Goal: Task Accomplishment & Management: Use online tool/utility

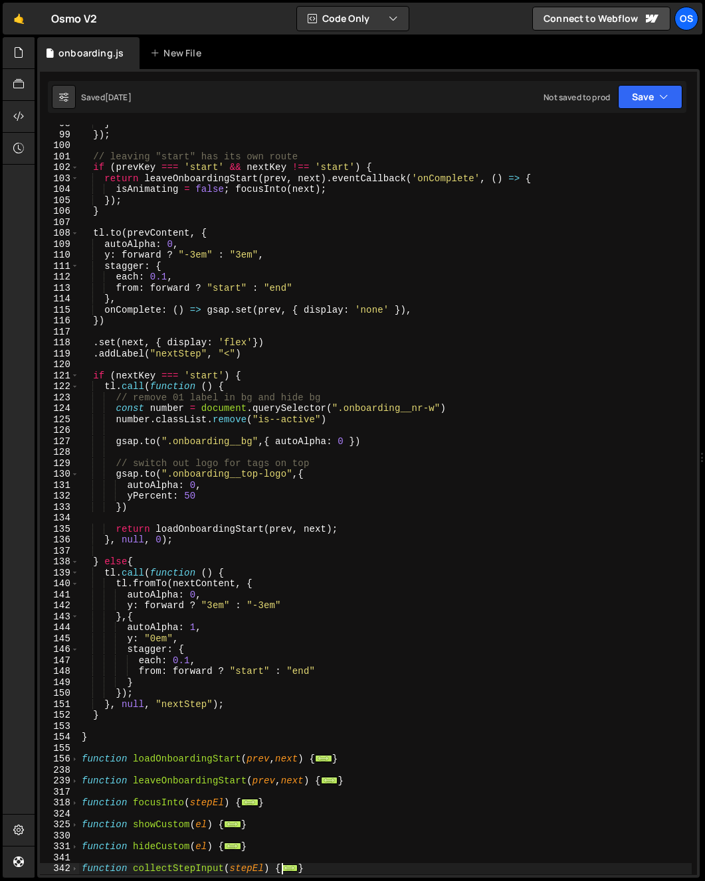
scroll to position [163, 0]
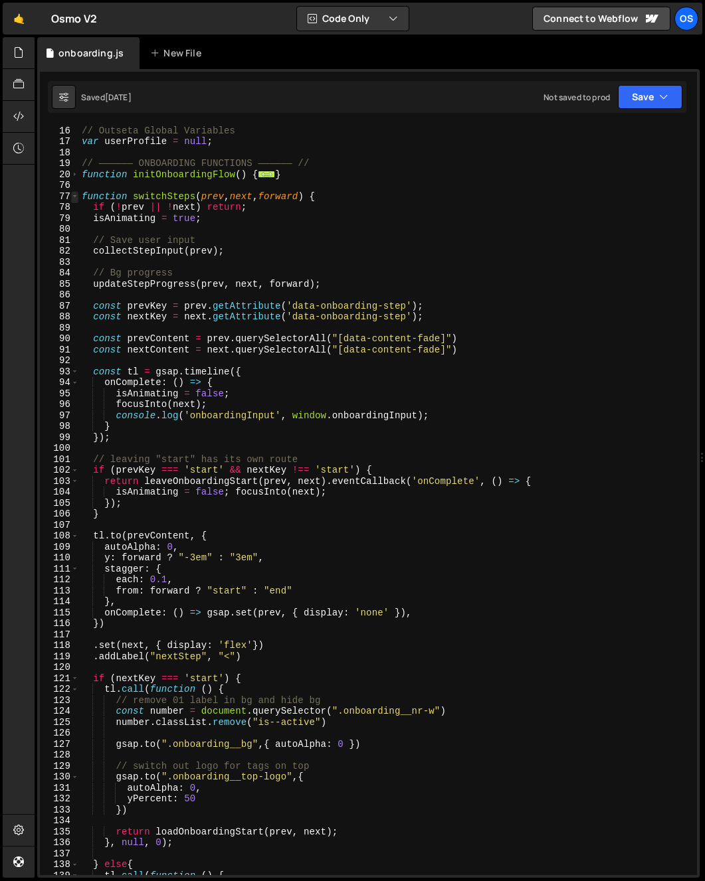
click at [71, 195] on span at bounding box center [74, 196] width 7 height 11
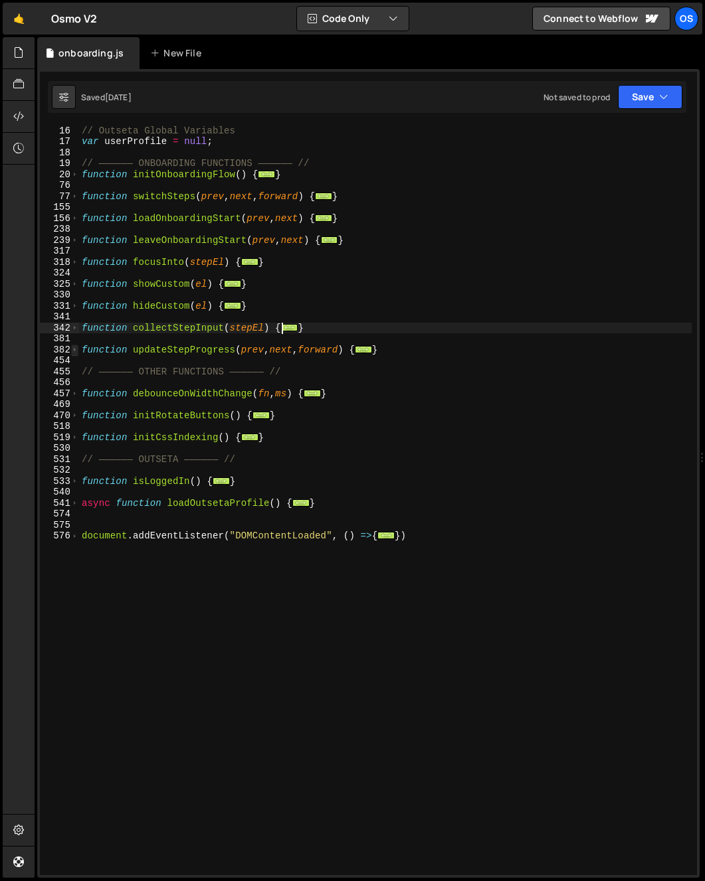
click at [78, 351] on span at bounding box center [74, 350] width 7 height 11
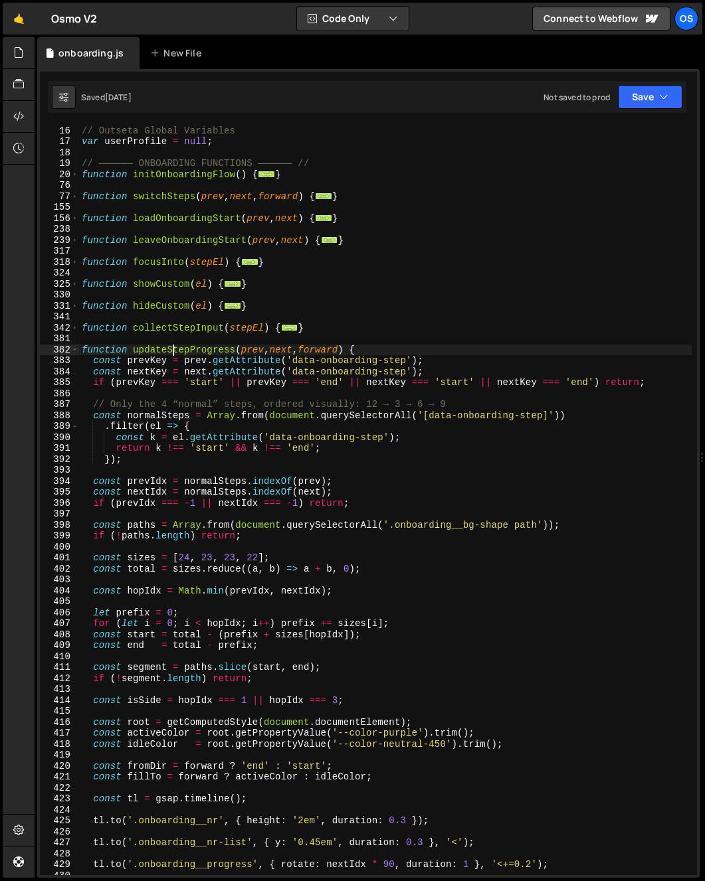
click at [173, 348] on div "// Outseta Global Variables var userProfile = null ; // —————— ONBOARDING FUNCT…" at bounding box center [385, 500] width 612 height 773
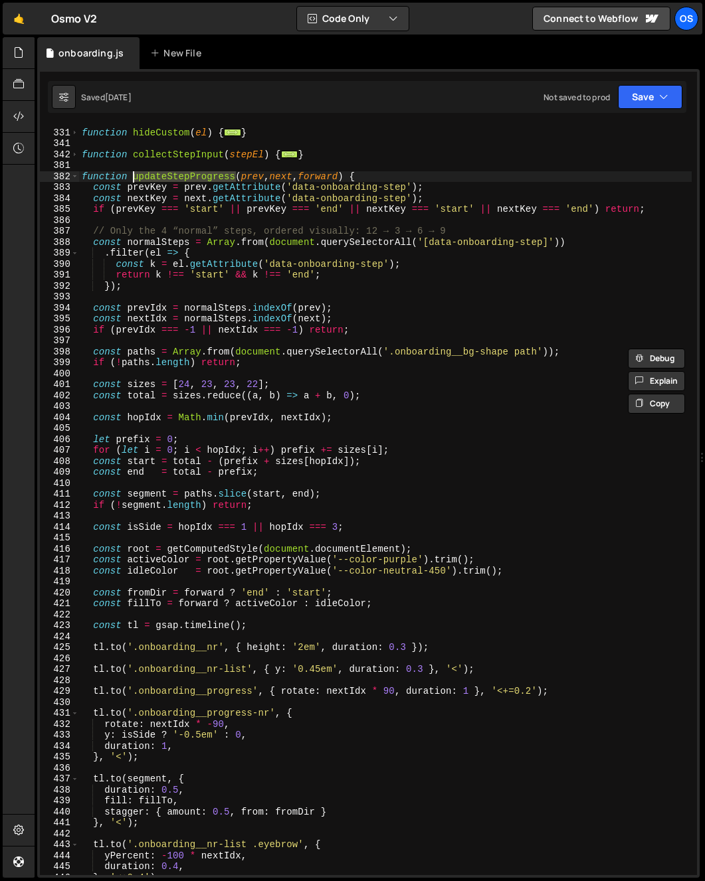
scroll to position [337, 0]
click at [246, 181] on div "function hideCustom ( el ) { ... } function collectStepInput ( stepEl ) { ... }…" at bounding box center [385, 502] width 612 height 773
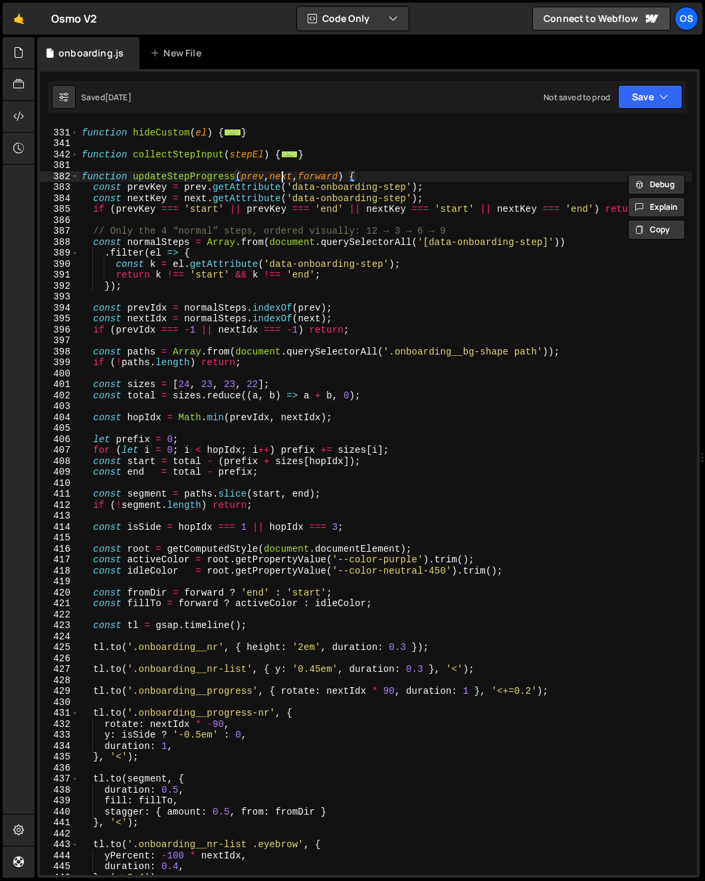
click at [284, 176] on div "function hideCustom ( el ) { ... } function collectStepInput ( stepEl ) { ... }…" at bounding box center [385, 502] width 612 height 773
click at [232, 226] on div "function hideCustom ( el ) { ... } function collectStepInput ( stepEl ) { ... }…" at bounding box center [385, 502] width 612 height 773
type textarea "// Only the 4 “normal” steps, ordered visually: 12 → 3 → 6 → 9"
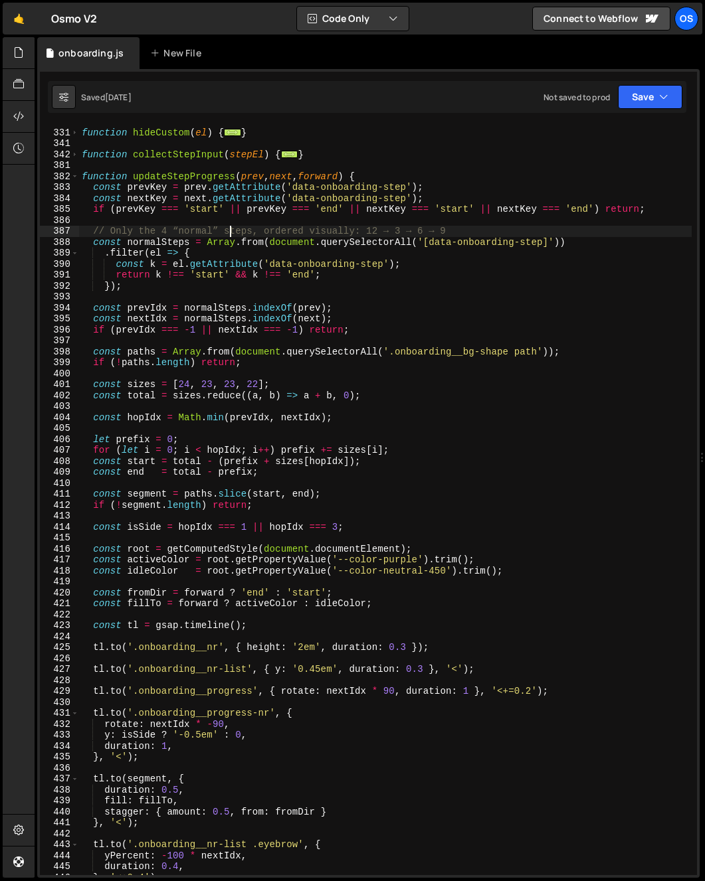
click at [78, 179] on div "382" at bounding box center [59, 176] width 39 height 11
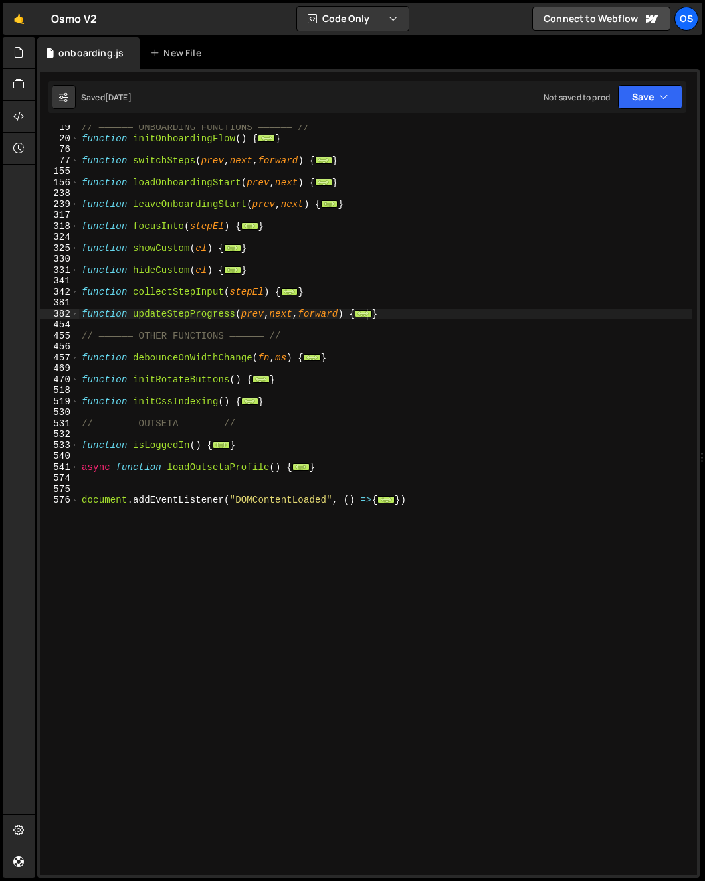
click at [246, 393] on div "// —————— ONBOARDING FUNCTIONS —————— // function initOnboardingFlow ( ) { ... …" at bounding box center [385, 508] width 612 height 773
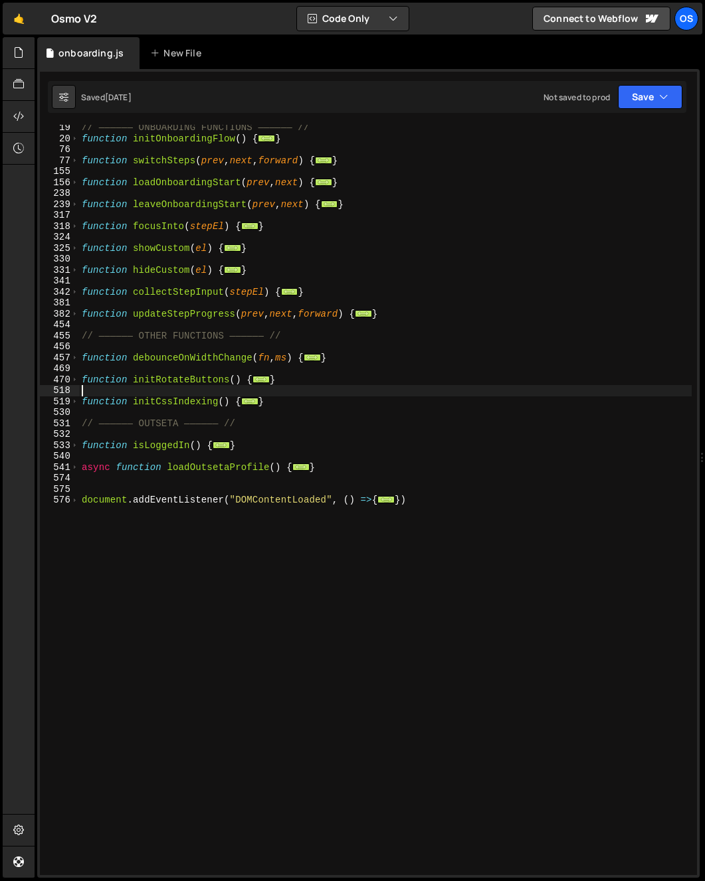
scroll to position [113, 0]
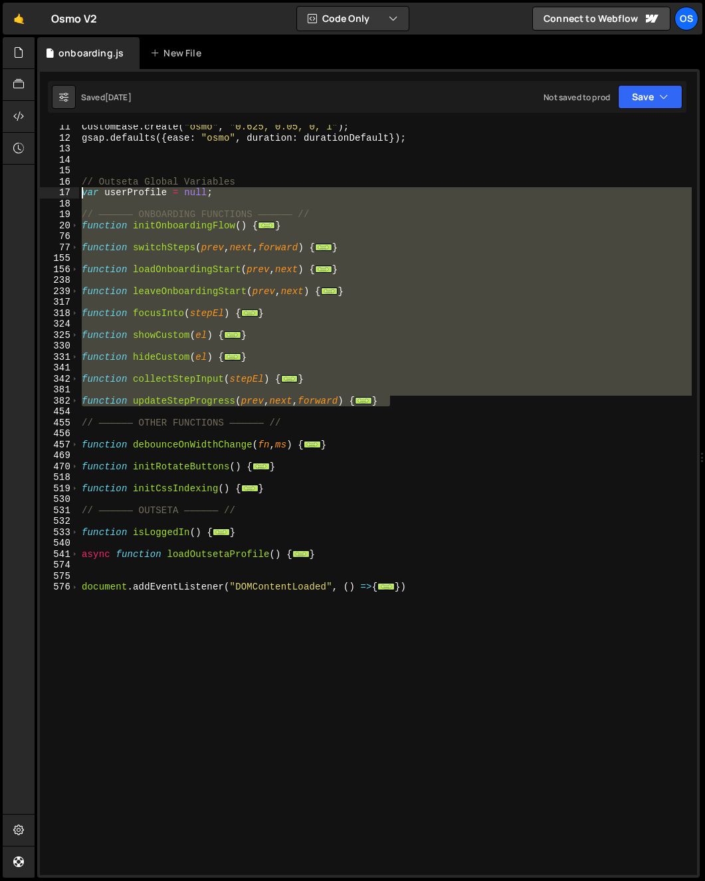
drag, startPoint x: 446, startPoint y: 401, endPoint x: 52, endPoint y: 189, distance: 447.3
click at [52, 189] on div "11 12 13 14 15 16 17 18 19 20 76 77 155 156 238 239 317 318 324 325 330 331 341…" at bounding box center [368, 500] width 657 height 751
drag, startPoint x: 171, startPoint y: 399, endPoint x: 179, endPoint y: 397, distance: 8.4
click at [171, 397] on div "CustomEase . create ( "osmo" , "0.625, 0.05, 0, 1" ) ; gsap . defaults ({ ease …" at bounding box center [385, 508] width 612 height 773
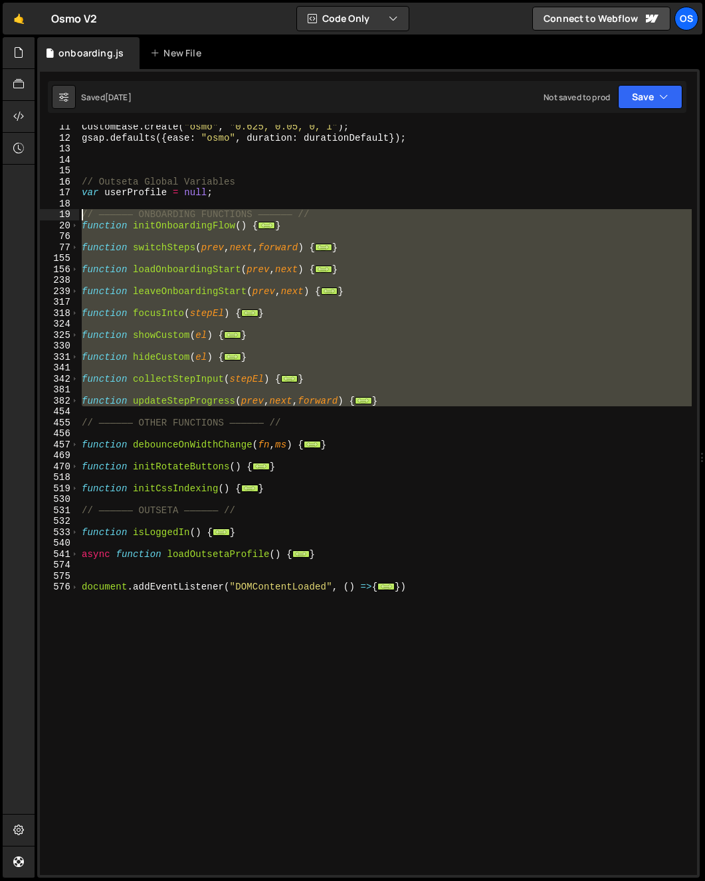
drag, startPoint x: 110, startPoint y: 417, endPoint x: 37, endPoint y: 211, distance: 219.1
click at [37, 211] on div "1 Type cmd + s to save your Javascript file. הההההההההההההההההההההההההההההההההה…" at bounding box center [368, 473] width 662 height 809
type textarea "// —————— ONBOARDING FUNCTIONS —————— // function initOnboardingFlow() {"
click at [91, 349] on div "CustomEase . create ( "osmo" , "0.625, 0.05, 0, 1" ) ; gsap . defaults ({ ease …" at bounding box center [385, 500] width 612 height 751
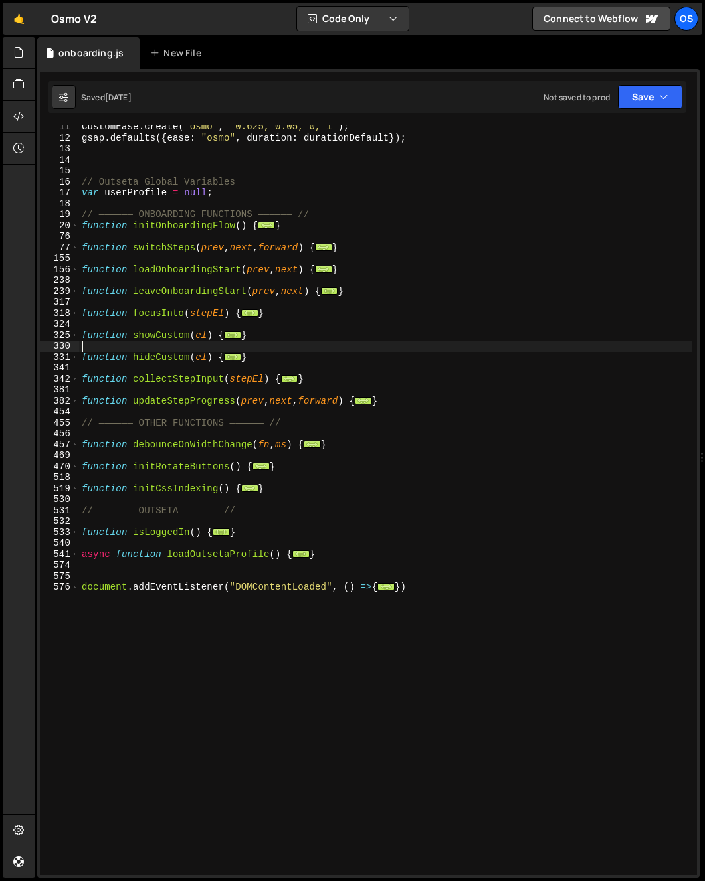
click at [76, 236] on div "76" at bounding box center [59, 236] width 39 height 11
click at [76, 245] on span at bounding box center [74, 247] width 7 height 11
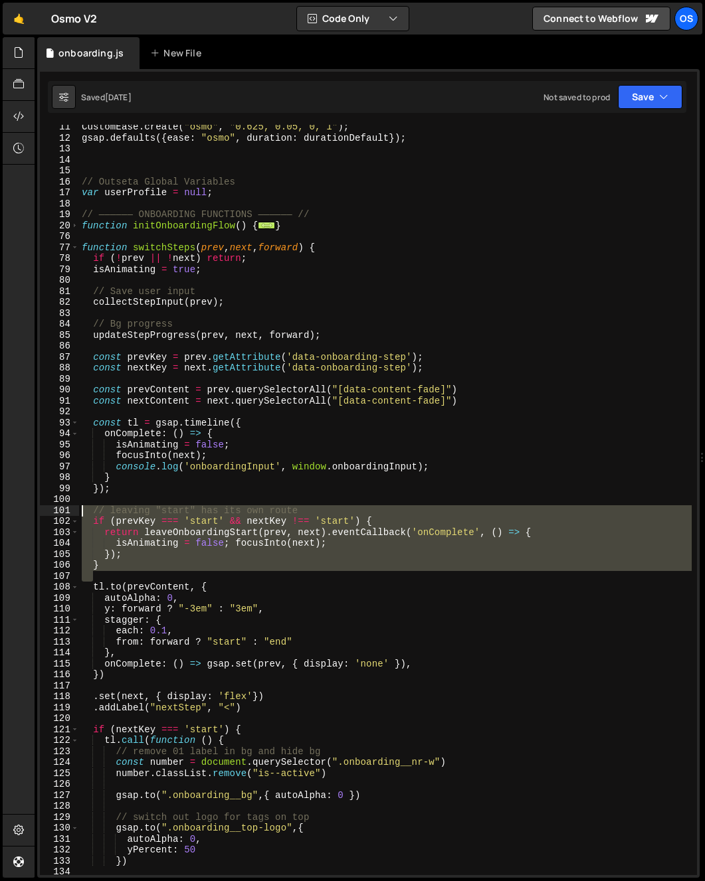
drag, startPoint x: 113, startPoint y: 573, endPoint x: 52, endPoint y: 506, distance: 90.8
click at [52, 506] on div "11 12 13 14 15 16 17 18 19 20 76 77 78 79 80 81 82 83 84 85 86 87 88 89 90 91 9…" at bounding box center [368, 500] width 657 height 751
type textarea "// leaving "start" has its own route if (prevKey === 'start' && nextKey !== 'st…"
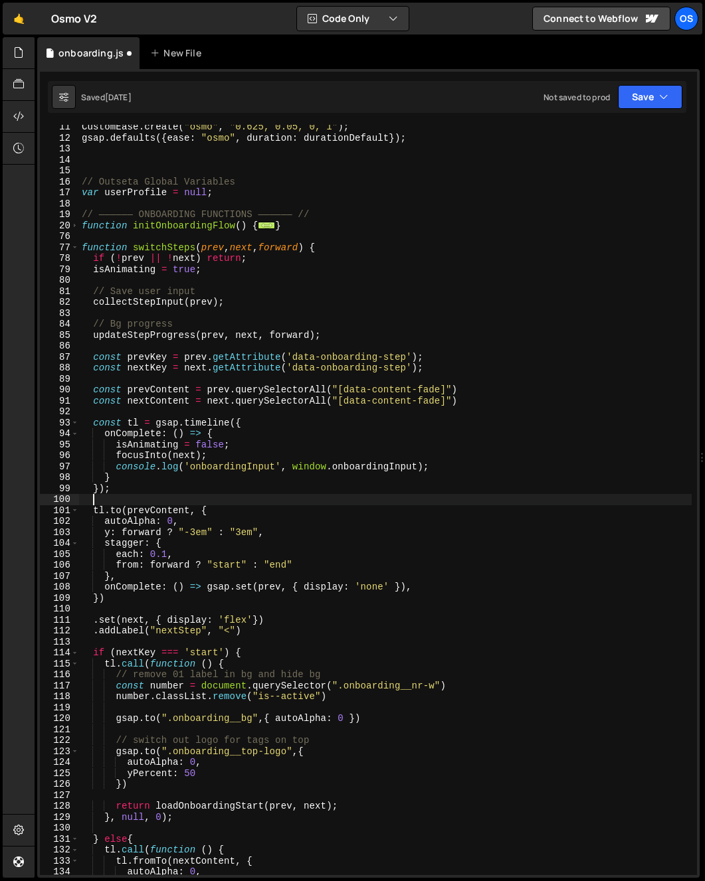
click at [382, 335] on div "CustomEase . create ( "osmo" , "0.625, 0.05, 0, 1" ) ; gsap . defaults ({ ease …" at bounding box center [385, 508] width 612 height 773
type textarea "updateStepProgress(prev, next, forward);"
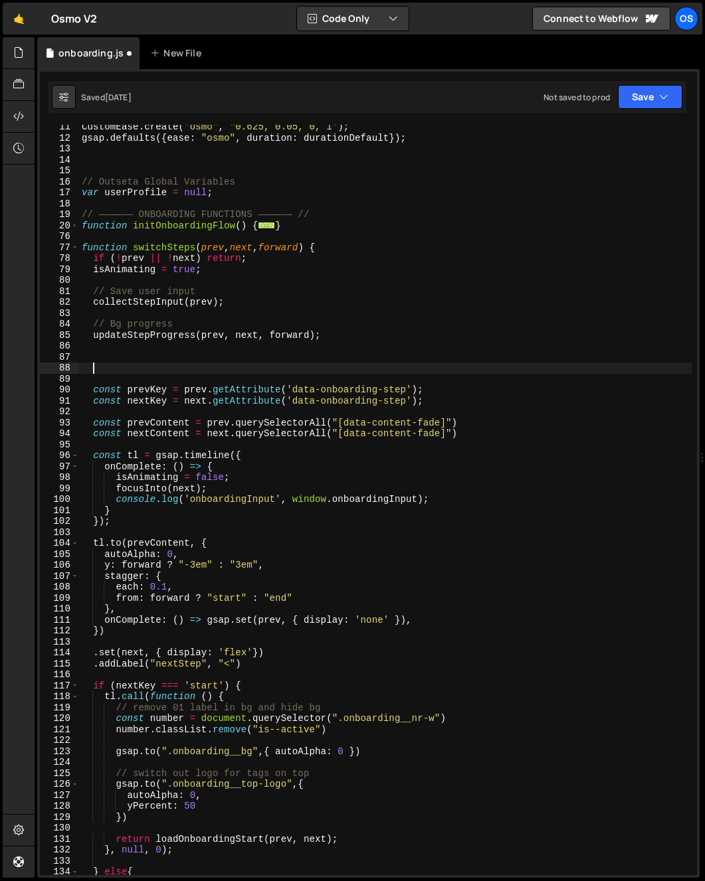
click at [77, 364] on div "88" at bounding box center [59, 368] width 39 height 11
click at [78, 366] on div "88" at bounding box center [59, 368] width 39 height 11
click at [82, 368] on div "CustomEase . create ( "osmo" , "0.625, 0.05, 0, 1" ) ; gsap . defaults ({ ease …" at bounding box center [385, 508] width 612 height 773
paste textarea "}"
type textarea "}"
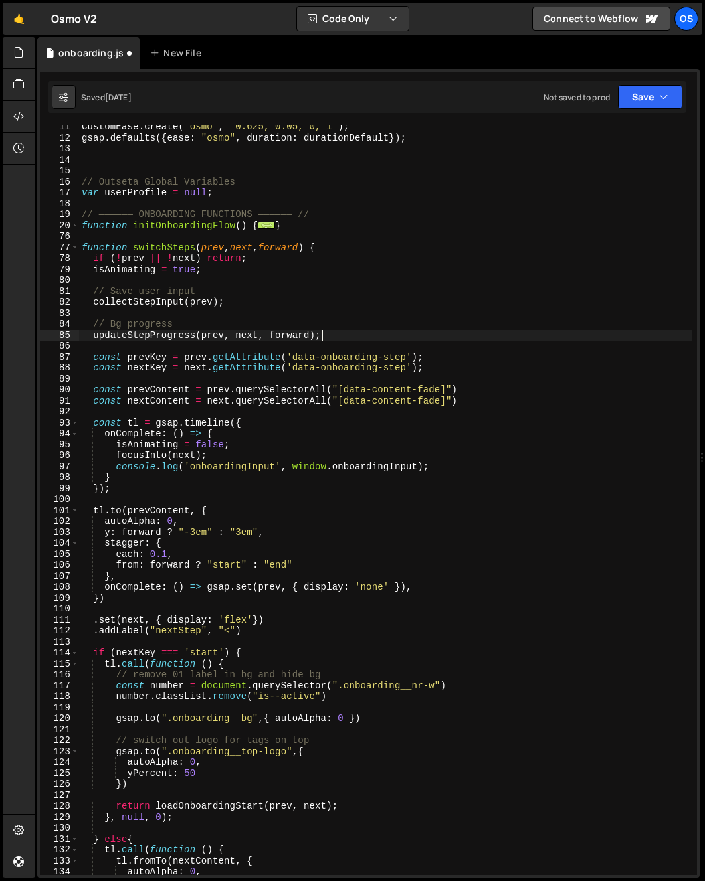
click at [455, 365] on div "CustomEase . create ( "osmo" , "0.625, 0.05, 0, 1" ) ; gsap . defaults ({ ease …" at bounding box center [385, 508] width 612 height 773
type textarea "const nextKey = next.getAttribute('data-onboarding-step');"
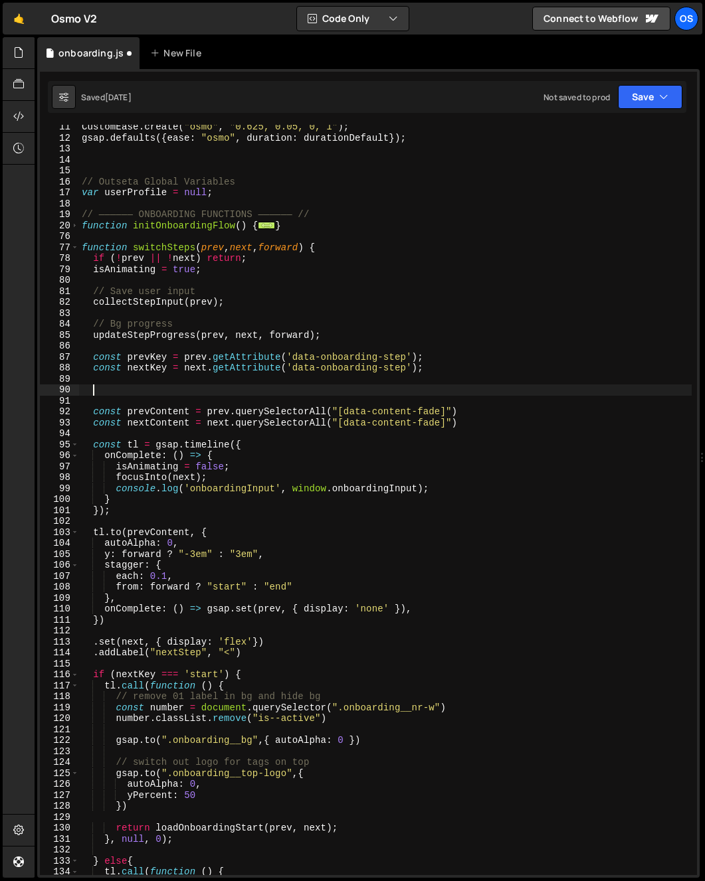
click at [78, 389] on div "90" at bounding box center [59, 390] width 39 height 11
click at [80, 389] on div "CustomEase . create ( "osmo" , "0.625, 0.05, 0, 1" ) ; gsap . defaults ({ ease …" at bounding box center [385, 508] width 612 height 773
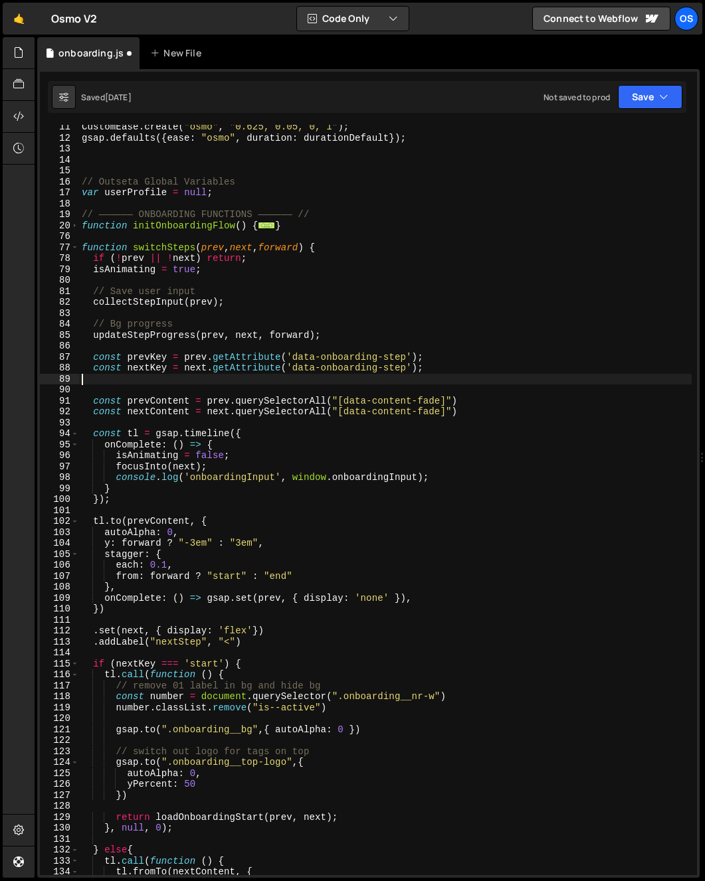
type textarea "const nextKey = next.getAttribute('data-onboarding-step');"
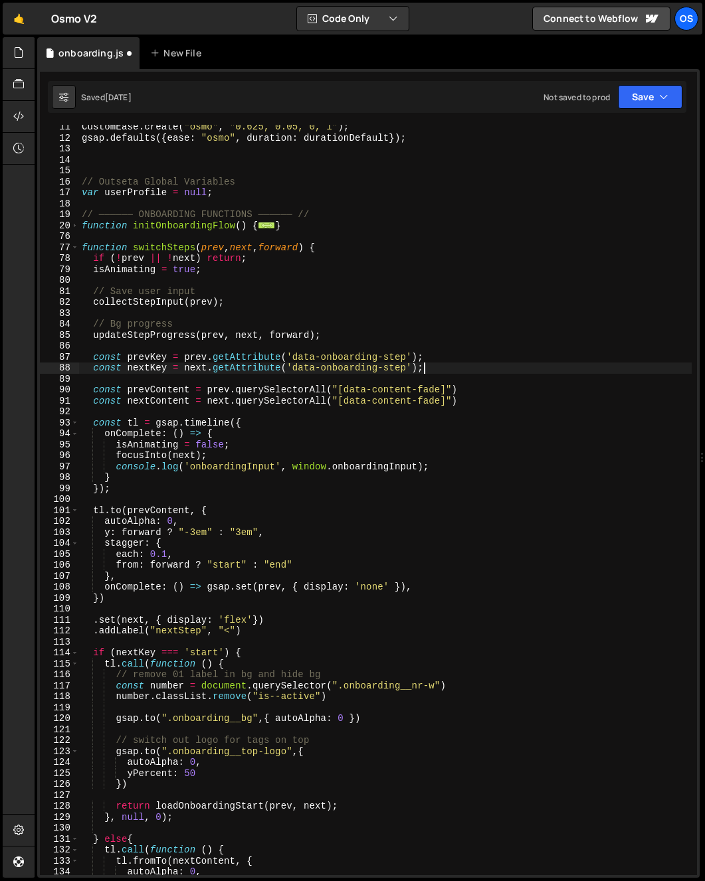
click at [494, 412] on div "CustomEase . create ( "osmo" , "0.625, 0.05, 0, 1" ) ; gsap . defaults ({ ease …" at bounding box center [385, 508] width 612 height 773
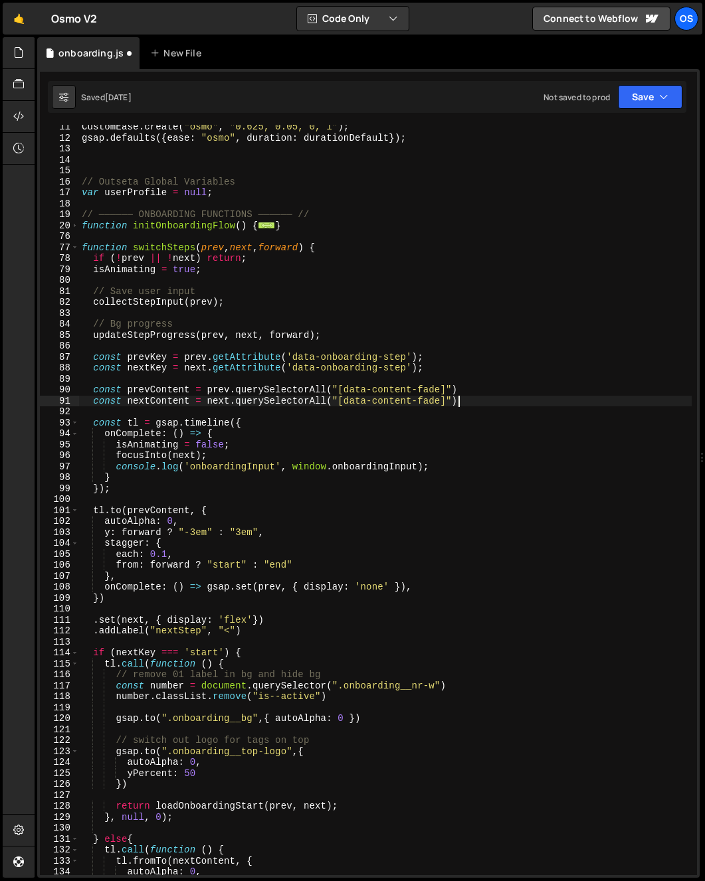
click at [490, 403] on div "CustomEase . create ( "osmo" , "0.625, 0.05, 0, 1" ) ; gsap . defaults ({ ease …" at bounding box center [385, 508] width 612 height 773
type textarea "const nextContent = next.querySelectorAll("[data-content-fade]")"
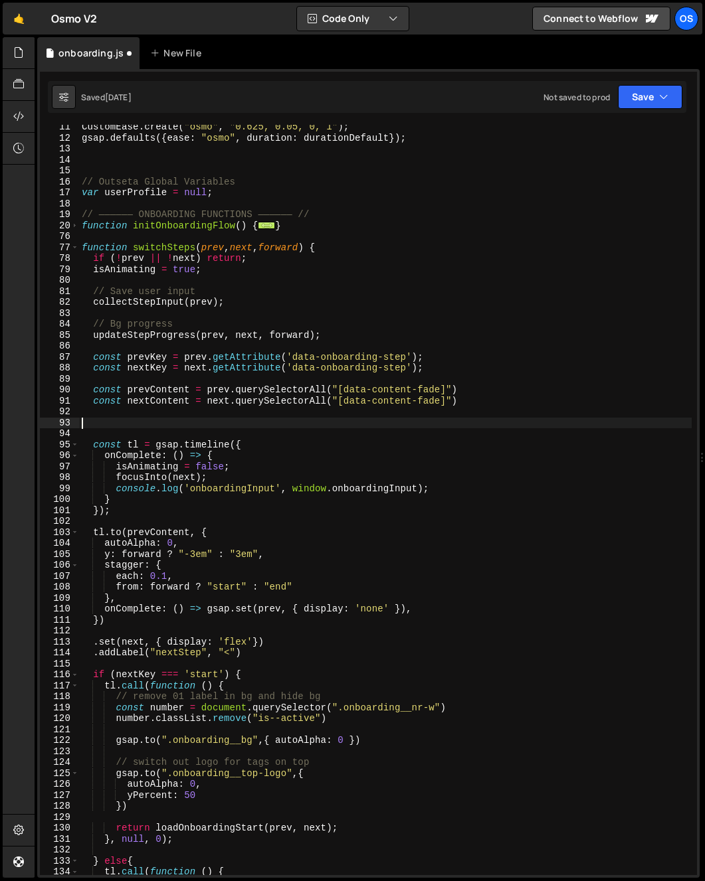
click at [80, 423] on div "CustomEase . create ( "osmo" , "0.625, 0.05, 0, 1" ) ; gsap . defaults ({ ease …" at bounding box center [385, 508] width 612 height 773
paste textarea "}"
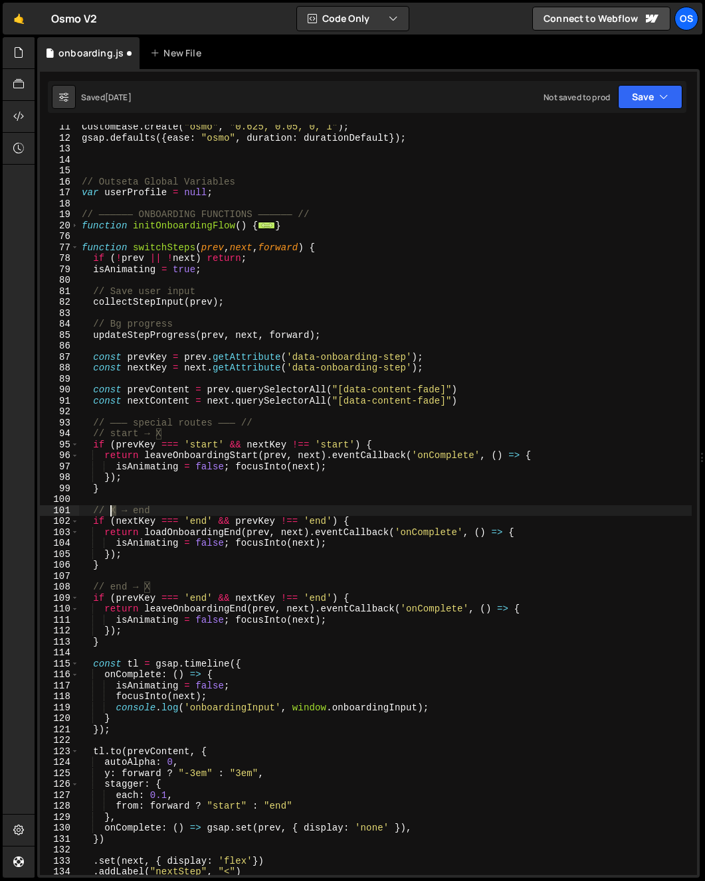
click at [112, 510] on div "CustomEase . create ( "osmo" , "0.625, 0.05, 0, 1" ) ; gsap . defaults ({ ease …" at bounding box center [385, 508] width 612 height 773
click at [124, 510] on div "CustomEase . create ( "osmo" , "0.625, 0.05, 0, 1" ) ; gsap . defaults ({ ease …" at bounding box center [385, 508] width 612 height 773
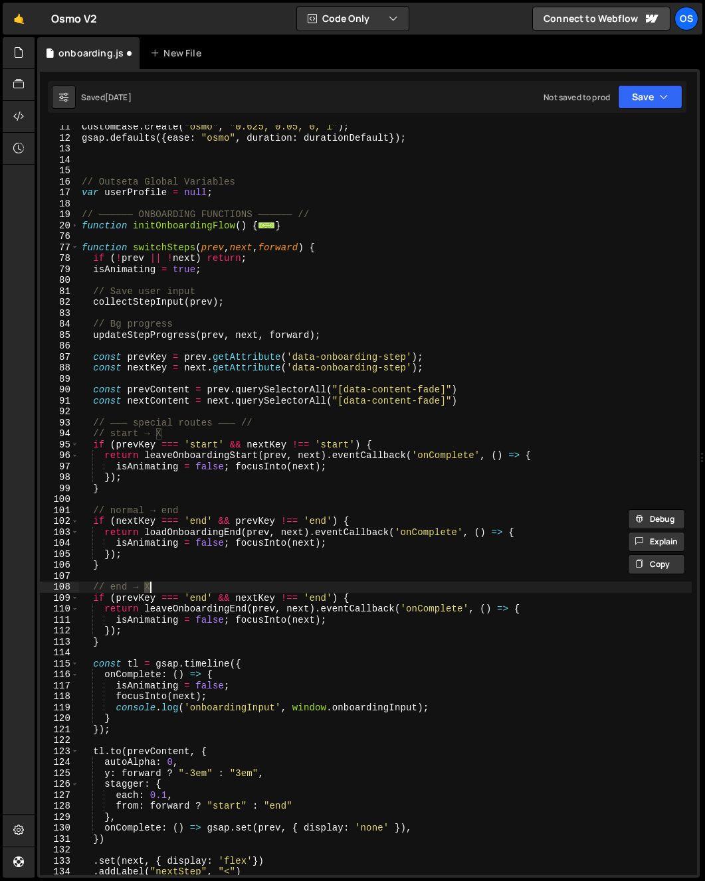
drag, startPoint x: 144, startPoint y: 587, endPoint x: 153, endPoint y: 587, distance: 8.7
click at [153, 587] on div "CustomEase . create ( "osmo" , "0.625, 0.05, 0, 1" ) ; gsap . defaults ({ ease …" at bounding box center [385, 508] width 612 height 773
paste textarea "normal"
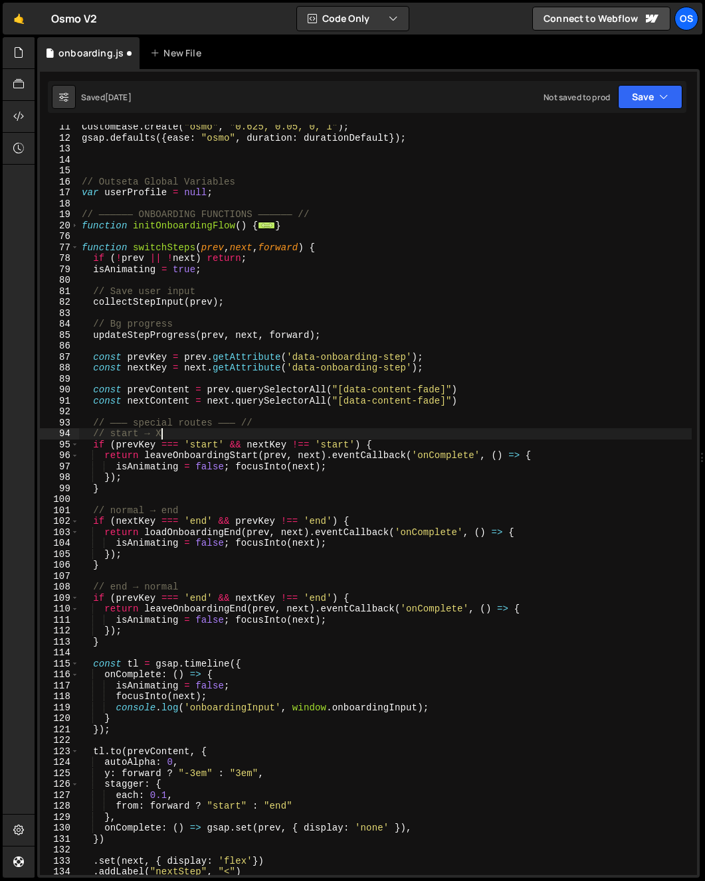
click at [165, 435] on div "CustomEase . create ( "osmo" , "0.625, 0.05, 0, 1" ) ; gsap . defaults ({ ease …" at bounding box center [385, 508] width 612 height 773
paste textarea "normal"
click at [163, 435] on div "CustomEase . create ( "osmo" , "0.625, 0.05, 0, 1" ) ; gsap . defaults ({ ease …" at bounding box center [385, 508] width 612 height 773
click at [196, 420] on div "CustomEase . create ( "osmo" , "0.625, 0.05, 0, 1" ) ; gsap . defaults ({ ease …" at bounding box center [385, 508] width 612 height 773
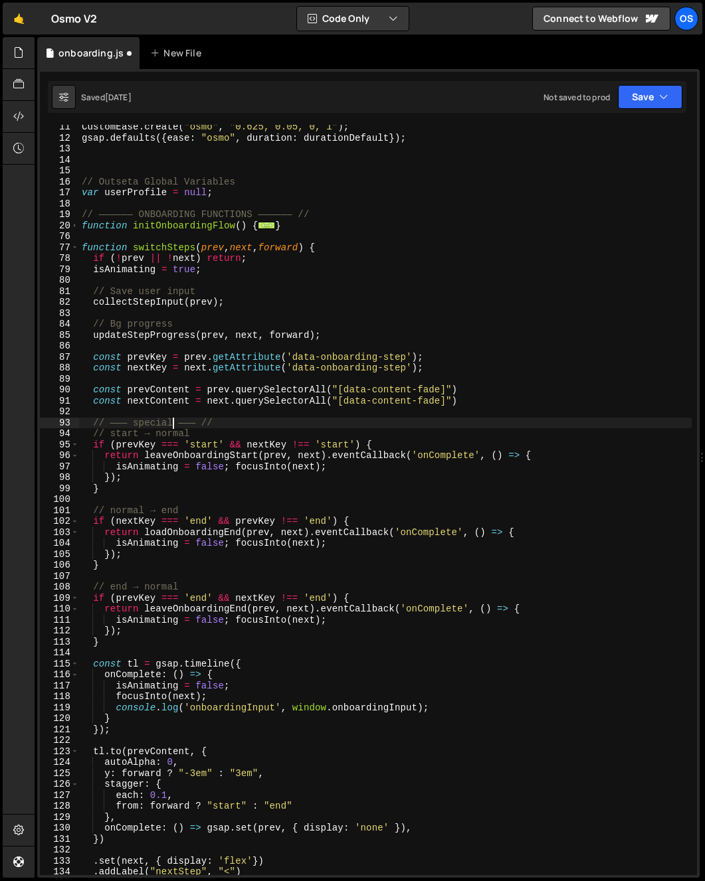
click at [248, 425] on div "CustomEase . create ( "osmo" , "0.625, 0.05, 0, 1" ) ; gsap . defaults ({ ease …" at bounding box center [385, 508] width 612 height 773
type textarea "// ——— special ——— //"
click at [76, 248] on span at bounding box center [74, 247] width 7 height 11
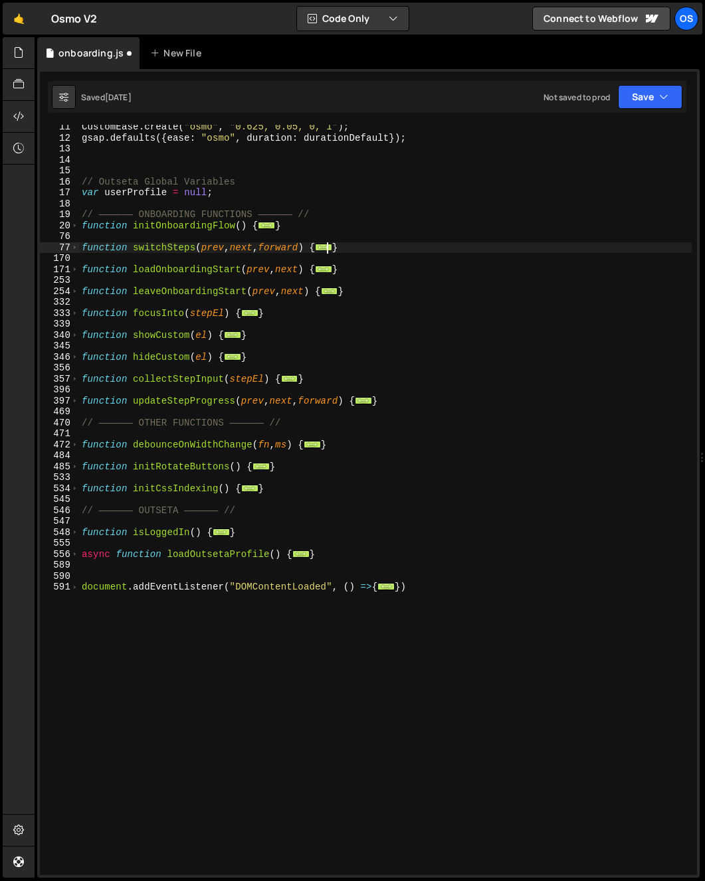
click at [165, 301] on div "CustomEase . create ( "osmo" , "0.625, 0.05, 0, 1" ) ; gsap . defaults ({ ease …" at bounding box center [385, 508] width 612 height 773
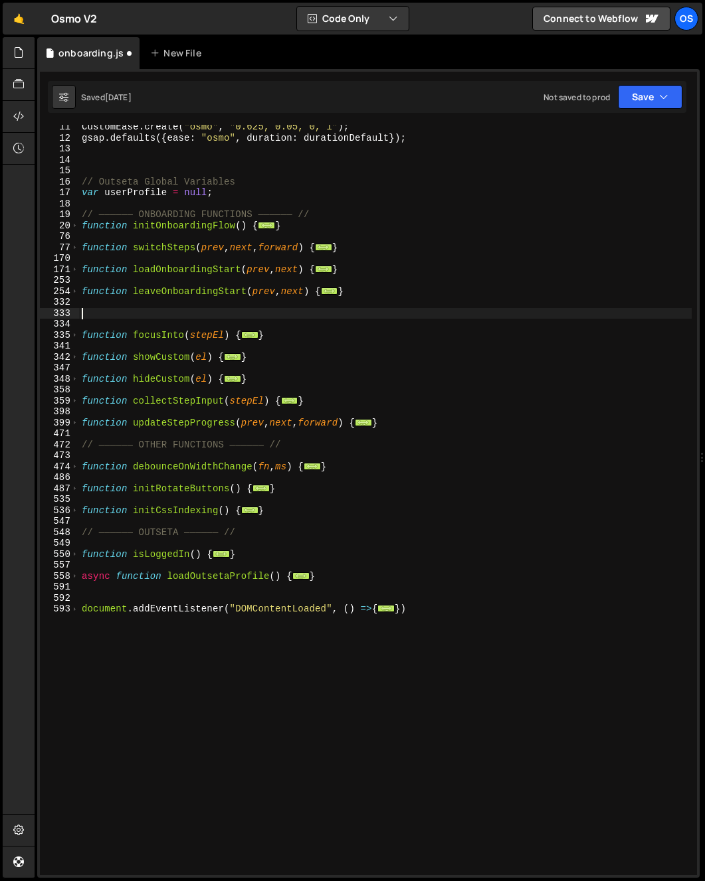
paste textarea "}"
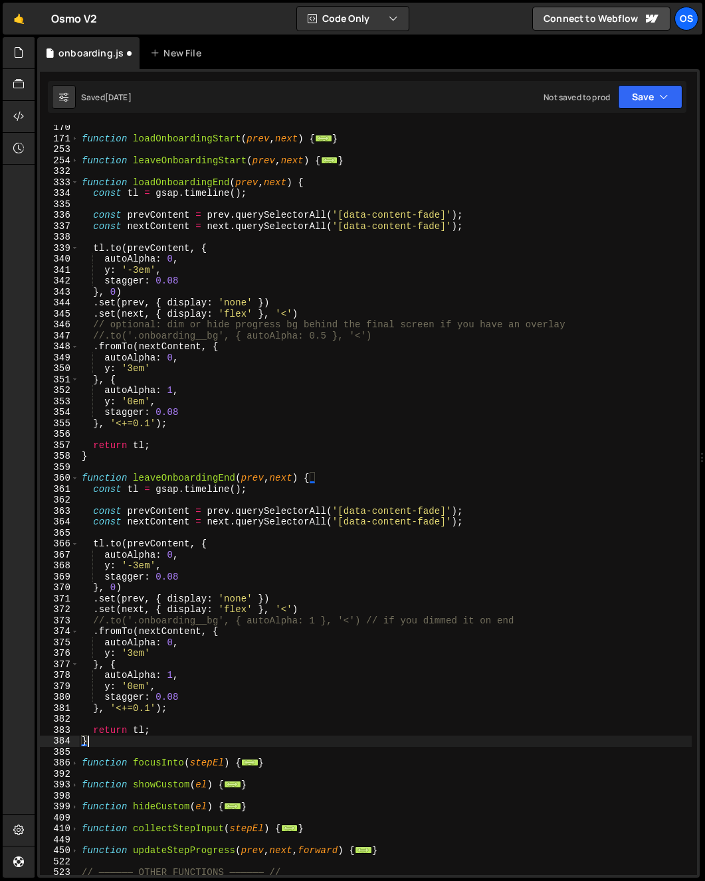
scroll to position [254, 0]
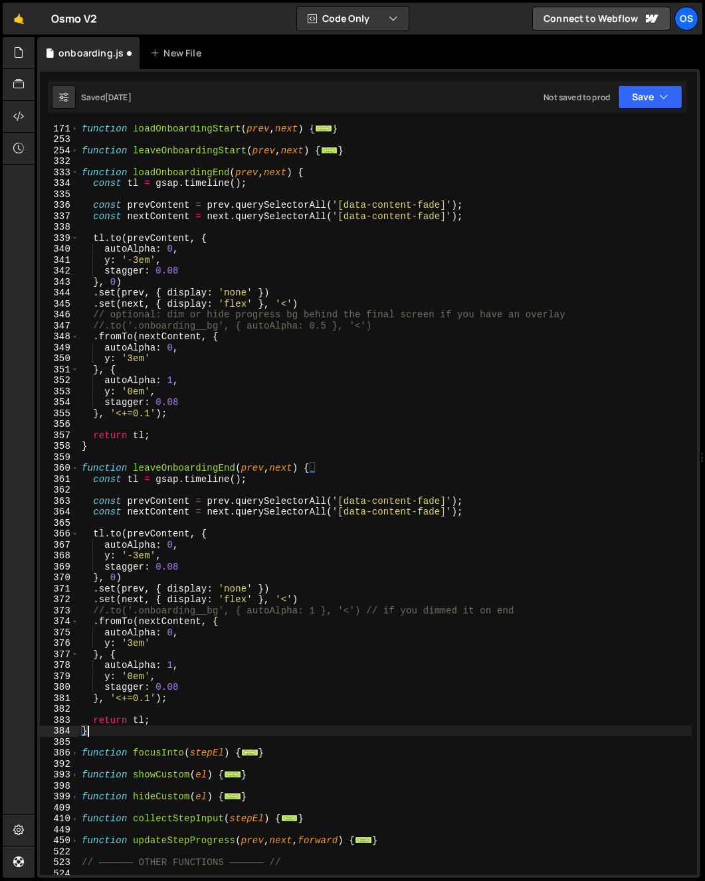
click at [169, 175] on div "function loadOnboardingStart ( prev , next ) { ... } function leaveOnboardingSt…" at bounding box center [385, 509] width 612 height 773
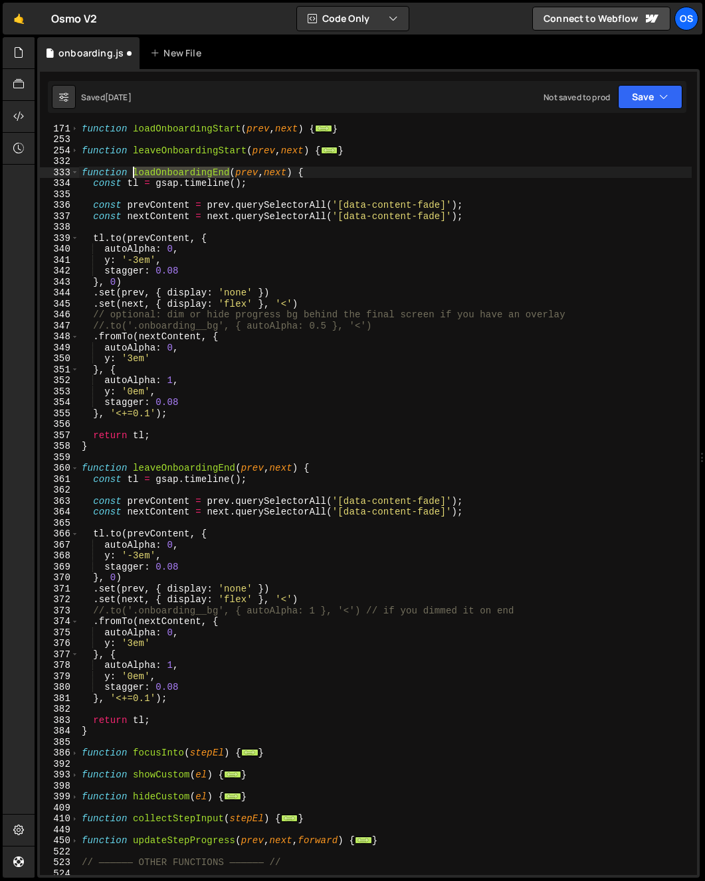
click at [169, 175] on div "function loadOnboardingStart ( prev , next ) { ... } function leaveOnboardingSt…" at bounding box center [385, 509] width 612 height 773
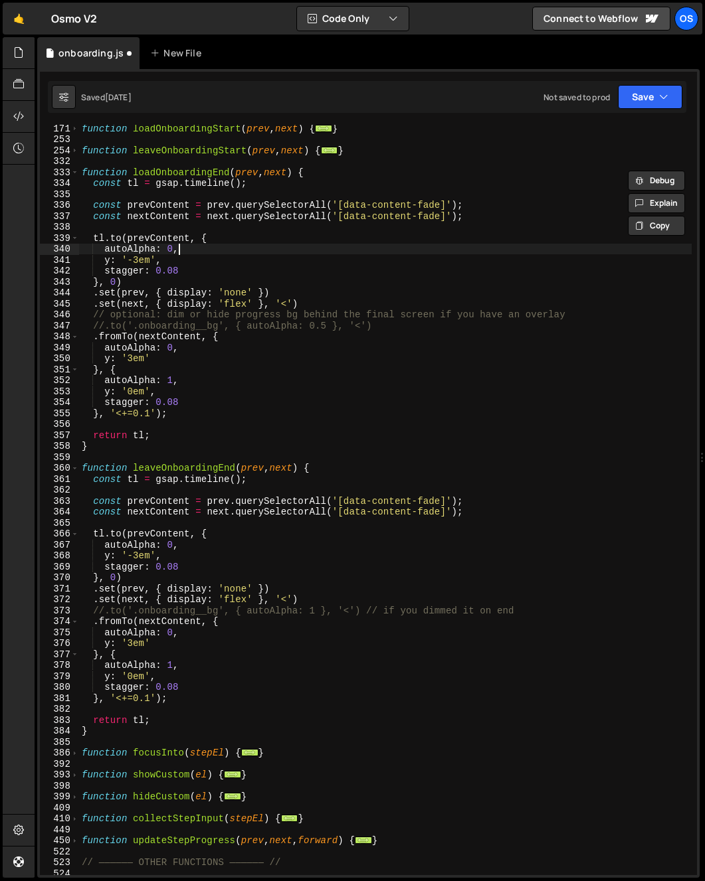
click at [207, 252] on div "function loadOnboardingStart ( prev , next ) { ... } function leaveOnboardingSt…" at bounding box center [385, 509] width 612 height 773
click at [163, 173] on div "function loadOnboardingStart ( prev , next ) { ... } function leaveOnboardingSt…" at bounding box center [385, 509] width 612 height 773
type textarea "function loadOnboardingEnd(prev, next) {"
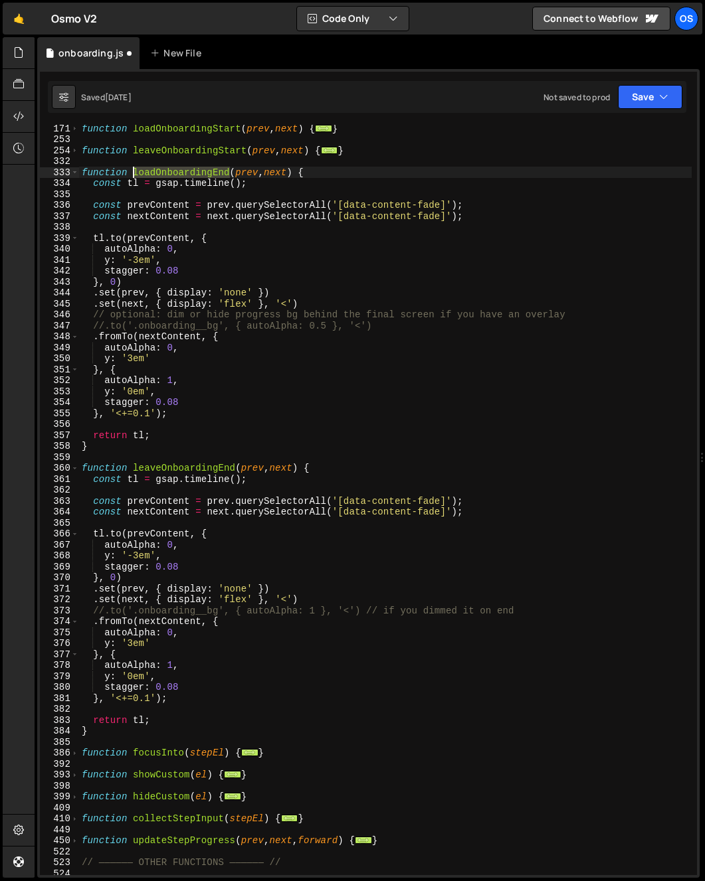
click at [163, 173] on div "function loadOnboardingStart ( prev , next ) { ... } function leaveOnboardingSt…" at bounding box center [385, 509] width 612 height 773
type input "loadOnboardingEnd"
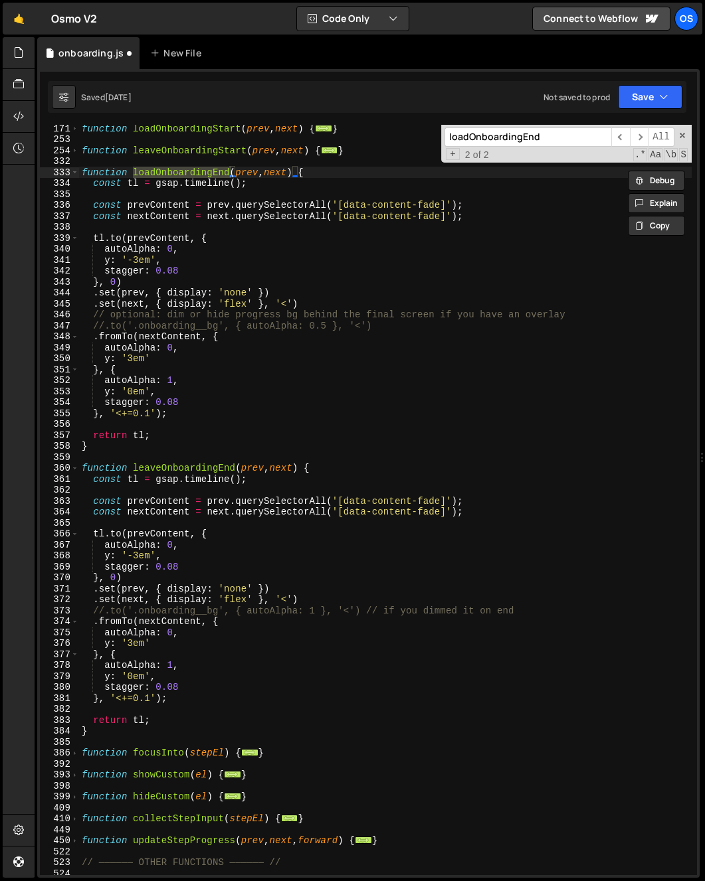
click at [186, 320] on div "function loadOnboardingStart ( prev , next ) { ... } function leaveOnboardingSt…" at bounding box center [385, 509] width 612 height 773
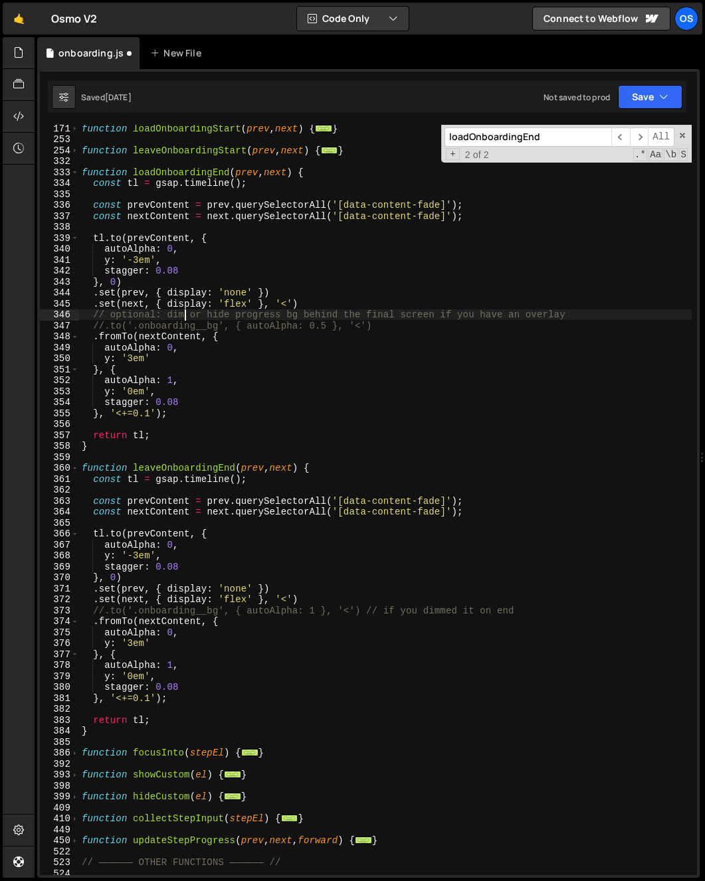
click at [187, 258] on div "function loadOnboardingStart ( prev , next ) { ... } function leaveOnboardingSt…" at bounding box center [385, 509] width 612 height 773
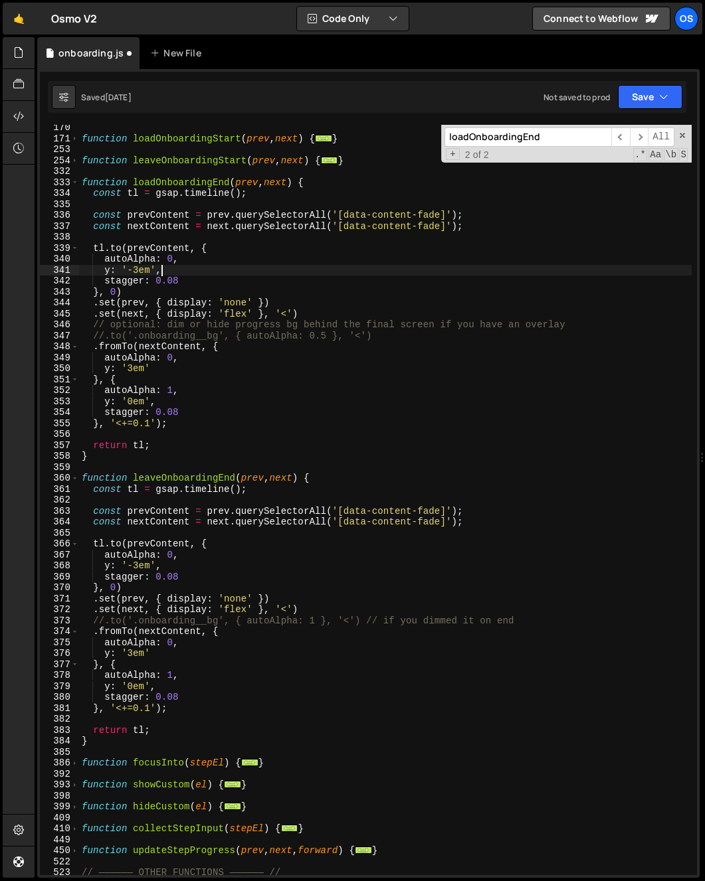
scroll to position [187, 0]
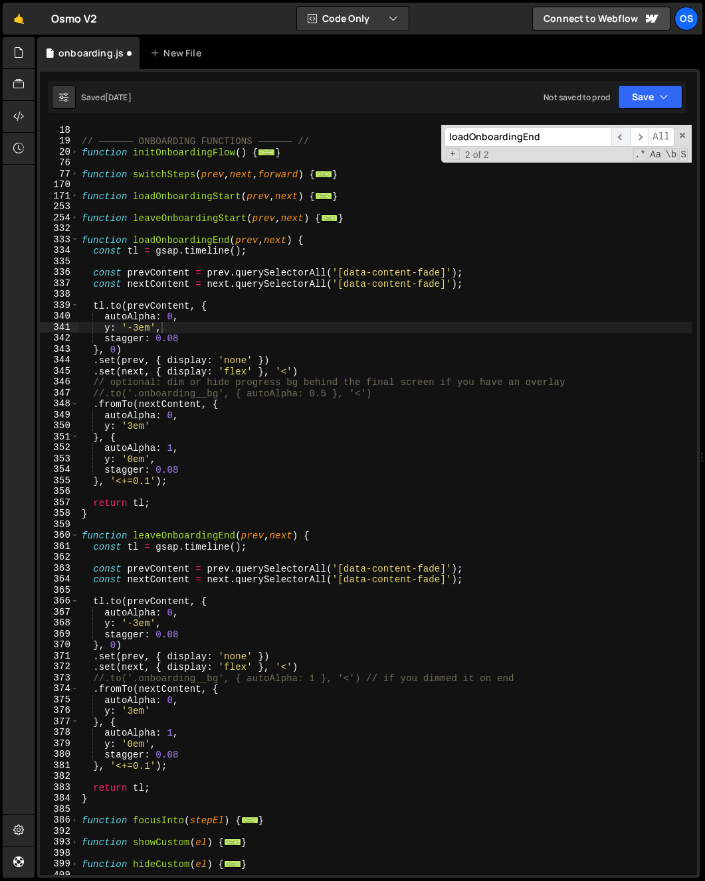
click at [625, 136] on span "​" at bounding box center [620, 137] width 19 height 19
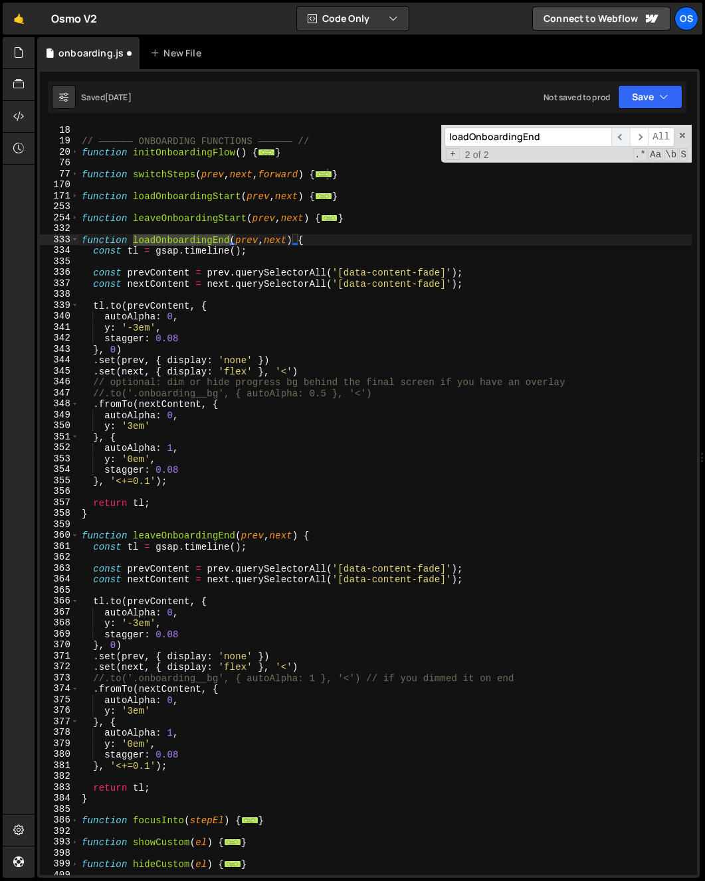
click at [618, 140] on span "​" at bounding box center [620, 137] width 19 height 19
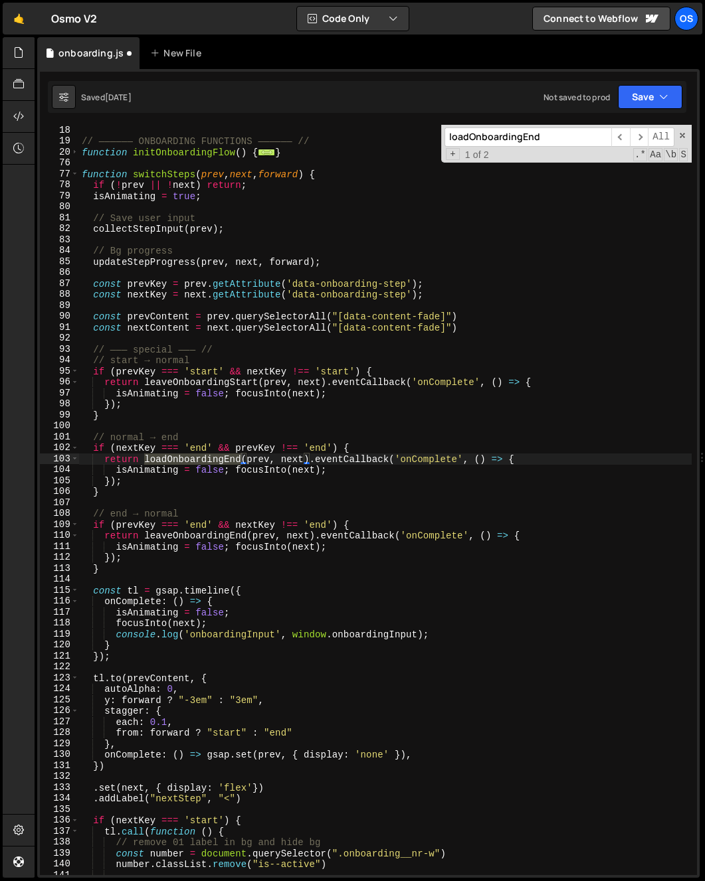
click at [294, 480] on div "// —————— ONBOARDING FUNCTIONS —————— // function initOnboardingFlow ( ) { ... …" at bounding box center [385, 511] width 612 height 773
click at [282, 465] on div "// —————— ONBOARDING FUNCTIONS —————— // function initOnboardingFlow ( ) { ... …" at bounding box center [385, 511] width 612 height 773
type textarea "isAnimating = false; focusInto(next);"
click at [275, 468] on div "// —————— ONBOARDING FUNCTIONS —————— // function initOnboardingFlow ( ) { ... …" at bounding box center [385, 511] width 612 height 773
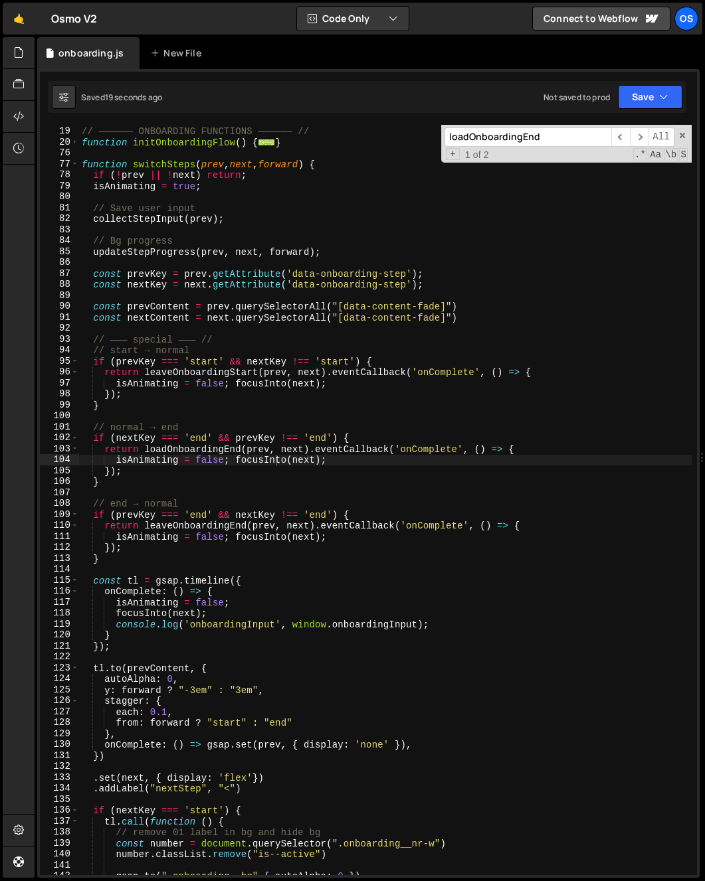
click at [135, 333] on div "// —————— ONBOARDING FUNCTIONS —————— // function initOnboardingFlow ( ) { ... …" at bounding box center [385, 501] width 612 height 773
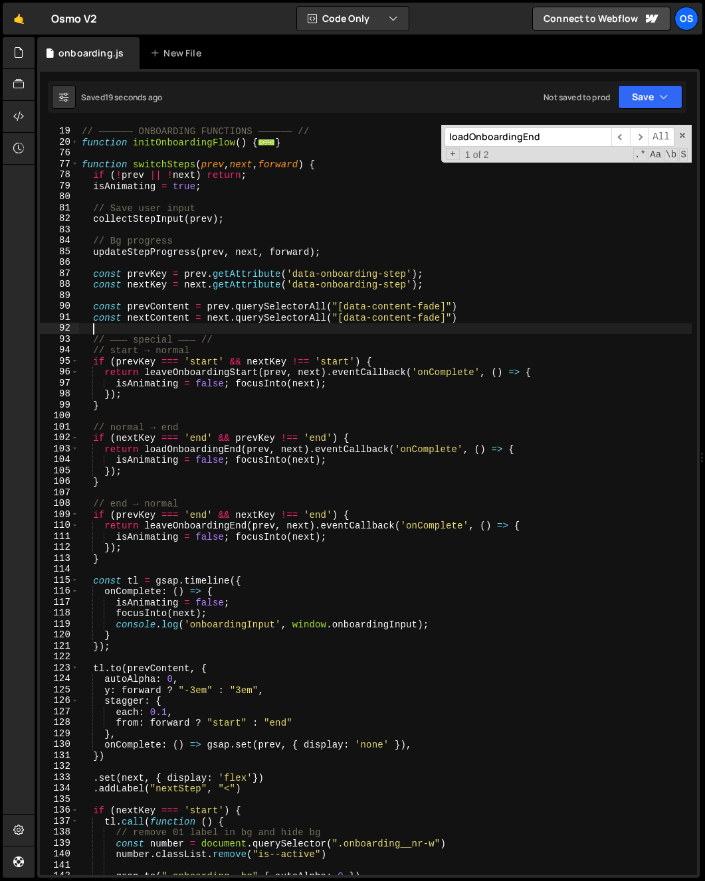
click at [135, 333] on div "// —————— ONBOARDING FUNCTIONS —————— // function initOnboardingFlow ( ) { ... …" at bounding box center [385, 501] width 612 height 773
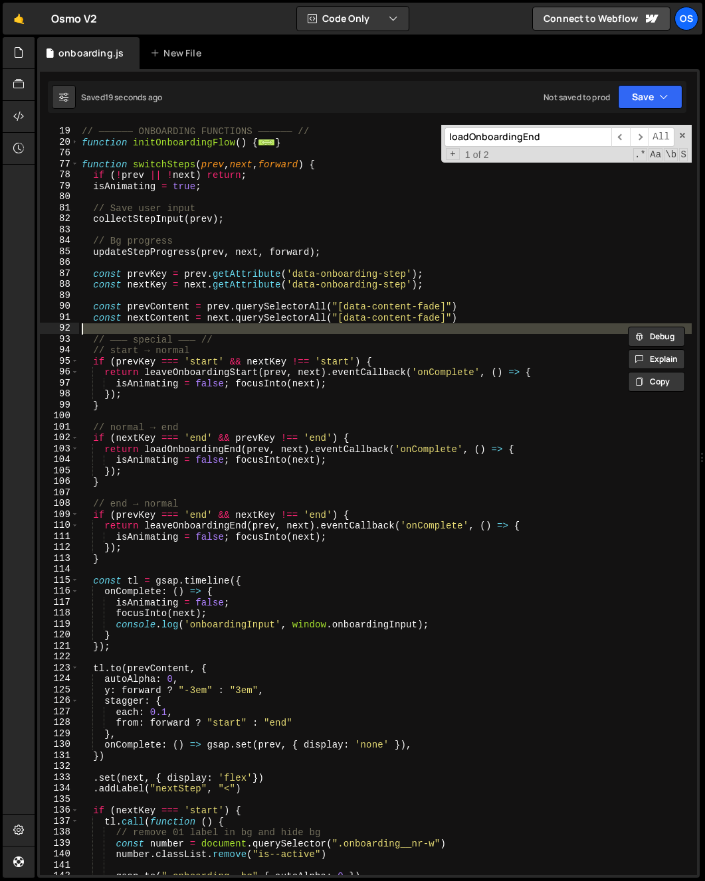
click at [135, 333] on div "// —————— ONBOARDING FUNCTIONS —————— // function initOnboardingFlow ( ) { ... …" at bounding box center [385, 501] width 612 height 773
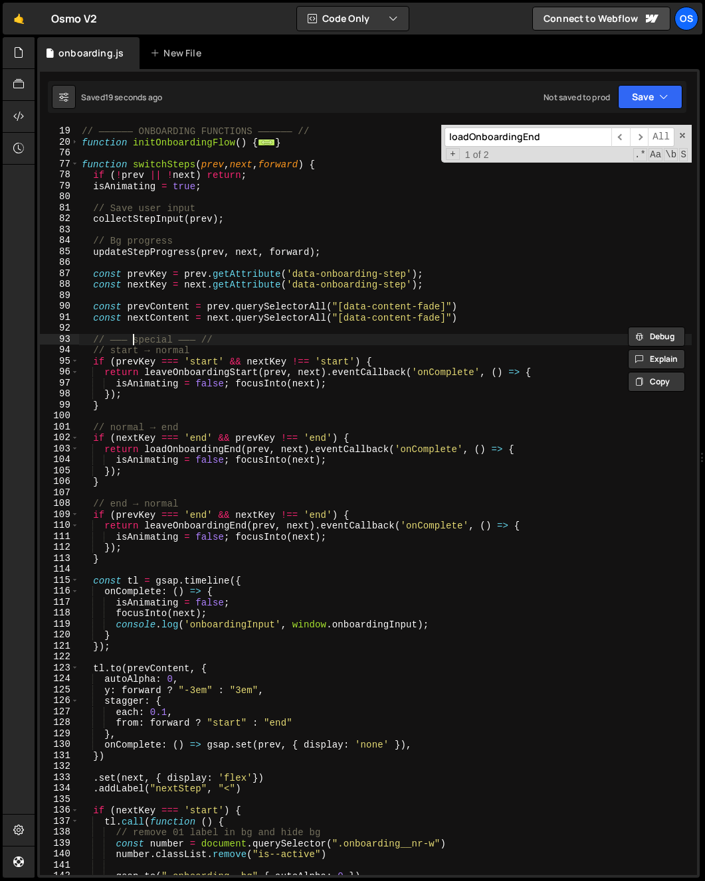
click at [134, 339] on div "// —————— ONBOARDING FUNCTIONS —————— // function initOnboardingFlow ( ) { ... …" at bounding box center [385, 501] width 612 height 773
click at [134, 337] on div "// —————— ONBOARDING FUNCTIONS —————— // function initOnboardingFlow ( ) { ... …" at bounding box center [385, 500] width 612 height 751
click at [134, 337] on div "// —————— ONBOARDING FUNCTIONS —————— // function initOnboardingFlow ( ) { ... …" at bounding box center [385, 501] width 612 height 773
click at [133, 339] on div "// —————— ONBOARDING FUNCTIONS —————— // function initOnboardingFlow ( ) { ... …" at bounding box center [385, 500] width 612 height 751
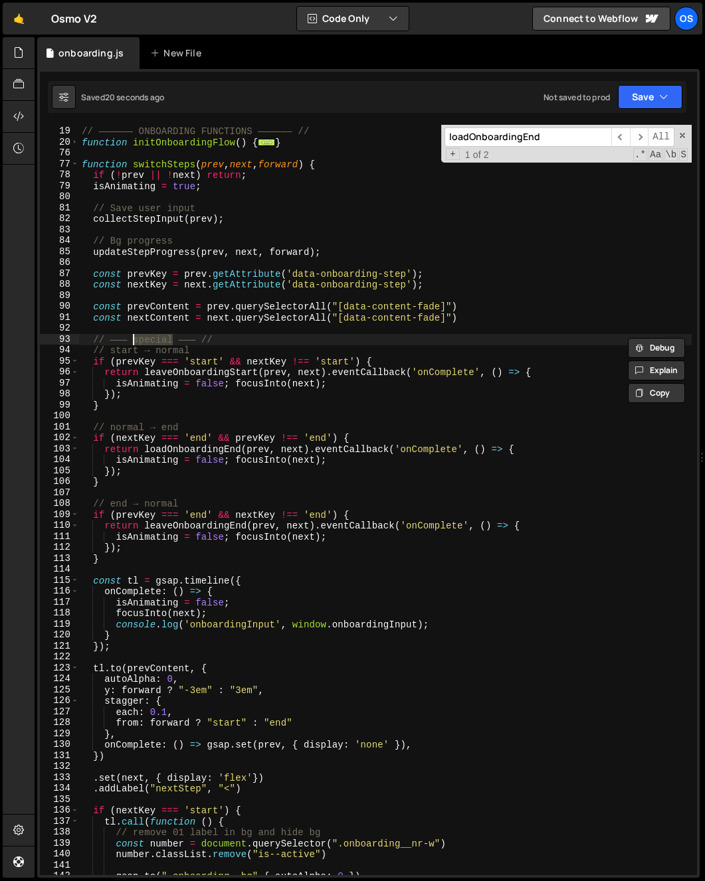
click at [133, 339] on div "// —————— ONBOARDING FUNCTIONS —————— // function initOnboardingFlow ( ) { ... …" at bounding box center [385, 501] width 612 height 773
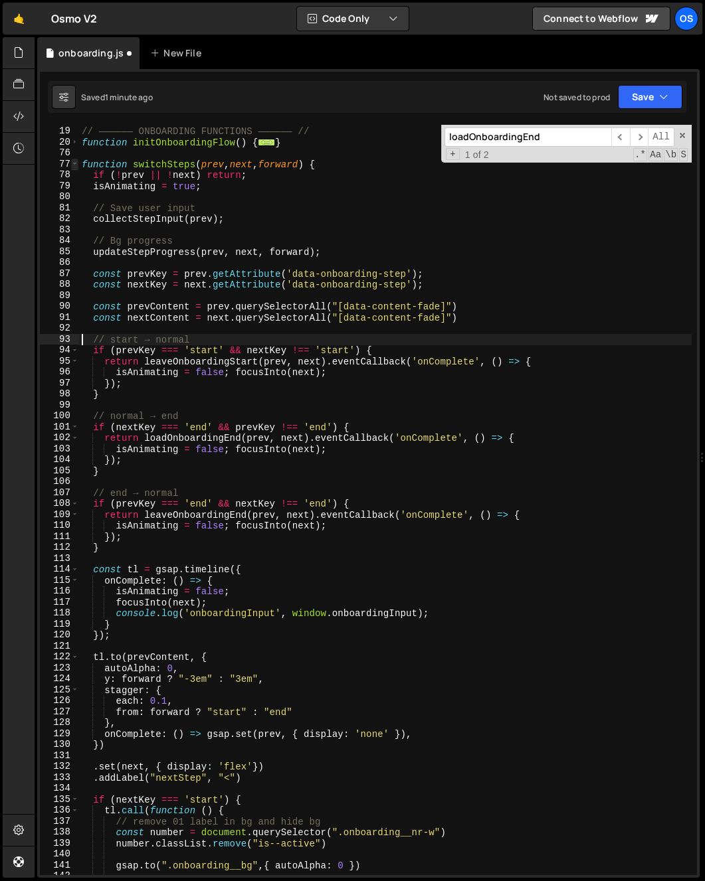
click at [78, 165] on span at bounding box center [74, 164] width 7 height 11
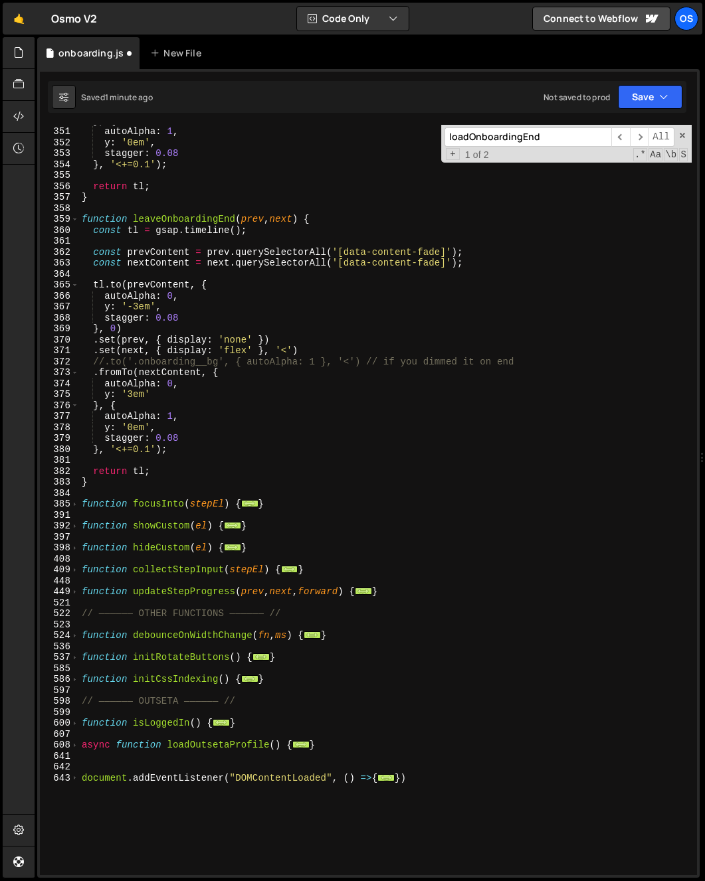
scroll to position [544, 0]
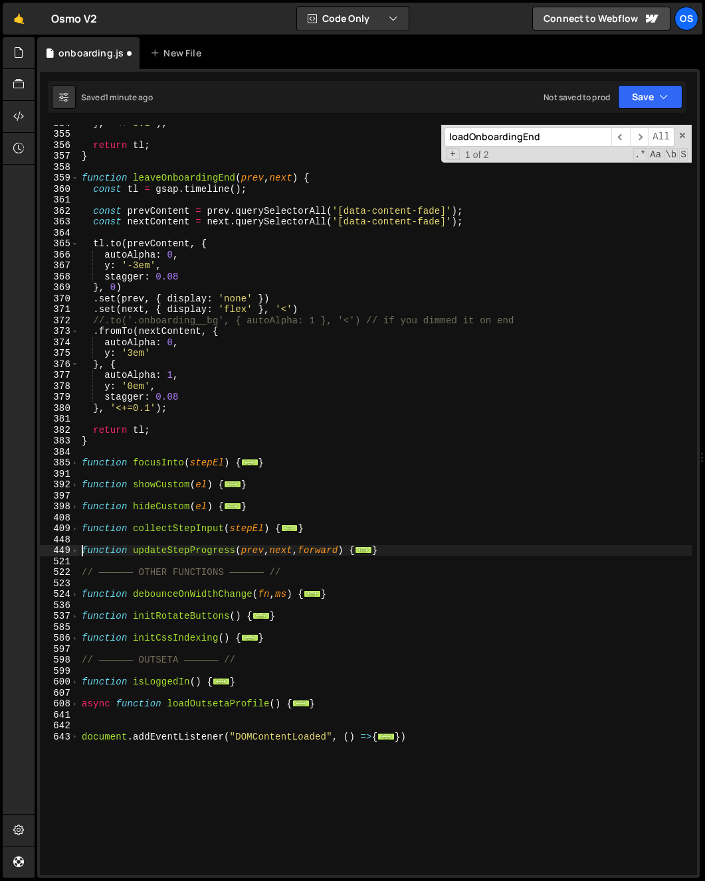
click at [79, 552] on div "} , '<+=0.1' ) ; return tl ; } function leaveOnboardingEnd ( prev , next ) { co…" at bounding box center [385, 504] width 612 height 773
click at [76, 551] on span at bounding box center [74, 550] width 7 height 11
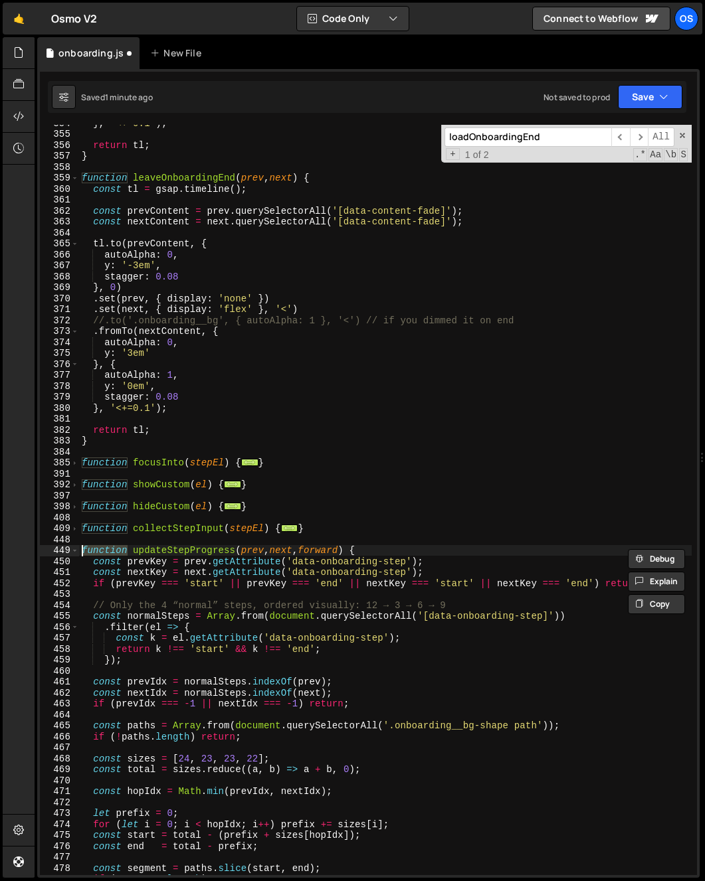
click at [128, 617] on div "} , '<+=0.1' ) ; return tl ; } function leaveOnboardingEnd ( prev , next ) { co…" at bounding box center [385, 504] width 612 height 773
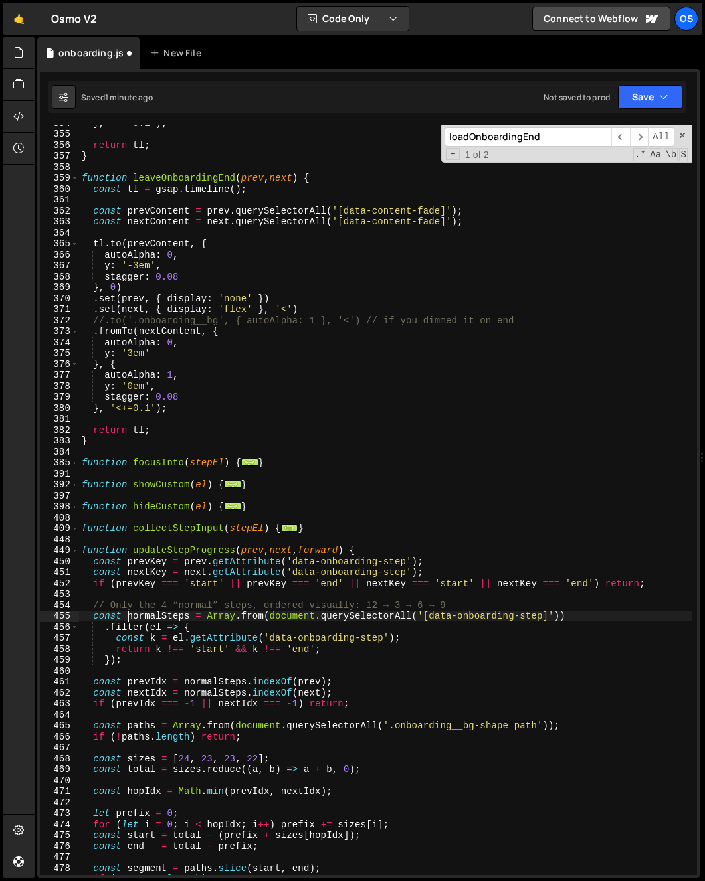
scroll to position [559, 0]
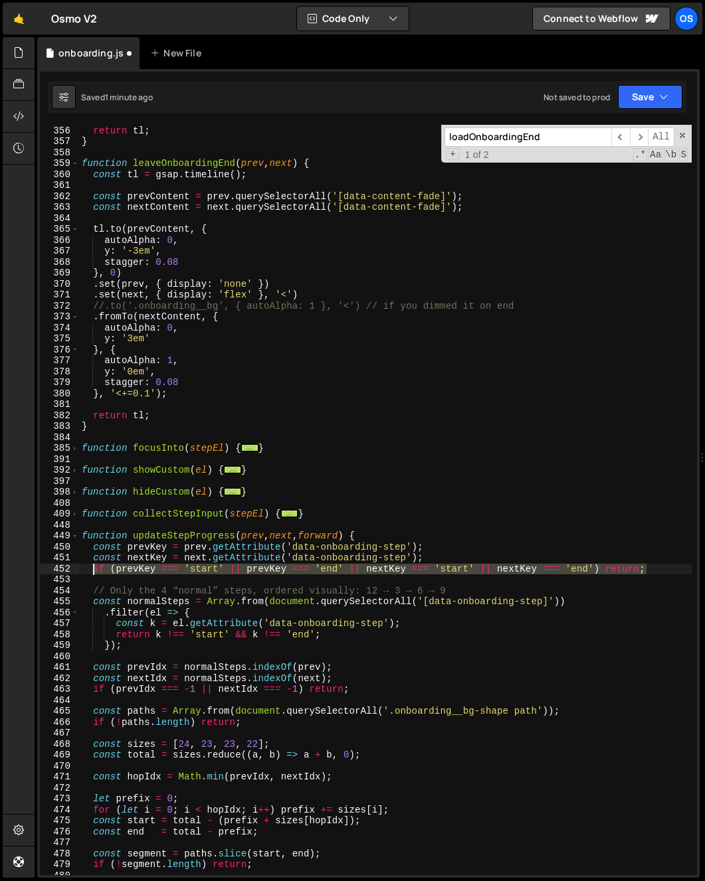
drag, startPoint x: 658, startPoint y: 569, endPoint x: 93, endPoint y: 569, distance: 564.6
click at [93, 569] on div "return tl ; } function leaveOnboardingEnd ( prev , next ) { const tl = gsap . t…" at bounding box center [385, 500] width 612 height 773
paste textarea "nextKey === 'start"
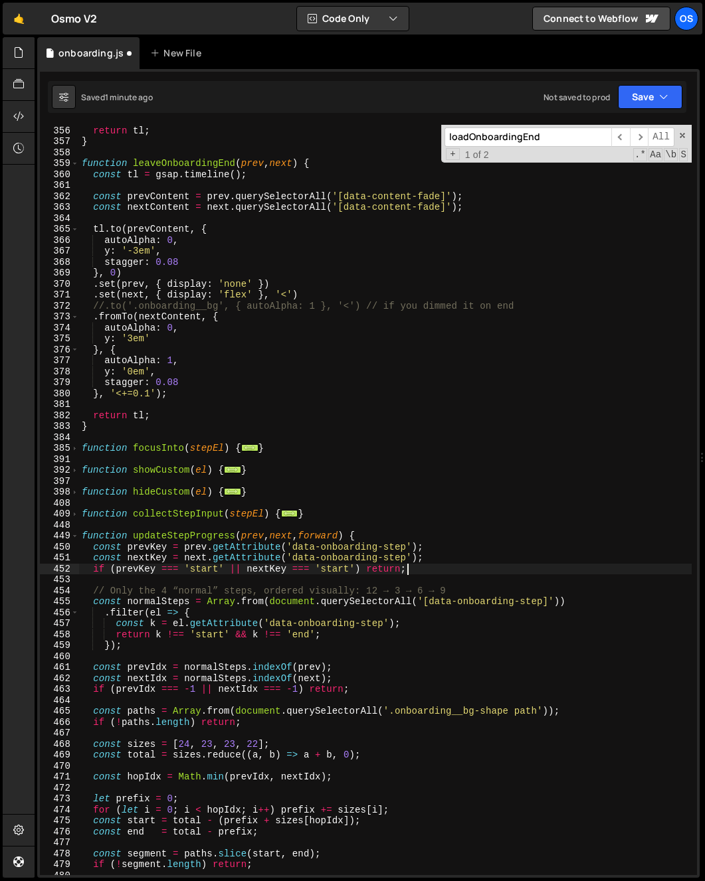
click at [443, 551] on div "return tl ; } function leaveOnboardingEnd ( prev , next ) { const tl = gsap . t…" at bounding box center [385, 500] width 612 height 773
click at [441, 561] on div "return tl ; } function leaveOnboardingEnd ( prev , next ) { const tl = gsap . t…" at bounding box center [385, 500] width 612 height 773
type textarea "const nextKey = next.getAttribute('data-onboarding-step');"
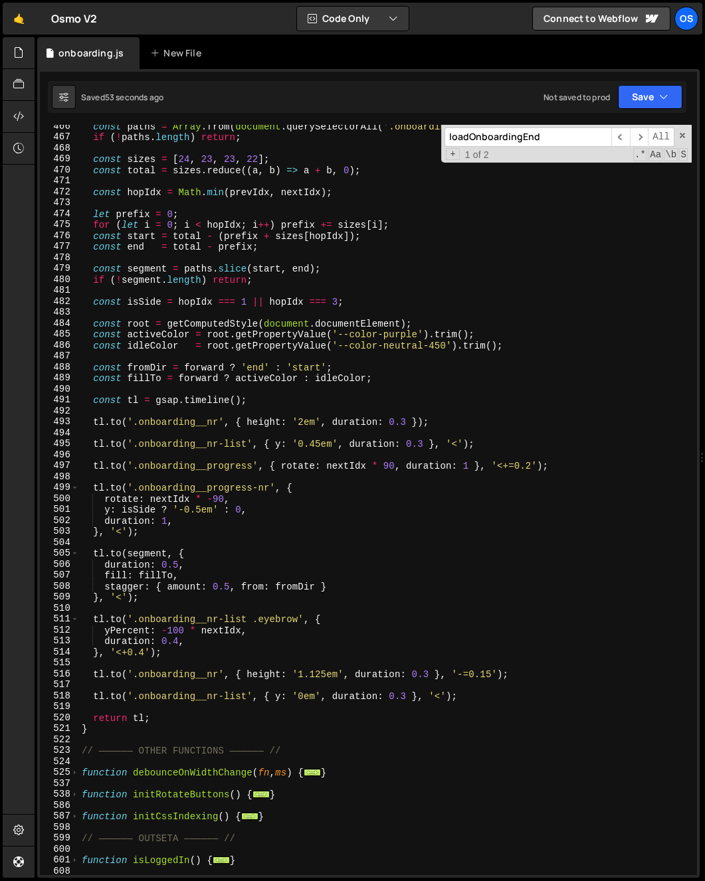
scroll to position [1155, 0]
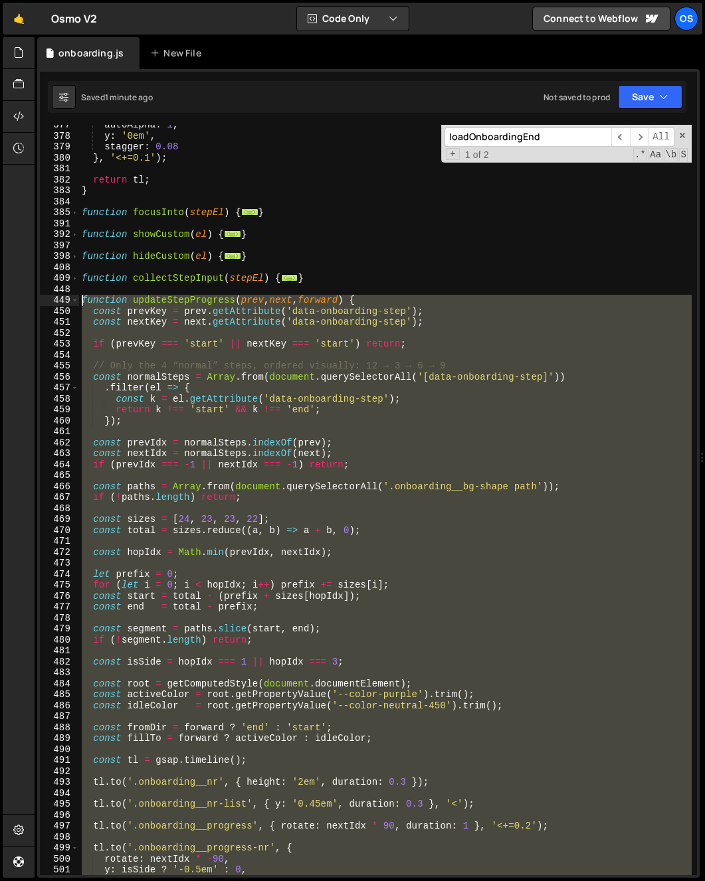
drag, startPoint x: 103, startPoint y: 733, endPoint x: 60, endPoint y: 300, distance: 435.8
click at [60, 300] on div "377 378 379 380 381 382 383 384 385 391 392 397 398 408 409 448 449 450 451 452…" at bounding box center [368, 500] width 657 height 751
paste textarea "}"
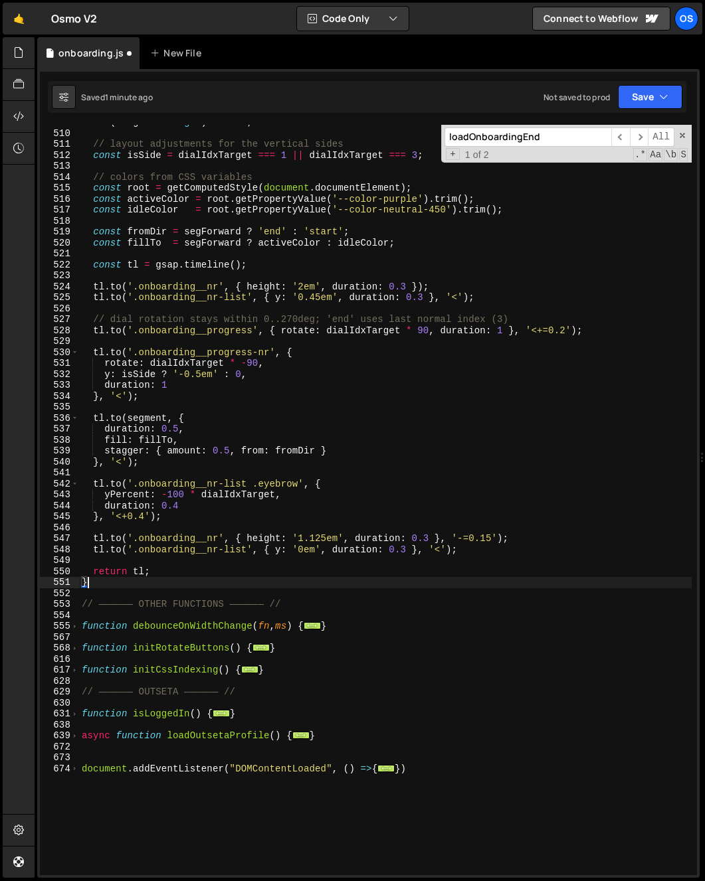
scroll to position [1461, 0]
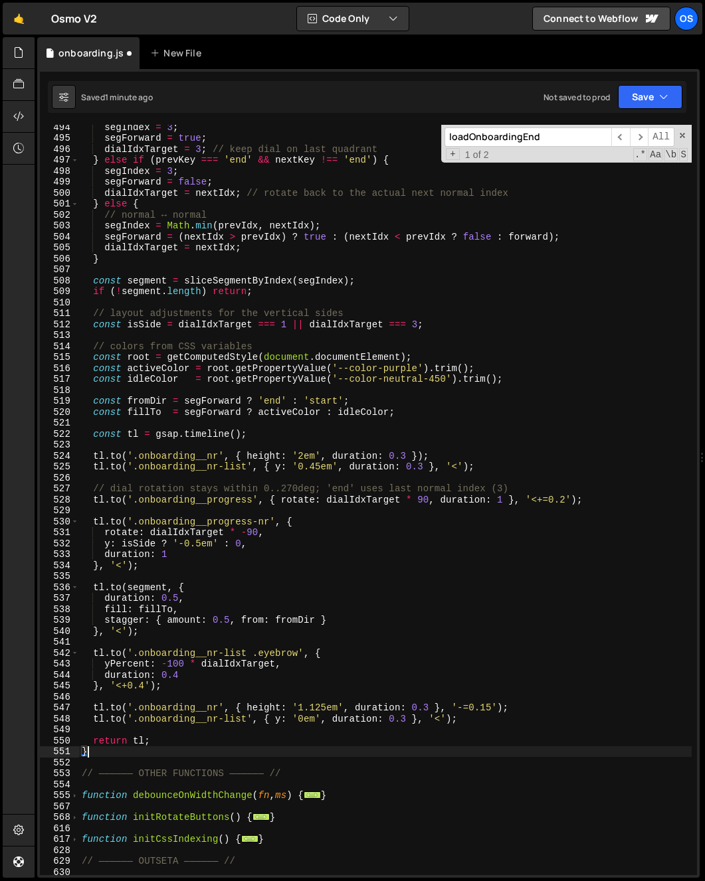
click at [251, 400] on div "segIndex = 3 ; segForward = true ; dialIdxTarget = 3 ; // keep dial on last qua…" at bounding box center [385, 508] width 612 height 773
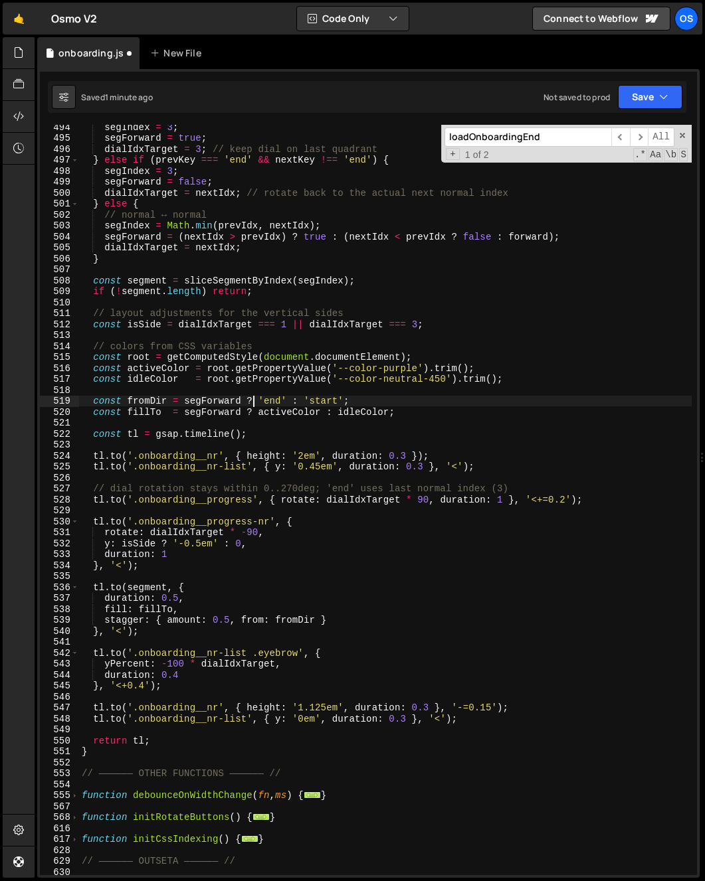
click at [236, 499] on div "segIndex = 3 ; segForward = true ; dialIdxTarget = 3 ; // keep dial on last qua…" at bounding box center [385, 508] width 612 height 773
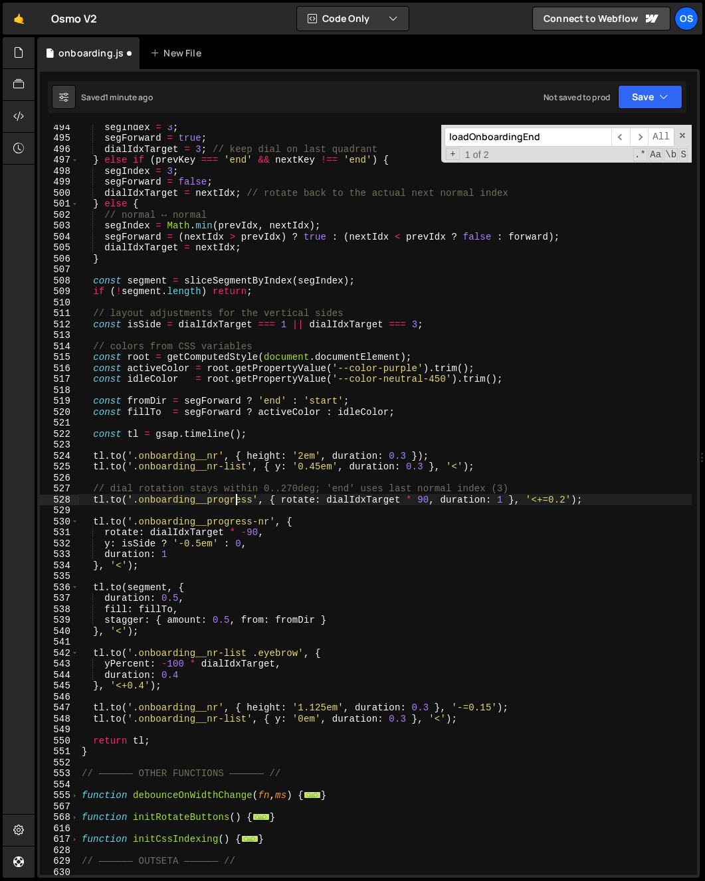
click at [239, 484] on div "segIndex = 3 ; segForward = true ; dialIdxTarget = 3 ; // keep dial on last qua…" at bounding box center [385, 508] width 612 height 773
type textarea "// dial rotation stays within 0..270deg; 'end' uses last normal index (3) [DOMA…"
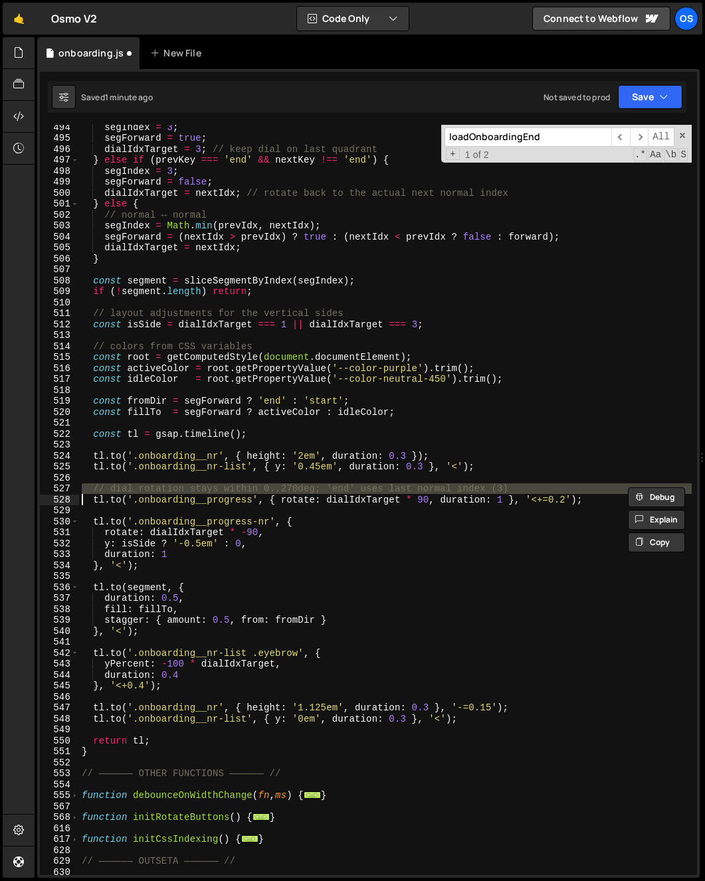
click at [230, 480] on div "segIndex = 3 ; segForward = true ; dialIdxTarget = 3 ; // keep dial on last qua…" at bounding box center [385, 508] width 612 height 773
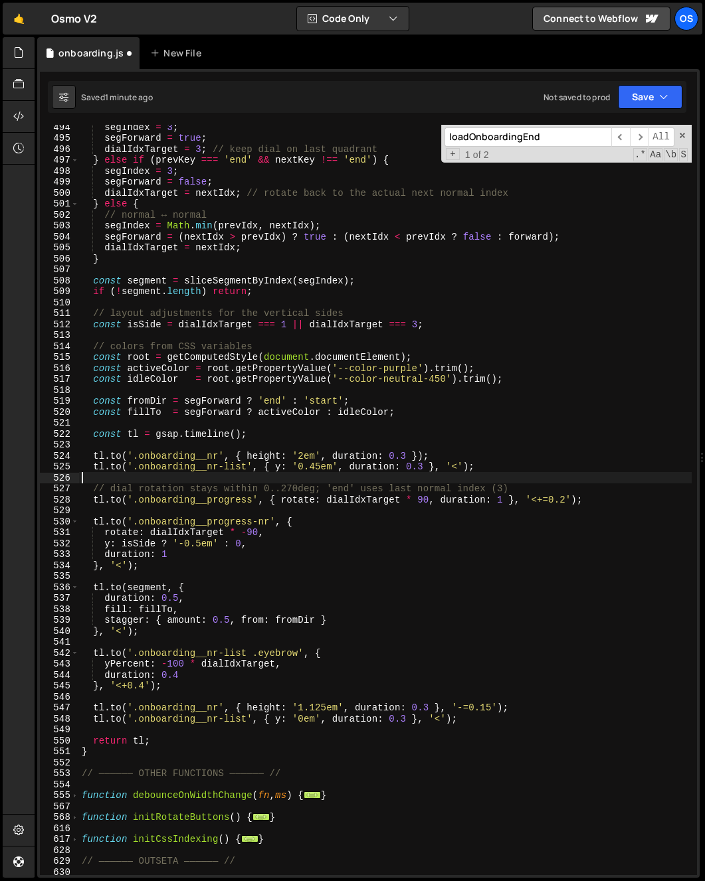
click at [291, 492] on div "segIndex = 3 ; segForward = true ; dialIdxTarget = 3 ; // keep dial on last qua…" at bounding box center [385, 508] width 612 height 773
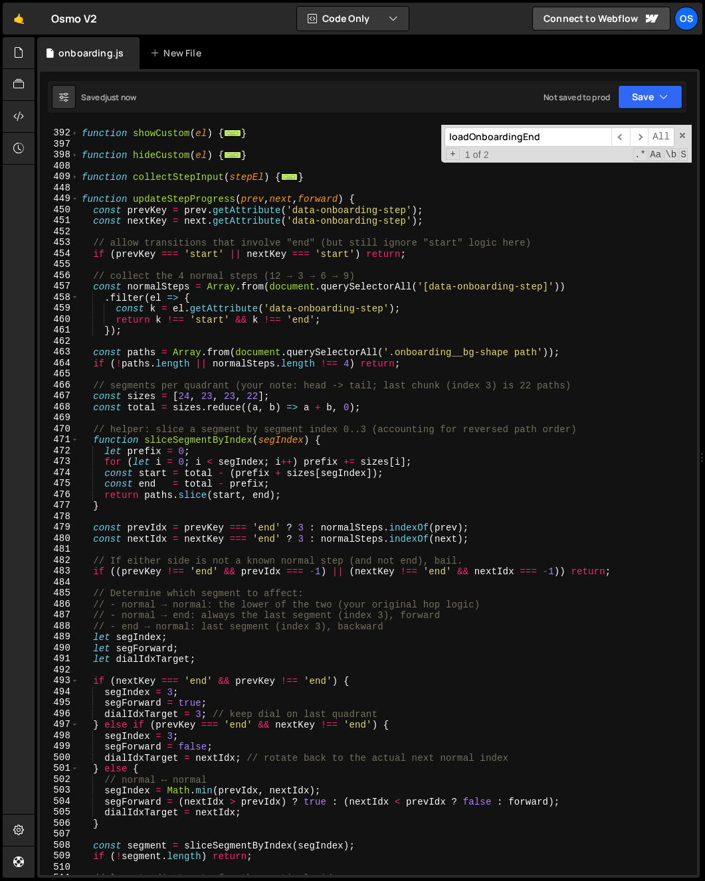
scroll to position [896, 0]
click at [74, 199] on span at bounding box center [74, 198] width 7 height 11
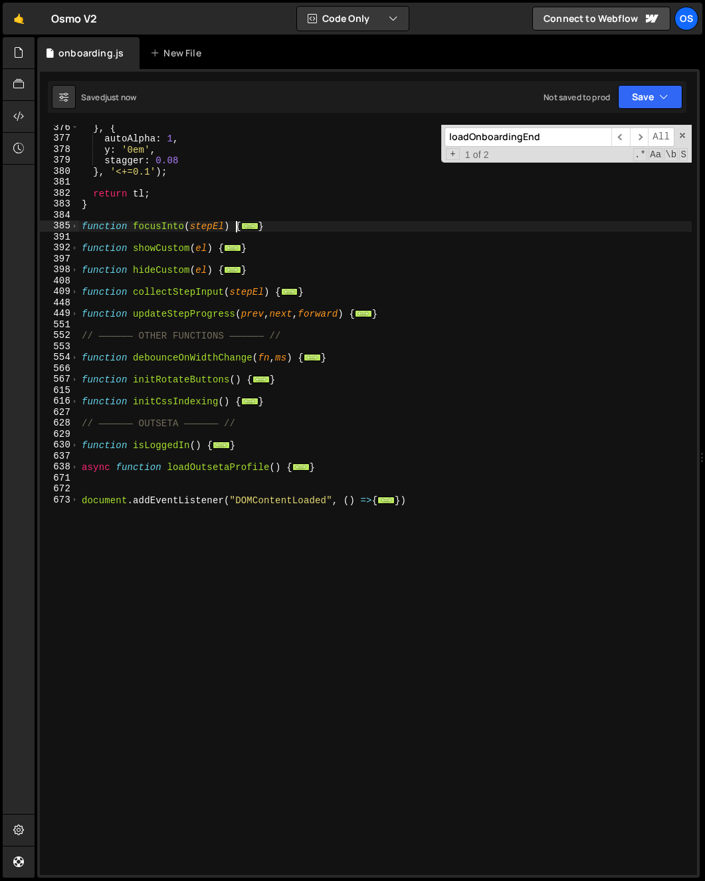
click at [239, 226] on div "} , { autoAlpha : 1 , y : '0em' , stagger : 0.08 } , '<+=0.1' ) ; return tl ; }…" at bounding box center [385, 508] width 612 height 773
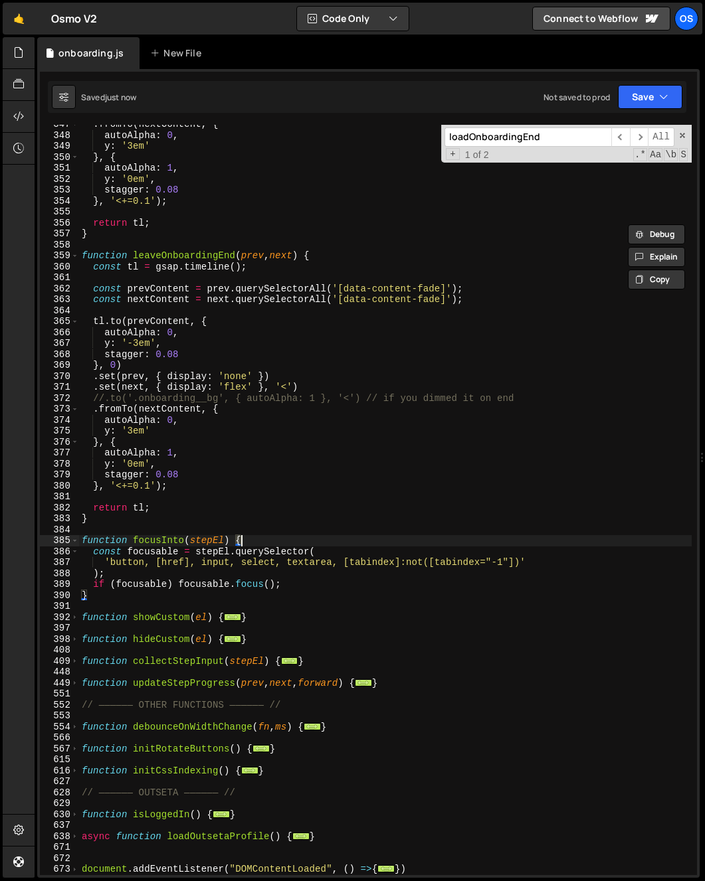
scroll to position [466, 0]
click at [334, 411] on div ". fromTo ( nextContent , { autoAlpha : 0 , y : '3em' } , { autoAlpha : 1 , y : …" at bounding box center [385, 505] width 612 height 773
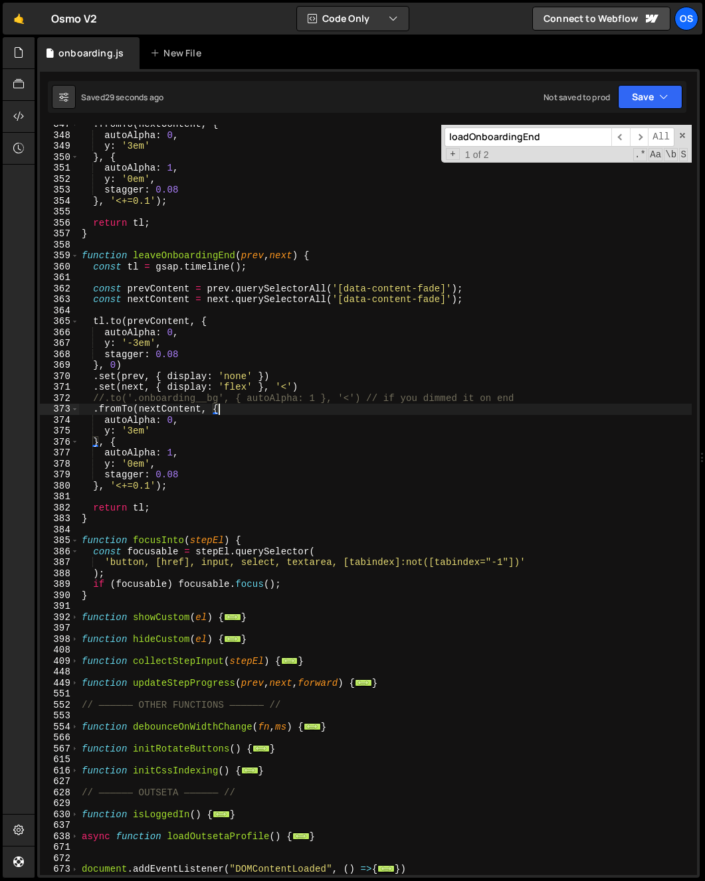
scroll to position [634, 0]
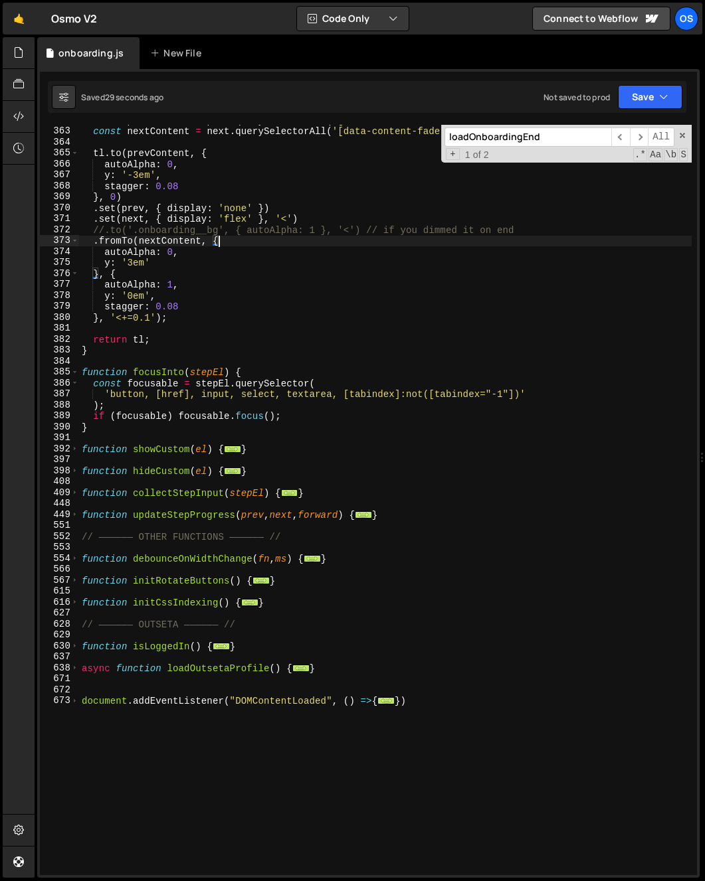
click at [179, 512] on div "const prevContent = prev . querySelectorAll ( '[data-content-fade]' ) ; const n…" at bounding box center [385, 501] width 612 height 773
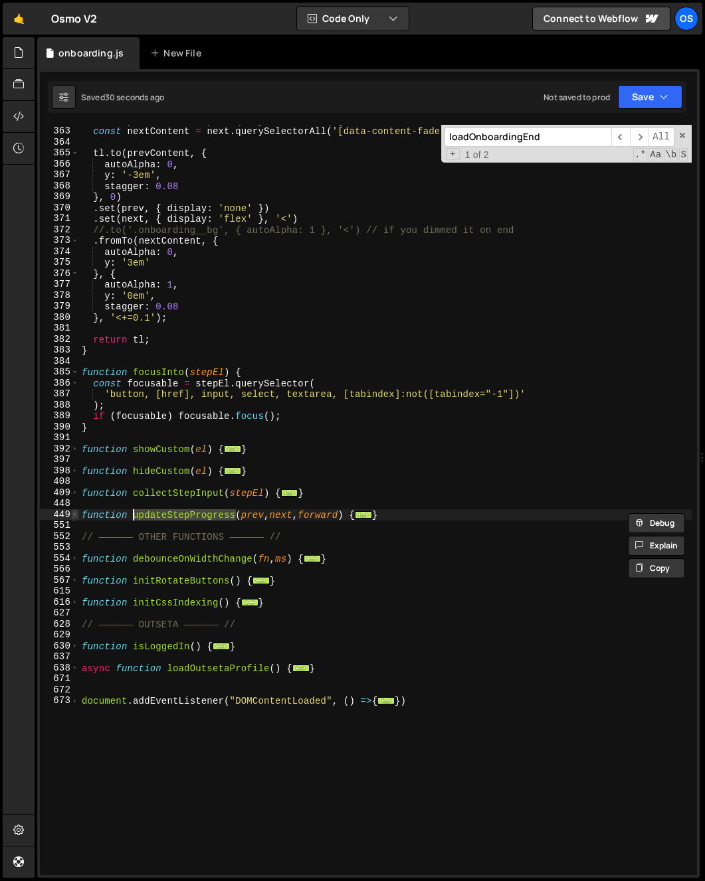
click at [72, 515] on span at bounding box center [74, 514] width 7 height 11
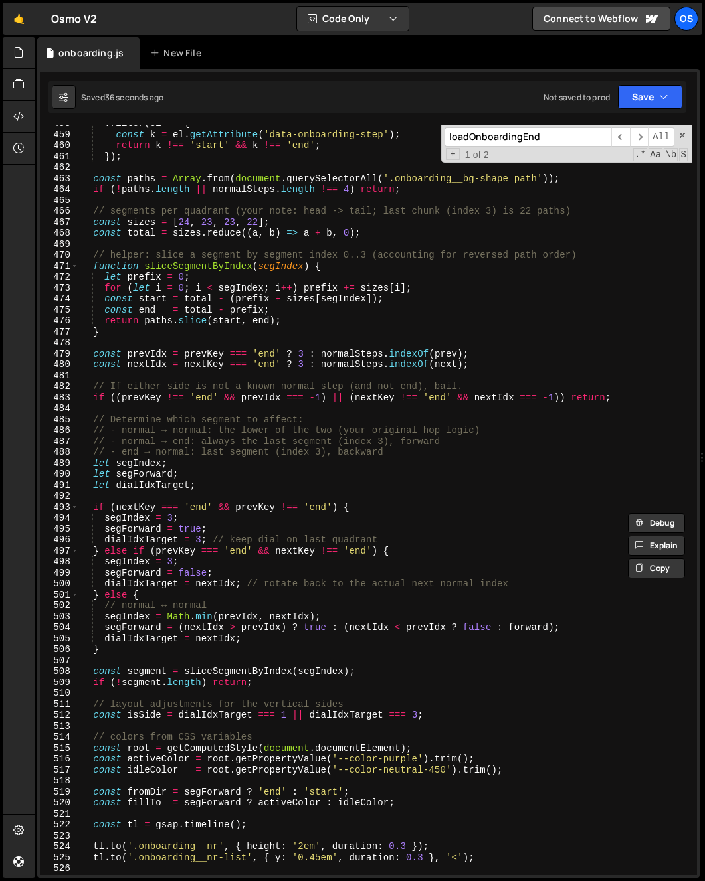
scroll to position [1194, 0]
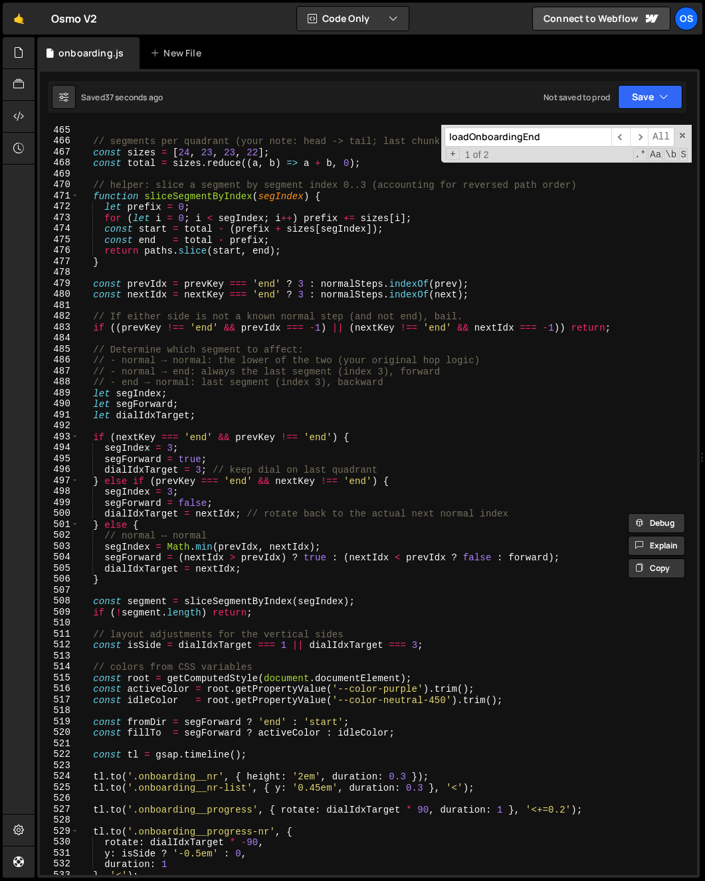
click at [141, 517] on div "// segments per quadrant (your note: head -> tail; last chunk (index 3) is 22 p…" at bounding box center [385, 511] width 612 height 773
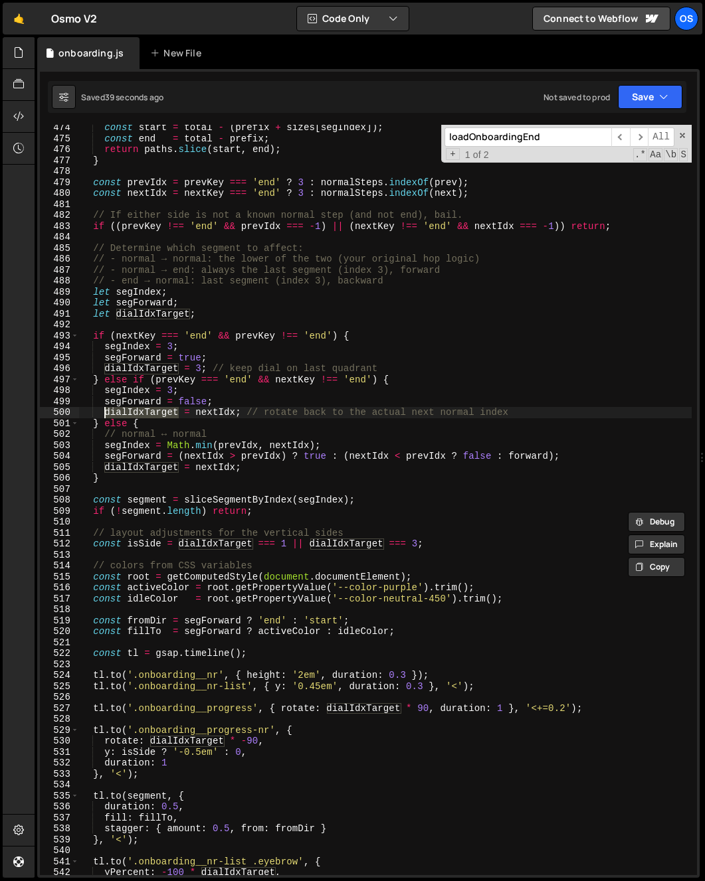
scroll to position [1386, 0]
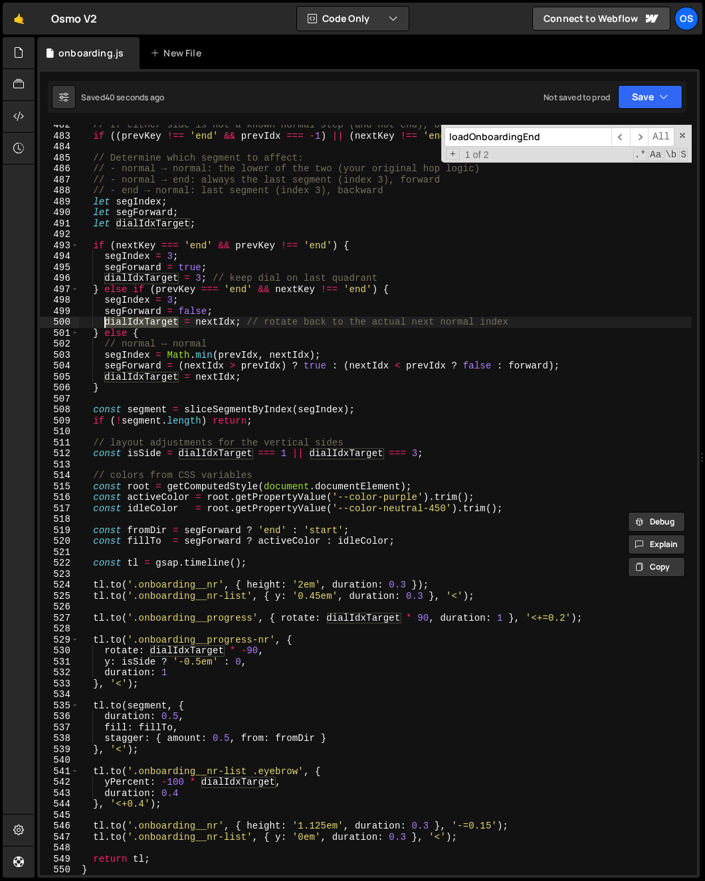
click at [356, 614] on div "// If either side is not a known normal step (and not end), bail. if (( prevKey…" at bounding box center [385, 506] width 612 height 773
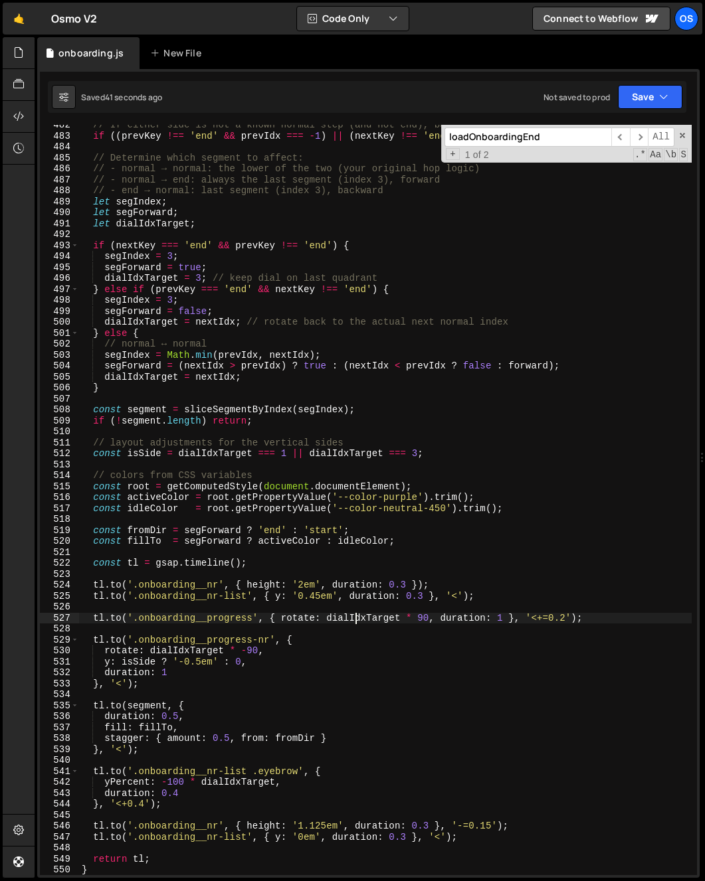
click at [356, 614] on div "// If either side is not a known normal step (and not end), bail. if (( prevKey…" at bounding box center [385, 506] width 612 height 773
click at [317, 456] on div "// If either side is not a known normal step (and not end), bail. if (( prevKey…" at bounding box center [385, 506] width 612 height 773
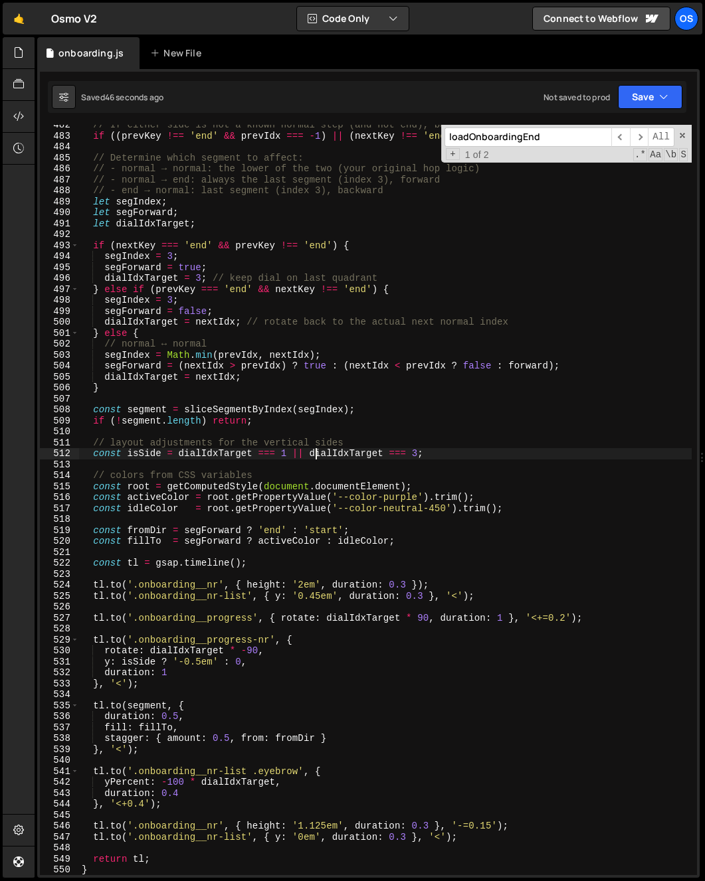
click at [151, 452] on div "// If either side is not a known normal step (and not end), bail. if (( prevKey…" at bounding box center [385, 506] width 612 height 773
click at [285, 487] on div "// If either side is not a known normal step (and not end), bail. if (( prevKey…" at bounding box center [385, 506] width 612 height 773
click at [333, 458] on div "// If either side is not a known normal step (and not end), bail. if (( prevKey…" at bounding box center [385, 506] width 612 height 773
type textarea "const isSide = dialIdxTarget === 1 || dialIdxTarget === 3;"
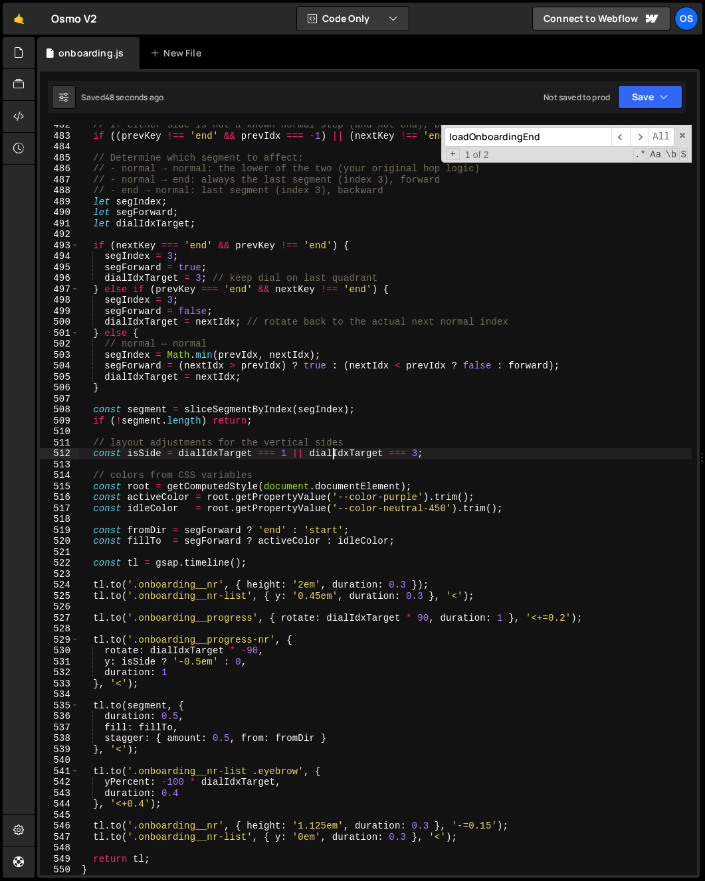
click at [333, 458] on div "// If either side is not a known normal step (and not end), bail. if (( prevKey…" at bounding box center [385, 506] width 612 height 773
click at [292, 464] on div "// If either side is not a known normal step (and not end), bail. if (( prevKey…" at bounding box center [385, 506] width 612 height 773
click at [250, 466] on div "// If either side is not a known normal step (and not end), bail. if (( prevKey…" at bounding box center [385, 506] width 612 height 773
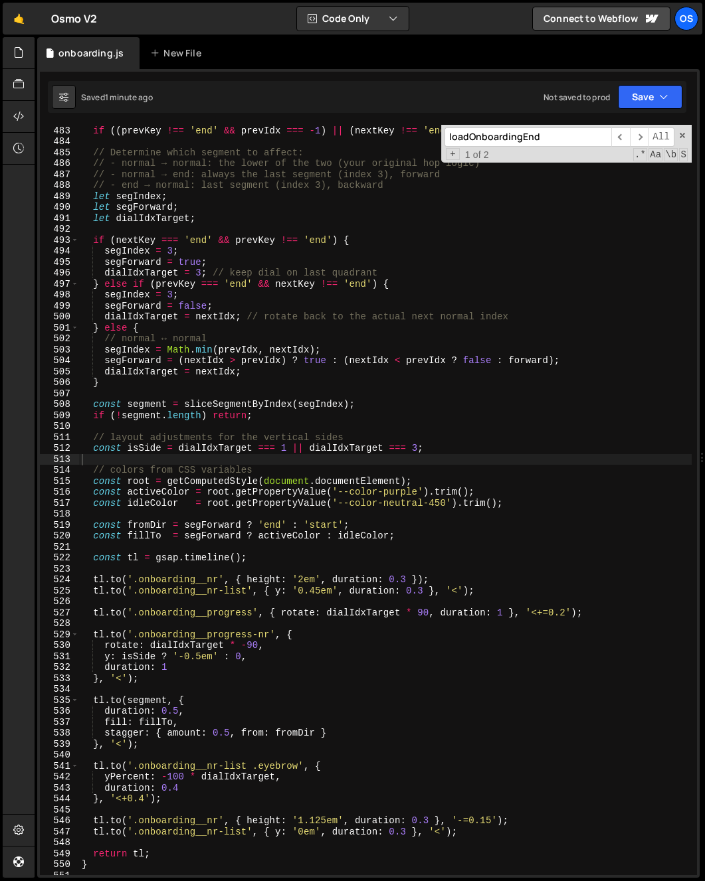
click at [82, 453] on div "// If either side is not a known normal step (and not end), bail. if (( prevKey…" at bounding box center [385, 500] width 612 height 773
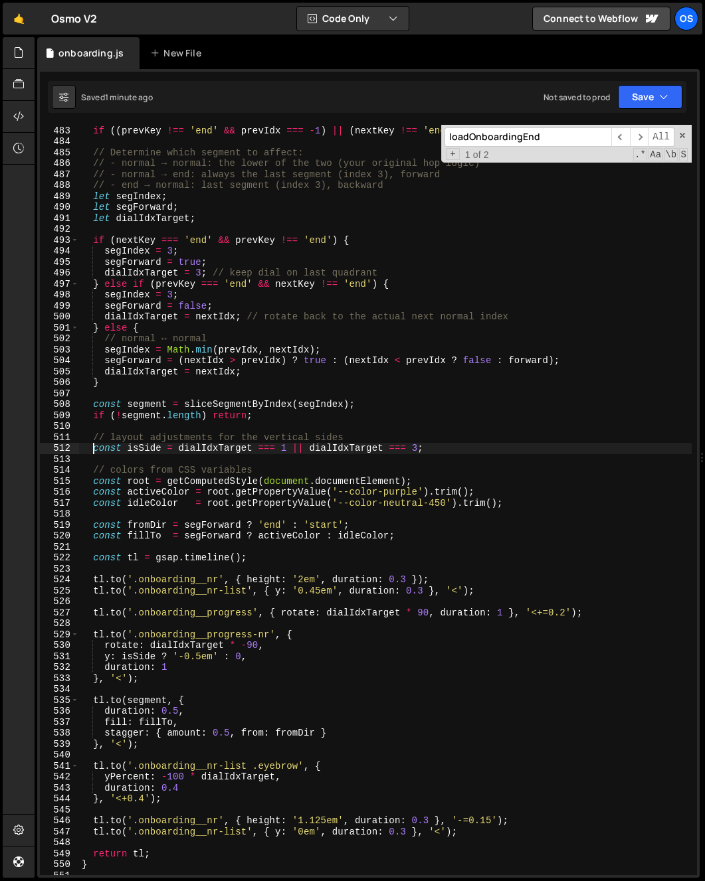
click at [95, 450] on div "// If either side is not a known normal step (and not end), bail. if (( prevKey…" at bounding box center [385, 500] width 612 height 773
click at [349, 612] on div "// If either side is not a known normal step (and not end), bail. if (( prevKey…" at bounding box center [385, 500] width 612 height 773
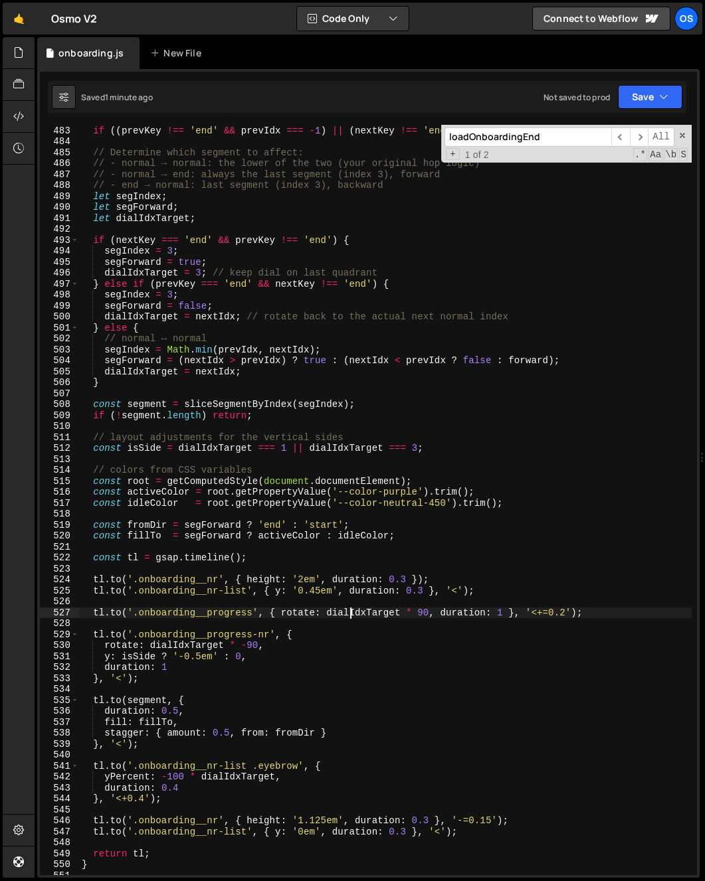
click at [349, 612] on div "// If either side is not a known normal step (and not end), bail. if (( prevKey…" at bounding box center [385, 500] width 612 height 773
click at [225, 450] on div "// If either side is not a known normal step (and not end), bail. if (( prevKey…" at bounding box center [385, 500] width 612 height 773
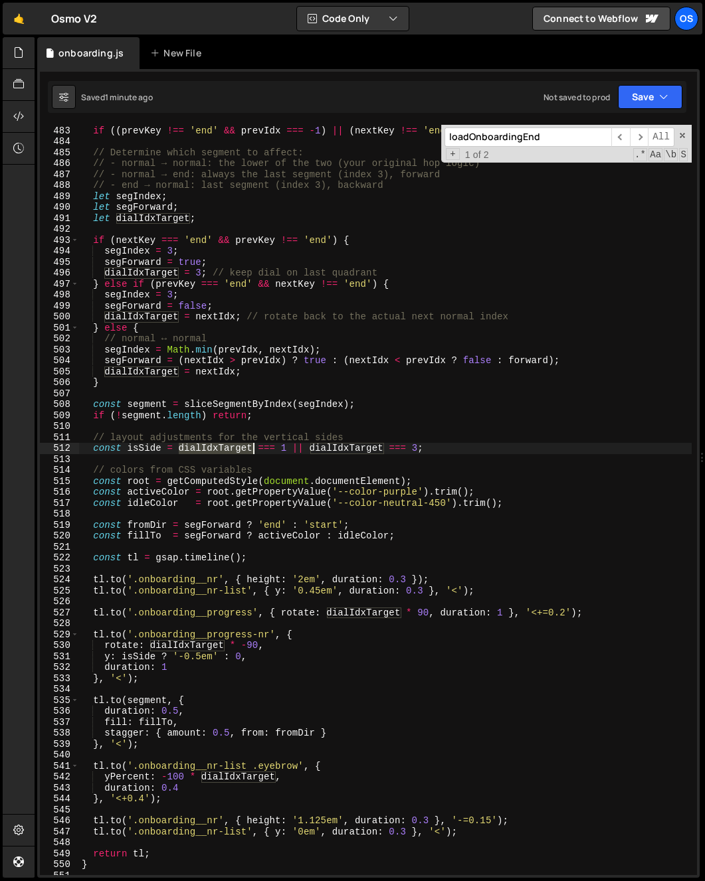
click at [225, 450] on div "// If either side is not a known normal step (and not end), bail. if (( prevKey…" at bounding box center [385, 500] width 612 height 773
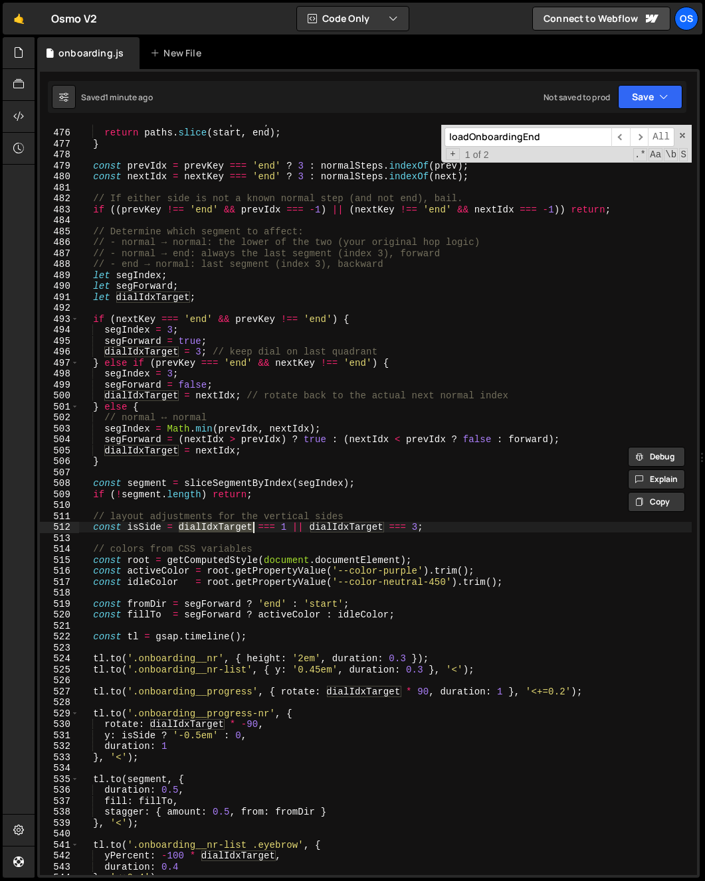
scroll to position [1313, 0]
click at [146, 351] on div "const end = total - prefix ; return paths . slice ( start , end ) ; } const pre…" at bounding box center [385, 502] width 612 height 773
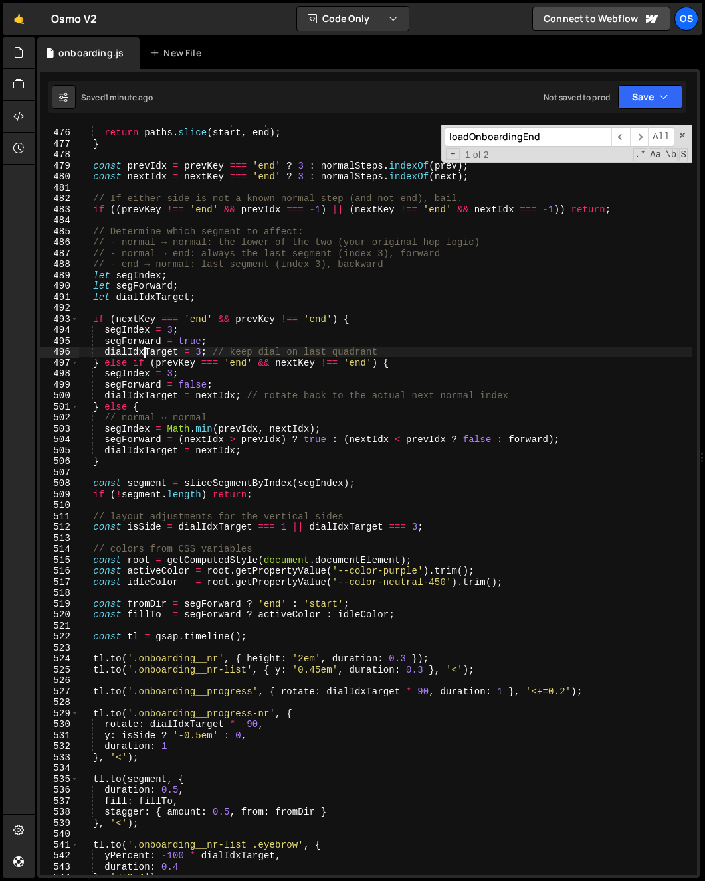
click at [146, 351] on div "const end = total - prefix ; return paths . slice ( start , end ) ; } const pre…" at bounding box center [385, 502] width 612 height 773
click at [203, 387] on div "const end = total - prefix ; return paths . slice ( start , end ) ; } const pre…" at bounding box center [385, 502] width 612 height 773
click at [105, 351] on div "const end = total - prefix ; return paths . slice ( start , end ) ; } const pre…" at bounding box center [385, 502] width 612 height 773
click at [200, 353] on div "const end = total - prefix ; return paths . slice ( start , end ) ; } const pre…" at bounding box center [385, 502] width 612 height 773
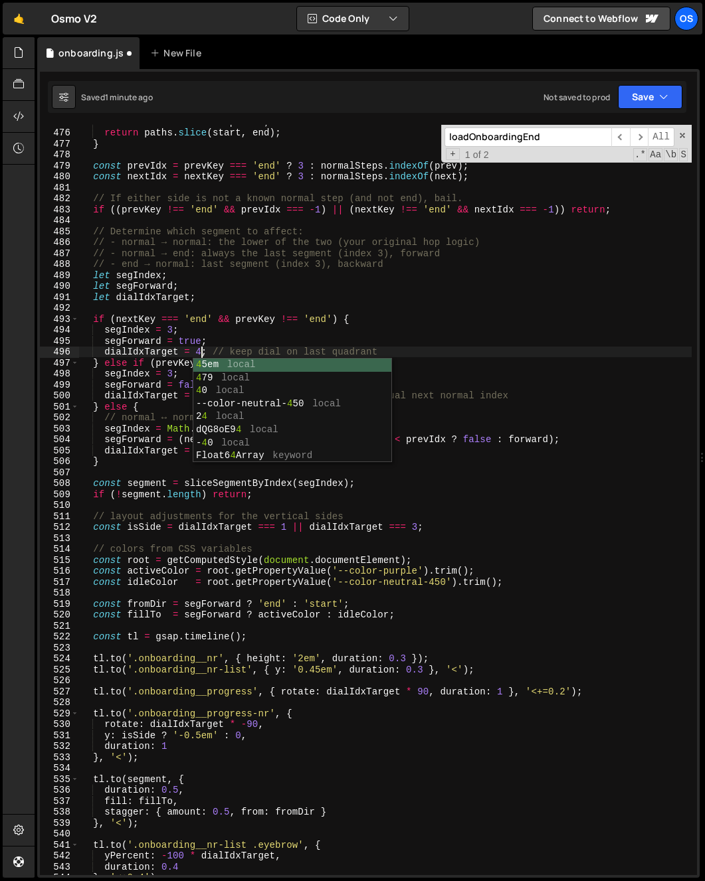
scroll to position [0, 8]
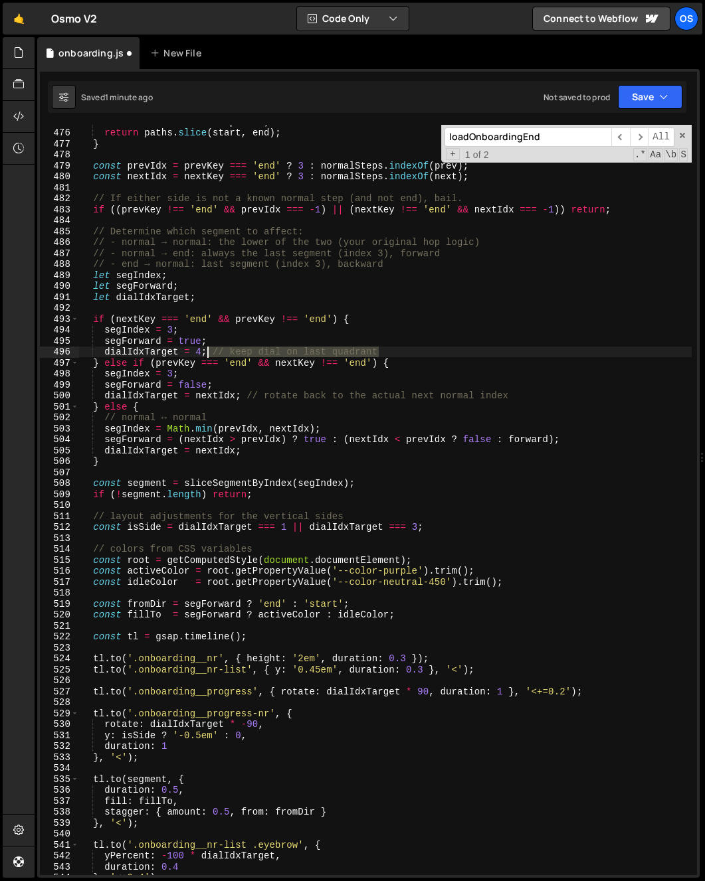
drag, startPoint x: 404, startPoint y: 352, endPoint x: 210, endPoint y: 350, distance: 194.0
click at [210, 350] on div "const end = total - prefix ; return paths . slice ( start , end ) ; } const pre…" at bounding box center [385, 502] width 612 height 773
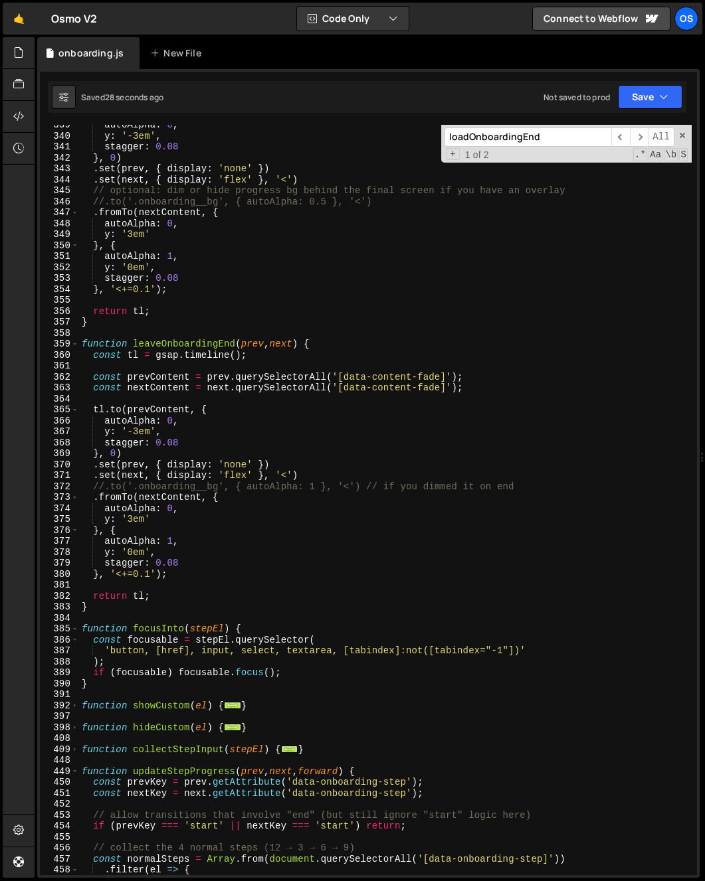
scroll to position [378, 0]
click at [76, 347] on span at bounding box center [74, 344] width 7 height 11
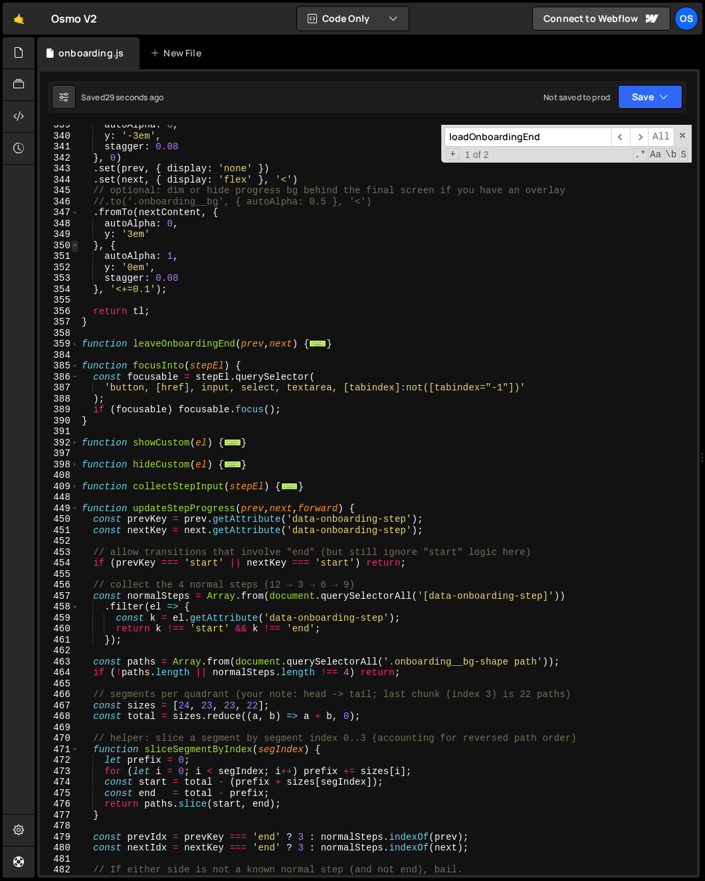
scroll to position [248, 0]
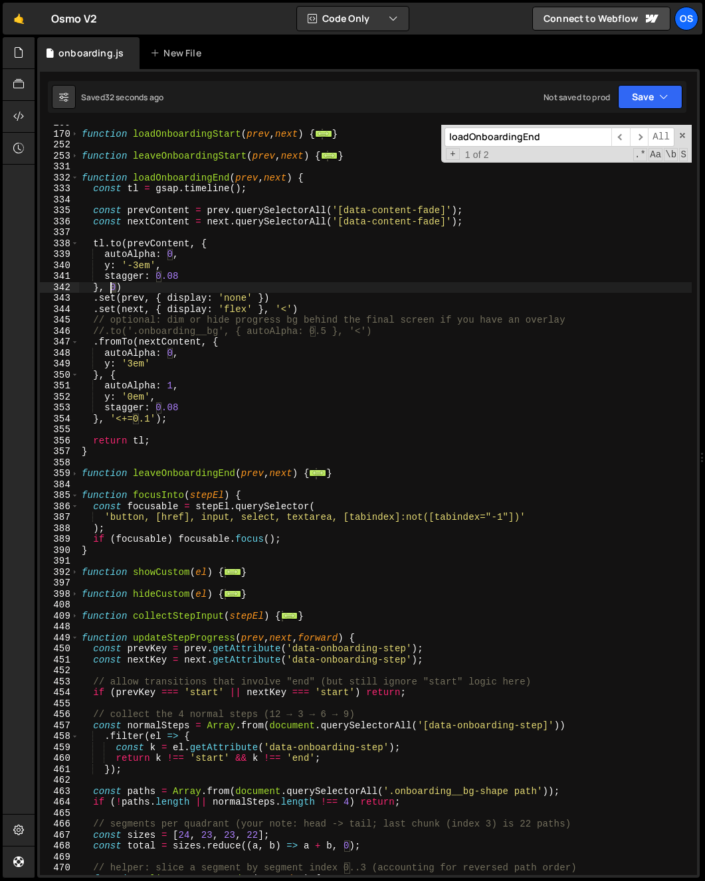
click at [109, 290] on div "function loadOnboardingStart ( prev , next ) { ... } function leaveOnboardingSt…" at bounding box center [385, 504] width 612 height 773
click at [160, 278] on div "function loadOnboardingStart ( prev , next ) { ... } function leaveOnboardingSt…" at bounding box center [385, 504] width 612 height 773
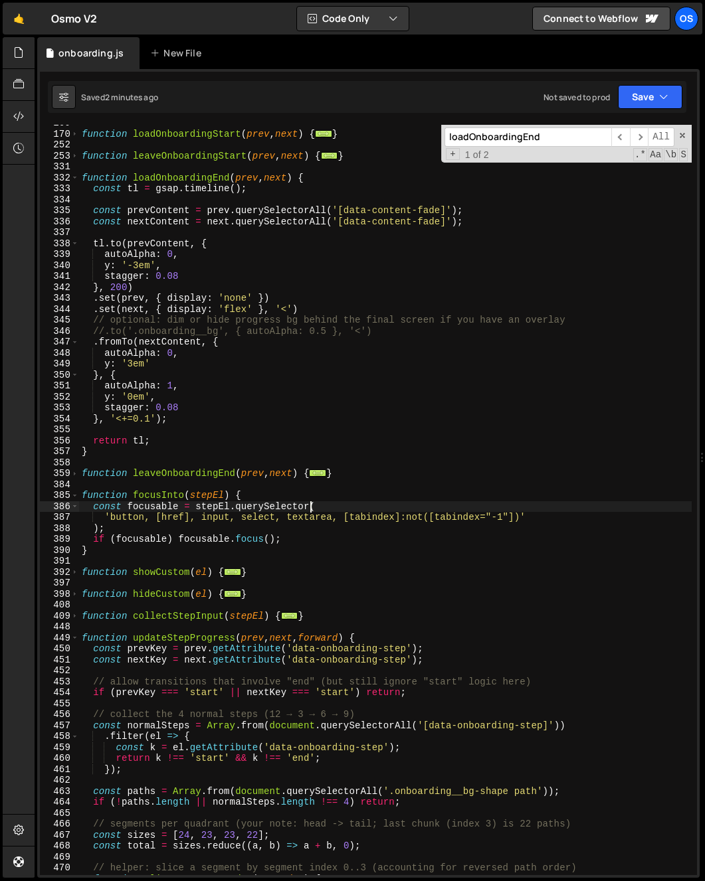
click at [308, 506] on div "function loadOnboardingStart ( prev , next ) { ... } function leaveOnboardingSt…" at bounding box center [385, 504] width 612 height 773
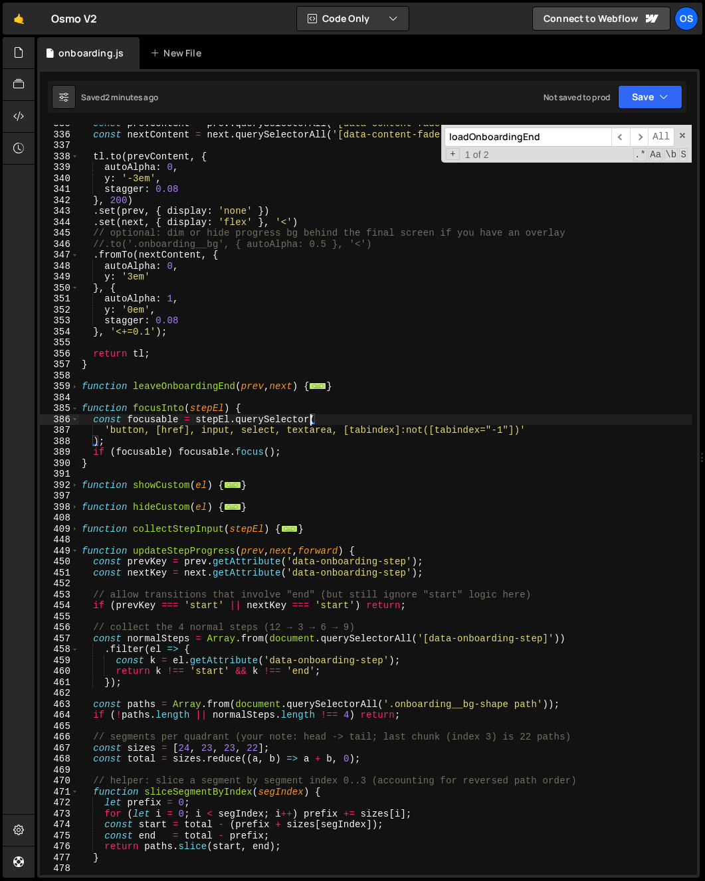
click at [181, 388] on div "const prevContent = prev . querySelectorAll ( '[data-content-fade]' ) ; const n…" at bounding box center [385, 504] width 612 height 773
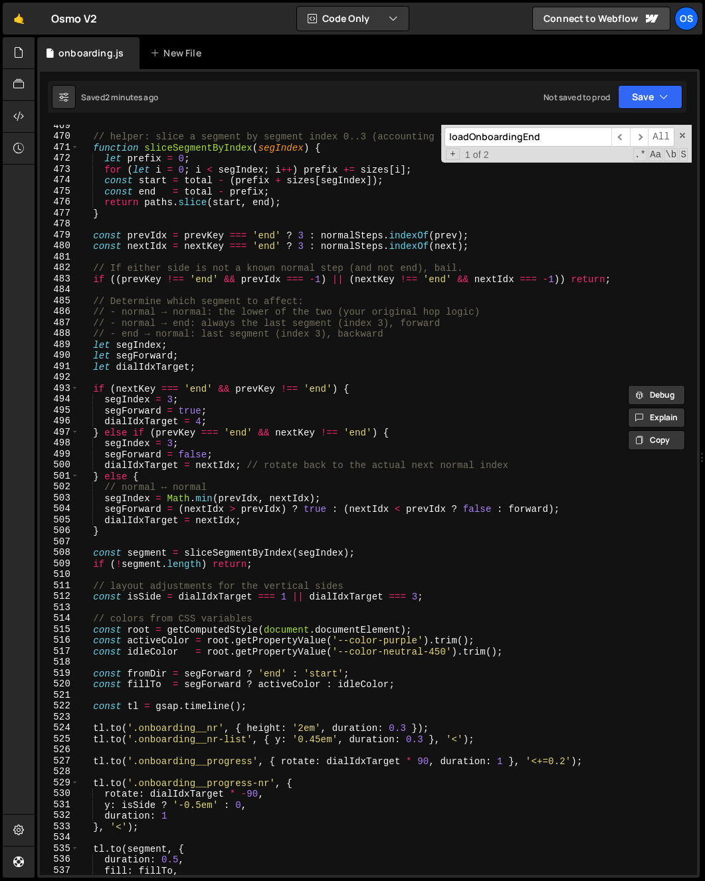
scroll to position [980, 0]
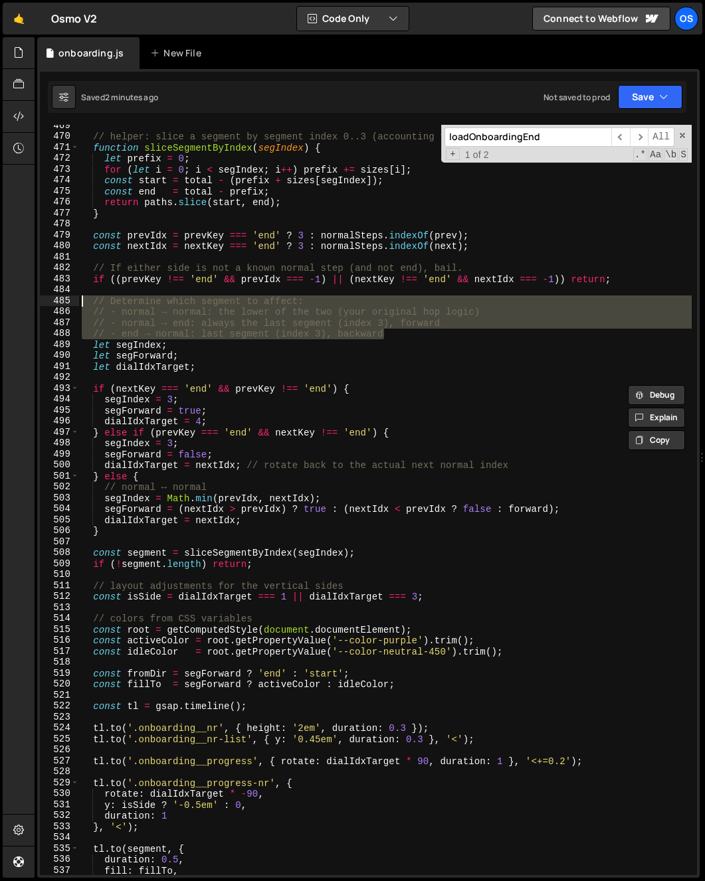
drag, startPoint x: 237, startPoint y: 304, endPoint x: 41, endPoint y: 296, distance: 196.8
click at [41, 296] on div "function leaveOnboardingEnd(prev, next) { 469 470 471 472 473 474 475 476 477 4…" at bounding box center [368, 500] width 657 height 751
type textarea "// Determine which segment to affect: // - normal → normal: the lower of the tw…"
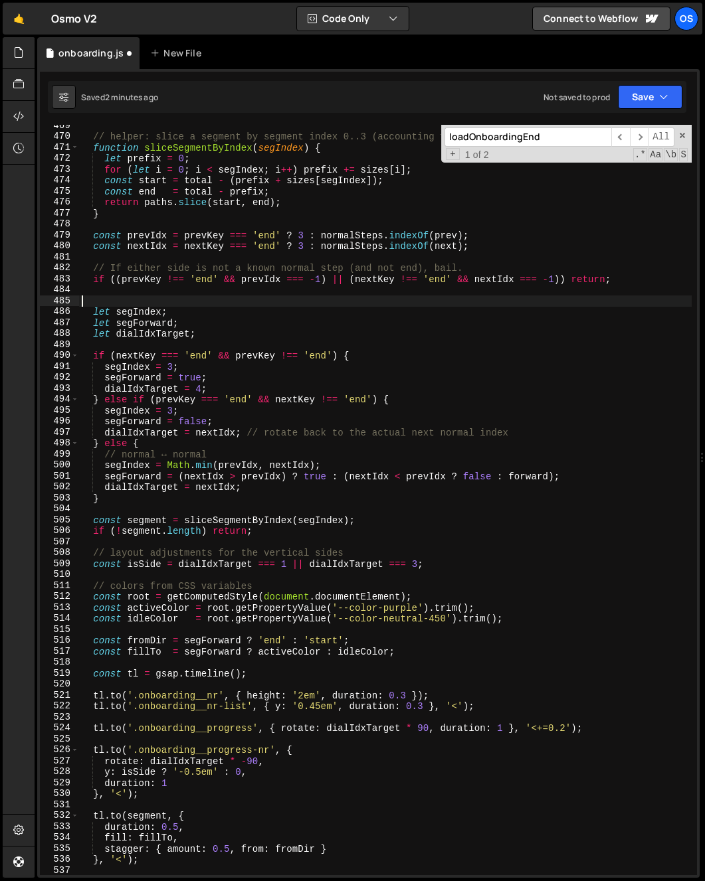
scroll to position [0, 0]
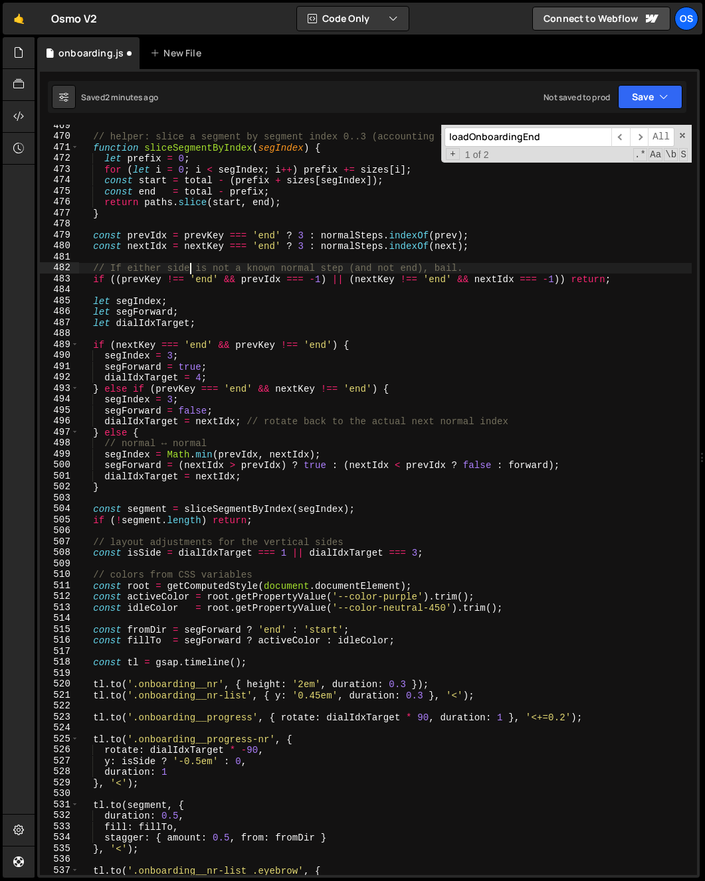
click at [191, 270] on div "// helper: slice a segment by segment index 0..3 (accounting for reversed path …" at bounding box center [385, 506] width 612 height 773
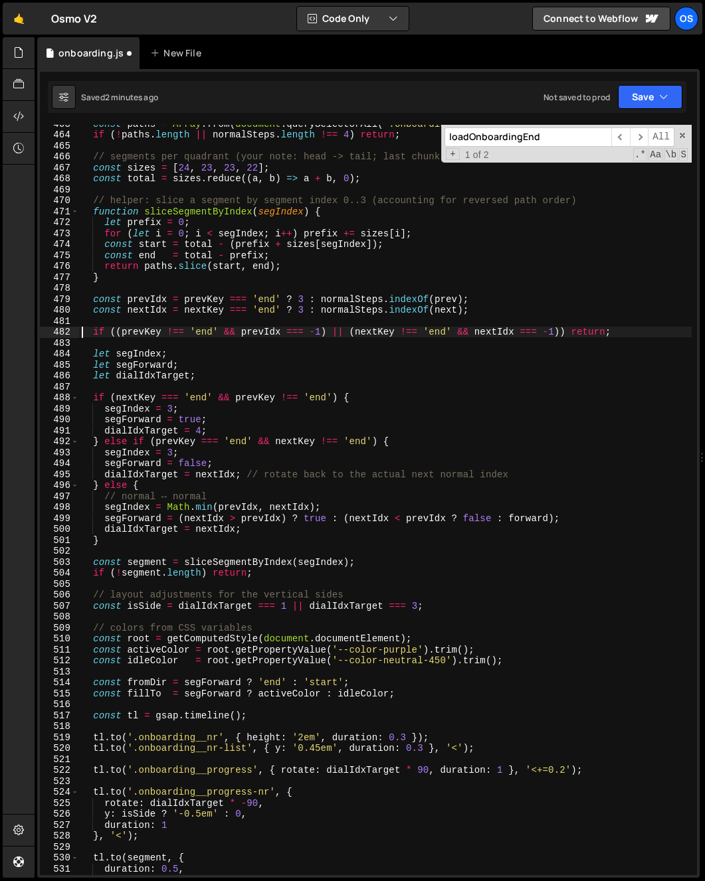
scroll to position [800, 0]
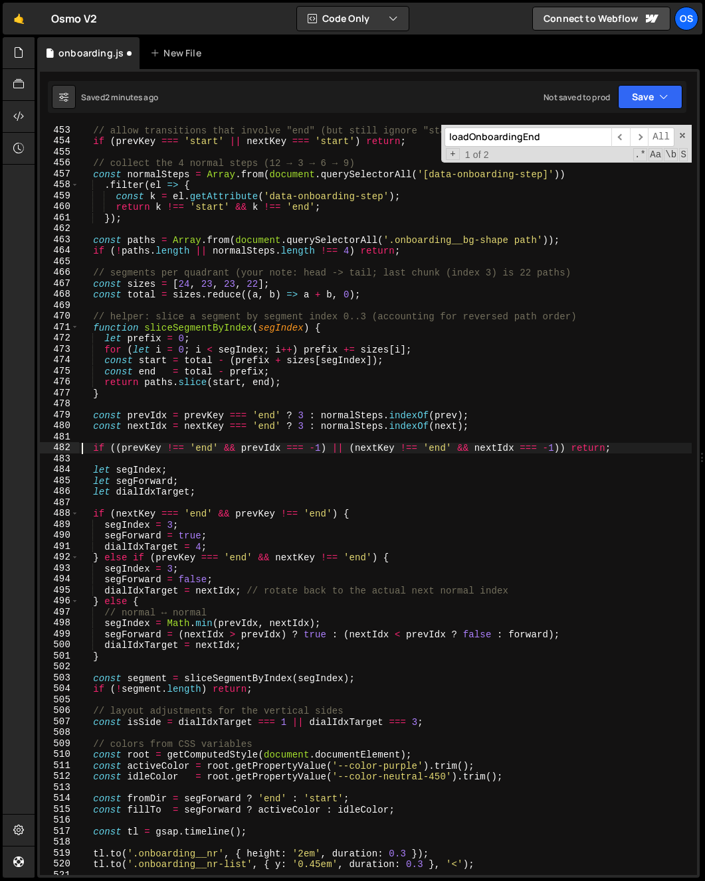
click at [143, 312] on div "// allow transitions that involve "end" (but still ignore "start" logic here) i…" at bounding box center [385, 511] width 612 height 773
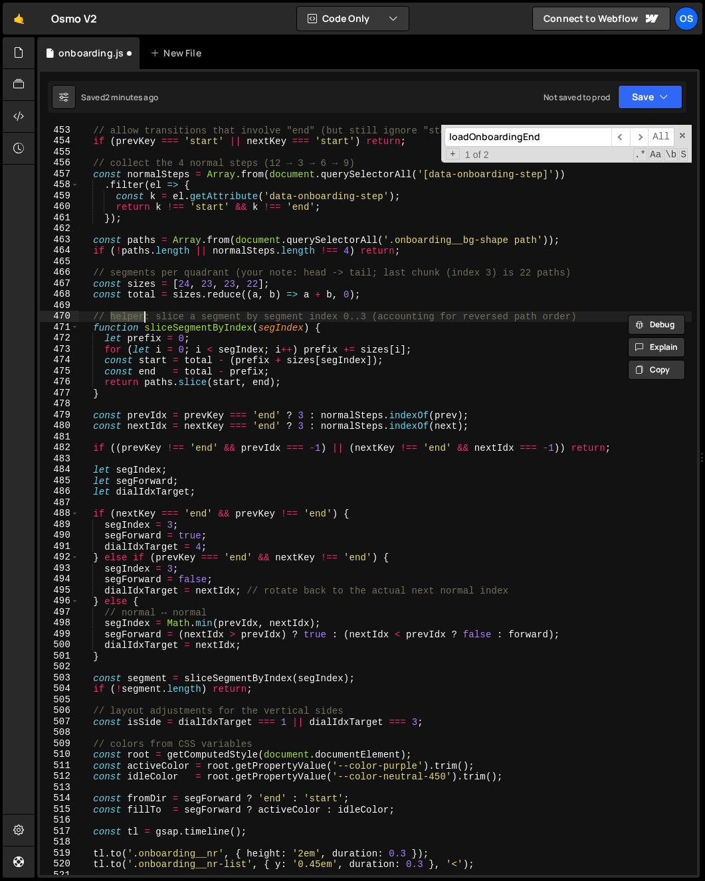
click at [143, 312] on div "// allow transitions that involve "end" (but still ignore "start" logic here) i…" at bounding box center [385, 511] width 612 height 773
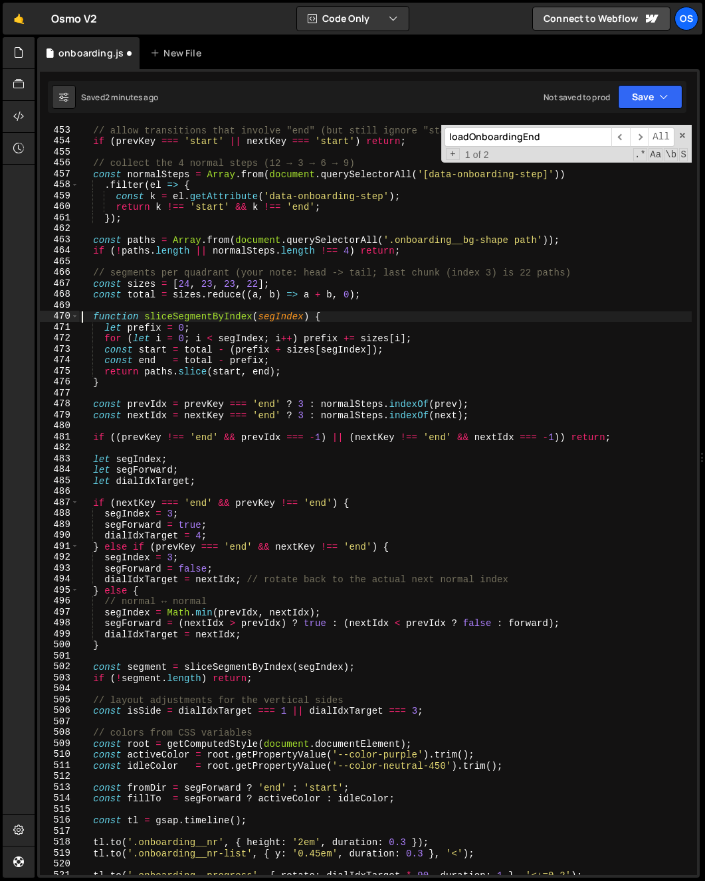
click at [153, 274] on div "// allow transitions that involve "end" (but still ignore "start" logic here) i…" at bounding box center [385, 511] width 612 height 773
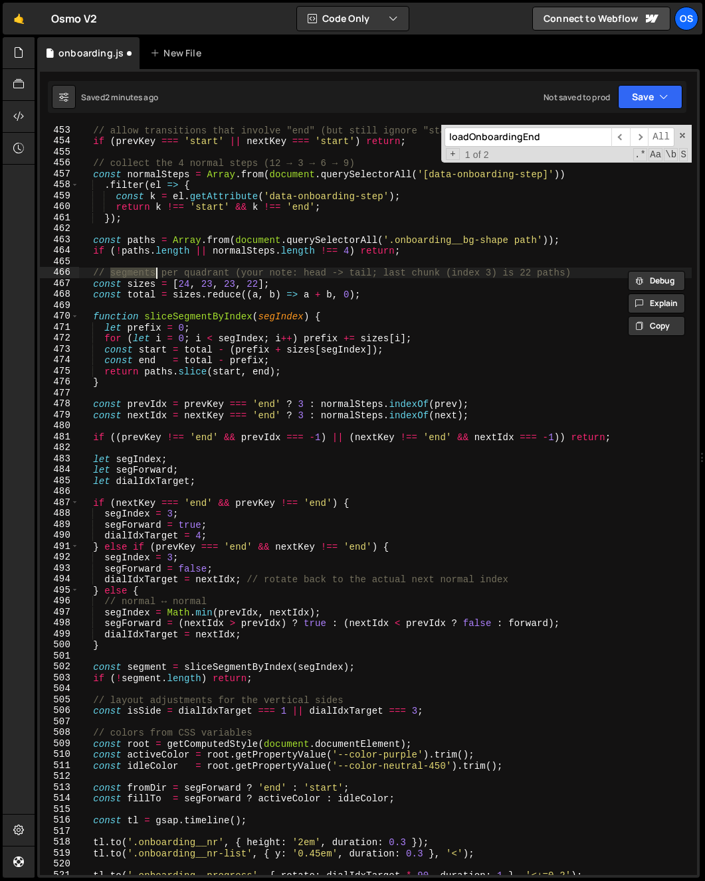
click at [153, 274] on div "// allow transitions that involve "end" (but still ignore "start" logic here) i…" at bounding box center [385, 511] width 612 height 773
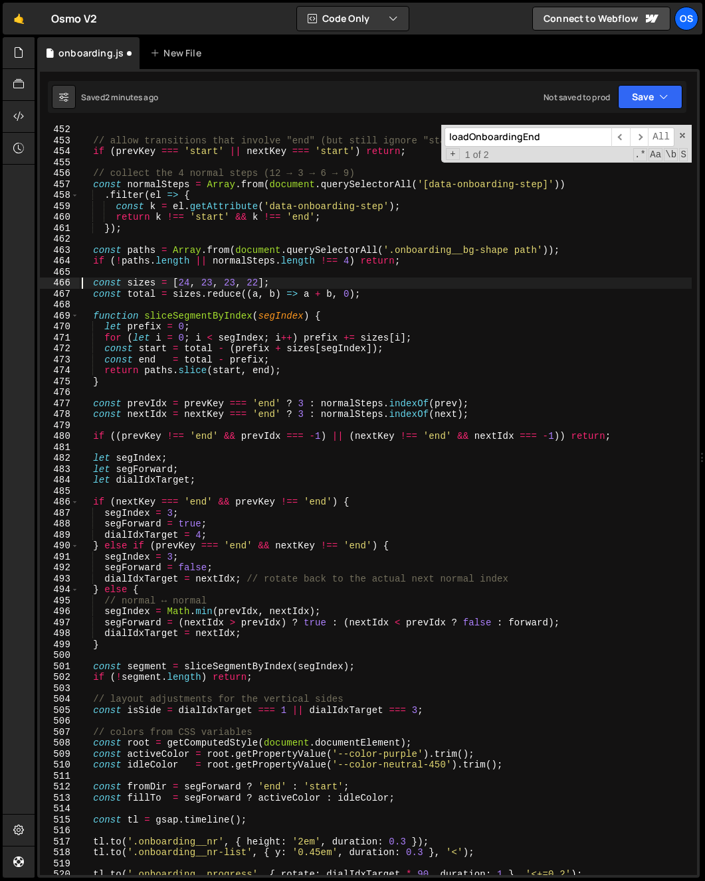
scroll to position [733, 0]
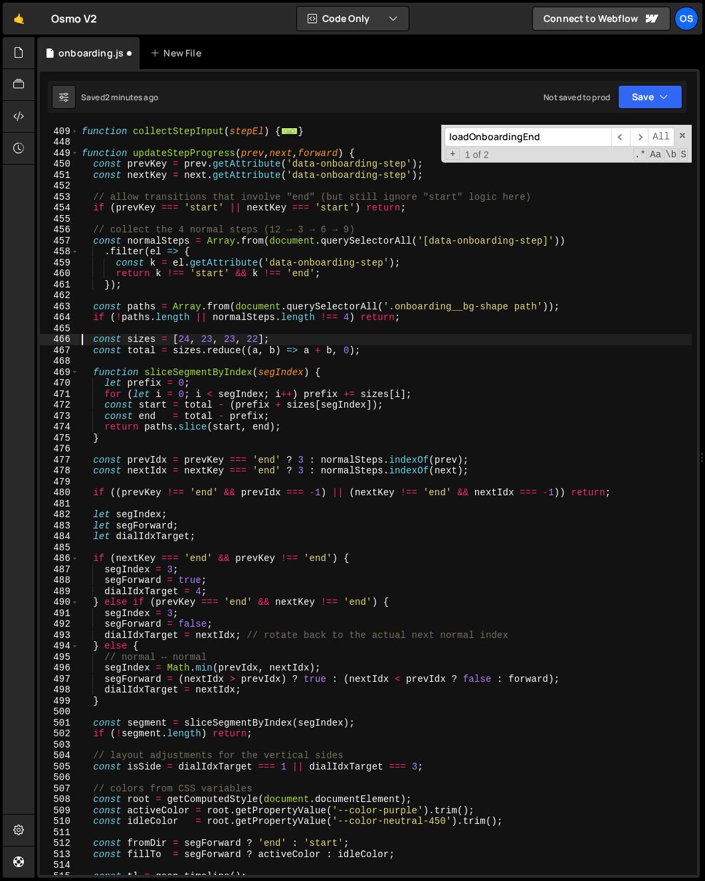
click at [150, 234] on div "function collectStepInput ( stepEl ) { ... } function updateStepProgress ( prev…" at bounding box center [385, 501] width 612 height 773
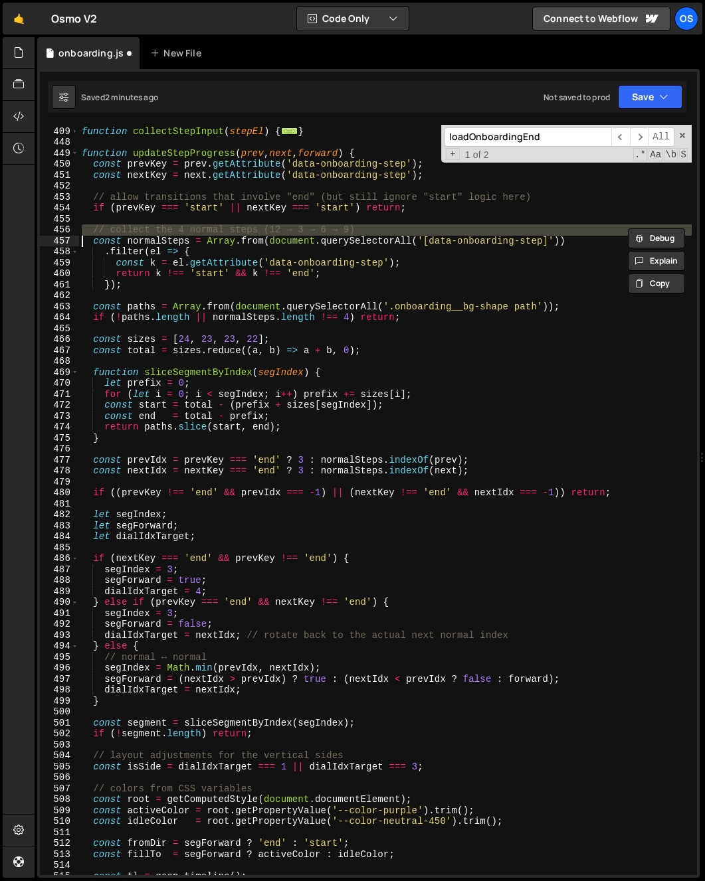
click at [150, 234] on div "function collectStepInput ( stepEl ) { ... } function updateStepProgress ( prev…" at bounding box center [385, 501] width 612 height 773
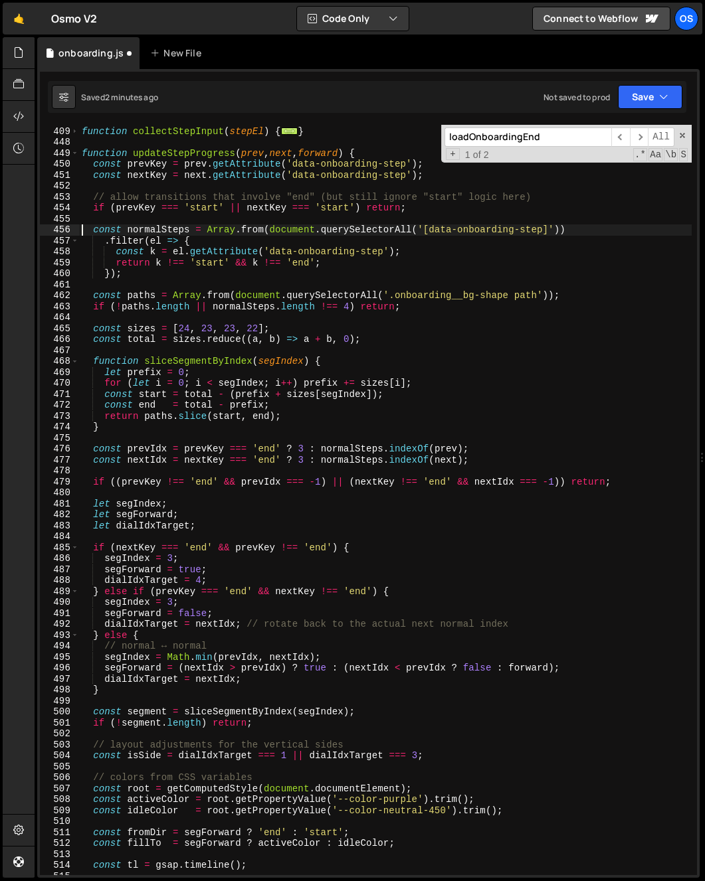
click at [146, 198] on div "function collectStepInput ( stepEl ) { ... } function updateStepProgress ( prev…" at bounding box center [385, 501] width 612 height 773
click at [146, 199] on div "function collectStepInput ( stepEl ) { ... } function updateStepProgress ( prev…" at bounding box center [385, 501] width 612 height 773
click at [145, 199] on div "function collectStepInput ( stepEl ) { ... } function updateStepProgress ( prev…" at bounding box center [385, 501] width 612 height 773
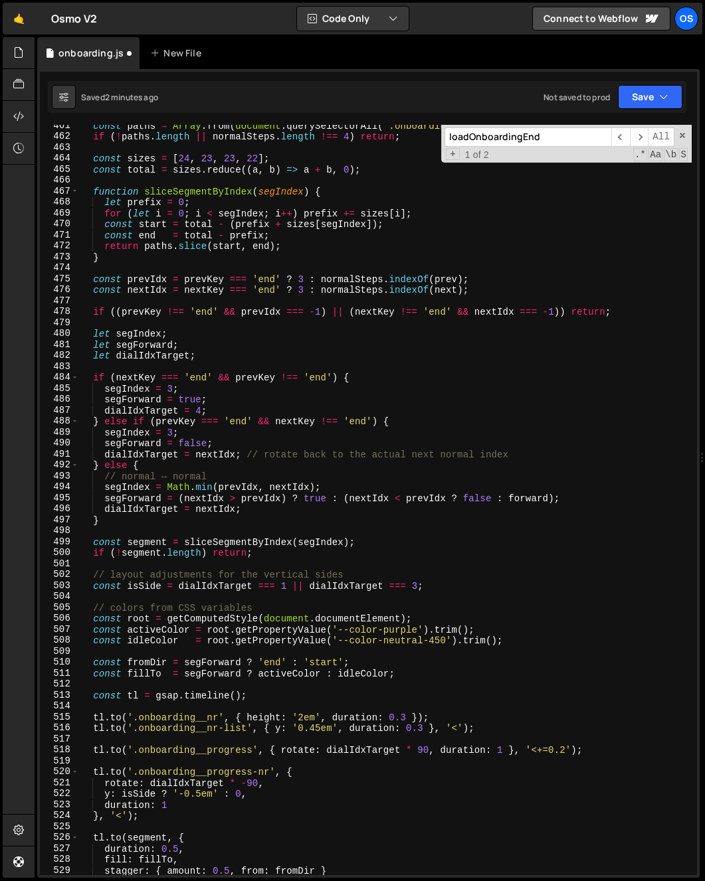
scroll to position [974, 0]
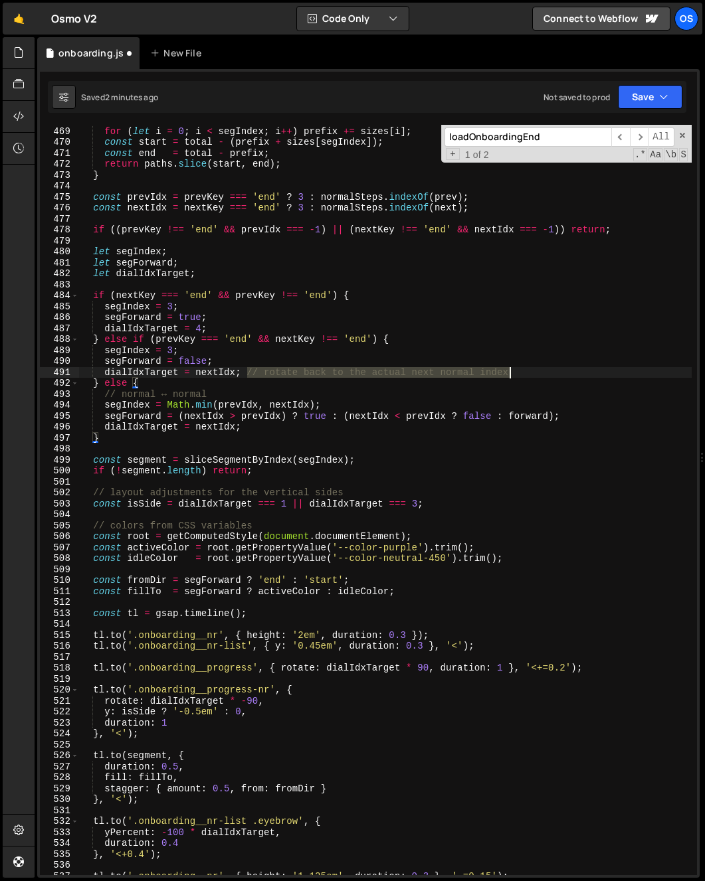
drag, startPoint x: 371, startPoint y: 381, endPoint x: 522, endPoint y: 372, distance: 151.7
click at [522, 372] on div "let prefix = 0 ; for ( let i = 0 ; i < segIndex ; i ++ ) prefix += sizes [ i ] …" at bounding box center [385, 501] width 612 height 773
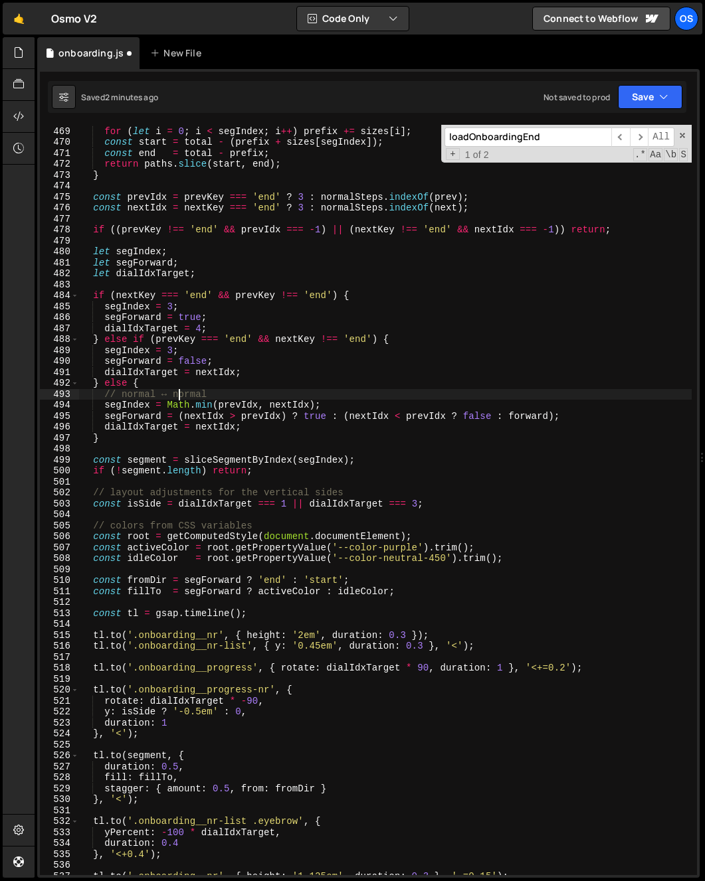
click at [179, 393] on div "let prefix = 0 ; for ( let i = 0 ; i < segIndex ; i ++ ) prefix += sizes [ i ] …" at bounding box center [385, 501] width 612 height 773
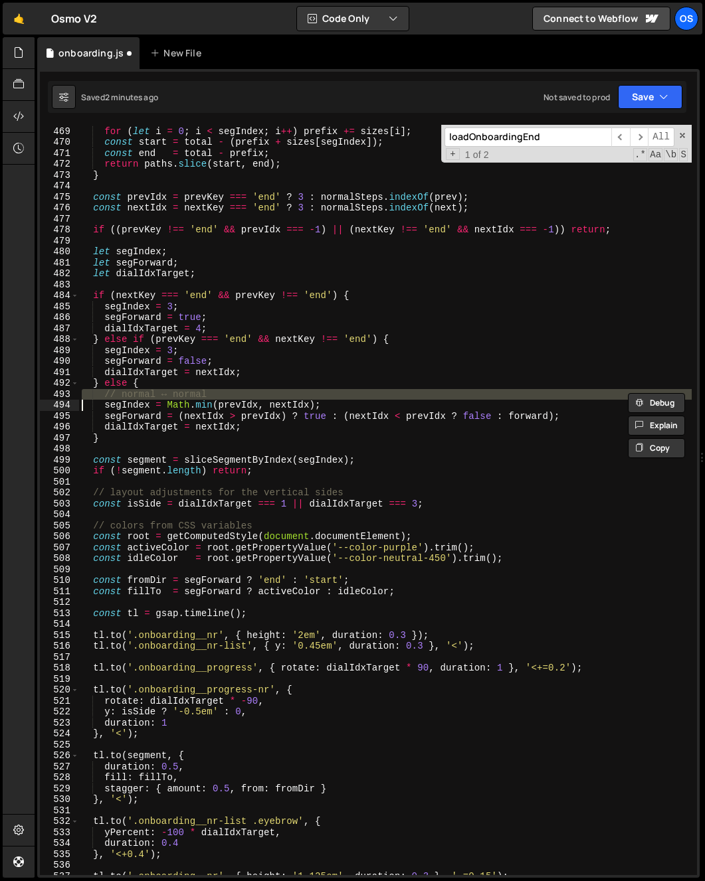
click at [179, 393] on div "let prefix = 0 ; for ( let i = 0 ; i < segIndex ; i ++ ) prefix += sizes [ i ] …" at bounding box center [385, 501] width 612 height 773
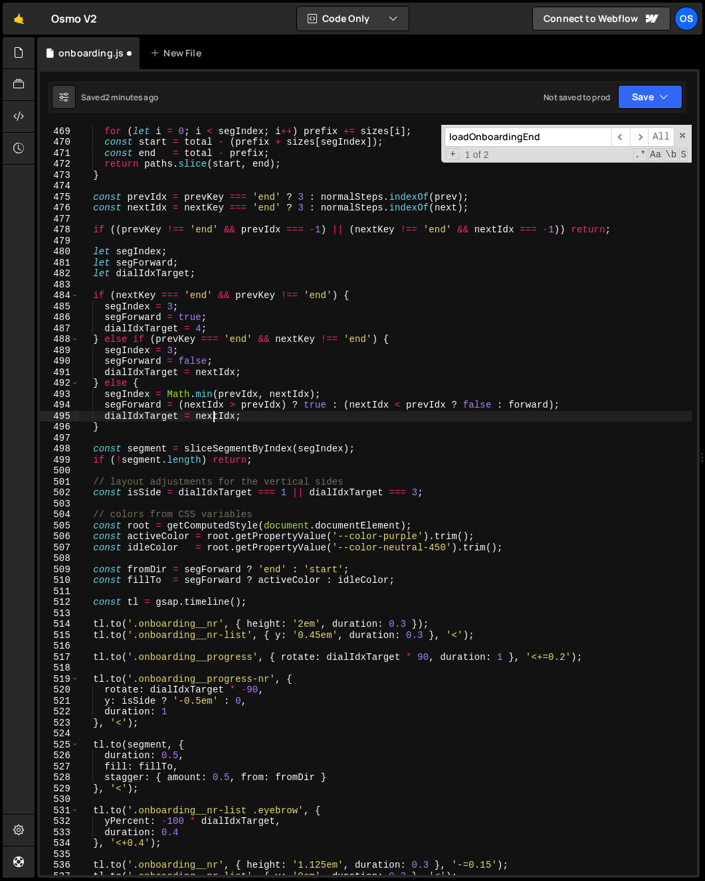
click at [211, 416] on div "let prefix = 0 ; for ( let i = 0 ; i < segIndex ; i ++ ) prefix += sizes [ i ] …" at bounding box center [385, 501] width 612 height 773
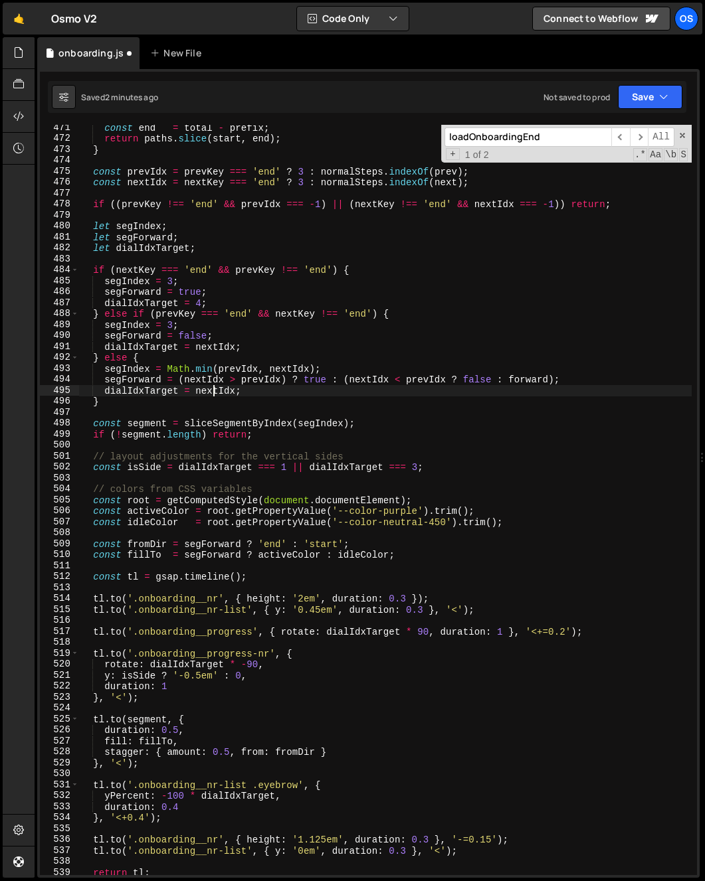
scroll to position [1005, 0]
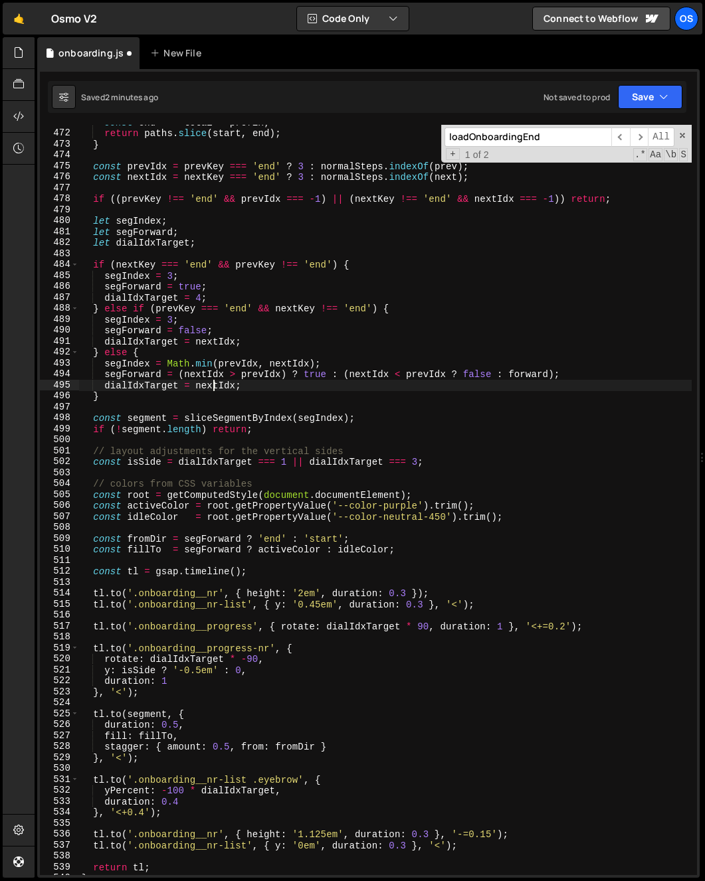
click at [162, 448] on div "const end = total - prefix ; return paths . slice ( start , end ) ; } const pre…" at bounding box center [385, 503] width 612 height 773
click at [162, 447] on div "const end = total - prefix ; return paths . slice ( start , end ) ; } const pre…" at bounding box center [385, 503] width 612 height 773
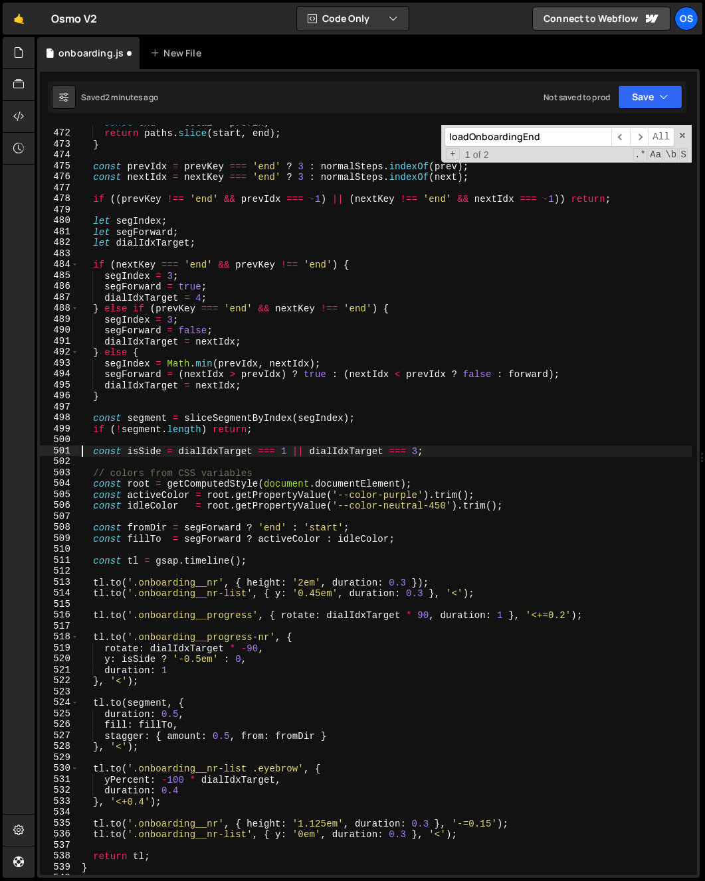
click at [140, 262] on div "const end = total - prefix ; return paths . slice ( start , end ) ; } const pre…" at bounding box center [385, 503] width 612 height 773
type textarea "if (nextKey === 'end' && prevKey !== 'end') {"
click at [140, 262] on div "const end = total - prefix ; return paths . slice ( start , end ) ; } const pre…" at bounding box center [385, 503] width 612 height 773
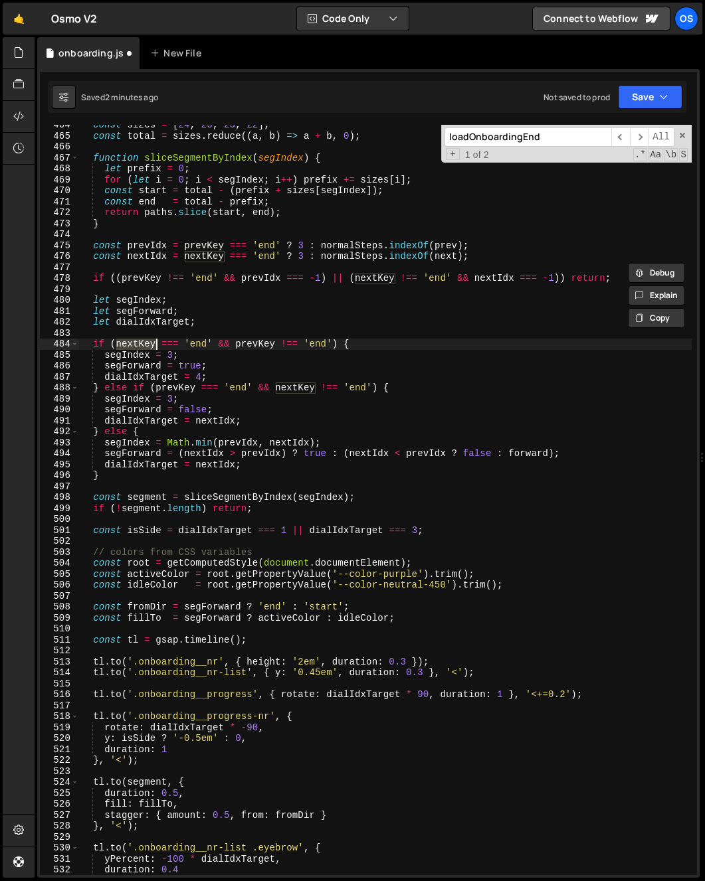
scroll to position [1049, 0]
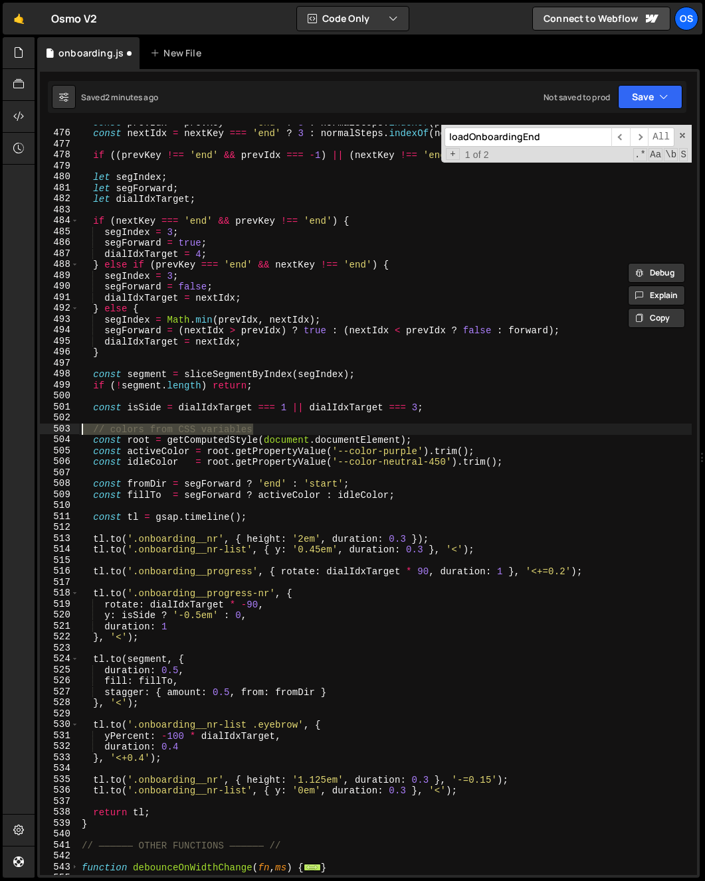
drag, startPoint x: 15, startPoint y: 418, endPoint x: -51, endPoint y: 433, distance: 67.5
click at [0, 433] on html "Projects [GEOGRAPHIC_DATA] Blog Os Your current team is [PERSON_NAME] Projects …" at bounding box center [352, 440] width 705 height 881
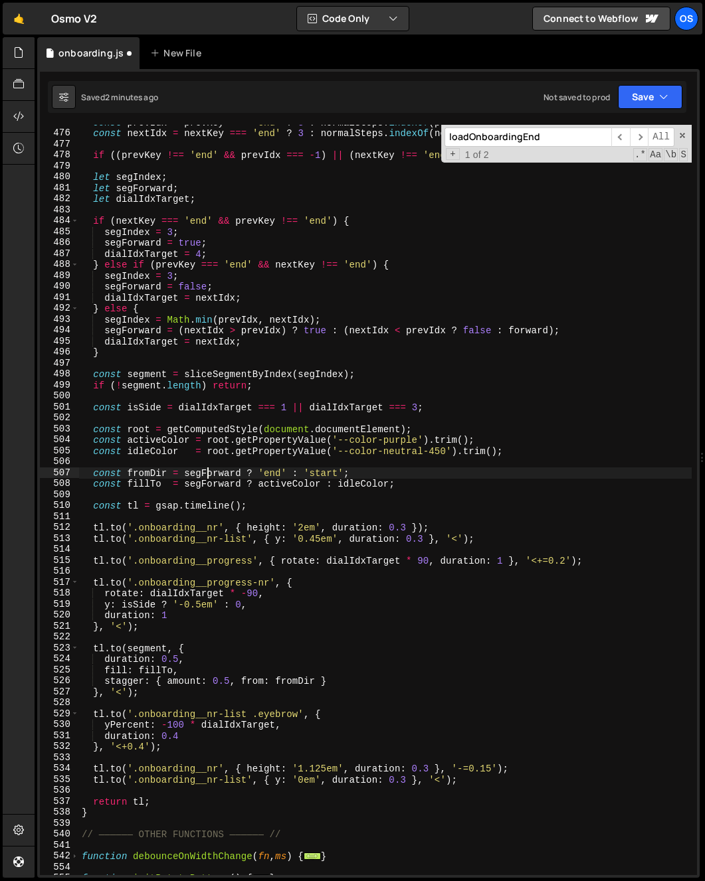
click at [206, 476] on div "const prevIdx = prevKey === 'end' ? 3 : normalSteps . indexOf ( prev ) ; const …" at bounding box center [385, 503] width 612 height 773
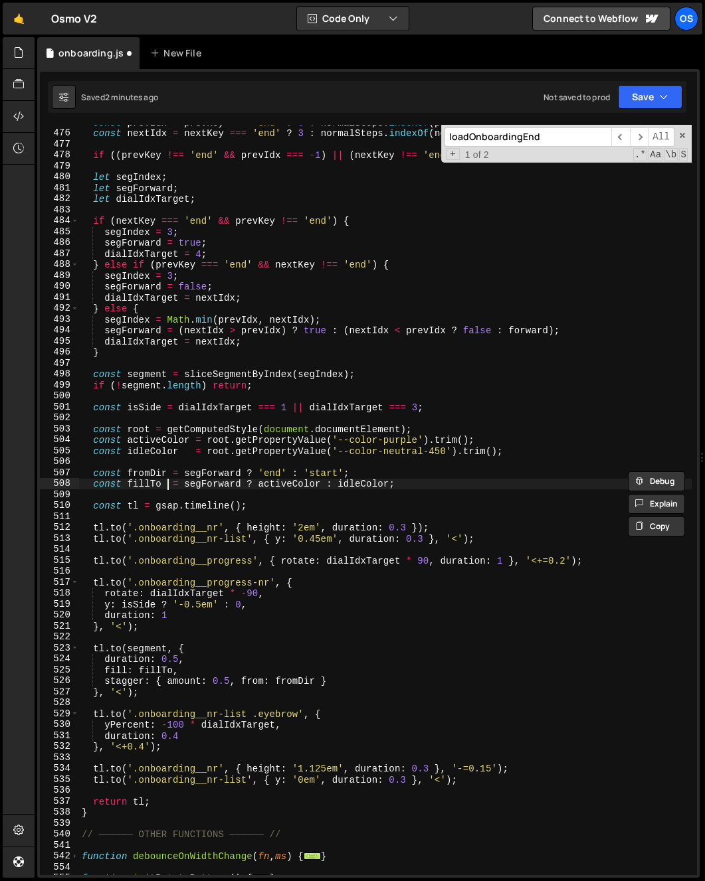
click at [167, 486] on div "const prevIdx = prevKey === 'end' ? 3 : normalSteps . indexOf ( prev ) ; const …" at bounding box center [385, 503] width 612 height 773
click at [171, 484] on div "const prevIdx = prevKey === 'end' ? 3 : normalSteps . indexOf ( prev ) ; const …" at bounding box center [385, 503] width 612 height 773
click at [180, 482] on div "const prevIdx = prevKey === 'end' ? 3 : normalSteps . indexOf ( prev ) ; const …" at bounding box center [385, 503] width 612 height 773
click at [149, 474] on div "const prevIdx = prevKey === 'end' ? 3 : normalSteps . indexOf ( prev ) ; const …" at bounding box center [385, 503] width 612 height 773
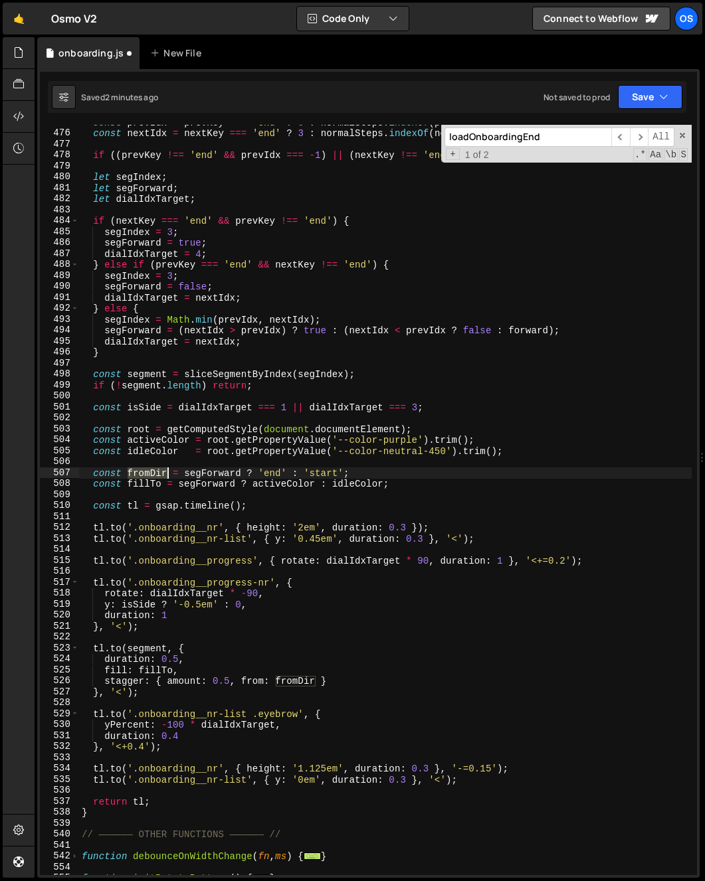
click at [149, 474] on div "const prevIdx = prevKey === 'end' ? 3 : normalSteps . indexOf ( prev ) ; const …" at bounding box center [385, 503] width 612 height 773
click at [205, 474] on div "const prevIdx = prevKey === 'end' ? 3 : normalSteps . indexOf ( prev ) ; const …" at bounding box center [385, 503] width 612 height 773
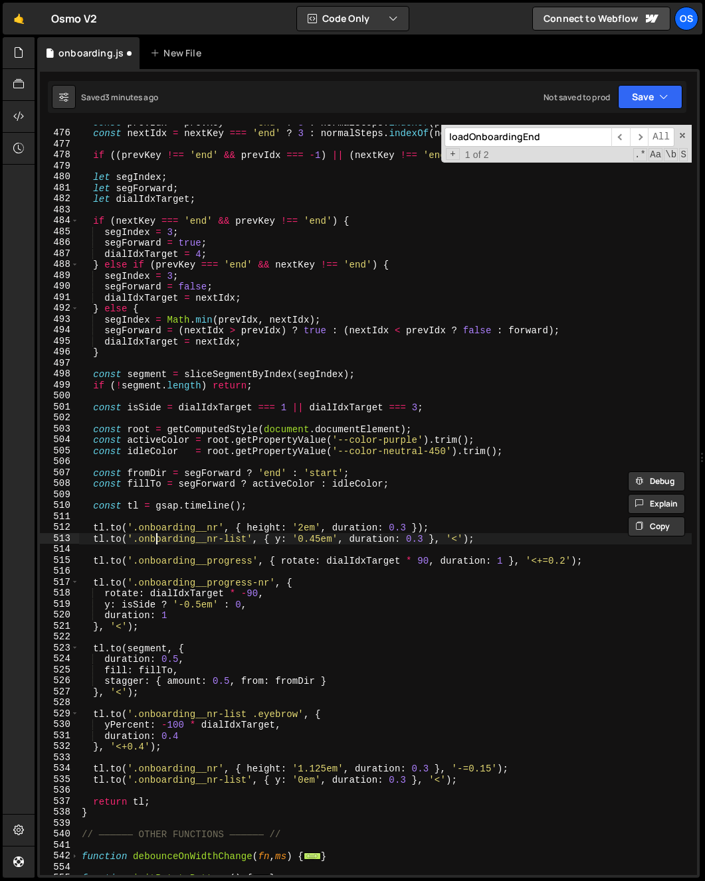
click at [154, 536] on div "const prevIdx = prevKey === 'end' ? 3 : normalSteps . indexOf ( prev ) ; const …" at bounding box center [385, 503] width 612 height 773
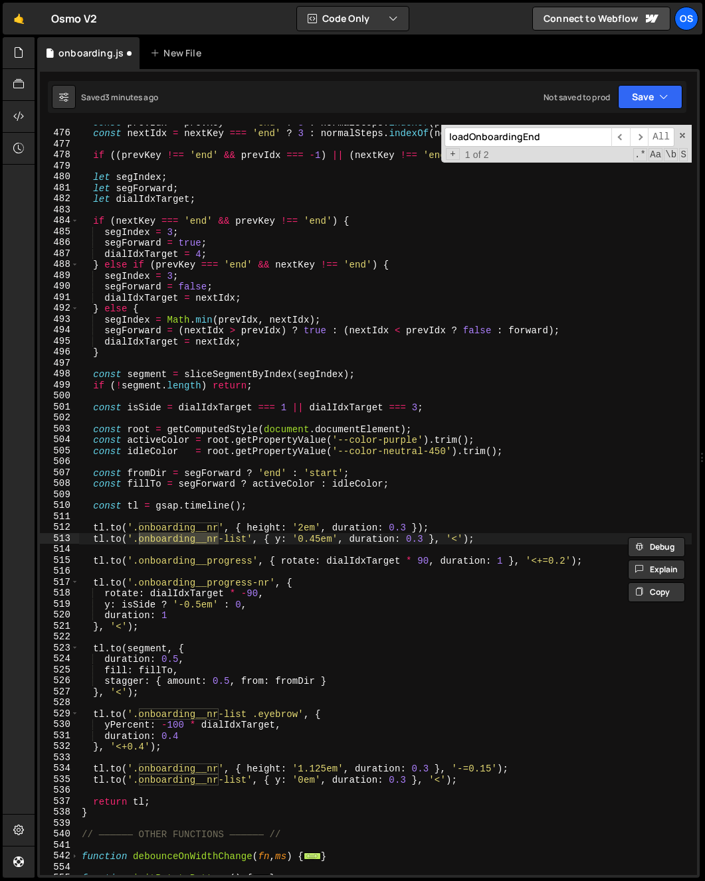
click at [94, 541] on div "const prevIdx = prevKey === 'end' ? 3 : normalSteps . indexOf ( prev ) ; const …" at bounding box center [385, 503] width 612 height 773
click at [214, 539] on div "const prevIdx = prevKey === 'end' ? 3 : normalSteps . indexOf ( prev ) ; const …" at bounding box center [385, 503] width 612 height 773
click at [211, 528] on div "const prevIdx = prevKey === 'end' ? 3 : normalSteps . indexOf ( prev ) ; const …" at bounding box center [385, 503] width 612 height 773
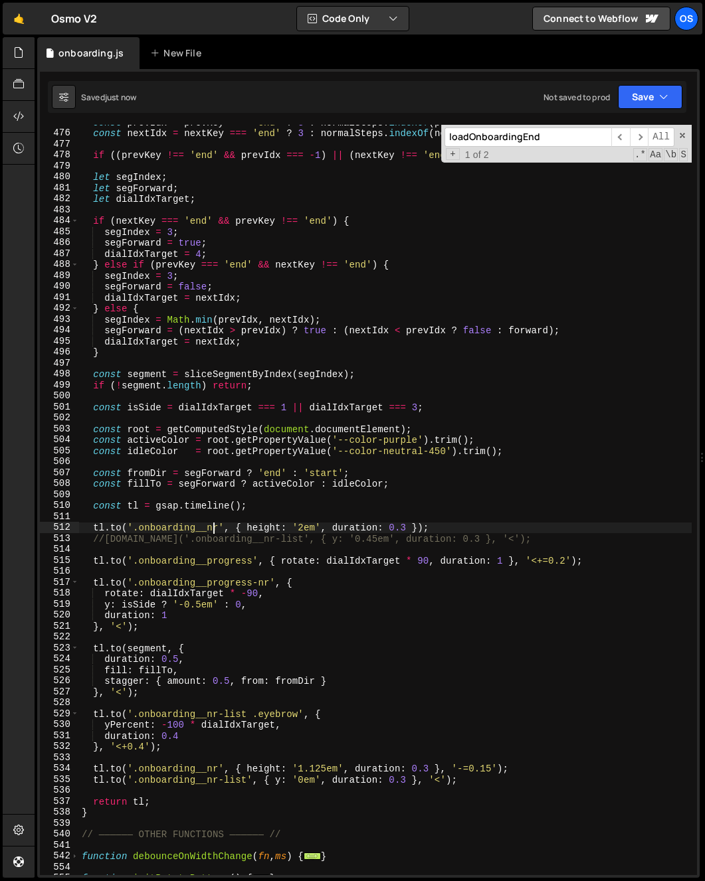
click at [194, 531] on div "const prevIdx = prevKey === 'end' ? 3 : normalSteps . indexOf ( prev ) ; const …" at bounding box center [385, 503] width 612 height 773
click at [333, 531] on div "const prevIdx = prevKey === 'end' ? 3 : normalSteps . indexOf ( prev ) ; const …" at bounding box center [385, 503] width 612 height 773
click at [211, 476] on div "const prevIdx = prevKey === 'end' ? 3 : normalSteps . indexOf ( prev ) ; const …" at bounding box center [385, 503] width 612 height 773
type textarea "const fromDir = segForward ? 'end' : 'start';"
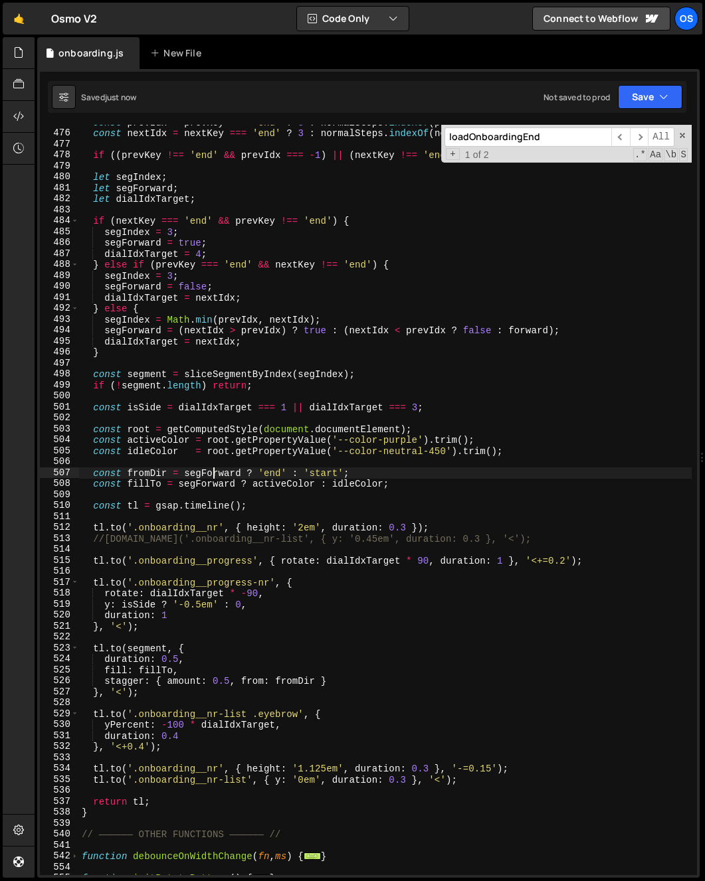
click at [211, 476] on div "const prevIdx = prevKey === 'end' ? 3 : normalSteps . indexOf ( prev ) ; const …" at bounding box center [385, 503] width 612 height 773
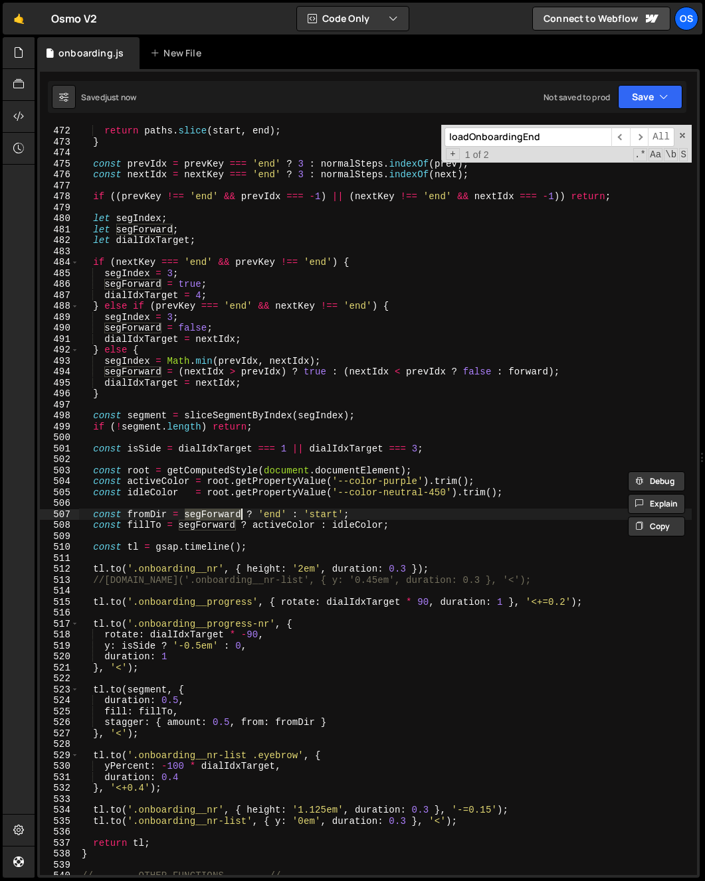
scroll to position [1008, 0]
click at [317, 537] on div "const end = total - prefix ; return paths . slice ( start , end ) ; } const pre…" at bounding box center [385, 500] width 612 height 773
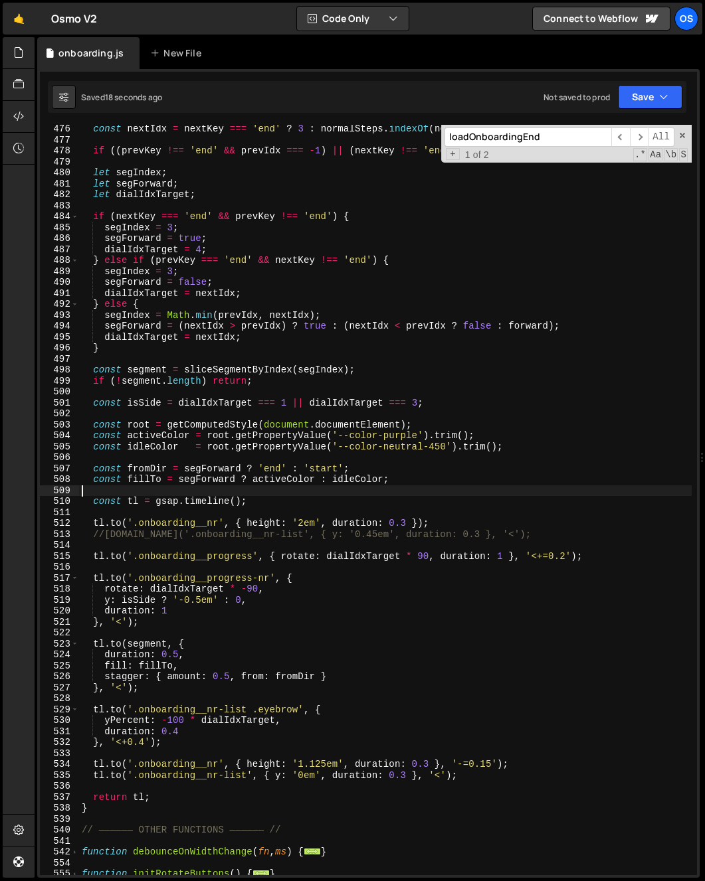
scroll to position [1053, 0]
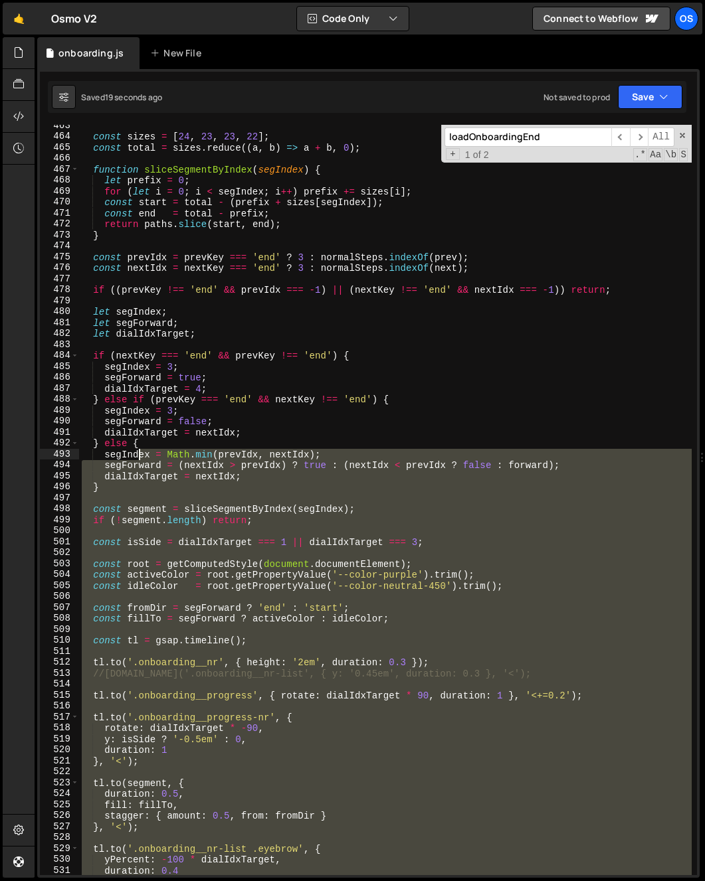
drag, startPoint x: 120, startPoint y: 808, endPoint x: 140, endPoint y: 460, distance: 349.3
click at [140, 455] on div "const sizes = [ 24 , 23 , 23 , 22 ] ; const total = sizes . reduce (( a , b ) =…" at bounding box center [385, 506] width 612 height 773
type textarea "segIndex = Math.min(prevIdx, nextIdx); segForward = (nextIdx > prevIdx) ? true …"
click at [227, 595] on div "const sizes = [ 24 , 23 , 23 , 22 ] ; const total = sizes . reduce (( a , b ) =…" at bounding box center [385, 500] width 612 height 751
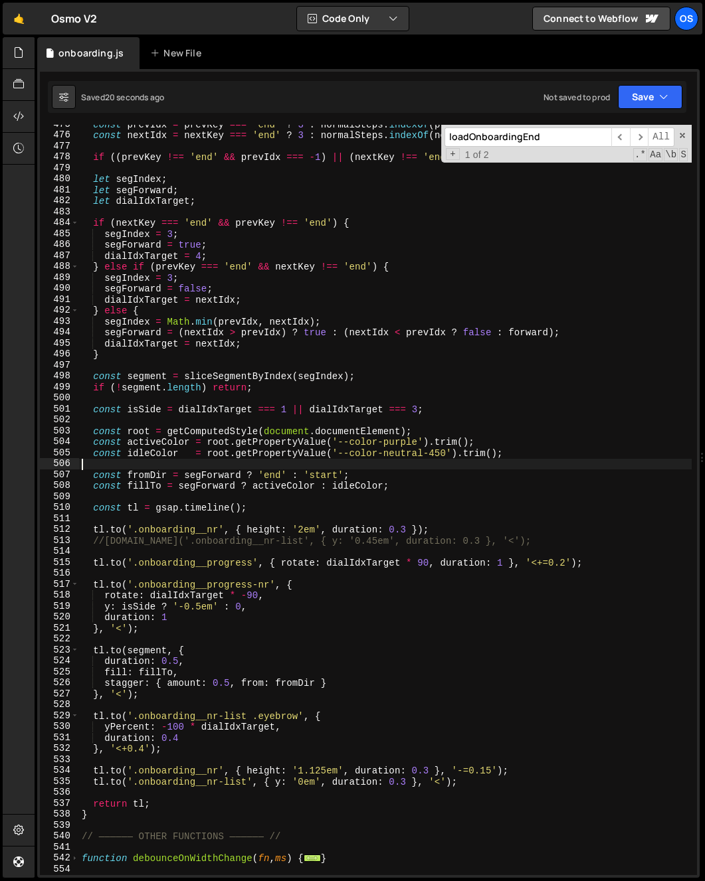
scroll to position [1047, 0]
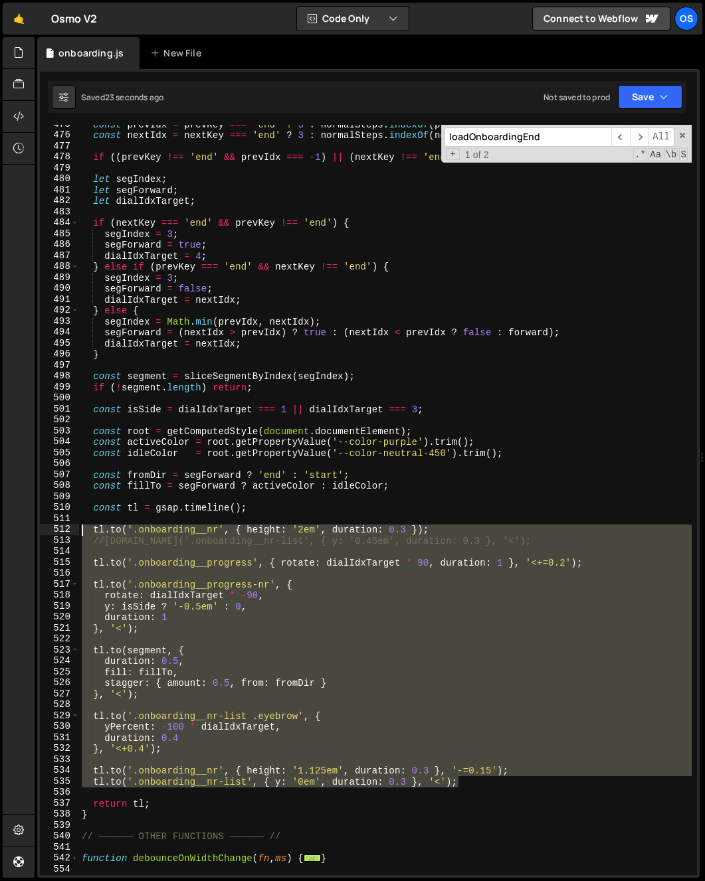
drag, startPoint x: 512, startPoint y: 784, endPoint x: 45, endPoint y: 527, distance: 532.7
click at [45, 527] on div "475 476 477 478 479 480 481 482 483 484 485 486 487 488 489 490 491 492 493 494…" at bounding box center [368, 500] width 657 height 751
click at [221, 567] on div "const prevIdx = prevKey === 'end' ? 3 : normalSteps . indexOf ( prev ) ; const …" at bounding box center [385, 500] width 612 height 751
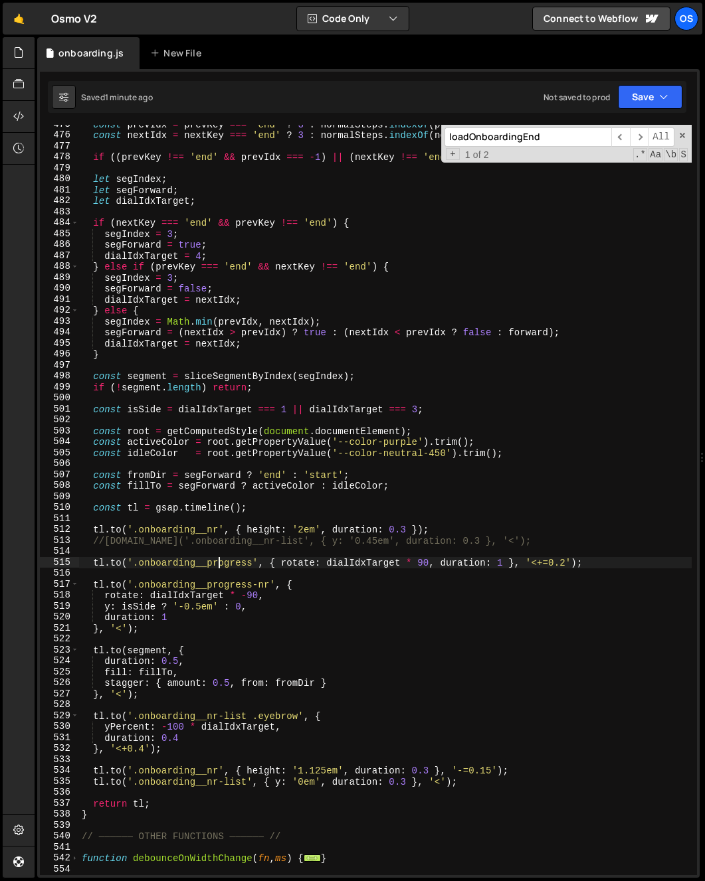
click at [449, 484] on div "const prevIdx = prevKey === 'end' ? 3 : normalSteps . indexOf ( prev ) ; const …" at bounding box center [385, 505] width 612 height 773
type textarea "const fillTo = segForward ? activeColor : idleColor;"
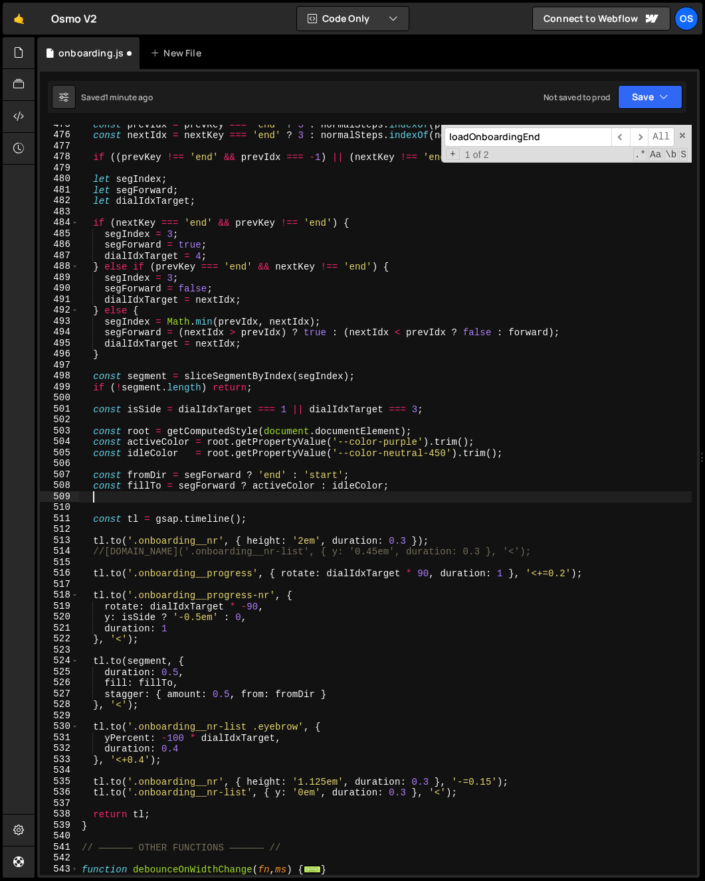
paste textarea "const isEnd = nextKey === 'end';"
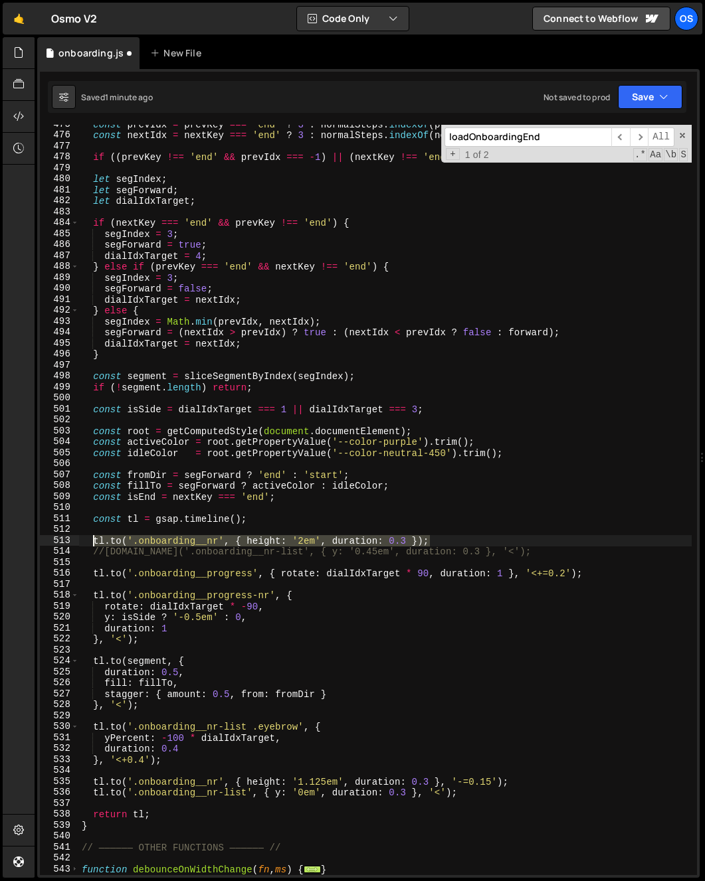
drag, startPoint x: 298, startPoint y: 535, endPoint x: 94, endPoint y: 539, distance: 204.6
click at [94, 539] on div "const prevIdx = prevKey === 'end' ? 3 : normalSteps . indexOf ( prev ) ; const …" at bounding box center [385, 505] width 612 height 773
paste textarea
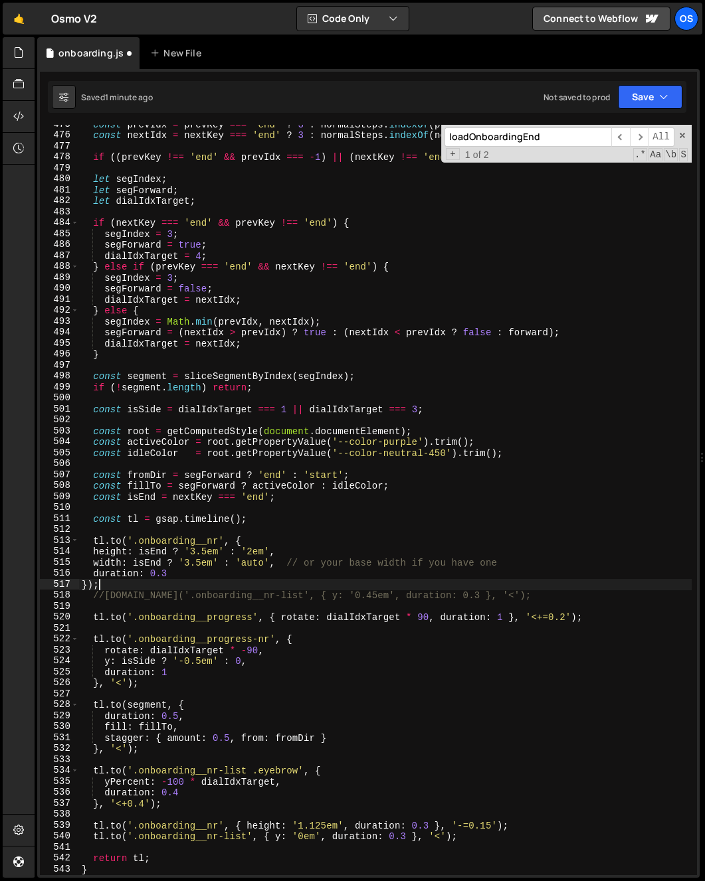
click at [80, 585] on div "const prevIdx = prevKey === 'end' ? 3 : normalSteps . indexOf ( prev ) ; const …" at bounding box center [385, 505] width 612 height 773
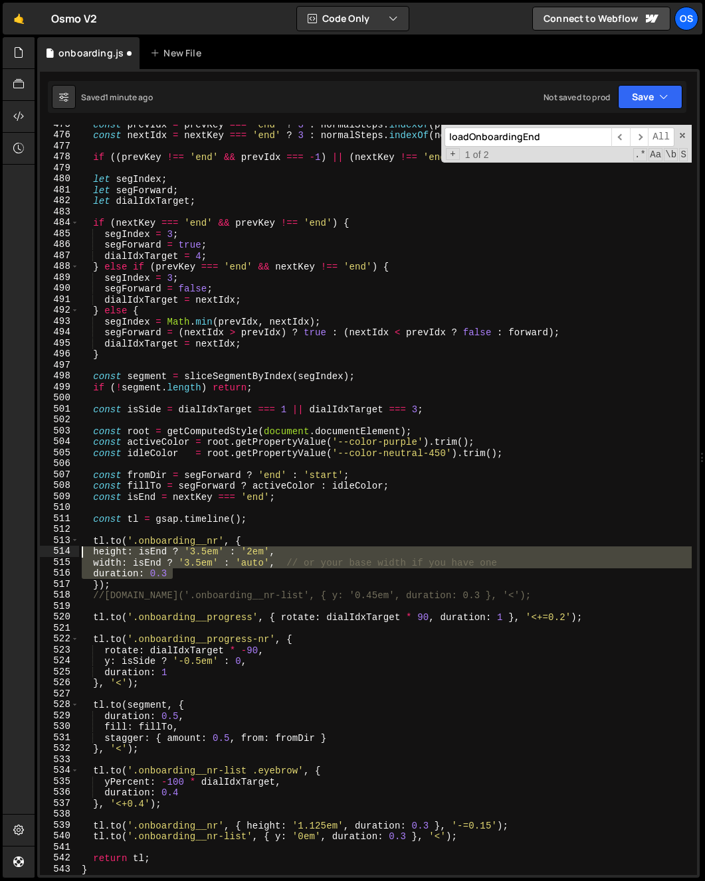
drag, startPoint x: 164, startPoint y: 570, endPoint x: 54, endPoint y: 549, distance: 111.5
click at [54, 549] on div "}); 475 476 477 478 479 480 481 482 483 484 485 486 487 488 489 490 491 492 493…" at bounding box center [368, 500] width 657 height 751
click at [314, 560] on div "const prevIdx = prevKey === 'end' ? 3 : normalSteps . indexOf ( prev ) ; const …" at bounding box center [385, 500] width 612 height 751
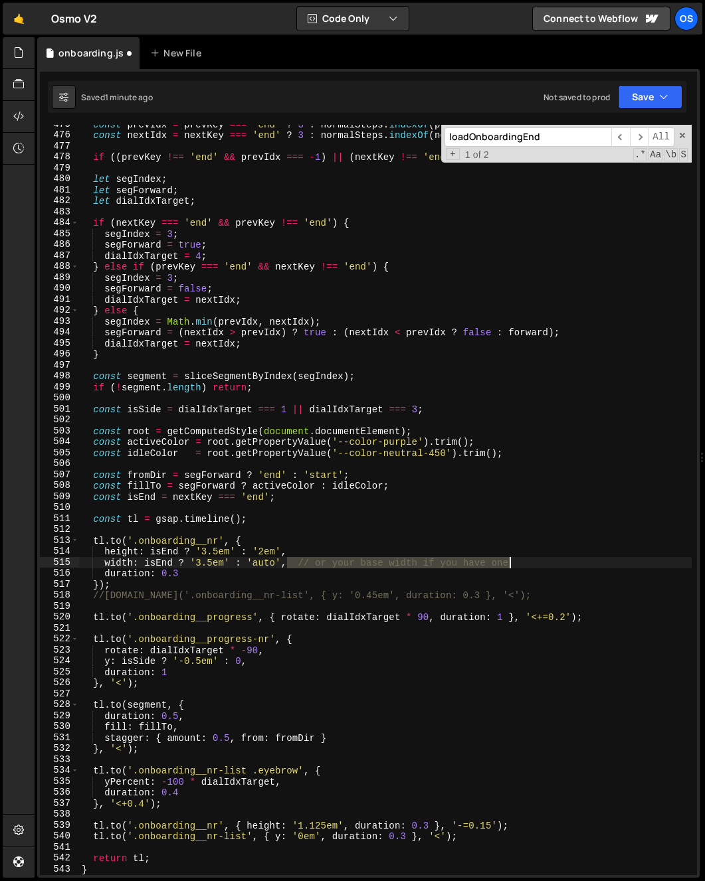
drag, startPoint x: 303, startPoint y: 565, endPoint x: 546, endPoint y: 567, distance: 243.1
click at [546, 567] on div "const prevIdx = prevKey === 'end' ? 3 : normalSteps . indexOf ( prev ) ; const …" at bounding box center [385, 505] width 612 height 773
click at [120, 562] on div "const prevIdx = prevKey === 'end' ? 3 : normalSteps . indexOf ( prev ) ; const …" at bounding box center [385, 505] width 612 height 773
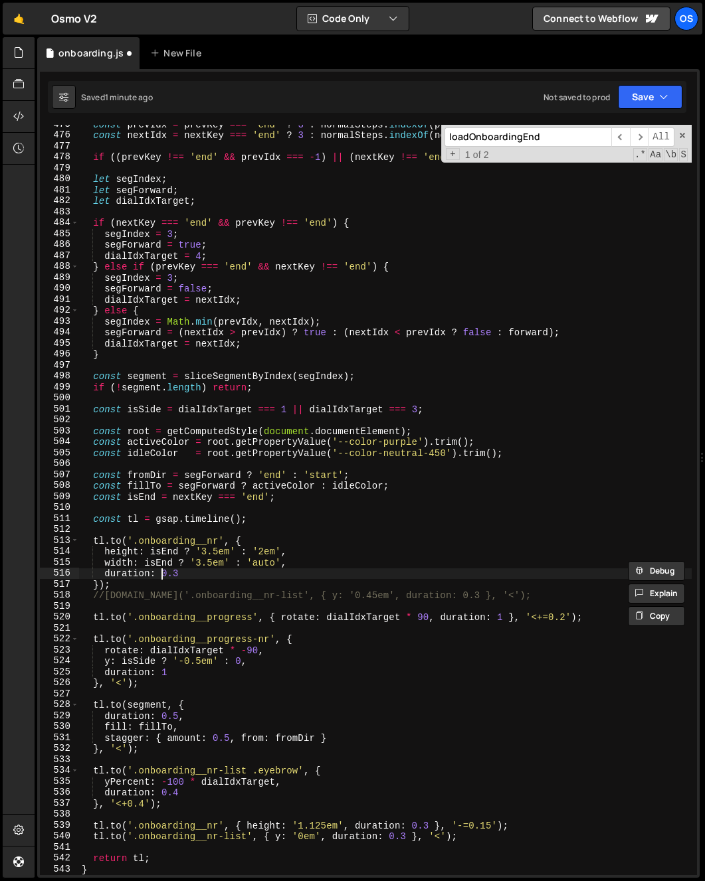
click at [163, 575] on div "const prevIdx = prevKey === 'end' ? 3 : normalSteps . indexOf ( prev ) ; const …" at bounding box center [385, 505] width 612 height 773
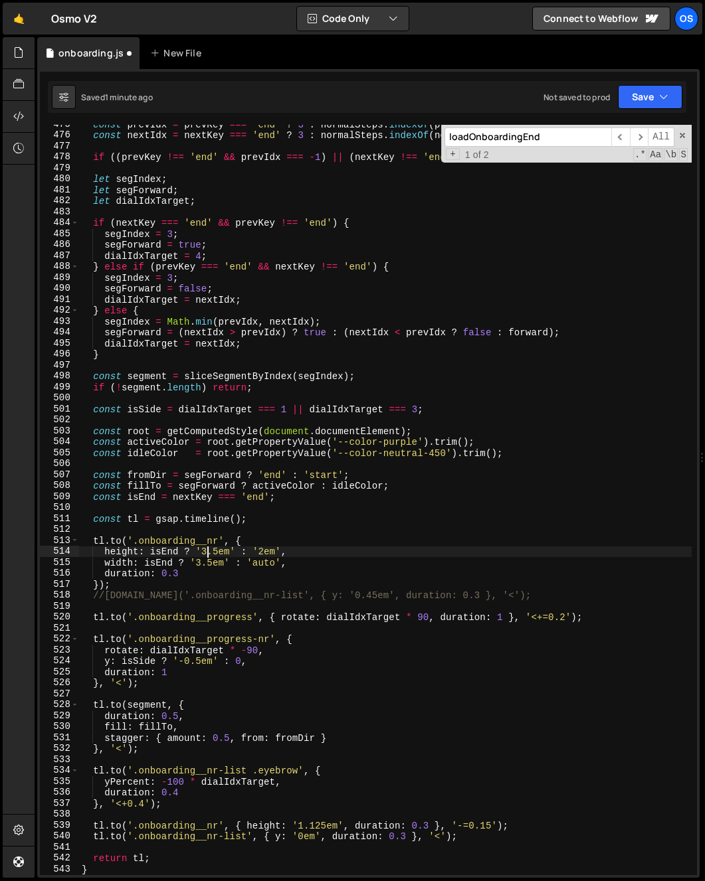
click at [209, 555] on div "const prevIdx = prevKey === 'end' ? 3 : normalSteps . indexOf ( prev ) ; const …" at bounding box center [385, 505] width 612 height 773
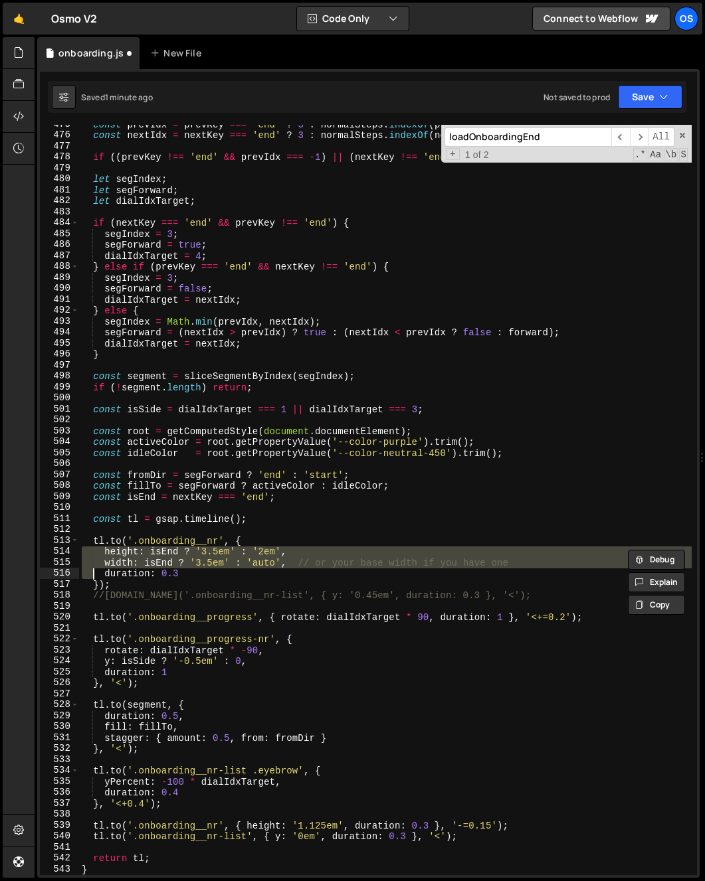
click at [211, 567] on div "const prevIdx = prevKey === 'end' ? 3 : normalSteps . indexOf ( prev ) ; const …" at bounding box center [385, 500] width 612 height 751
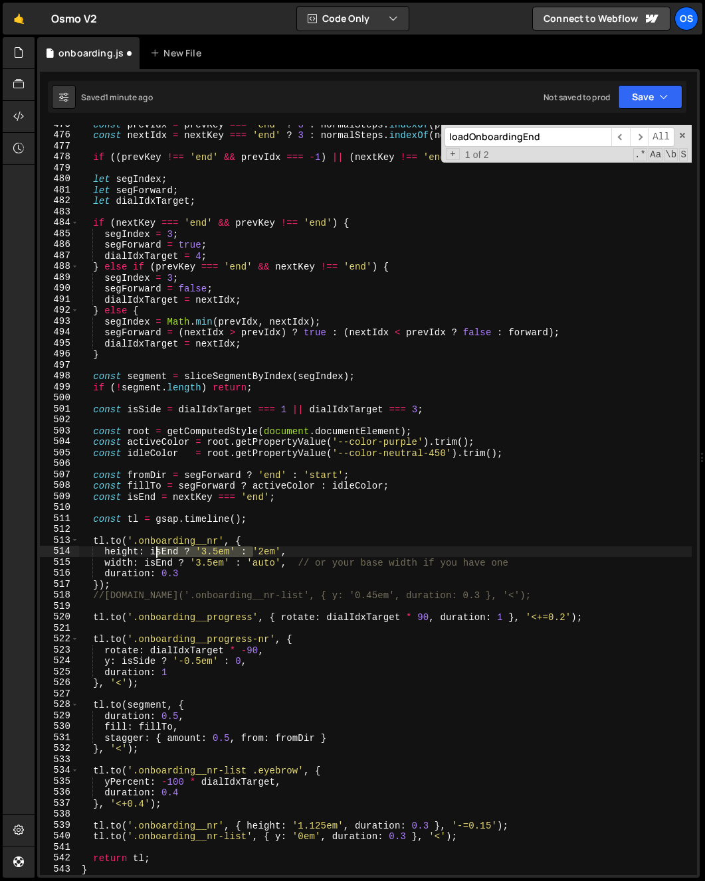
drag, startPoint x: 251, startPoint y: 554, endPoint x: 151, endPoint y: 551, distance: 100.3
click at [151, 551] on div "const prevIdx = prevKey === 'end' ? 3 : normalSteps . indexOf ( prev ) ; const …" at bounding box center [385, 505] width 612 height 773
click at [203, 561] on div "const prevIdx = prevKey === 'end' ? 3 : normalSteps . indexOf ( prev ) ; const …" at bounding box center [385, 505] width 612 height 773
drag, startPoint x: 509, startPoint y: 565, endPoint x: 295, endPoint y: 566, distance: 213.9
click at [295, 566] on div "const prevIdx = prevKey === 'end' ? 3 : normalSteps . indexOf ( prev ) ; const …" at bounding box center [385, 505] width 612 height 773
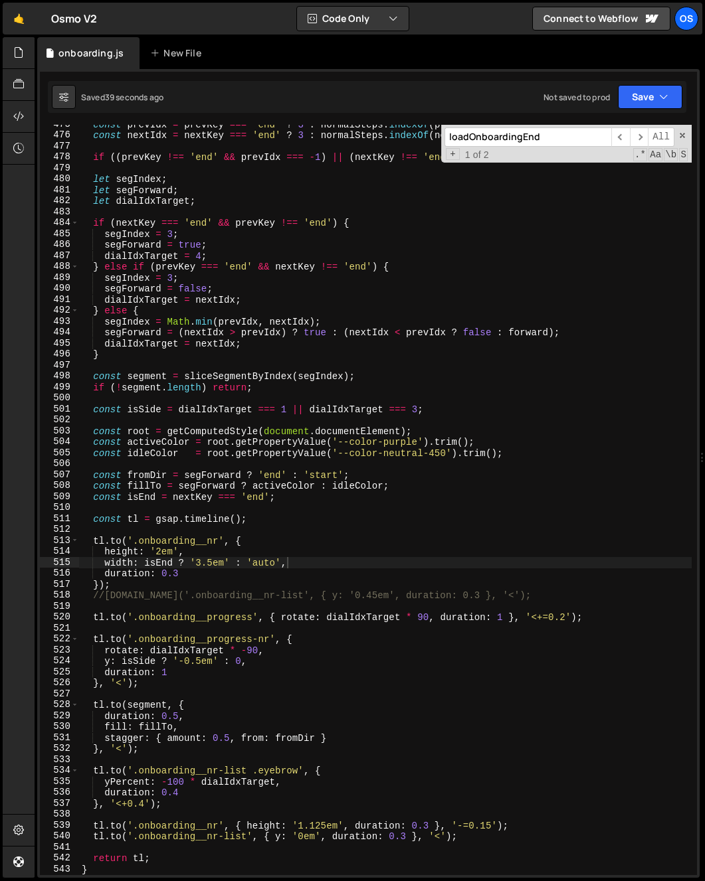
click at [351, 562] on div "const prevIdx = prevKey === 'end' ? 3 : normalSteps . indexOf ( prev ) ; const …" at bounding box center [385, 505] width 612 height 773
click at [190, 660] on div "const prevIdx = prevKey === 'end' ? 3 : normalSteps . indexOf ( prev ) ; const …" at bounding box center [385, 505] width 612 height 773
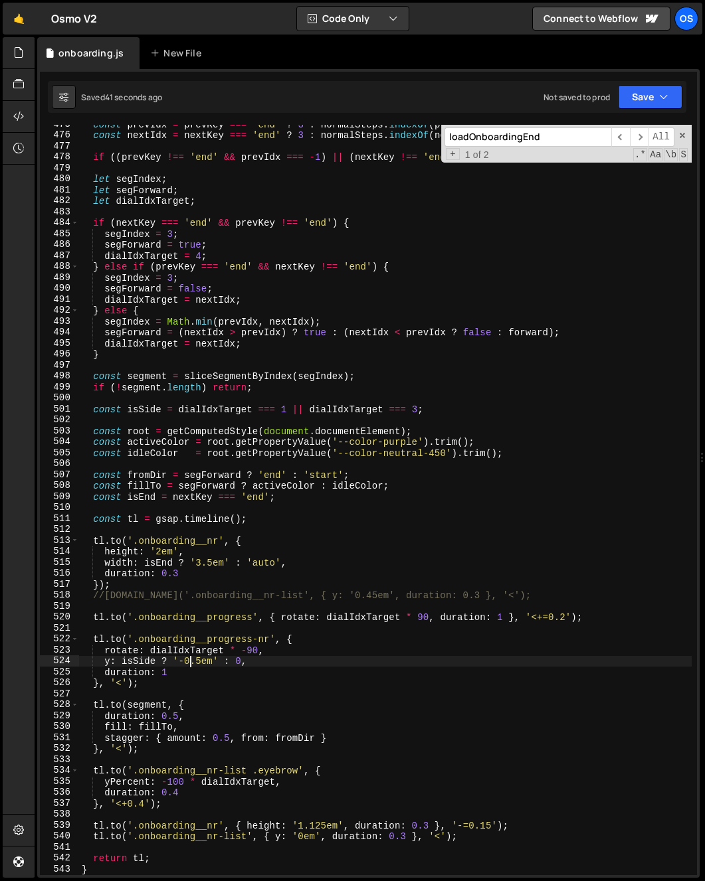
click at [128, 566] on div "const prevIdx = prevKey === 'end' ? 3 : normalSteps . indexOf ( prev ) ; const …" at bounding box center [385, 505] width 612 height 773
type textarea "width: isEnd ? '3.5em' : 'auto',"
click at [128, 566] on div "const prevIdx = prevKey === 'end' ? 3 : normalSteps . indexOf ( prev ) ; const …" at bounding box center [385, 505] width 612 height 773
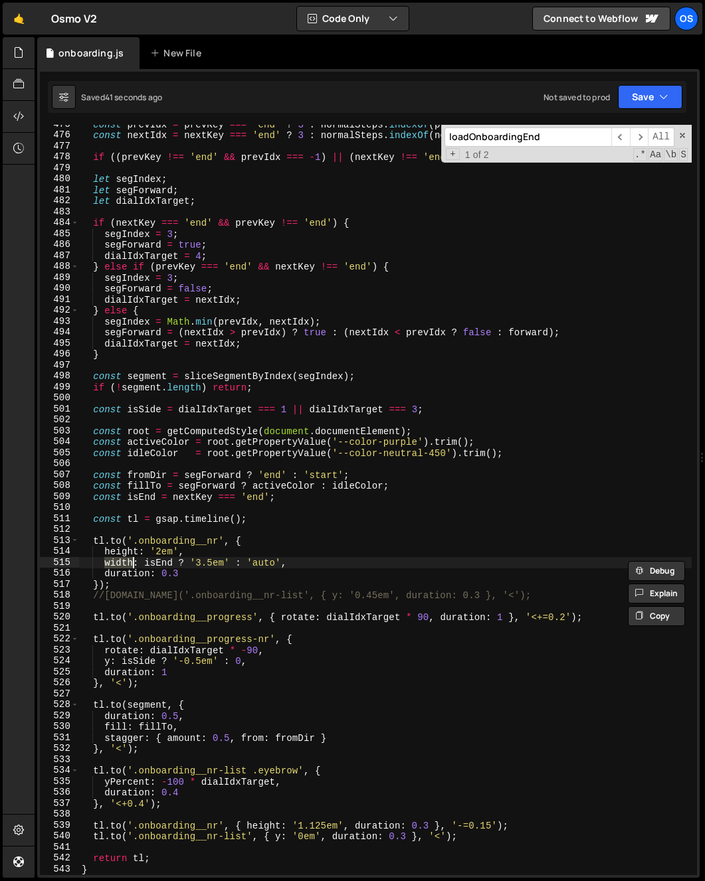
click at [148, 564] on div "const prevIdx = prevKey === 'end' ? 3 : normalSteps . indexOf ( prev ) ; const …" at bounding box center [385, 505] width 612 height 773
click at [177, 509] on div "const prevIdx = prevKey === 'end' ? 3 : normalSteps . indexOf ( prev ) ; const …" at bounding box center [385, 505] width 612 height 773
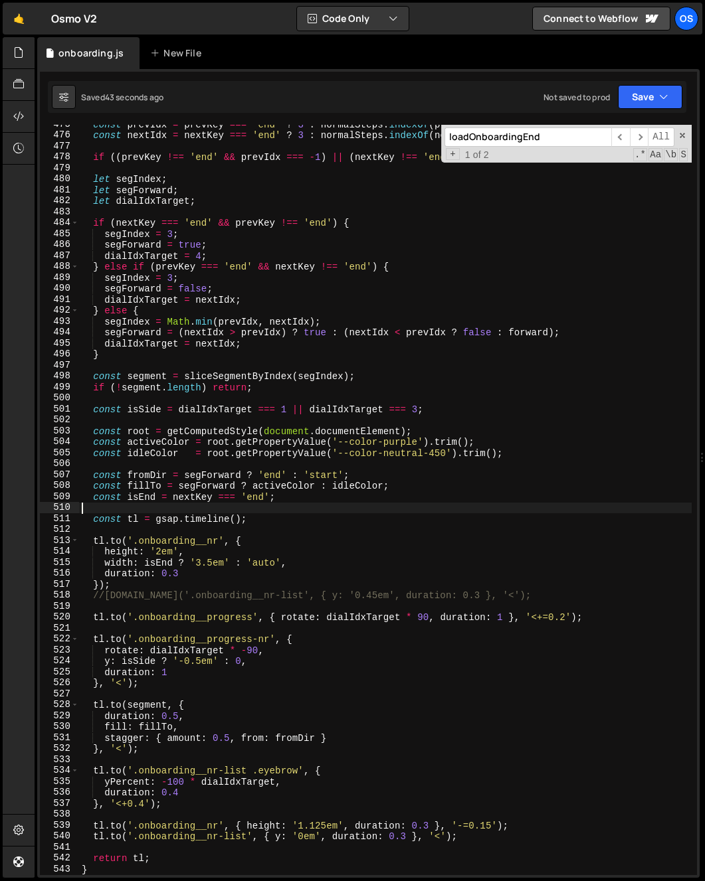
click at [178, 508] on div "const prevIdx = prevKey === 'end' ? 3 : normalSteps . indexOf ( prev ) ; const …" at bounding box center [385, 505] width 612 height 773
click at [187, 498] on div "const prevIdx = prevKey === 'end' ? 3 : normalSteps . indexOf ( prev ) ; const …" at bounding box center [385, 505] width 612 height 773
type textarea "const isEnd = nextKey === 'end';"
click at [187, 498] on div "const prevIdx = prevKey === 'end' ? 3 : normalSteps . indexOf ( prev ) ; const …" at bounding box center [385, 505] width 612 height 773
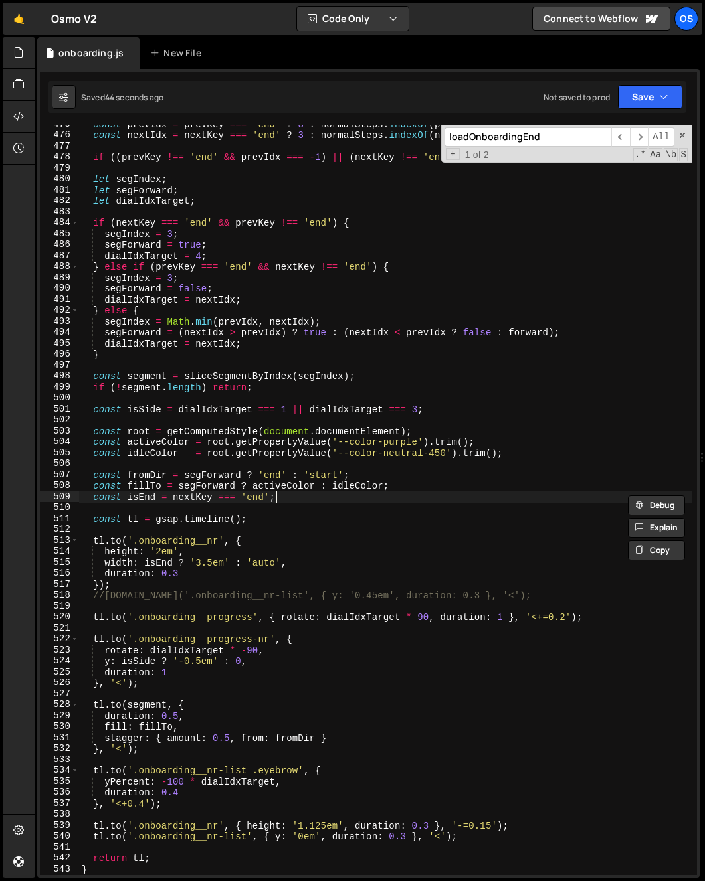
click at [306, 500] on div "const prevIdx = prevKey === 'end' ? 3 : normalSteps . indexOf ( prev ) ; const …" at bounding box center [385, 505] width 612 height 773
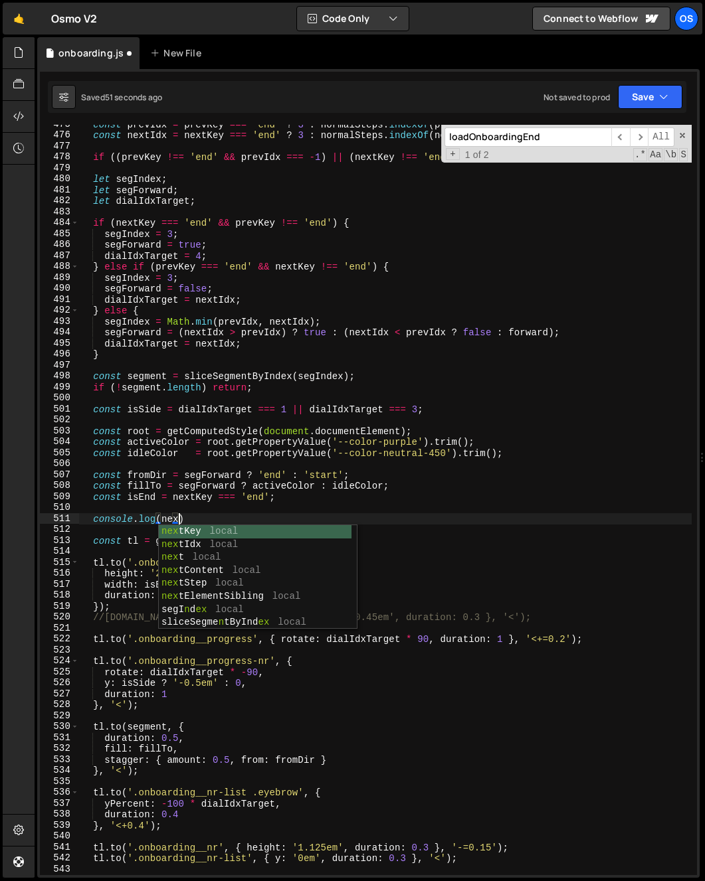
scroll to position [0, 6]
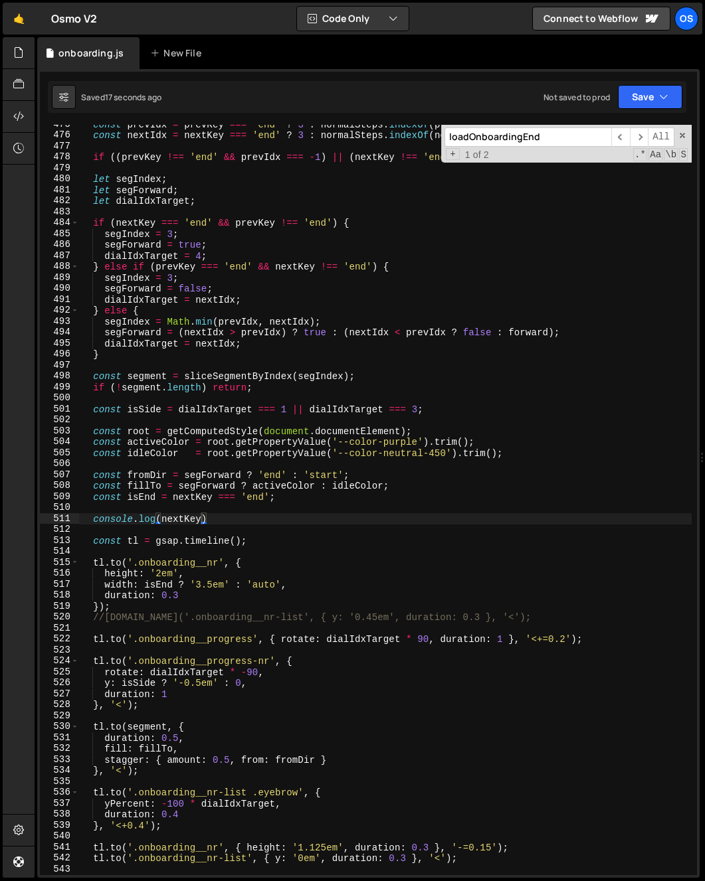
click at [212, 600] on div "const prevIdx = prevKey === 'end' ? 3 : normalSteps . indexOf ( prev ) ; const …" at bounding box center [385, 505] width 612 height 773
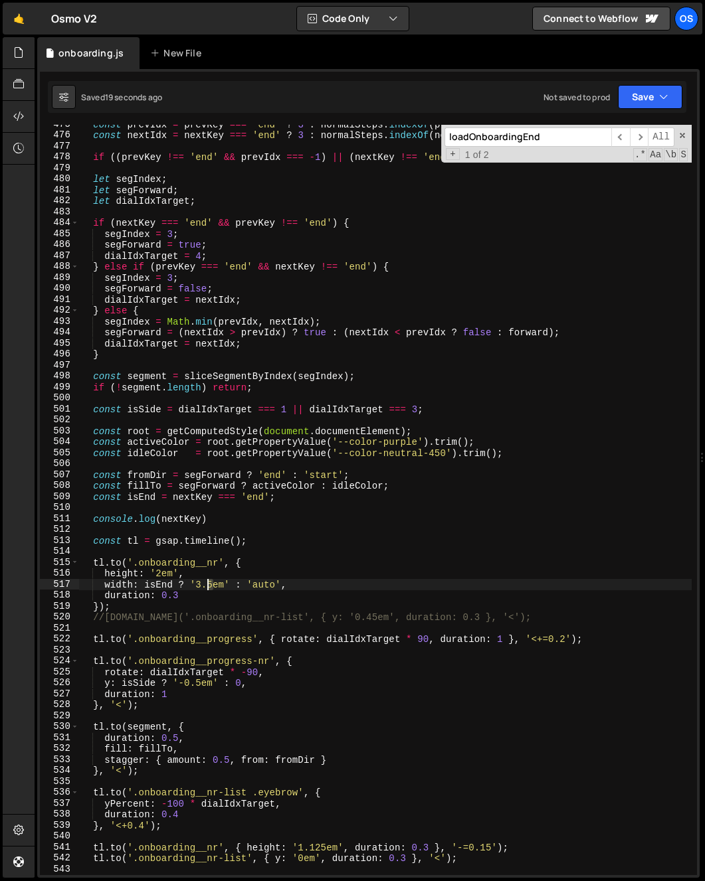
click at [209, 589] on div "const prevIdx = prevKey === 'end' ? 3 : normalSteps . indexOf ( prev ) ; const …" at bounding box center [385, 505] width 612 height 773
click at [212, 585] on div "const prevIdx = prevKey === 'end' ? 3 : normalSteps . indexOf ( prev ) ; const …" at bounding box center [385, 500] width 612 height 751
drag, startPoint x: 212, startPoint y: 584, endPoint x: 195, endPoint y: 584, distance: 16.6
click at [195, 584] on div "const prevIdx = prevKey === 'end' ? 3 : normalSteps . indexOf ( prev ) ; const …" at bounding box center [385, 505] width 612 height 773
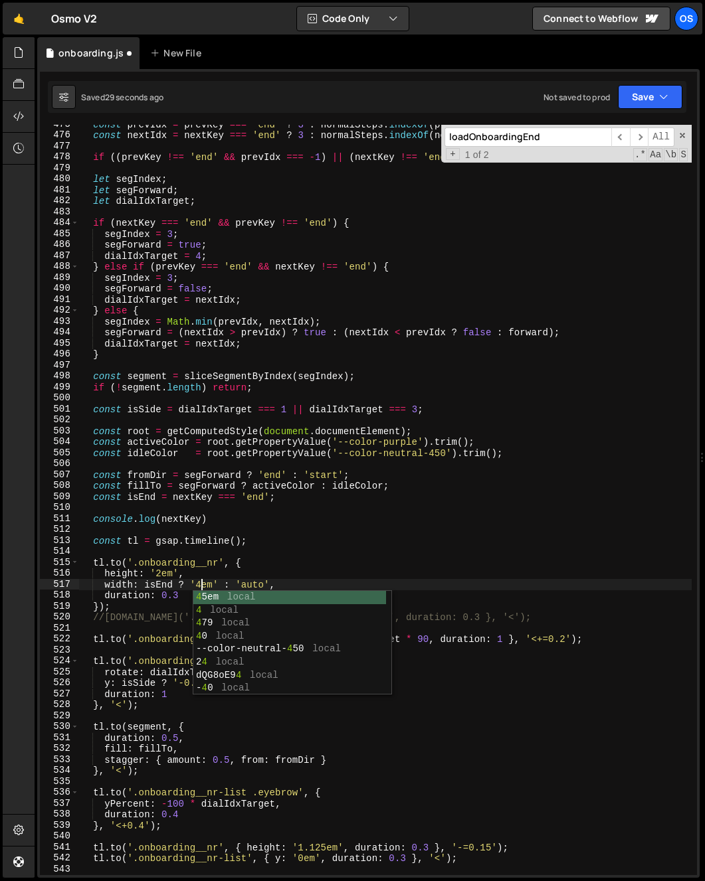
click at [236, 567] on div "const prevIdx = prevKey === 'end' ? 3 : normalSteps . indexOf ( prev ) ; const …" at bounding box center [385, 505] width 612 height 773
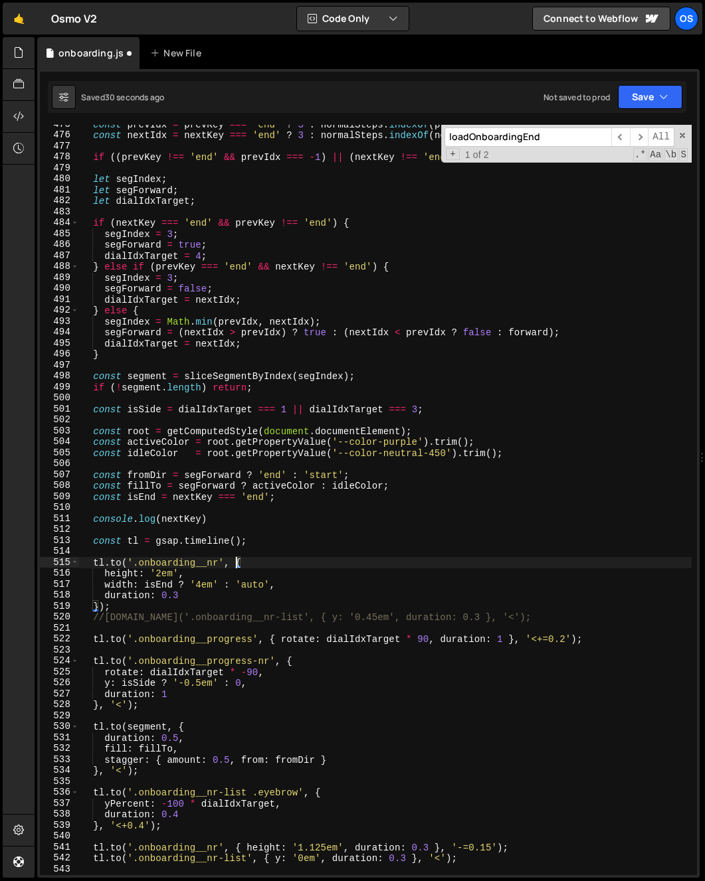
click at [248, 588] on div "const prevIdx = prevKey === 'end' ? 3 : normalSteps . indexOf ( prev ) ; const …" at bounding box center [385, 505] width 612 height 773
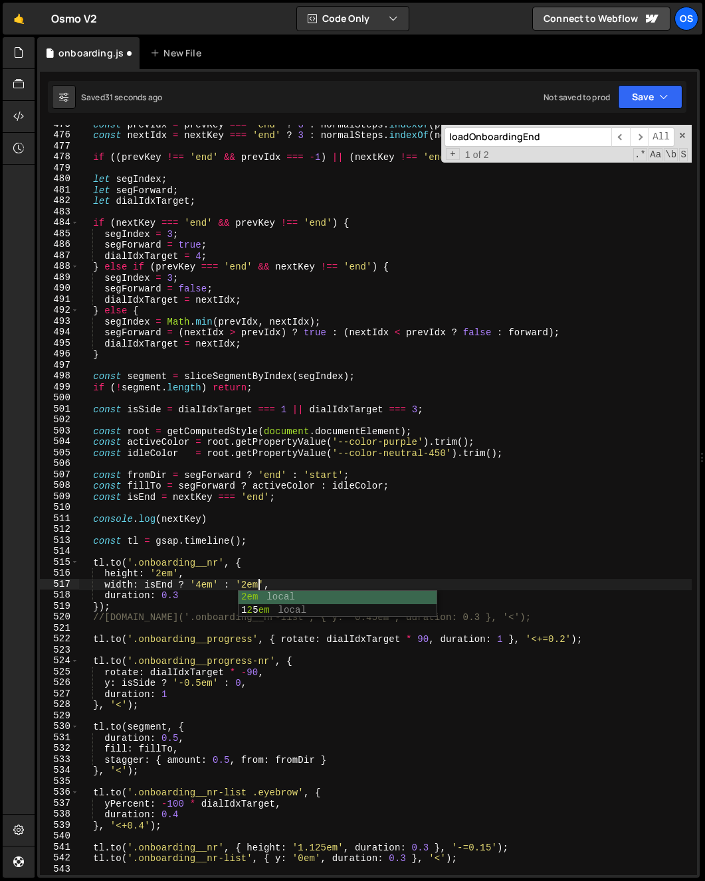
scroll to position [0, 12]
click at [155, 434] on div "const prevIdx = prevKey === 'end' ? 3 : normalSteps . indexOf ( prev ) ; const …" at bounding box center [385, 505] width 612 height 773
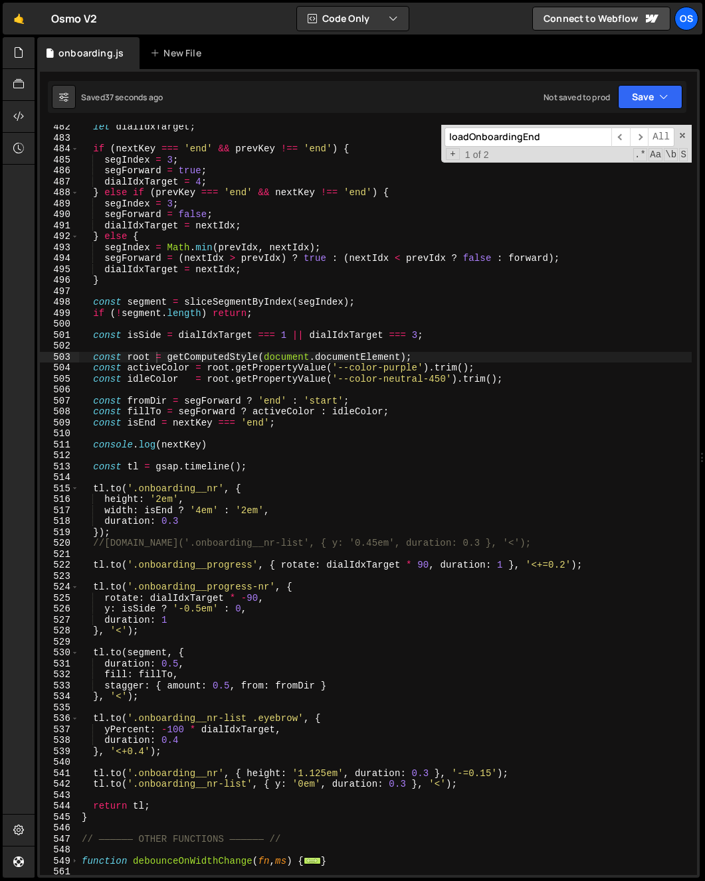
scroll to position [1132, 0]
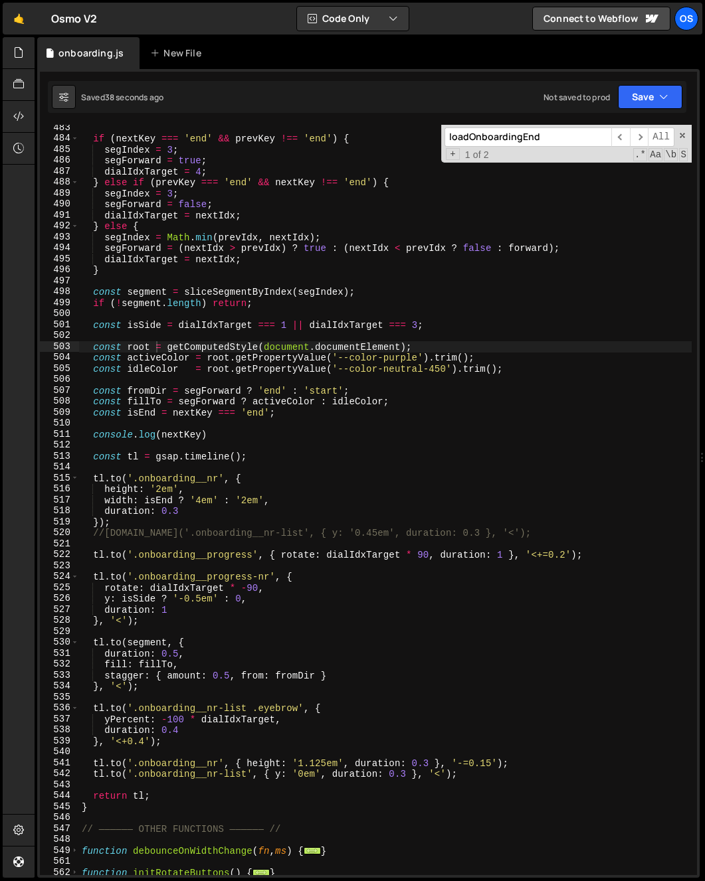
click at [183, 590] on div "if ( nextKey === 'end' && prevKey !== 'end' ) { segIndex = 3 ; segForward = tru…" at bounding box center [385, 508] width 612 height 773
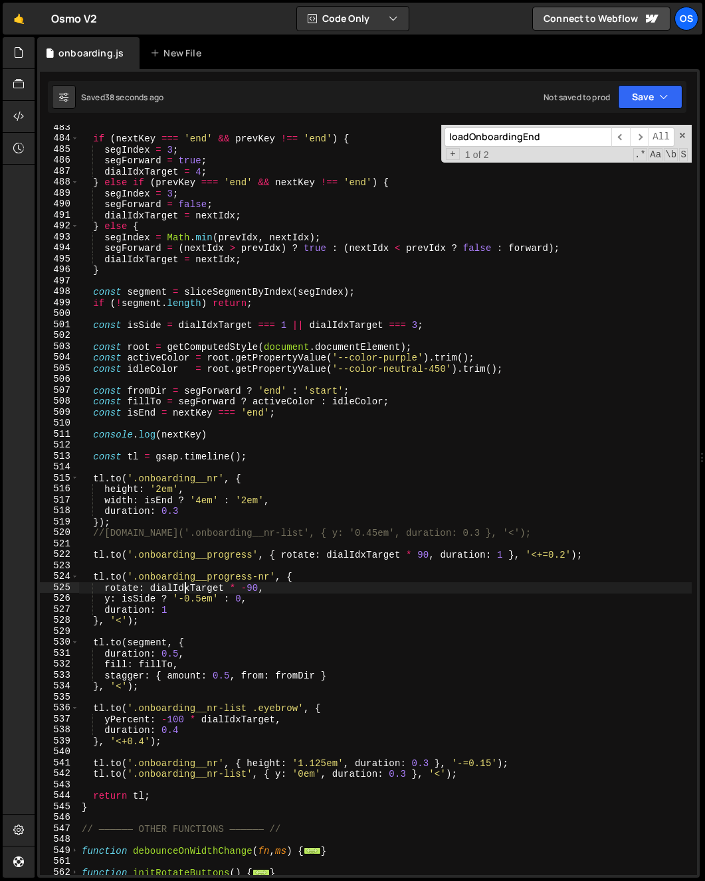
click at [183, 590] on div "if ( nextKey === 'end' && prevKey !== 'end' ) { segIndex = 3 ; segForward = tru…" at bounding box center [385, 508] width 612 height 773
click at [238, 650] on div "if ( nextKey === 'end' && prevKey !== 'end' ) { segIndex = 3 ; segForward = tru…" at bounding box center [385, 508] width 612 height 773
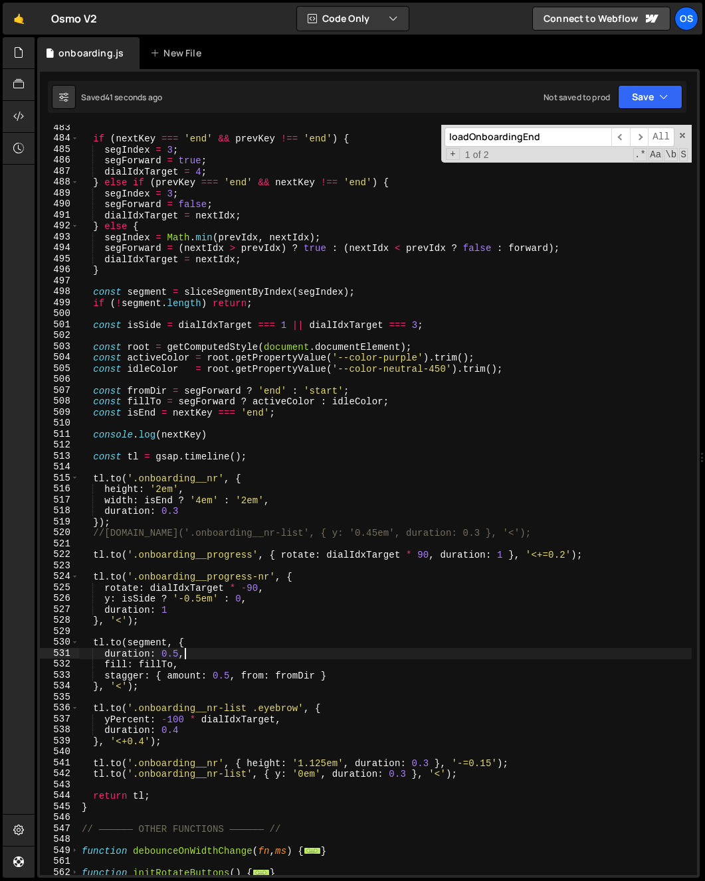
click at [138, 711] on div "if ( nextKey === 'end' && prevKey !== 'end' ) { segIndex = 3 ; segForward = tru…" at bounding box center [385, 508] width 612 height 773
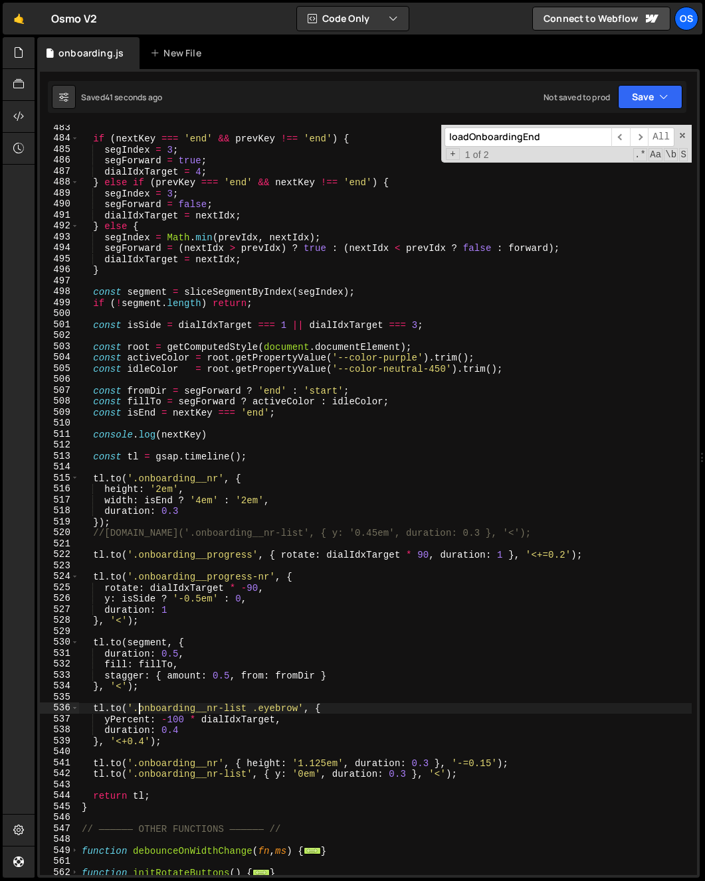
click at [232, 729] on div "if ( nextKey === 'end' && prevKey !== 'end' ) { segIndex = 3 ; segForward = tru…" at bounding box center [385, 508] width 612 height 773
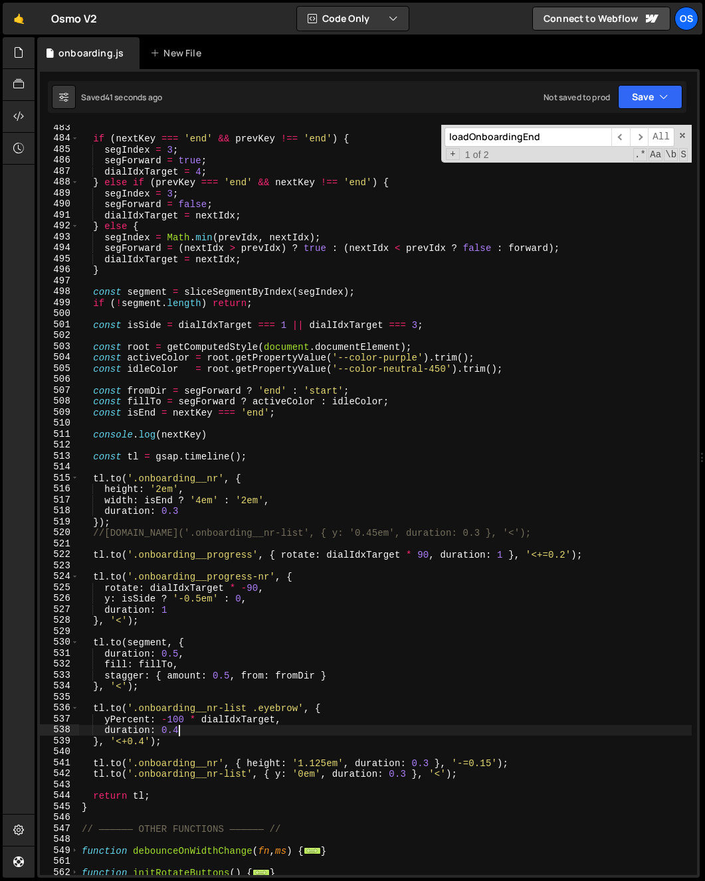
scroll to position [0, 6]
click at [232, 729] on div "if ( nextKey === 'end' && prevKey !== 'end' ) { segIndex = 3 ; segForward = tru…" at bounding box center [385, 508] width 612 height 773
click at [235, 723] on div "if ( nextKey === 'end' && prevKey !== 'end' ) { segIndex = 3 ; segForward = tru…" at bounding box center [385, 508] width 612 height 773
type textarea "yPercent: -100 * dialIdxTarget,"
click at [235, 723] on div "if ( nextKey === 'end' && prevKey !== 'end' ) { segIndex = 3 ; segForward = tru…" at bounding box center [385, 508] width 612 height 773
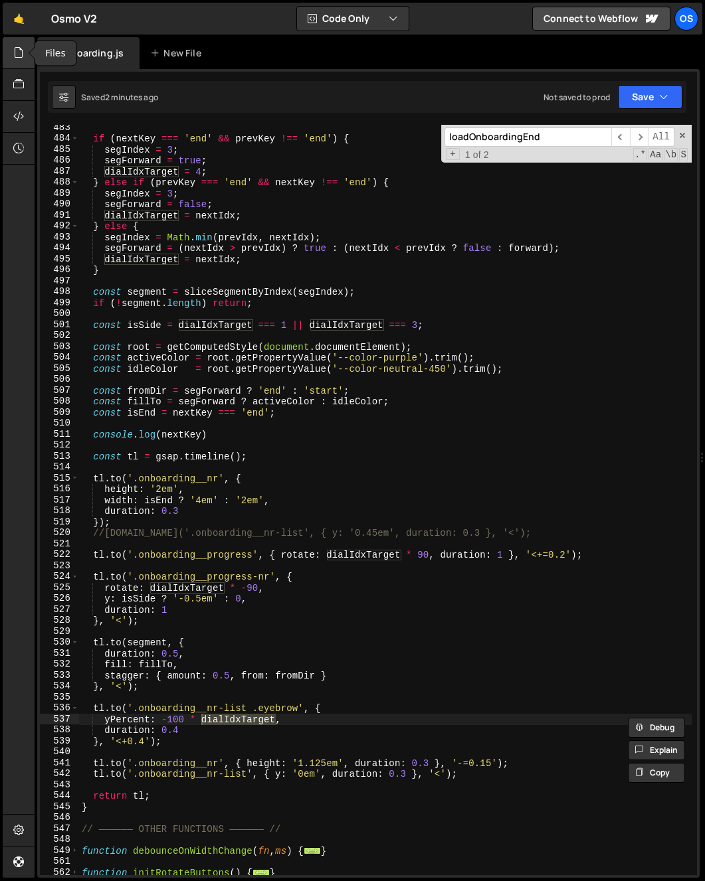
click at [12, 57] on div at bounding box center [19, 53] width 33 height 32
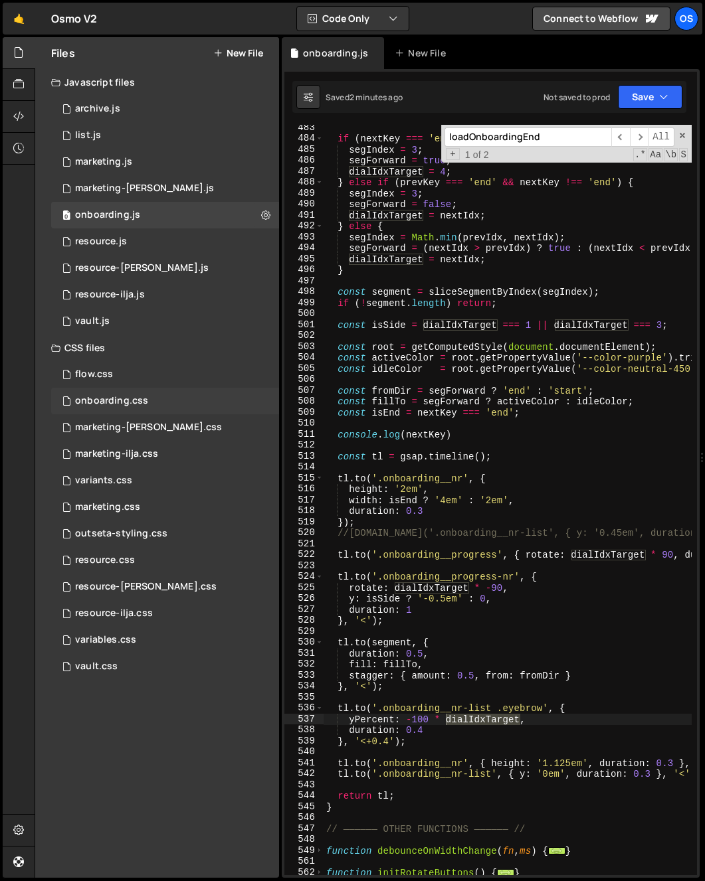
click at [135, 405] on div "onboarding.css" at bounding box center [111, 401] width 73 height 12
click at [19, 56] on icon at bounding box center [18, 52] width 11 height 15
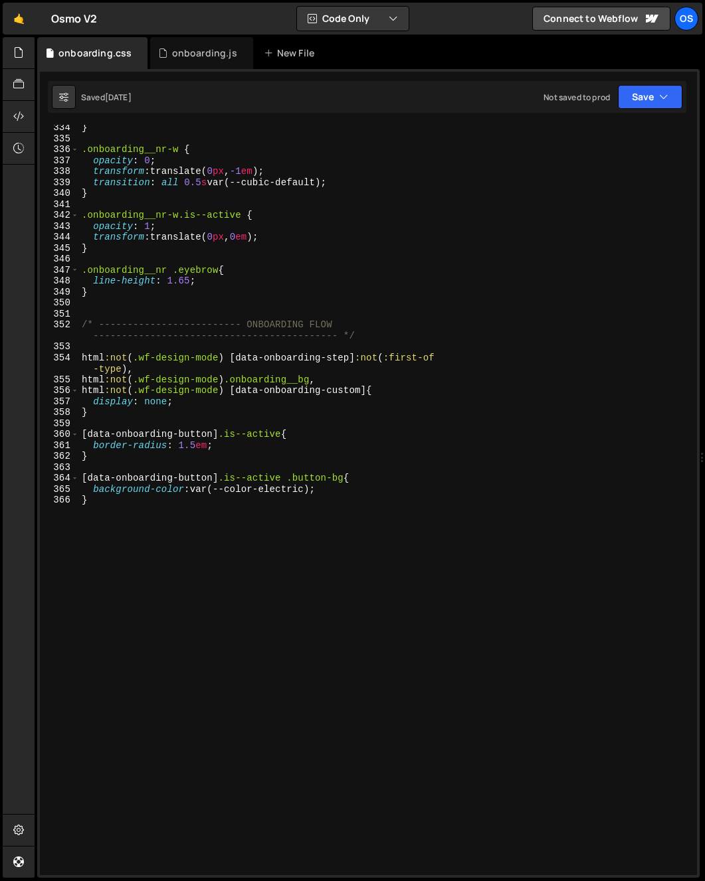
scroll to position [3673, 0]
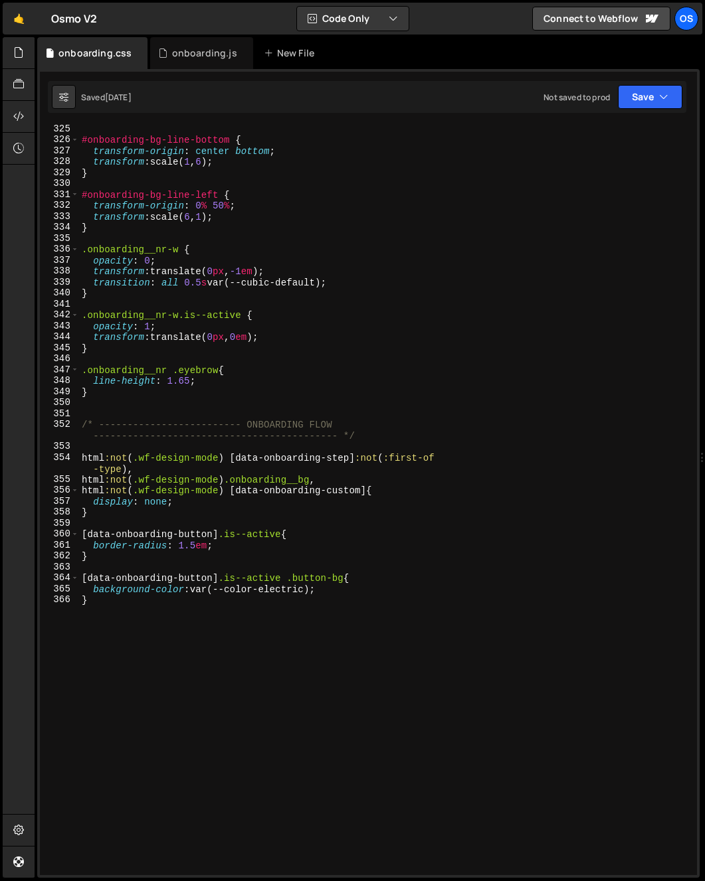
click at [156, 346] on div "#onboarding-bg-line-bottom { transform-origin : center bottom ; transform : sca…" at bounding box center [385, 510] width 612 height 773
drag, startPoint x: 83, startPoint y: 378, endPoint x: 94, endPoint y: 383, distance: 11.9
click at [94, 383] on div "#onboarding-bg-line-bottom { transform-origin : center bottom ; transform : sca…" at bounding box center [385, 510] width 612 height 773
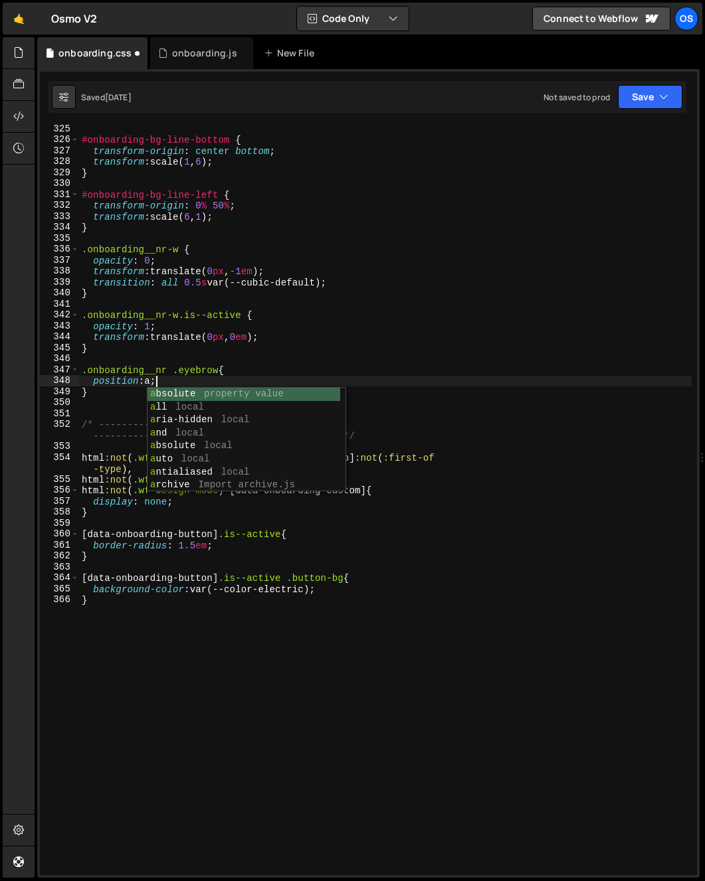
type textarea "position: absolute;"
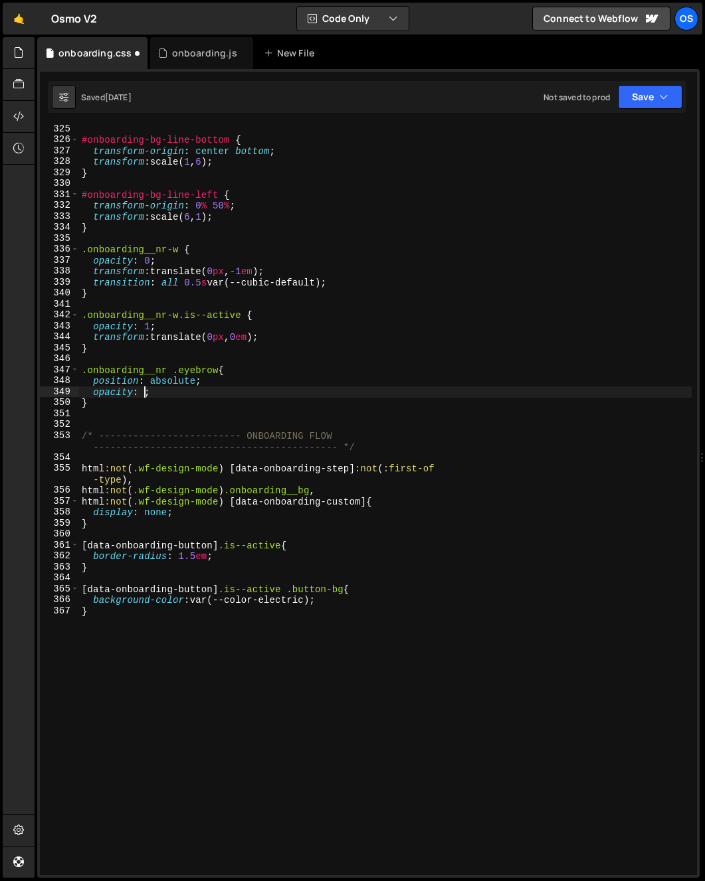
scroll to position [0, 4]
type textarea "}"
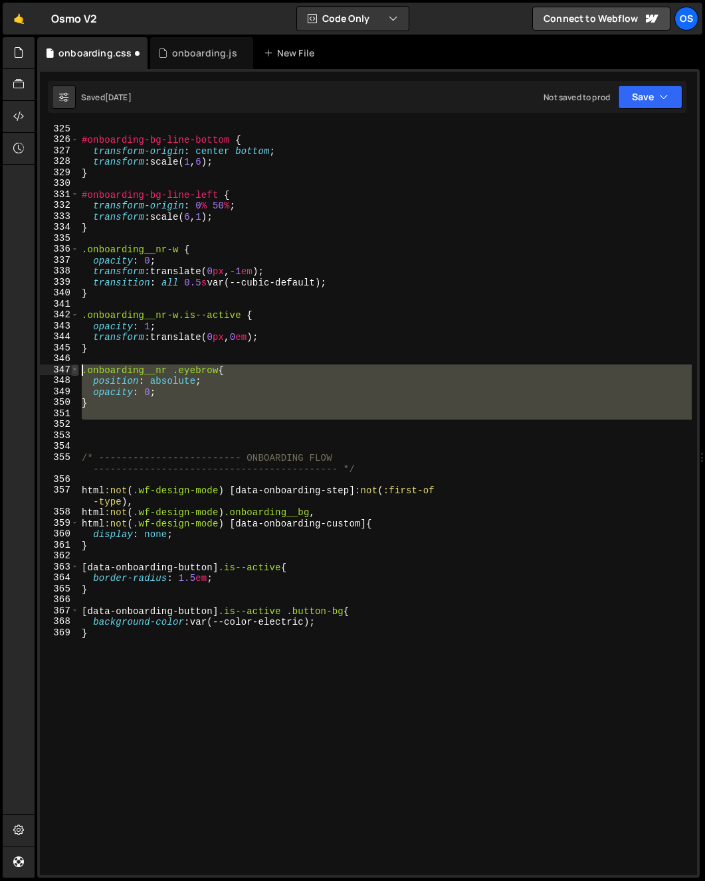
drag, startPoint x: 93, startPoint y: 421, endPoint x: 77, endPoint y: 374, distance: 49.8
click at [77, 374] on div "325 326 327 328 329 330 331 332 333 334 335 336 337 338 339 340 341 342 343 344…" at bounding box center [368, 500] width 657 height 751
type textarea ".onboarding__nr .eyebrow{ position: absolute;"
click at [86, 424] on div "#onboarding-bg-line-bottom { transform-origin : center bottom ; transform : sca…" at bounding box center [385, 500] width 612 height 751
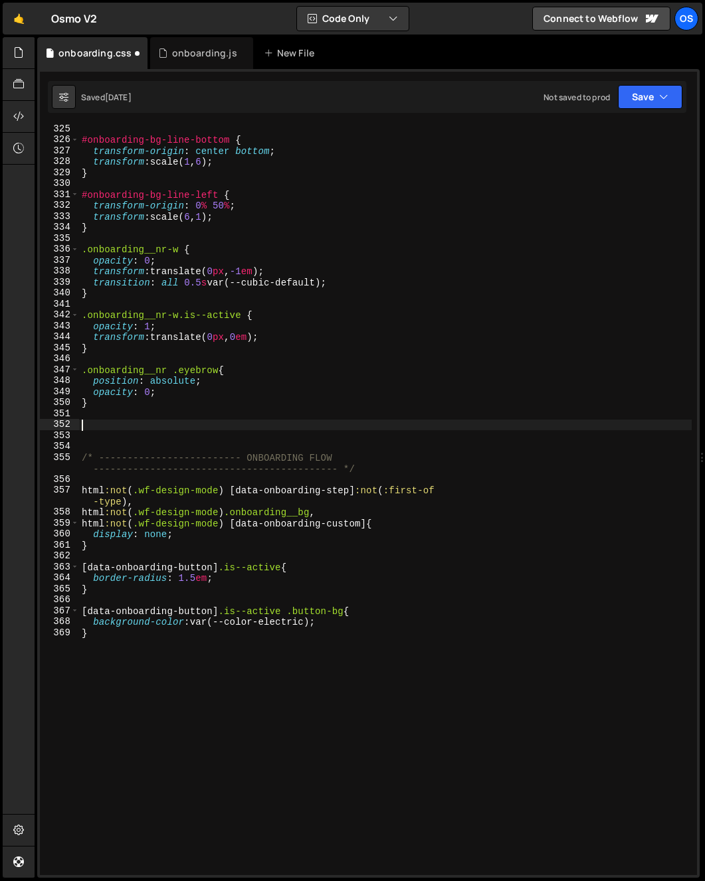
paste textarea ".onboarding__nr .eyebrow{"
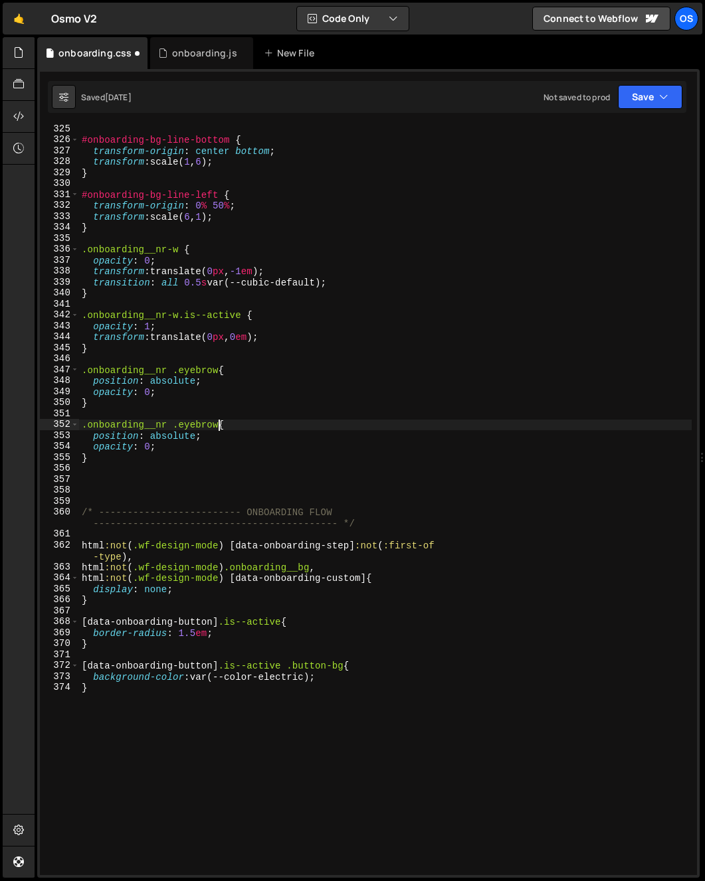
click at [220, 427] on div "#onboarding-bg-line-bottom { transform-origin : center bottom ; transform : sca…" at bounding box center [385, 510] width 612 height 773
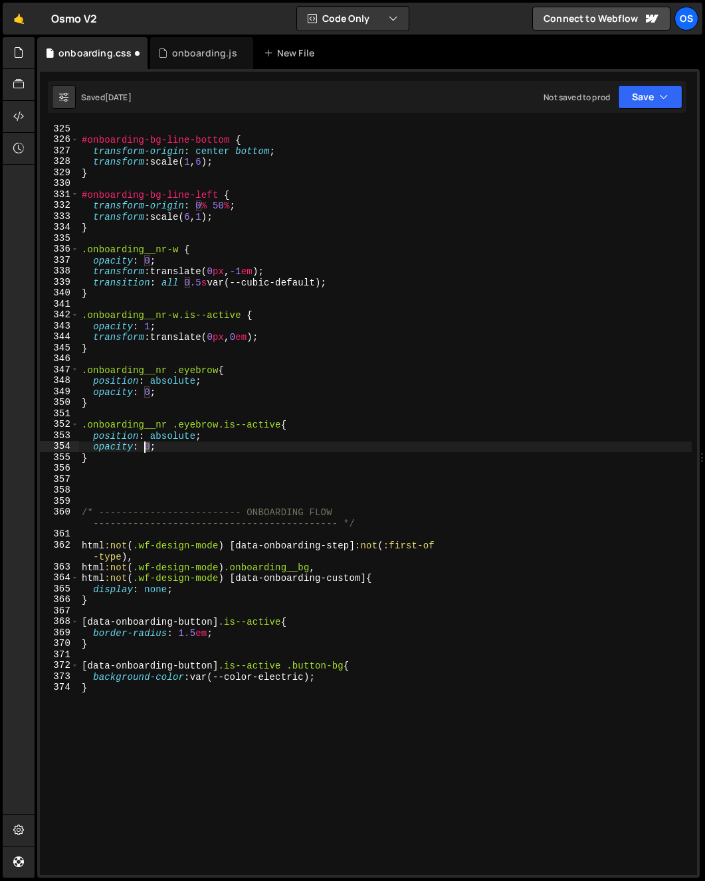
click at [145, 449] on div "#onboarding-bg-line-bottom { transform-origin : center bottom ; transform : sca…" at bounding box center [385, 510] width 612 height 773
drag, startPoint x: 92, startPoint y: 436, endPoint x: 254, endPoint y: 435, distance: 162.1
click at [254, 435] on div "#onboarding-bg-line-bottom { transform-origin : center bottom ; transform : sca…" at bounding box center [385, 510] width 612 height 773
type textarea "position: absolute;"
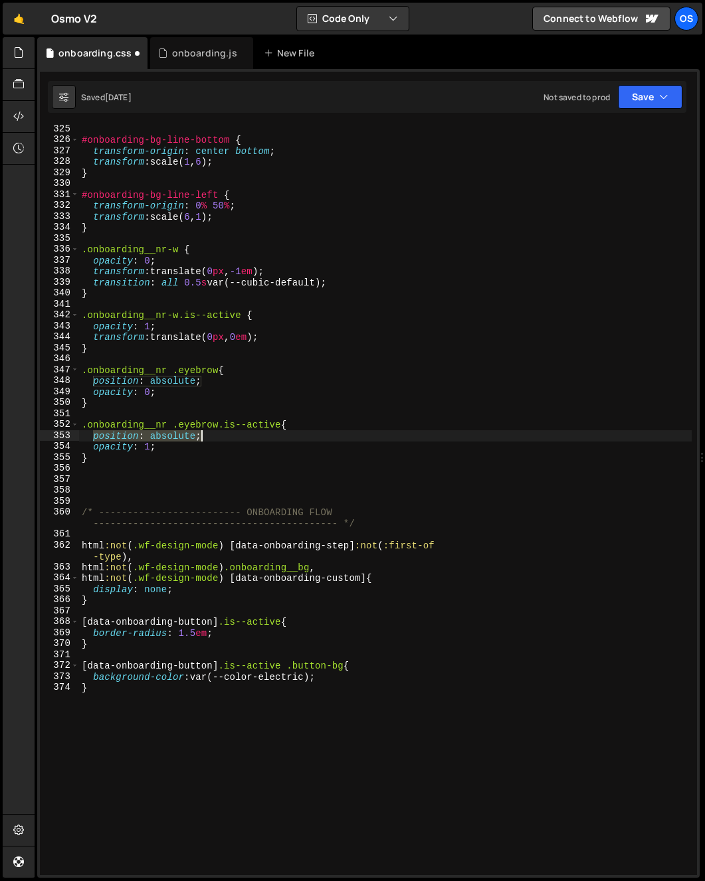
scroll to position [0, 0]
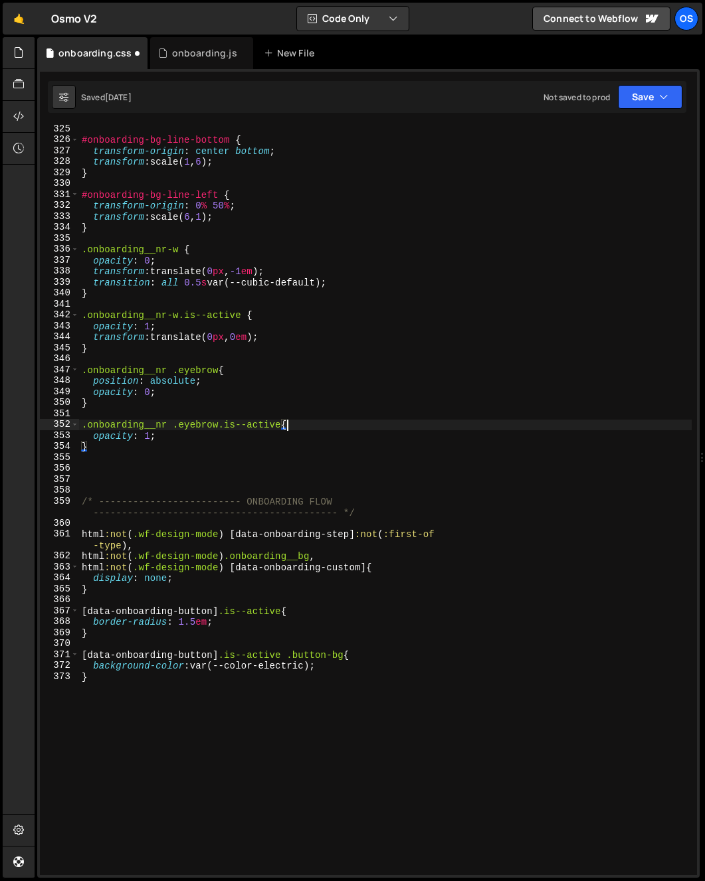
click at [309, 432] on div "#onboarding-bg-line-bottom { transform-origin : center bottom ; transform : sca…" at bounding box center [385, 510] width 612 height 773
click at [347, 543] on div "#onboarding-bg-line-bottom { transform-origin : center bottom ; transform : sca…" at bounding box center [385, 510] width 612 height 773
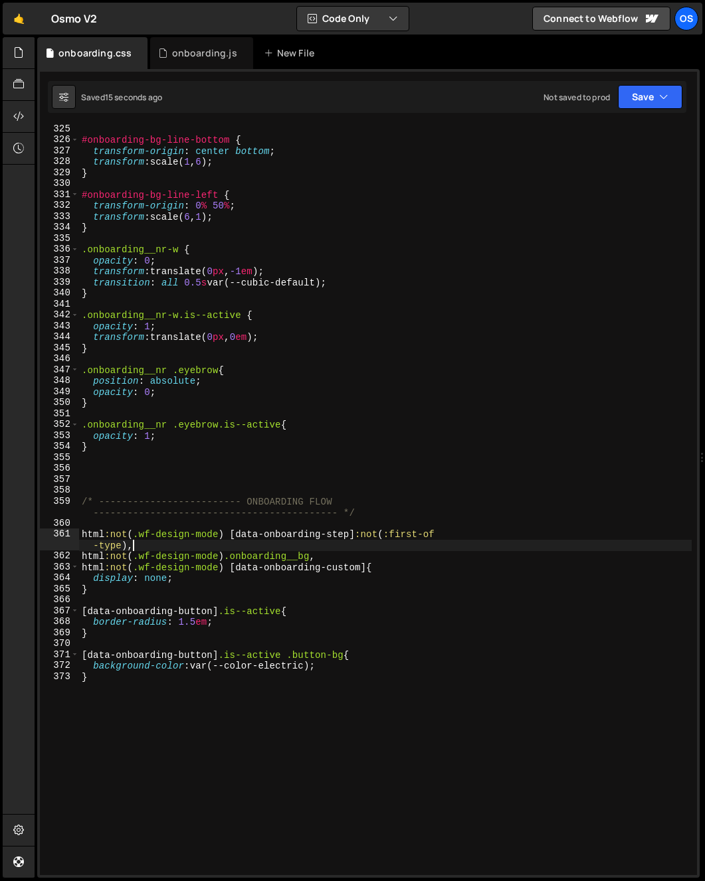
click at [145, 438] on div "#onboarding-bg-line-bottom { transform-origin : center bottom ; transform : sca…" at bounding box center [385, 510] width 612 height 773
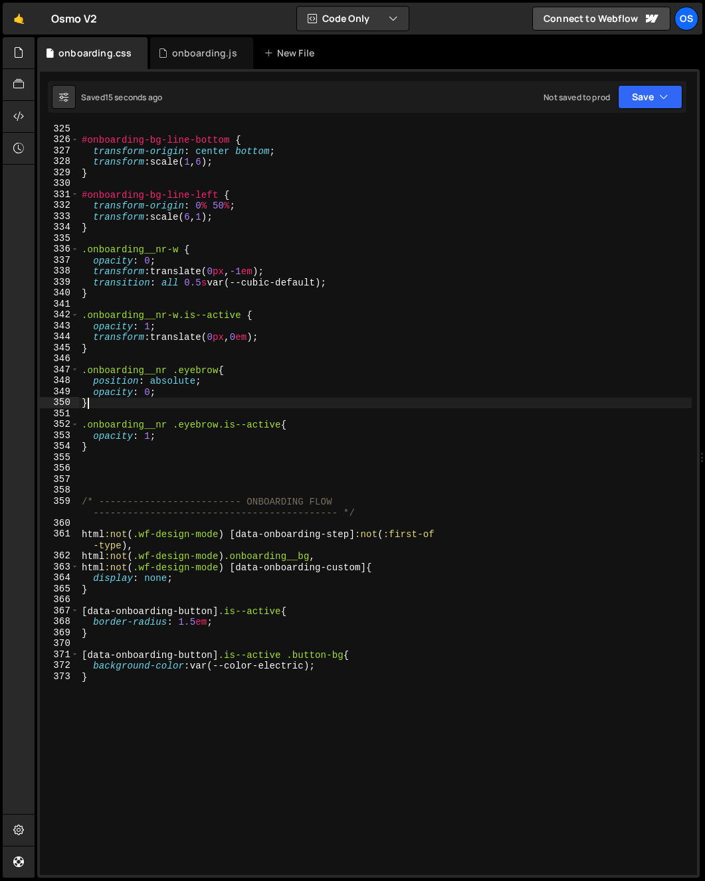
click at [201, 403] on div "#onboarding-bg-line-bottom { transform-origin : center bottom ; transform : sca…" at bounding box center [385, 510] width 612 height 773
click at [207, 393] on div "#onboarding-bg-line-bottom { transform-origin : center bottom ; transform : sca…" at bounding box center [385, 510] width 612 height 773
type textarea "opacity: 0;"
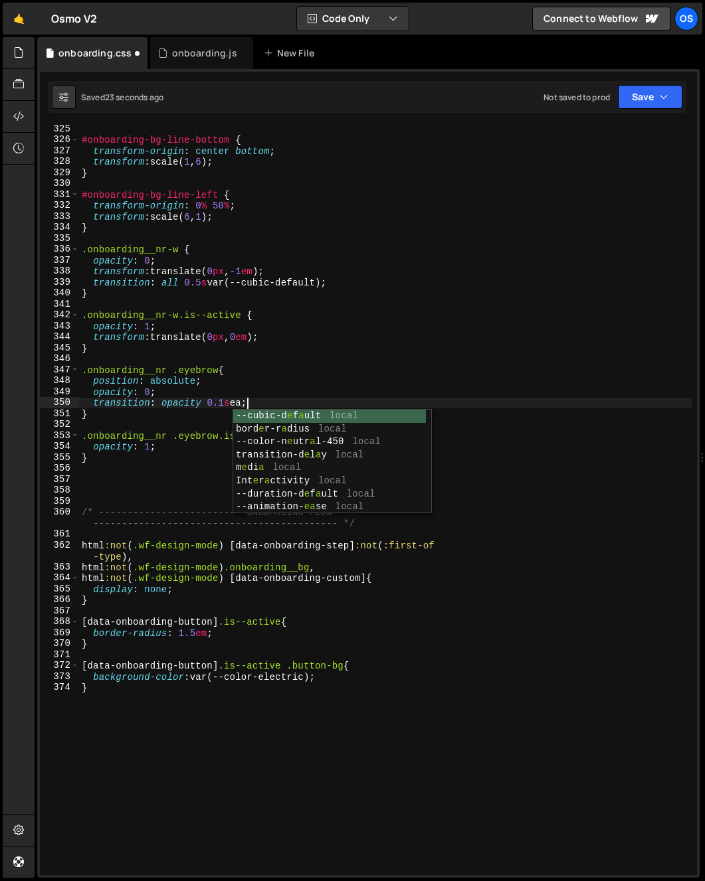
scroll to position [0, 12]
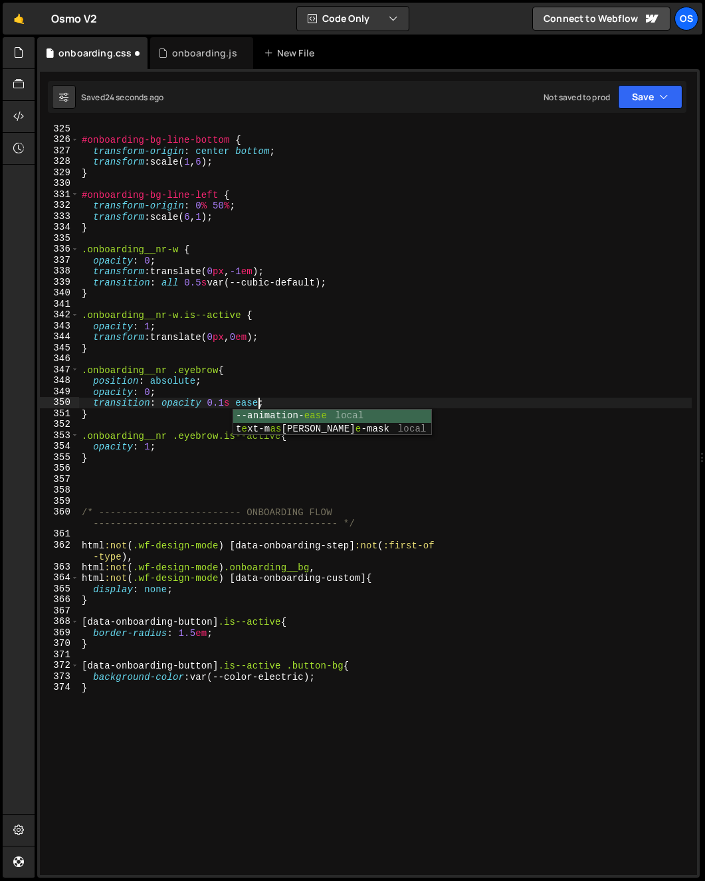
click at [181, 450] on div "#onboarding-bg-line-bottom { transform-origin : center bottom ; transform : sca…" at bounding box center [385, 510] width 612 height 773
type textarea "opacity: 1;"
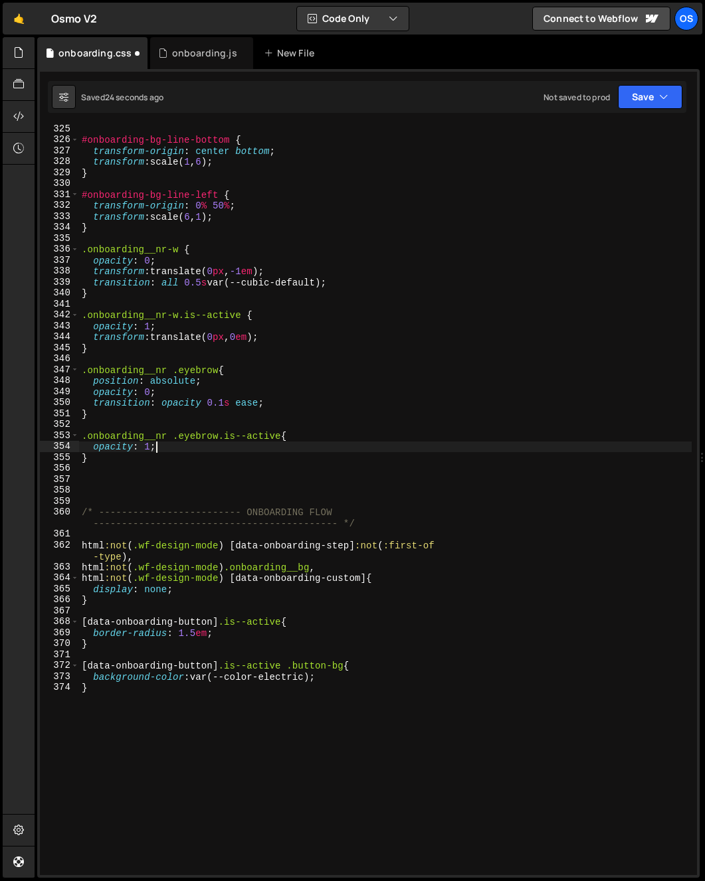
scroll to position [0, 5]
click at [181, 450] on div "#onboarding-bg-line-bottom { transform-origin : center bottom ; transform : sca…" at bounding box center [385, 510] width 612 height 773
click at [187, 473] on div "#onboarding-bg-line-bottom { transform-origin : center bottom ; transform : sca…" at bounding box center [385, 510] width 612 height 773
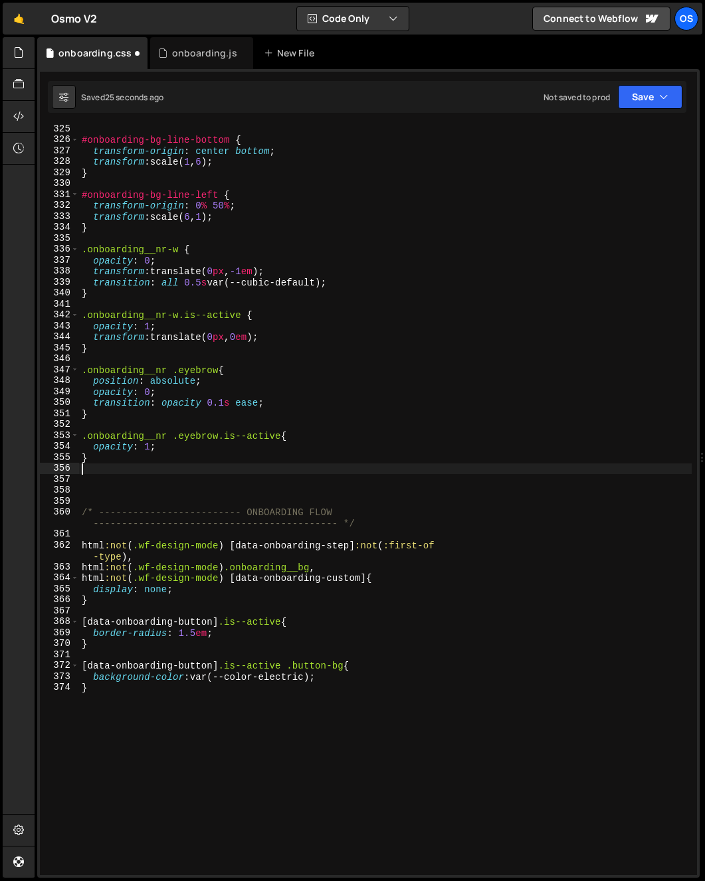
scroll to position [0, 0]
click at [185, 52] on div "onboarding.js" at bounding box center [204, 52] width 65 height 13
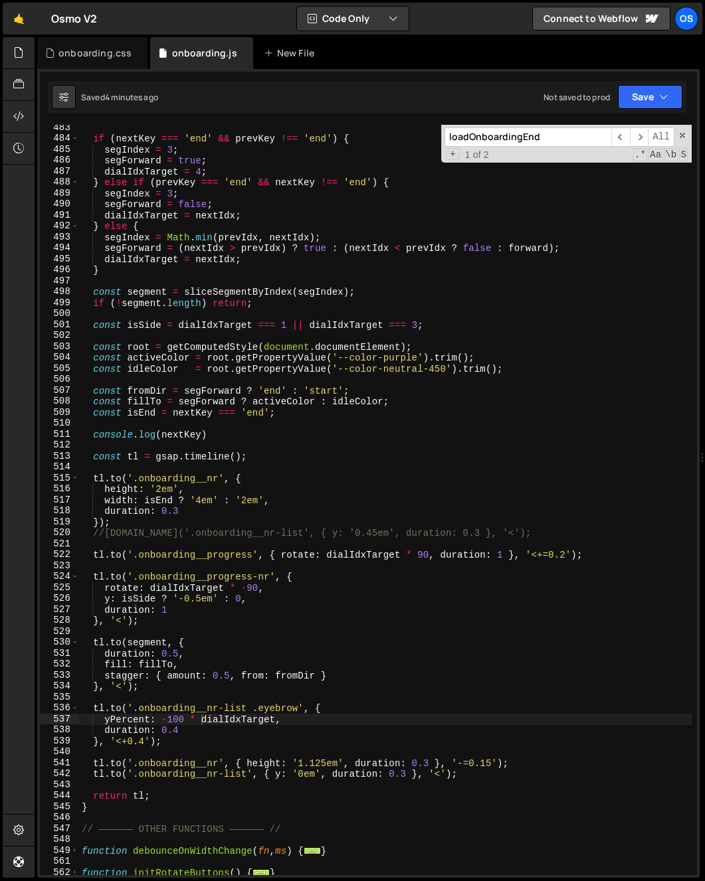
click at [232, 561] on div "if ( nextKey === 'end' && prevKey !== 'end' ) { segIndex = 3 ; segForward = tru…" at bounding box center [385, 508] width 612 height 773
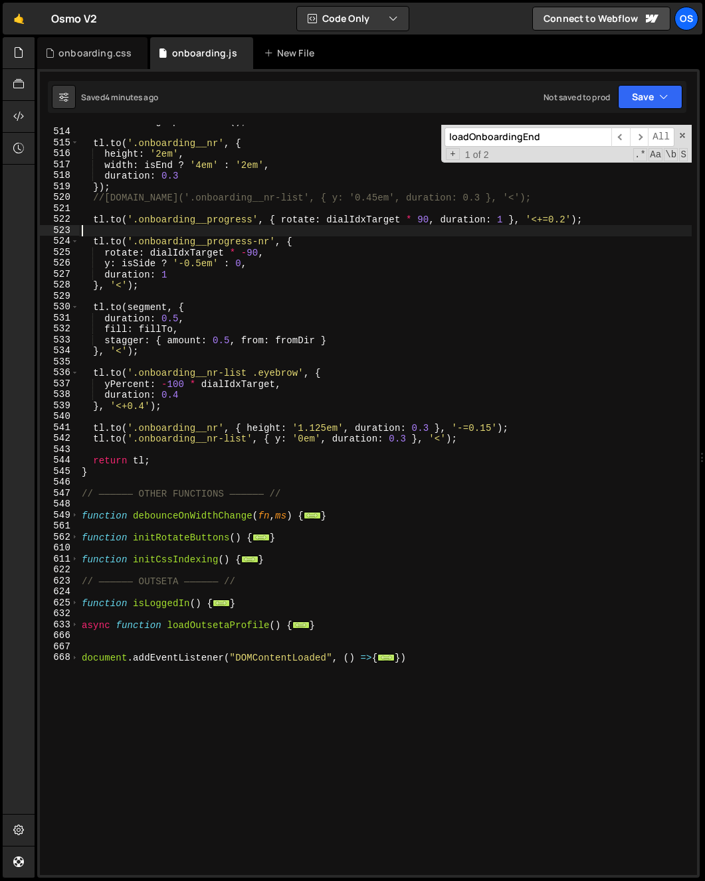
scroll to position [1509, 0]
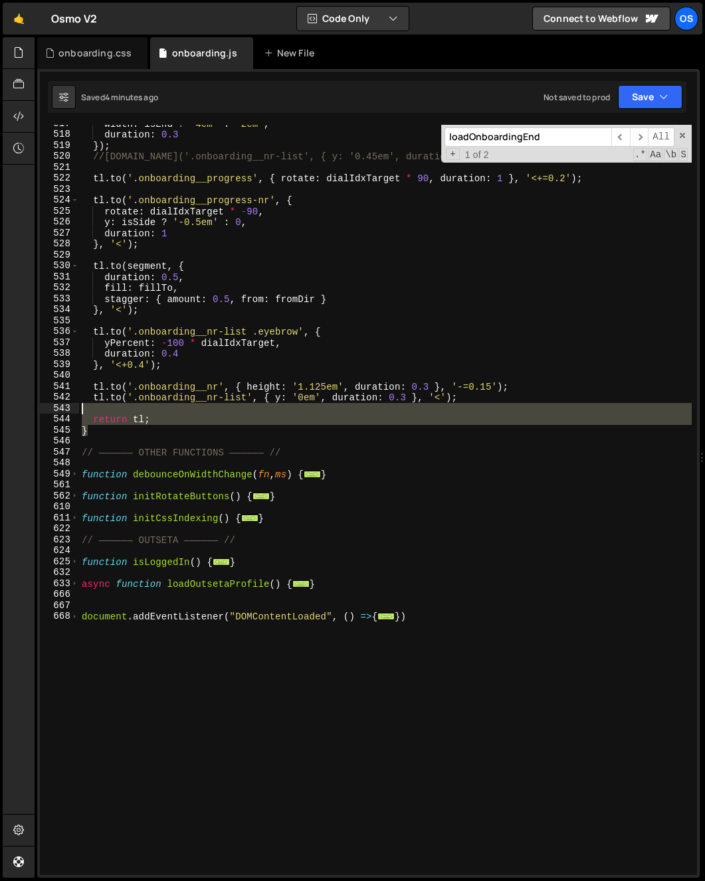
drag, startPoint x: 102, startPoint y: 434, endPoint x: 92, endPoint y: 403, distance: 32.8
click at [92, 403] on div "width : isEnd ? '4em' : '2em' , duration : 0.3 }) ; //[DOMAIN_NAME]('.onboardin…" at bounding box center [385, 504] width 612 height 773
type textarea "return tl;"
click at [118, 437] on div "width : isEnd ? '4em' : '2em' , duration : 0.3 }) ; //[DOMAIN_NAME]('.onboardin…" at bounding box center [385, 504] width 612 height 773
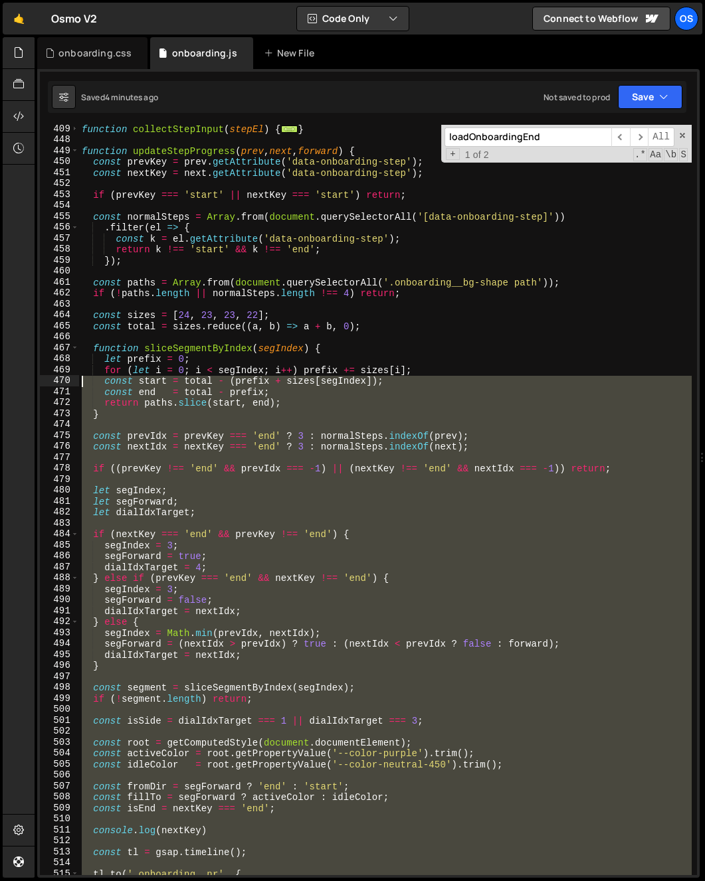
scroll to position [572, 0]
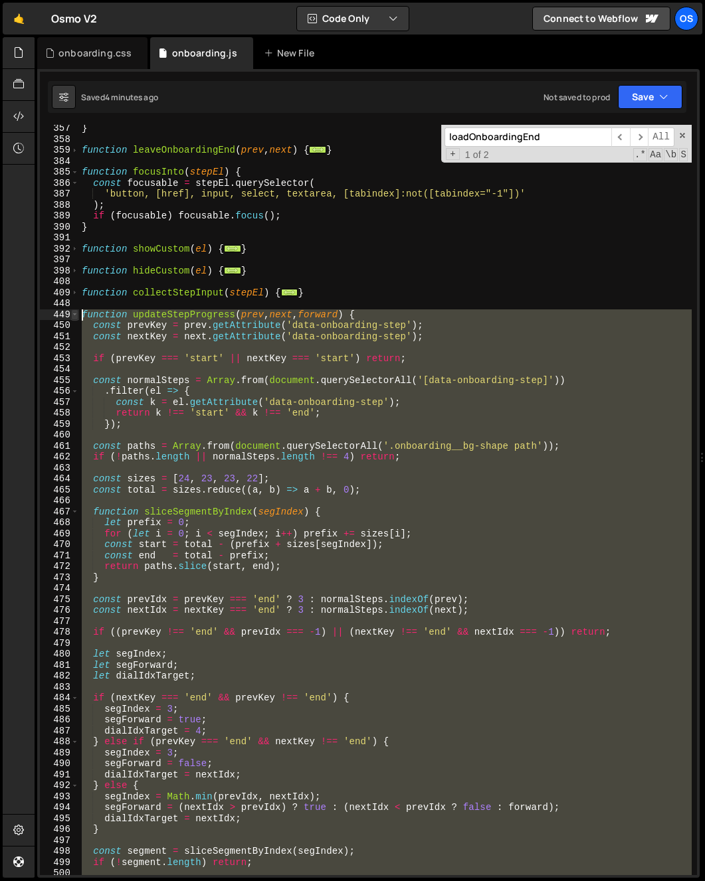
drag, startPoint x: 119, startPoint y: 434, endPoint x: 71, endPoint y: 316, distance: 126.9
click at [71, 316] on div "357 358 359 384 385 386 387 388 389 390 391 392 397 398 408 409 448 449 450 451…" at bounding box center [368, 500] width 657 height 751
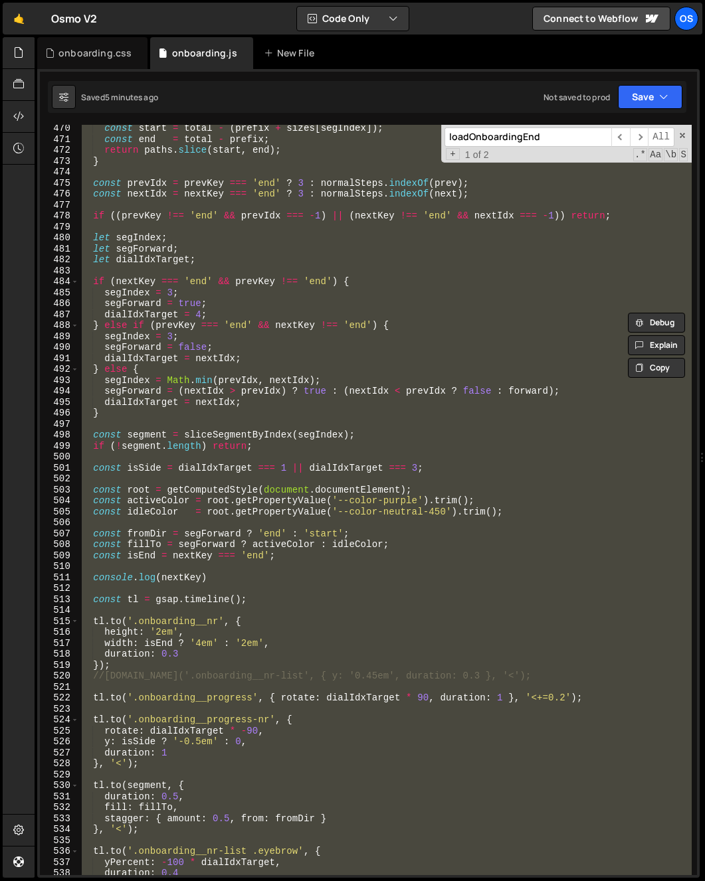
scroll to position [1152, 0]
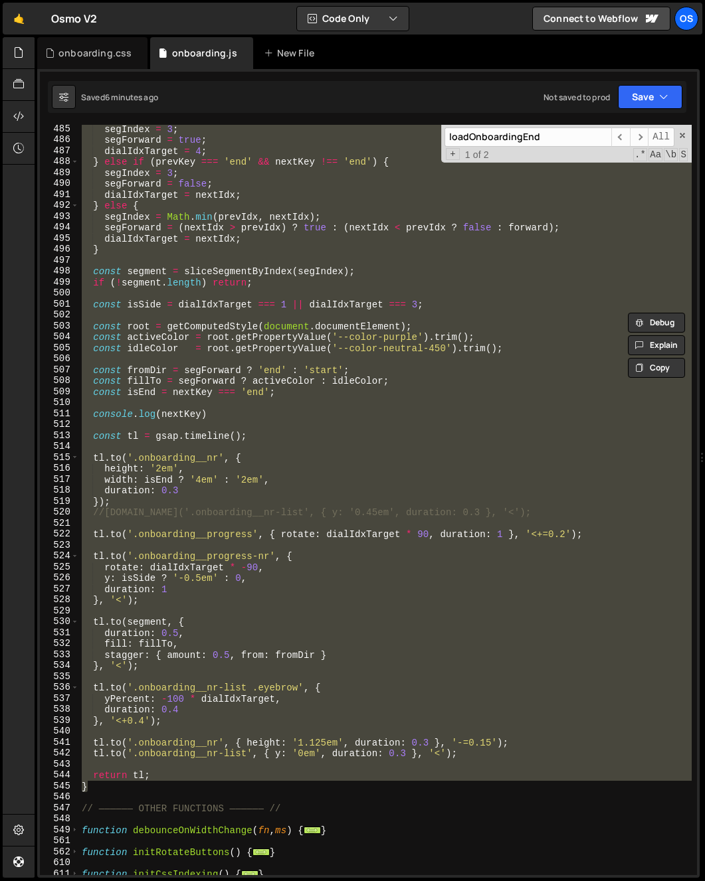
click at [328, 510] on div "segIndex = 3 ; segForward = true ; dialIdxTarget = 4 ; } else if ( prevKey === …" at bounding box center [385, 500] width 612 height 751
type textarea "//[DOMAIN_NAME]('.onboarding__nr-list', { y: '0.45em', duration: 0.3 }, '<');"
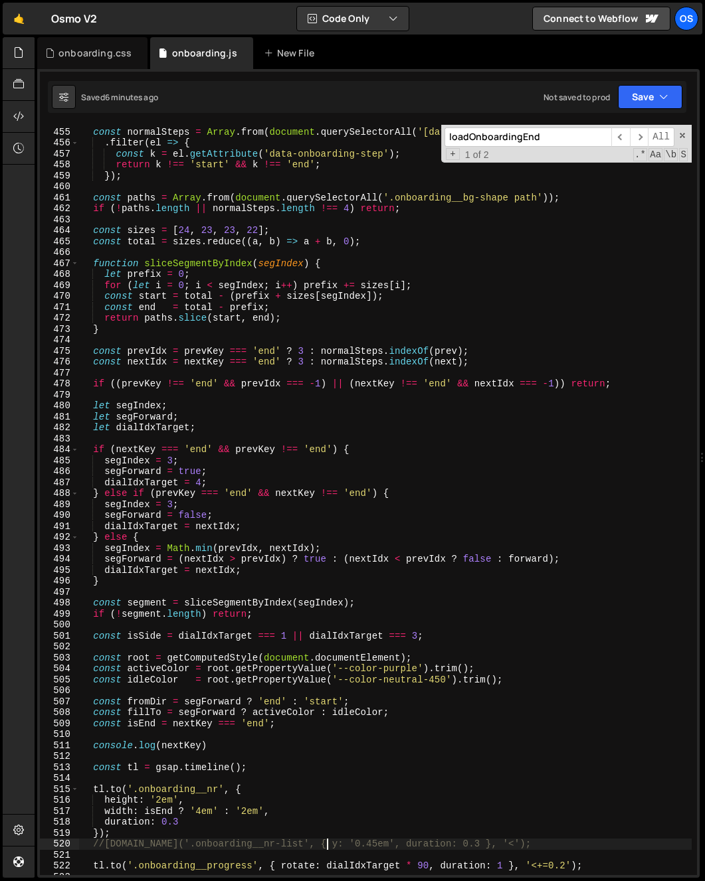
scroll to position [779, 0]
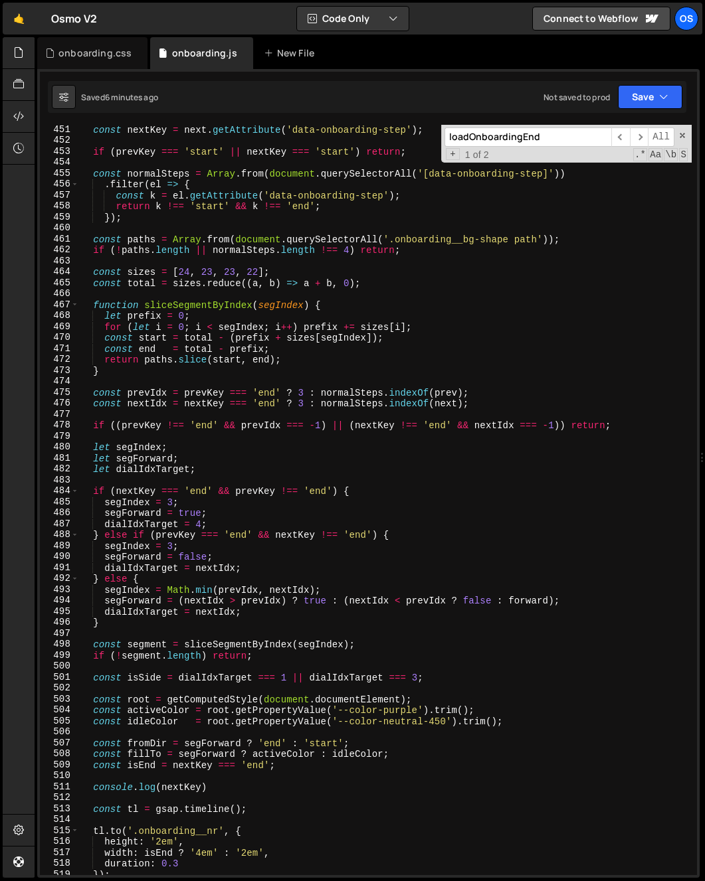
click at [215, 385] on div "const nextKey = next . getAttribute ( 'data-onboarding-step' ) ; if ( prevKey =…" at bounding box center [385, 510] width 612 height 773
click at [122, 548] on div "const nextKey = next . getAttribute ( 'data-onboarding-step' ) ; if ( prevKey =…" at bounding box center [385, 510] width 612 height 773
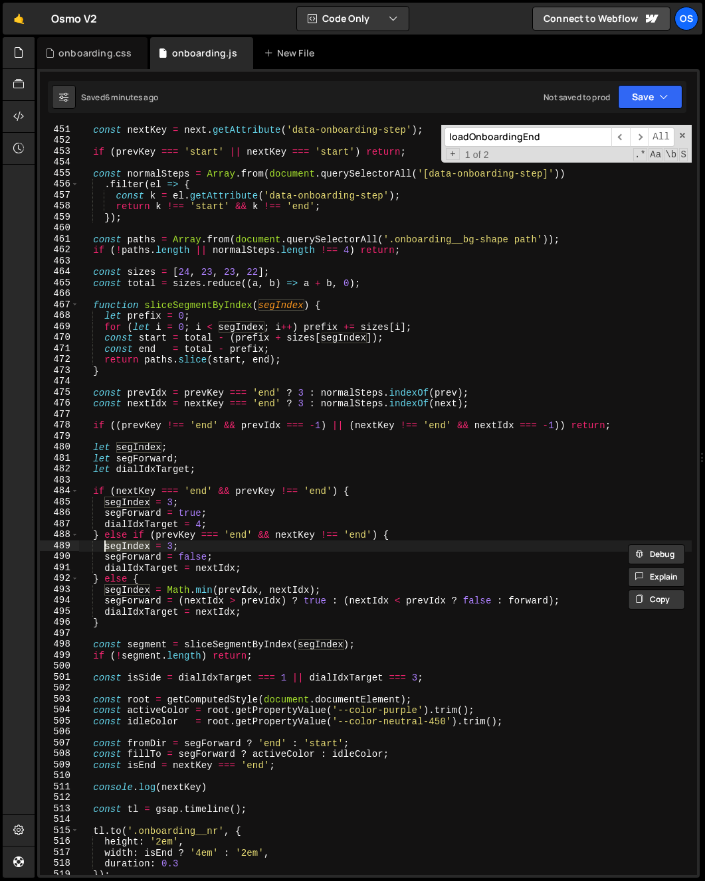
click at [126, 558] on div "const nextKey = next . getAttribute ( 'data-onboarding-step' ) ; if ( prevKey =…" at bounding box center [385, 510] width 612 height 773
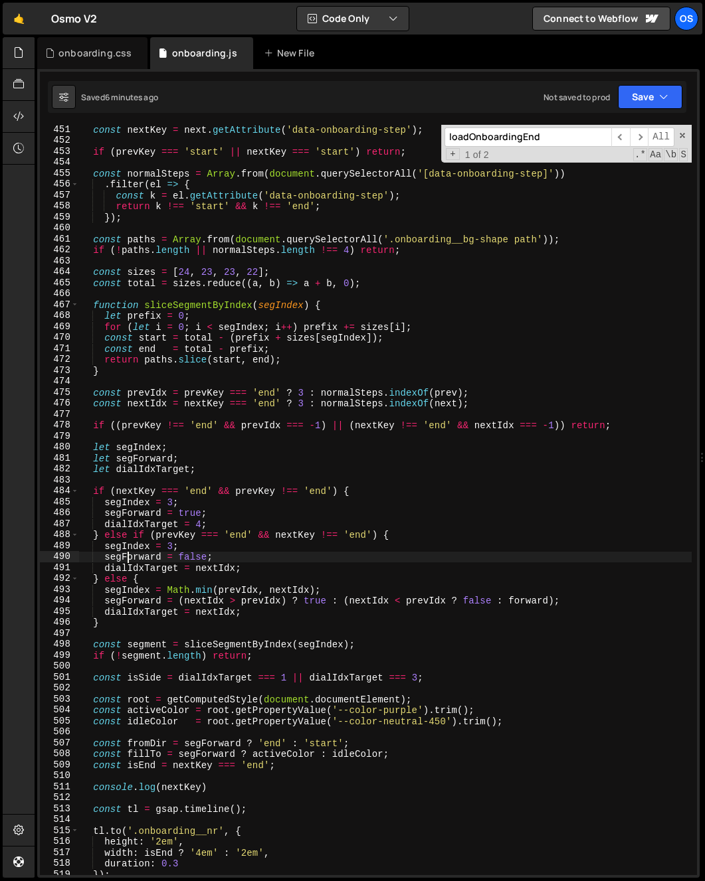
click at [126, 558] on div "const nextKey = next . getAttribute ( 'data-onboarding-step' ) ; if ( prevKey =…" at bounding box center [385, 510] width 612 height 773
click at [127, 567] on div "const nextKey = next . getAttribute ( 'data-onboarding-step' ) ; if ( prevKey =…" at bounding box center [385, 510] width 612 height 773
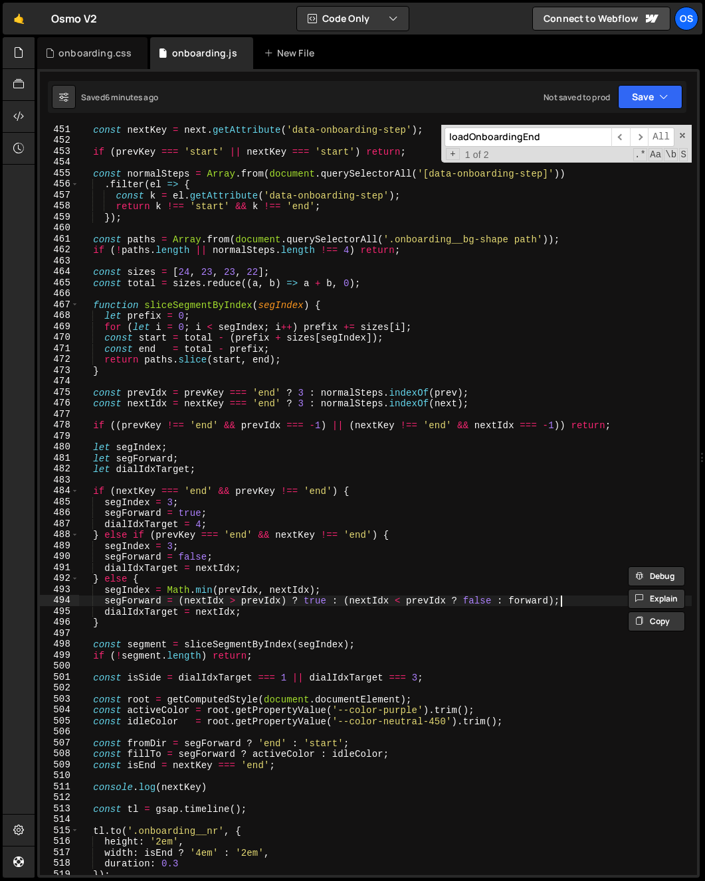
click at [581, 599] on div "const nextKey = next . getAttribute ( 'data-onboarding-step' ) ; if ( prevKey =…" at bounding box center [385, 510] width 612 height 773
click at [132, 600] on div "const nextKey = next . getAttribute ( 'data-onboarding-step' ) ; if ( prevKey =…" at bounding box center [385, 510] width 612 height 773
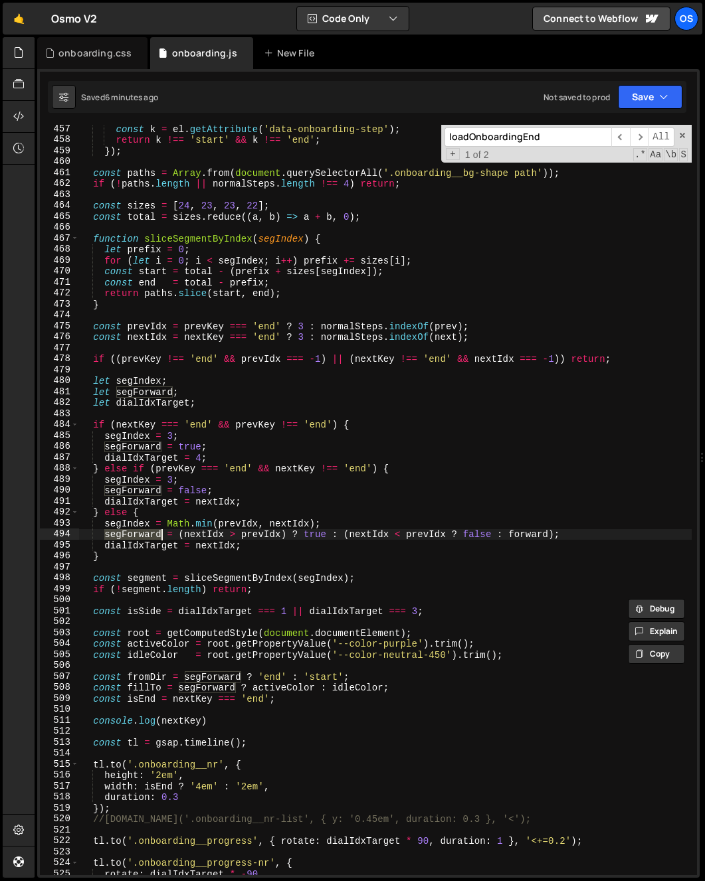
scroll to position [846, 0]
drag, startPoint x: 177, startPoint y: 535, endPoint x: 573, endPoint y: 534, distance: 396.6
click at [573, 534] on div "const k = el . getAttribute ( 'data-onboarding-step' ) ; return k !== 'start' &…" at bounding box center [385, 510] width 612 height 773
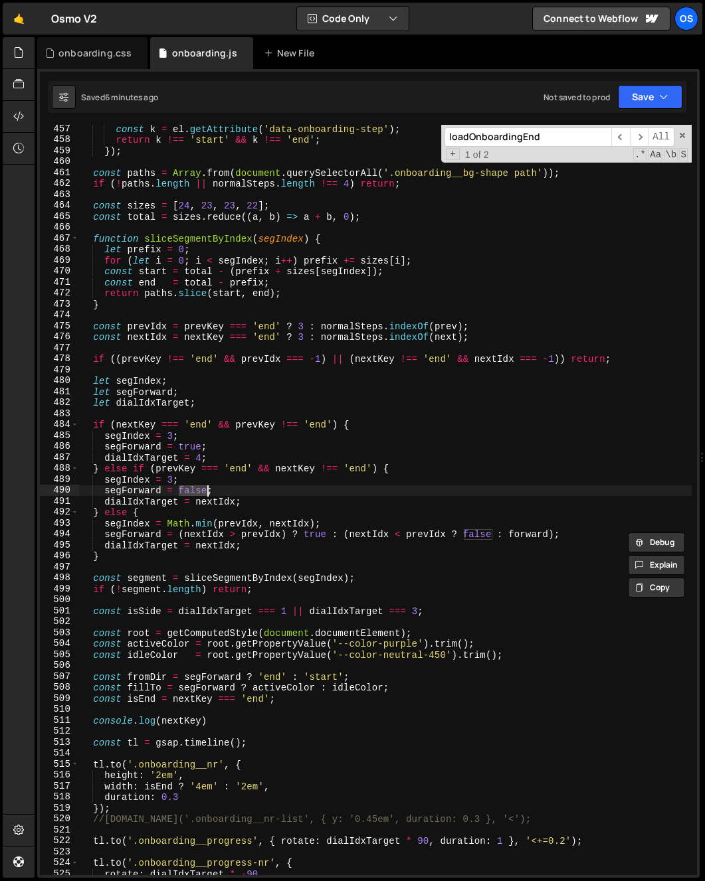
drag, startPoint x: 180, startPoint y: 491, endPoint x: 250, endPoint y: 487, distance: 70.5
click at [250, 487] on div "const k = el . getAttribute ( 'data-onboarding-step' ) ; return k !== 'start' &…" at bounding box center [385, 510] width 612 height 773
paste textarea "(nextIdx > prevIdx) ? true : (nextIdx < prevIdx ? false : forward)"
click at [422, 594] on div "const k = el . getAttribute ( 'data-onboarding-step' ) ; return k !== 'start' &…" at bounding box center [385, 510] width 612 height 773
click at [287, 515] on div "const k = el . getAttribute ( 'data-onboarding-step' ) ; return k !== 'start' &…" at bounding box center [385, 510] width 612 height 773
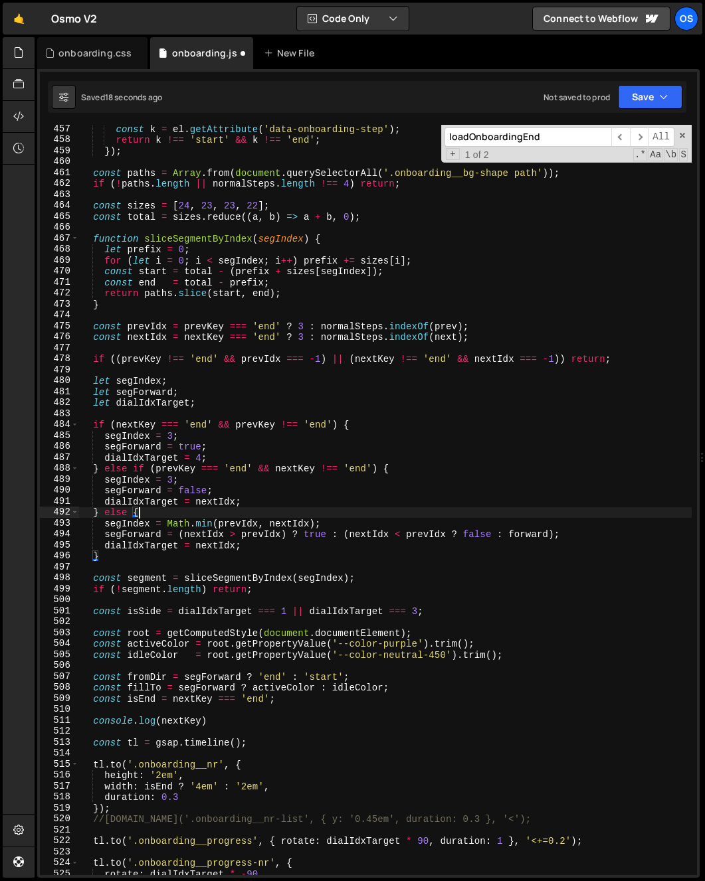
click at [287, 516] on div "const k = el . getAttribute ( 'data-onboarding-step' ) ; return k !== 'start' &…" at bounding box center [385, 510] width 612 height 773
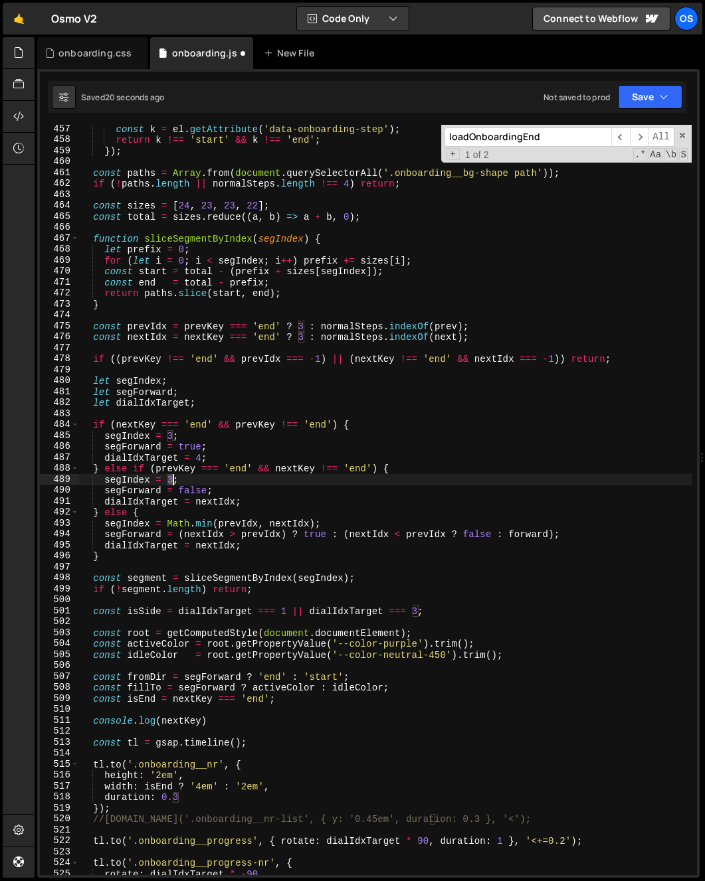
click at [171, 480] on div "const k = el . getAttribute ( 'data-onboarding-step' ) ; return k !== 'start' &…" at bounding box center [385, 510] width 612 height 773
click at [180, 482] on div "const k = el . getAttribute ( 'data-onboarding-step' ) ; return k !== 'start' &…" at bounding box center [385, 510] width 612 height 773
click at [170, 483] on div "const k = el . getAttribute ( 'data-onboarding-step' ) ; return k !== 'start' &…" at bounding box center [385, 510] width 612 height 773
click at [175, 519] on div "const k = el . getAttribute ( 'data-onboarding-step' ) ; return k !== 'start' &…" at bounding box center [385, 510] width 612 height 773
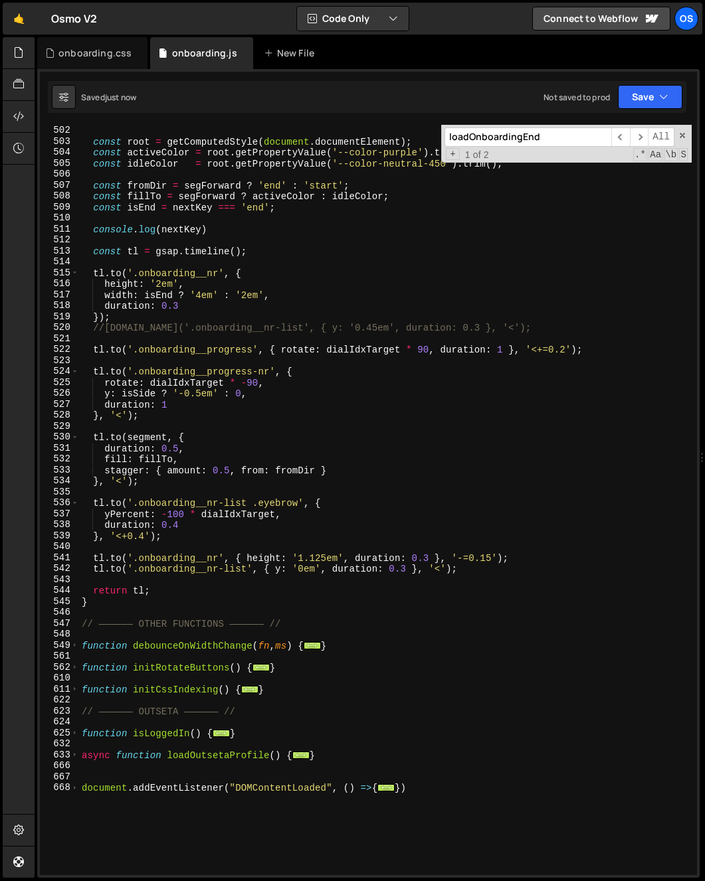
scroll to position [1337, 0]
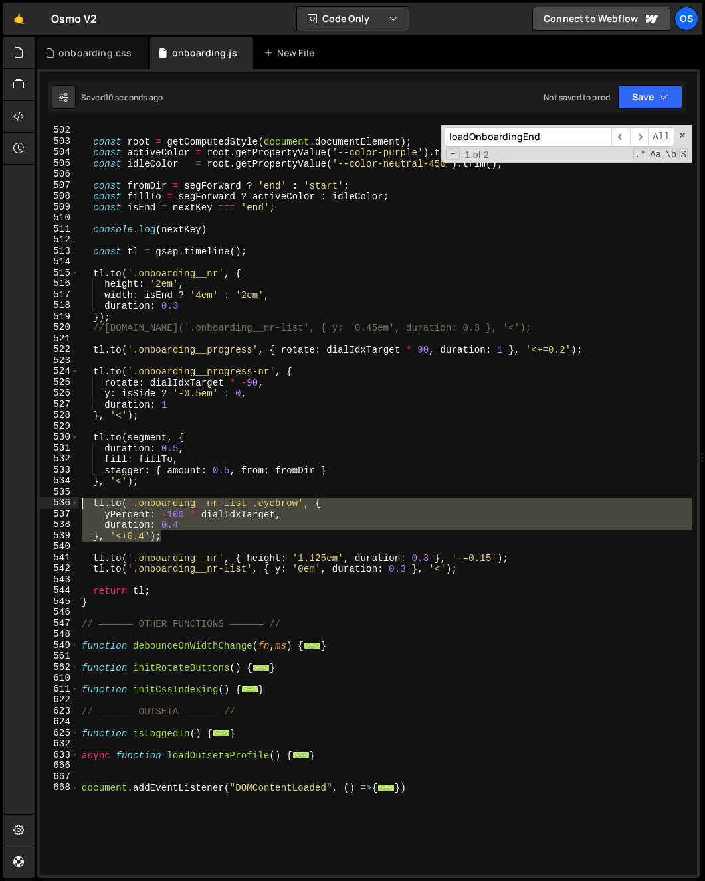
drag, startPoint x: 183, startPoint y: 539, endPoint x: 17, endPoint y: 503, distance: 170.5
click at [17, 503] on div "Hold on a sec... Are you certain you wish to leave this page? Any changes you'v…" at bounding box center [352, 440] width 705 height 881
paste textarea "}, null, '<+0.4');"
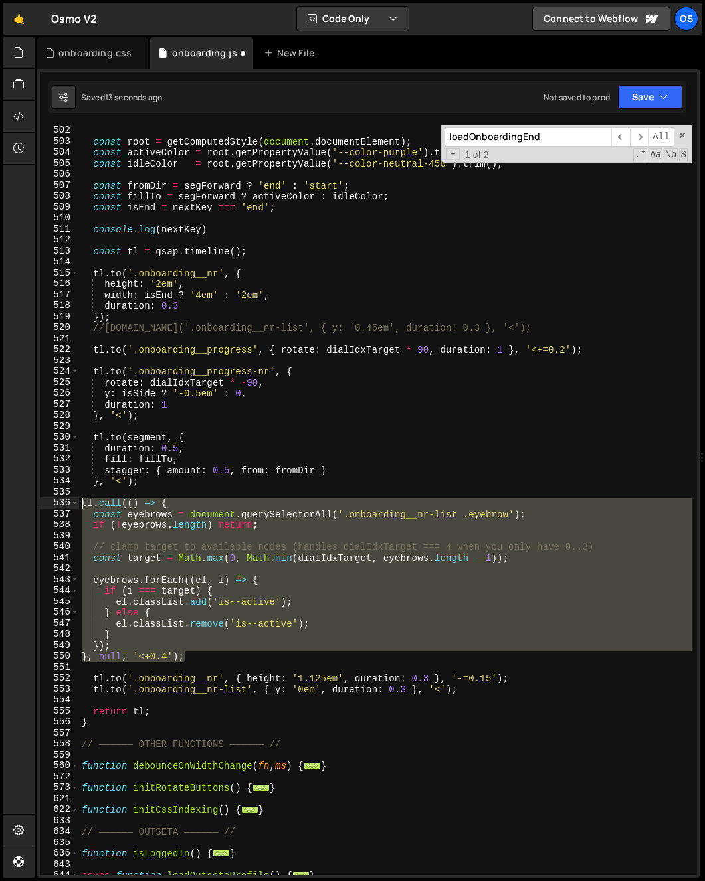
drag, startPoint x: 208, startPoint y: 658, endPoint x: 44, endPoint y: 506, distance: 224.2
click at [44, 506] on div "}, null, '<+0.4'); 501 502 503 504 505 506 507 508 509 510 511 512 513 514 515 …" at bounding box center [368, 500] width 657 height 751
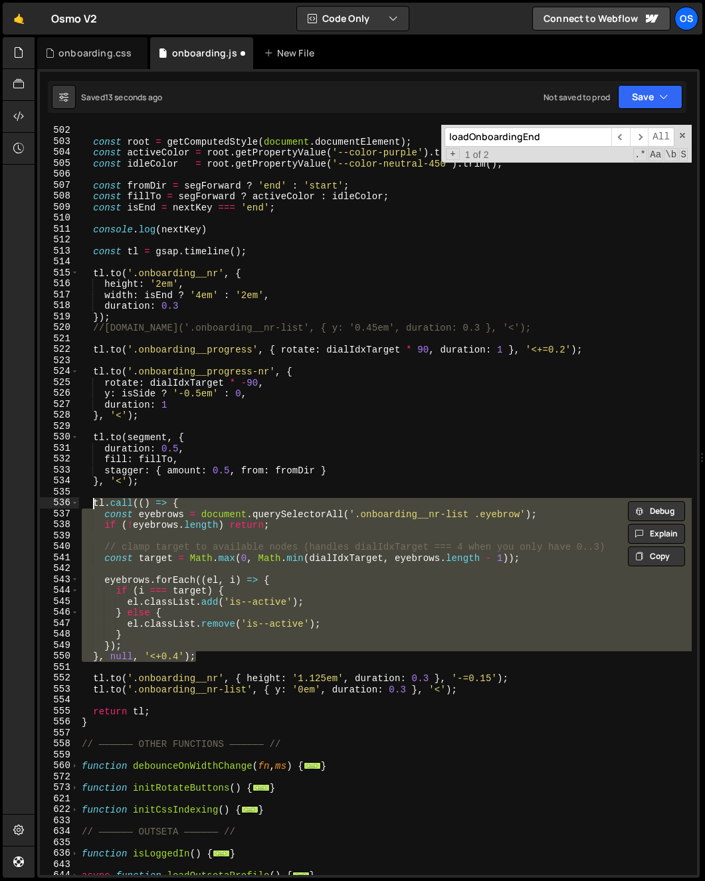
click at [225, 506] on div "const isSide = dialIdxTarget === 1 || dialIdxTarget === 3 ; const root = getCom…" at bounding box center [385, 500] width 612 height 751
type textarea "[DOMAIN_NAME](() => {"
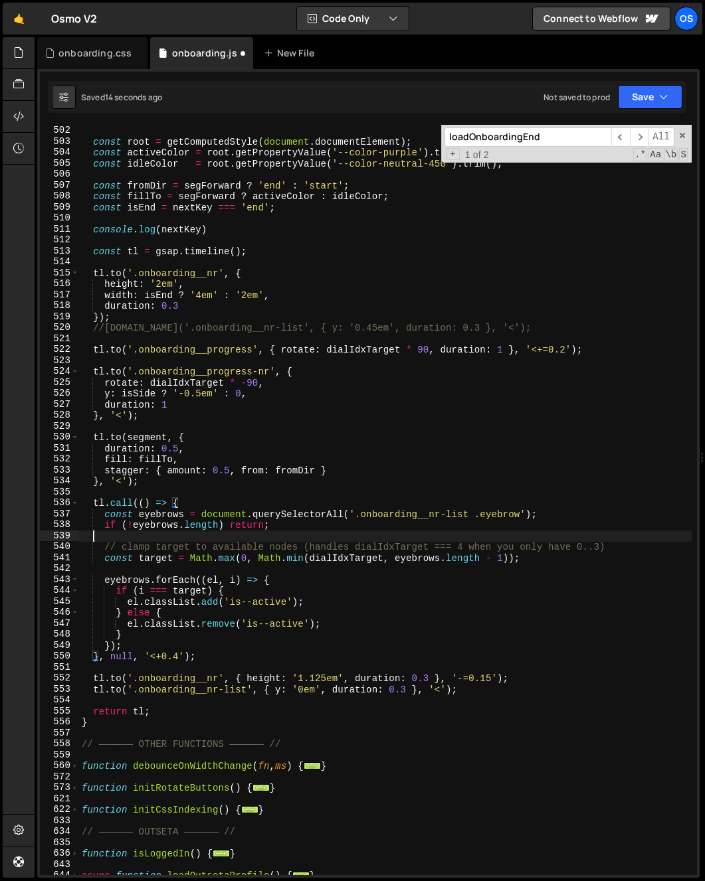
click at [202, 541] on div "const isSide = dialIdxTarget === 1 || dialIdxTarget === 3 ; const root = getCom…" at bounding box center [385, 500] width 612 height 773
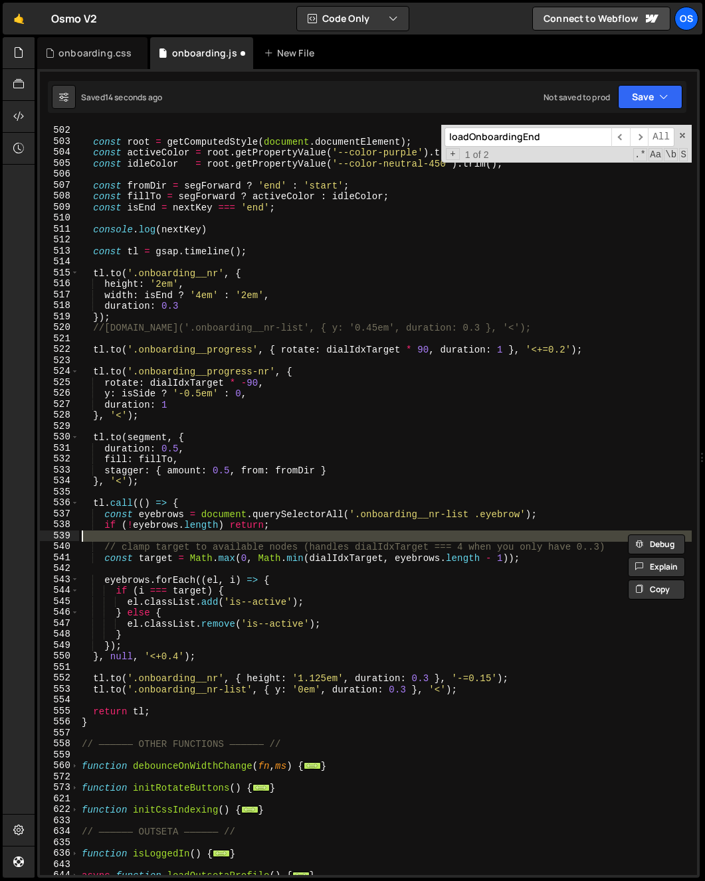
click at [202, 541] on div "const isSide = dialIdxTarget === 1 || dialIdxTarget === 3 ; const root = getCom…" at bounding box center [385, 500] width 612 height 773
click at [199, 545] on div "const isSide = dialIdxTarget === 1 || dialIdxTarget === 3 ; const root = getCom…" at bounding box center [385, 500] width 612 height 773
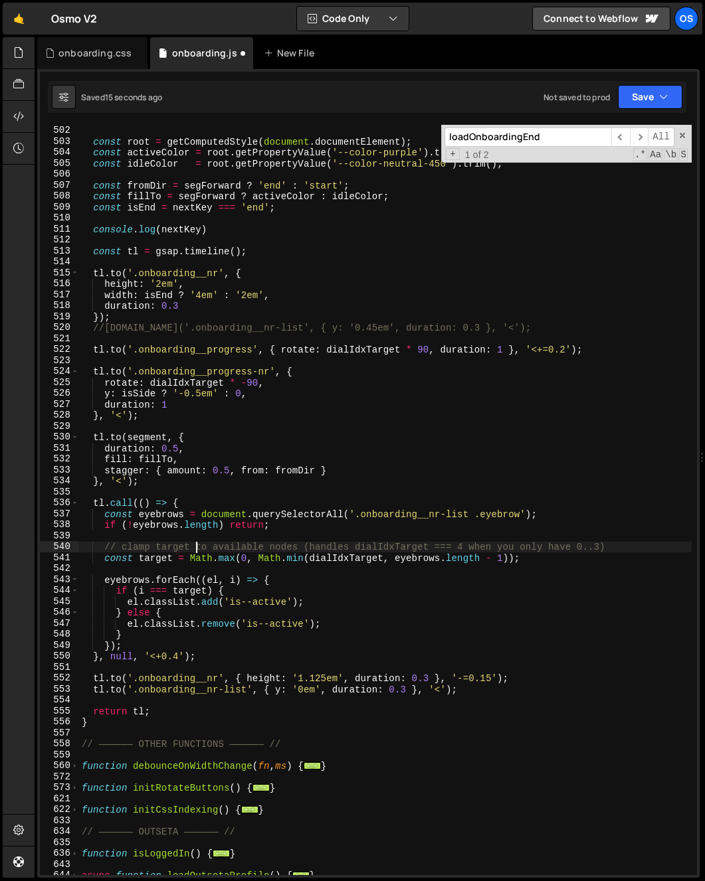
click at [199, 545] on div "const isSide = dialIdxTarget === 1 || dialIdxTarget === 3 ; const root = getCom…" at bounding box center [385, 500] width 612 height 773
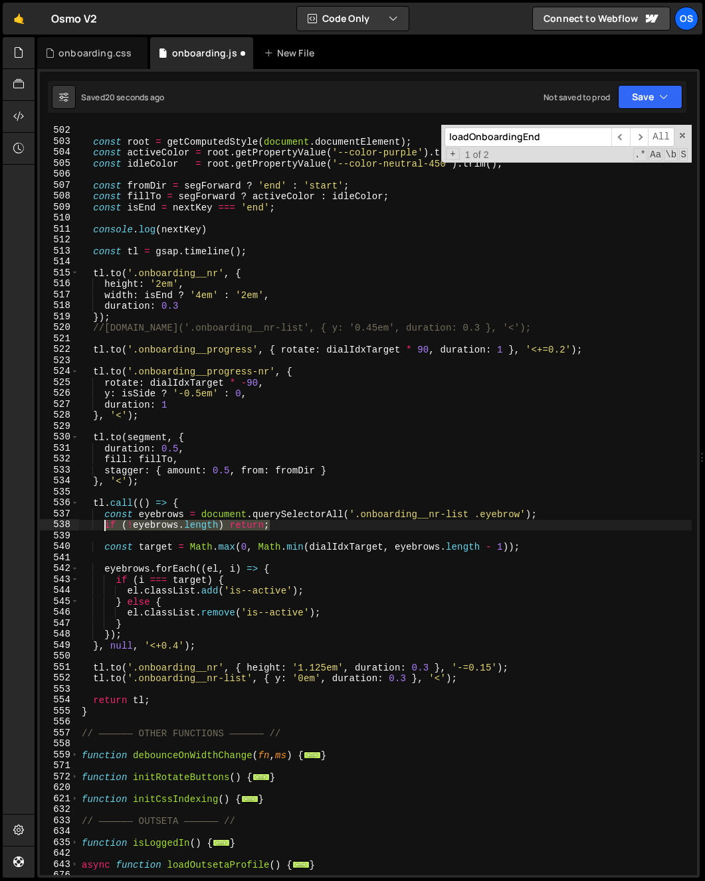
drag, startPoint x: 278, startPoint y: 525, endPoint x: 107, endPoint y: 527, distance: 170.7
click at [107, 527] on div "const isSide = dialIdxTarget === 1 || dialIdxTarget === 3 ; const root = getCom…" at bounding box center [385, 500] width 612 height 773
type textarea "if (!eyebrows.length) return;"
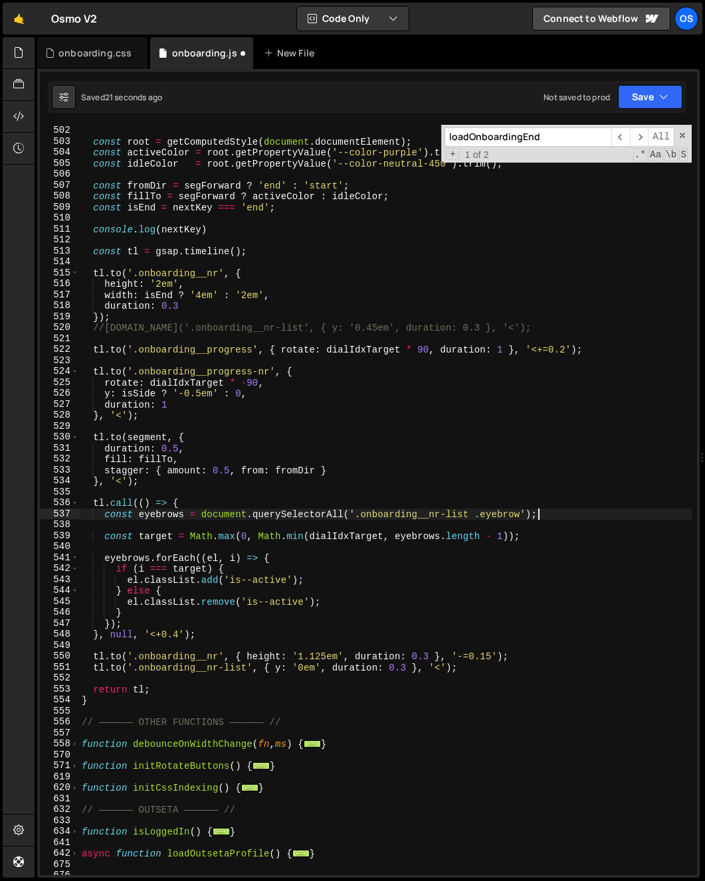
click at [197, 531] on div "const isSide = dialIdxTarget === 1 || dialIdxTarget === 3 ; const root = getCom…" at bounding box center [385, 500] width 612 height 773
type textarea "const target = Math.max(0, Math.min(dialIdxTarget, eyebrows.length - 1));"
click at [198, 526] on div "const isSide = dialIdxTarget === 1 || dialIdxTarget === 3 ; const root = getCom…" at bounding box center [385, 500] width 612 height 773
type textarea "const eyebrows = document.querySelectorAll('.onboarding__nr-list .eyebrow');"
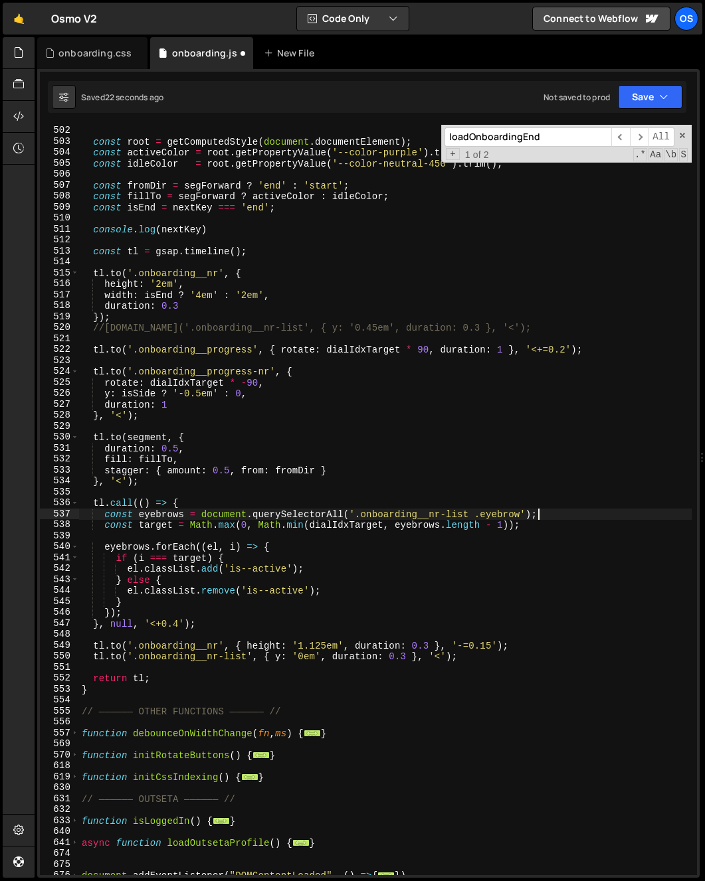
click at [213, 535] on div "const isSide = dialIdxTarget === 1 || dialIdxTarget === 3 ; const root = getCom…" at bounding box center [385, 500] width 612 height 773
click at [211, 537] on div "const isSide = dialIdxTarget === 1 || dialIdxTarget === 3 ; const root = getCom…" at bounding box center [385, 500] width 612 height 773
click at [266, 535] on div "const isSide = dialIdxTarget === 1 || dialIdxTarget === 3 ; const root = getCom…" at bounding box center [385, 500] width 612 height 773
click at [290, 558] on div "const isSide = dialIdxTarget === 1 || dialIdxTarget === 3 ; const root = getCom…" at bounding box center [385, 500] width 612 height 773
click at [254, 573] on div "const isSide = dialIdxTarget === 1 || dialIdxTarget === 3 ; const root = getCom…" at bounding box center [385, 500] width 612 height 773
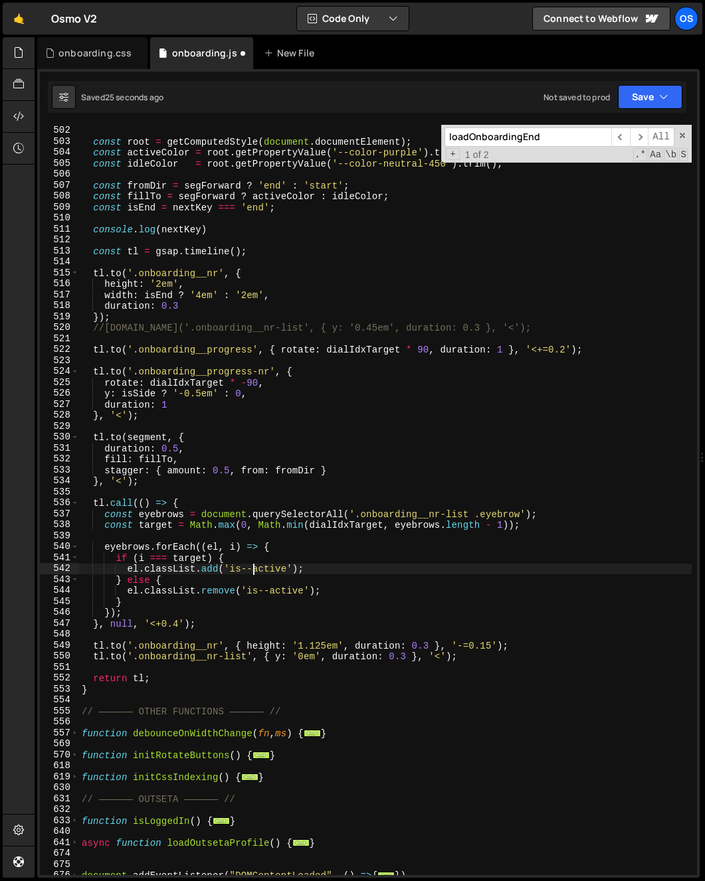
click at [245, 590] on div "const isSide = dialIdxTarget === 1 || dialIdxTarget === 3 ; const root = getCom…" at bounding box center [385, 500] width 612 height 773
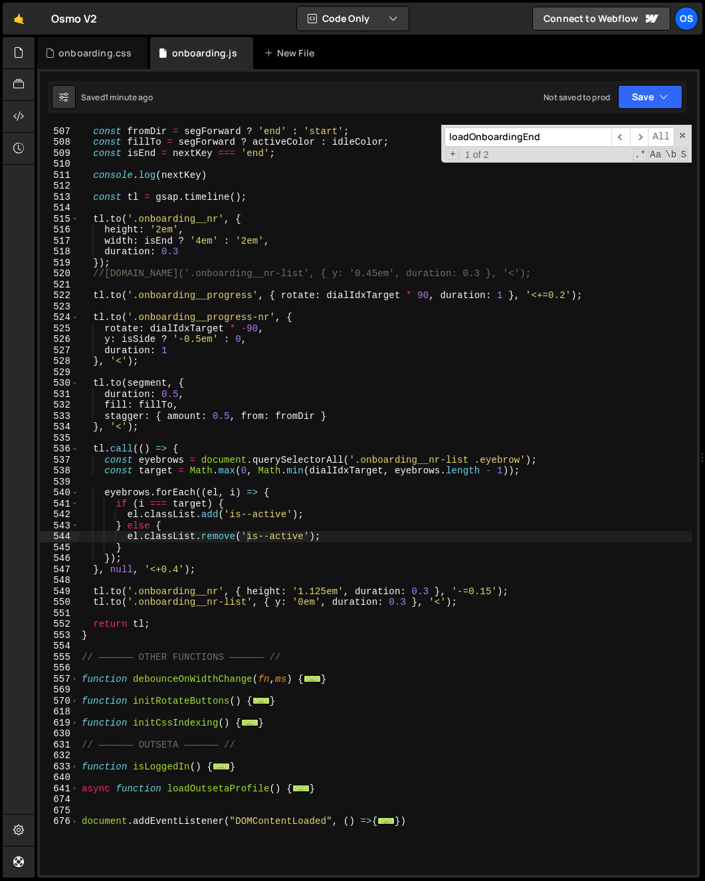
scroll to position [1350, 0]
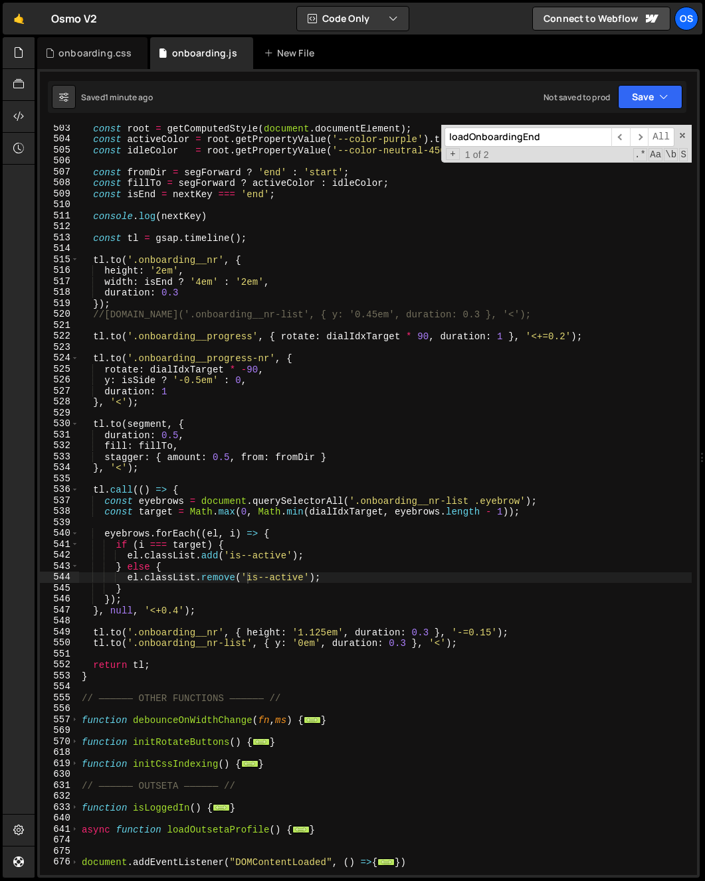
click at [121, 269] on div "const root = getComputedStyle ( document . documentElement ) ; const activeColo…" at bounding box center [385, 509] width 612 height 773
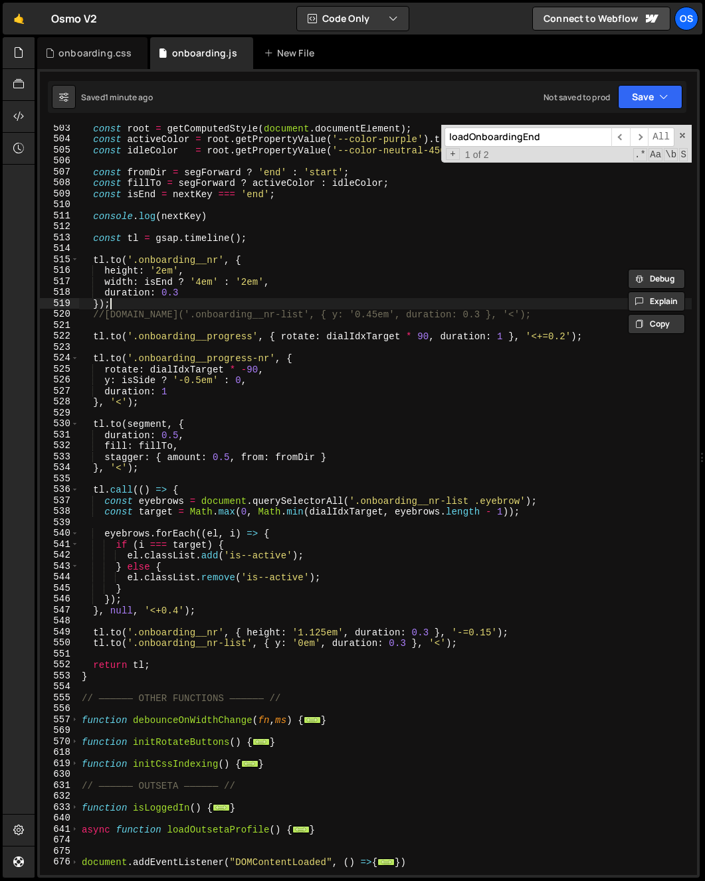
click at [130, 307] on div "const root = getComputedStyle ( document . documentElement ) ; const activeColo…" at bounding box center [385, 509] width 612 height 773
click at [160, 264] on div "const root = getComputedStyle ( document . documentElement ) ; const activeColo…" at bounding box center [385, 509] width 612 height 773
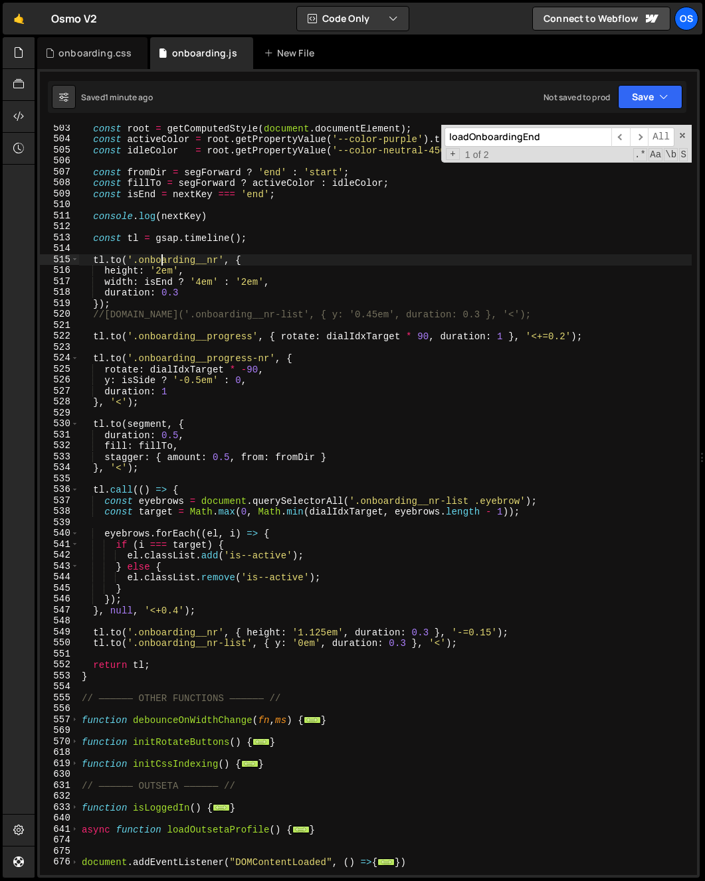
click at [160, 264] on div "const root = getComputedStyle ( document . documentElement ) ; const activeColo…" at bounding box center [385, 509] width 612 height 773
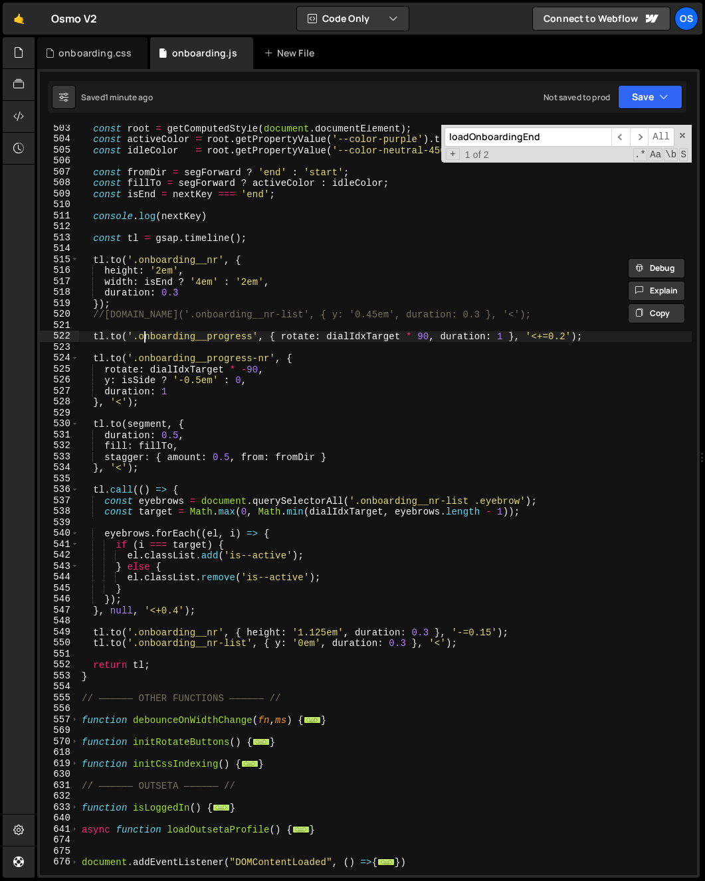
click at [145, 334] on div "const root = getComputedStyle ( document . documentElement ) ; const activeColo…" at bounding box center [385, 509] width 612 height 773
click at [100, 218] on div "const root = getComputedStyle ( document . documentElement ) ; const activeColo…" at bounding box center [385, 509] width 612 height 773
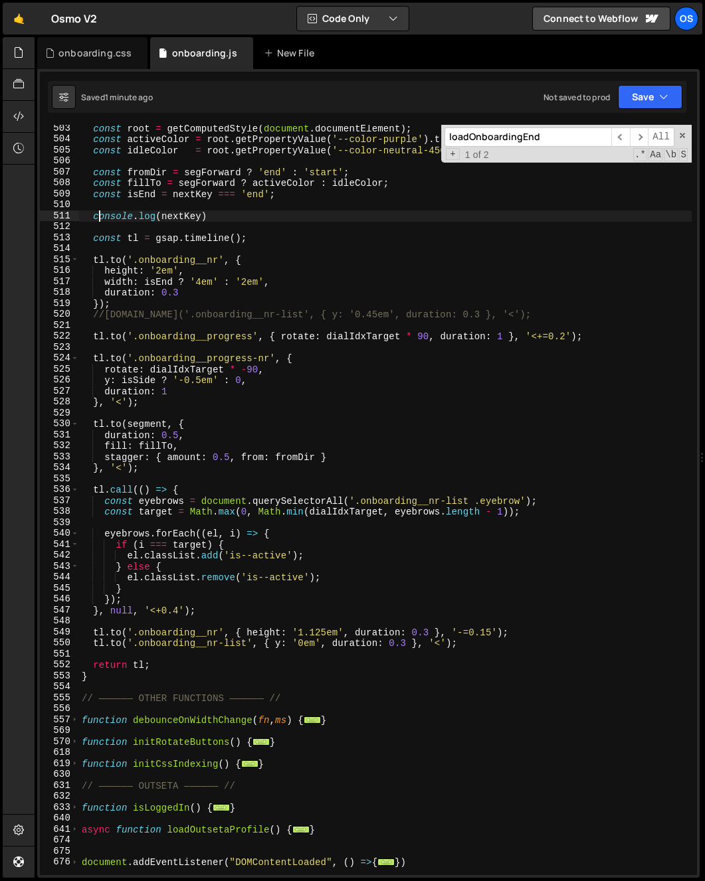
click at [100, 218] on div "const root = getComputedStyle ( document . documentElement ) ; const activeColo…" at bounding box center [385, 509] width 612 height 773
type textarea "console.log(nextKey)"
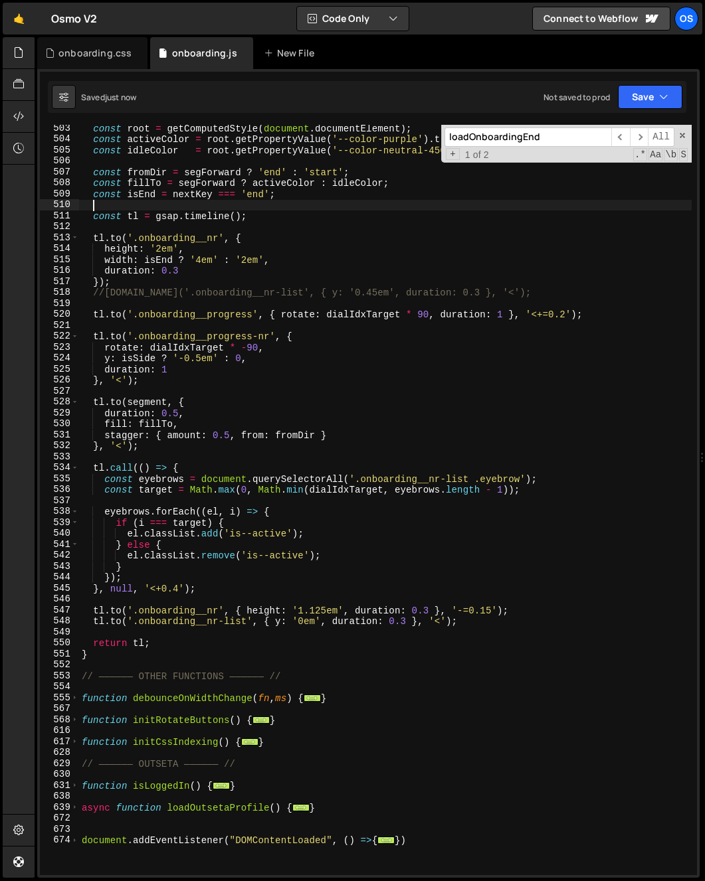
click at [138, 289] on div "const root = getComputedStyle ( document . documentElement ) ; const activeColo…" at bounding box center [385, 509] width 612 height 773
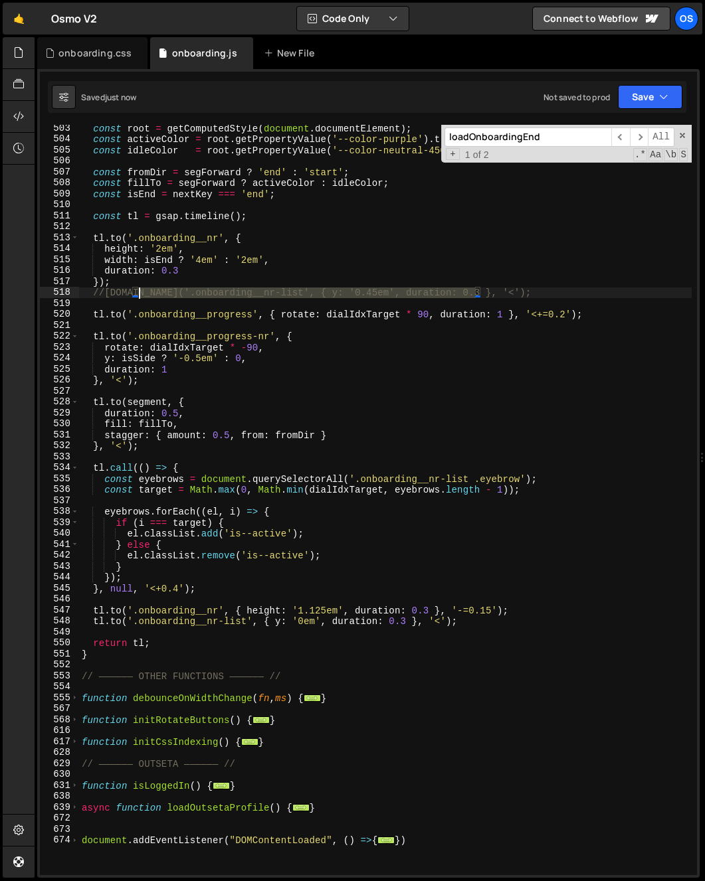
click at [138, 289] on div "const root = getComputedStyle ( document . documentElement ) ; const activeColo…" at bounding box center [385, 509] width 612 height 773
type textarea "//[DOMAIN_NAME]('.onboarding__nr-list', { y: '0.45em', duration: 0.3 }, '<');"
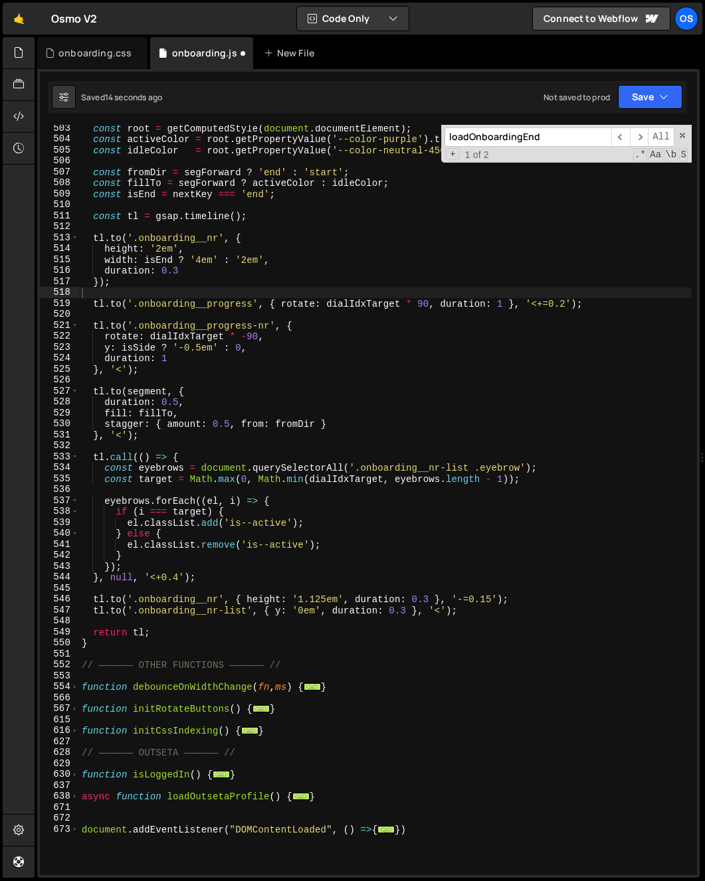
click at [130, 386] on div "const root = getComputedStyle ( document . documentElement ) ; const activeColo…" at bounding box center [385, 509] width 612 height 773
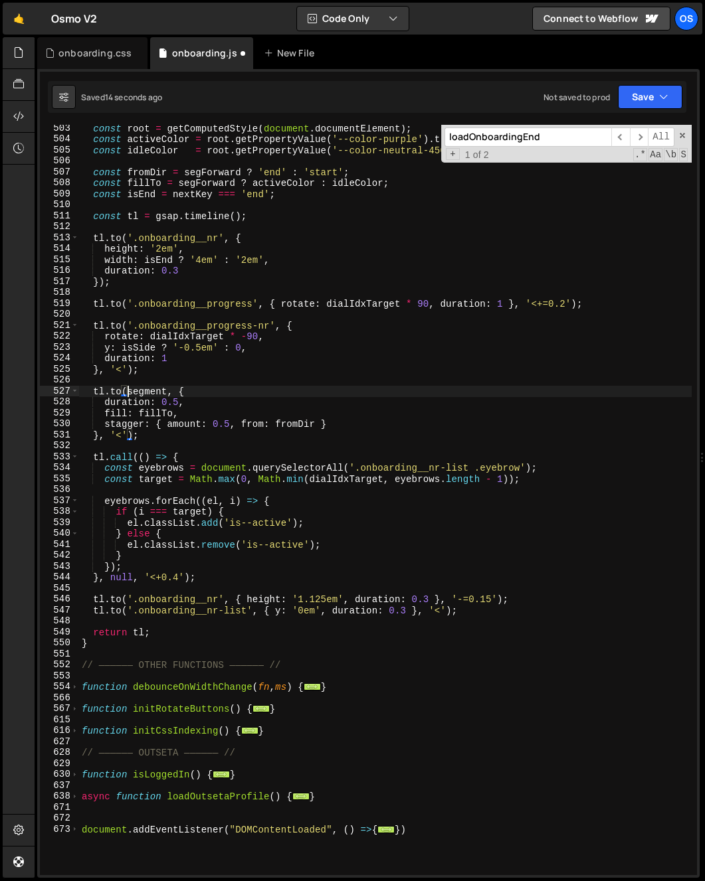
click at [139, 392] on div "const root = getComputedStyle ( document . documentElement ) ; const activeColo…" at bounding box center [385, 509] width 612 height 773
click at [138, 395] on div "const root = getComputedStyle ( document . documentElement ) ; const activeColo…" at bounding box center [385, 500] width 612 height 751
click at [168, 612] on div "const root = getComputedStyle ( document . documentElement ) ; const activeColo…" at bounding box center [385, 509] width 612 height 773
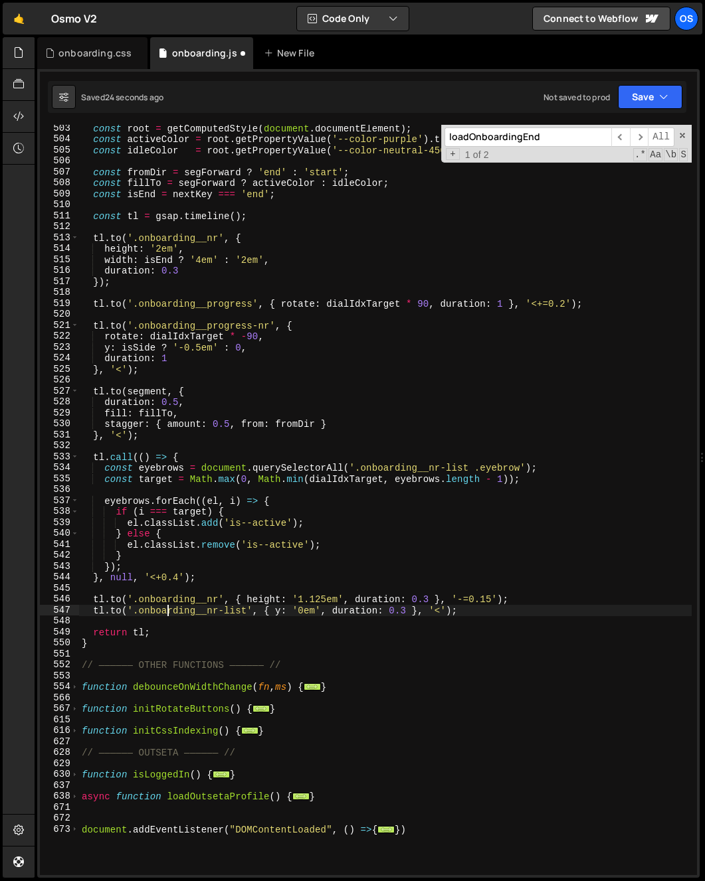
click at [168, 612] on div "const root = getComputedStyle ( document . documentElement ) ; const activeColo…" at bounding box center [385, 509] width 612 height 773
drag, startPoint x: 247, startPoint y: 614, endPoint x: 141, endPoint y: 613, distance: 106.3
click at [141, 613] on div "const root = getComputedStyle ( document . documentElement ) ; const activeColo…" at bounding box center [385, 509] width 612 height 773
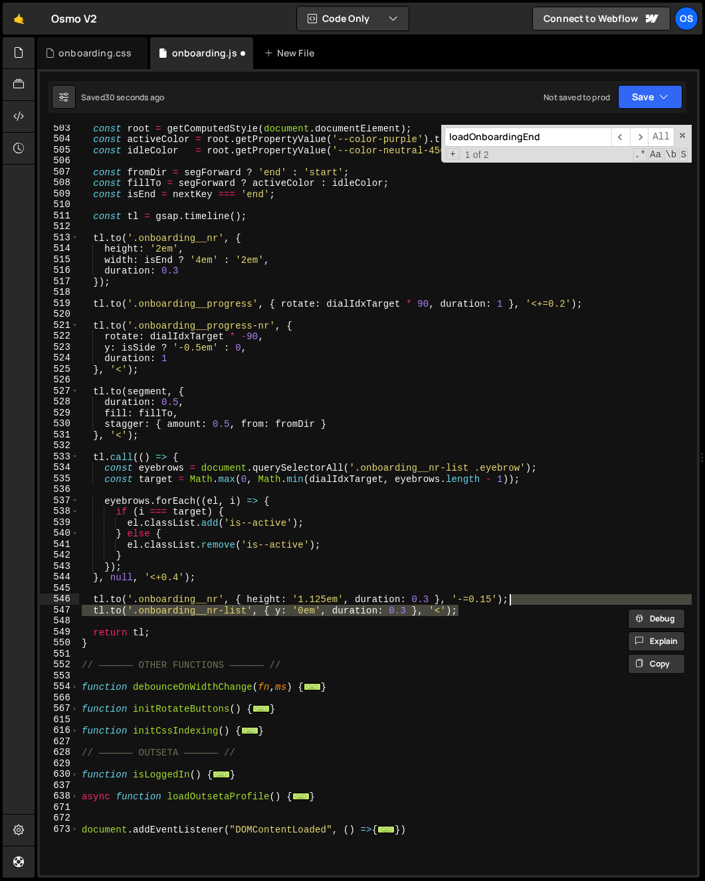
drag, startPoint x: 517, startPoint y: 612, endPoint x: 529, endPoint y: 601, distance: 16.0
click at [529, 601] on div "const root = getComputedStyle ( document . documentElement ) ; const activeColo…" at bounding box center [385, 509] width 612 height 773
type textarea "[DOMAIN_NAME]('.onboarding__nr', { height: '1.125em', duration: 0.3 }, '-=0.15'…"
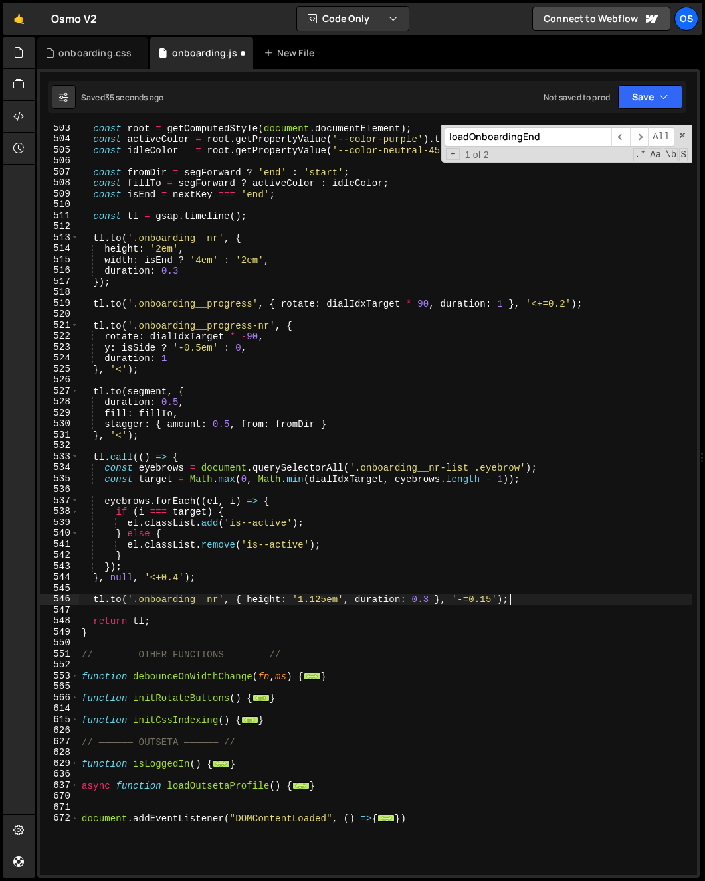
click at [531, 605] on div "const root = getComputedStyle ( document . documentElement ) ; const activeColo…" at bounding box center [385, 509] width 612 height 773
click at [523, 598] on div "const root = getComputedStyle ( document . documentElement ) ; const activeColo…" at bounding box center [385, 509] width 612 height 773
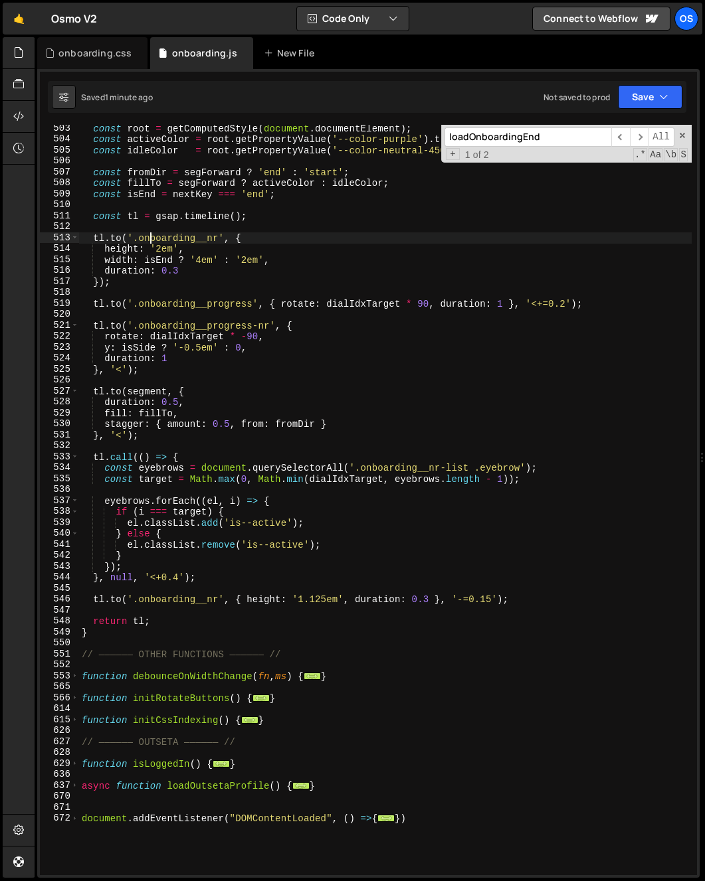
click at [149, 234] on div "const root = getComputedStyle ( document . documentElement ) ; const activeColo…" at bounding box center [385, 509] width 612 height 773
click at [106, 234] on div "const root = getComputedStyle ( document . documentElement ) ; const activeColo…" at bounding box center [385, 509] width 612 height 773
click at [112, 238] on div "const root = getComputedStyle ( document . documentElement ) ; const activeColo…" at bounding box center [385, 509] width 612 height 773
click at [298, 233] on div "const root = getComputedStyle ( document . documentElement ) ; const activeColo…" at bounding box center [385, 509] width 612 height 773
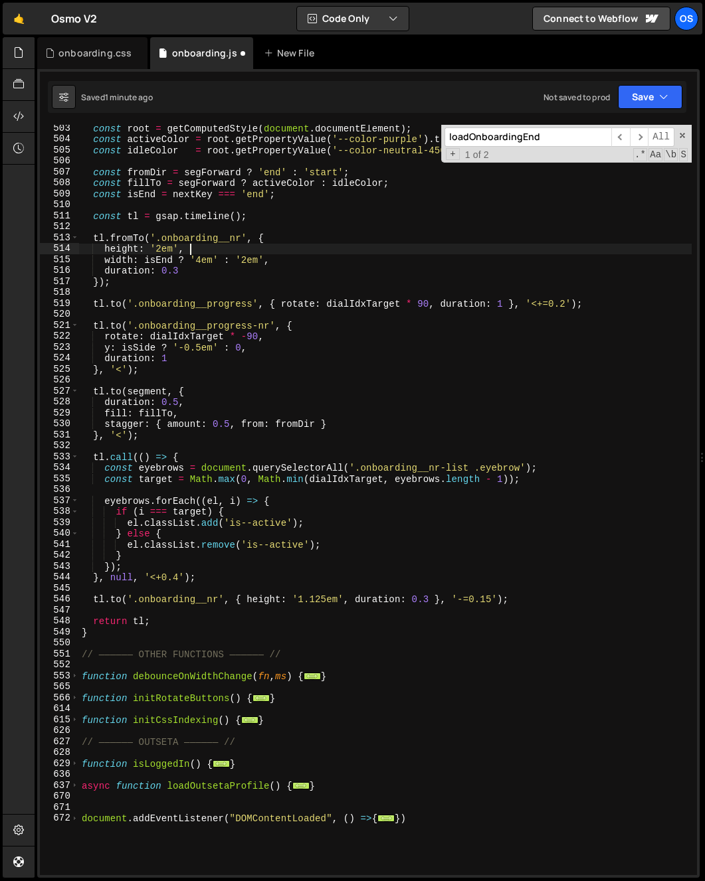
click at [253, 246] on div "const root = getComputedStyle ( document . documentElement ) ; const activeColo…" at bounding box center [385, 509] width 612 height 773
click at [290, 263] on div "const root = getComputedStyle ( document . documentElement ) ; const activeColo…" at bounding box center [385, 509] width 612 height 773
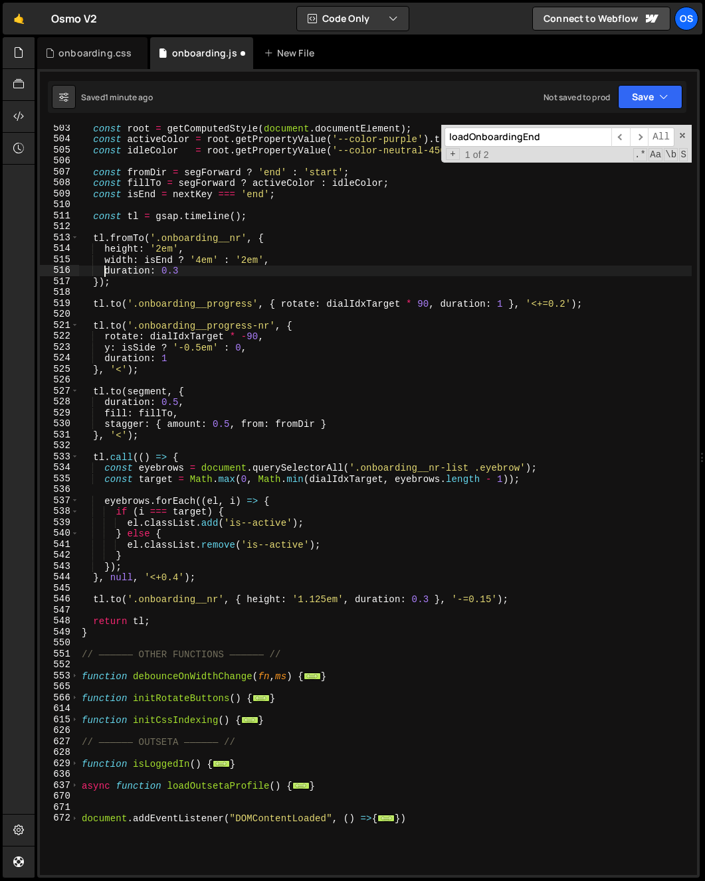
type textarea "duration: 0.3"
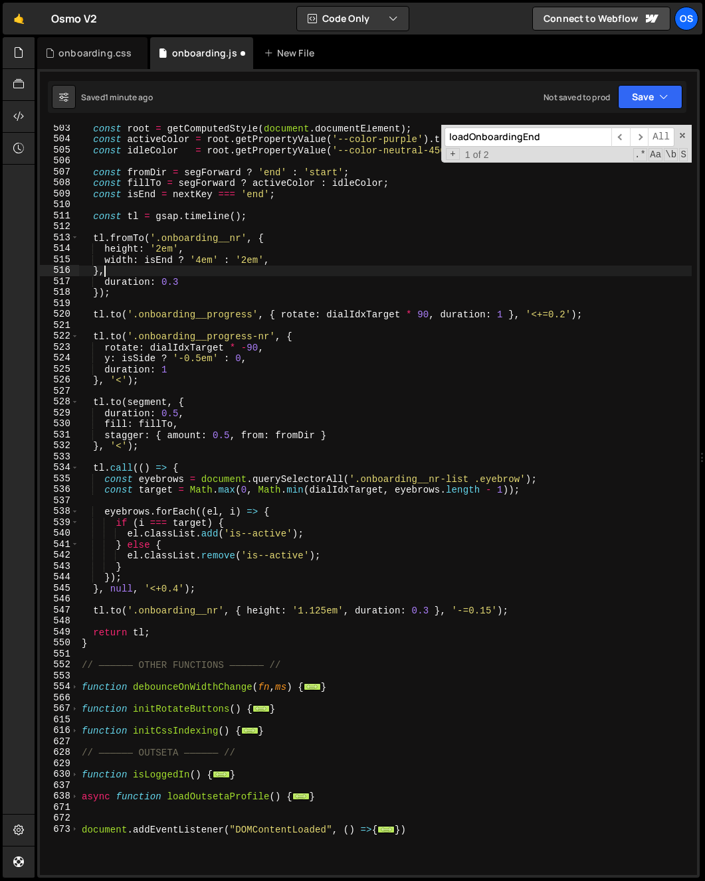
scroll to position [0, 2]
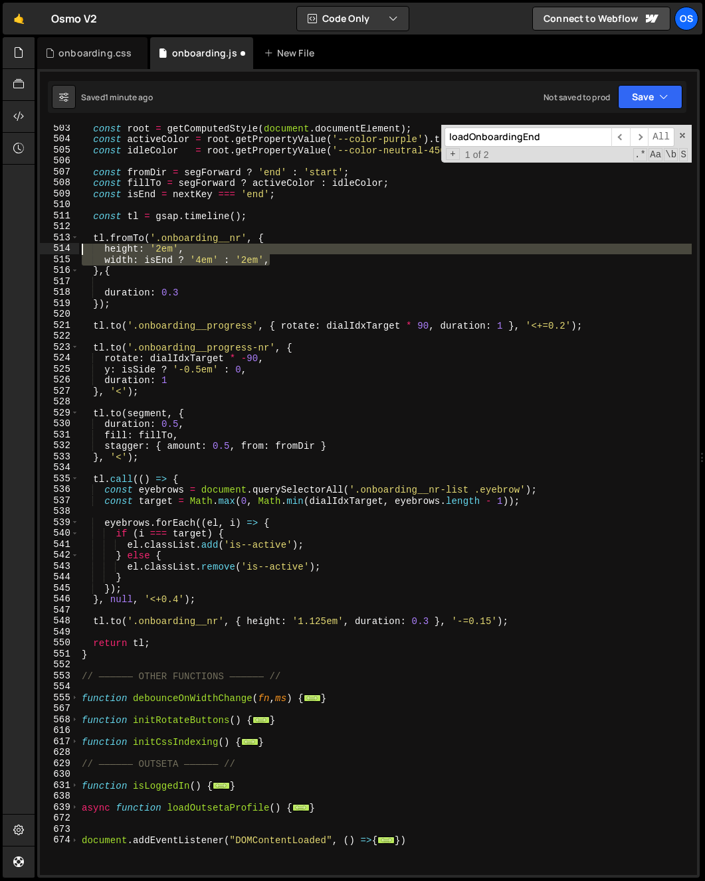
drag, startPoint x: 165, startPoint y: 259, endPoint x: -47, endPoint y: 250, distance: 212.8
click at [0, 250] on html "Projects [GEOGRAPHIC_DATA] Blog Os Your current team is [PERSON_NAME] Projects …" at bounding box center [352, 440] width 705 height 881
type textarea "height: '2em', width: isEnd ? '4em' : '2em',"
click at [78, 284] on div "517" at bounding box center [59, 281] width 39 height 11
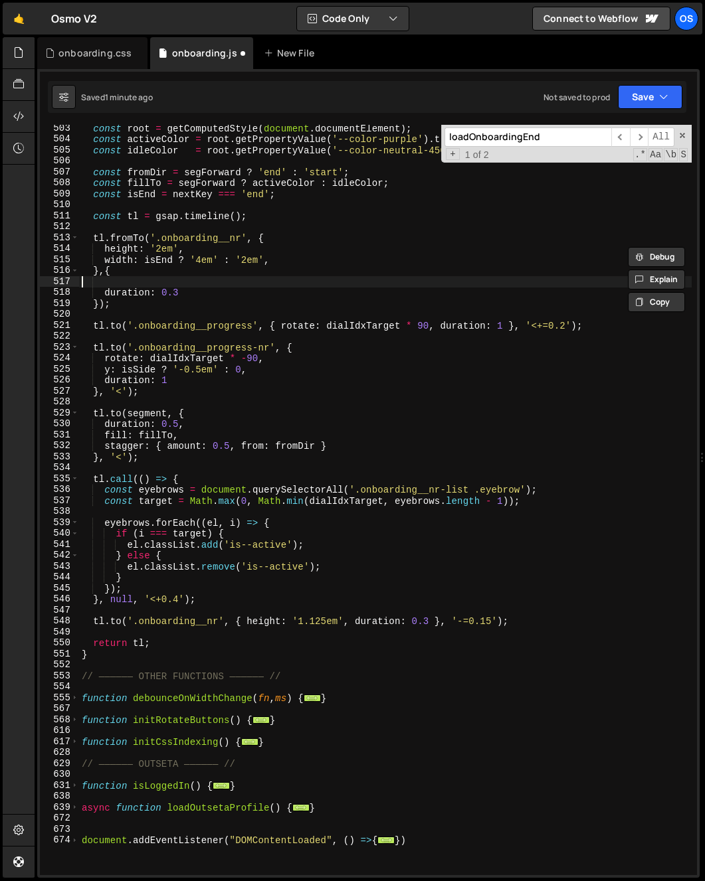
click at [80, 284] on div "const root = getComputedStyle ( document . documentElement ) ; const activeColo…" at bounding box center [385, 509] width 612 height 773
paste textarea "width: isEnd ? '4em' : '2em',"
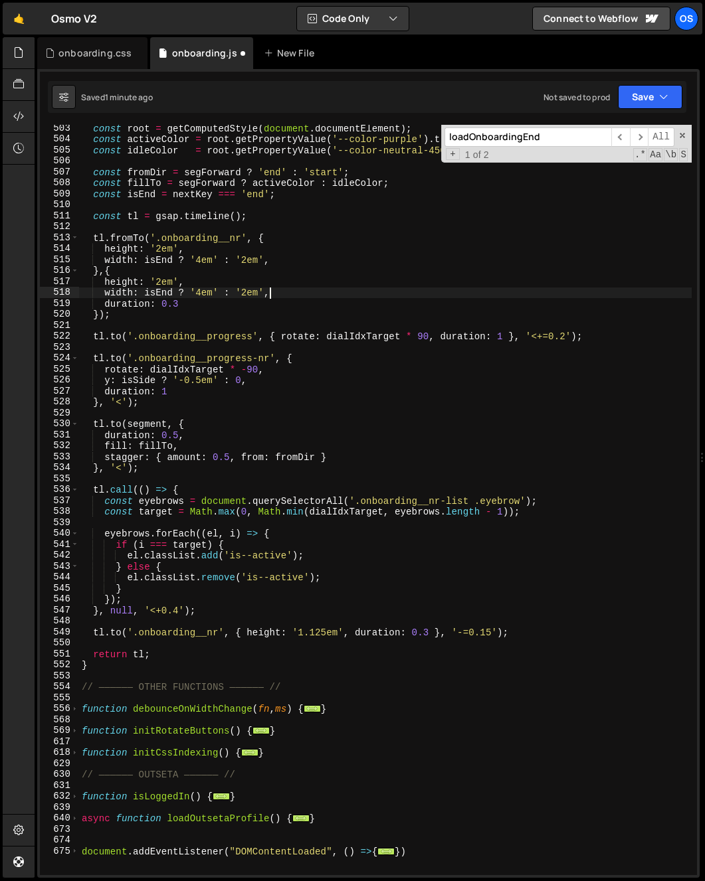
click at [155, 250] on div "const root = getComputedStyle ( document . documentElement ) ; const activeColo…" at bounding box center [385, 509] width 612 height 773
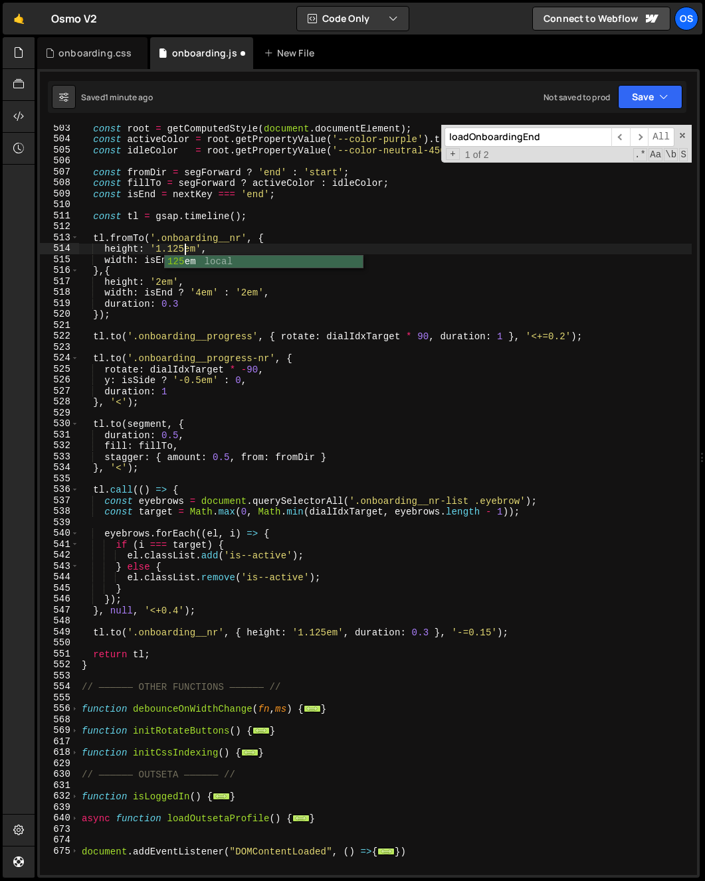
scroll to position [0, 7]
click at [96, 254] on div "const root = getComputedStyle ( document . documentElement ) ; const activeColo…" at bounding box center [385, 509] width 612 height 773
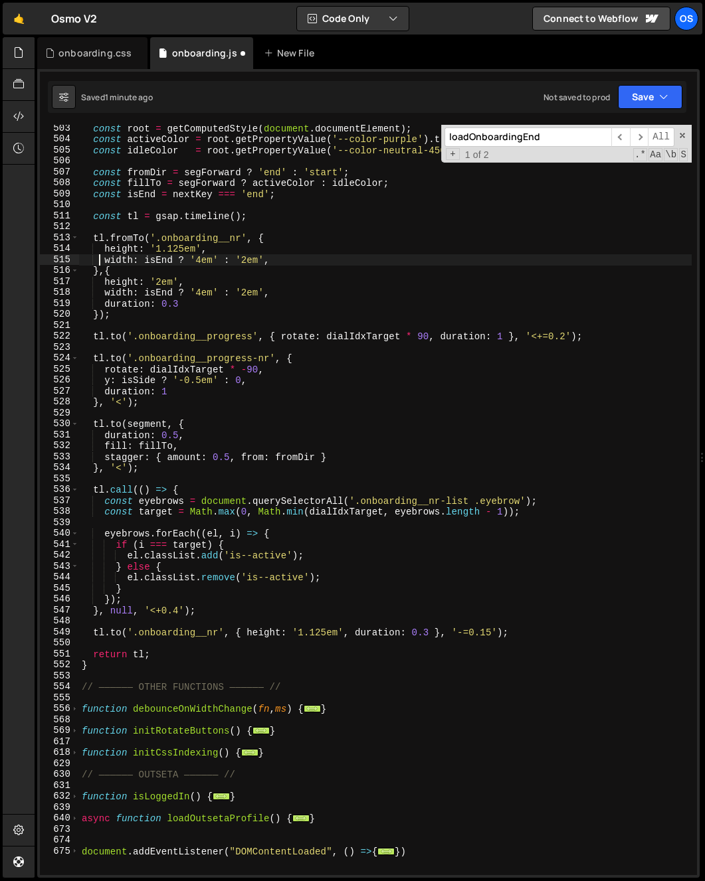
click at [124, 264] on div "const root = getComputedStyle ( document . documentElement ) ; const activeColo…" at bounding box center [385, 509] width 612 height 773
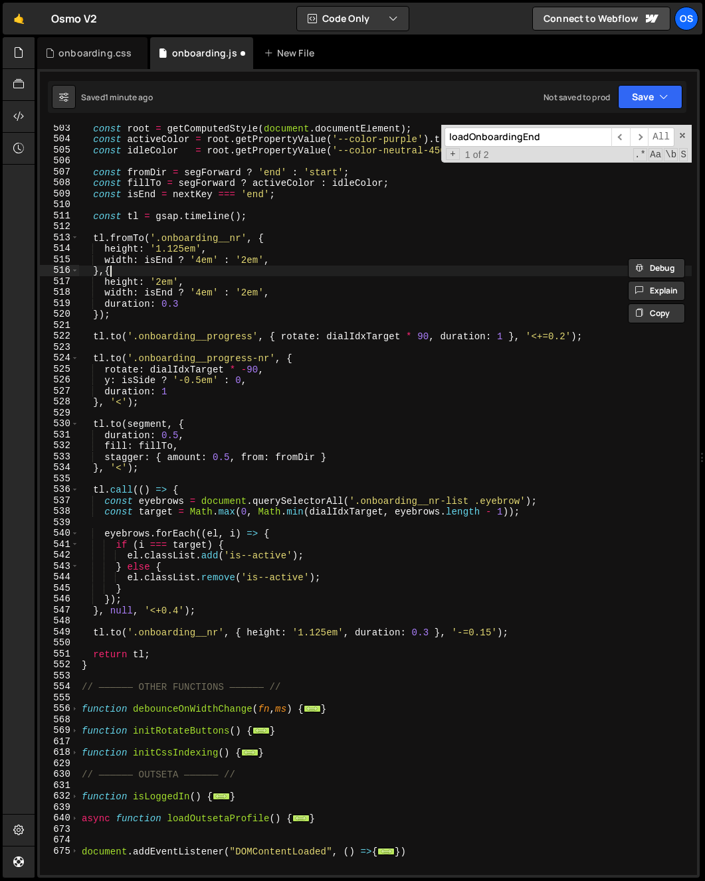
click at [194, 270] on div "const root = getComputedStyle ( document . documentElement ) ; const activeColo…" at bounding box center [385, 509] width 612 height 773
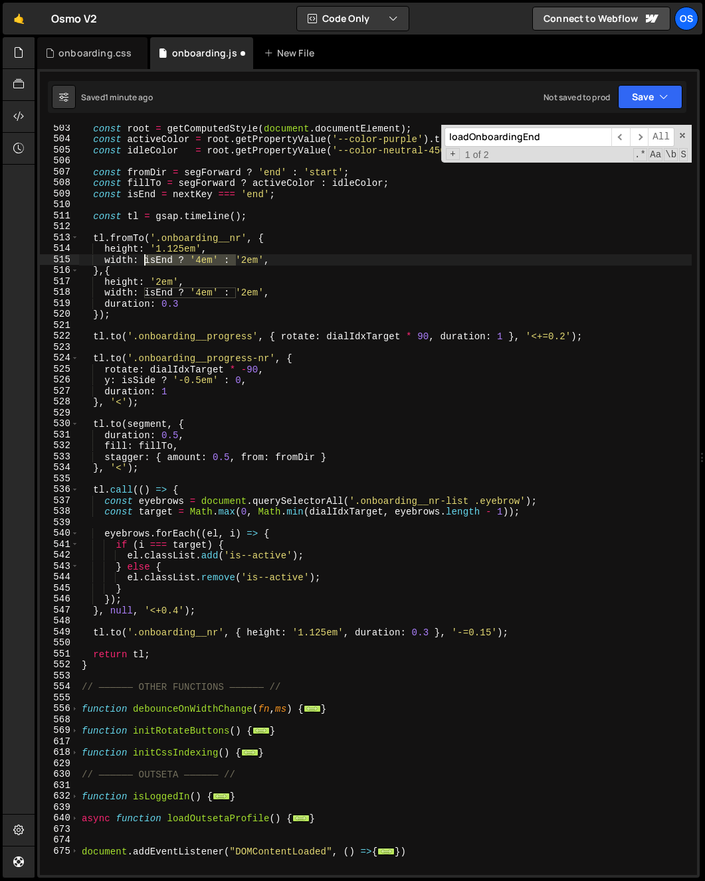
drag, startPoint x: 236, startPoint y: 260, endPoint x: 147, endPoint y: 263, distance: 89.1
click at [147, 263] on div "const root = getComputedStyle ( document . documentElement ) ; const activeColo…" at bounding box center [385, 509] width 612 height 773
click at [196, 274] on div "const root = getComputedStyle ( document . documentElement ) ; const activeColo…" at bounding box center [385, 509] width 612 height 773
click at [200, 262] on div "const root = getComputedStyle ( document . documentElement ) ; const activeColo…" at bounding box center [385, 509] width 612 height 773
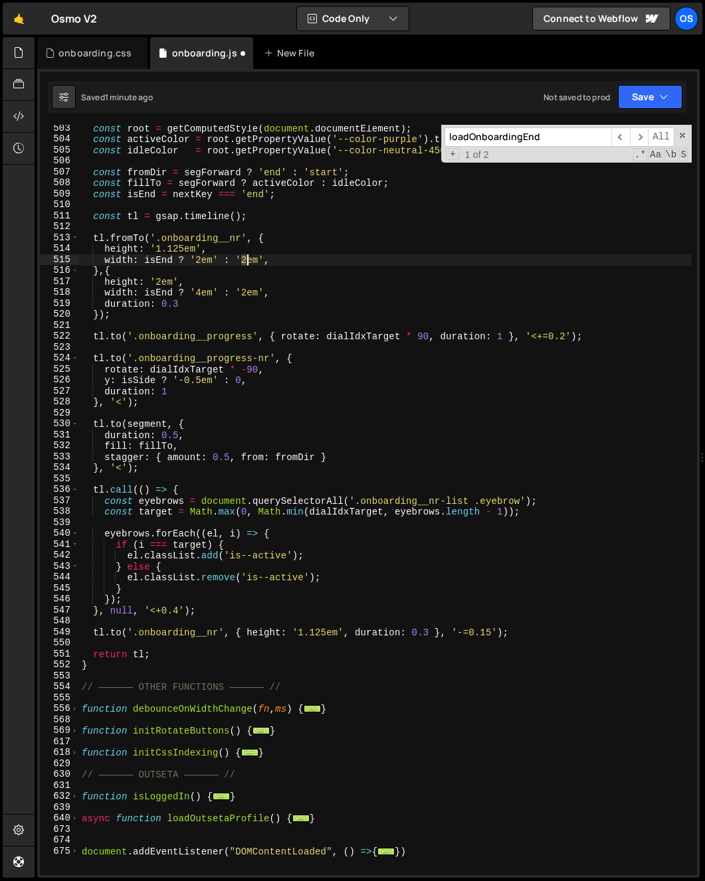
click at [246, 262] on div "const root = getComputedStyle ( document . documentElement ) ; const activeColo…" at bounding box center [385, 509] width 612 height 773
drag, startPoint x: 207, startPoint y: 254, endPoint x: 215, endPoint y: 258, distance: 8.9
click at [206, 254] on div "const root = getComputedStyle ( document . documentElement ) ; const activeColo…" at bounding box center [385, 509] width 612 height 773
click at [145, 260] on div "const root = getComputedStyle ( document . documentElement ) ; const activeColo…" at bounding box center [385, 509] width 612 height 773
click at [201, 260] on div "const root = getComputedStyle ( document . documentElement ) ; const activeColo…" at bounding box center [385, 509] width 612 height 773
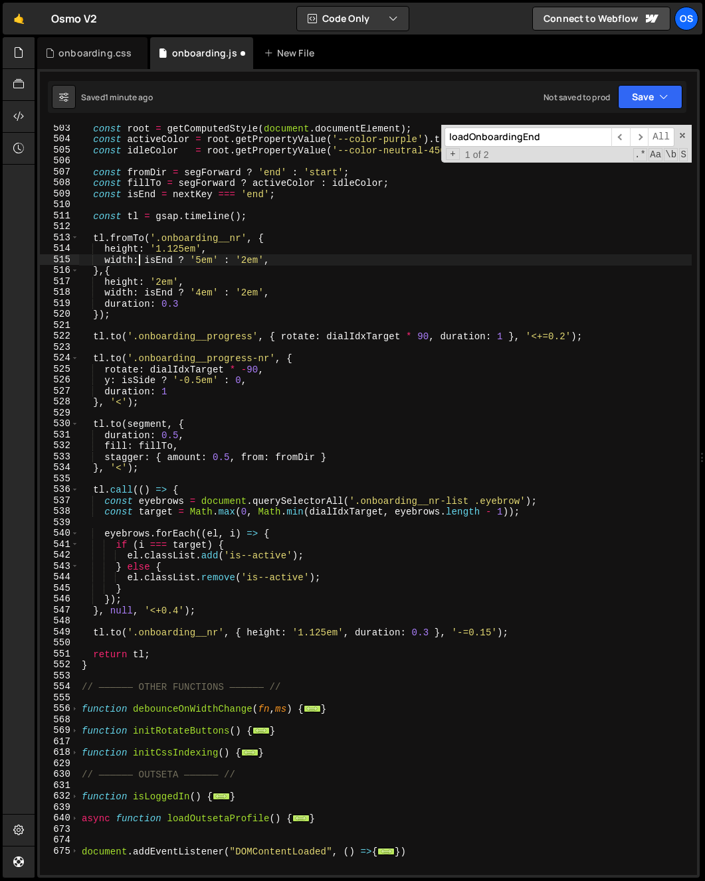
click at [139, 262] on div "const root = getComputedStyle ( document . documentElement ) ; const activeColo…" at bounding box center [385, 509] width 612 height 773
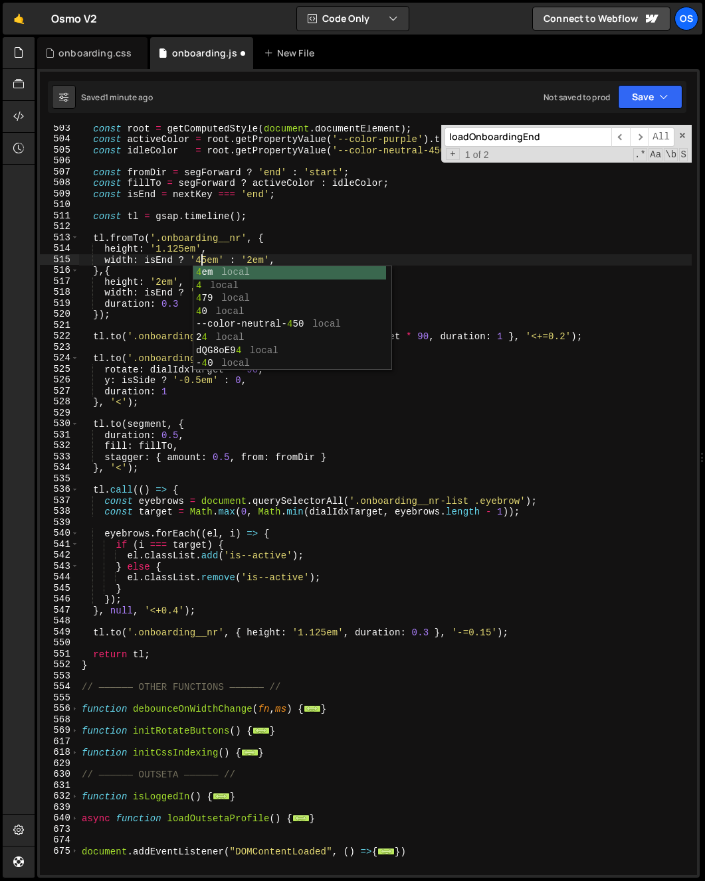
click at [200, 263] on div "const root = getComputedStyle ( document . documentElement ) ; const activeColo…" at bounding box center [385, 509] width 612 height 773
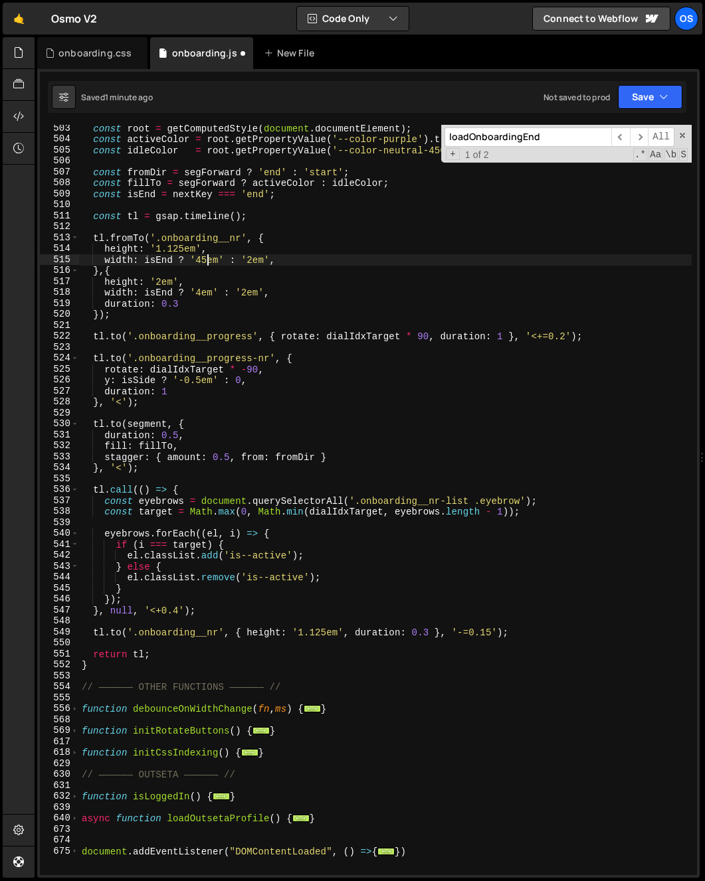
click at [205, 261] on div "const root = getComputedStyle ( document . documentElement ) ; const activeColo…" at bounding box center [385, 509] width 612 height 773
click at [200, 262] on div "const root = getComputedStyle ( document . documentElement ) ; const activeColo…" at bounding box center [385, 509] width 612 height 773
type textarea "width: isEnd ? '4em' : '2em',"
drag, startPoint x: 274, startPoint y: 258, endPoint x: 17, endPoint y: 256, distance: 257.1
click at [17, 256] on div "Hold on a sec... Are you certain you wish to leave this page? Any changes you'v…" at bounding box center [352, 440] width 705 height 881
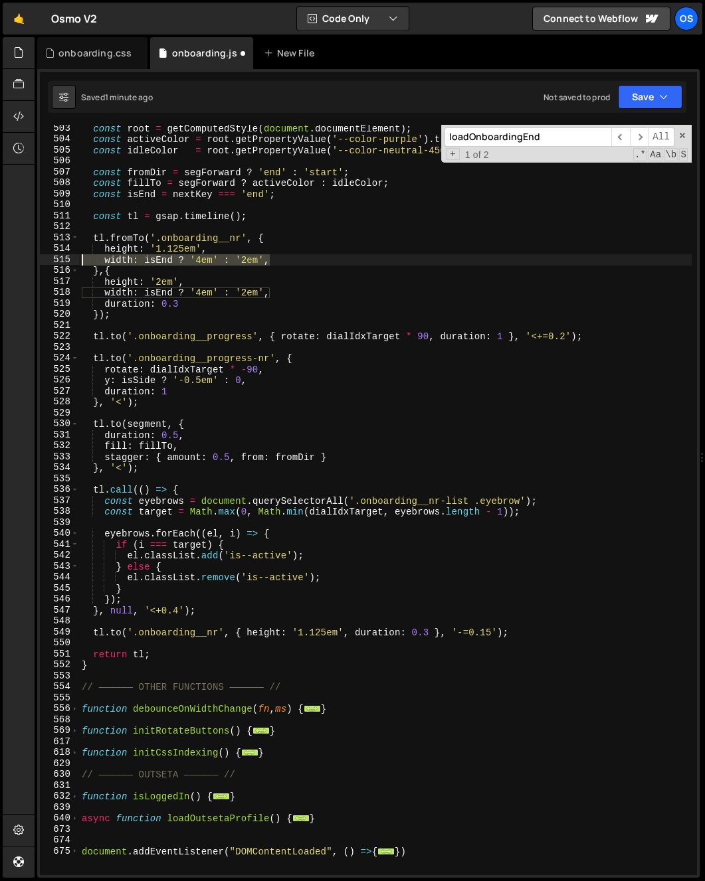
scroll to position [0, 0]
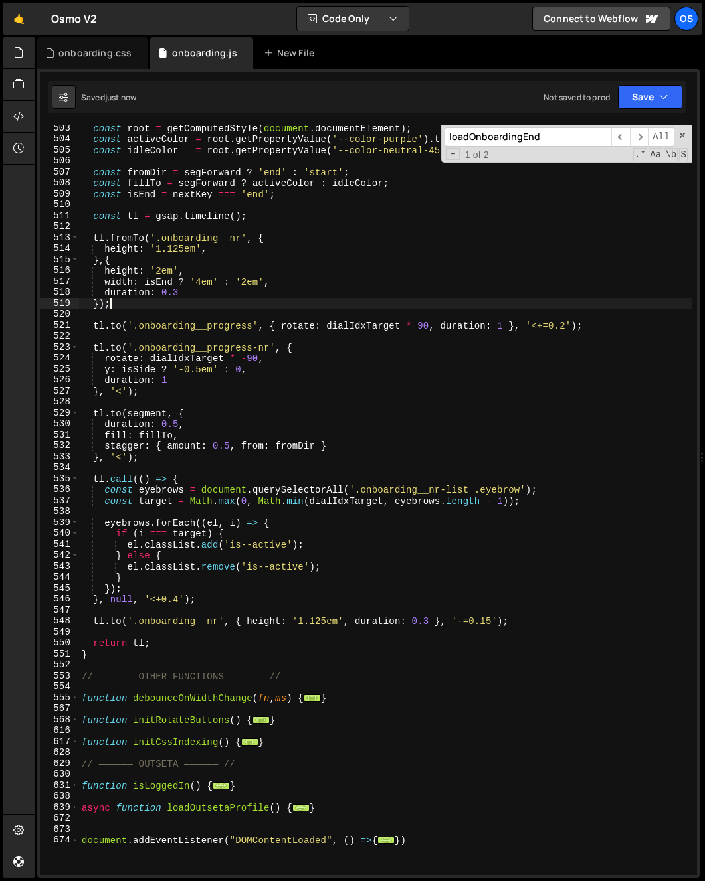
click at [223, 305] on div "const root = getComputedStyle ( document . documentElement ) ; const activeColo…" at bounding box center [385, 509] width 612 height 773
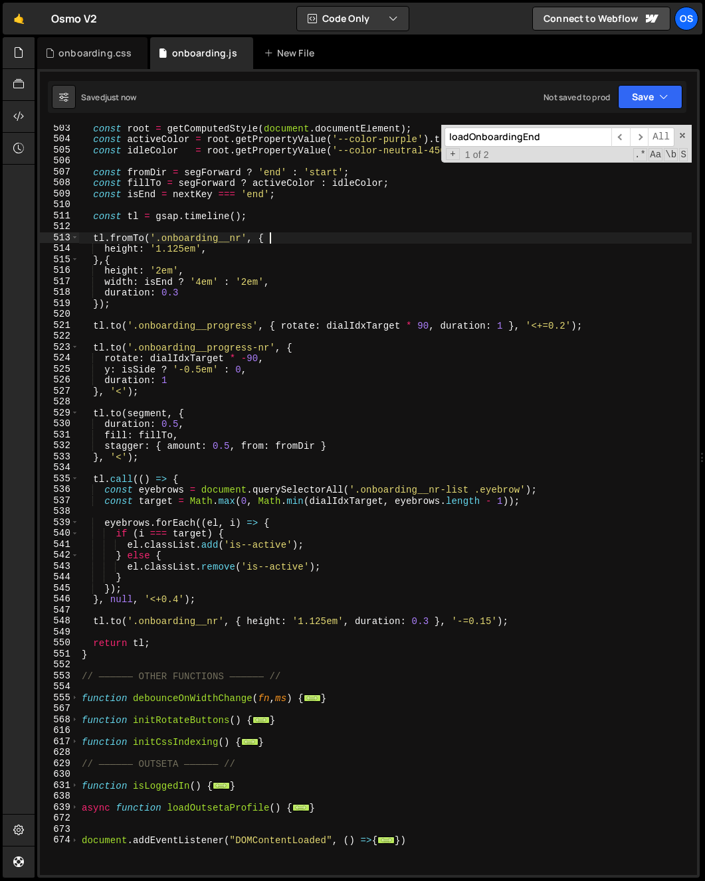
click at [320, 242] on div "const root = getComputedStyle ( document . documentElement ) ; const activeColo…" at bounding box center [385, 509] width 612 height 773
click at [267, 247] on div "const root = getComputedStyle ( document . documentElement ) ; const activeColo…" at bounding box center [385, 509] width 612 height 773
type textarea "height: '1.125em',"
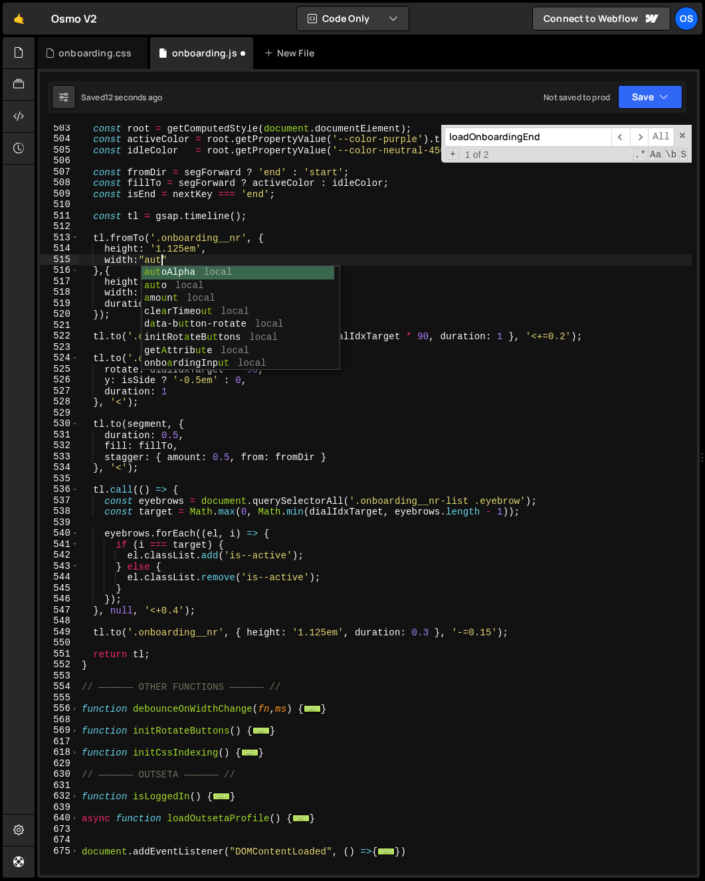
scroll to position [0, 5]
type textarea "width:"auto""
click at [170, 229] on div "const root = getComputedStyle ( document . documentElement ) ; const activeColo…" at bounding box center [385, 509] width 612 height 773
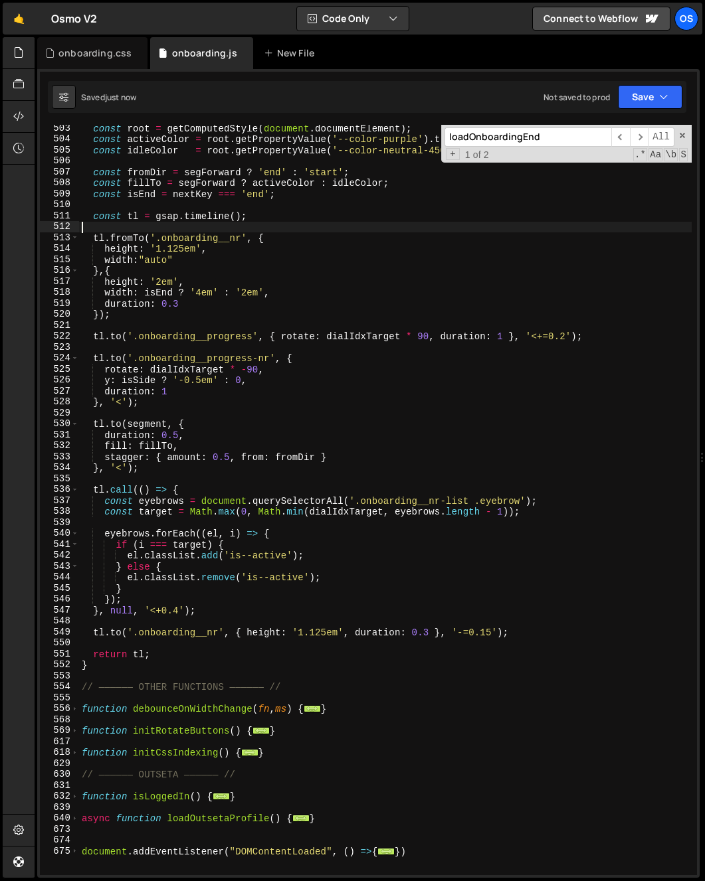
scroll to position [0, 0]
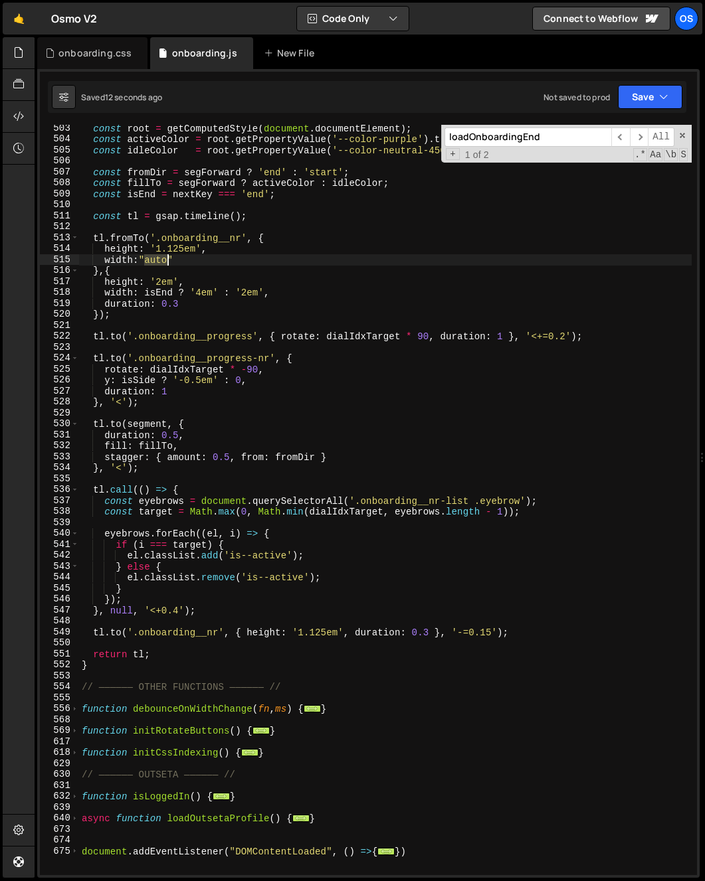
drag, startPoint x: 143, startPoint y: 262, endPoint x: 169, endPoint y: 264, distance: 26.6
click at [169, 264] on div "const root = getComputedStyle ( document . documentElement ) ; const activeColo…" at bounding box center [385, 509] width 612 height 773
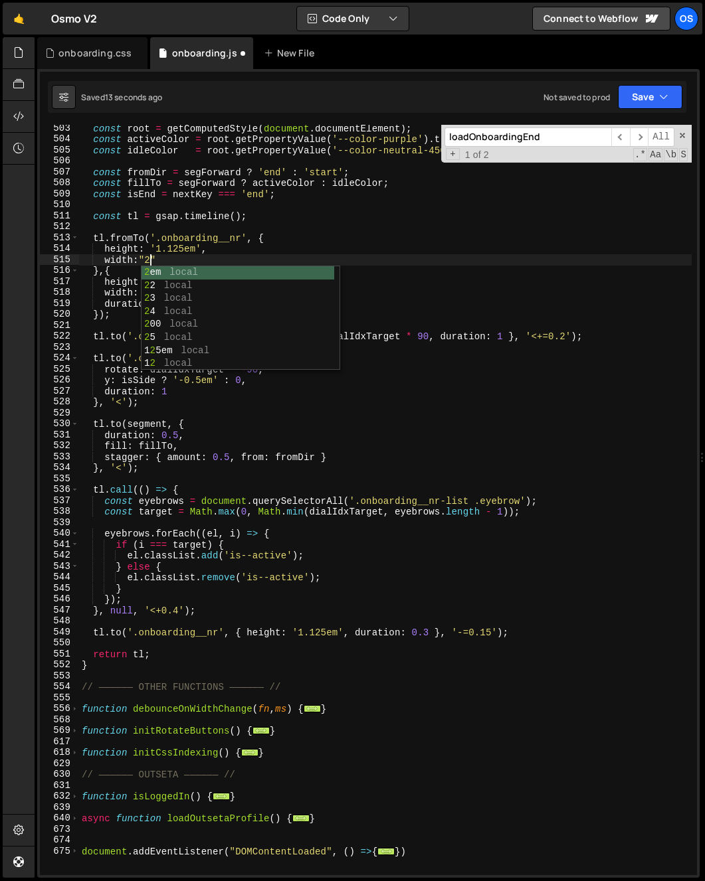
scroll to position [0, 5]
click at [174, 241] on div "const root = getComputedStyle ( document . documentElement ) ; const activeColo…" at bounding box center [385, 509] width 612 height 773
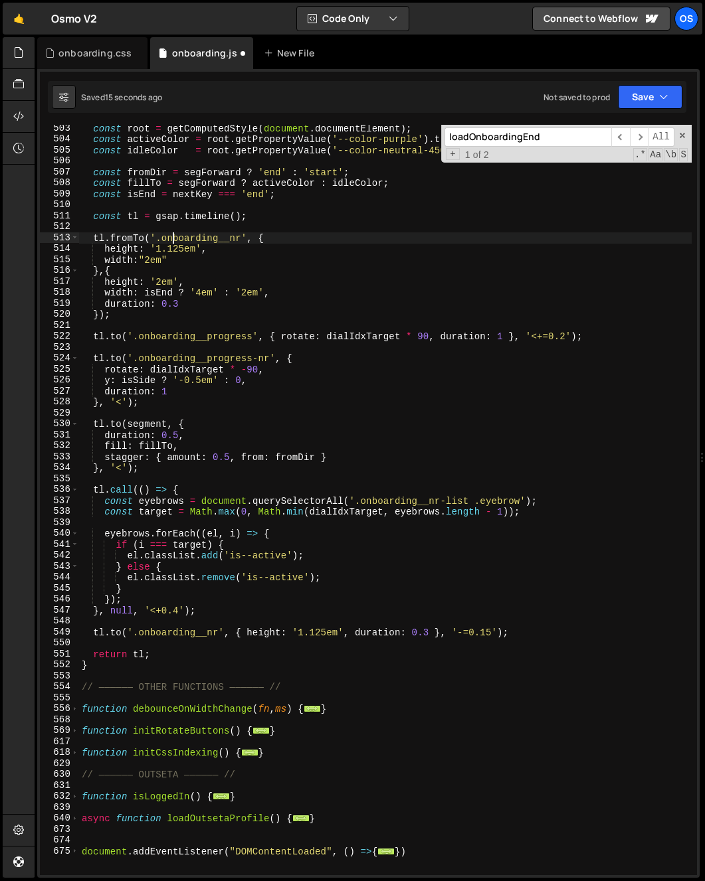
click at [139, 261] on div "const root = getComputedStyle ( document . documentElement ) ; const activeColo…" at bounding box center [385, 509] width 612 height 773
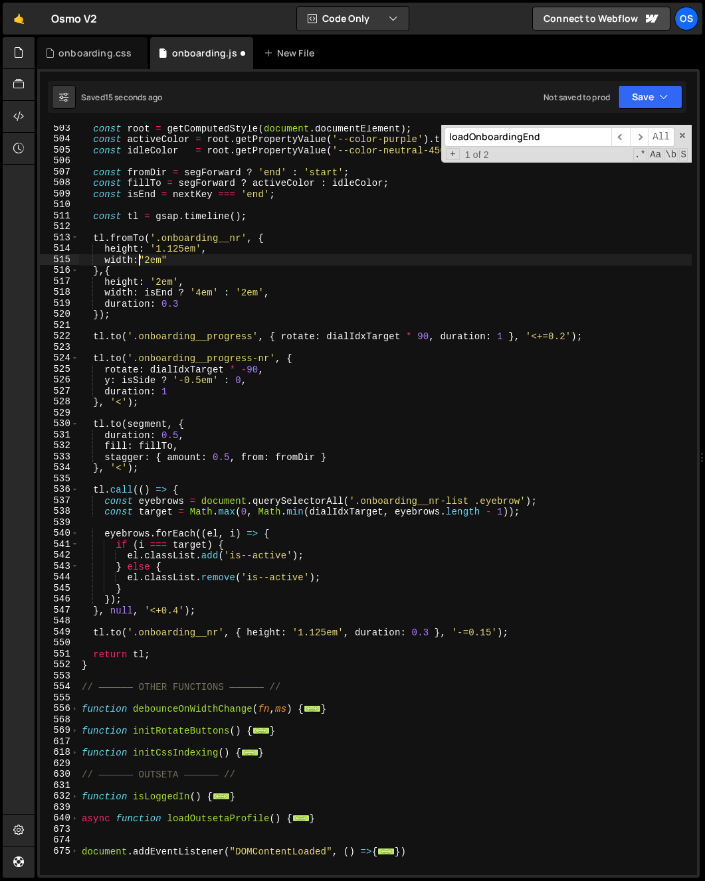
scroll to position [0, 5]
click at [180, 265] on div "const root = getComputedStyle ( document . documentElement ) ; const activeColo…" at bounding box center [385, 509] width 612 height 773
click at [121, 193] on div "const root = getComputedStyle ( document . documentElement ) ; const activeColo…" at bounding box center [385, 509] width 612 height 773
type textarea "const isEnd = nextKey === 'end';"
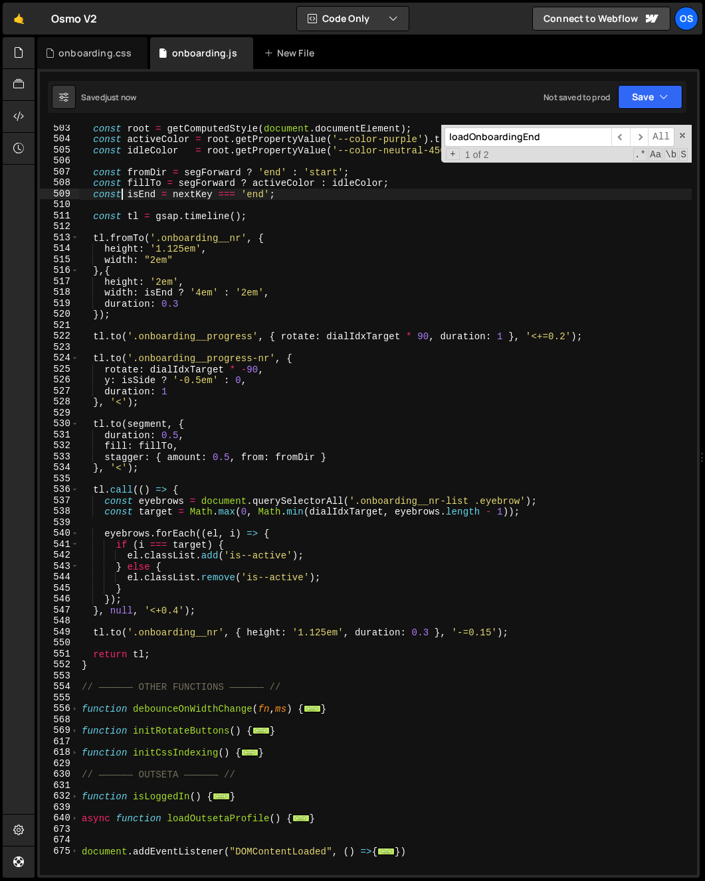
click at [120, 201] on div "const root = getComputedStyle ( document . documentElement ) ; const activeColo…" at bounding box center [385, 509] width 612 height 773
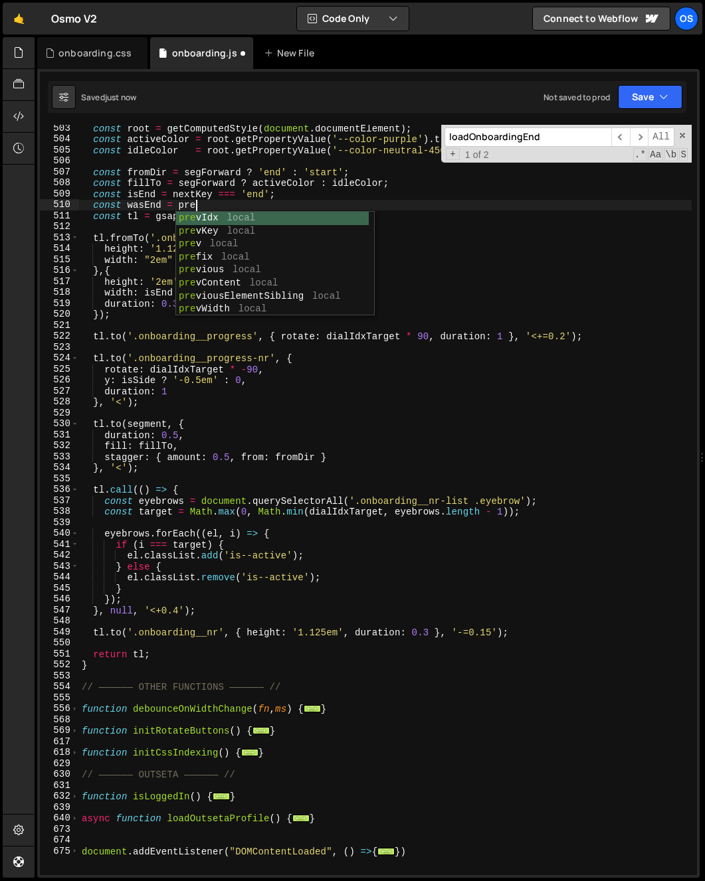
scroll to position [0, 7]
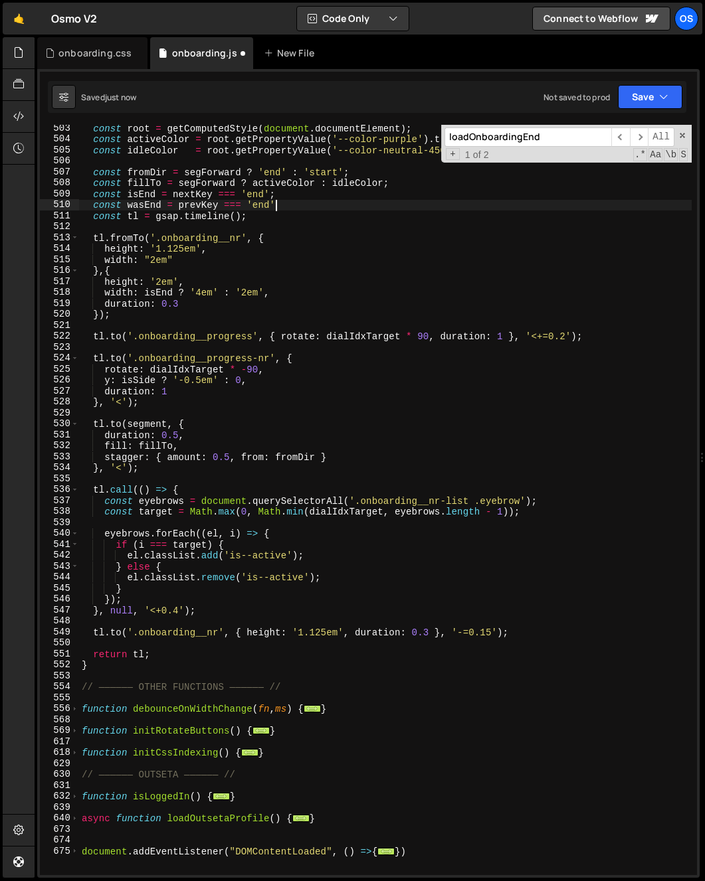
type textarea "const wasEnd = prevKey === 'end';"
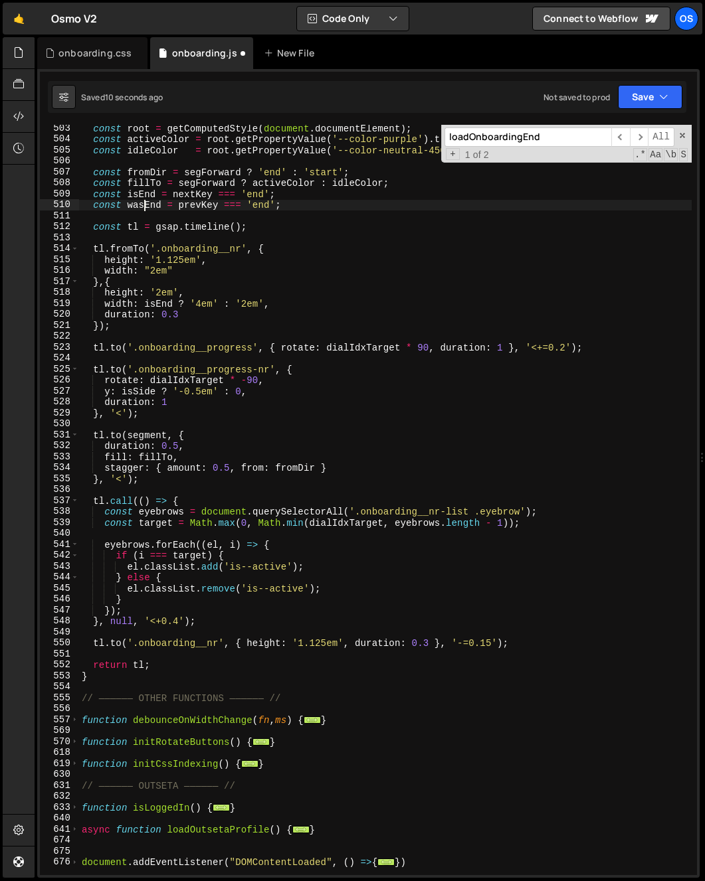
click at [147, 205] on div "const root = getComputedStyle ( document . documentElement ) ; const activeColo…" at bounding box center [385, 509] width 612 height 773
click at [119, 271] on div "const root = getComputedStyle ( document . documentElement ) ; const activeColo…" at bounding box center [385, 509] width 612 height 773
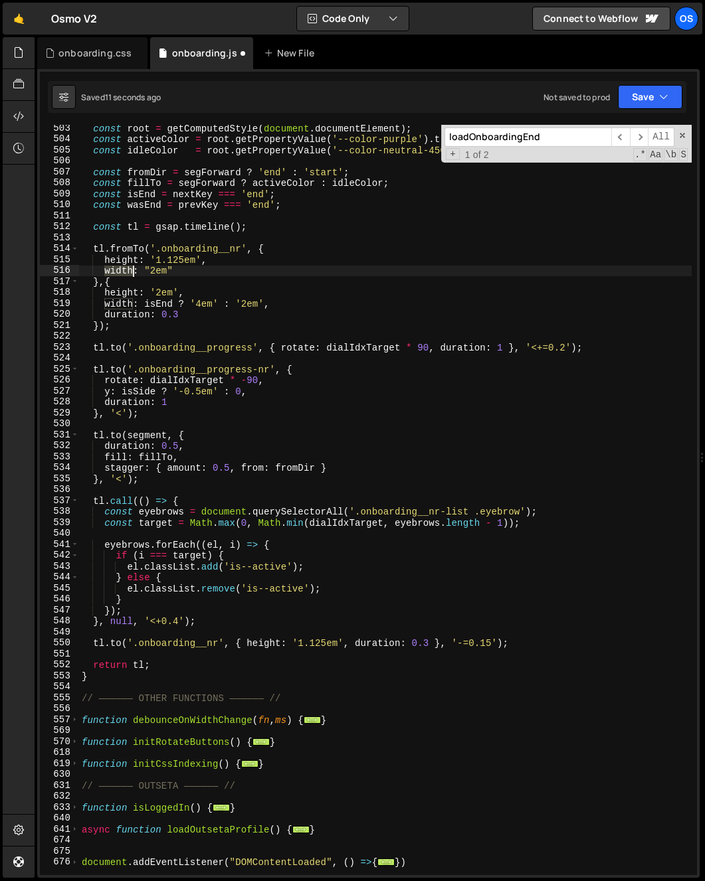
click at [119, 271] on div "const root = getComputedStyle ( document . documentElement ) ; const activeColo…" at bounding box center [385, 509] width 612 height 773
paste textarea "asEnd"
click at [144, 273] on div "const root = getComputedStyle ( document . documentElement ) ; const activeColo…" at bounding box center [385, 509] width 612 height 773
paste textarea "wasEnd"
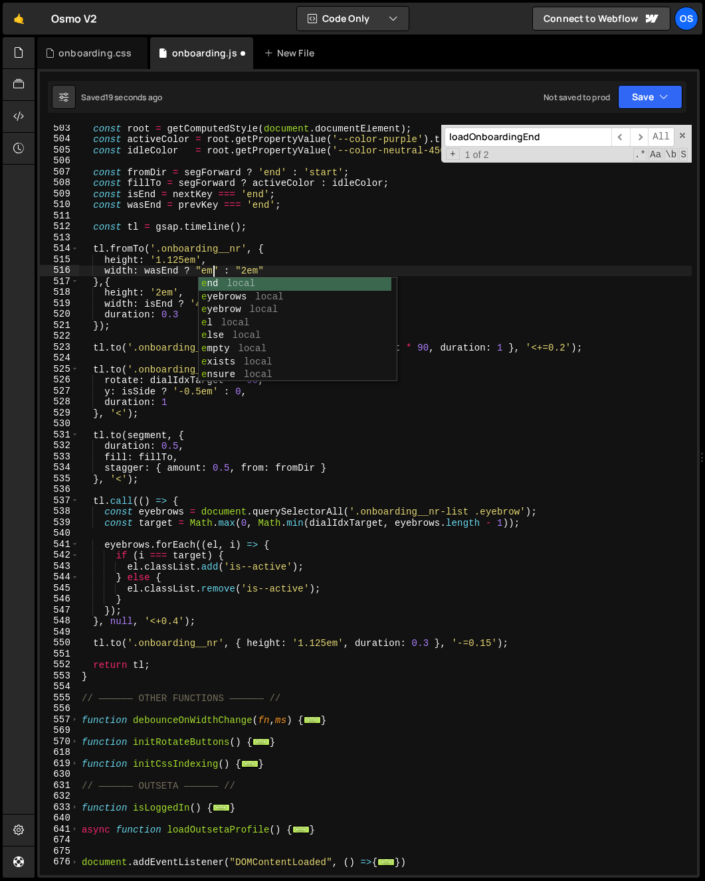
scroll to position [0, 9]
type textarea "width: wasEnd ? "4em" : "2em""
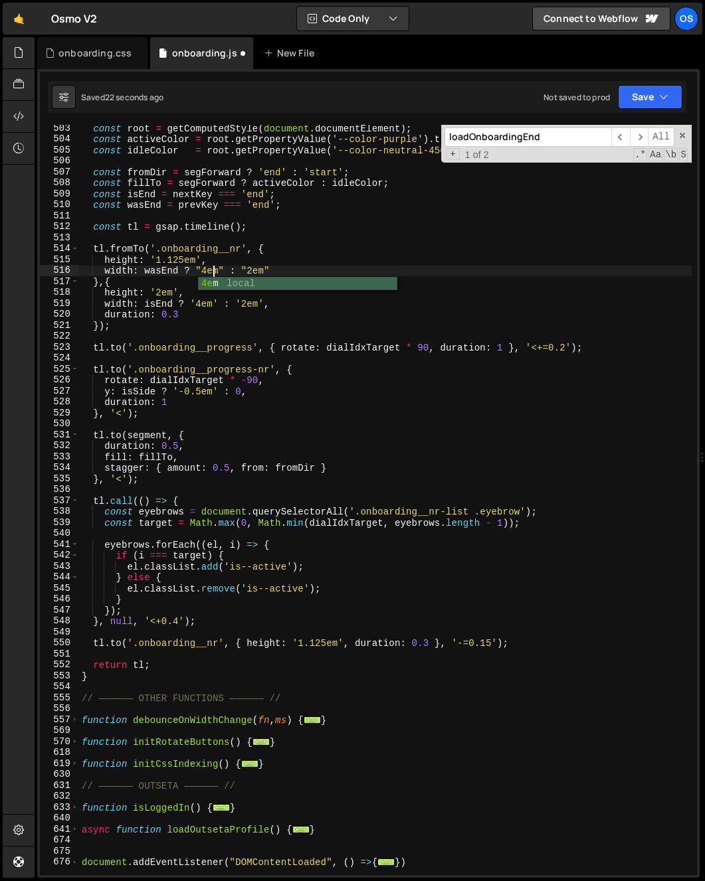
click at [252, 242] on div "const root = getComputedStyle ( document . documentElement ) ; const activeColo…" at bounding box center [385, 509] width 612 height 773
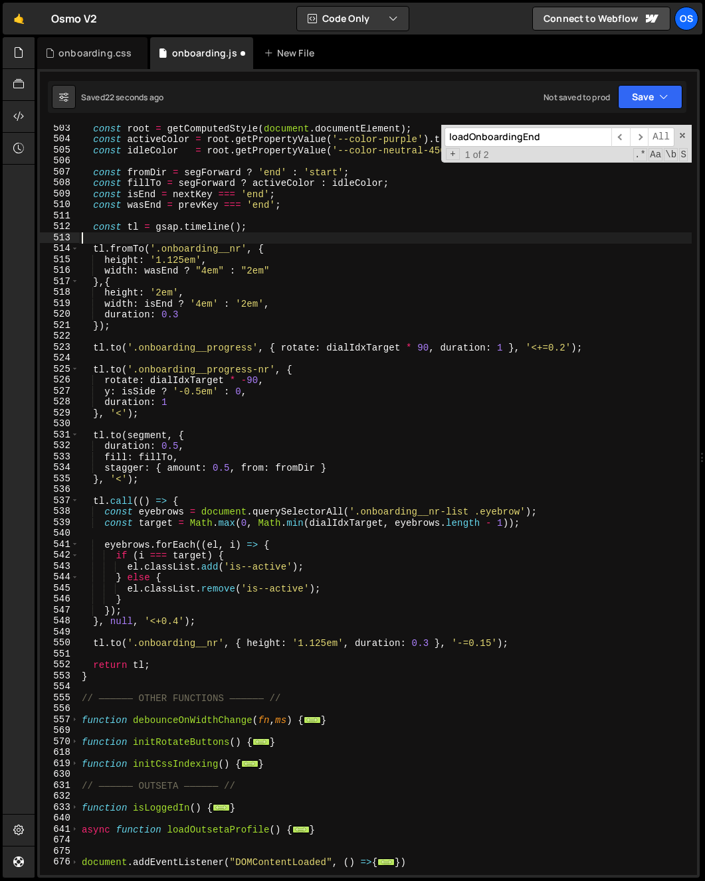
scroll to position [0, 0]
click at [262, 272] on div "const root = getComputedStyle ( document . documentElement ) ; const activeColo…" at bounding box center [385, 509] width 612 height 773
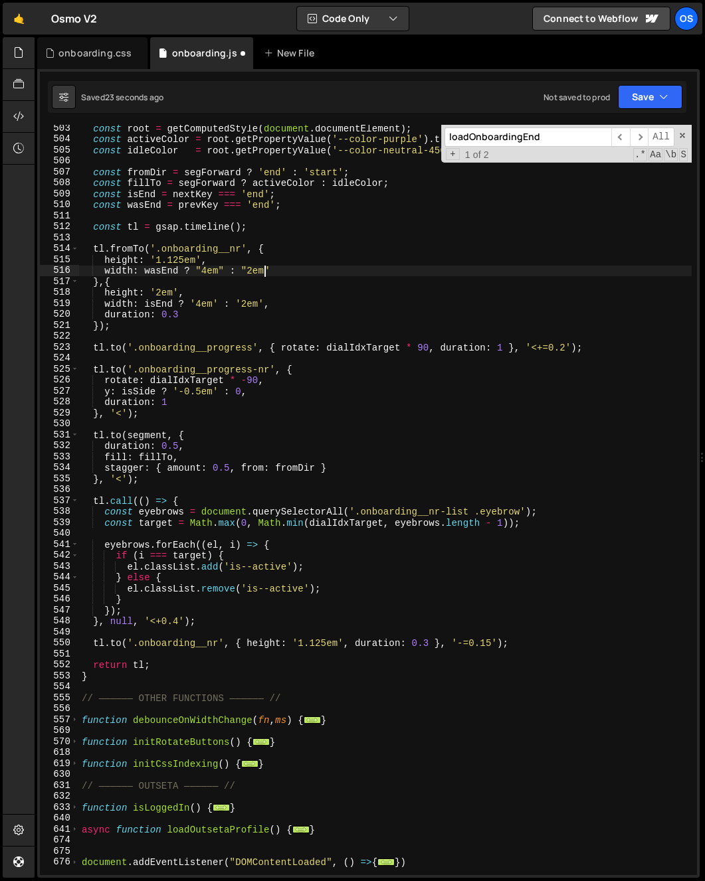
click at [328, 276] on div "const root = getComputedStyle ( document . documentElement ) ; const activeColo…" at bounding box center [385, 509] width 612 height 773
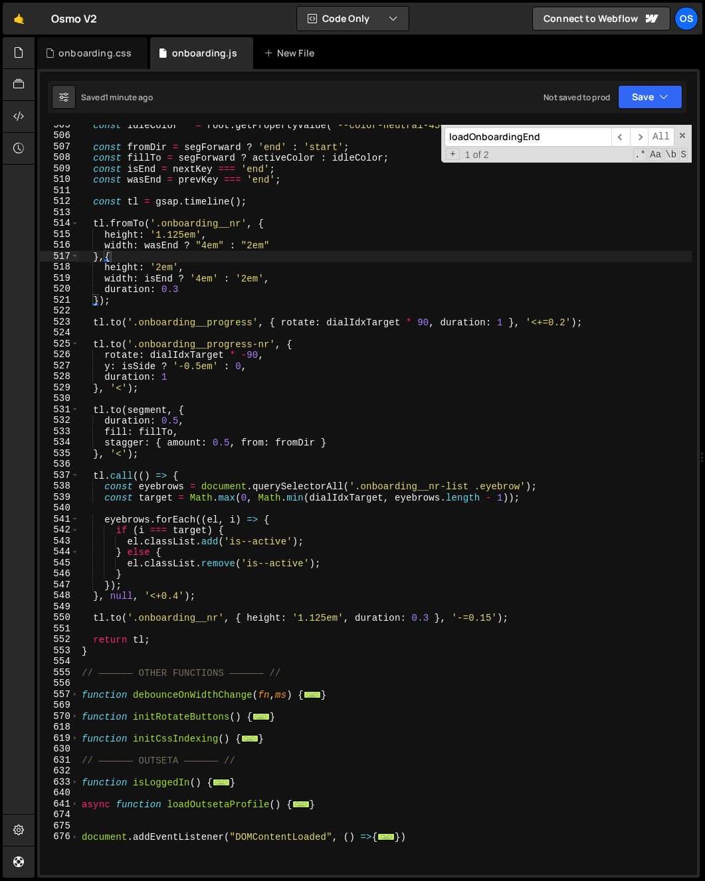
scroll to position [1293, 0]
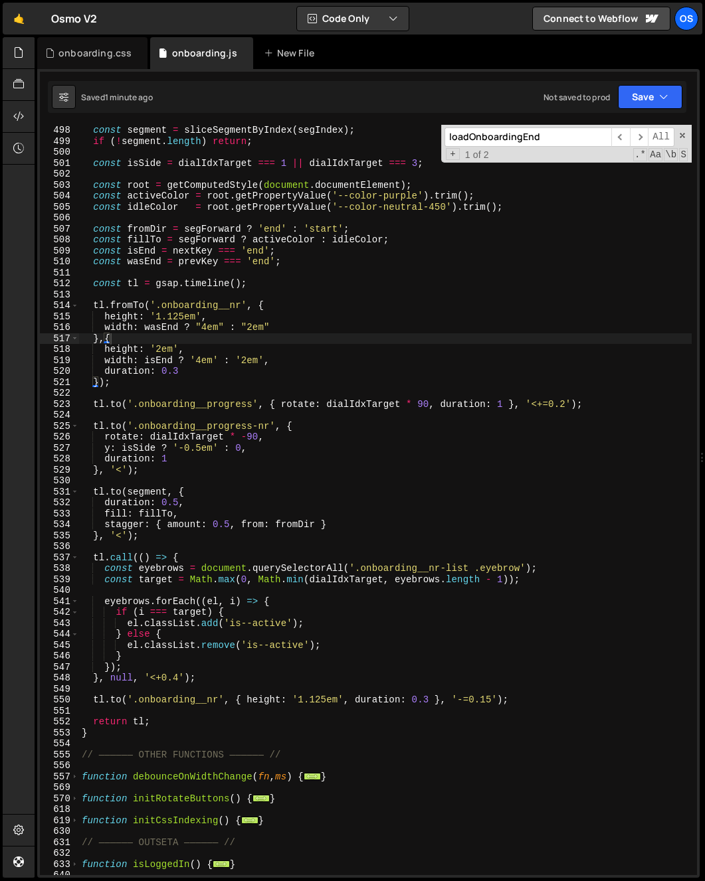
click at [342, 406] on div "const segment = sliceSegmentByIndex ( segIndex ) ; if ( ! segment . length ) re…" at bounding box center [385, 511] width 612 height 773
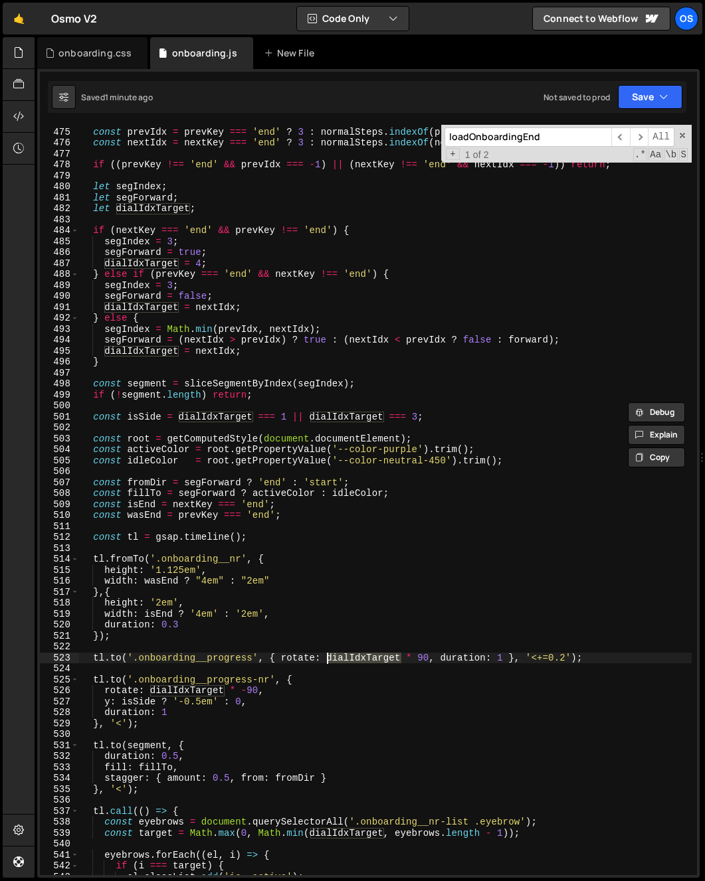
scroll to position [1034, 0]
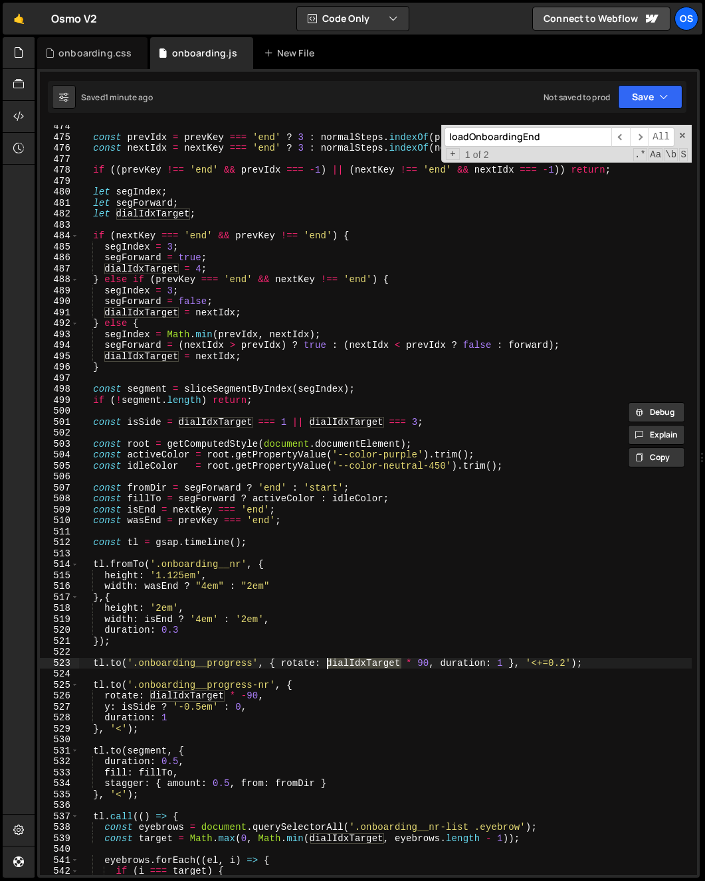
click at [203, 312] on div "const prevIdx = prevKey === 'end' ? 3 : normalSteps . indexOf ( prev ) ; const …" at bounding box center [385, 507] width 612 height 773
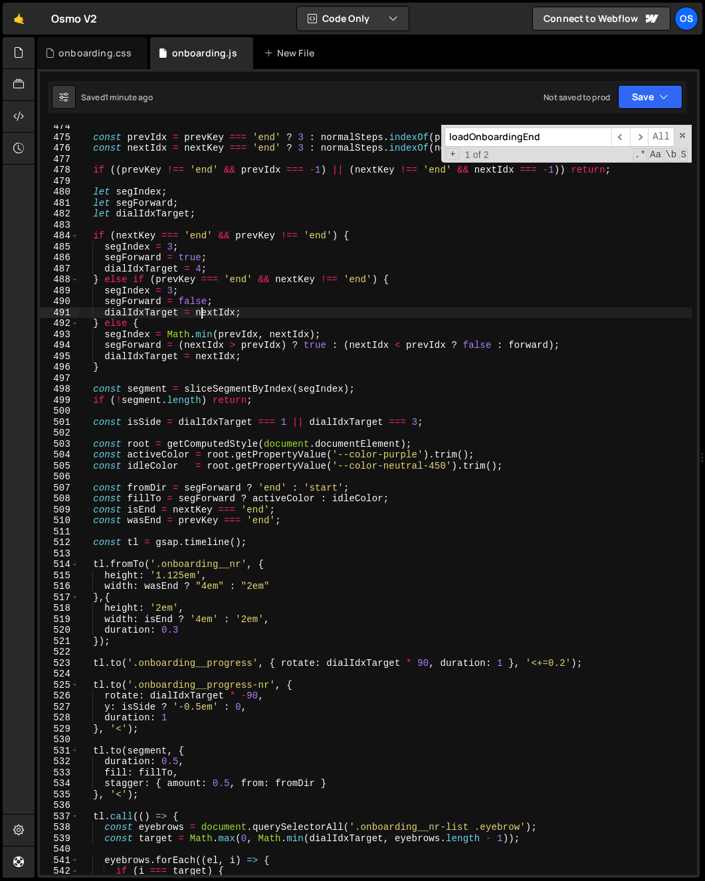
click at [203, 312] on div "const prevIdx = prevKey === 'end' ? 3 : normalSteps . indexOf ( prev ) ; const …" at bounding box center [385, 507] width 612 height 773
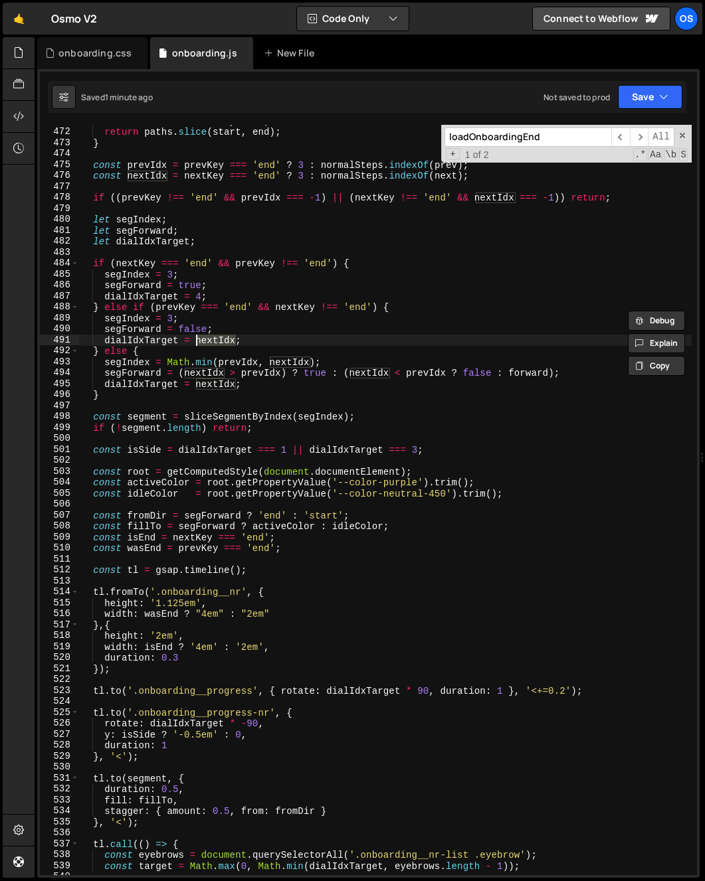
scroll to position [1007, 0]
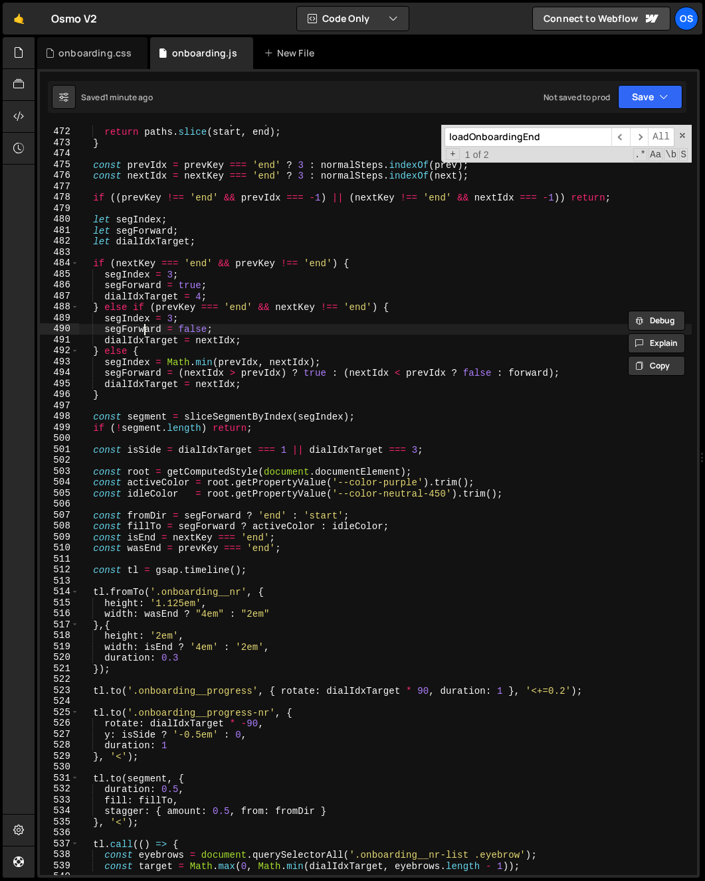
click at [147, 333] on div "const end = total - prefix ; return paths . slice ( start , end ) ; } const pre…" at bounding box center [385, 502] width 612 height 773
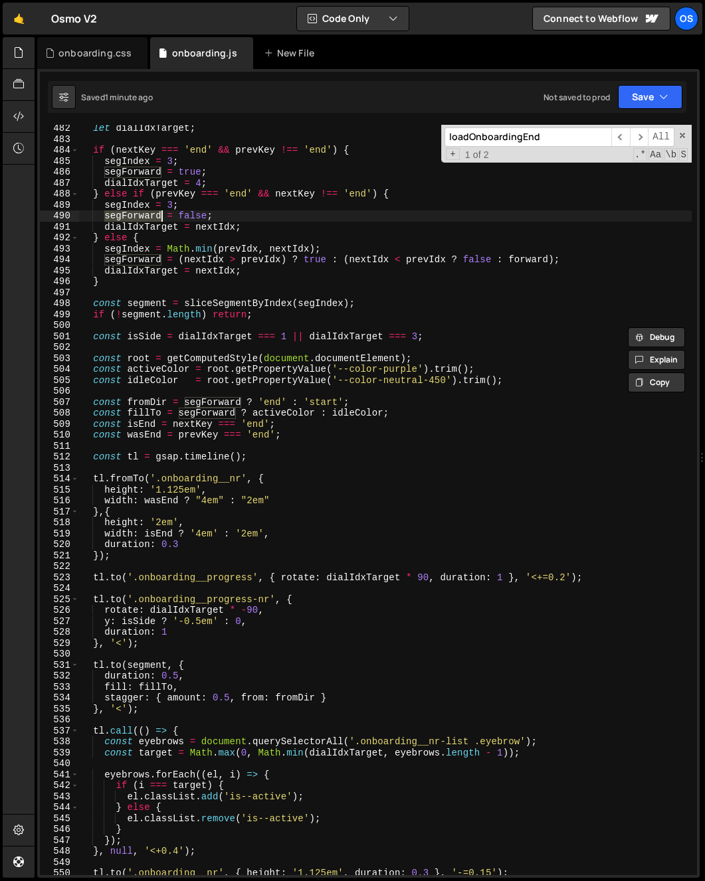
scroll to position [915, 0]
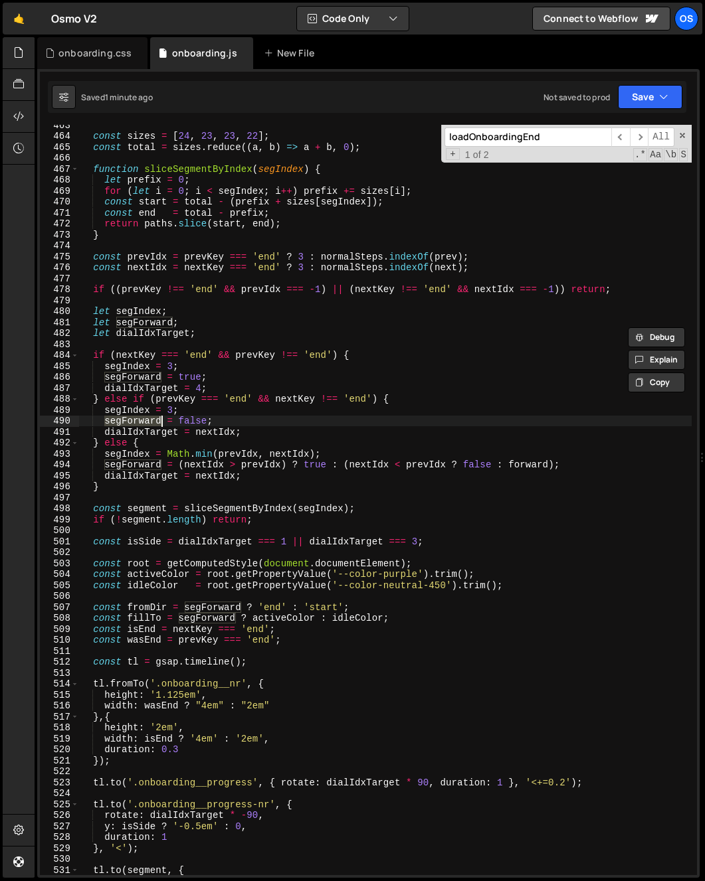
click at [187, 462] on div "const sizes = [ 24 , 23 , 23 , 22 ] ; const total = sizes . reduce (( a , b ) =…" at bounding box center [385, 506] width 612 height 773
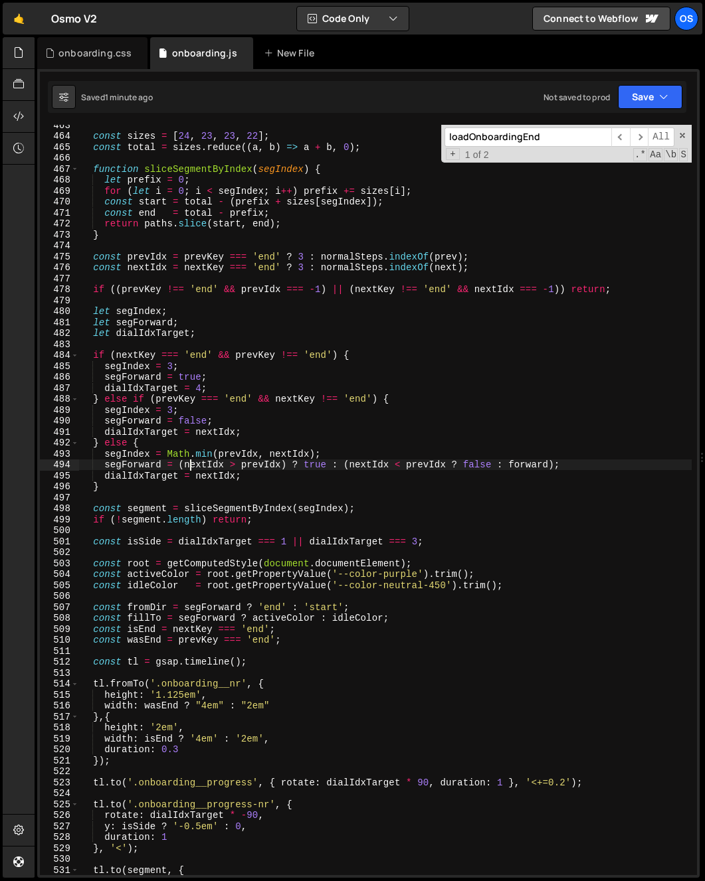
click at [187, 462] on div "const sizes = [ 24 , 23 , 23 , 22 ] ; const total = sizes . reduce (( a , b ) =…" at bounding box center [385, 506] width 612 height 773
click at [403, 523] on div "const sizes = [ 24 , 23 , 23 , 22 ] ; const total = sizes . reduce (( a , b ) =…" at bounding box center [385, 506] width 612 height 773
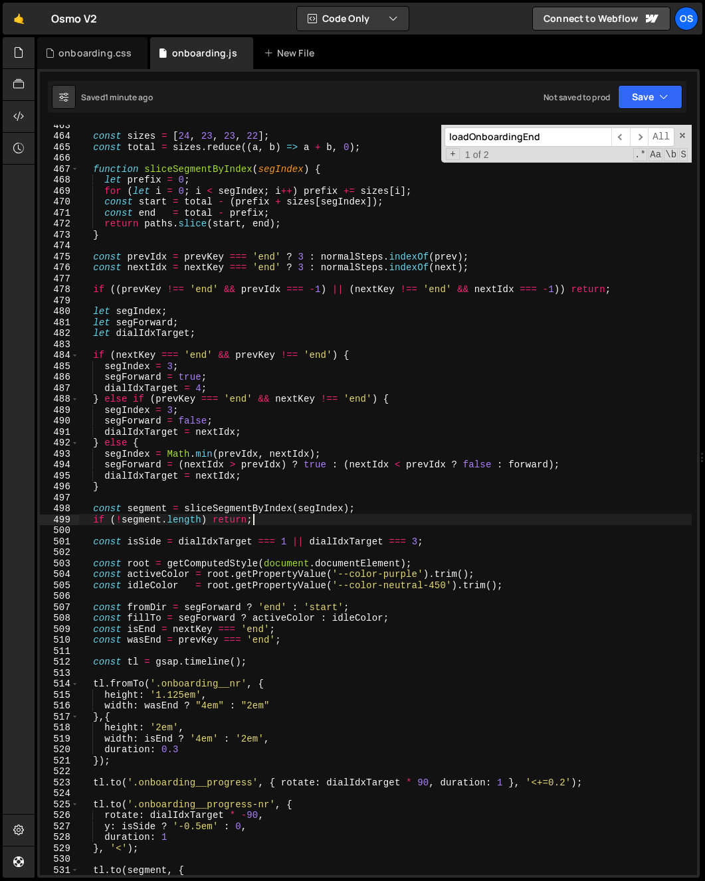
click at [155, 460] on div "const sizes = [ 24 , 23 , 23 , 22 ] ; const total = sizes . reduce (( a , b ) =…" at bounding box center [385, 506] width 612 height 773
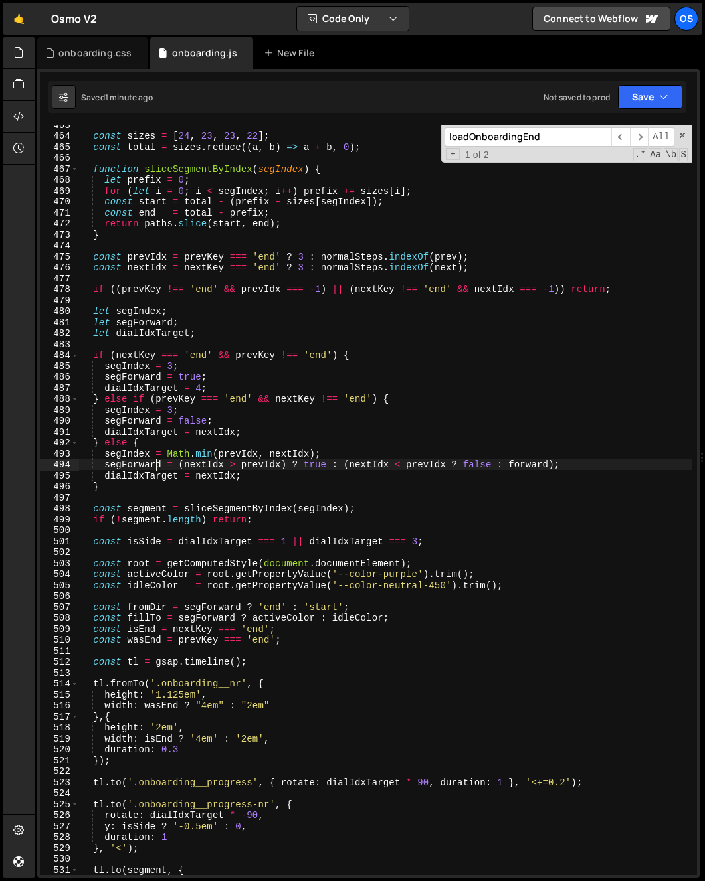
click at [155, 460] on div "const sizes = [ 24 , 23 , 23 , 22 ] ; const total = sizes . reduce (( a , b ) =…" at bounding box center [385, 506] width 612 height 773
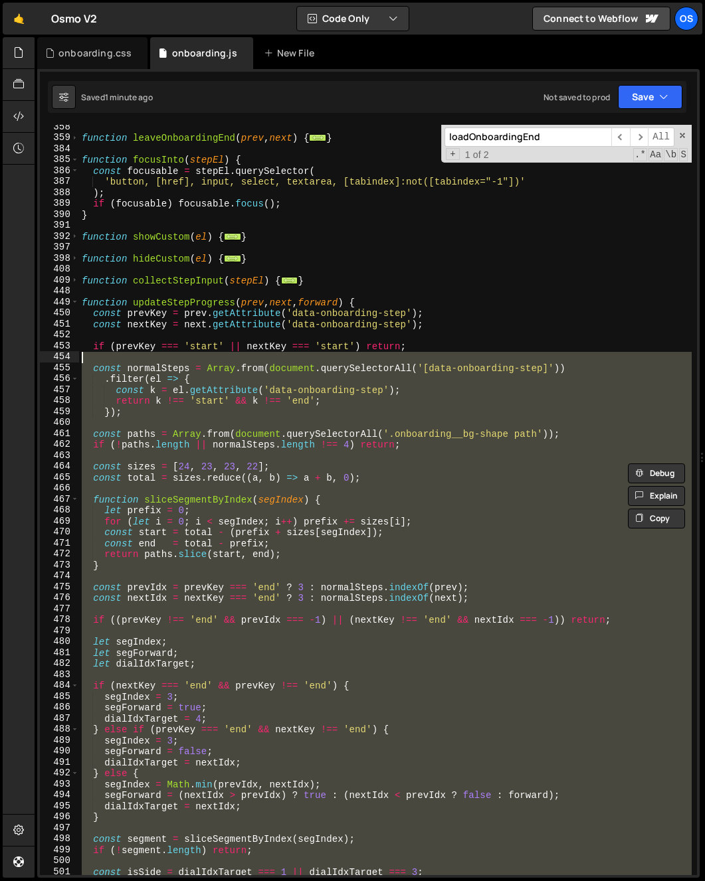
scroll to position [585, 0]
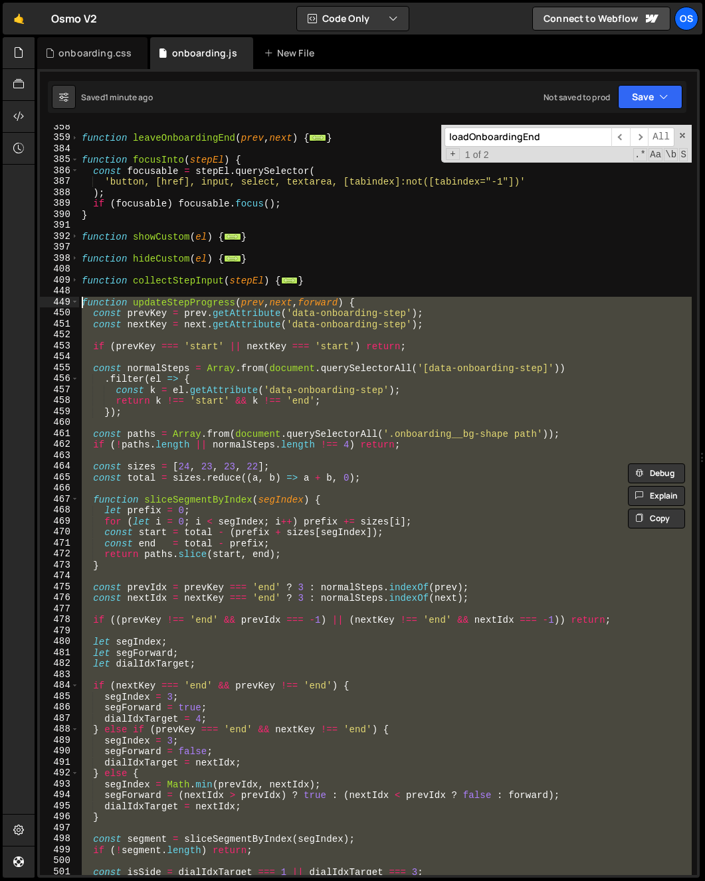
drag, startPoint x: 106, startPoint y: 770, endPoint x: 69, endPoint y: 300, distance: 471.1
click at [69, 300] on div "segForward = (nextIdx > prevIdx) ? true : (nextIdx < prevIdx ? false : forward)…" at bounding box center [368, 500] width 657 height 751
type textarea "function updateStepProgress(prev, next, forward) { const prevKey = prev.getAttr…"
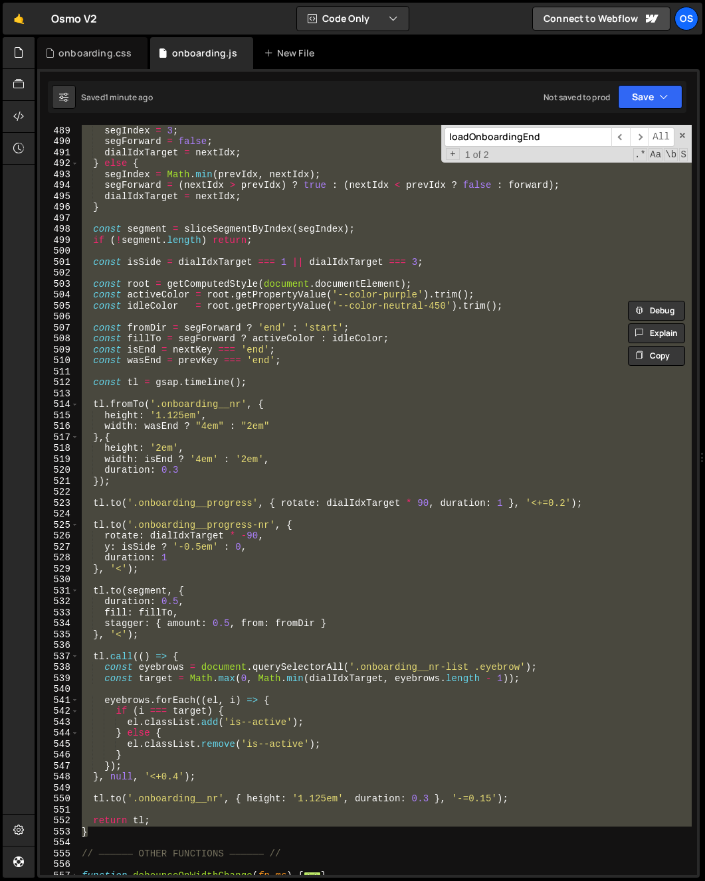
scroll to position [1194, 0]
click at [236, 396] on div "} else if ( prevKey === 'end' && nextKey !== 'end' ) { segIndex = 3 ; segForwar…" at bounding box center [385, 500] width 612 height 751
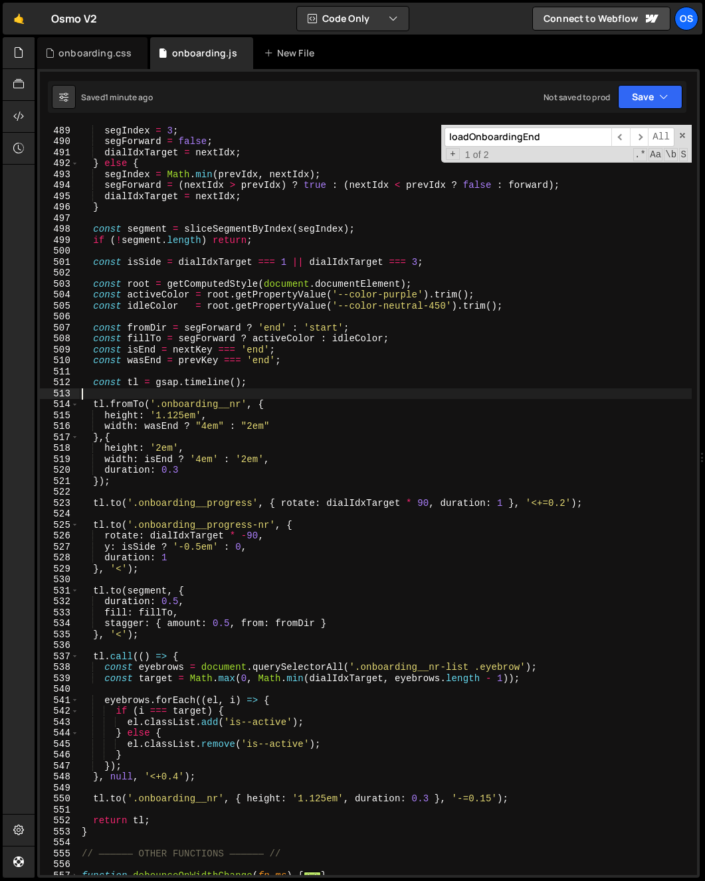
click at [148, 447] on div "} else if ( prevKey === 'end' && nextKey !== 'end' ) { segIndex = 3 ; segForwar…" at bounding box center [385, 500] width 612 height 773
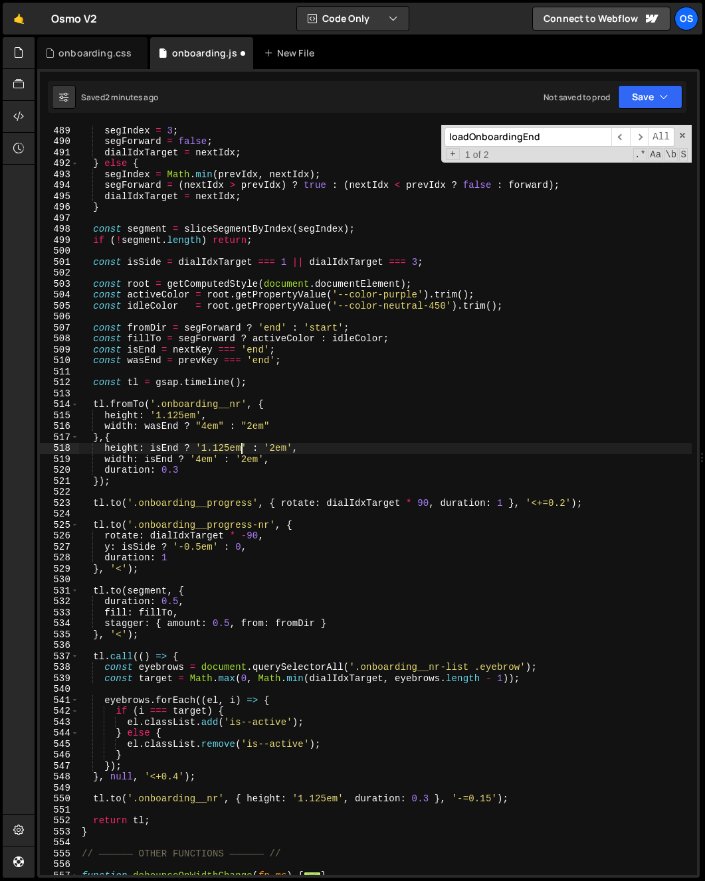
scroll to position [0, 11]
click at [262, 436] on div "} else if ( prevKey === 'end' && nextKey !== 'end' ) { segIndex = 3 ; segForwar…" at bounding box center [385, 500] width 612 height 773
click at [310, 440] on div "} else if ( prevKey === 'end' && nextKey !== 'end' ) { segIndex = 3 ; segForwar…" at bounding box center [385, 500] width 612 height 773
click at [268, 471] on div "} else if ( prevKey === 'end' && nextKey !== 'end' ) { segIndex = 3 ; segForwar…" at bounding box center [385, 500] width 612 height 773
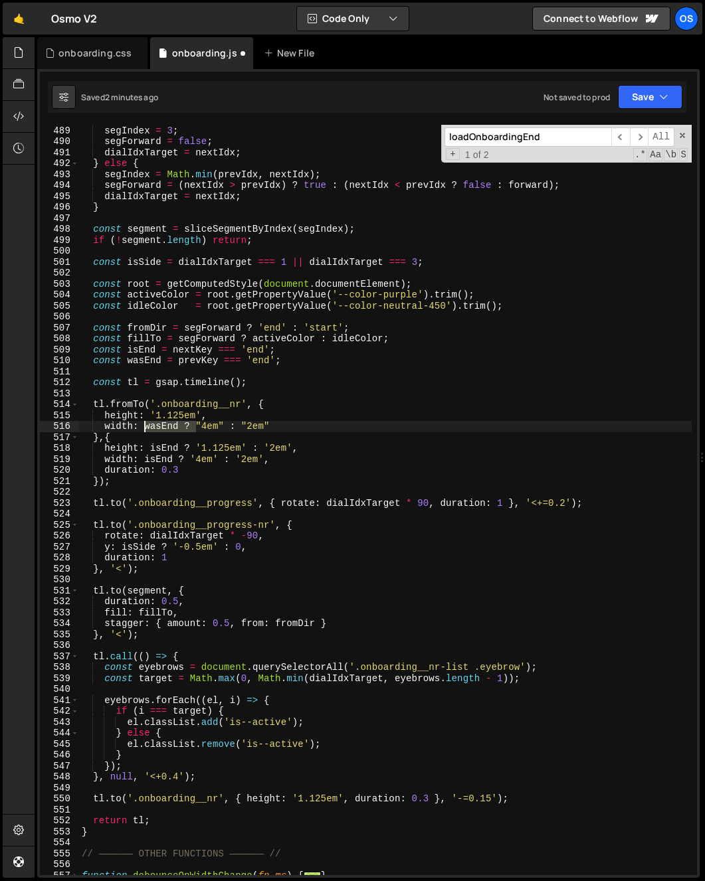
drag, startPoint x: 194, startPoint y: 428, endPoint x: 145, endPoint y: 430, distance: 49.2
click at [145, 430] on div "} else if ( prevKey === 'end' && nextKey !== 'end' ) { segIndex = 3 ; segForwar…" at bounding box center [385, 500] width 612 height 773
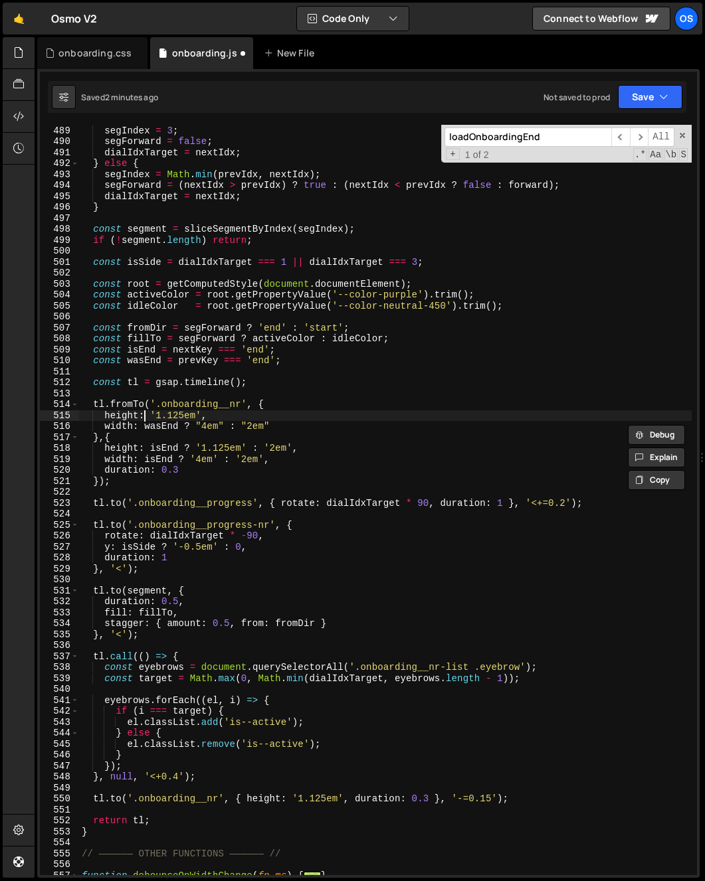
click at [145, 417] on div "} else if ( prevKey === 'end' && nextKey !== 'end' ) { segIndex = 3 ; segForwar…" at bounding box center [385, 500] width 612 height 773
paste textarea "wasEnd ?"
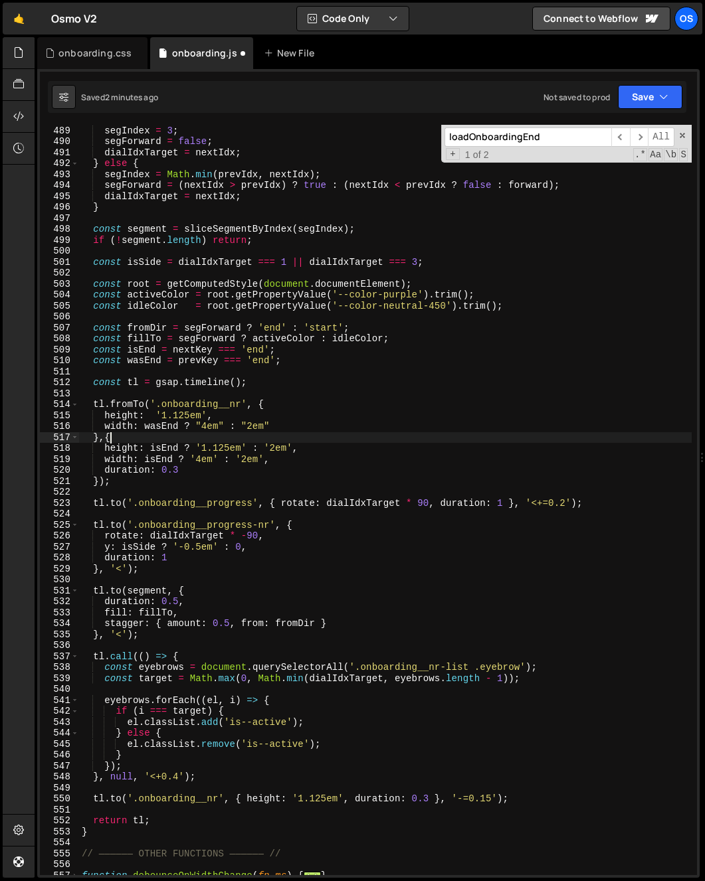
click at [219, 436] on div "} else if ( prevKey === 'end' && nextKey !== 'end' ) { segIndex = 3 ; segForwar…" at bounding box center [385, 500] width 612 height 773
click at [157, 417] on div "} else if ( prevKey === 'end' && nextKey !== 'end' ) { segIndex = 3 ; segForwar…" at bounding box center [385, 500] width 612 height 773
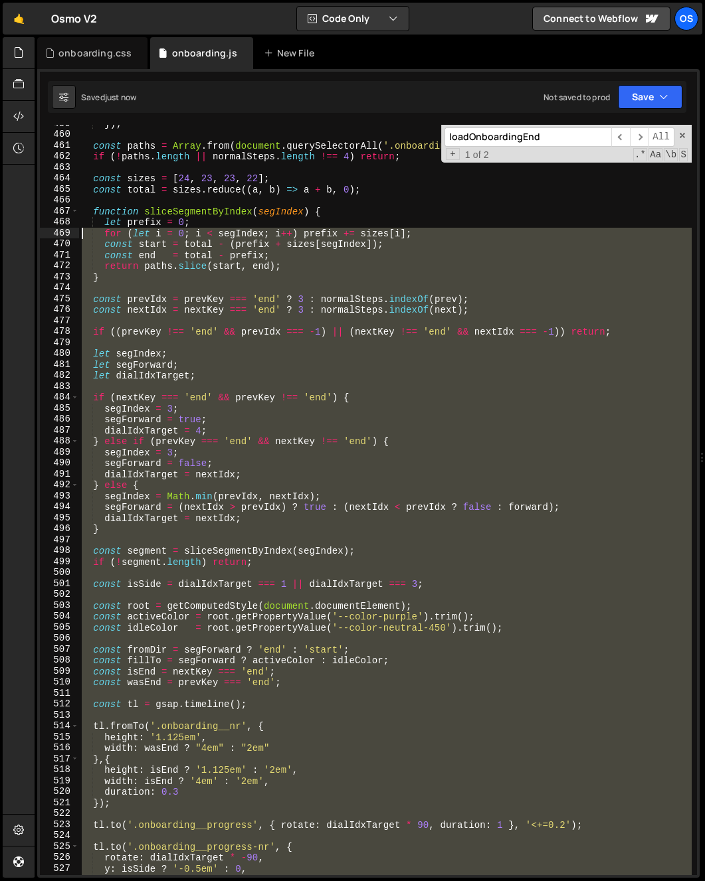
scroll to position [611, 0]
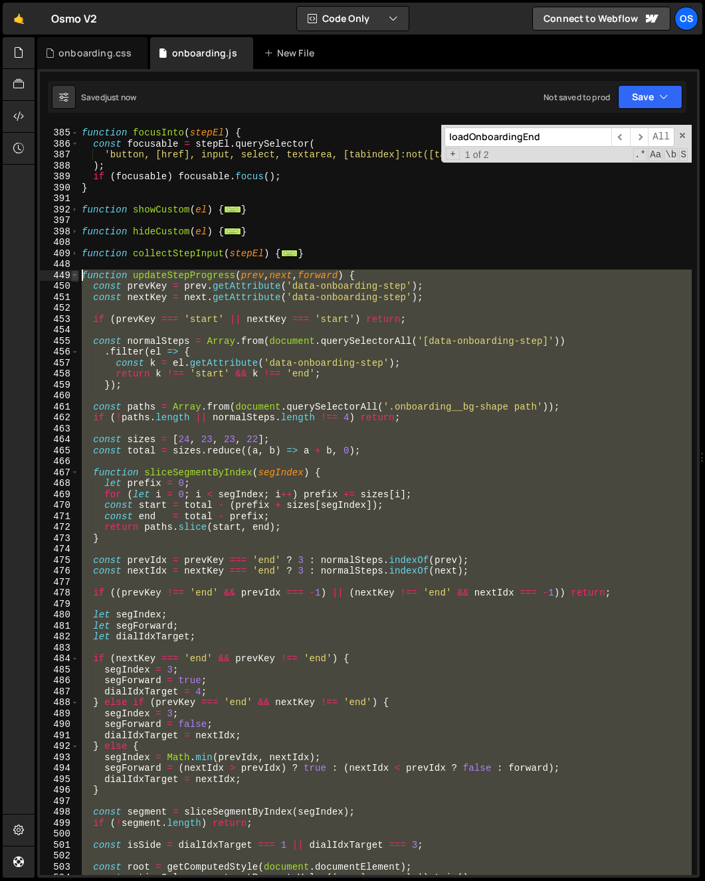
drag, startPoint x: 100, startPoint y: 613, endPoint x: 74, endPoint y: 278, distance: 335.8
click at [74, 278] on div "height: '1.125em', 384 385 386 387 388 389 390 391 392 397 398 408 409 448 449 …" at bounding box center [368, 500] width 657 height 751
click at [190, 492] on div "function focusInto ( stepEl ) { const focusable = stepEl . querySelector ( 'but…" at bounding box center [385, 500] width 612 height 751
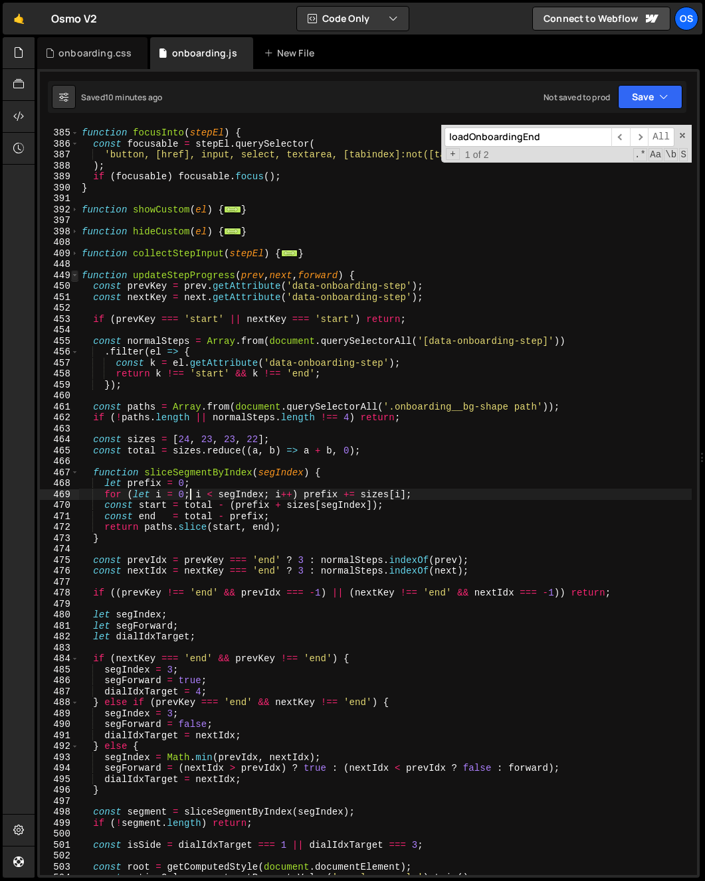
click at [76, 275] on span at bounding box center [74, 275] width 7 height 11
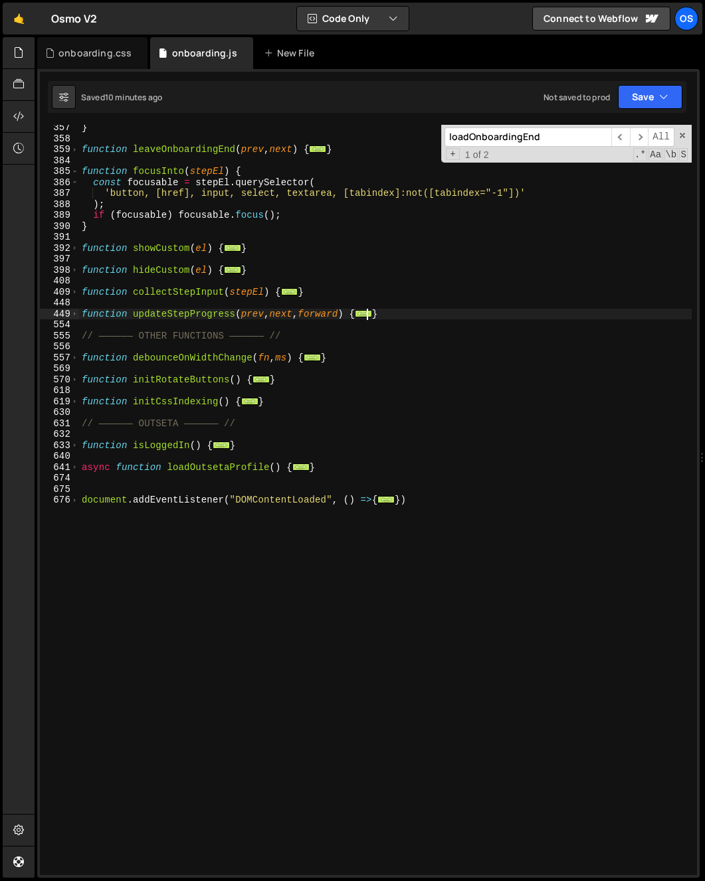
scroll to position [573, 0]
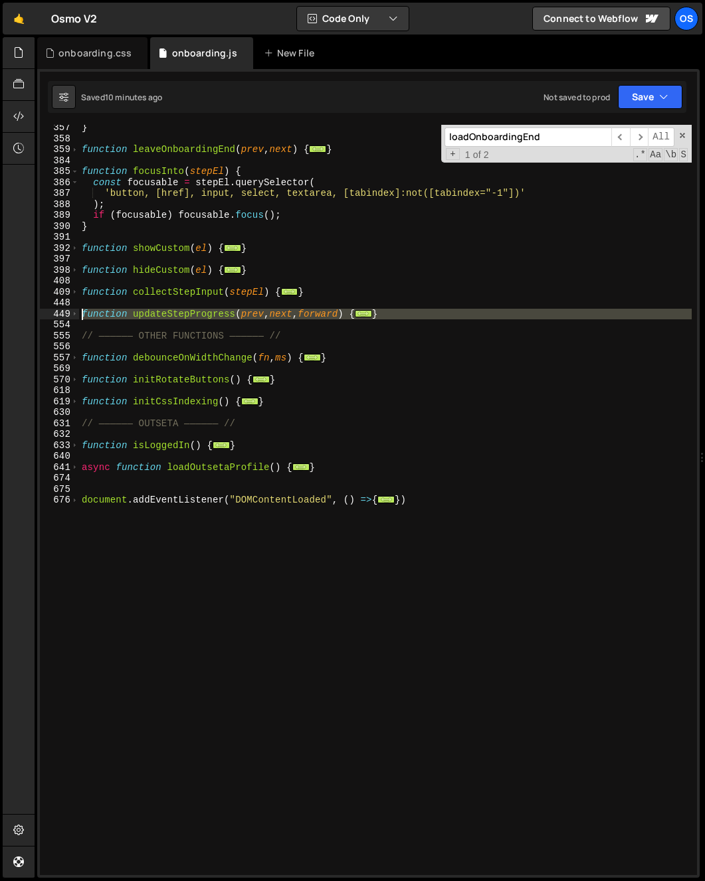
drag, startPoint x: 82, startPoint y: 326, endPoint x: 82, endPoint y: 317, distance: 9.3
click at [82, 317] on div "} function leaveOnboardingEnd ( prev , next ) { ... } function focusInto ( step…" at bounding box center [385, 508] width 612 height 773
paste textarea "}"
type textarea "}"
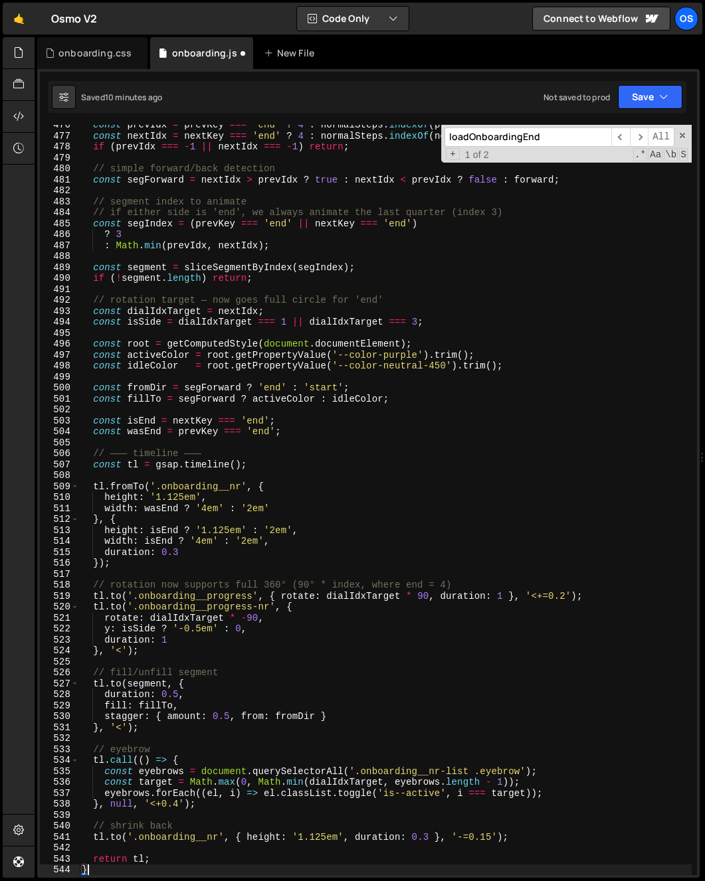
scroll to position [1232, 0]
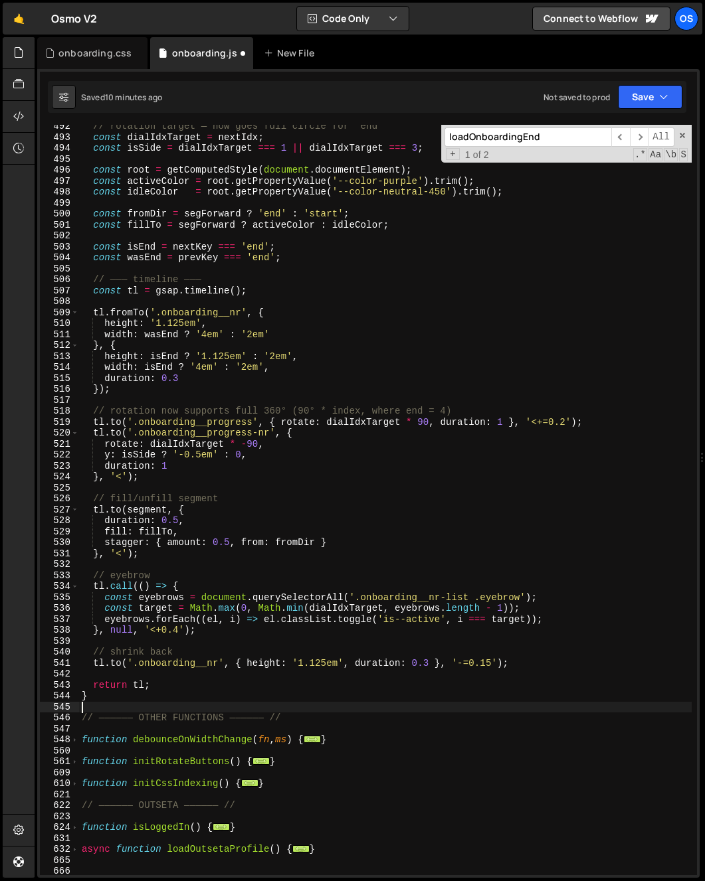
click at [187, 549] on div "// rotation target — now goes full circle for 'end' const dialIdxTarget = nextI…" at bounding box center [385, 507] width 612 height 773
click at [411, 422] on div "// rotation target — now goes full circle for 'end' const dialIdxTarget = nextI…" at bounding box center [385, 507] width 612 height 773
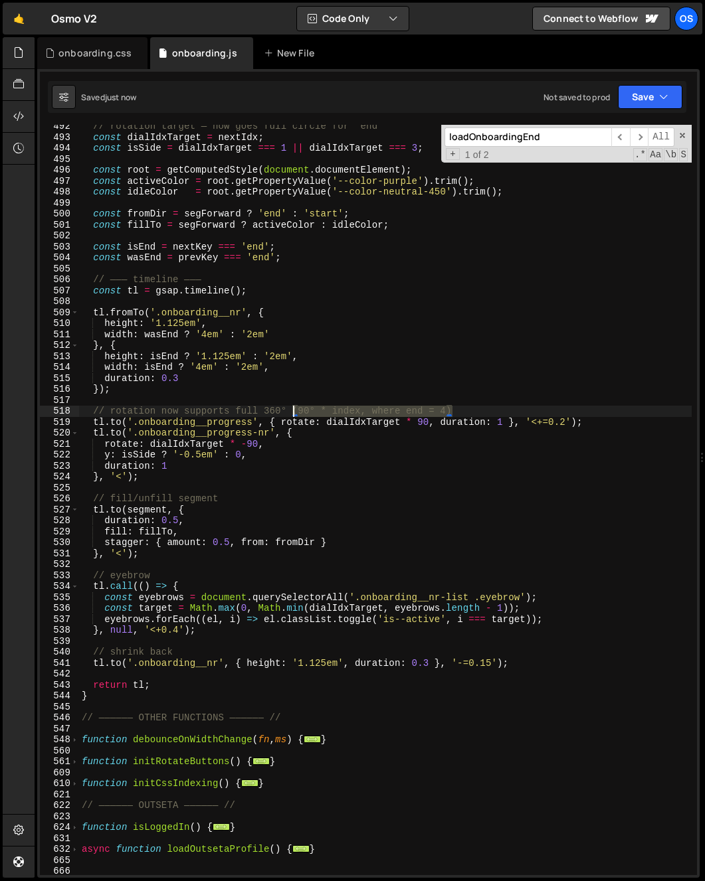
drag, startPoint x: 369, startPoint y: 409, endPoint x: 294, endPoint y: 407, distance: 75.1
click at [294, 407] on div "// rotation target — now goes full circle for 'end' const dialIdxTarget = nextI…" at bounding box center [385, 507] width 612 height 773
type textarea "// rotation now supports full 360° (90° * index, where end = 4)"
click at [442, 405] on div "// rotation target — now goes full circle for 'end' const dialIdxTarget = nextI…" at bounding box center [385, 507] width 612 height 773
click at [286, 412] on div "// rotation target — now goes full circle for 'end' const dialIdxTarget = nextI…" at bounding box center [385, 507] width 612 height 773
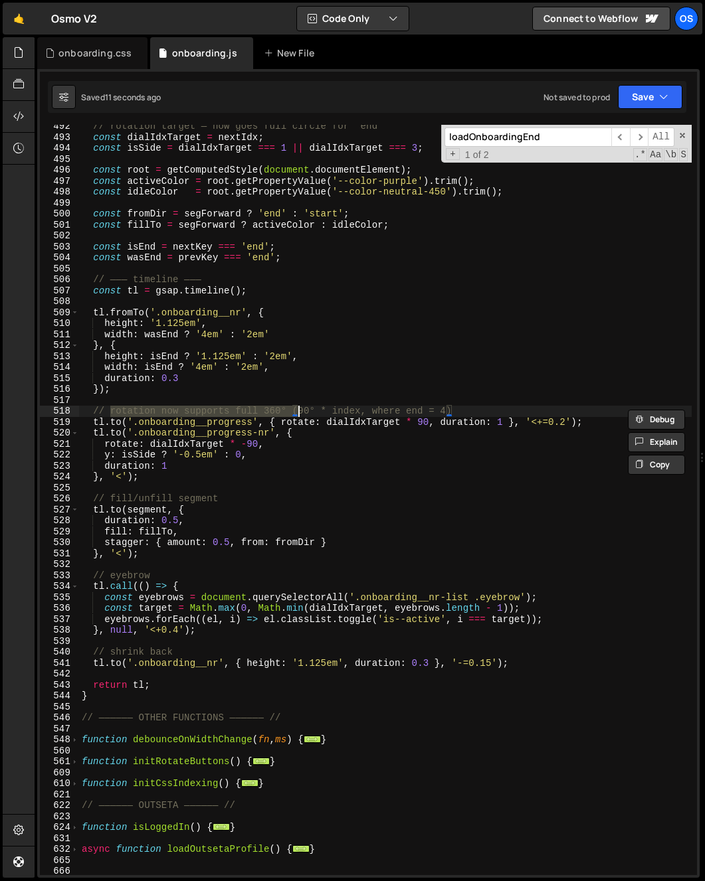
drag, startPoint x: 111, startPoint y: 413, endPoint x: 296, endPoint y: 415, distance: 185.3
click at [296, 415] on div "// rotation target — now goes full circle for 'end' const dialIdxTarget = nextI…" at bounding box center [385, 507] width 612 height 773
click at [300, 415] on div "// rotation target — now goes full circle for 'end' const dialIdxTarget = nextI…" at bounding box center [385, 507] width 612 height 773
click at [153, 452] on div "// rotation target — now goes full circle for 'end' const dialIdxTarget = nextI…" at bounding box center [385, 507] width 612 height 773
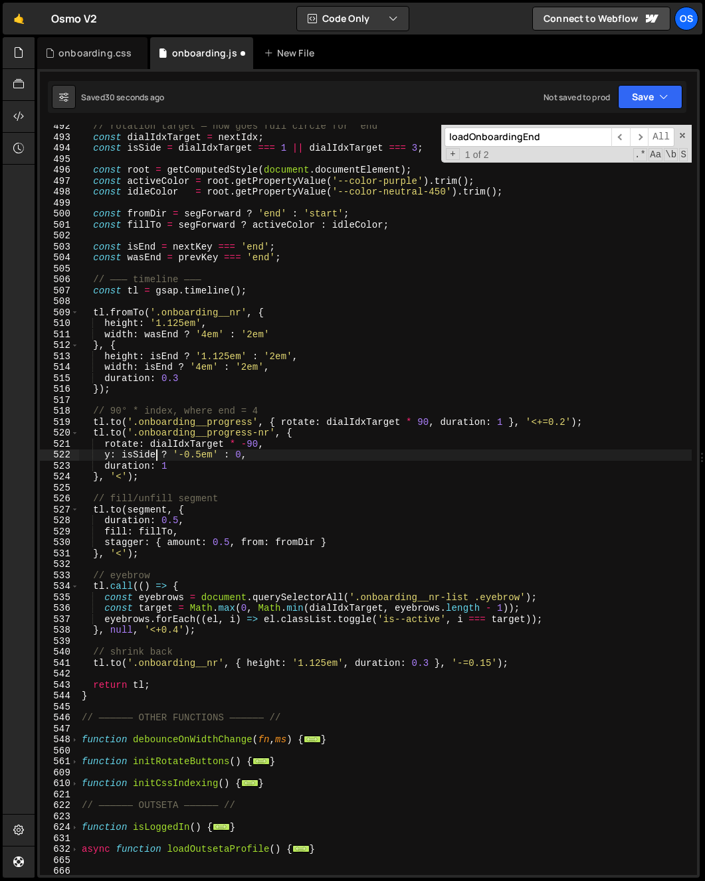
click at [215, 473] on div "// rotation target — now goes full circle for 'end' const dialIdxTarget = nextI…" at bounding box center [385, 507] width 612 height 773
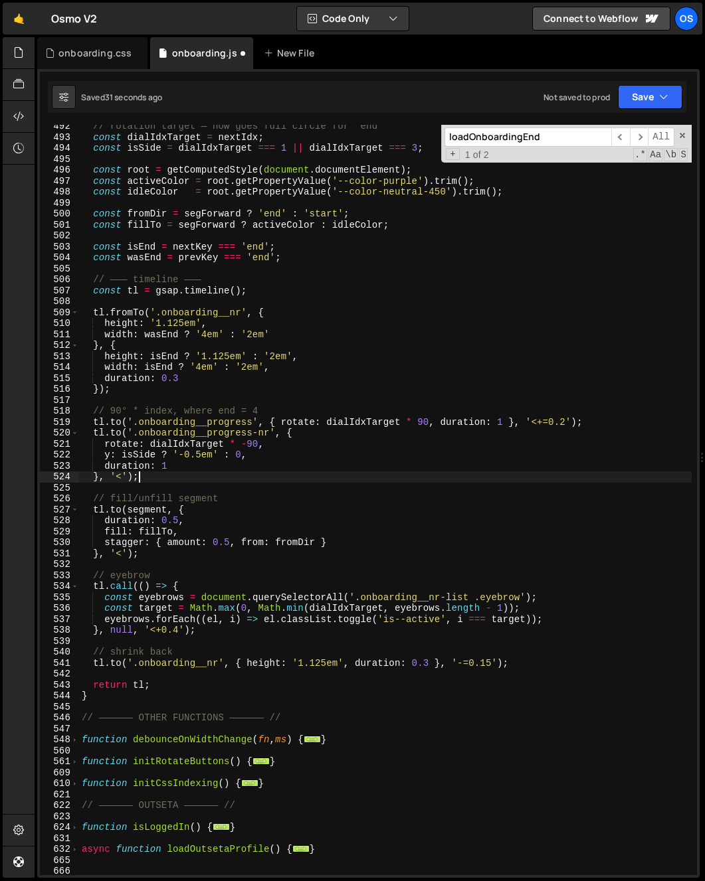
click at [600, 416] on div "// rotation target — now goes full circle for 'end' const dialIdxTarget = nextI…" at bounding box center [385, 507] width 612 height 773
click at [600, 420] on div "// rotation target — now goes full circle for 'end' const dialIdxTarget = nextI…" at bounding box center [385, 507] width 612 height 773
type textarea "[DOMAIN_NAME]('.onboarding__progress', { rotate: dialIdxTarget * 90, duration: …"
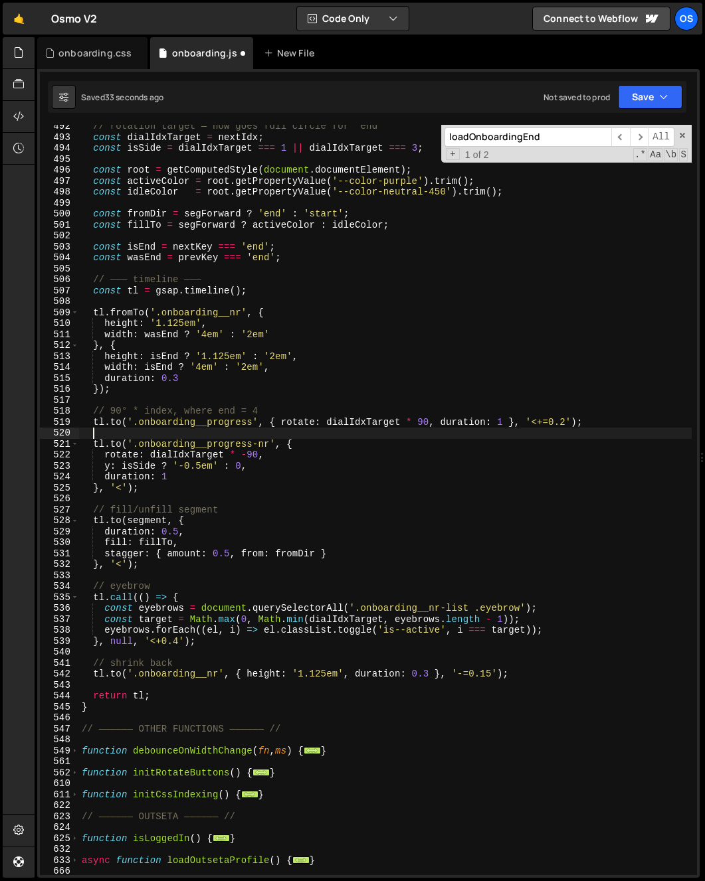
click at [302, 504] on div "// rotation target — now goes full circle for 'end' const dialIdxTarget = nextI…" at bounding box center [385, 507] width 612 height 773
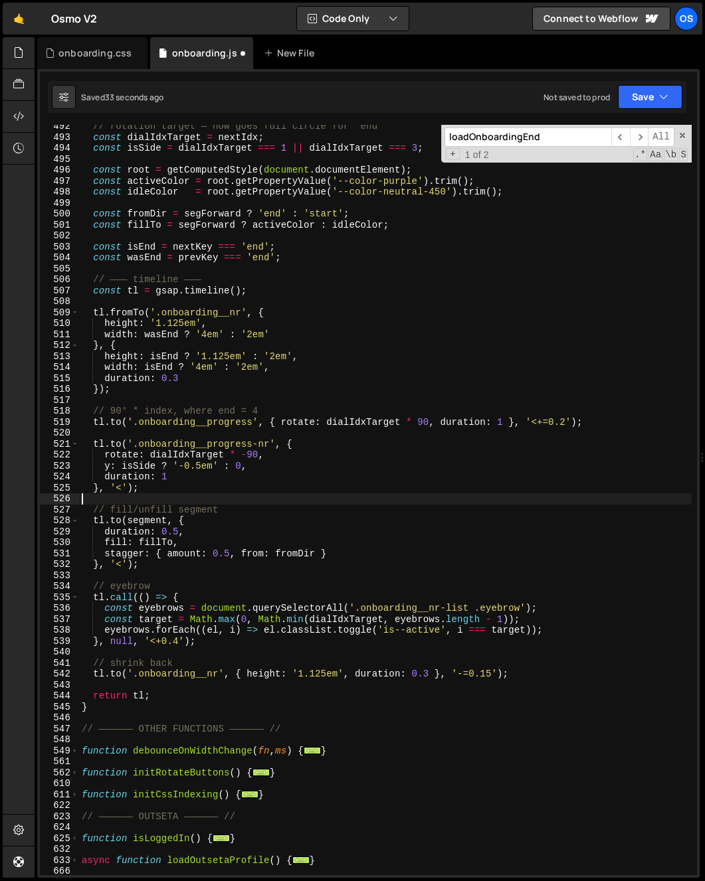
click at [298, 515] on div "// rotation target — now goes full circle for 'end' const dialIdxTarget = nextI…" at bounding box center [385, 507] width 612 height 773
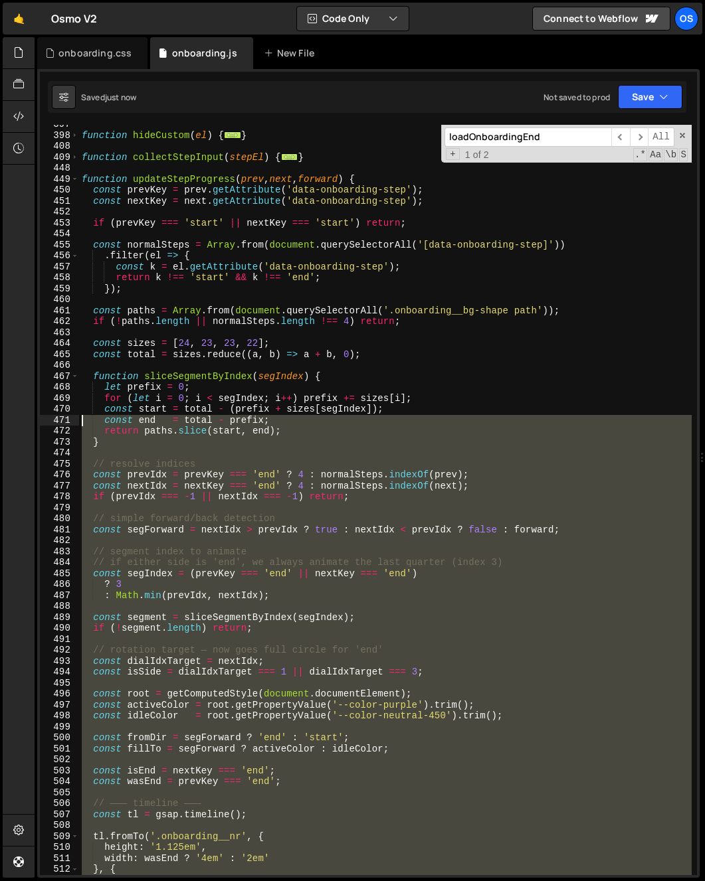
scroll to position [701, 0]
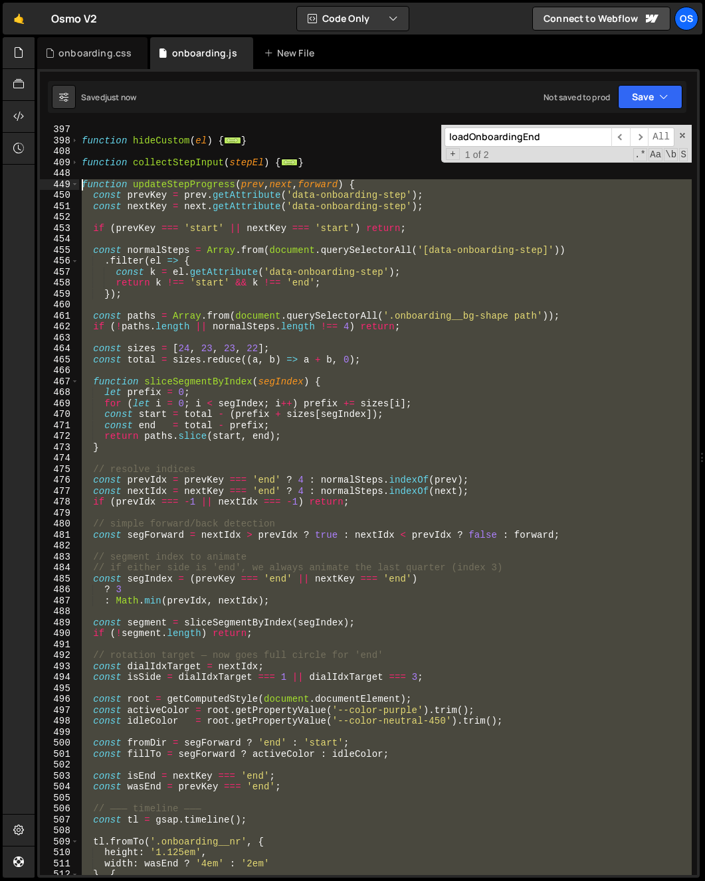
drag, startPoint x: 122, startPoint y: 713, endPoint x: 64, endPoint y: 189, distance: 527.9
click at [64, 189] on div "[DOMAIN_NAME](segment, { 397 398 408 409 448 449 450 451 452 453 454 455 456 45…" at bounding box center [368, 500] width 657 height 751
click at [294, 423] on div "function hideCustom ( el ) { ... } function collectStepInput ( stepEl ) { ... }…" at bounding box center [385, 500] width 612 height 751
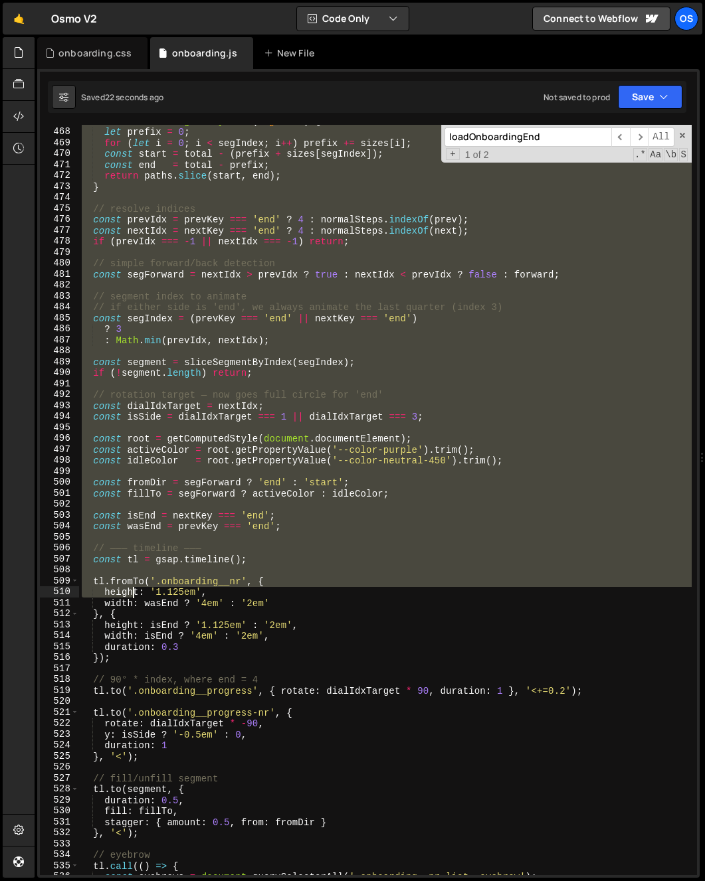
scroll to position [1173, 0]
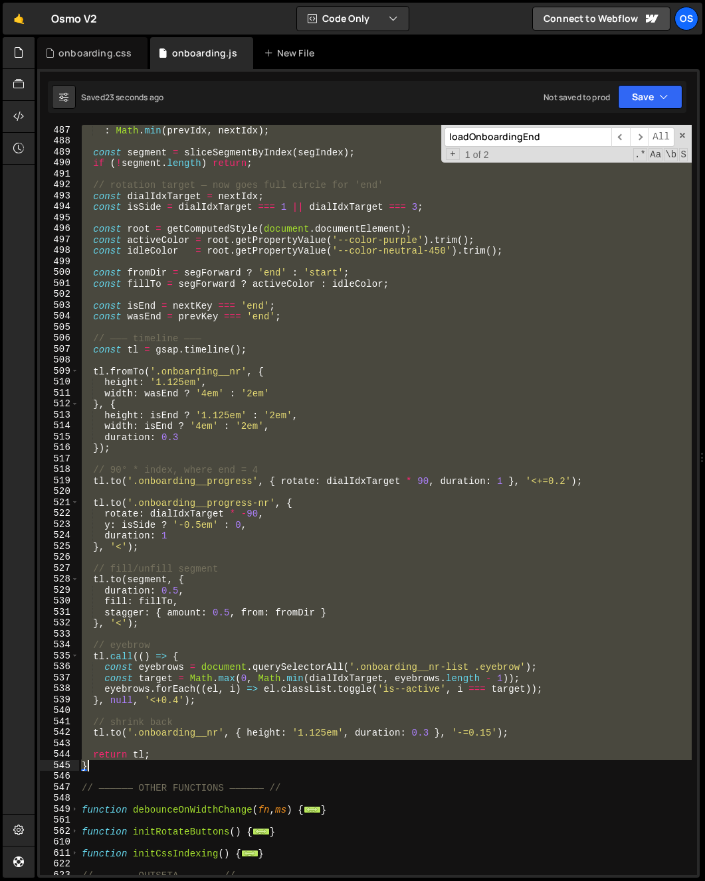
drag, startPoint x: 82, startPoint y: 181, endPoint x: 138, endPoint y: 768, distance: 589.1
click at [138, 768] on div ": Math . min ( prevIdx , nextIdx ) ; const segment = sliceSegmentByIndex ( segI…" at bounding box center [385, 511] width 612 height 773
click at [168, 539] on div ": Math . min ( prevIdx , nextIdx ) ; const segment = sliceSegmentByIndex ( segI…" at bounding box center [385, 500] width 612 height 751
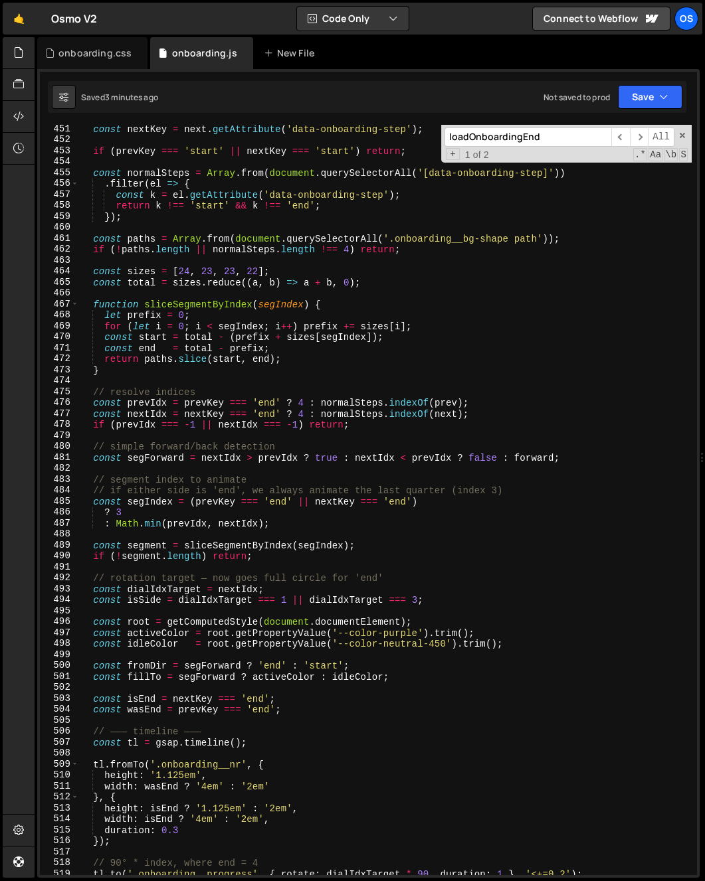
scroll to position [739, 0]
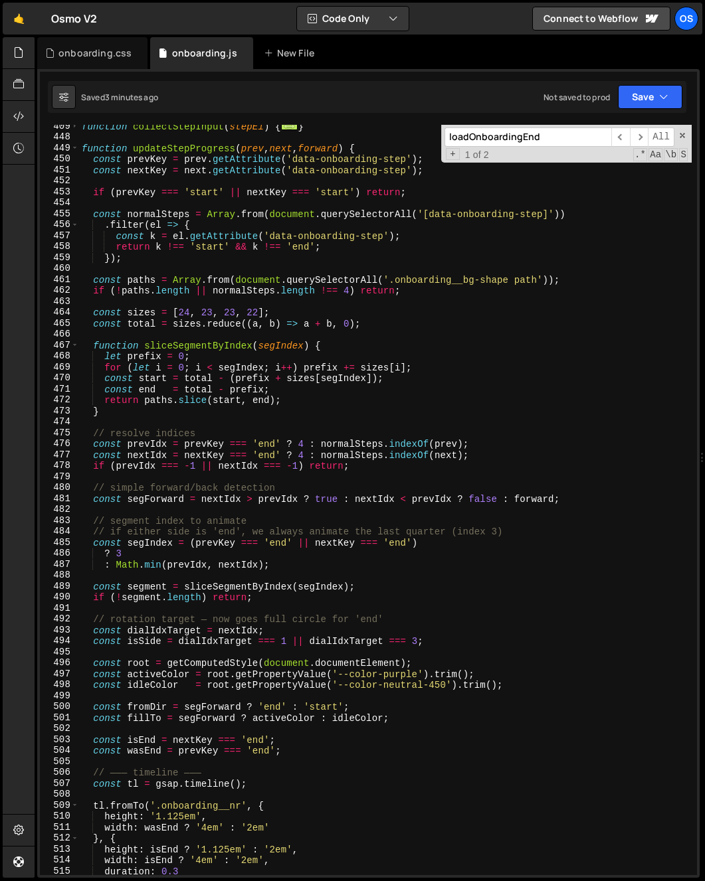
click at [149, 260] on div "function collectStepInput ( stepEl ) { ... } function updateStepProgress ( prev…" at bounding box center [385, 507] width 612 height 773
type textarea "});"
click at [147, 272] on div "function collectStepInput ( stepEl ) { ... } function updateStepProgress ( prev…" at bounding box center [385, 507] width 612 height 773
paste textarea "console.log([DOMAIN_NAME](el => el.getAttribute('data-onboarding-step')));"
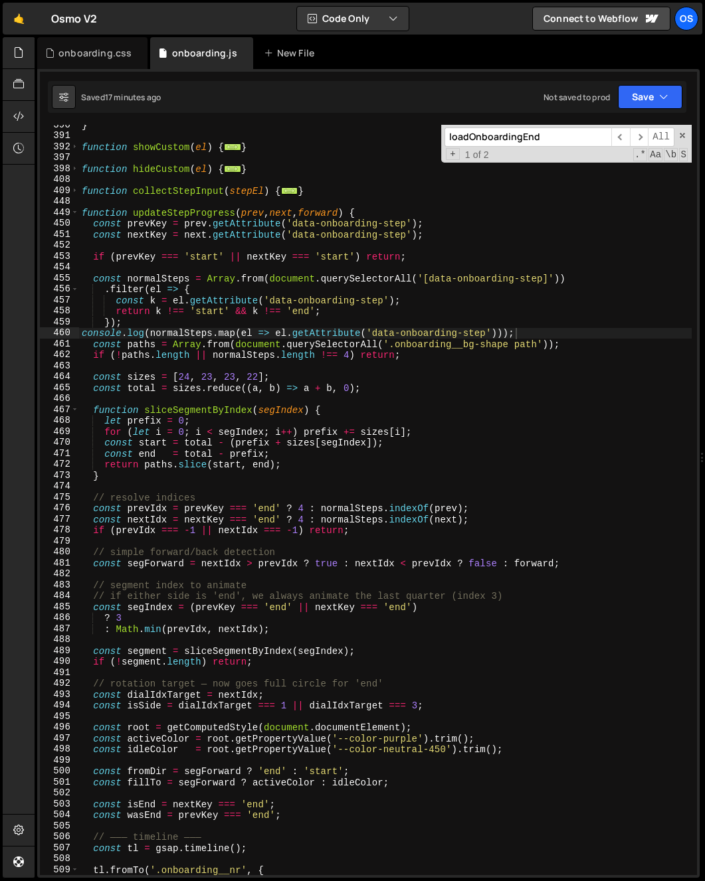
scroll to position [633, 0]
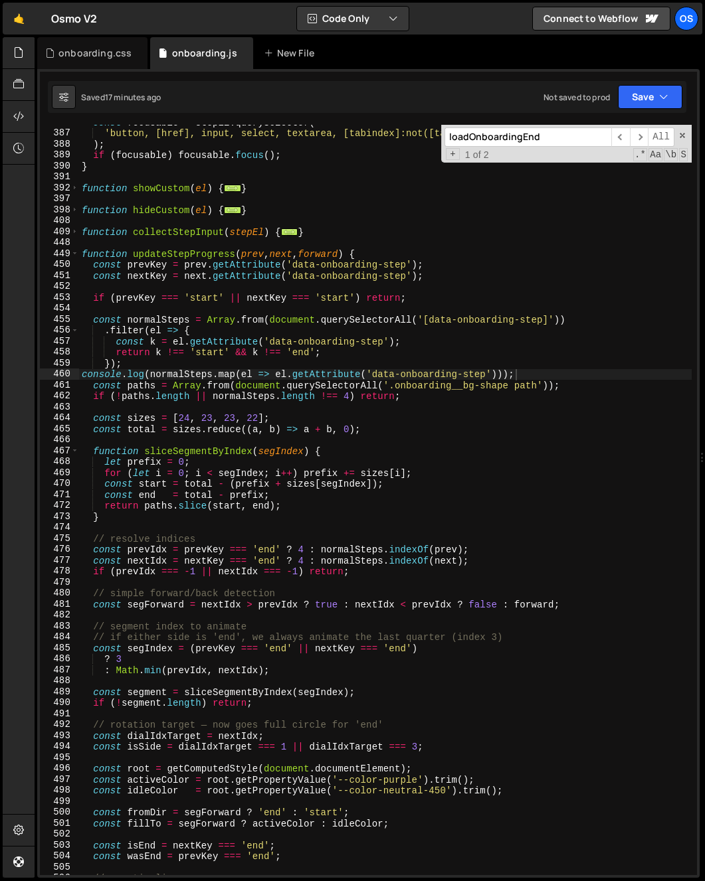
click at [70, 254] on div "449" at bounding box center [59, 253] width 39 height 11
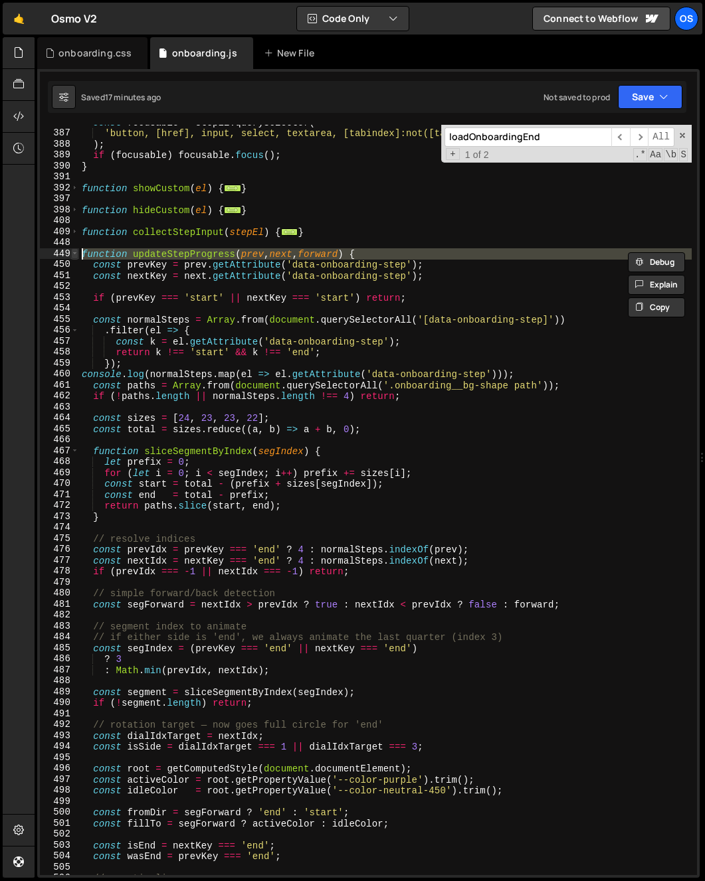
click at [76, 258] on span at bounding box center [74, 253] width 7 height 11
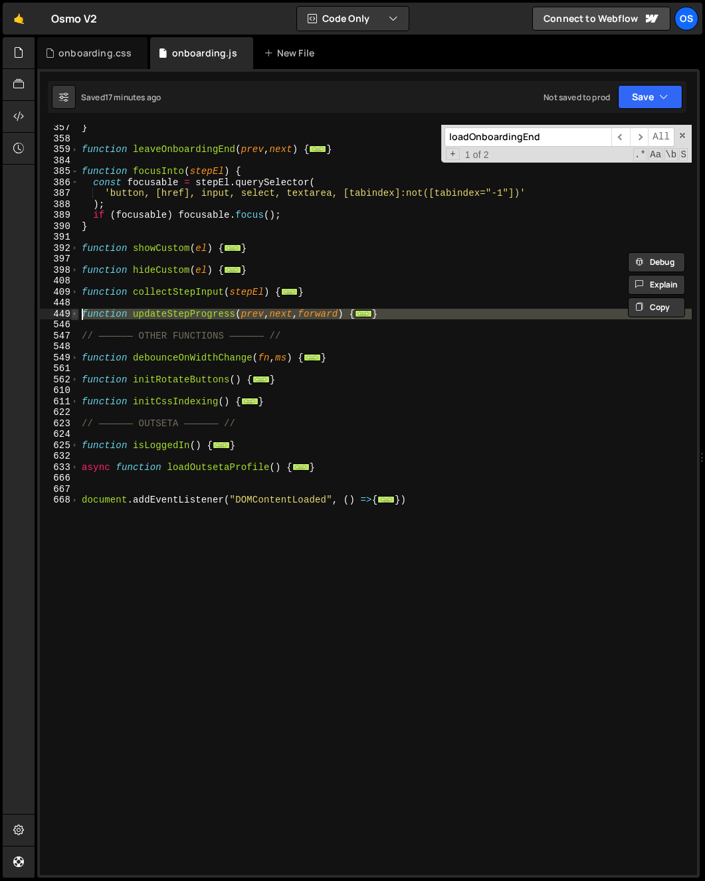
drag, startPoint x: 85, startPoint y: 325, endPoint x: 78, endPoint y: 315, distance: 12.9
click at [78, 315] on div "function updateStepProgress(prev, next, forward) { const prevKey = prev.getAttr…" at bounding box center [368, 500] width 657 height 751
paste textarea "}"
type textarea "}"
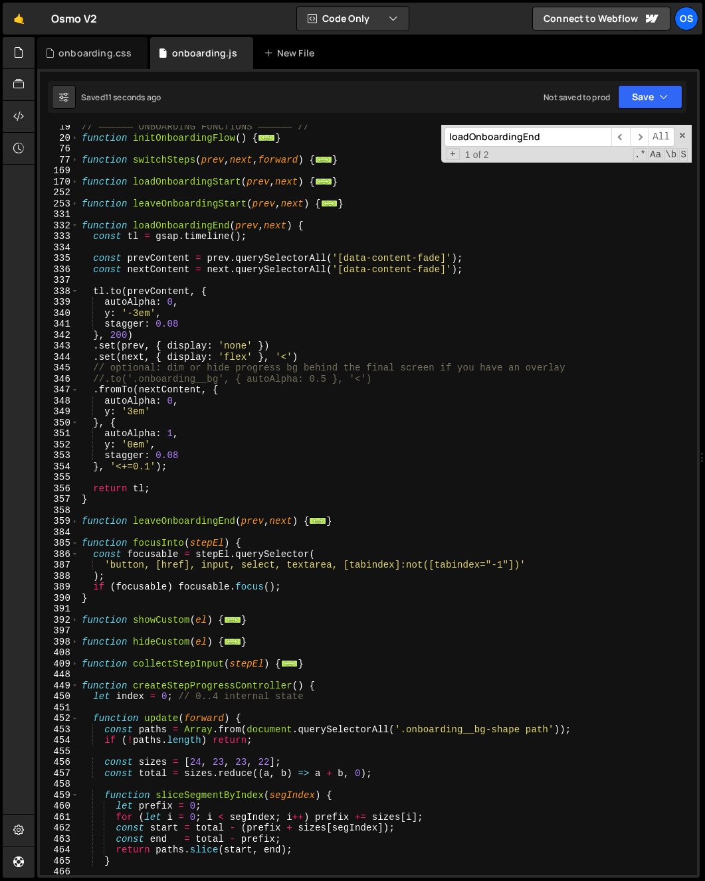
scroll to position [78, 0]
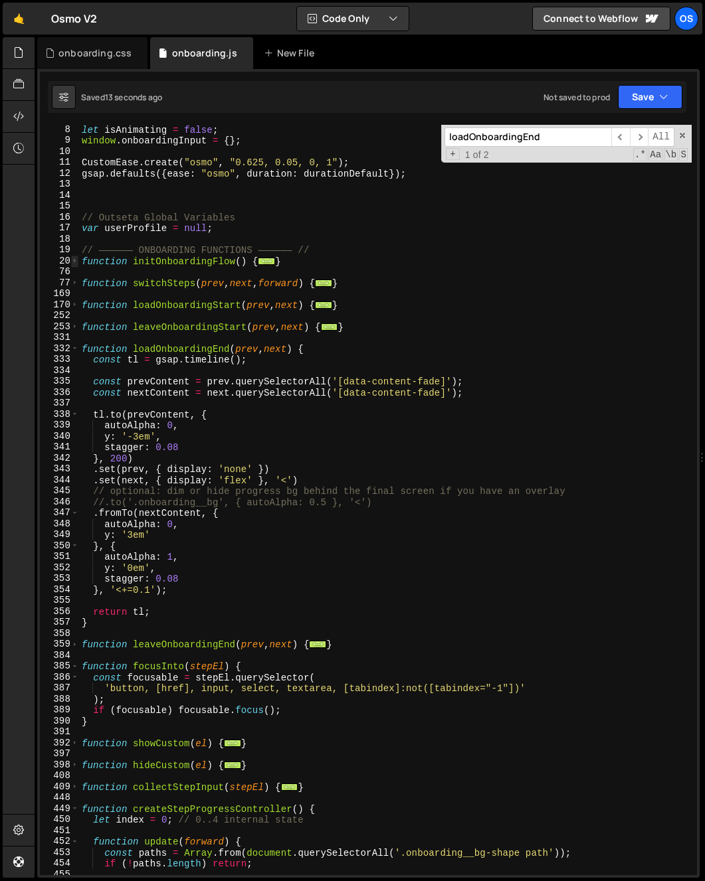
click at [71, 265] on span at bounding box center [74, 261] width 7 height 11
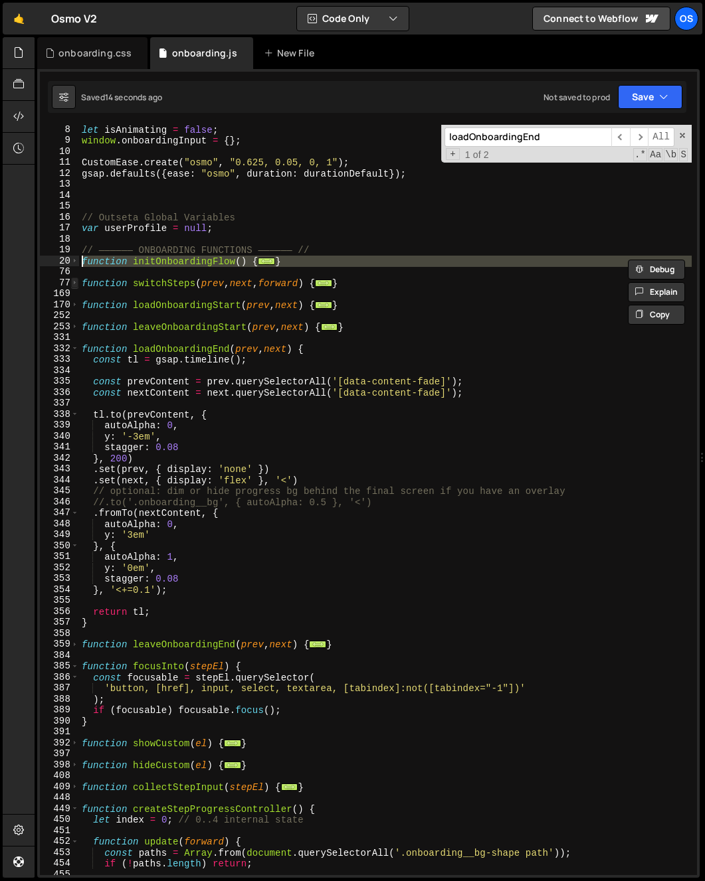
click at [76, 278] on span at bounding box center [74, 283] width 7 height 11
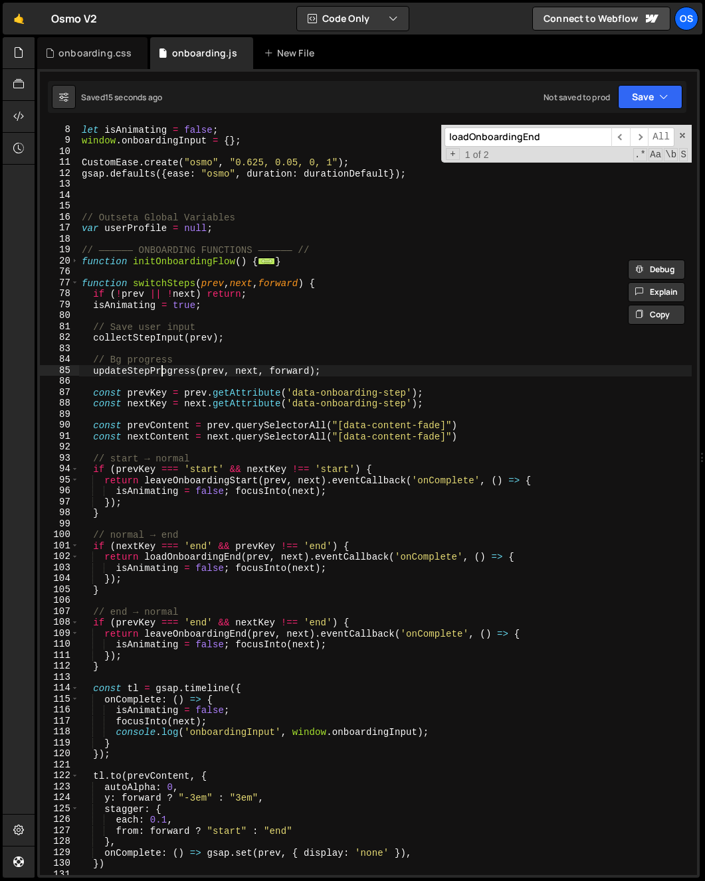
click at [161, 369] on div "let isAnimating = false ; window . onboardingInput = { } ; CustomEase . create …" at bounding box center [385, 510] width 612 height 773
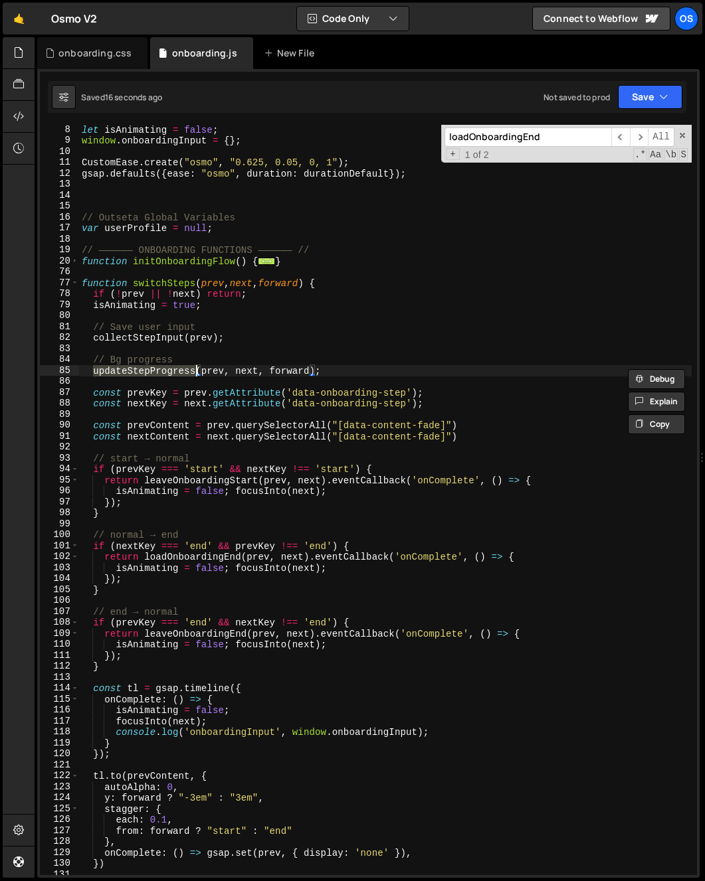
click at [349, 373] on div "let isAnimating = false ; window . onboardingInput = { } ; CustomEase . create …" at bounding box center [385, 510] width 612 height 773
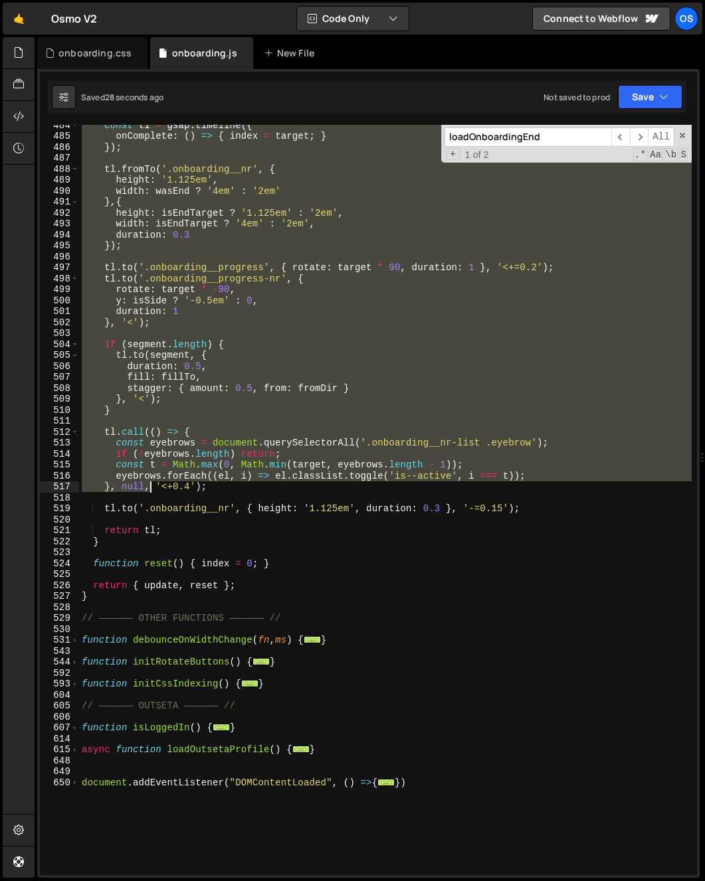
scroll to position [2142, 0]
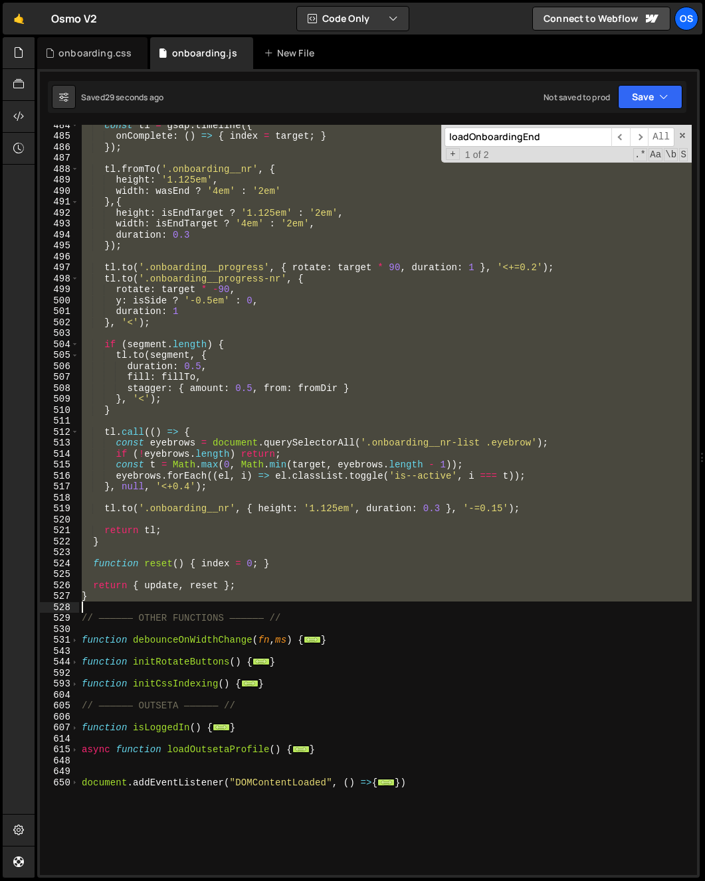
drag, startPoint x: 82, startPoint y: 339, endPoint x: 191, endPoint y: 600, distance: 282.6
click at [191, 600] on div "const tl = gsap . timeline ({ onComplete : ( ) => { index = target ; } }) ; tl …" at bounding box center [385, 506] width 612 height 773
type textarea "return { update, reset }; }"
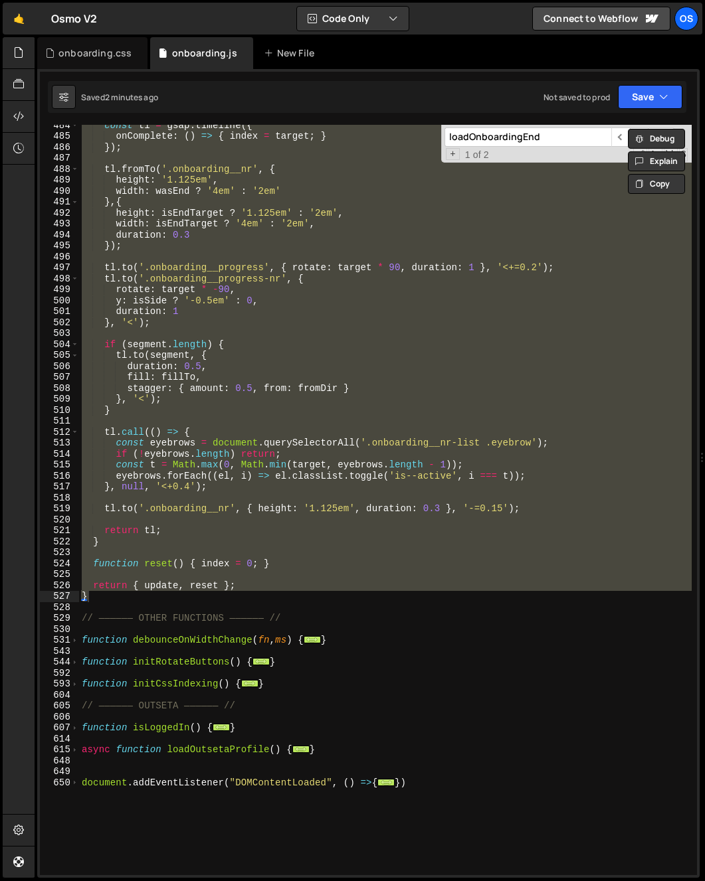
click at [517, 148] on div "loadOnboardingEnd ​ ​ All Replace All + 1 of 2 .* Aa \b S" at bounding box center [566, 144] width 250 height 38
click at [522, 143] on input "loadOnboardingEnd" at bounding box center [527, 137] width 167 height 19
paste input "data-onboarding-nav"
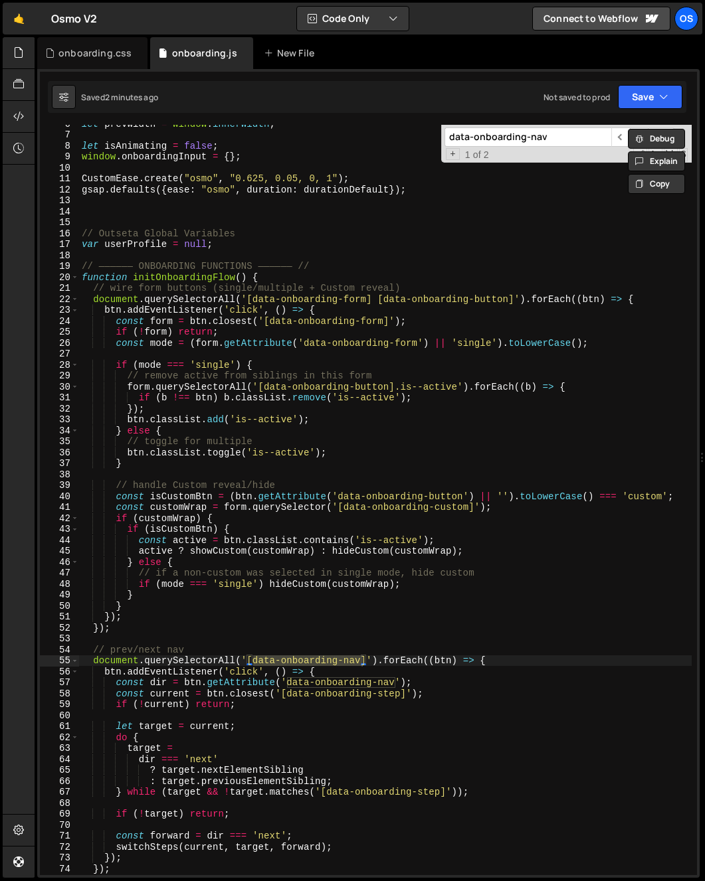
scroll to position [238, 0]
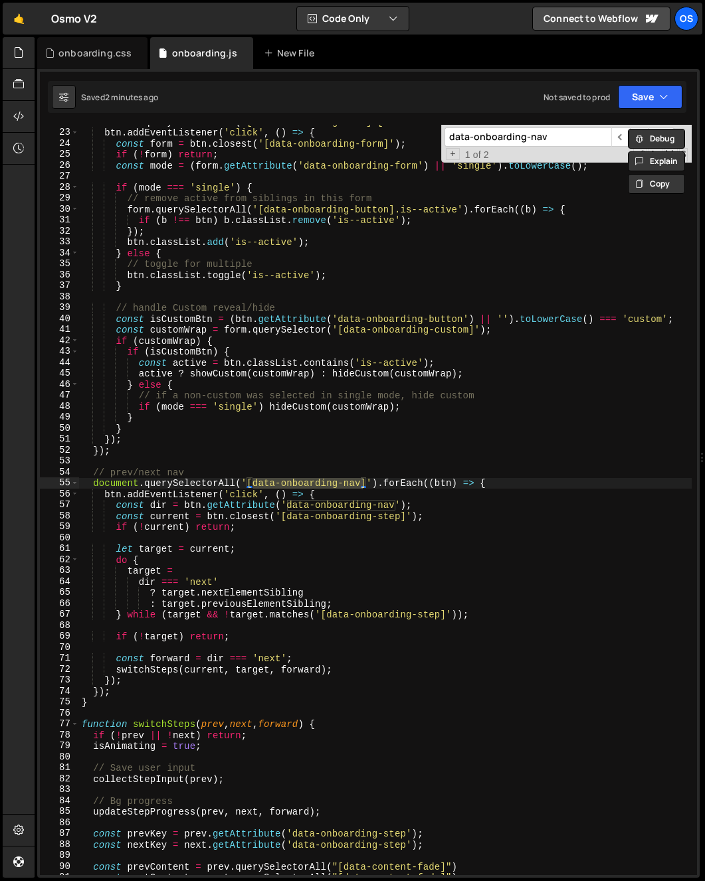
type input "data-onboarding-nav"
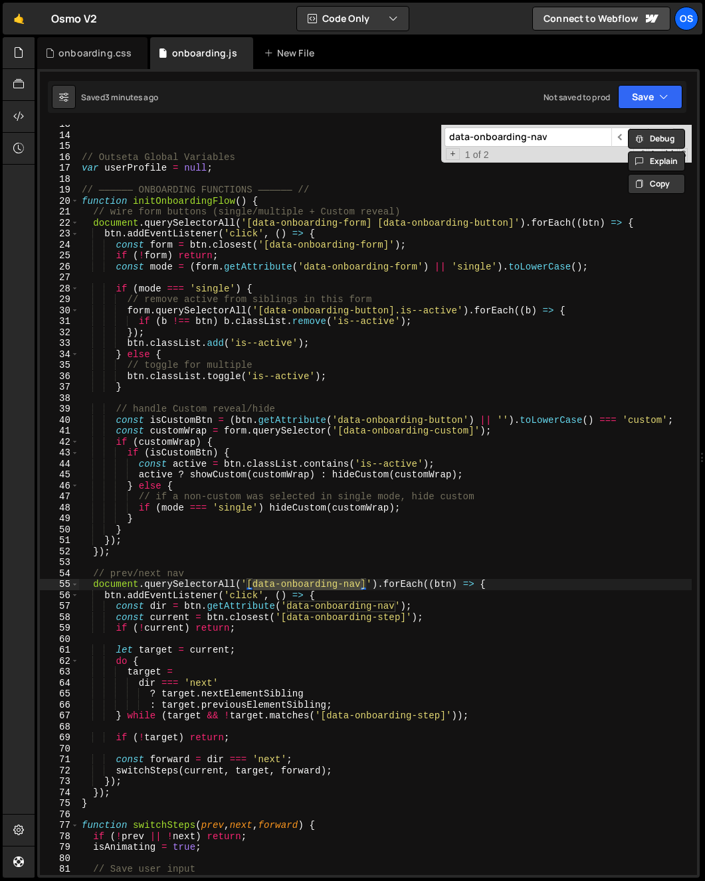
scroll to position [138, 0]
click at [74, 224] on span at bounding box center [74, 223] width 7 height 11
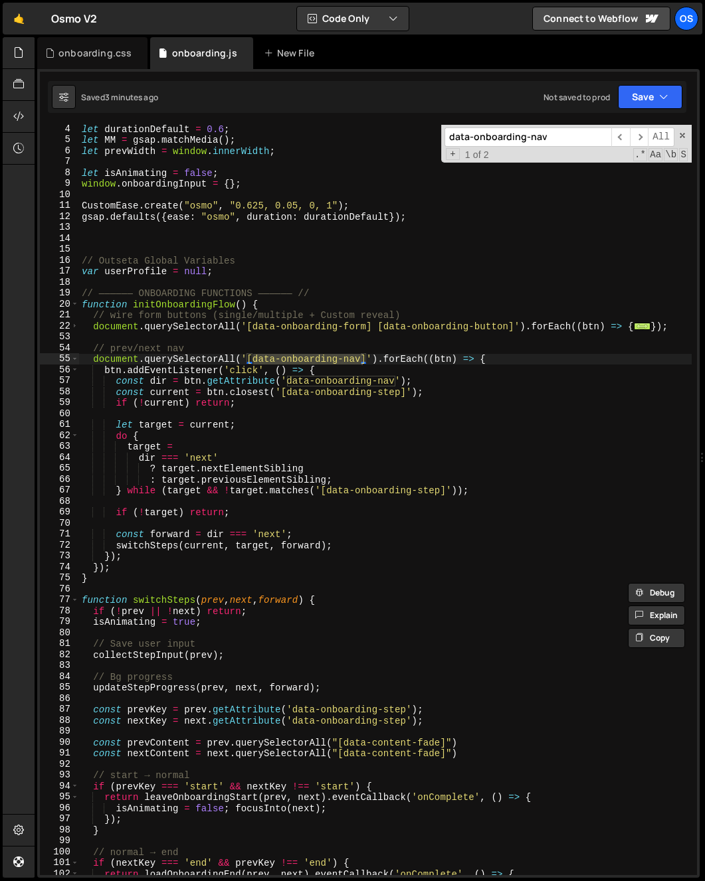
scroll to position [35, 0]
drag, startPoint x: 92, startPoint y: 691, endPoint x: 99, endPoint y: 699, distance: 11.3
click at [92, 691] on div "let durationDefault = 0.6 ; let MM = gsap . matchMedia ( ) ; let prevWidth = wi…" at bounding box center [385, 510] width 612 height 773
type textarea "updateStepProgress(prev, next, forward);"
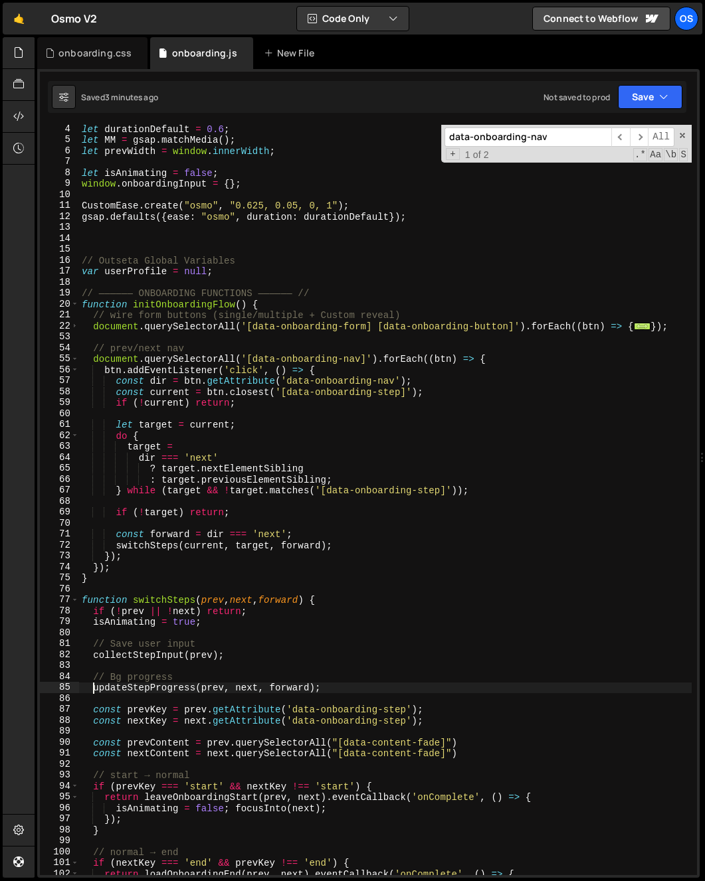
click at [149, 693] on div "let durationDefault = 0.6 ; let MM = gsap . matchMedia ( ) ; let prevWidth = wi…" at bounding box center [385, 510] width 612 height 773
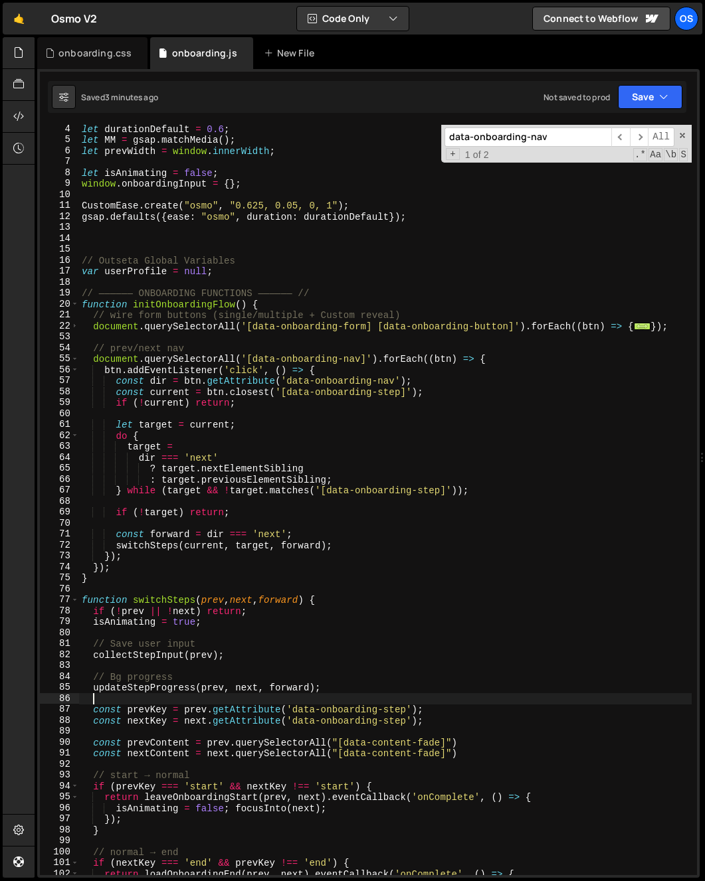
click at [149, 693] on div "let durationDefault = 0.6 ; let MM = gsap . matchMedia ( ) ; let prevWidth = wi…" at bounding box center [385, 510] width 612 height 773
click at [97, 689] on div "let durationDefault = 0.6 ; let MM = gsap . matchMedia ( ) ; let prevWidth = wi…" at bounding box center [385, 510] width 612 height 773
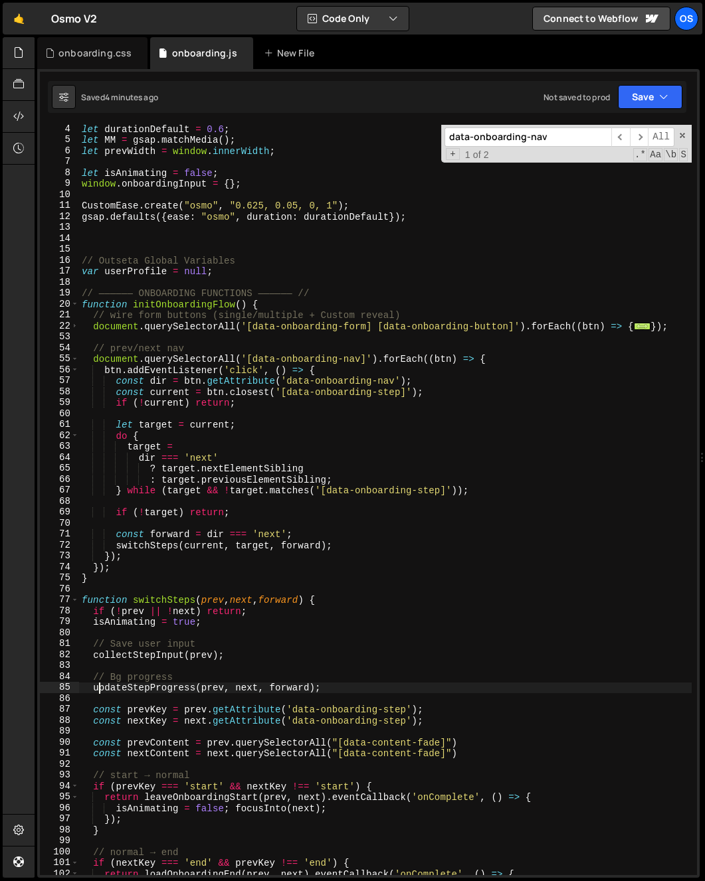
click at [94, 688] on div "let durationDefault = 0.6 ; let MM = gsap . matchMedia ( ) ; let prevWidth = wi…" at bounding box center [385, 510] width 612 height 773
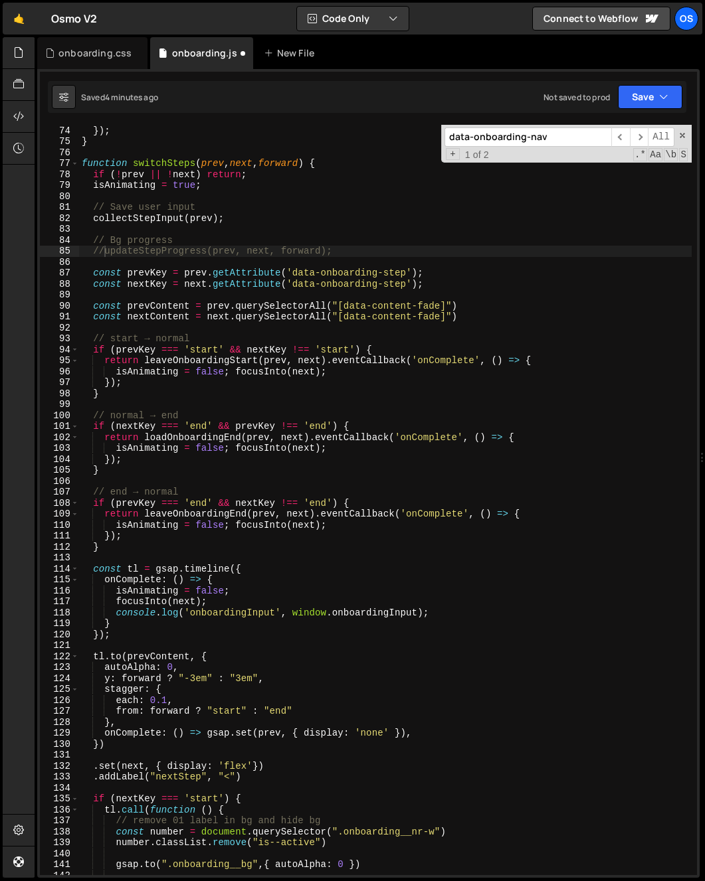
scroll to position [390, 0]
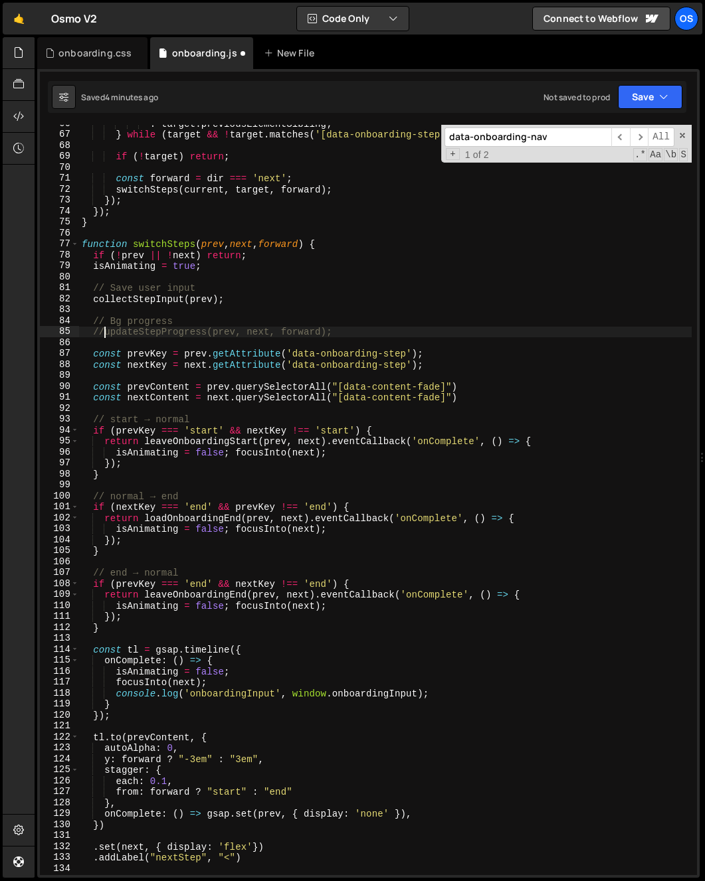
click at [195, 320] on div ": target . previousElementSibling ; } while ( target && ! target . matches ( '[…" at bounding box center [385, 504] width 612 height 773
type textarea "// Bg progress"
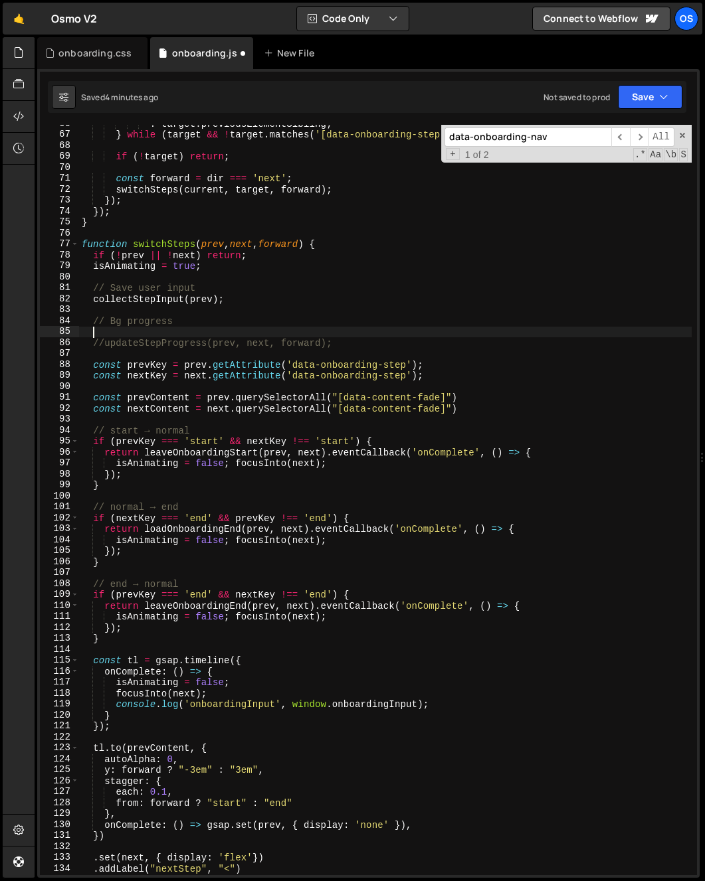
scroll to position [0, 0]
paste textarea "const stepProgress = createStepProgressController();"
click at [367, 324] on div ": target . previousElementSibling ; } while ( target && ! target . matches ( '[…" at bounding box center [385, 504] width 612 height 773
drag, startPoint x: 351, startPoint y: 325, endPoint x: 95, endPoint y: 333, distance: 255.9
click at [95, 333] on div ": target . previousElementSibling ; } while ( target && ! target . matches ( '[…" at bounding box center [385, 504] width 612 height 773
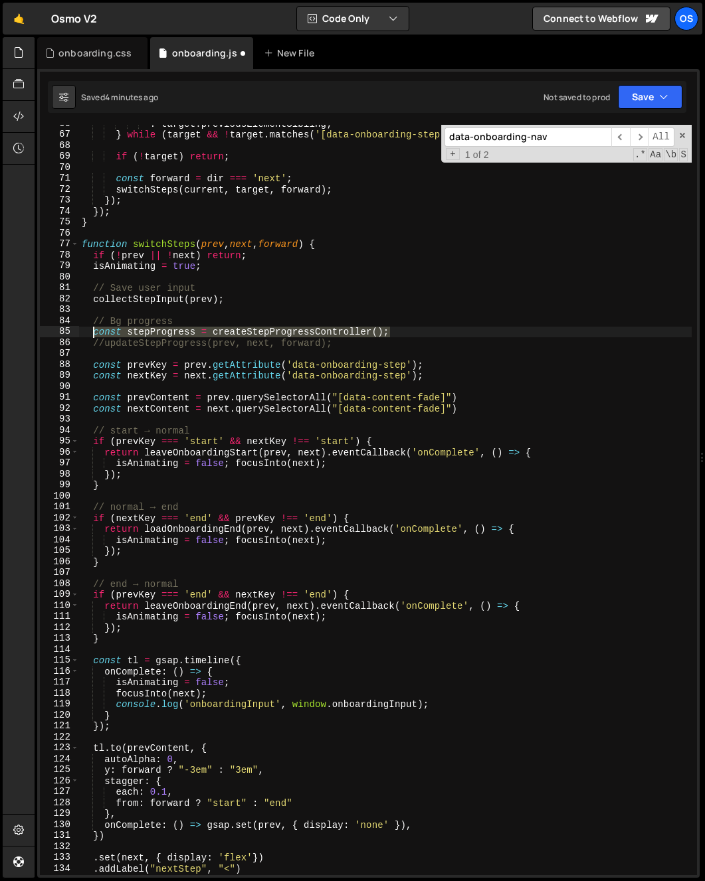
type textarea "const stepProgress = createStepProgressController();"
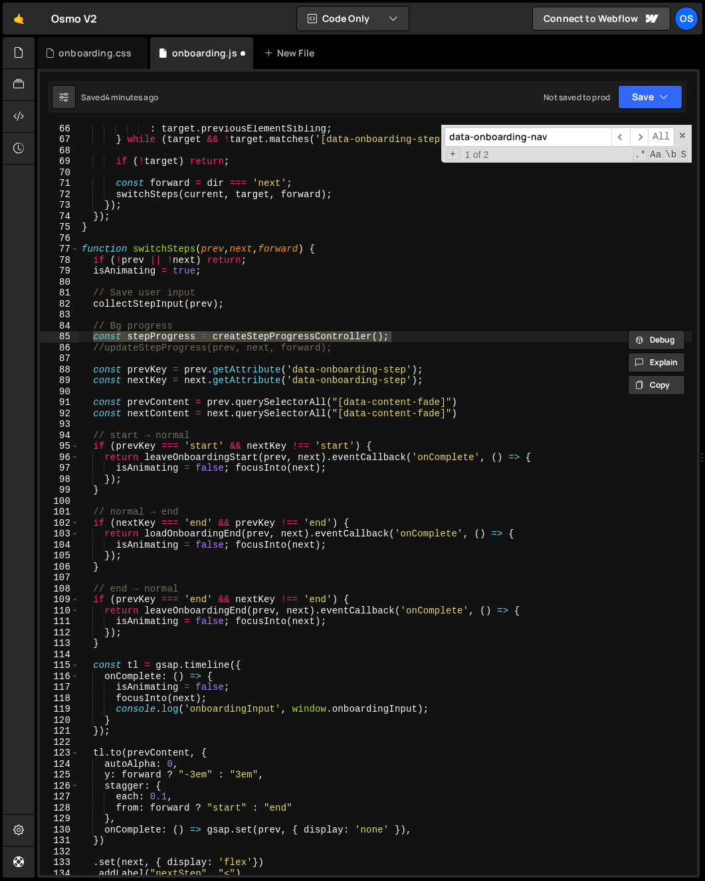
scroll to position [385, 0]
click at [388, 339] on div ": target . previousElementSibling ; } while ( target && ! target . matches ( '[…" at bounding box center [385, 500] width 612 height 751
click at [446, 369] on div ": target . previousElementSibling ; } while ( target && ! target . matches ( '[…" at bounding box center [385, 509] width 612 height 773
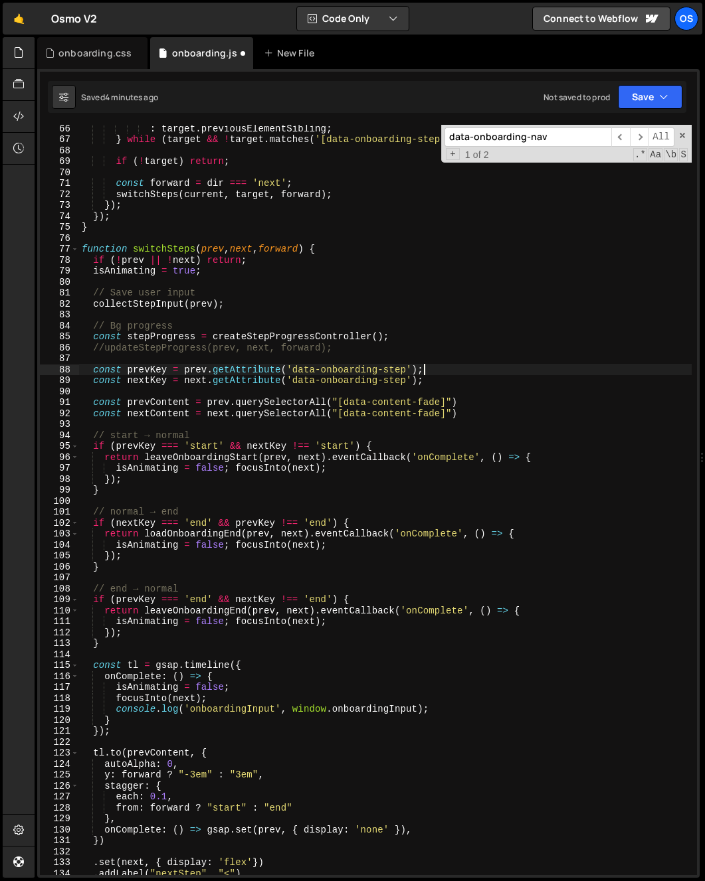
click at [456, 381] on div ": target . previousElementSibling ; } while ( target && ! target . matches ( '[…" at bounding box center [385, 509] width 612 height 773
type textarea "const nextKey = next.getAttribute('data-onboarding-step');"
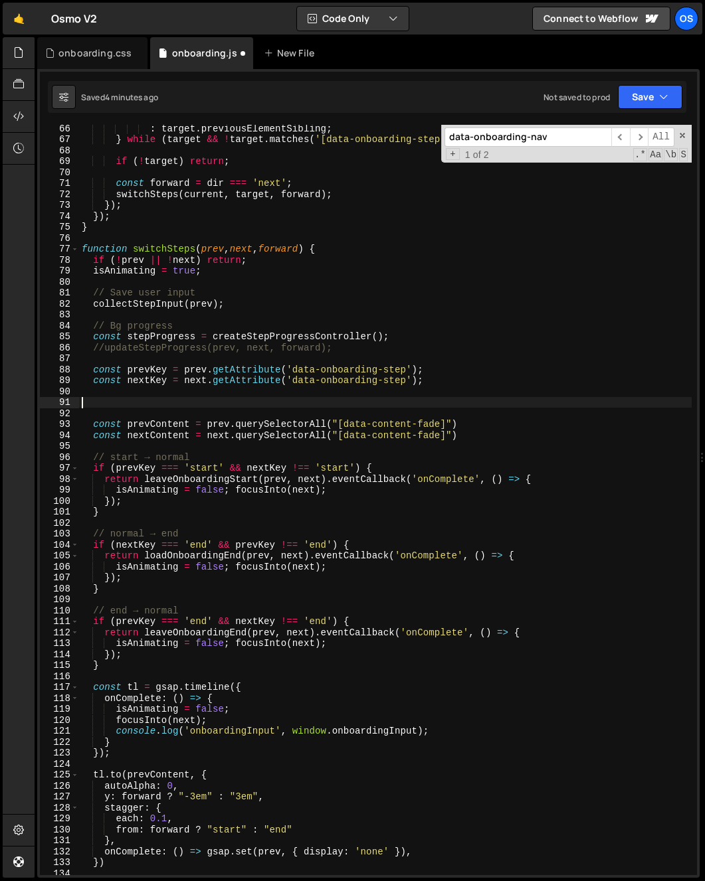
paste textarea "}"
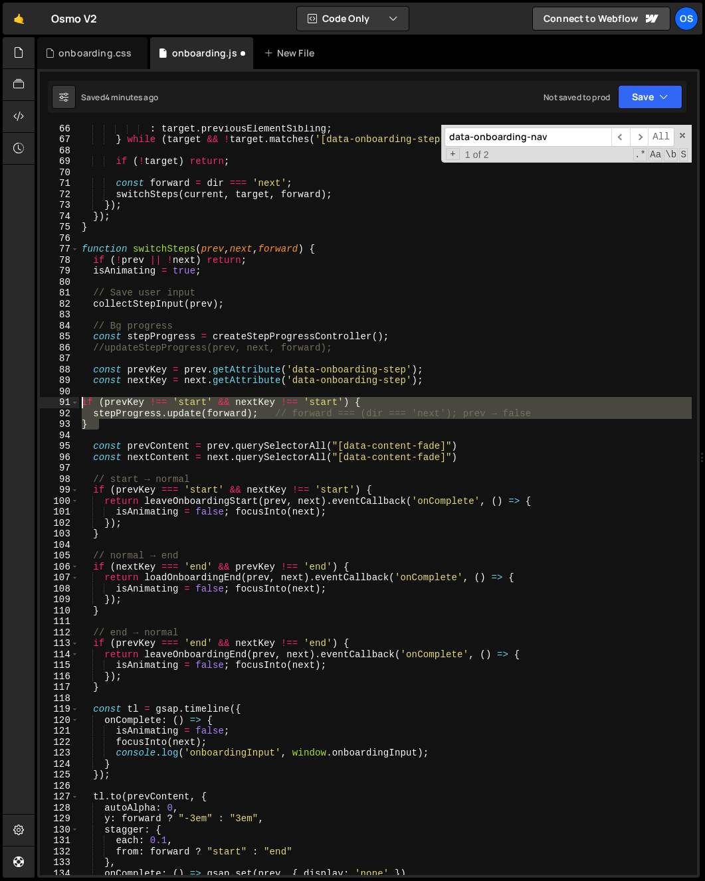
drag, startPoint x: 101, startPoint y: 422, endPoint x: 65, endPoint y: 395, distance: 45.0
click at [65, 395] on div "} 66 67 68 69 70 71 72 73 74 75 76 77 78 79 80 81 82 83 84 85 86 87 88 89 90 91…" at bounding box center [368, 500] width 657 height 751
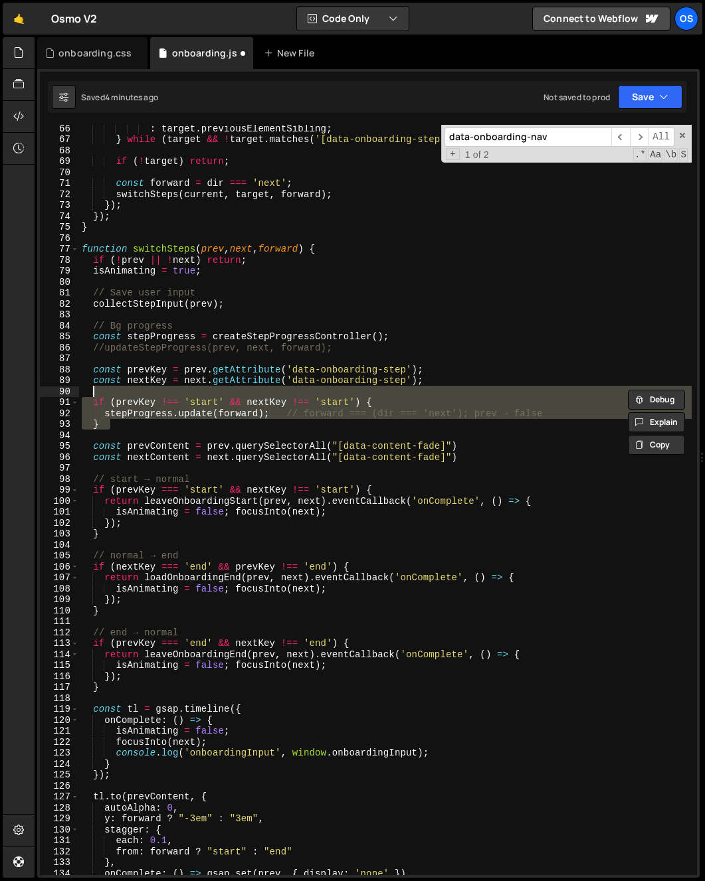
click at [132, 418] on div ": target . previousElementSibling ; } while ( target && ! target . matches ( '[…" at bounding box center [385, 500] width 612 height 751
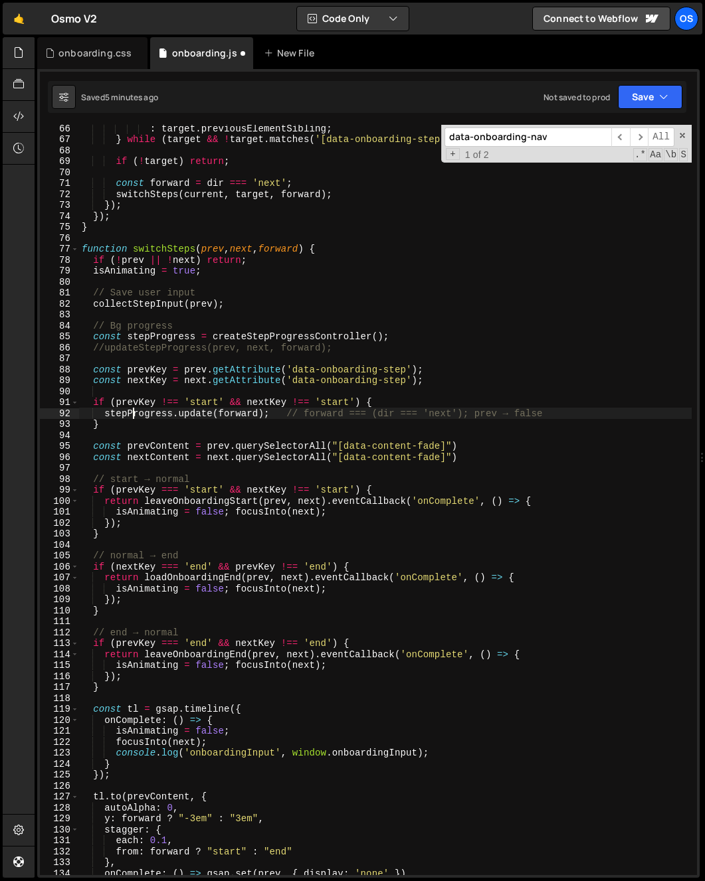
click at [208, 401] on div ": target . previousElementSibling ; } while ( target && ! target . matches ( '[…" at bounding box center [385, 509] width 612 height 773
drag, startPoint x: 106, startPoint y: 414, endPoint x: 270, endPoint y: 416, distance: 163.4
click at [270, 416] on div ": target . previousElementSibling ; } while ( target && ! target . matches ( '[…" at bounding box center [385, 509] width 612 height 773
click at [376, 483] on div ": target . previousElementSibling ; } while ( target && ! target . matches ( '[…" at bounding box center [385, 509] width 612 height 773
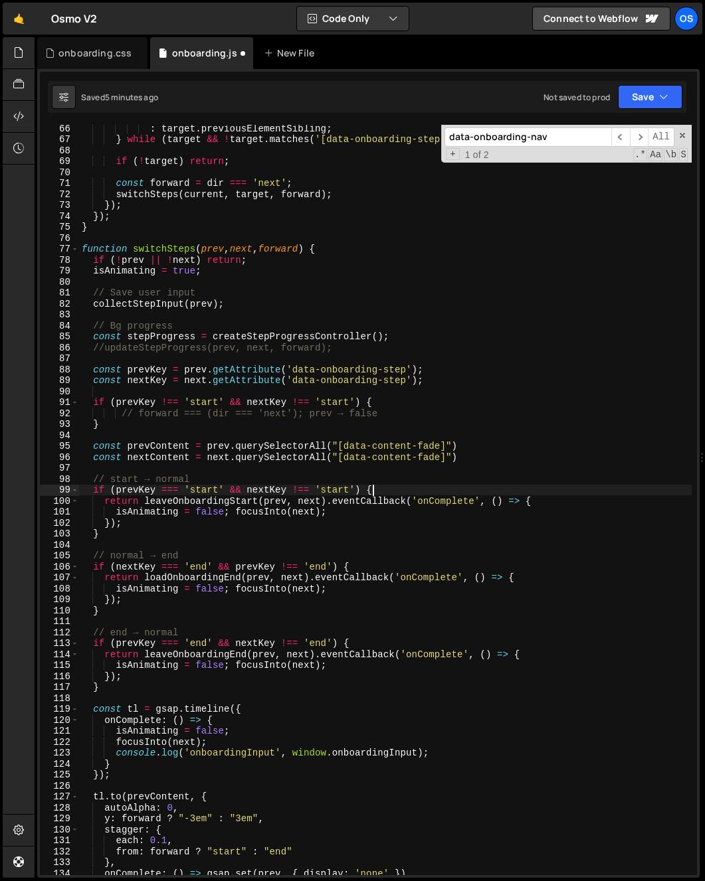
click at [386, 491] on div ": target . previousElementSibling ; } while ( target && ! target . matches ( '[…" at bounding box center [385, 509] width 612 height 773
type textarea "if (prevKey === 'start' && nextKey !== 'start') {"
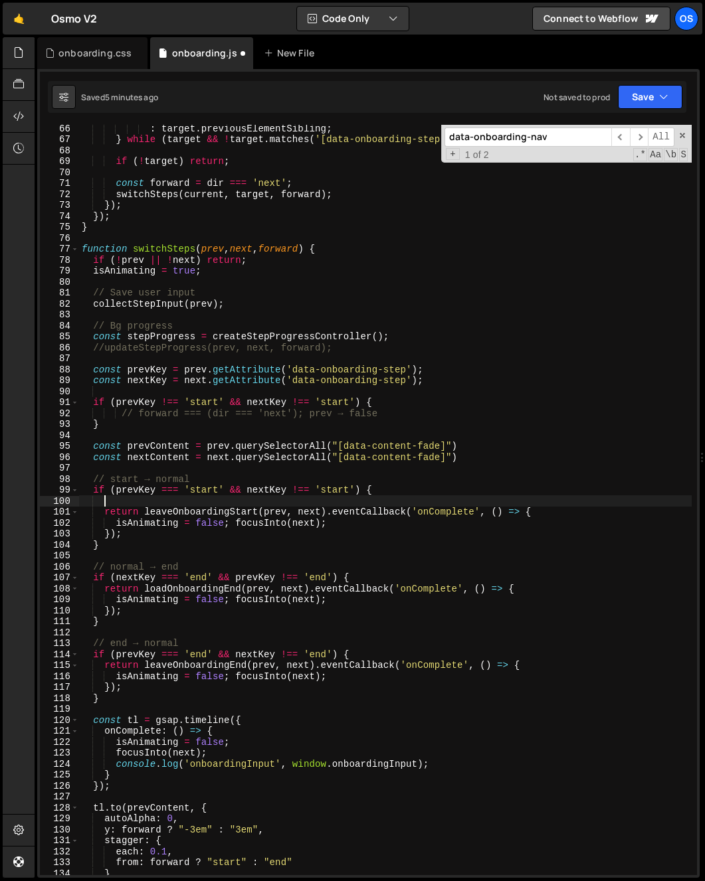
scroll to position [0, 1]
paste textarea "stepProgress.update(forward);"
type textarea "stepProgress.update(forward);"
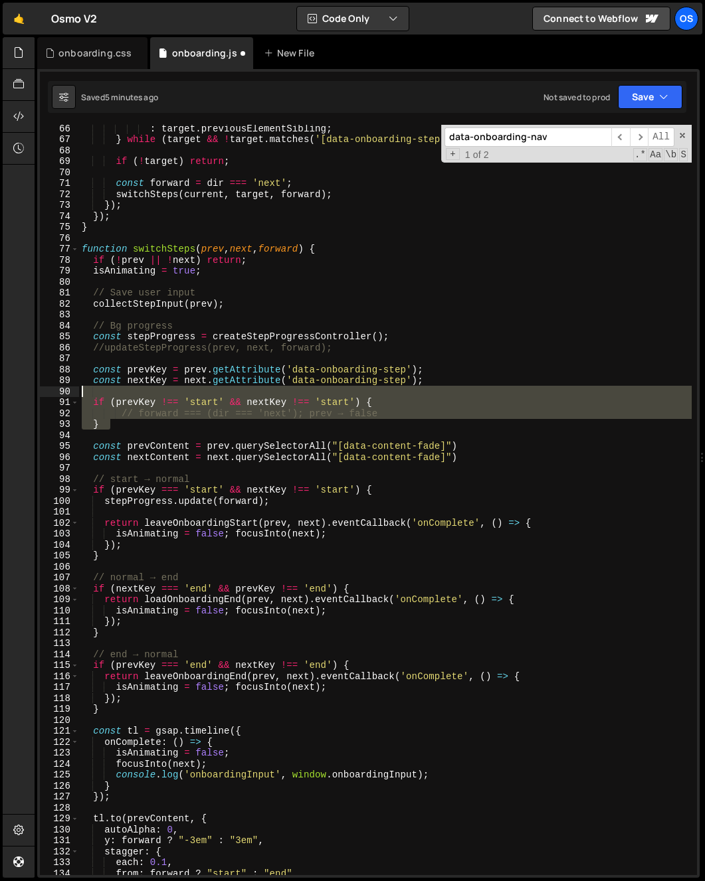
drag, startPoint x: 125, startPoint y: 424, endPoint x: 30, endPoint y: 390, distance: 101.1
click at [30, 390] on div "Hold on a sec... Are you certain you wish to leave this page? Any changes you'v…" at bounding box center [352, 440] width 705 height 881
type textarea "if (prevKey !== 'start' && nextKey !== 'start') {"
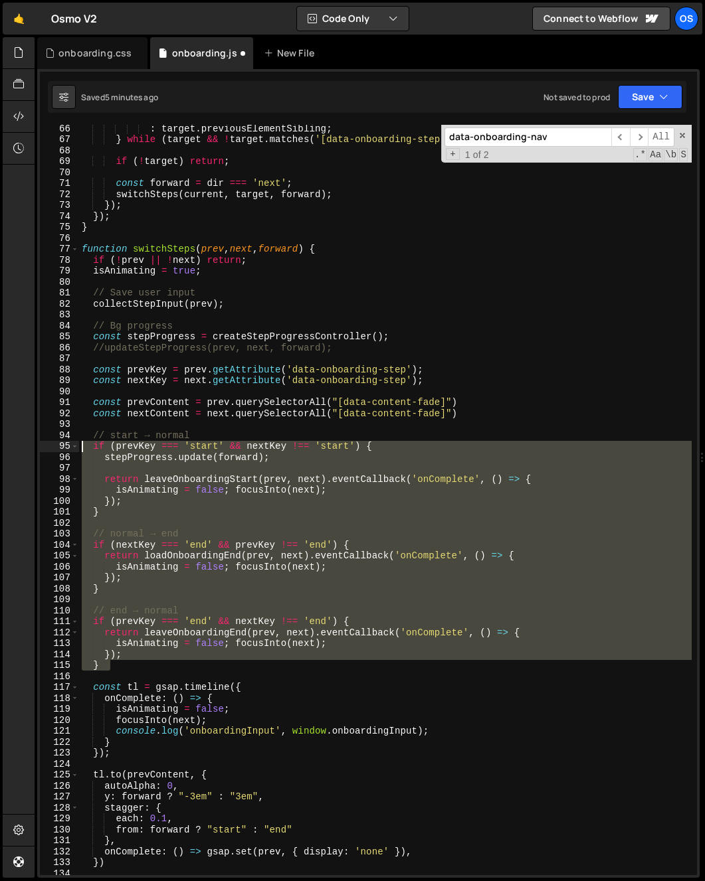
drag, startPoint x: 117, startPoint y: 666, endPoint x: 18, endPoint y: 448, distance: 239.3
click at [18, 448] on div "Hold on a sec... Are you certain you wish to leave this page? Any changes you'v…" at bounding box center [352, 440] width 705 height 881
paste textarea "}"
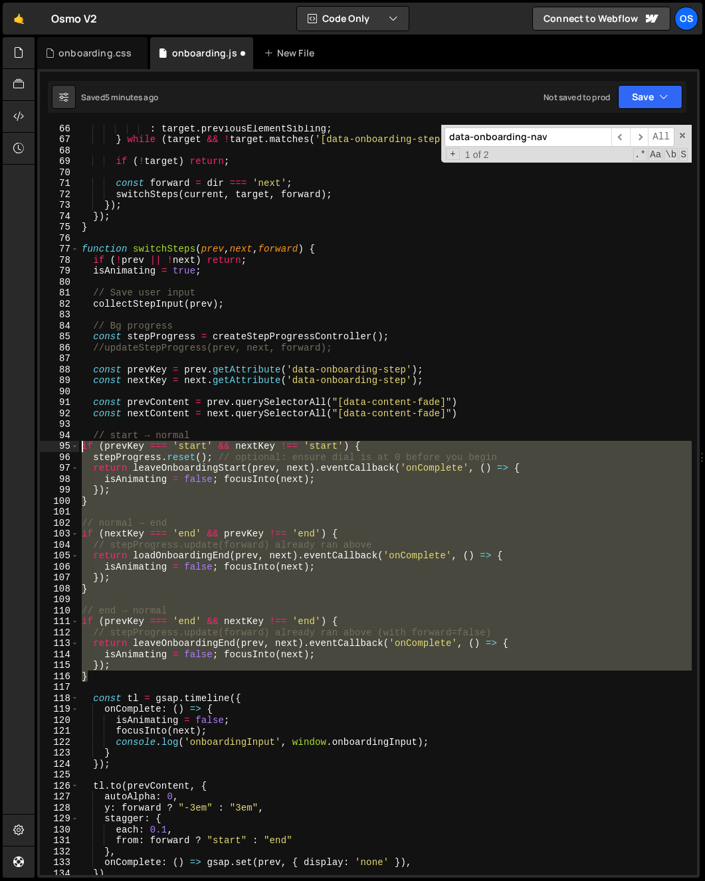
drag, startPoint x: 97, startPoint y: 676, endPoint x: 66, endPoint y: 446, distance: 231.9
click at [66, 446] on div "} 66 67 68 69 70 71 72 73 74 75 76 77 78 79 80 81 82 83 84 85 86 87 88 89 90 91…" at bounding box center [368, 500] width 657 height 751
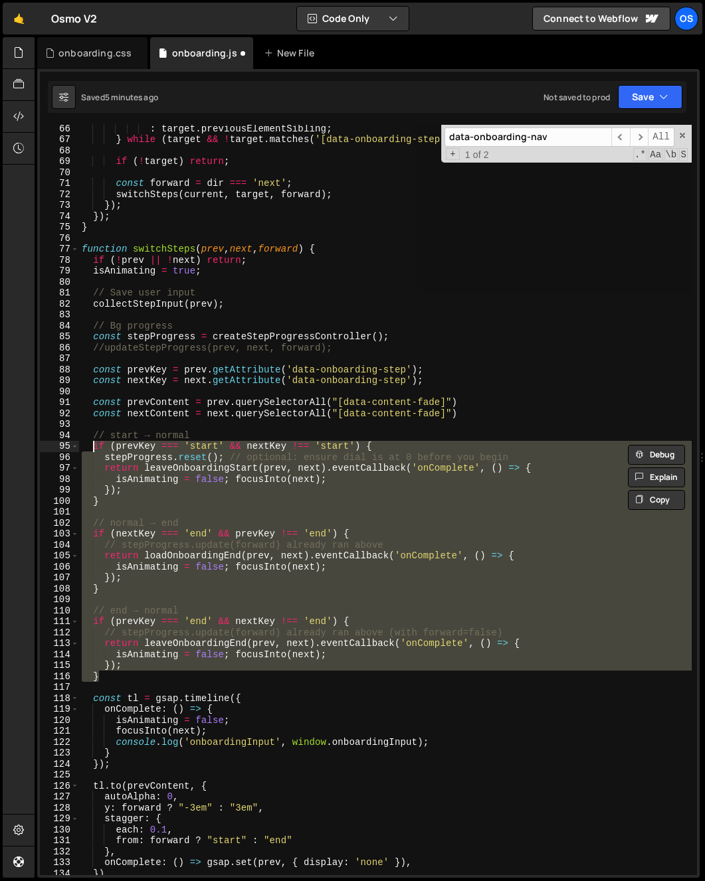
click at [266, 452] on div ": target . previousElementSibling ; } while ( target && ! target . matches ( '[…" at bounding box center [385, 500] width 612 height 751
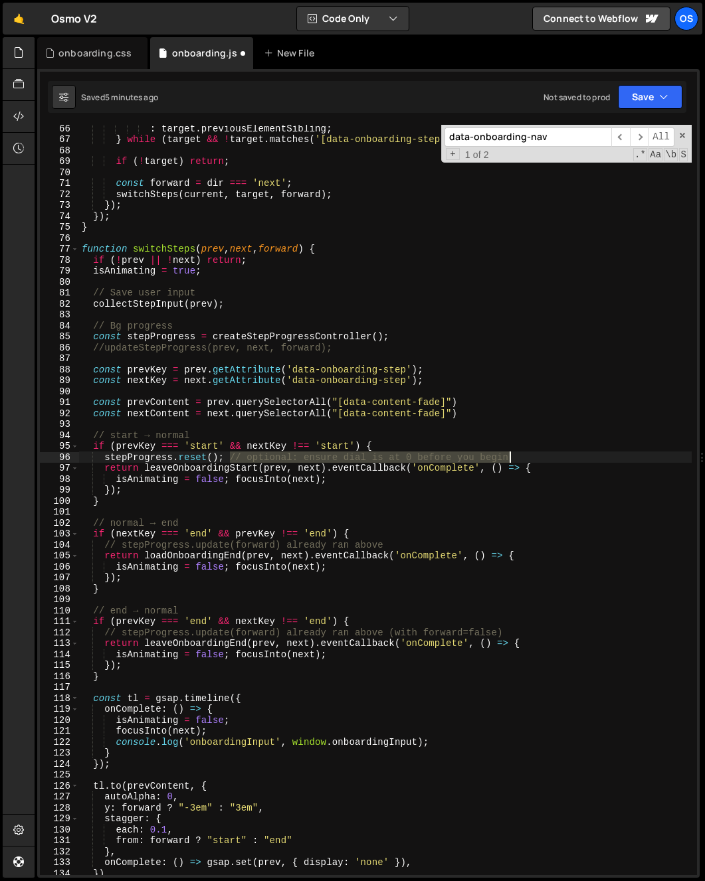
drag, startPoint x: 232, startPoint y: 456, endPoint x: 567, endPoint y: 456, distance: 335.5
click at [567, 456] on div ": target . previousElementSibling ; } while ( target && ! target . matches ( '[…" at bounding box center [385, 509] width 612 height 773
type textarea "stepProgress.reset();"
click at [237, 426] on div ": target . previousElementSibling ; } while ( target && ! target . matches ( '[…" at bounding box center [385, 509] width 612 height 773
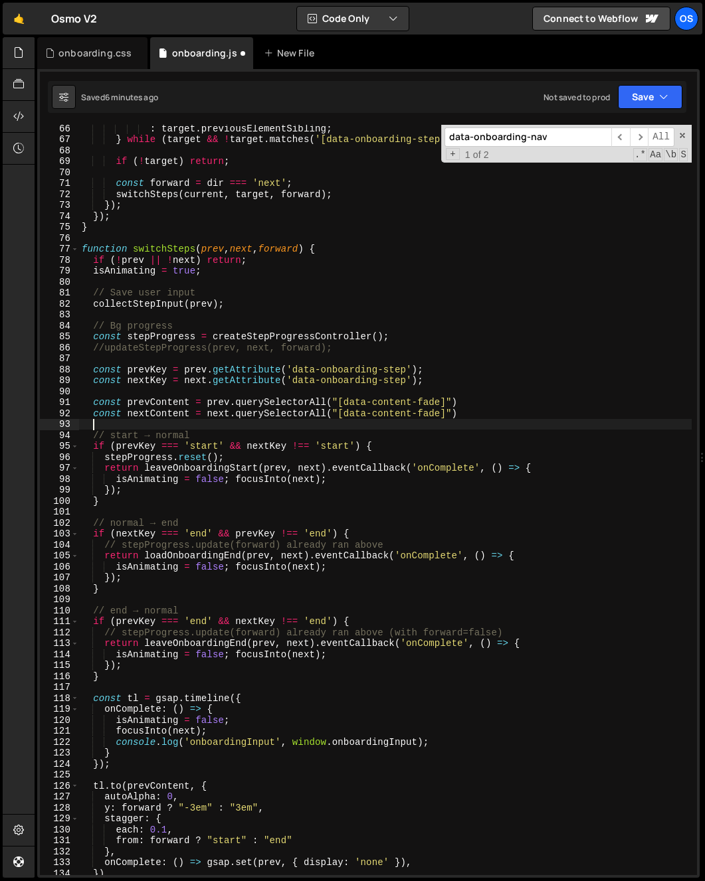
paste textarea "}"
type textarea "}"
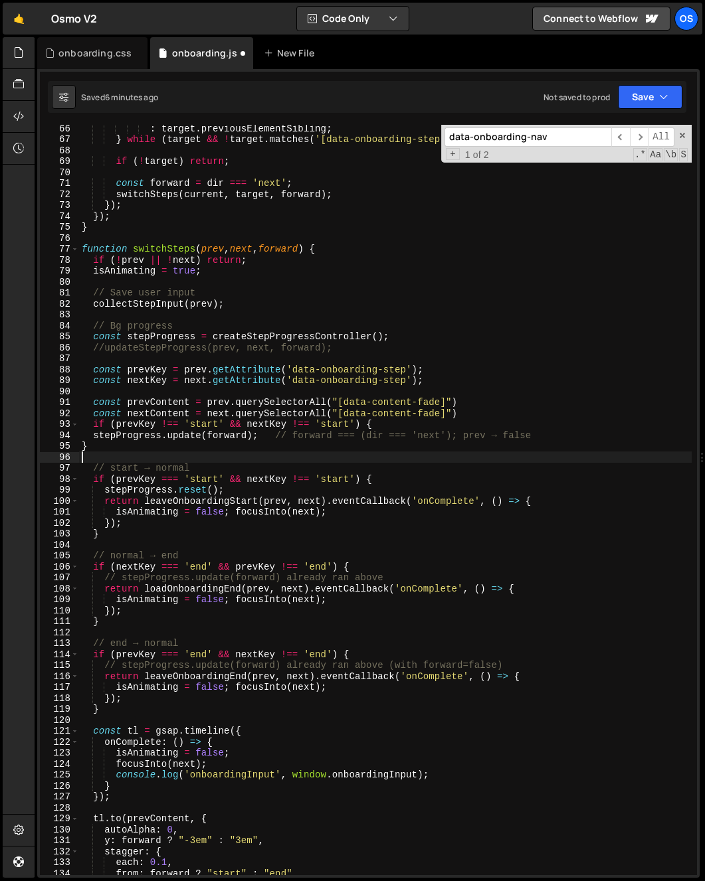
click at [82, 446] on div ": target . previousElementSibling ; } while ( target && ! target . matches ( '[…" at bounding box center [385, 509] width 612 height 773
click at [102, 435] on div ": target . previousElementSibling ; } while ( target && ! target . matches ( '[…" at bounding box center [385, 509] width 612 height 773
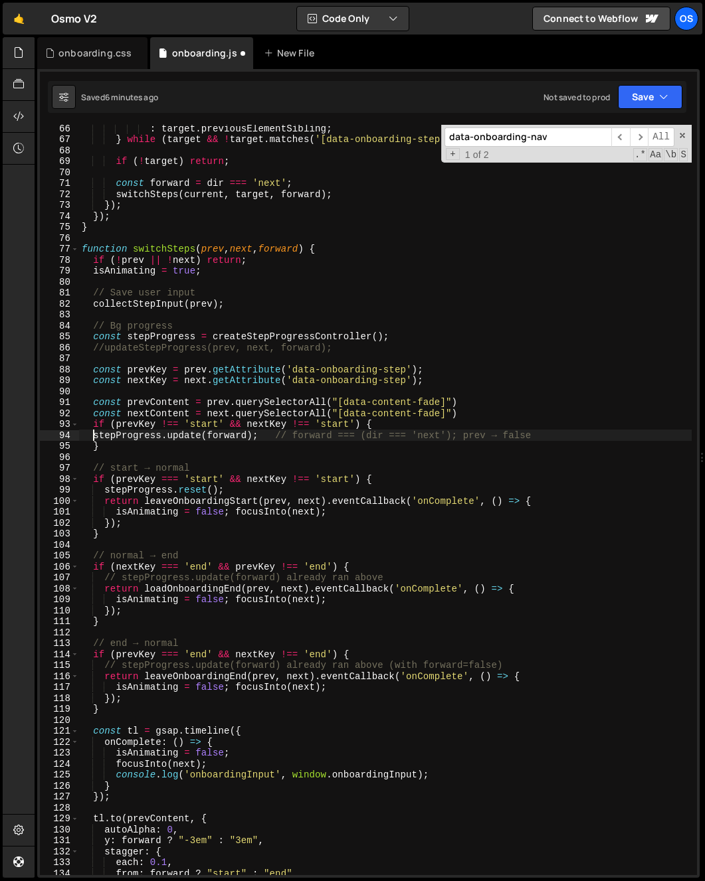
click at [93, 436] on div ": target . previousElementSibling ; } while ( target && ! target . matches ( '[…" at bounding box center [385, 509] width 612 height 773
click at [504, 416] on div ": target . previousElementSibling ; } while ( target && ! target . matches ( '[…" at bounding box center [385, 509] width 612 height 773
type textarea "const nextContent = next.querySelectorAll("[data-content-fade]")"
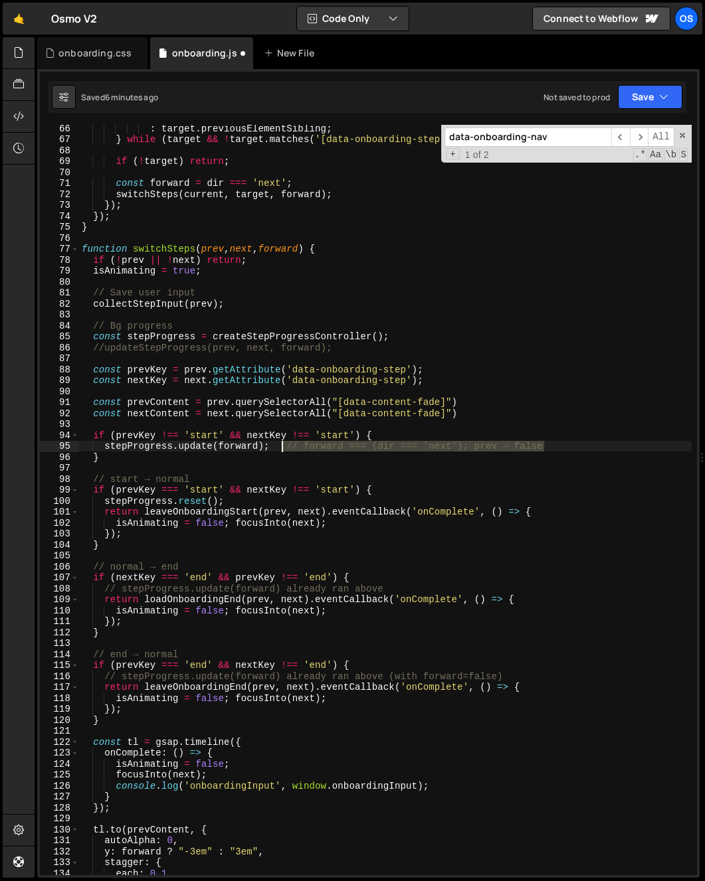
drag, startPoint x: 567, startPoint y: 446, endPoint x: 283, endPoint y: 450, distance: 284.3
click at [283, 450] on div ": target . previousElementSibling ; } while ( target && ! target . matches ( '[…" at bounding box center [385, 509] width 612 height 773
drag, startPoint x: 312, startPoint y: 460, endPoint x: 292, endPoint y: 449, distance: 22.3
click at [310, 459] on div ": target . previousElementSibling ; } while ( target && ! target . matches ( '[…" at bounding box center [385, 509] width 612 height 773
click at [288, 444] on div ": target . previousElementSibling ; } while ( target && ! target . matches ( '[…" at bounding box center [385, 509] width 612 height 773
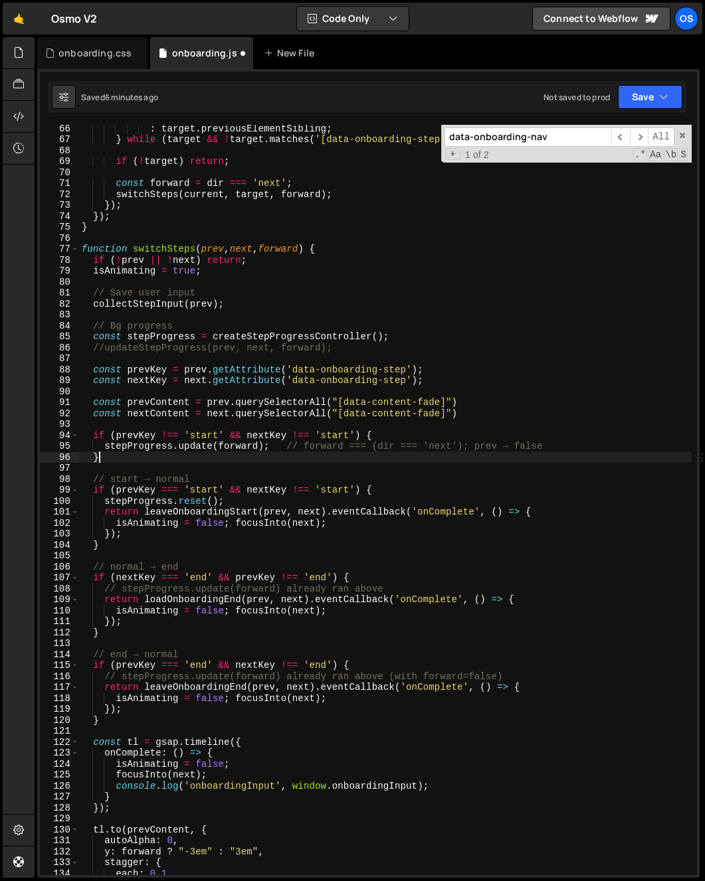
click at [187, 460] on div ": target . previousElementSibling ; } while ( target && ! target . matches ( '[…" at bounding box center [385, 509] width 612 height 773
click at [288, 476] on div ": target . previousElementSibling ; } while ( target && ! target . matches ( '[…" at bounding box center [385, 509] width 612 height 773
type textarea "// start → normal"
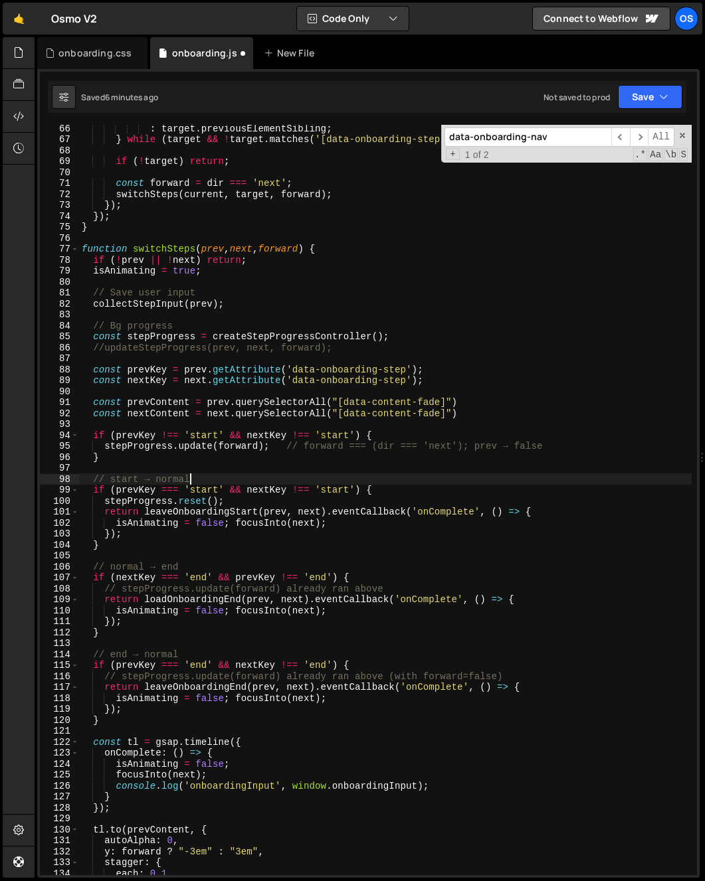
click at [266, 429] on div ": target . previousElementSibling ; } while ( target && ! target . matches ( '[…" at bounding box center [385, 509] width 612 height 773
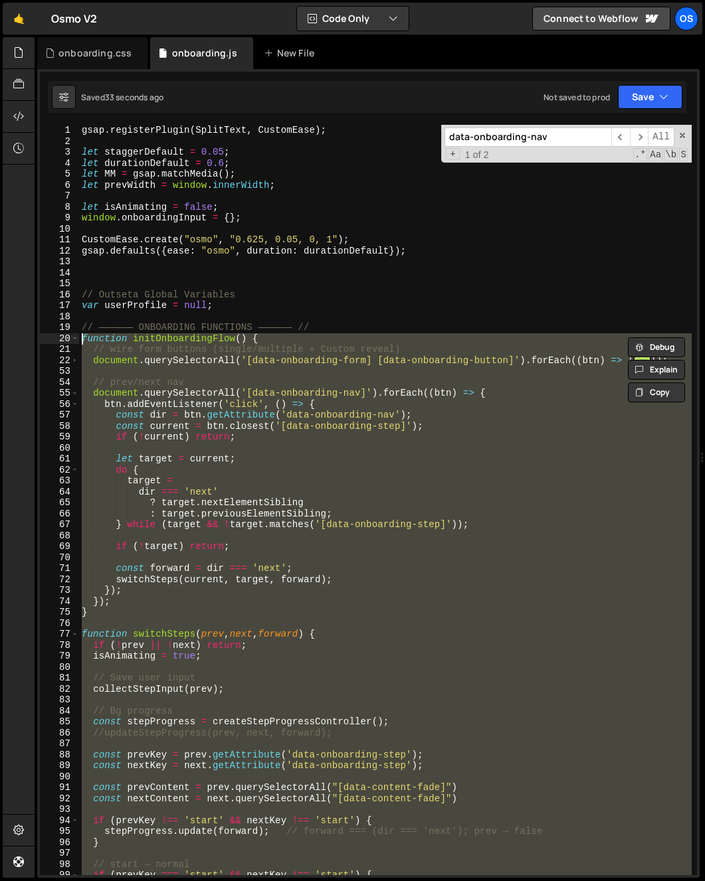
drag, startPoint x: 92, startPoint y: 631, endPoint x: 60, endPoint y: 339, distance: 294.0
click at [60, 339] on div "function initOnboardingFlow() { // wire form buttons (single/multiple + Custom …" at bounding box center [368, 500] width 657 height 751
click at [236, 248] on div "gsap . registerPlugin ( SplitText , CustomEase ) ; let staggerDefault = 0.05 ; …" at bounding box center [385, 511] width 612 height 773
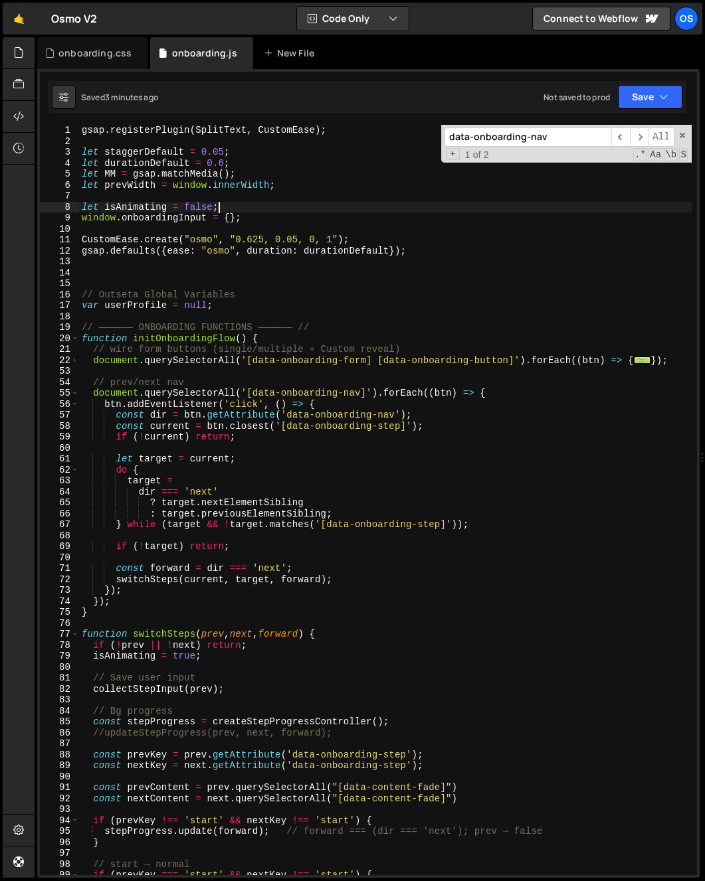
drag, startPoint x: 300, startPoint y: 212, endPoint x: 296, endPoint y: 221, distance: 9.3
click at [300, 213] on div "gsap . registerPlugin ( SplitText , CustomEase ) ; let staggerDefault = 0.05 ; …" at bounding box center [385, 511] width 612 height 773
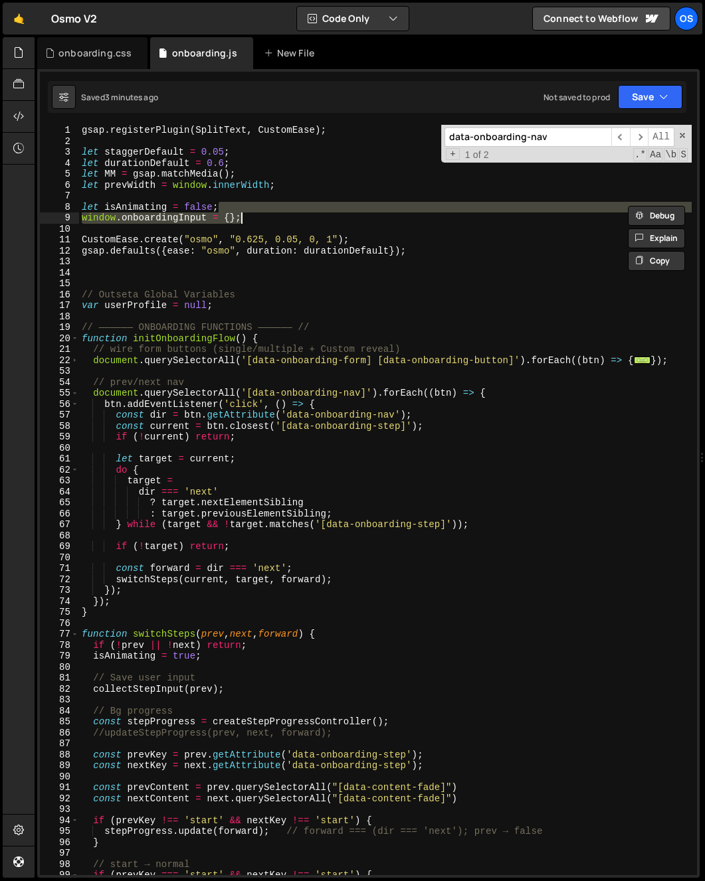
type textarea "let isAnimating = false;"
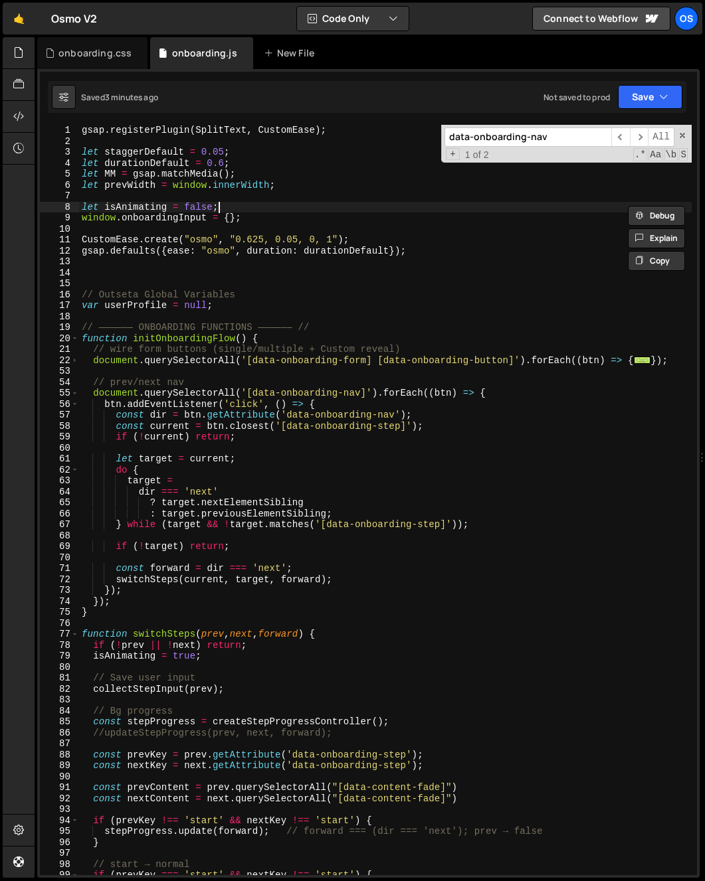
paste textarea "let stepProgress;"
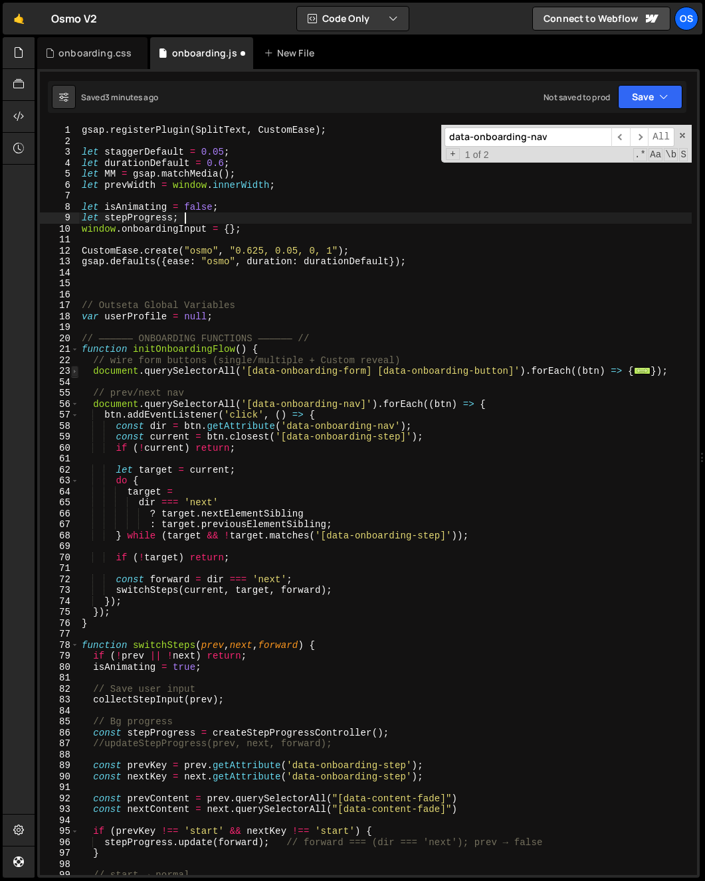
click at [77, 372] on span at bounding box center [74, 371] width 7 height 11
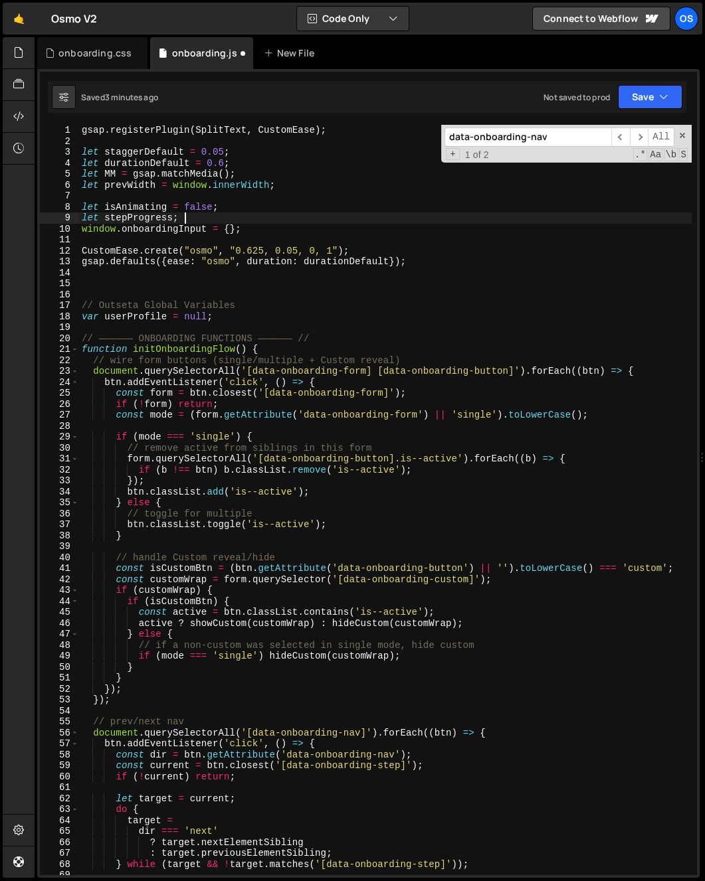
click at [305, 349] on div "gsap . registerPlugin ( SplitText , CustomEase ) ; let staggerDefault = 0.05 ; …" at bounding box center [385, 511] width 612 height 773
type textarea "function initOnboardingFlow() {"
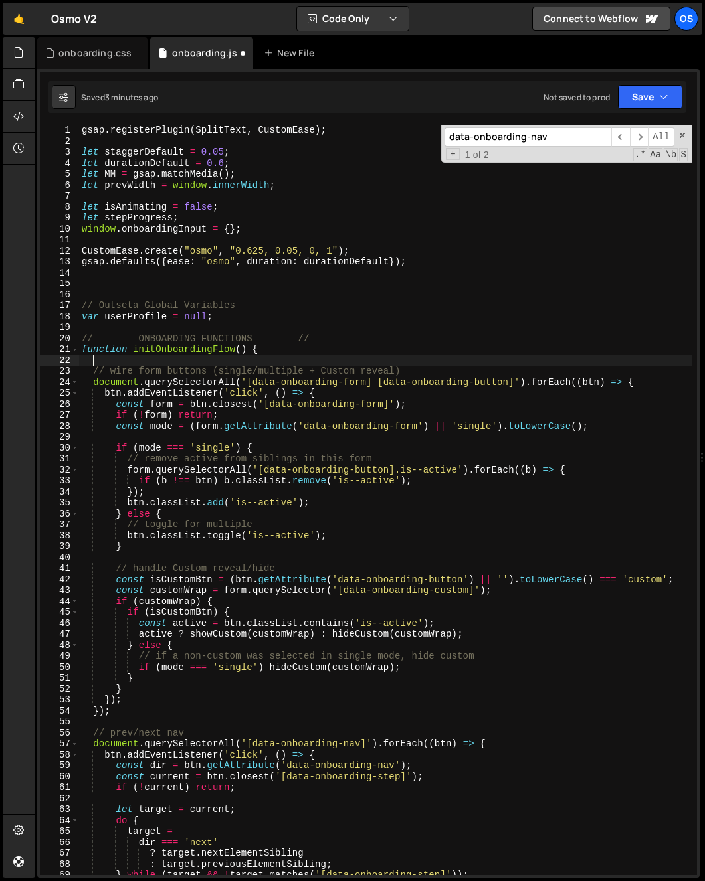
paste textarea "stepProgress = createStepProgressController();"
type textarea "stepProgress = createStepProgressController();"
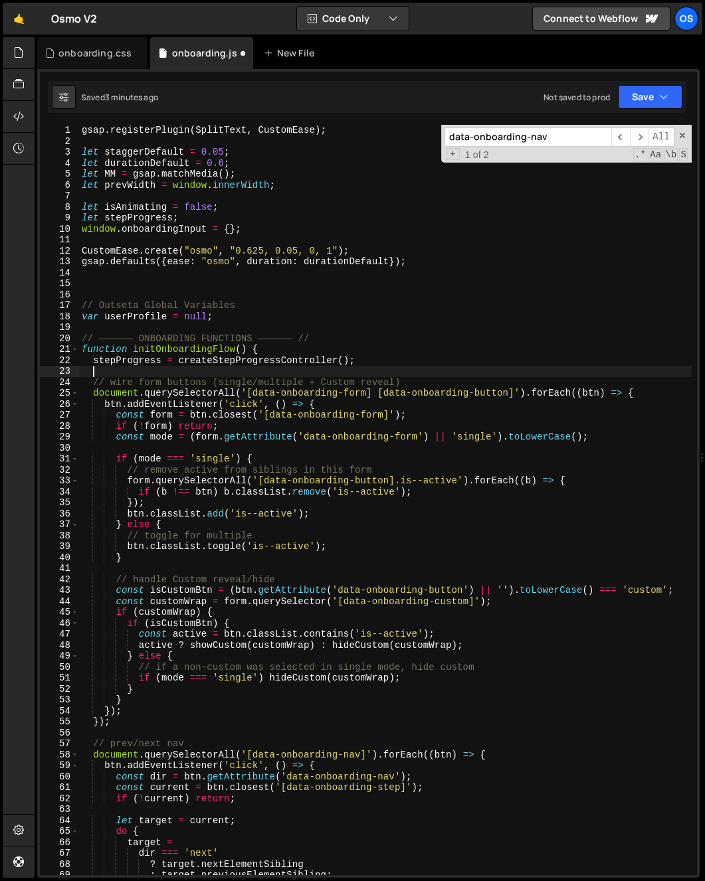
scroll to position [210, 0]
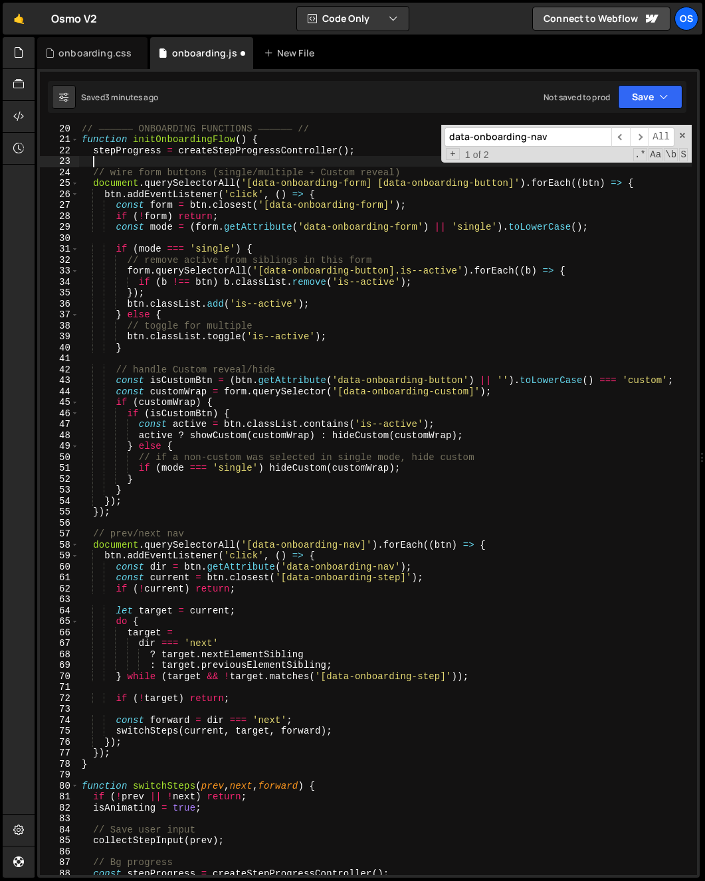
click at [534, 540] on div "// —————— ONBOARDING FUNCTIONS —————— // function initOnboardingFlow ( ) { step…" at bounding box center [385, 509] width 612 height 773
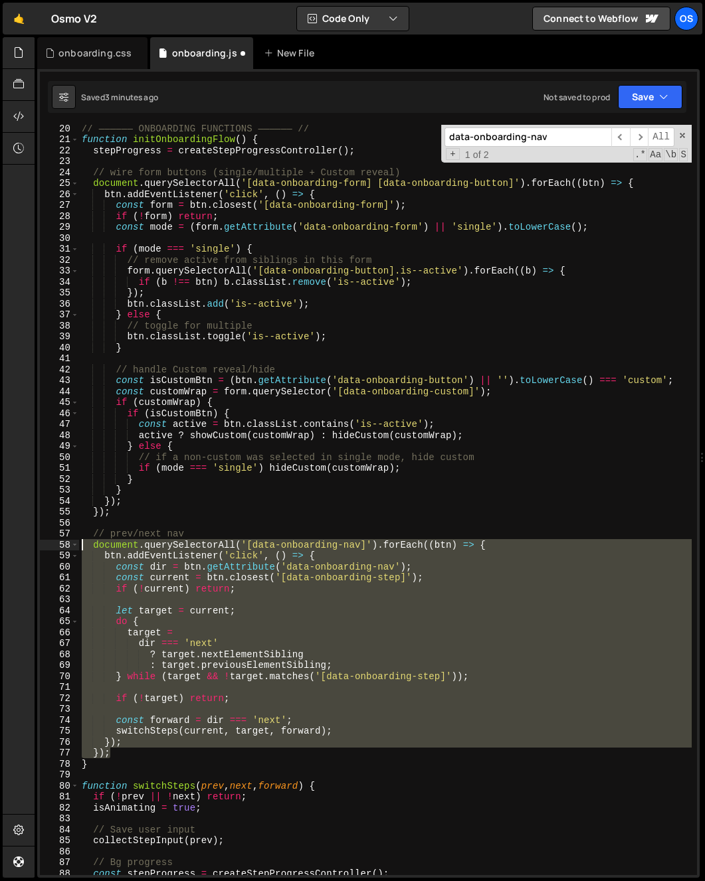
drag, startPoint x: 115, startPoint y: 754, endPoint x: 53, endPoint y: 543, distance: 219.4
click at [53, 543] on div "document.querySelectorAll('[data-onboarding-nav]').forEach((btn) => { 20 21 22 …" at bounding box center [368, 500] width 657 height 751
paste textarea "});"
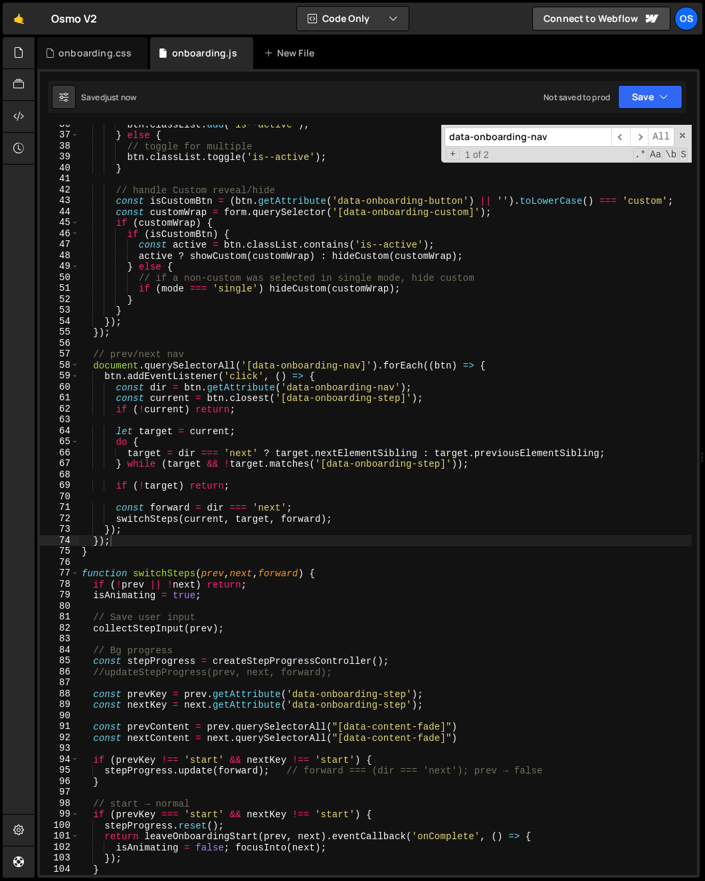
scroll to position [390, 0]
click at [151, 660] on div "btn . classList . add ( 'is--active' ) ; } else { // toggle for multiple btn . …" at bounding box center [385, 505] width 612 height 773
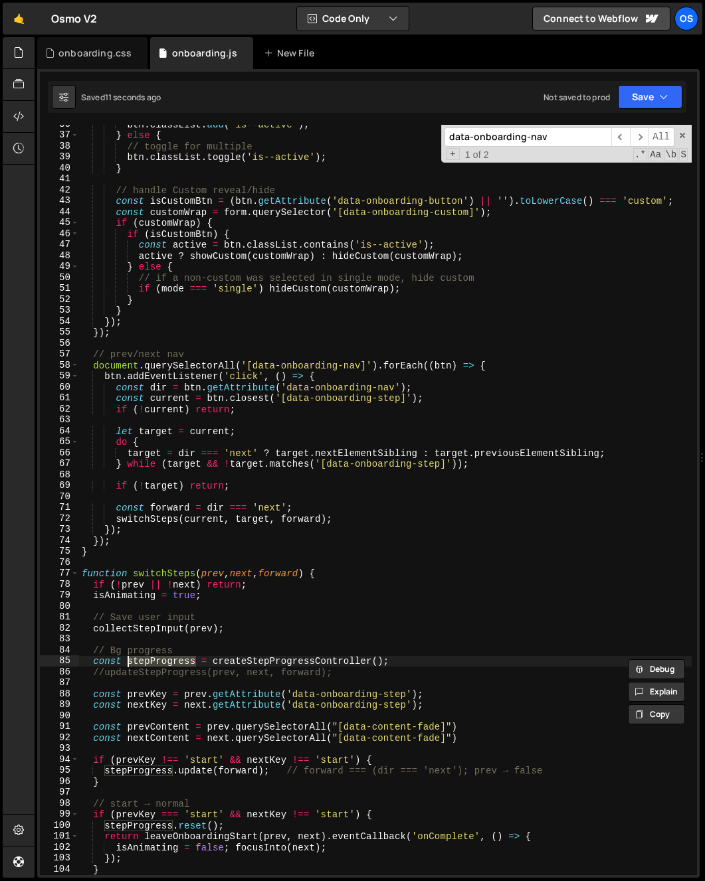
click at [325, 660] on div "btn . classList . add ( 'is--active' ) ; } else { // toggle for multiple btn . …" at bounding box center [385, 505] width 612 height 773
click at [172, 658] on div "btn . classList . add ( 'is--active' ) ; } else { // toggle for multiple btn . …" at bounding box center [385, 505] width 612 height 773
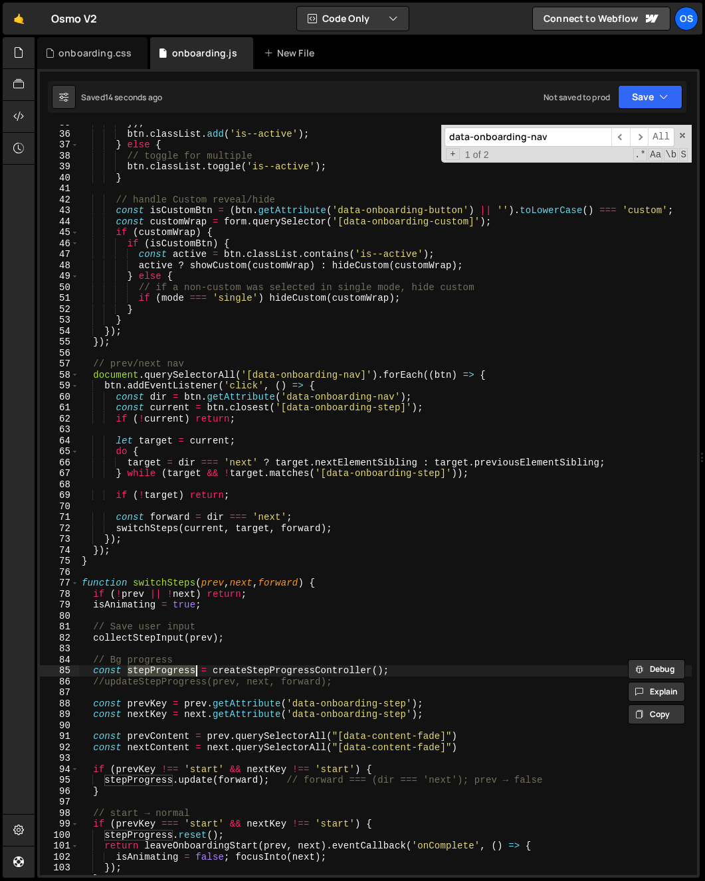
scroll to position [380, 0]
click at [430, 683] on div "}) ; btn . classList . add ( 'is--active' ) ; } else { // toggle for multiple b…" at bounding box center [385, 504] width 612 height 773
type textarea "//updateStepProgress(prev, next, forward);"
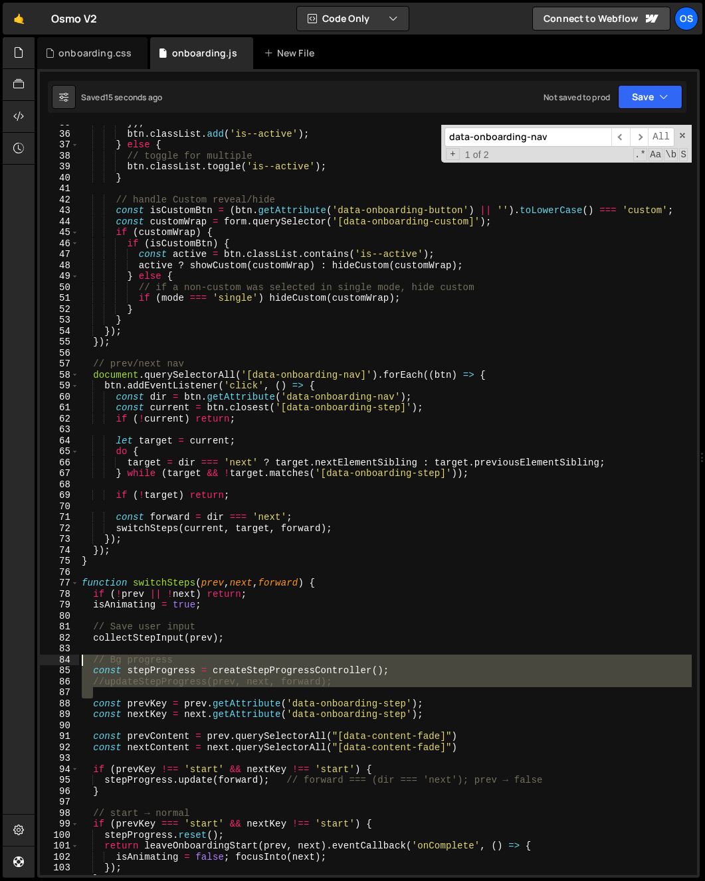
drag, startPoint x: 227, startPoint y: 677, endPoint x: 49, endPoint y: 657, distance: 179.1
click at [49, 657] on div "//updateStepProgress(prev, next, forward); 35 36 37 38 39 40 41 42 43 44 45 46 …" at bounding box center [368, 500] width 657 height 751
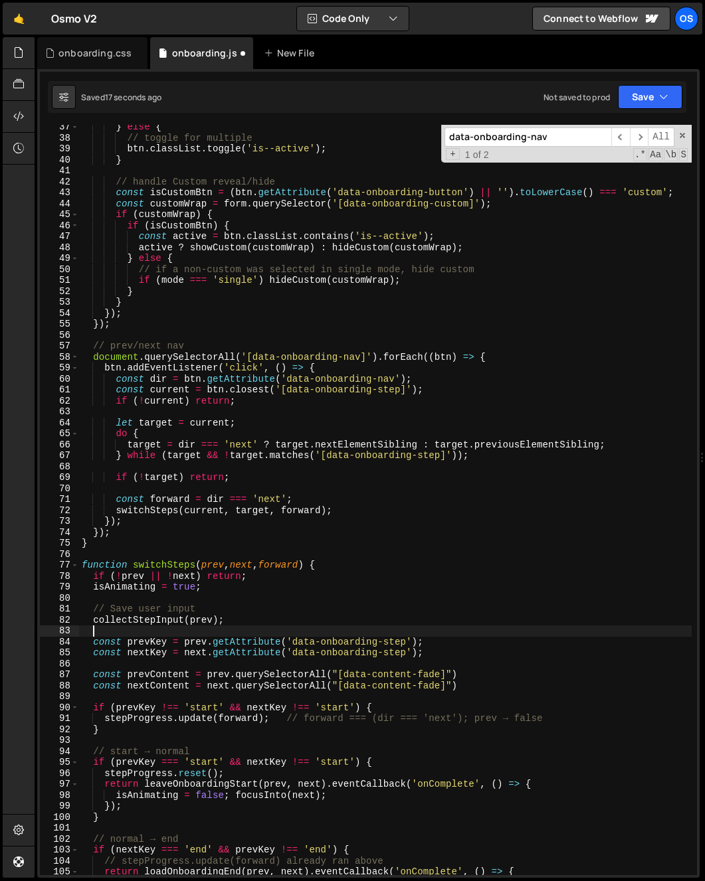
scroll to position [480, 0]
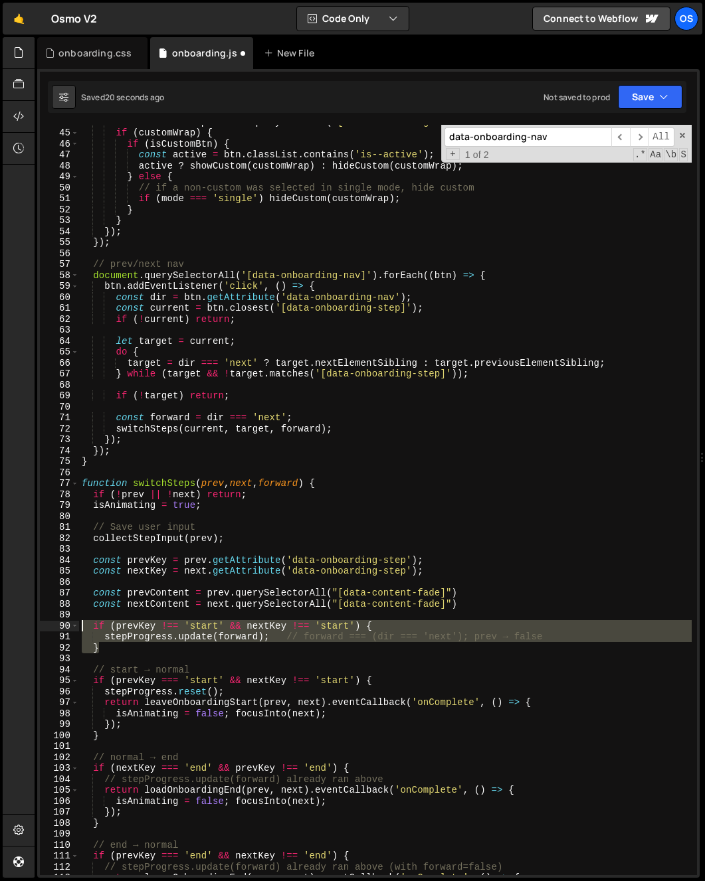
drag, startPoint x: 73, startPoint y: 643, endPoint x: 37, endPoint y: 626, distance: 40.4
click at [37, 626] on div "1 Type cmd + s to save your Javascript file. הההההההההההההההההההההההההההההההההה…" at bounding box center [368, 473] width 662 height 809
paste textarea "}"
drag, startPoint x: 112, startPoint y: 650, endPoint x: 60, endPoint y: 626, distance: 56.2
click at [60, 626] on div "if (prevKey !== 'start' && nextKey !== 'start') { stepProgress.update(forward);…" at bounding box center [368, 500] width 657 height 751
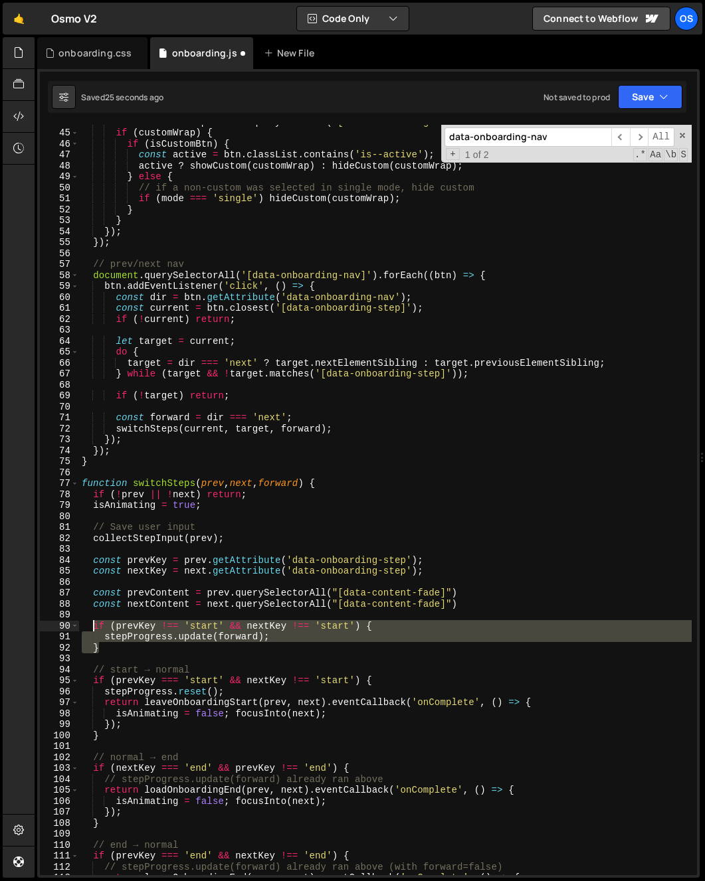
click at [496, 449] on div "const customWrap = form . querySelector ( '[data-onboarding-custom]' ) ; if ( c…" at bounding box center [385, 502] width 612 height 773
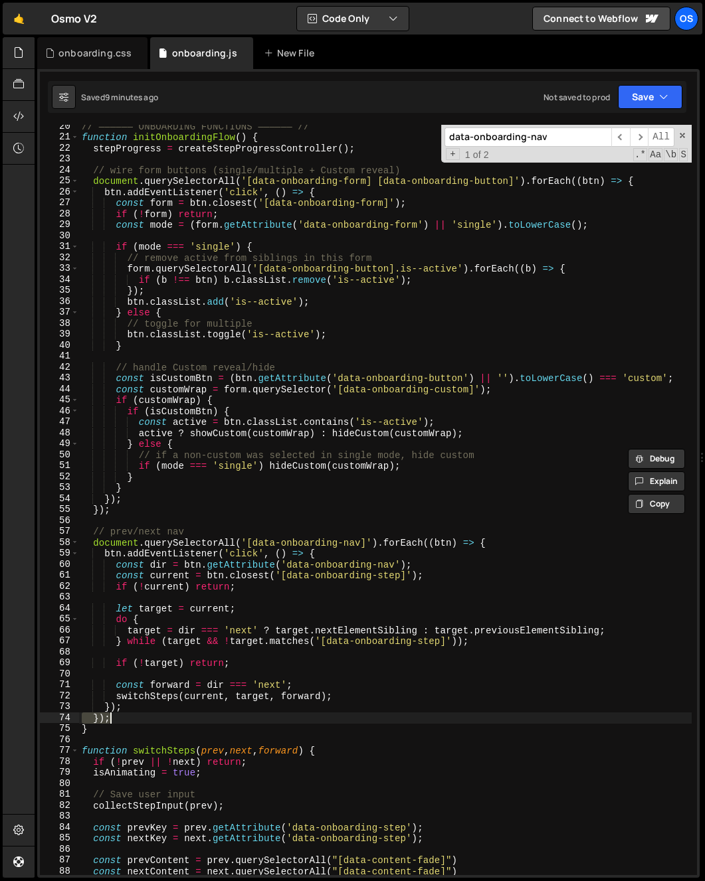
scroll to position [63, 0]
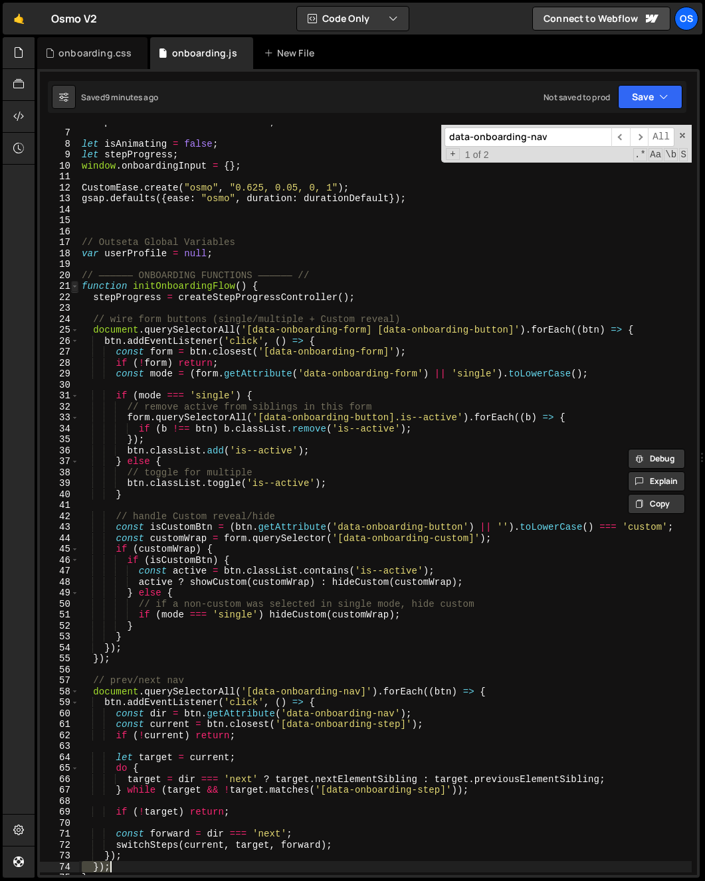
click at [72, 286] on span at bounding box center [74, 286] width 7 height 11
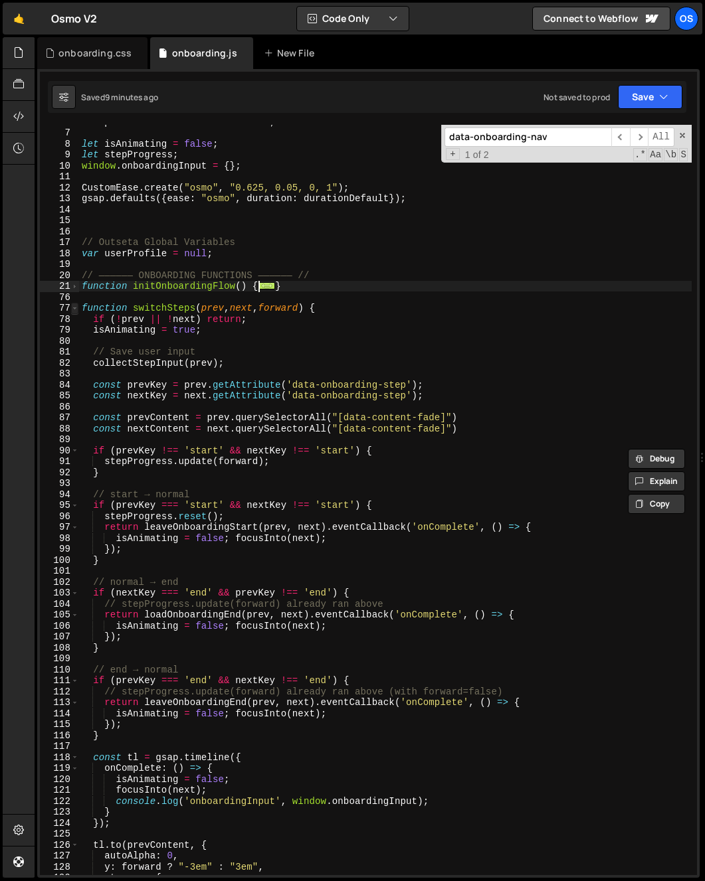
click at [72, 308] on span at bounding box center [74, 308] width 7 height 11
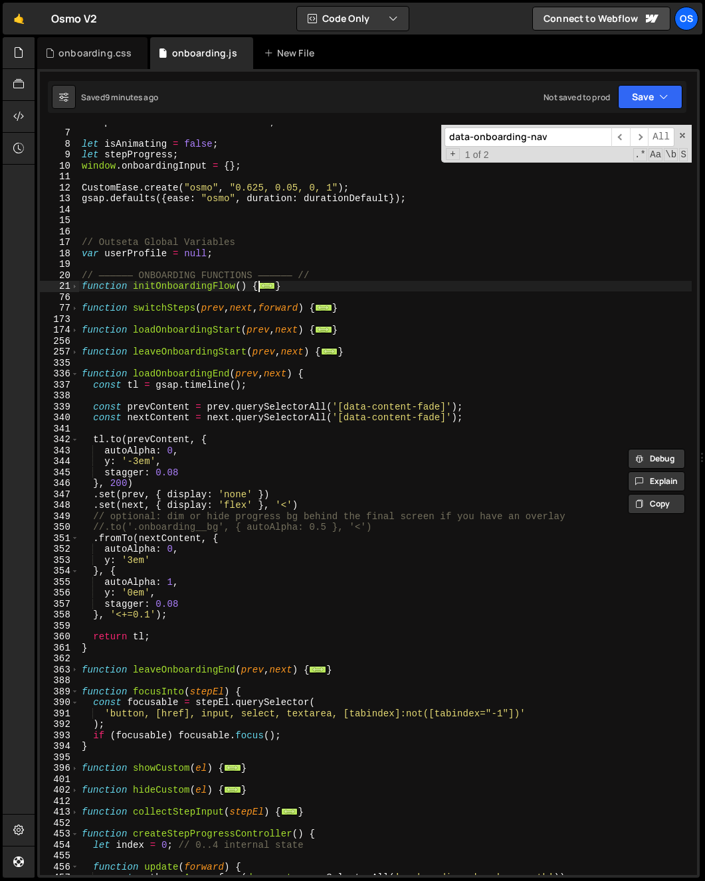
click at [176, 369] on div "let prevWidth = window . innerWidth ; let isAnimating = false ; let stepProgres…" at bounding box center [385, 502] width 612 height 773
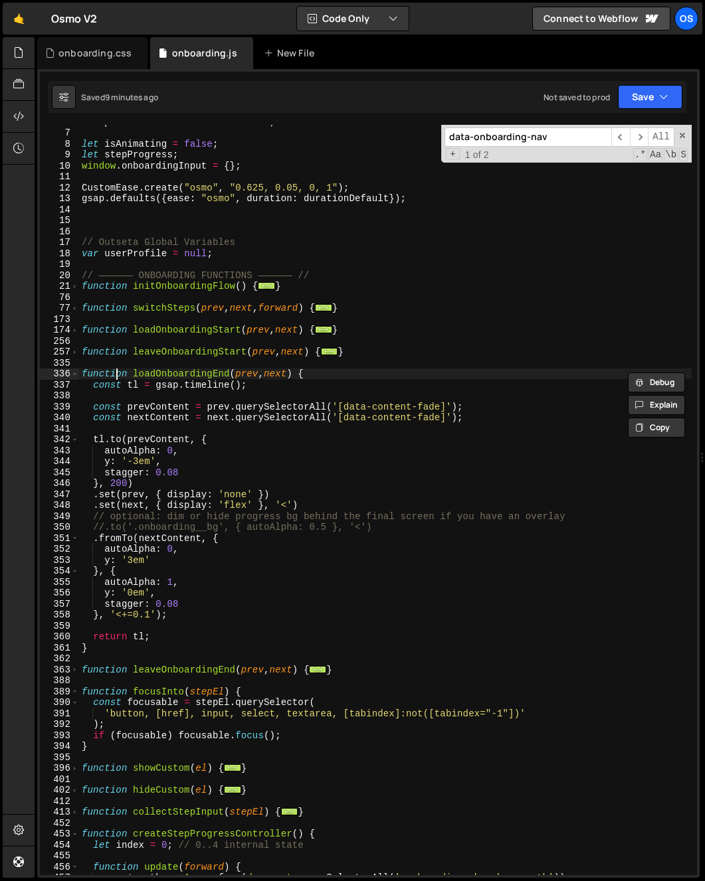
click at [117, 379] on div "let prevWidth = window . innerWidth ; let isAnimating = false ; let stepProgres…" at bounding box center [385, 502] width 612 height 773
click at [145, 450] on div "let prevWidth = window . innerWidth ; let isAnimating = false ; let stepProgres…" at bounding box center [385, 502] width 612 height 773
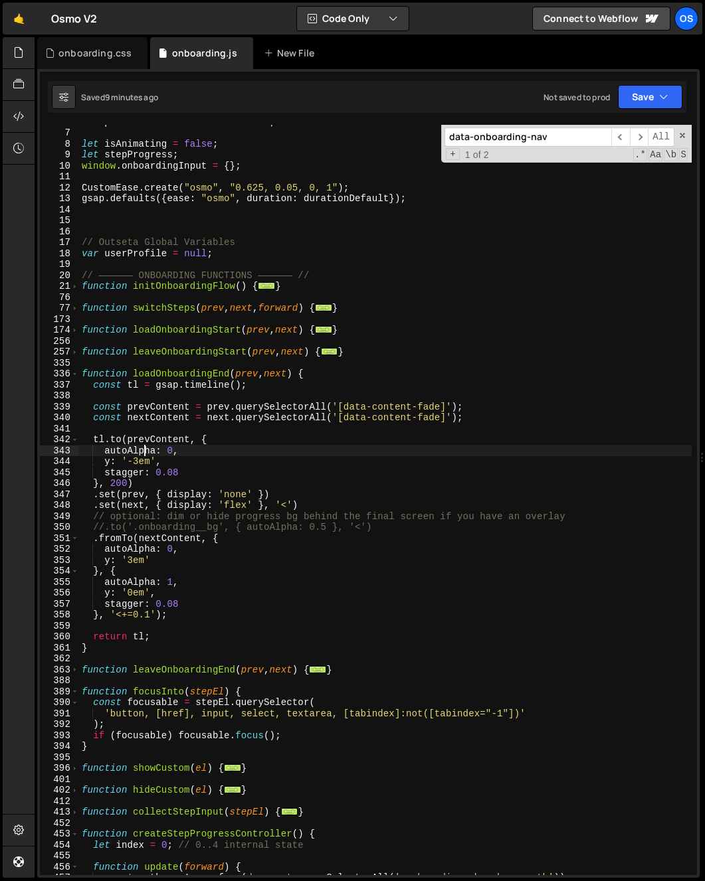
click at [149, 444] on div "let prevWidth = window . innerWidth ; let isAnimating = false ; let stepProgres…" at bounding box center [385, 502] width 612 height 773
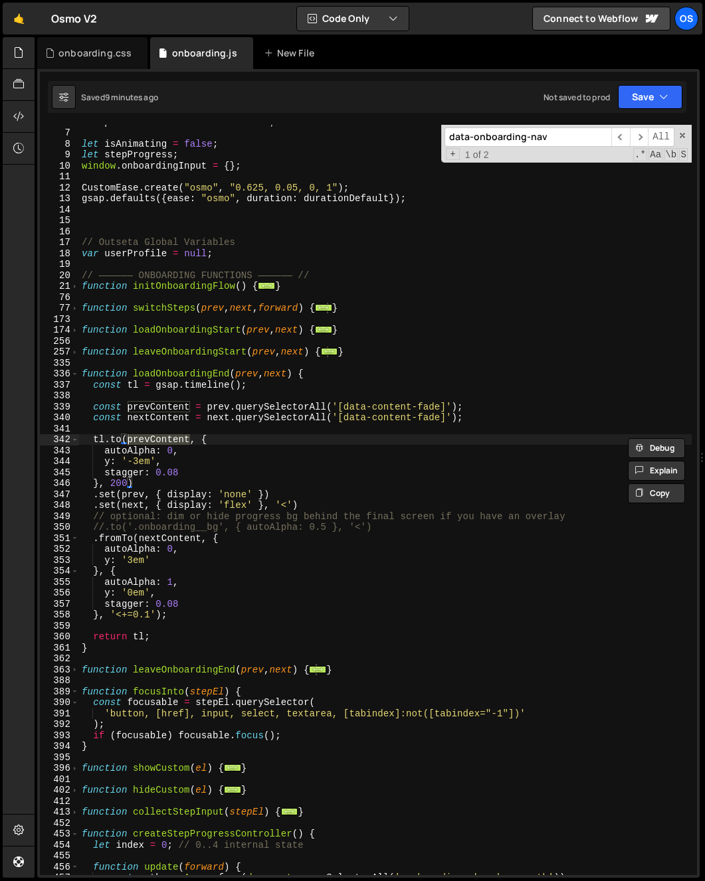
click at [208, 511] on div "let prevWidth = window . innerWidth ; let isAnimating = false ; let stepProgres…" at bounding box center [385, 502] width 612 height 773
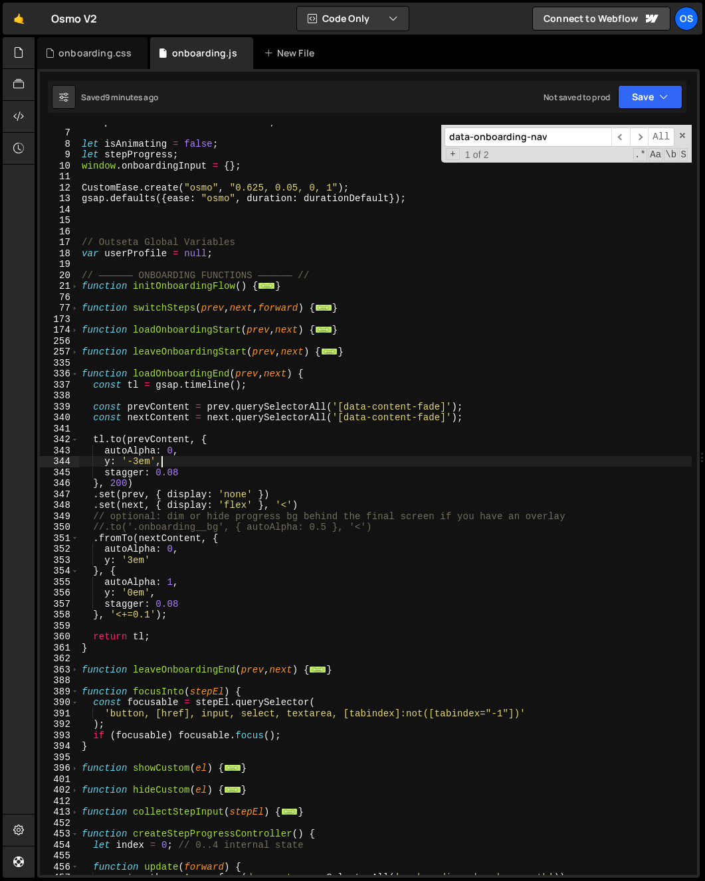
click at [323, 462] on div "let prevWidth = window . innerWidth ; let isAnimating = false ; let stepProgres…" at bounding box center [385, 502] width 612 height 773
click at [74, 308] on span at bounding box center [74, 308] width 7 height 11
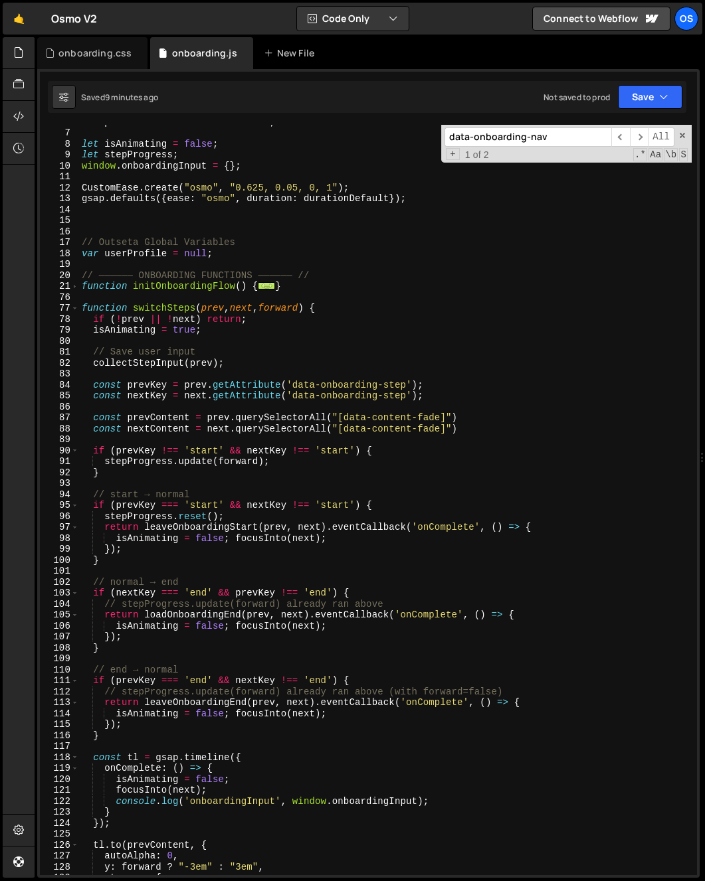
click at [155, 414] on div "let prevWidth = window . innerWidth ; let isAnimating = false ; let stepProgres…" at bounding box center [385, 502] width 612 height 773
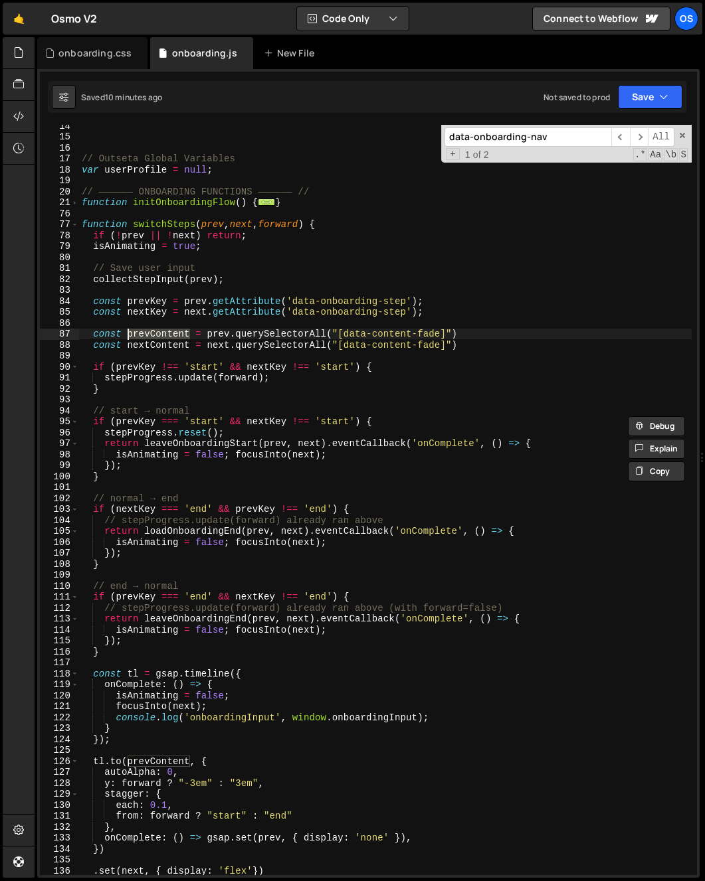
scroll to position [279, 0]
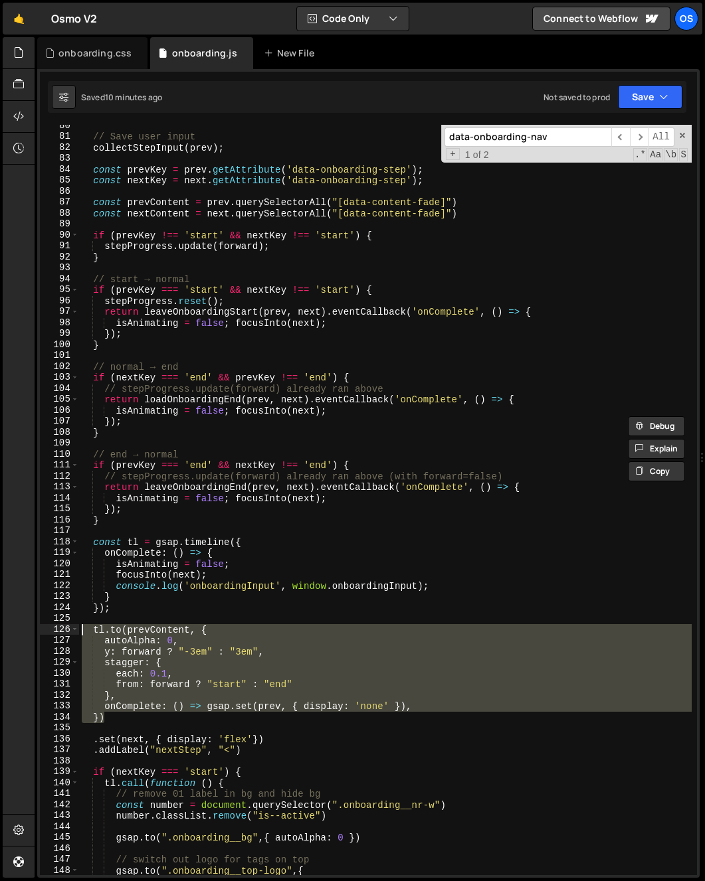
drag, startPoint x: 99, startPoint y: 693, endPoint x: 62, endPoint y: 630, distance: 73.3
click at [62, 630] on div "const prevContent = prev.querySelectorAll("[data-content-fade]") 80 81 82 83 84…" at bounding box center [368, 500] width 657 height 751
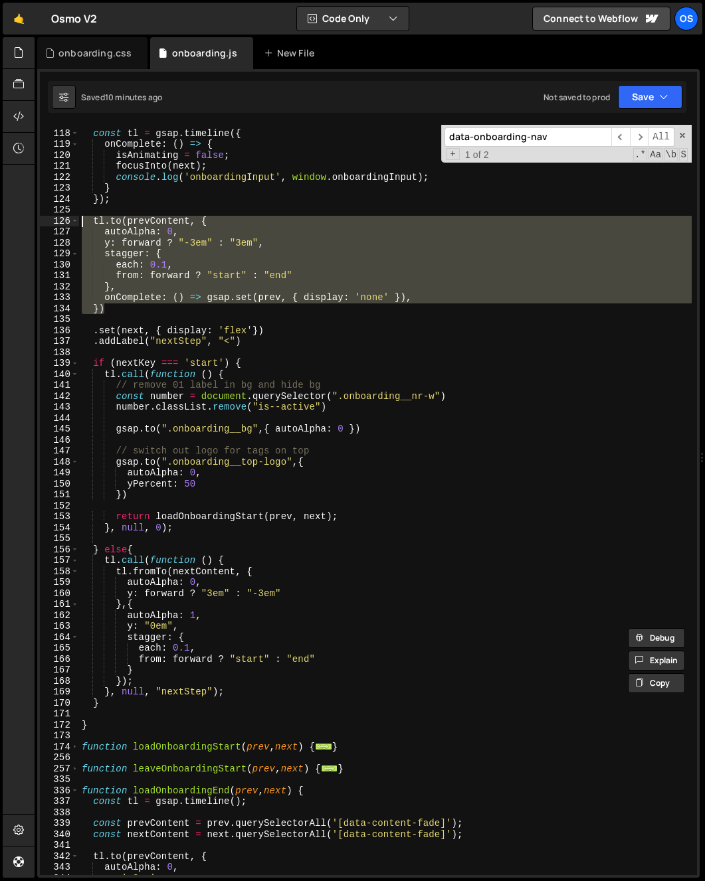
scroll to position [837, 0]
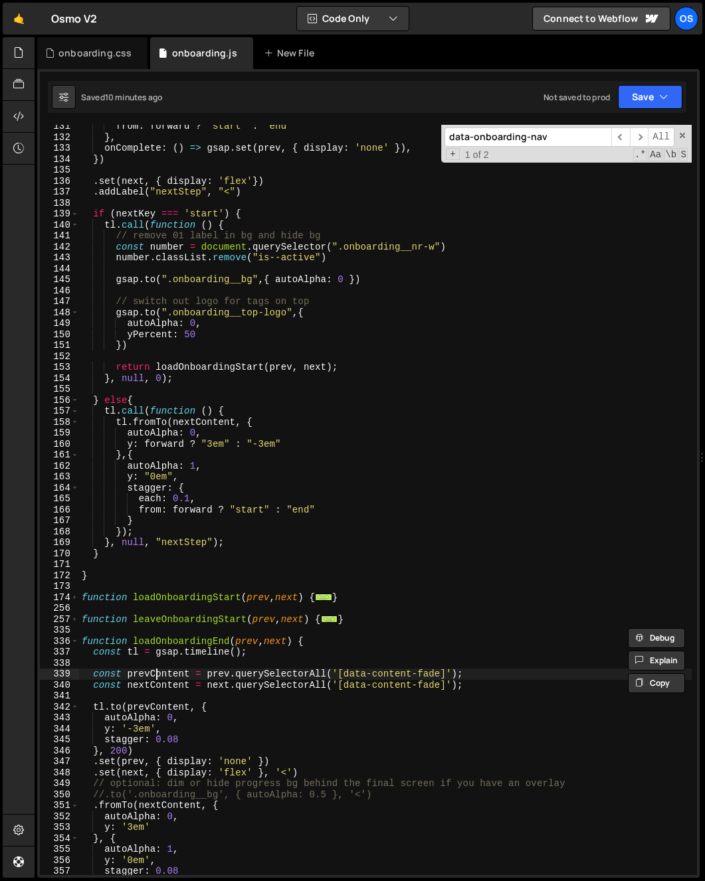
click at [158, 678] on div "from : forward ? "start" : "end" } , onComplete : ( ) => gsap . set ( prev , { …" at bounding box center [385, 507] width 612 height 773
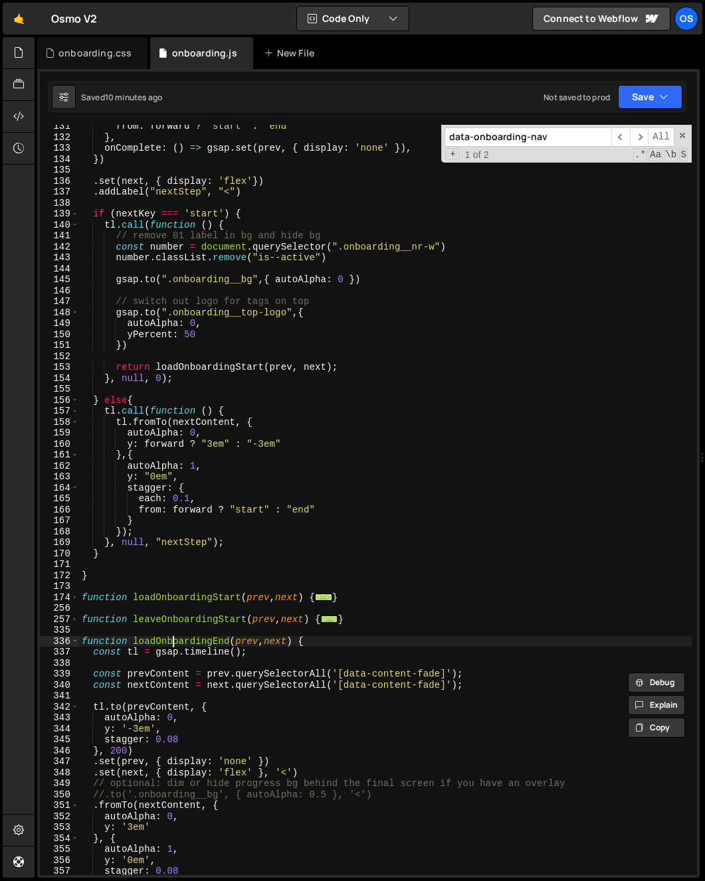
click at [172, 638] on div "from : forward ? "start" : "end" } , onComplete : ( ) => gsap . set ( prev , { …" at bounding box center [385, 507] width 612 height 773
type textarea "function loadOnboardingEnd(prev, next) {"
click at [172, 638] on div "from : forward ? "start" : "end" } , onComplete : ( ) => gsap . set ( prev , { …" at bounding box center [385, 507] width 612 height 773
click at [509, 135] on input "data-onboarding-nav" at bounding box center [527, 137] width 167 height 19
paste input "loadOnboardingEnd"
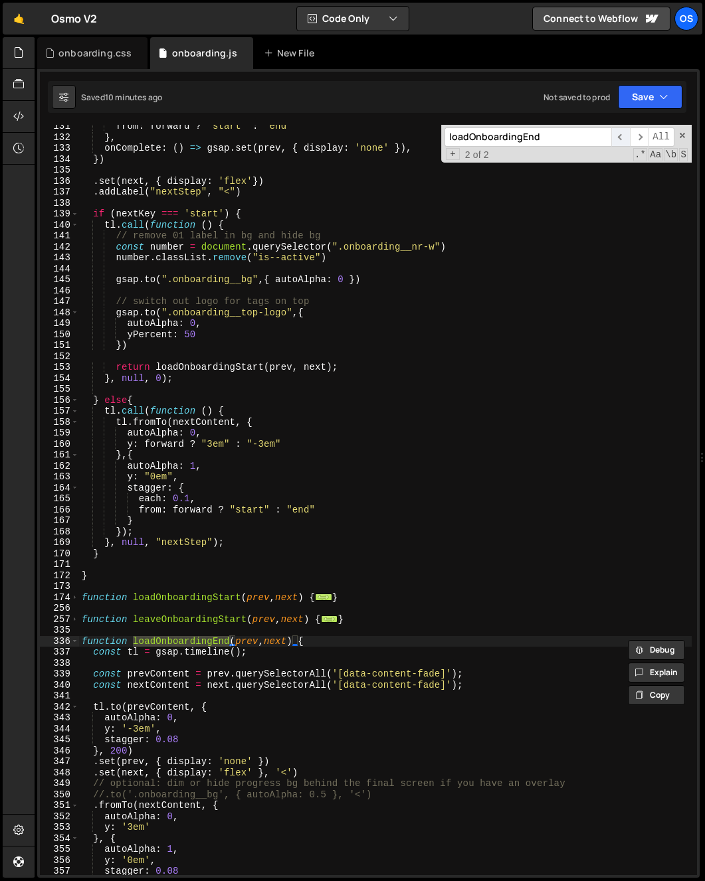
type input "loadOnboardingEnd"
click at [626, 138] on span "​" at bounding box center [620, 137] width 19 height 19
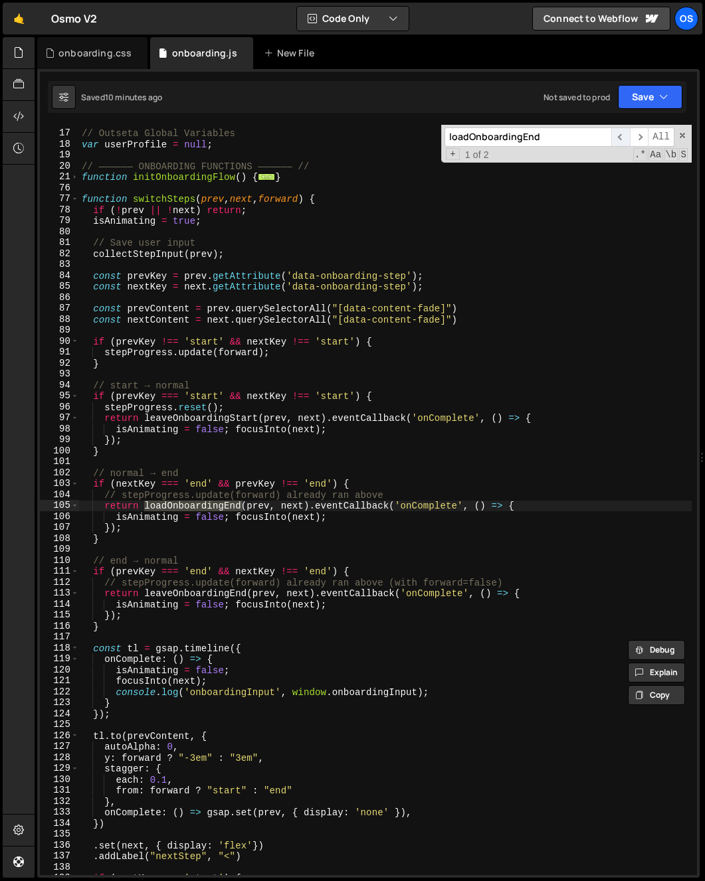
scroll to position [173, 0]
click at [252, 499] on div "// Outseta Global Variables var userProfile = null ; // —————— ONBOARDING FUNCT…" at bounding box center [385, 503] width 612 height 773
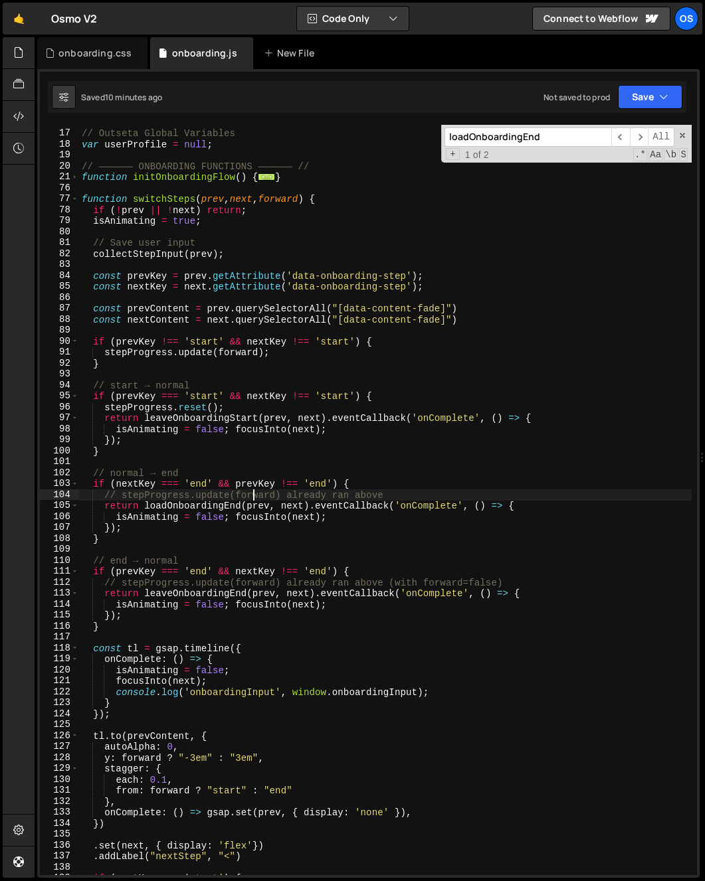
click at [257, 508] on div "// Outseta Global Variables var userProfile = null ; // —————— ONBOARDING FUNCT…" at bounding box center [385, 503] width 612 height 773
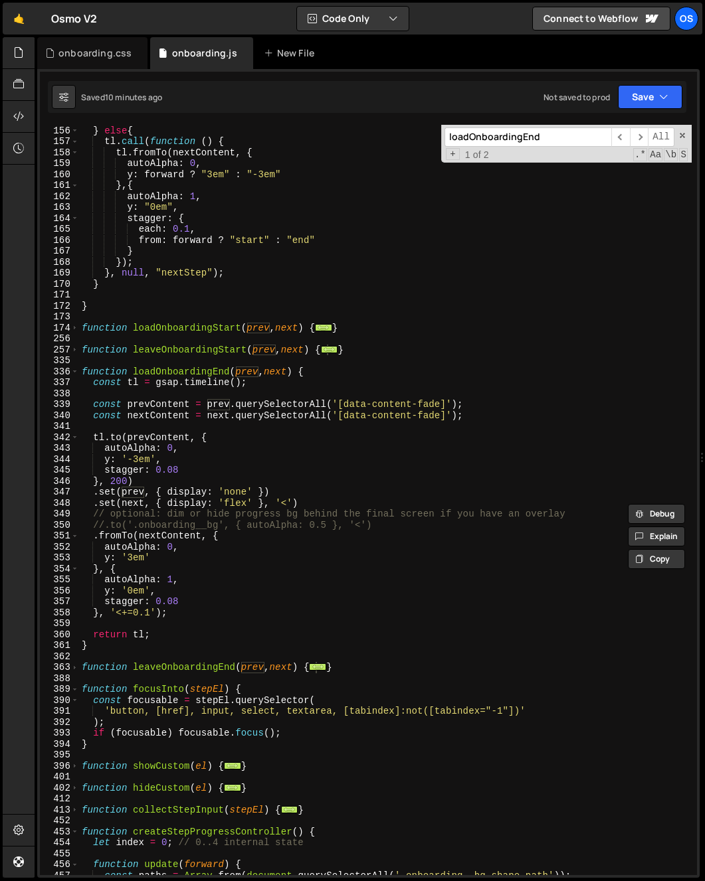
scroll to position [1107, 0]
click at [282, 384] on div "} else { tl . call ( function ( ) { tl . fromTo ( nextContent , { autoAlpha : 0…" at bounding box center [385, 500] width 612 height 773
type textarea "const tl = gsap.timeline();"
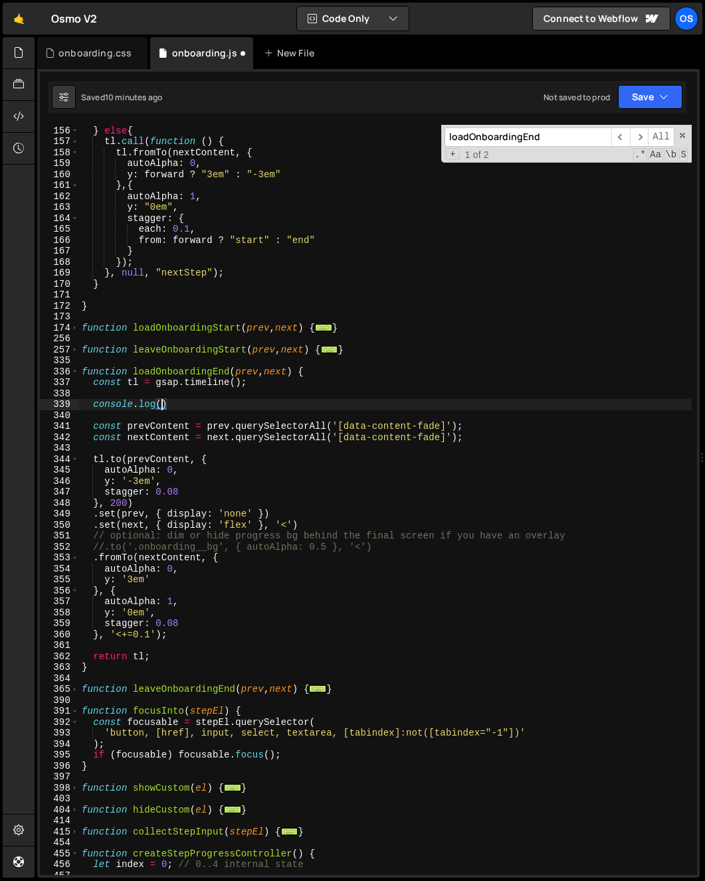
scroll to position [0, 6]
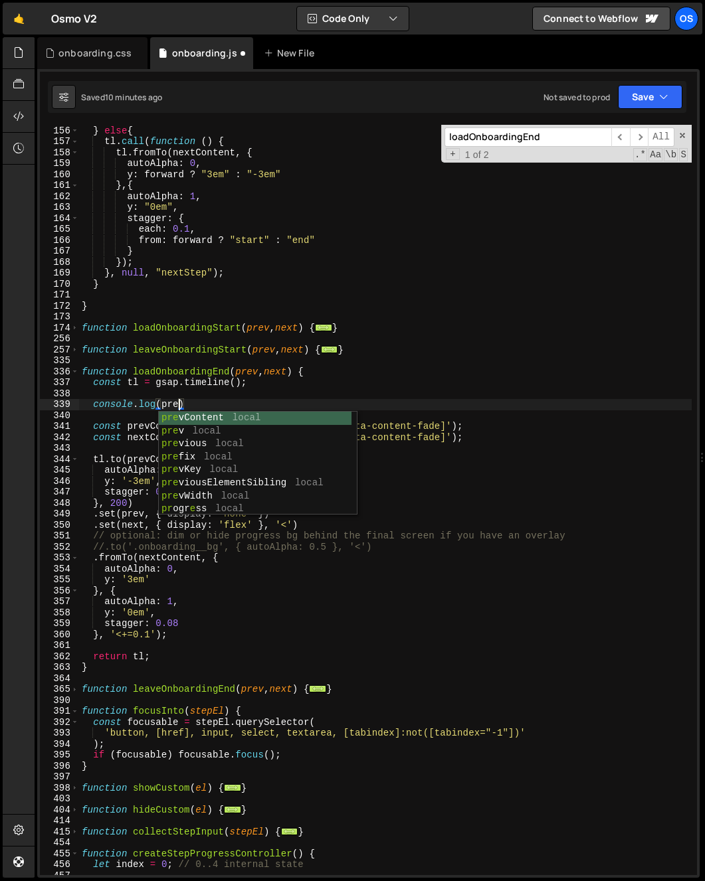
type textarea "console.log(prev)"
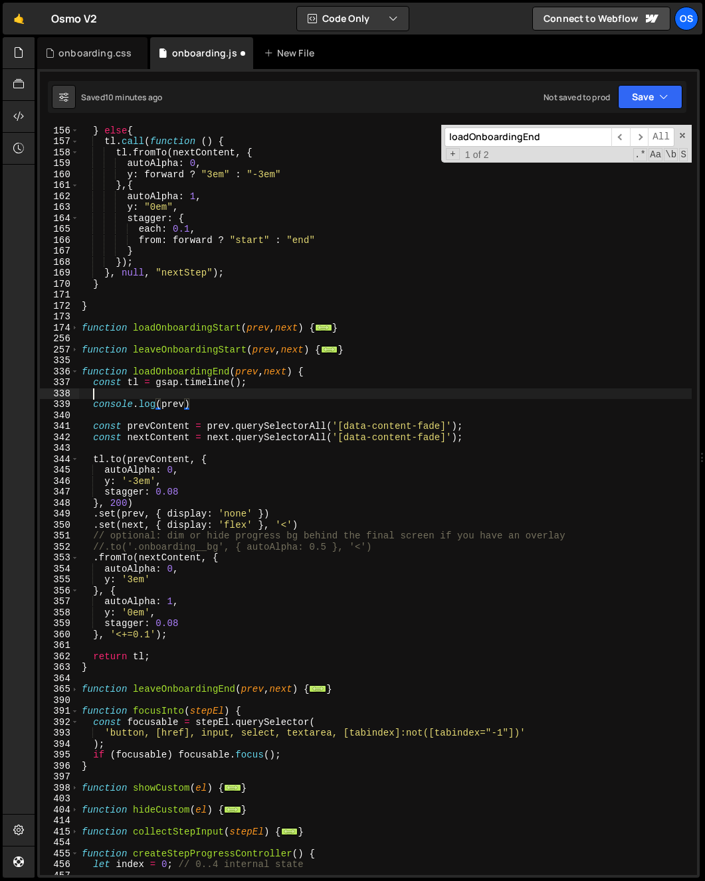
click at [236, 392] on div "} else { tl . call ( function ( ) { tl . fromTo ( nextContent , { autoAlpha : 0…" at bounding box center [385, 500] width 612 height 773
click at [224, 403] on div "} else { tl . call ( function ( ) { tl . fromTo ( nextContent , { autoAlpha : 0…" at bounding box center [385, 500] width 612 height 773
type textarea "console.log(prev)"
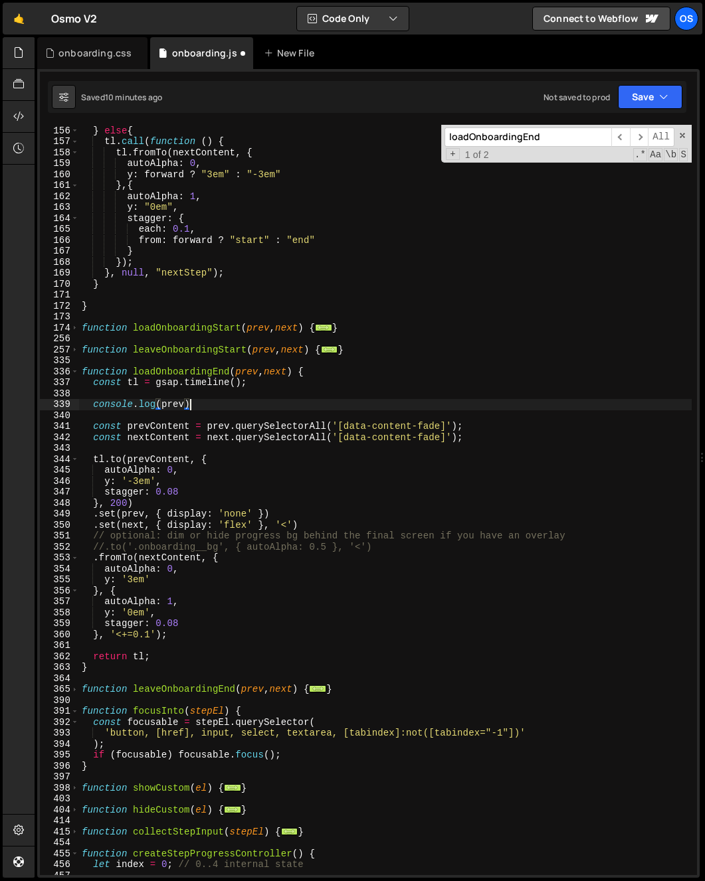
click at [221, 420] on div "} else { tl . call ( function ( ) { tl . fromTo ( nextContent , { autoAlpha : 0…" at bounding box center [385, 500] width 612 height 773
click at [220, 419] on div "} else { tl . call ( function ( ) { tl . fromTo ( nextContent , { autoAlpha : 0…" at bounding box center [385, 500] width 612 height 773
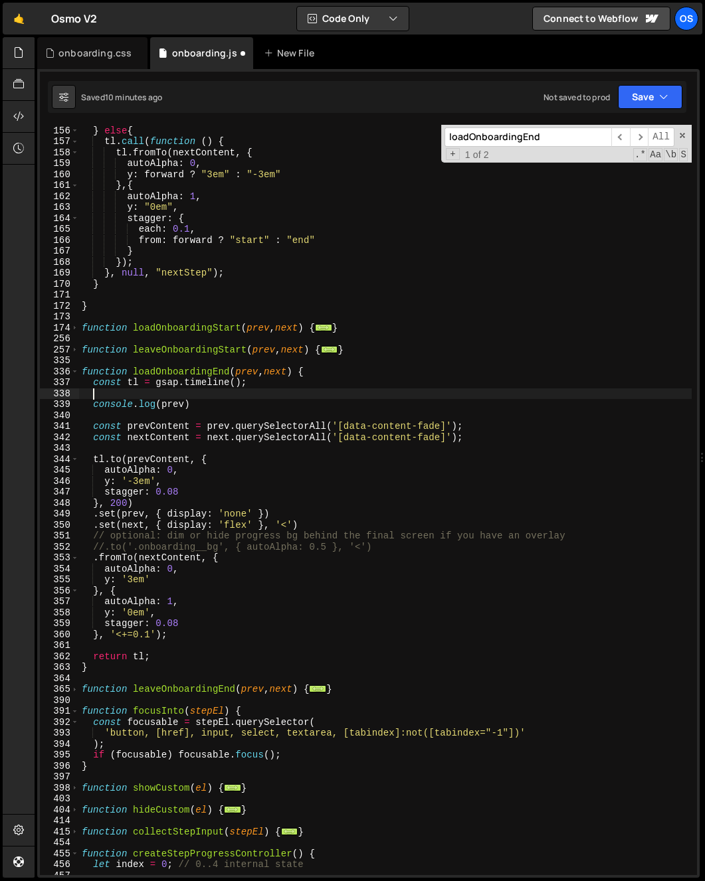
click at [216, 392] on div "} else { tl . call ( function ( ) { tl . fromTo ( nextContent , { autoAlpha : 0…" at bounding box center [385, 500] width 612 height 773
click at [209, 410] on div "} else { tl . call ( function ( ) { tl . fromTo ( nextContent , { autoAlpha : 0…" at bounding box center [385, 500] width 612 height 773
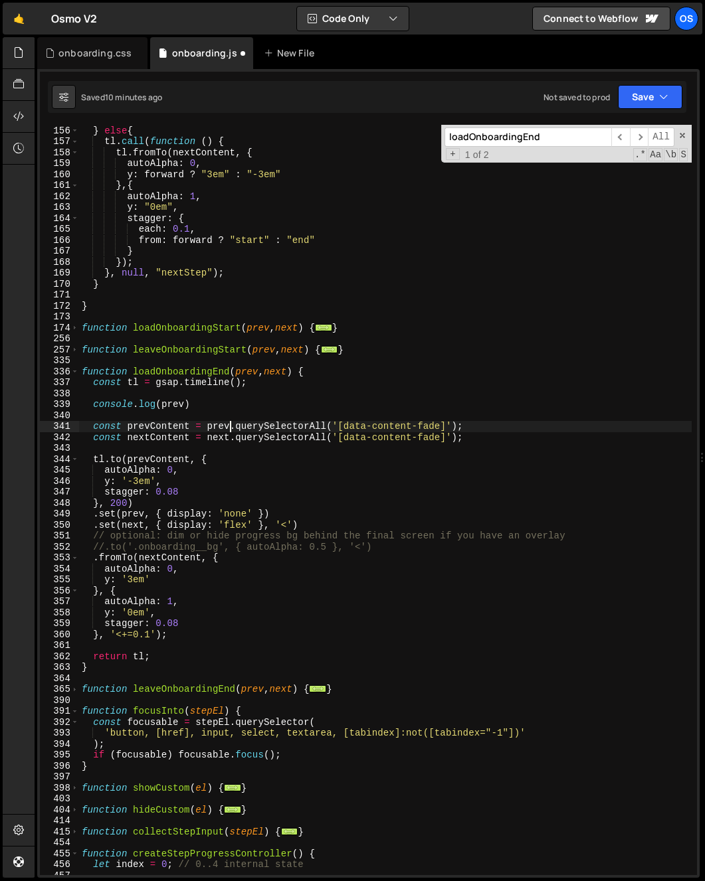
click at [232, 428] on div "} else { tl . call ( function ( ) { tl . fromTo ( nextContent , { autoAlpha : 0…" at bounding box center [385, 500] width 612 height 773
type textarea "const prevContent = prev.querySelectorAll('[data-content-fade]');"
click at [214, 397] on div "} else { tl . call ( function ( ) { tl . fromTo ( nextContent , { autoAlpha : 0…" at bounding box center [385, 500] width 612 height 773
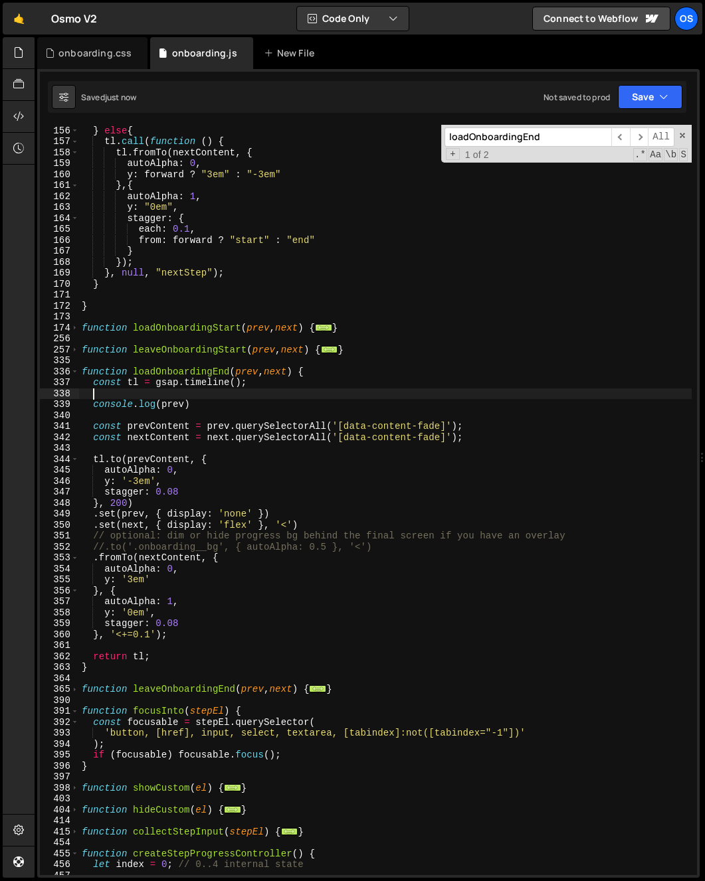
click at [184, 507] on div "} else { tl . call ( function ( ) { tl . fromTo ( nextContent , { autoAlpha : 0…" at bounding box center [385, 500] width 612 height 773
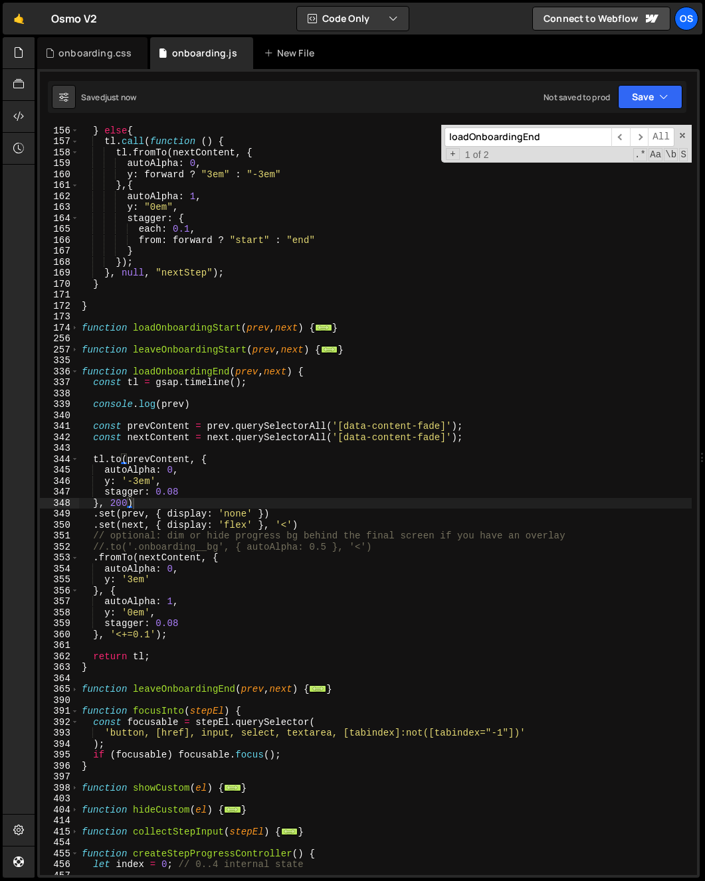
click at [118, 504] on div "} else { tl . call ( function ( ) { tl . fromTo ( nextContent , { autoAlpha : 0…" at bounding box center [385, 500] width 612 height 773
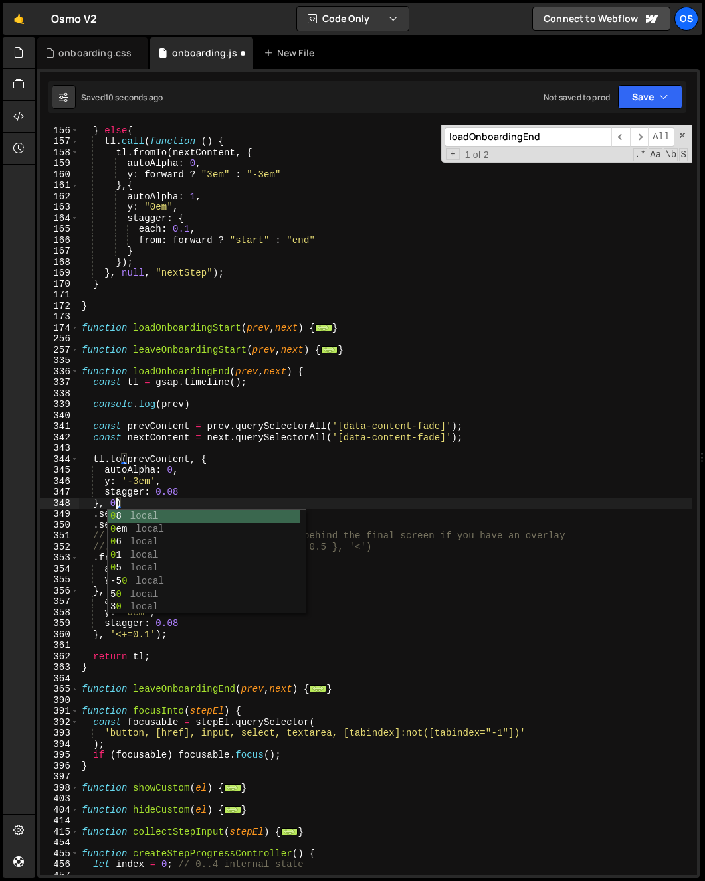
click at [209, 456] on div "} else { tl . call ( function ( ) { tl . fromTo ( nextContent , { autoAlpha : 0…" at bounding box center [385, 500] width 612 height 773
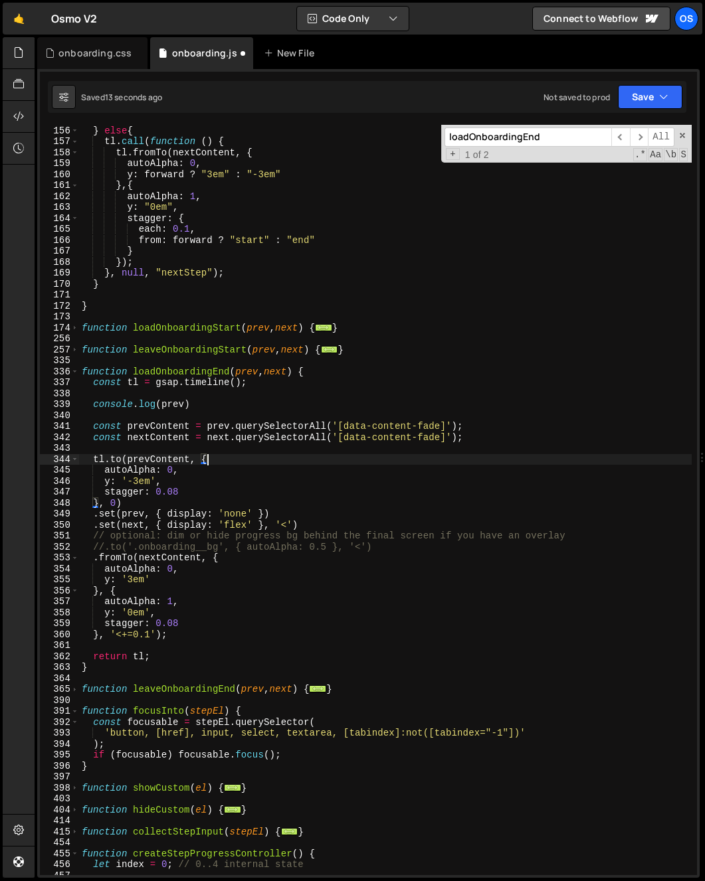
click at [318, 476] on div "} else { tl . call ( function ( ) { tl . fromTo ( nextContent , { autoAlpha : 0…" at bounding box center [385, 500] width 612 height 773
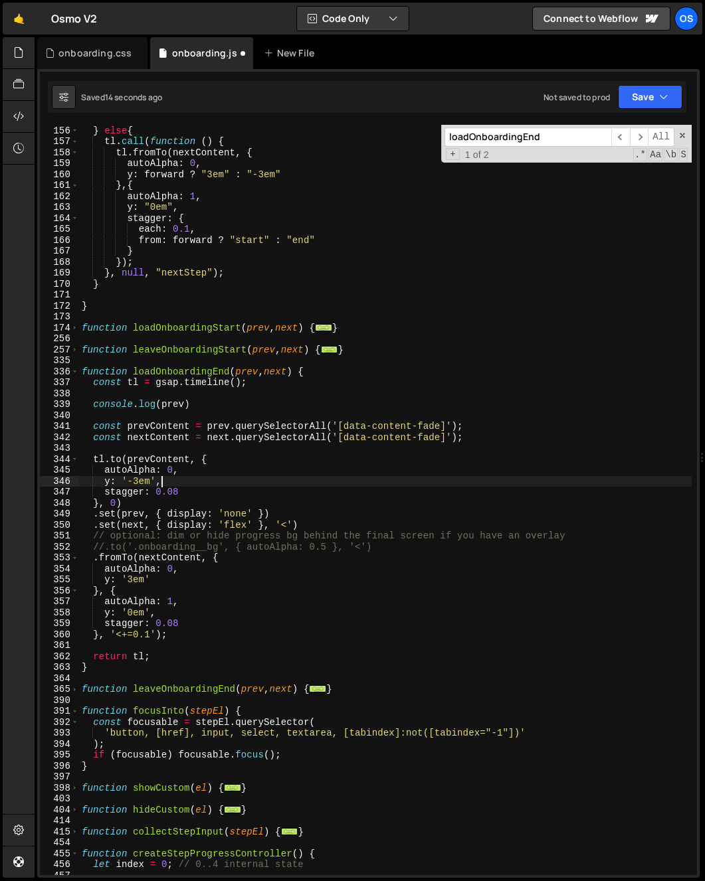
click at [325, 520] on div "} else { tl . call ( function ( ) { tl . fromTo ( nextContent , { autoAlpha : 0…" at bounding box center [385, 500] width 612 height 773
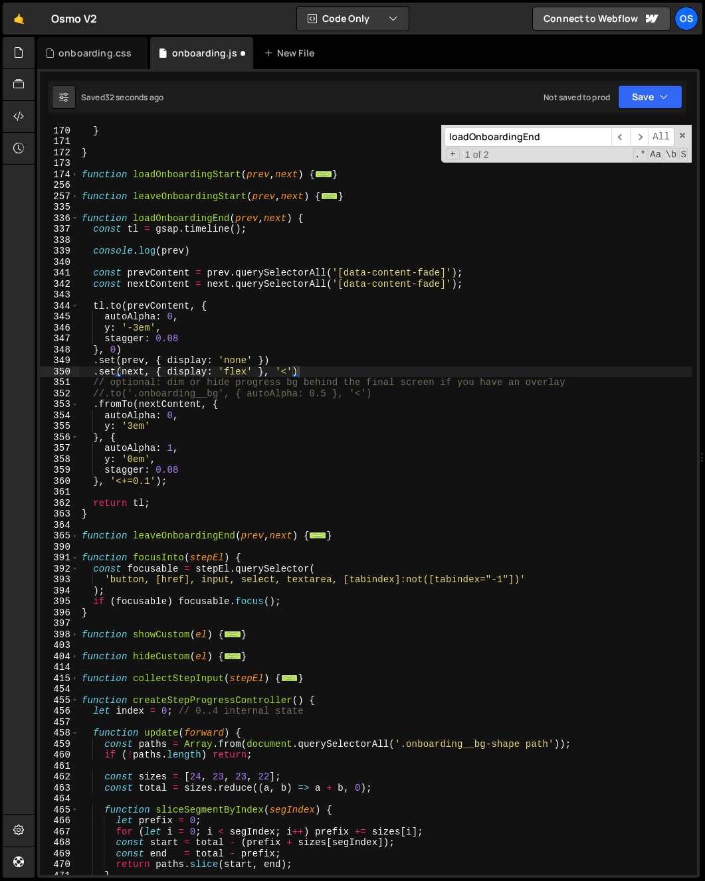
scroll to position [1271, 0]
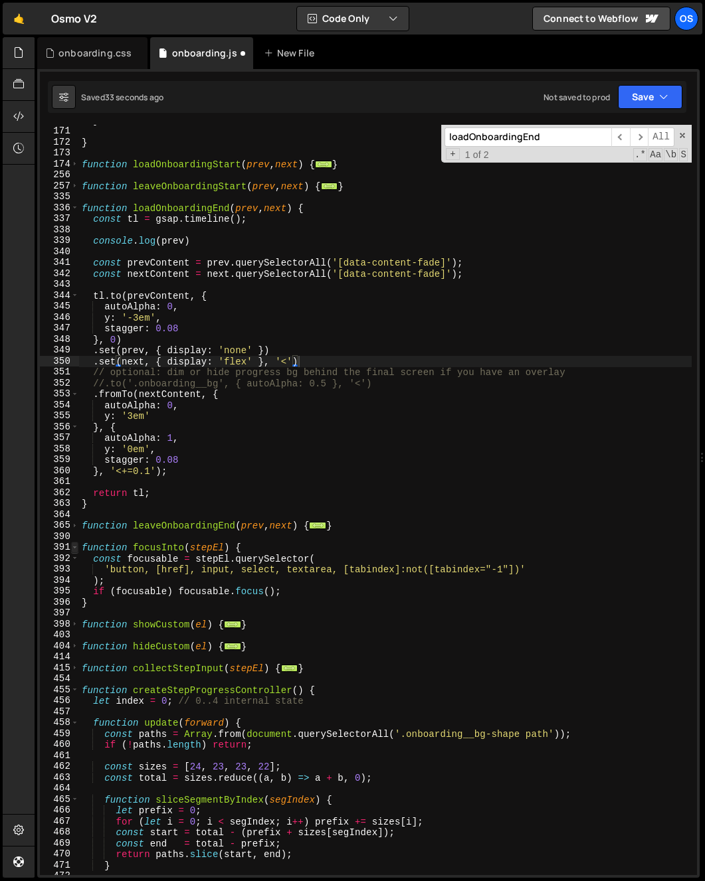
click at [73, 546] on span at bounding box center [74, 547] width 7 height 11
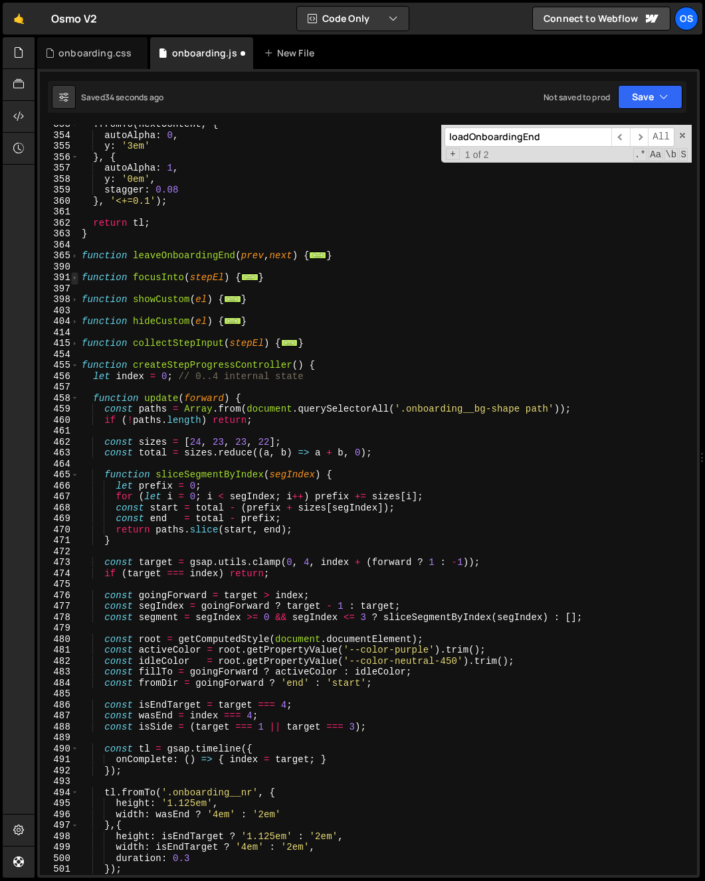
scroll to position [1540, 0]
click at [162, 411] on div ". fromTo ( nextContent , { autoAlpha : 0 , y : '3em' } , { autoAlpha : 1 , y : …" at bounding box center [385, 505] width 612 height 773
type textarea "const paths = Array.from(document.querySelectorAll('.onboarding__bg-shape path'…"
click at [162, 411] on div ". fromTo ( nextContent , { autoAlpha : 0 , y : '3em' } , { autoAlpha : 1 , y : …" at bounding box center [385, 505] width 612 height 773
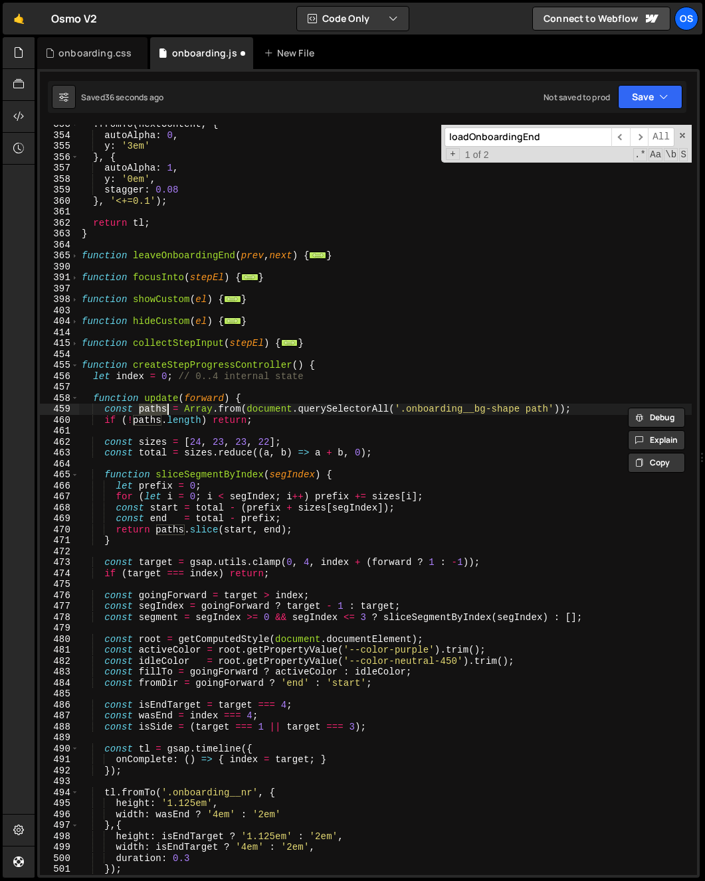
click at [338, 434] on div ". fromTo ( nextContent , { autoAlpha : 0 , y : '3em' } , { autoAlpha : 1 , y : …" at bounding box center [385, 505] width 612 height 773
click at [248, 411] on div ". fromTo ( nextContent , { autoAlpha : 0 , y : '3em' } , { autoAlpha : 1 , y : …" at bounding box center [385, 505] width 612 height 773
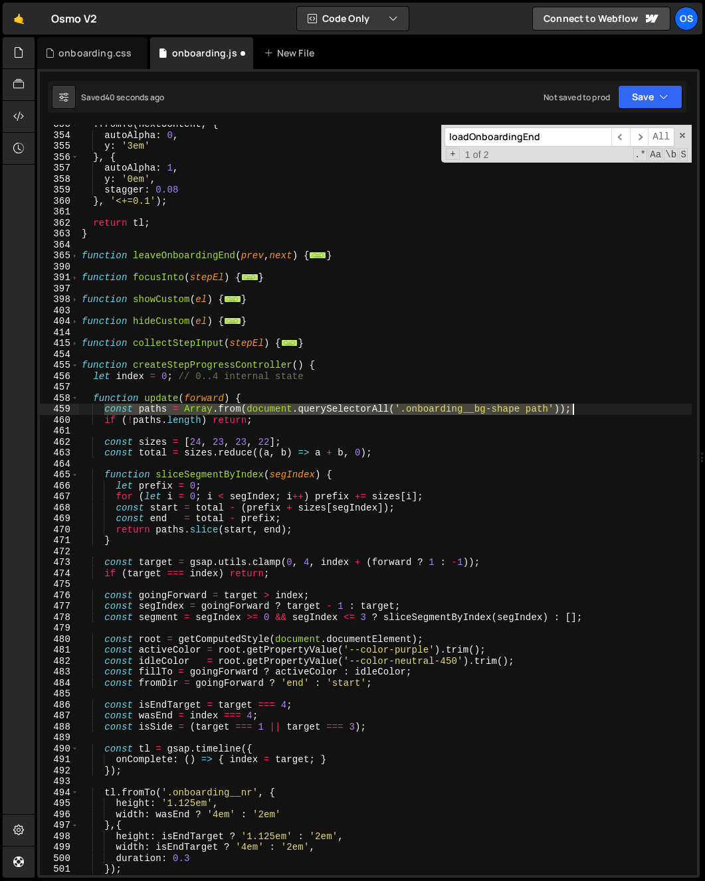
drag, startPoint x: 104, startPoint y: 408, endPoint x: 613, endPoint y: 414, distance: 509.5
click at [613, 414] on div ". fromTo ( nextContent , { autoAlpha : 0 , y : '3em' } , { autoAlpha : 1 , y : …" at bounding box center [385, 505] width 612 height 773
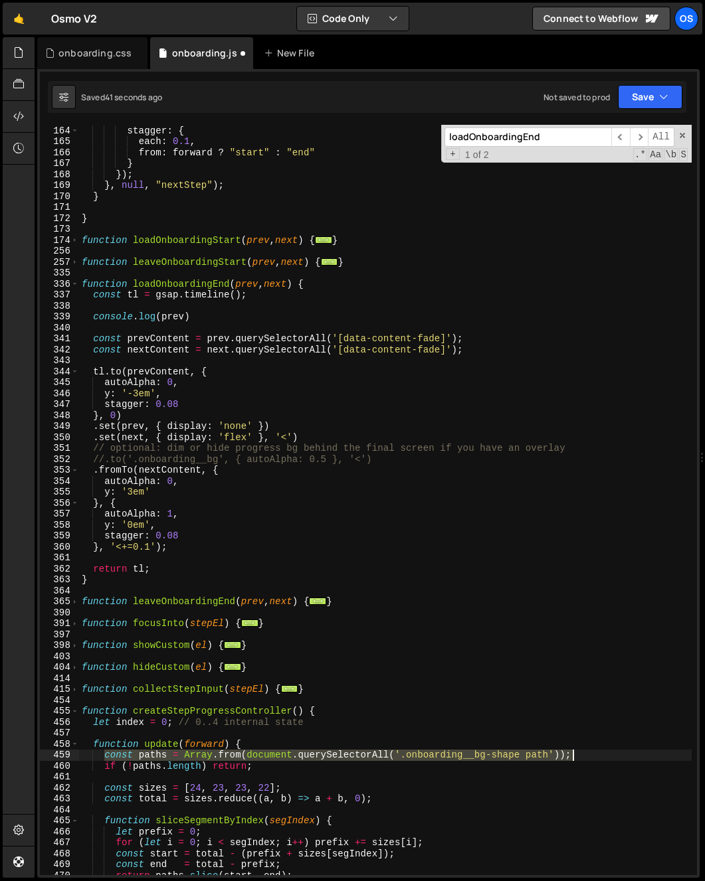
scroll to position [1113, 0]
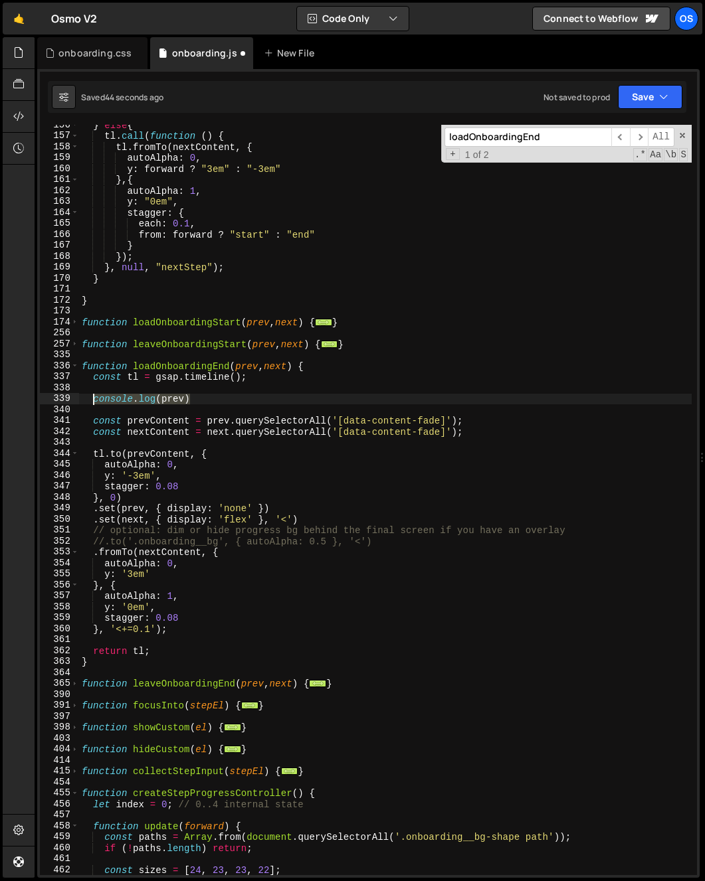
drag, startPoint x: 225, startPoint y: 401, endPoint x: 91, endPoint y: 403, distance: 134.2
click at [91, 403] on div "} else { tl . call ( function ( ) { tl . fromTo ( nextContent , { autoAlpha : 0…" at bounding box center [385, 506] width 612 height 773
type textarea "console.log(prev)"
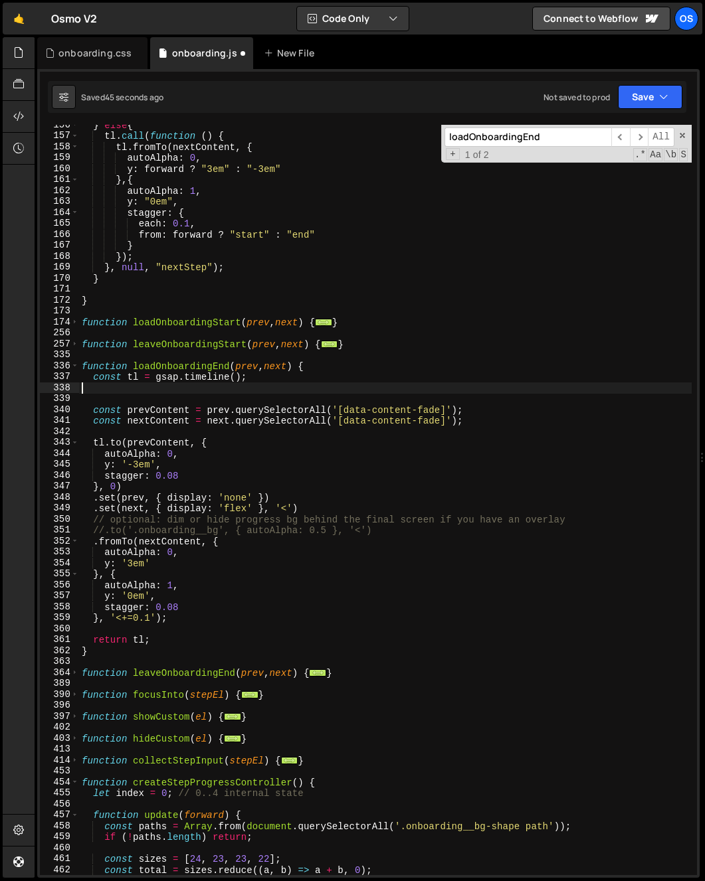
type textarea "const tl = gsap.timeline();"
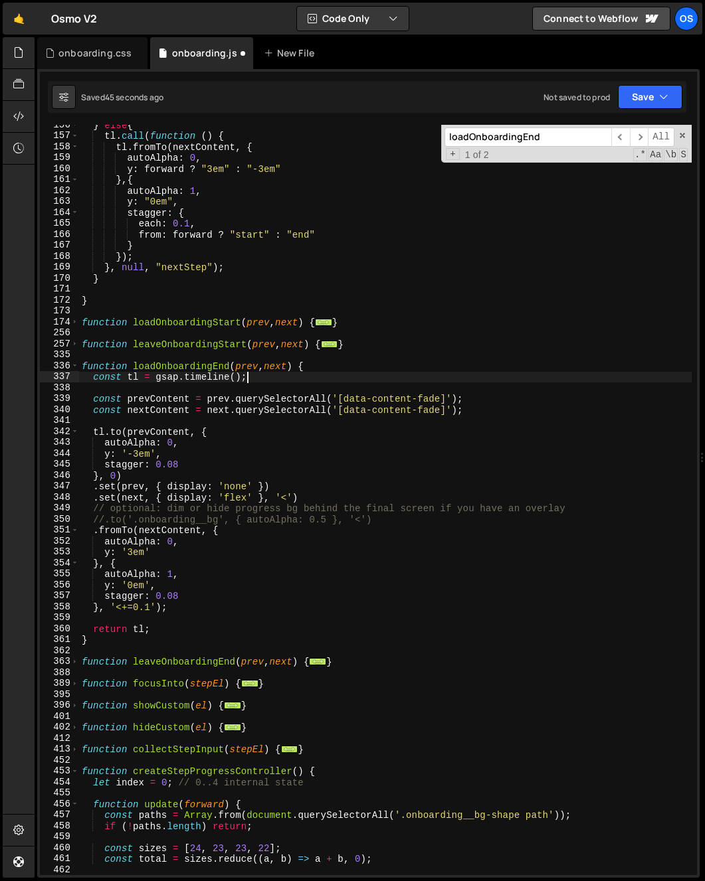
click at [519, 419] on div "} else { tl . call ( function ( ) { tl . fromTo ( nextContent , { autoAlpha : 0…" at bounding box center [385, 506] width 612 height 773
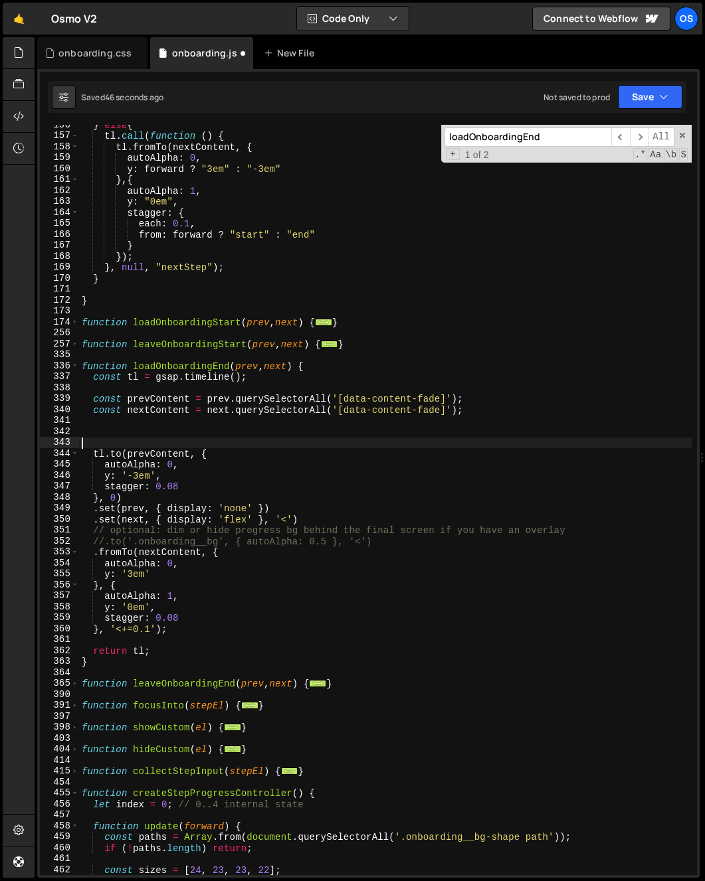
click at [127, 428] on div "} else { tl . call ( function ( ) { tl . fromTo ( nextContent , { autoAlpha : 0…" at bounding box center [385, 506] width 612 height 773
paste textarea "const paths = Array.from(document.querySelectorAll('.onboarding__bg-shape path'…"
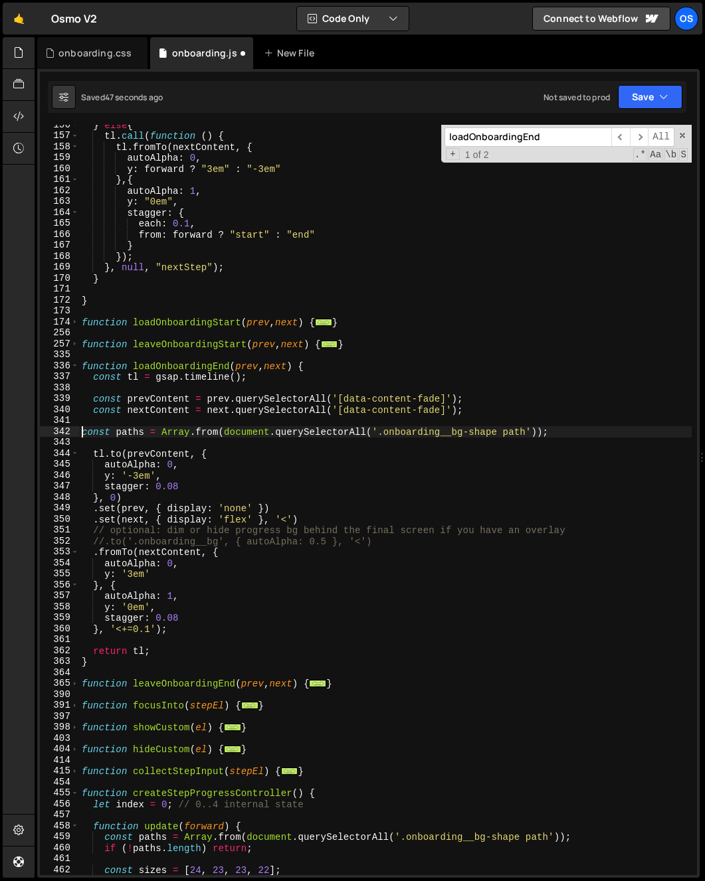
click at [80, 429] on div "} else { tl . call ( function ( ) { tl . fromTo ( nextContent , { autoAlpha : 0…" at bounding box center [385, 506] width 612 height 773
type textarea "const paths = Array.from(document.querySelectorAll('.onboarding__bg-shape path'…"
click at [140, 428] on div "} else { tl . call ( function ( ) { tl . fromTo ( nextContent , { autoAlpha : 0…" at bounding box center [385, 506] width 612 height 773
click at [254, 445] on div "} else { tl . call ( function ( ) { tl . fromTo ( nextContent , { autoAlpha : 0…" at bounding box center [385, 506] width 612 height 773
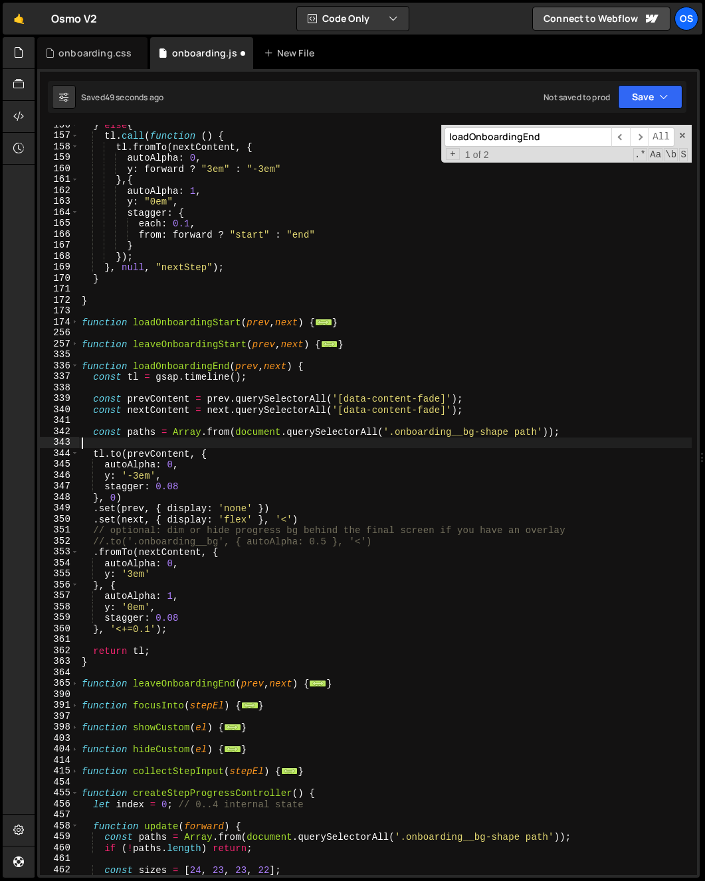
click at [318, 518] on div "} else { tl . call ( function ( ) { tl . fromTo ( nextContent , { autoAlpha : 0…" at bounding box center [385, 506] width 612 height 773
type textarea ".set(next, { display: 'flex' }, '<')"
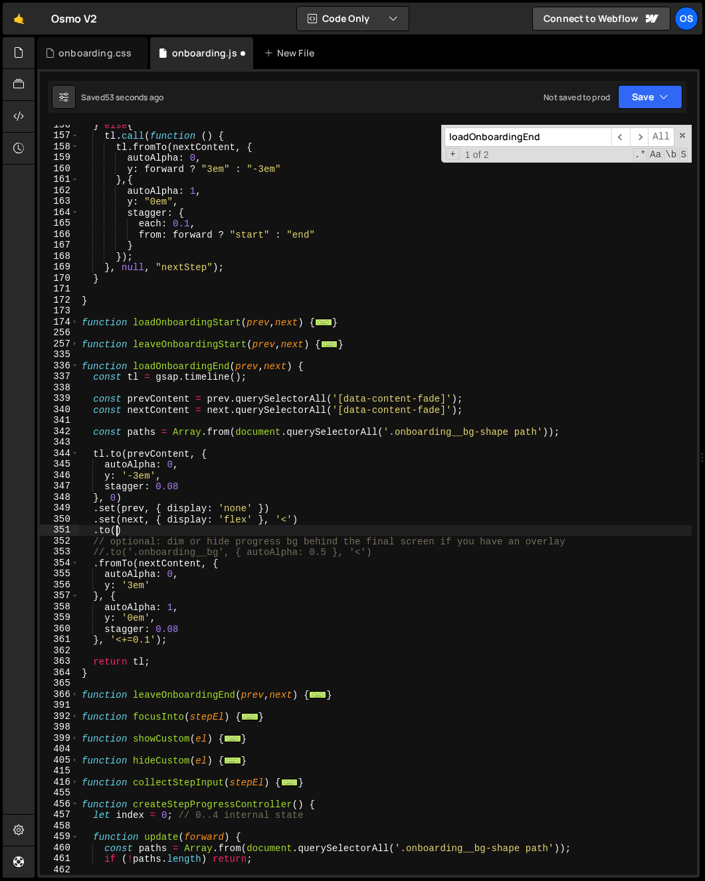
scroll to position [0, 1]
paste textarea "paths)"
type textarea ".to(paths, {)"
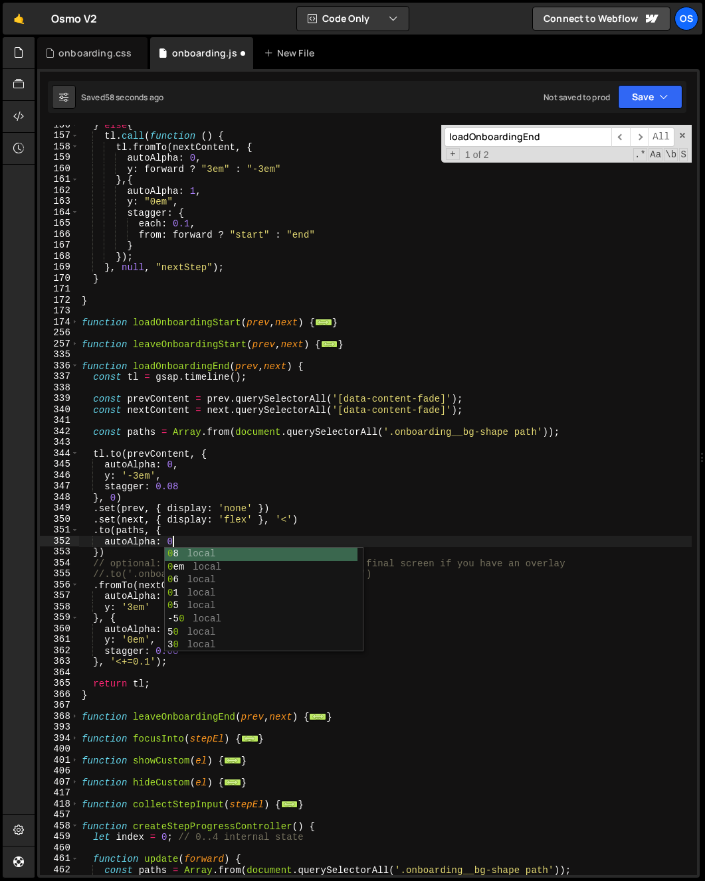
type textarea "autoAlpha: 0,"
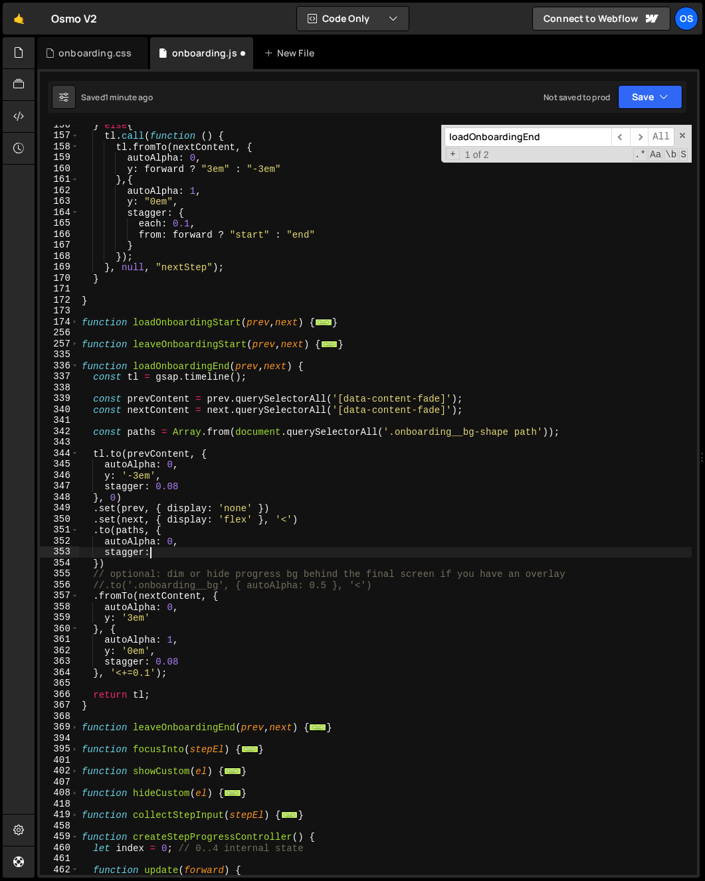
type textarea "stagger:{"
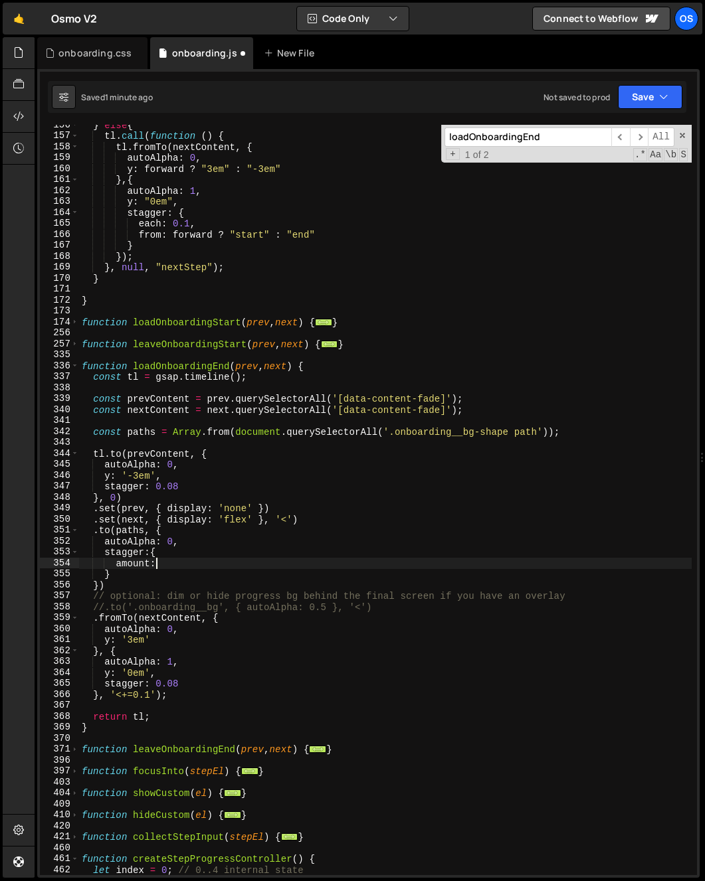
type textarea "amount: 1,"
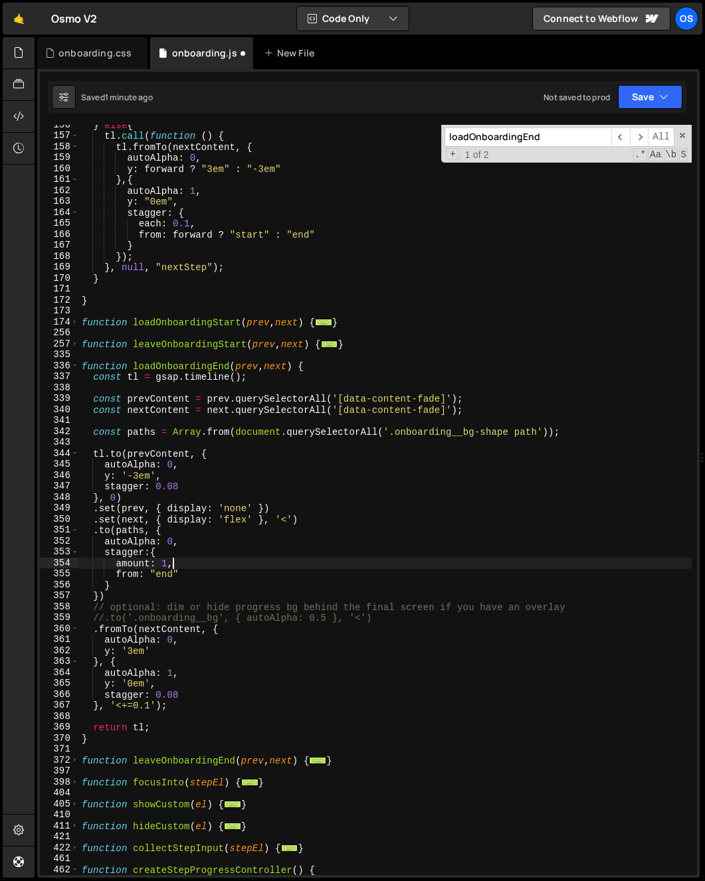
scroll to position [0, 5]
type textarea "autoAlpha: 0,"
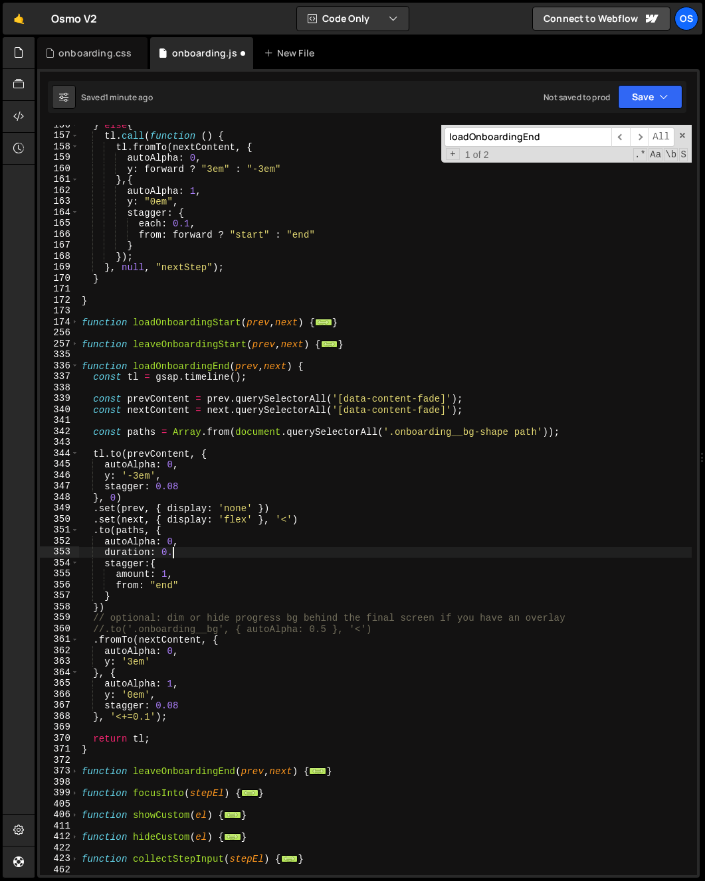
scroll to position [0, 6]
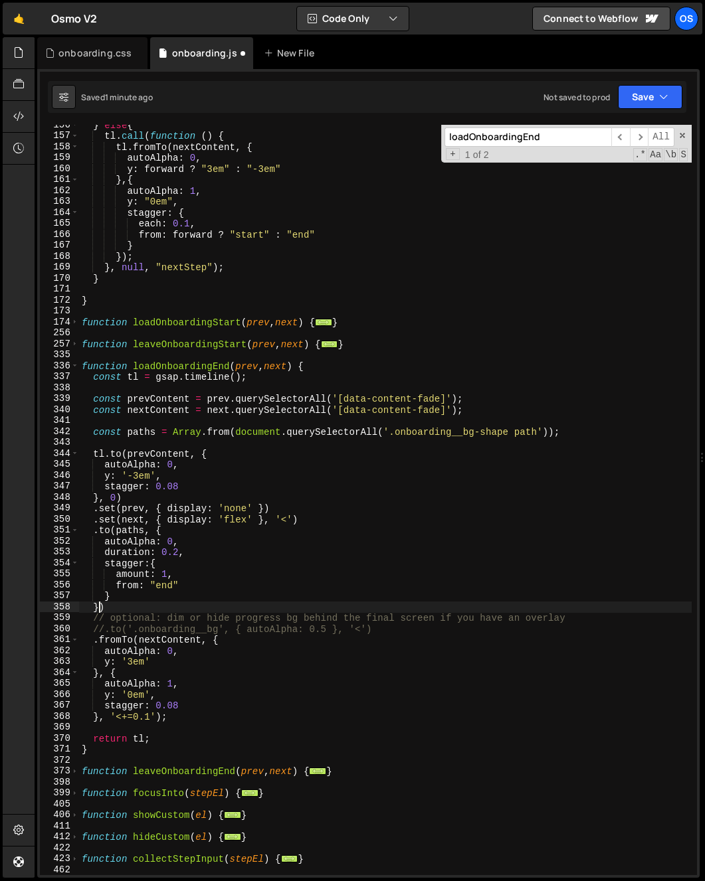
click at [101, 603] on div "} else { tl . call ( function ( ) { tl . fromTo ( nextContent , { autoAlpha : 0…" at bounding box center [385, 506] width 612 height 773
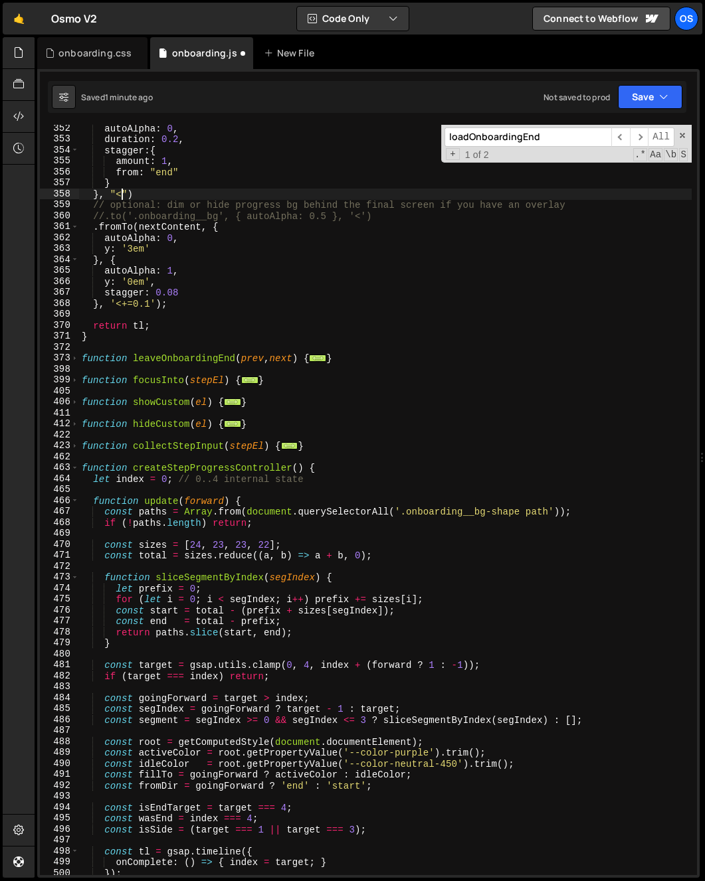
scroll to position [1526, 0]
click at [74, 355] on span at bounding box center [74, 358] width 7 height 11
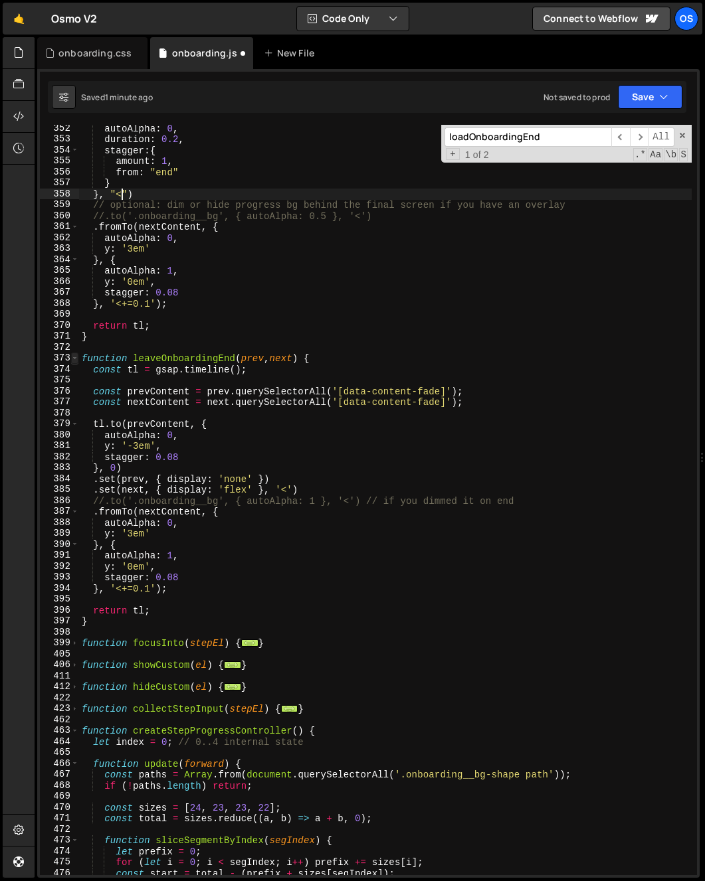
click at [74, 361] on span at bounding box center [74, 358] width 7 height 11
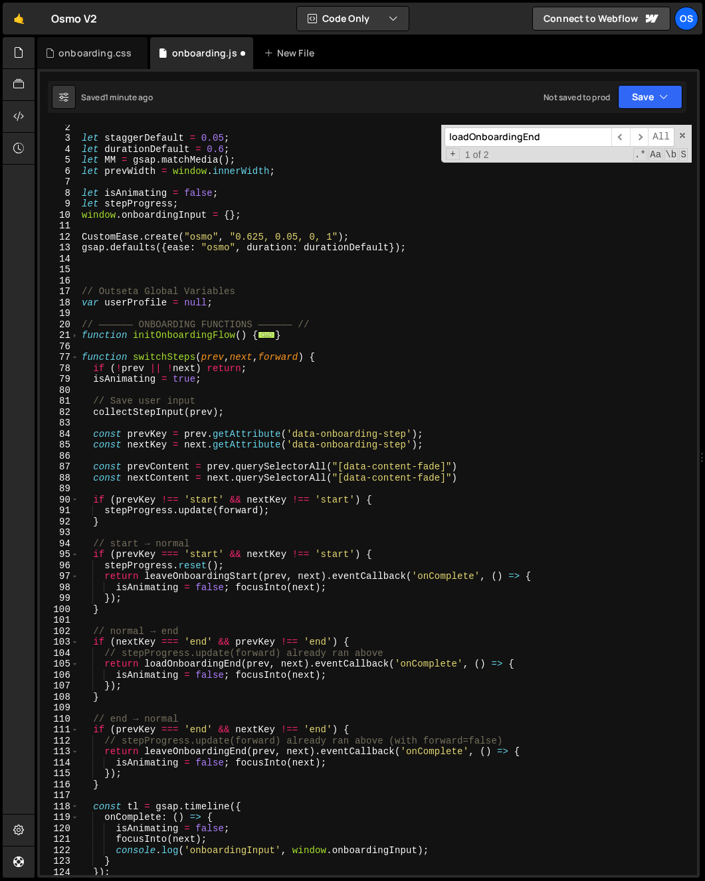
scroll to position [14, 0]
click at [73, 362] on span at bounding box center [74, 357] width 7 height 11
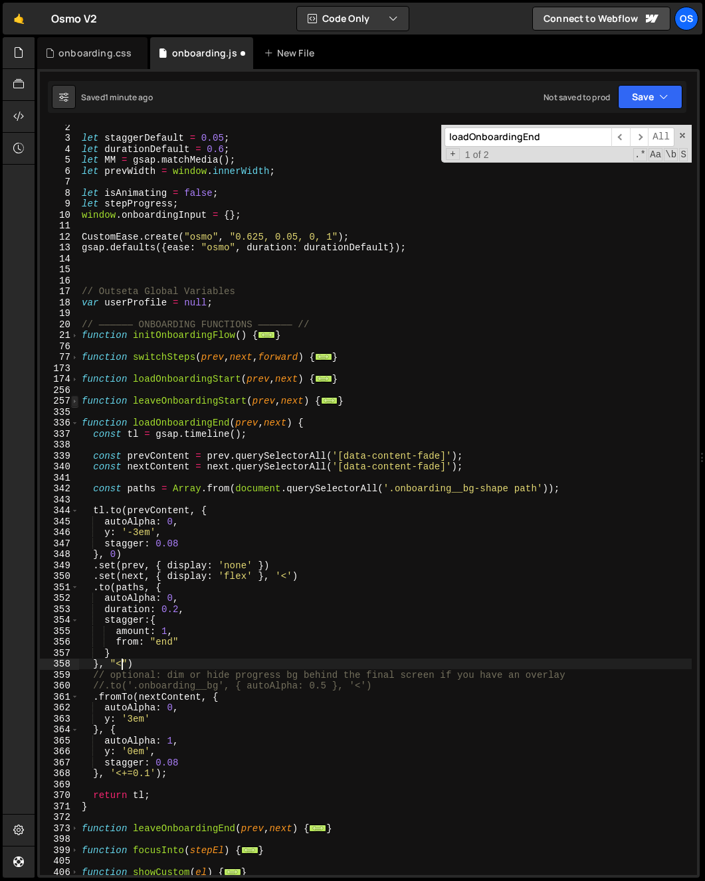
click at [72, 400] on span at bounding box center [74, 401] width 7 height 11
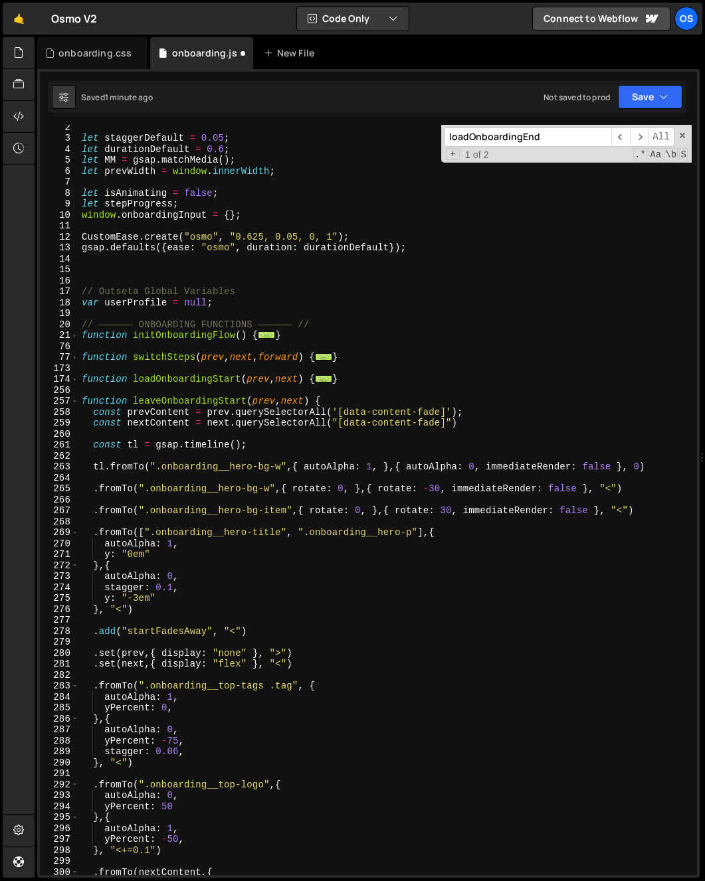
scroll to position [223, 0]
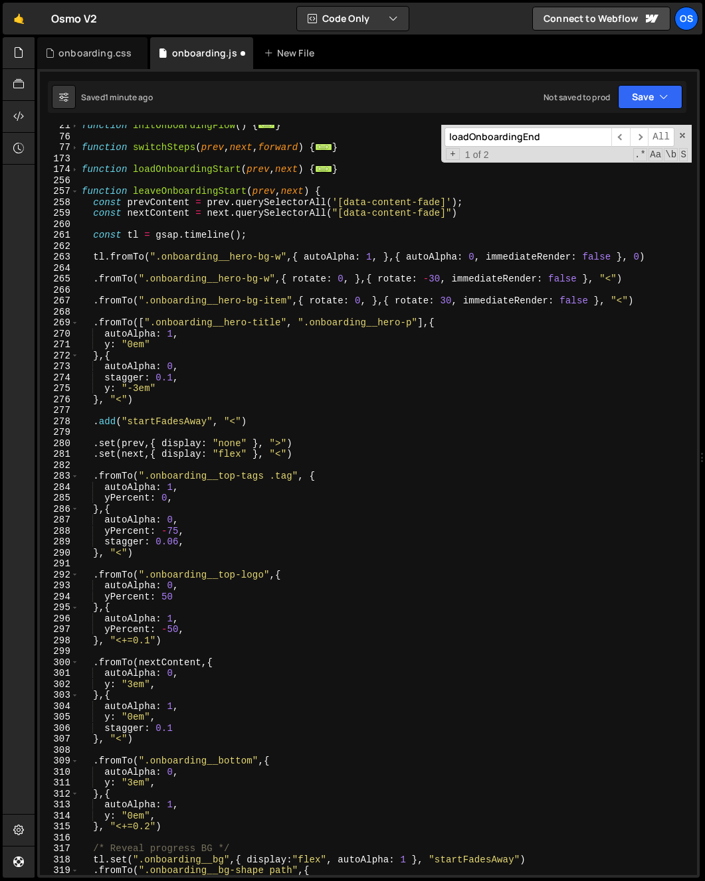
click at [70, 181] on div "256" at bounding box center [59, 180] width 39 height 11
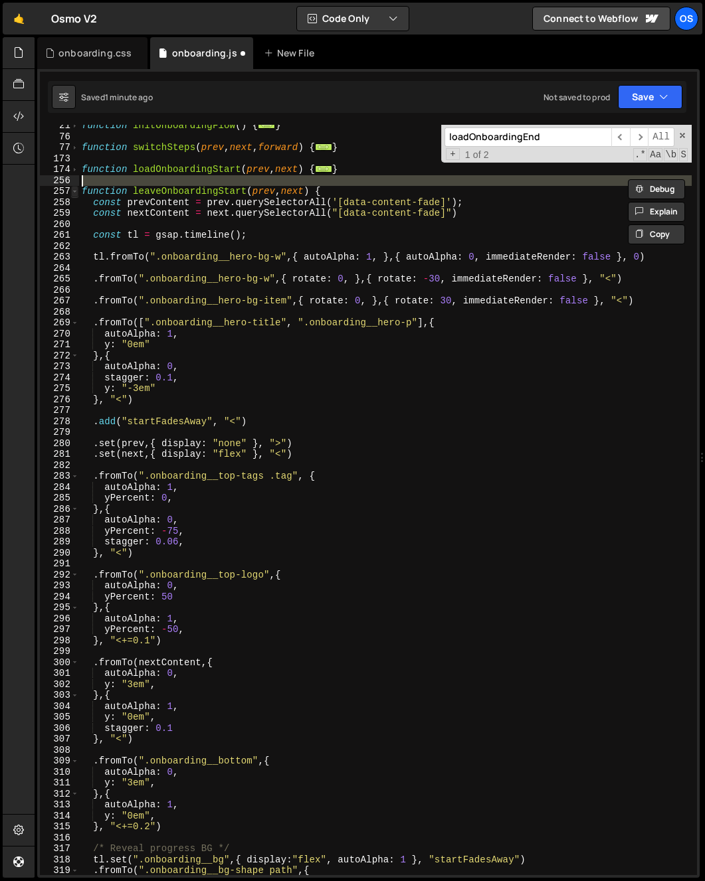
click at [71, 187] on span at bounding box center [74, 191] width 7 height 11
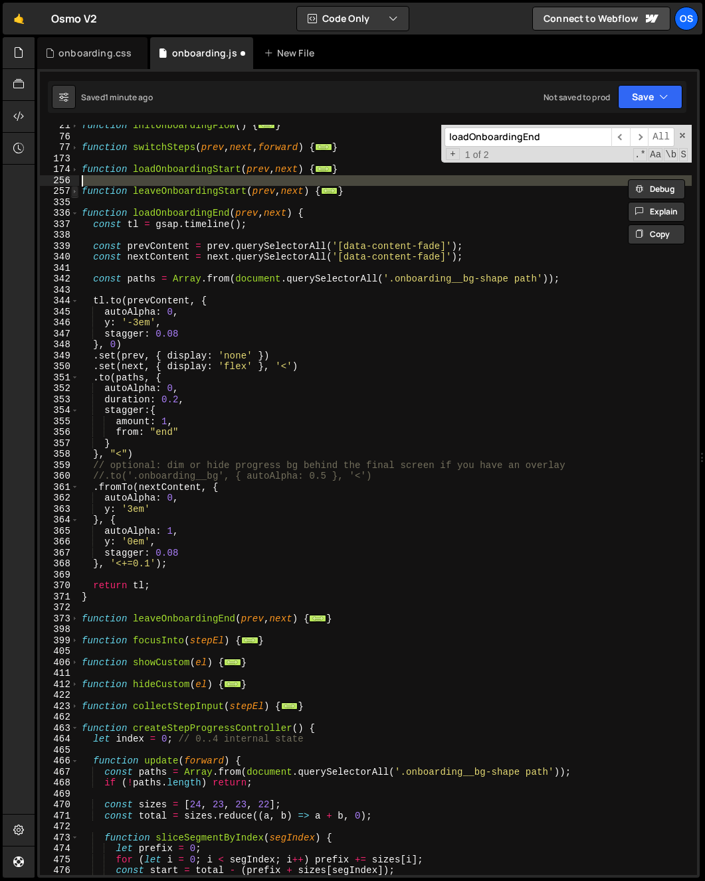
click at [71, 187] on span at bounding box center [74, 191] width 7 height 11
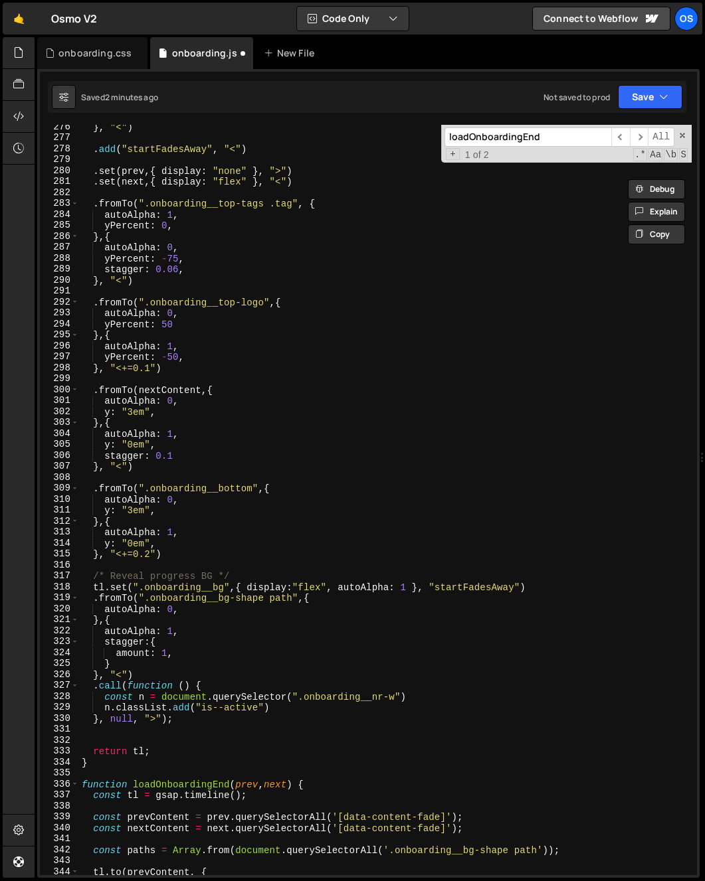
scroll to position [510, 0]
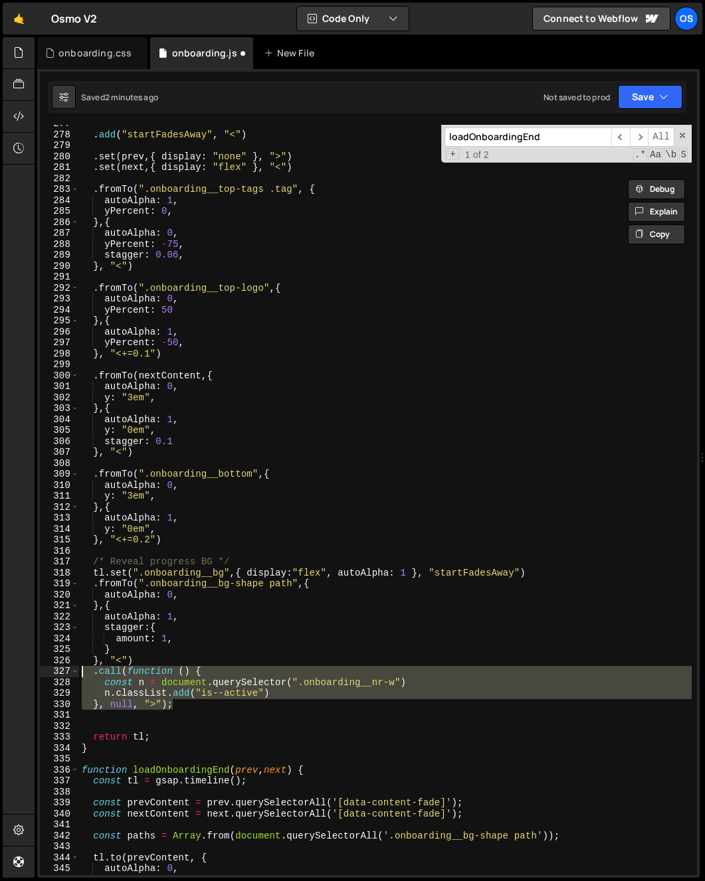
drag, startPoint x: 187, startPoint y: 702, endPoint x: 56, endPoint y: 669, distance: 134.4
click at [56, 669] on div "function leaveOnboardingStart(prev, next) { 277 278 279 280 281 282 283 284 285…" at bounding box center [368, 500] width 657 height 751
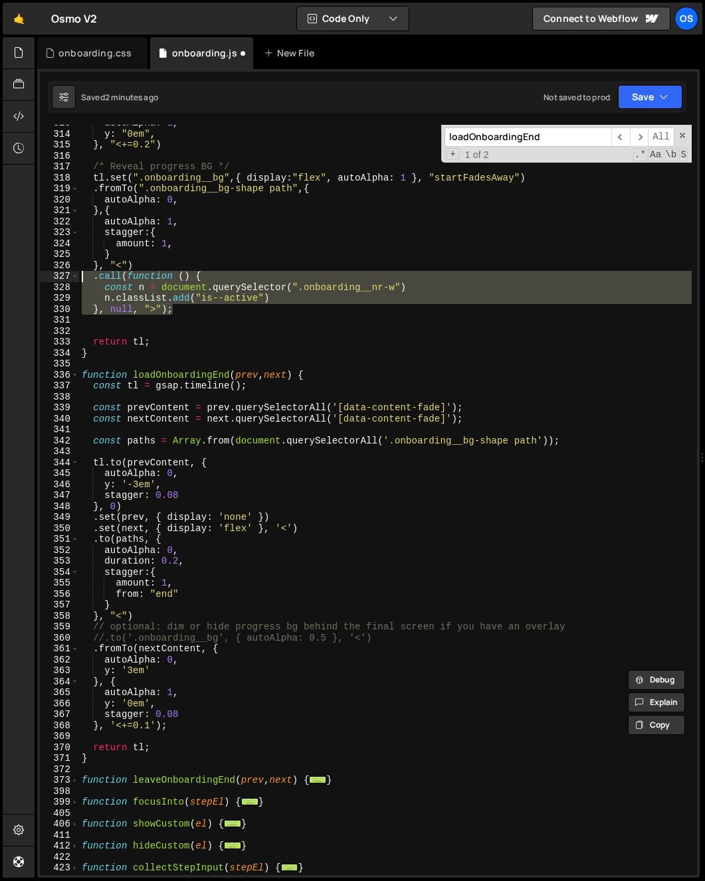
scroll to position [920, 0]
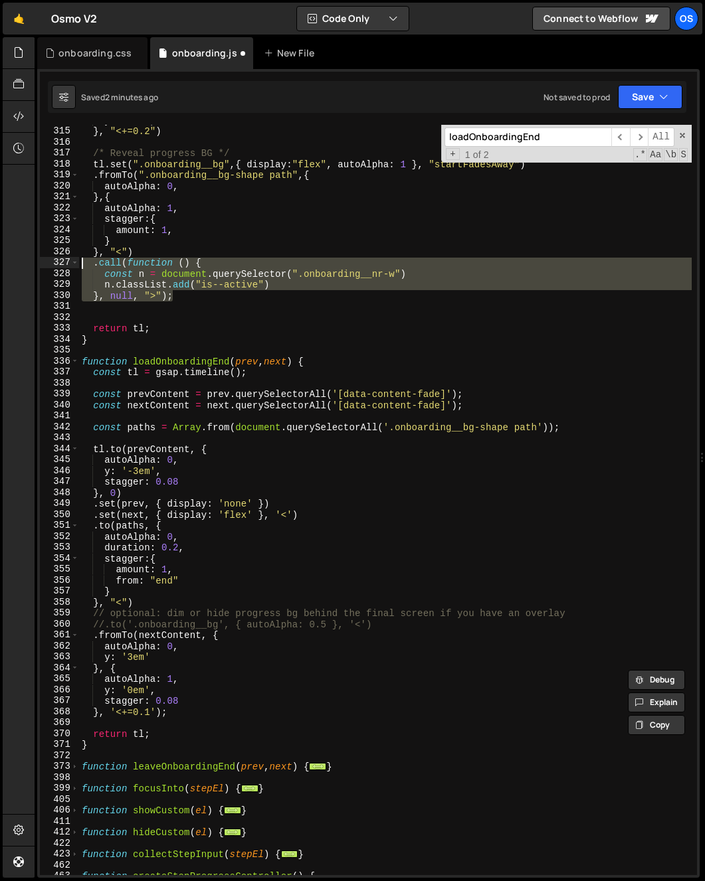
click at [164, 602] on div "y : "0em" , } , "<+=0.2" ) /* Reveal progress BG */ tl . set ( ".onboarding__bg…" at bounding box center [385, 501] width 612 height 773
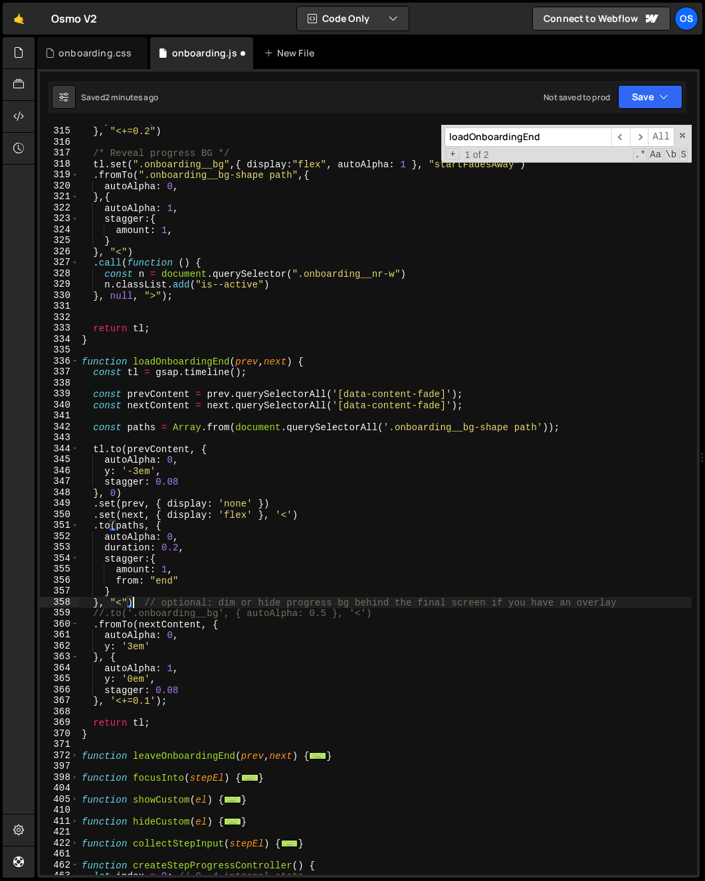
scroll to position [0, 1]
type textarea "// optional: dim or hide progress bg behind the final screen if you have an ove…"
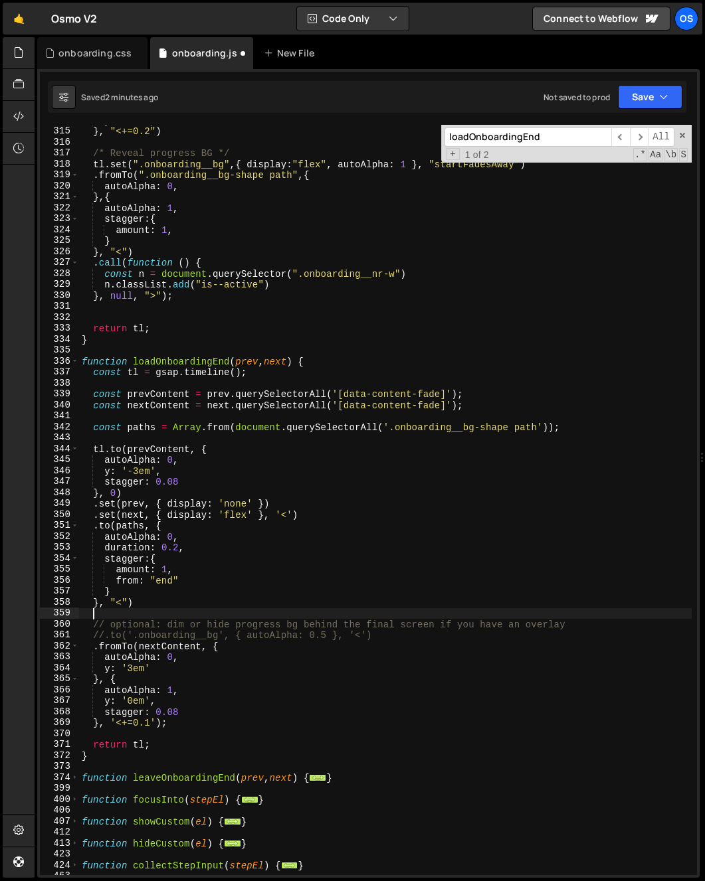
scroll to position [0, 0]
paste textarea "}, null, ">");"
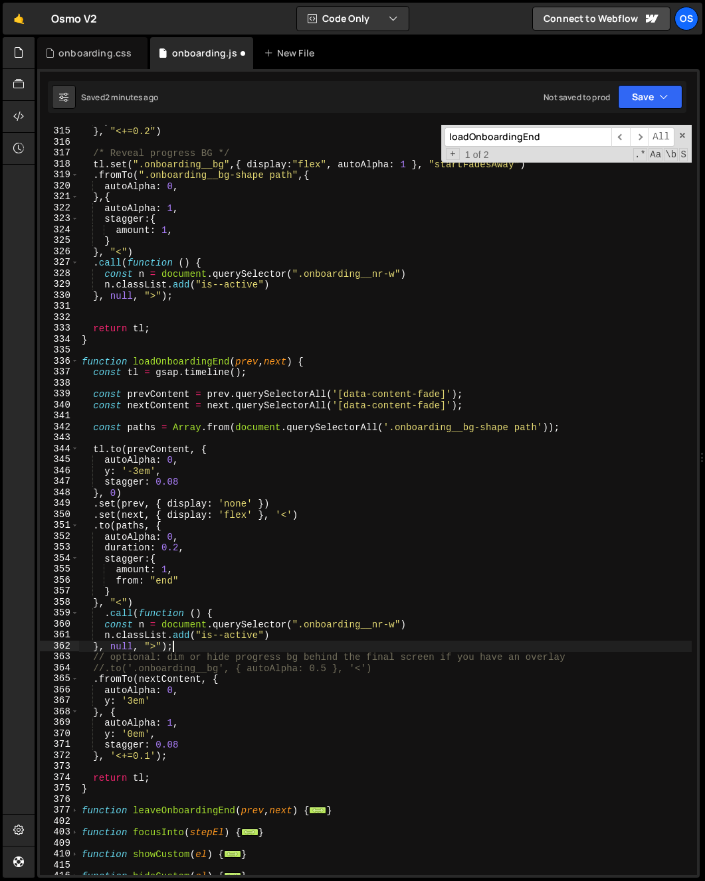
click at [103, 617] on div "y : "0em" , } , "<+=0.2" ) /* Reveal progress BG */ tl . set ( ".onboarding__bg…" at bounding box center [385, 501] width 612 height 773
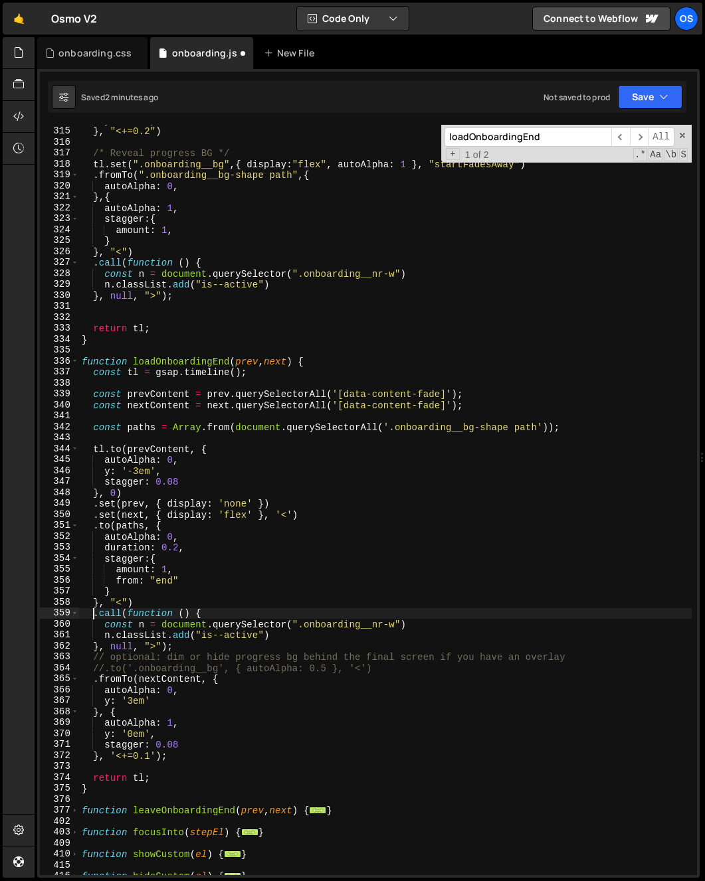
click at [236, 618] on div "y : "0em" , } , "<+=0.2" ) /* Reveal progress BG */ tl . set ( ".onboarding__bg…" at bounding box center [385, 501] width 612 height 773
drag, startPoint x: 178, startPoint y: 654, endPoint x: 223, endPoint y: 651, distance: 45.3
click at [179, 654] on div "y : "0em" , } , "<+=0.2" ) /* Reveal progress BG */ tl . set ( ".onboarding__bg…" at bounding box center [385, 501] width 612 height 773
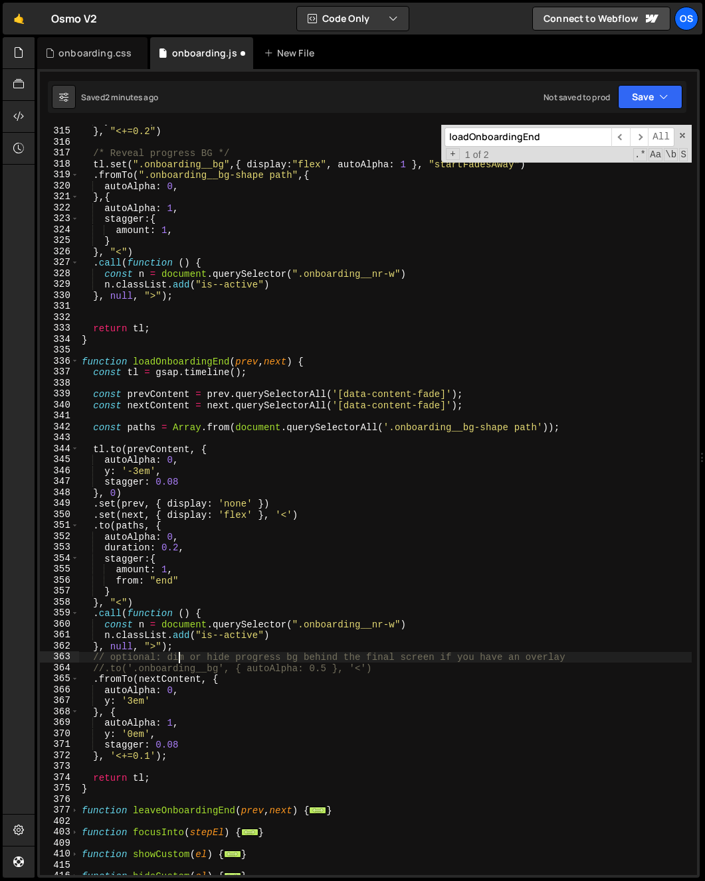
click at [213, 649] on div "y : "0em" , } , "<+=0.2" ) /* Reveal progress BG */ tl . set ( ".onboarding__bg…" at bounding box center [385, 501] width 612 height 773
click at [179, 633] on div "y : "0em" , } , "<+=0.2" ) /* Reveal progress BG */ tl . set ( ".onboarding__bg…" at bounding box center [385, 501] width 612 height 773
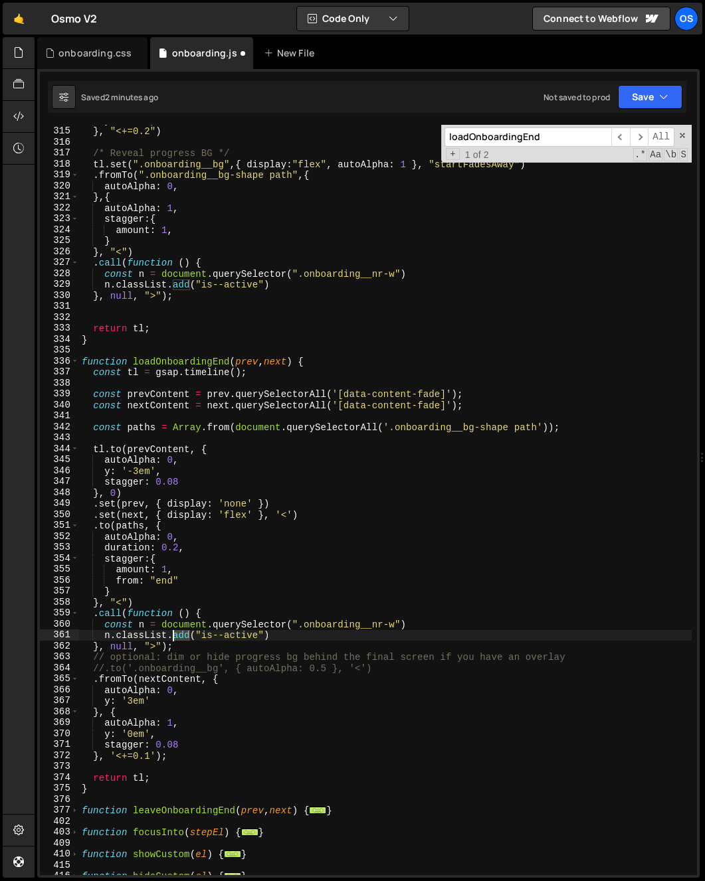
click at [179, 633] on div "y : "0em" , } , "<+=0.2" ) /* Reveal progress BG */ tl . set ( ".onboarding__bg…" at bounding box center [385, 501] width 612 height 773
click at [175, 599] on div "y : "0em" , } , "<+=0.2" ) /* Reveal progress BG */ tl . set ( ".onboarding__bg…" at bounding box center [385, 501] width 612 height 773
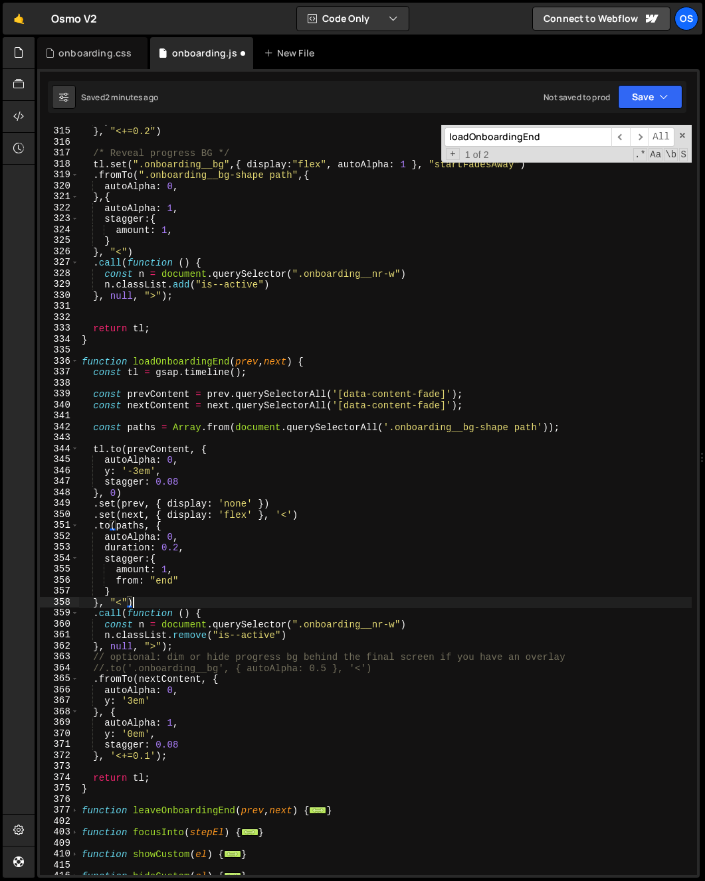
scroll to position [0, 3]
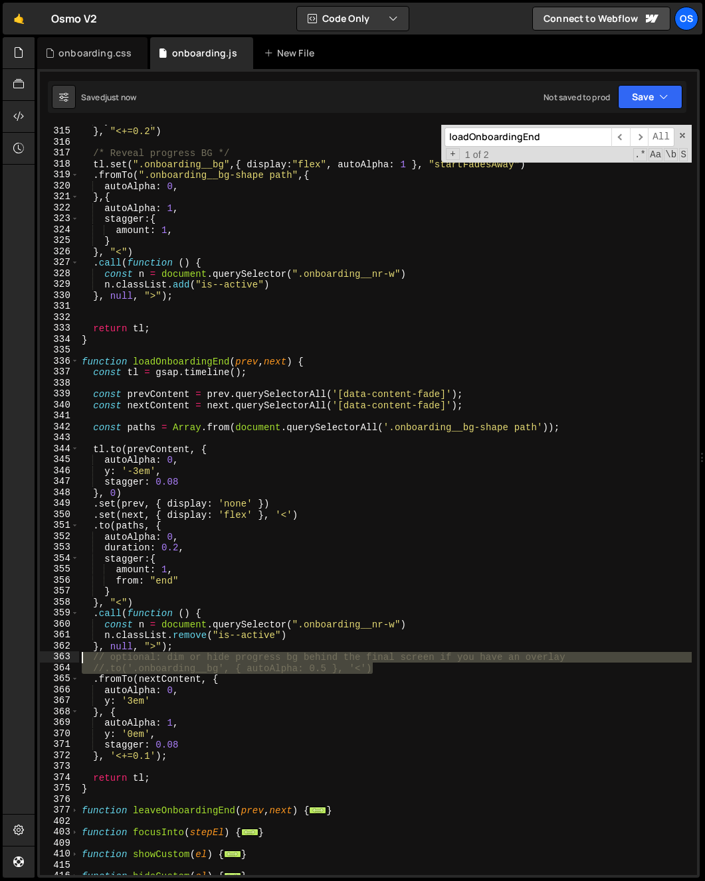
drag, startPoint x: 63, startPoint y: 678, endPoint x: -66, endPoint y: 659, distance: 130.2
click at [0, 659] on html "Projects [GEOGRAPHIC_DATA] Blog Os Your current team is [PERSON_NAME] Projects …" at bounding box center [352, 440] width 705 height 881
type textarea "// optional: dim or hide progress bg behind the final screen if you have an ove…"
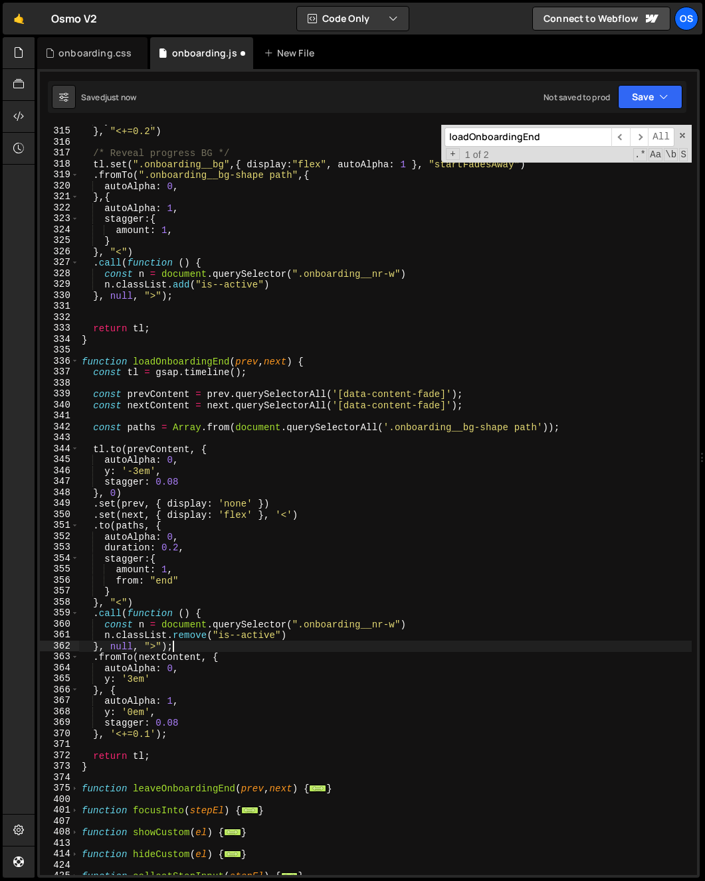
click at [231, 642] on div "y : "0em" , } , "<+=0.2" ) /* Reveal progress BG */ tl . set ( ".onboarding__bg…" at bounding box center [385, 501] width 612 height 773
click at [188, 662] on div "y : "0em" , } , "<+=0.2" ) /* Reveal progress BG */ tl . set ( ".onboarding__bg…" at bounding box center [385, 501] width 612 height 773
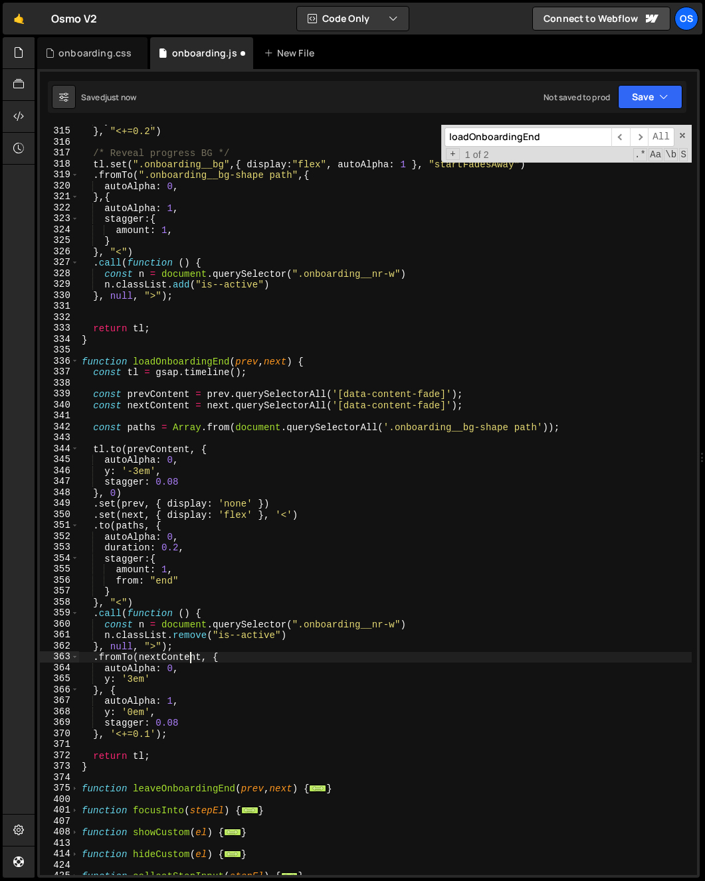
click at [188, 662] on div "y : "0em" , } , "<+=0.2" ) /* Reveal progress BG */ tl . set ( ".onboarding__bg…" at bounding box center [385, 501] width 612 height 773
click at [267, 684] on div "y : "0em" , } , "<+=0.2" ) /* Reveal progress BG */ tl . set ( ".onboarding__bg…" at bounding box center [385, 501] width 612 height 773
click at [238, 677] on div "y : "0em" , } , "<+=0.2" ) /* Reveal progress BG */ tl . set ( ".onboarding__bg…" at bounding box center [385, 501] width 612 height 773
click at [202, 673] on div "y : "0em" , } , "<+=0.2" ) /* Reveal progress BG */ tl . set ( ".onboarding__bg…" at bounding box center [385, 501] width 612 height 773
click at [181, 660] on div "y : "0em" , } , "<+=0.2" ) /* Reveal progress BG */ tl . set ( ".onboarding__bg…" at bounding box center [385, 501] width 612 height 773
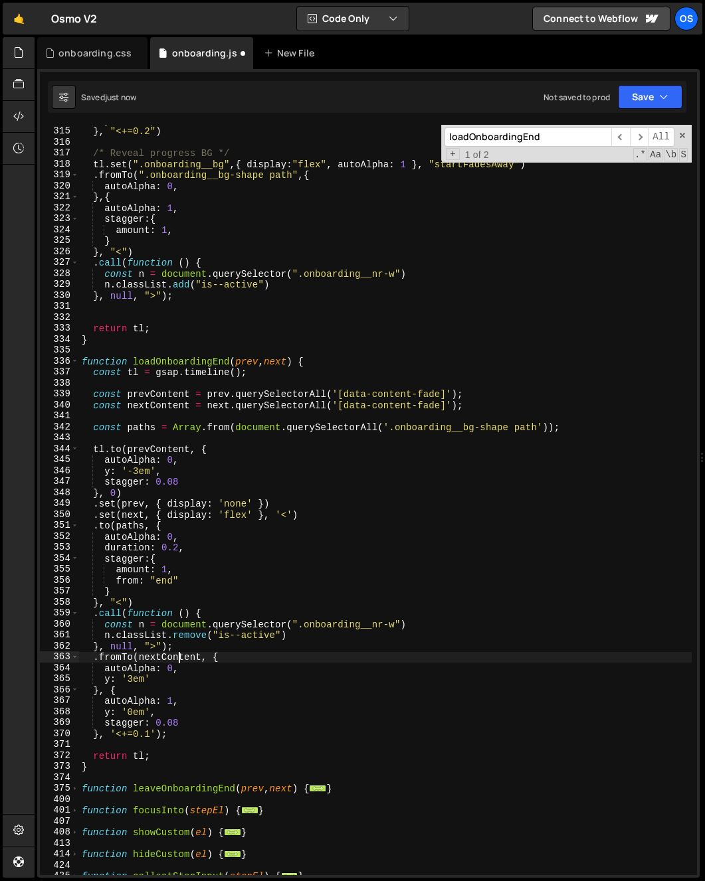
click at [181, 660] on div "y : "0em" , } , "<+=0.2" ) /* Reveal progress BG */ tl . set ( ".onboarding__bg…" at bounding box center [385, 501] width 612 height 773
click at [318, 648] on div "y : "0em" , } , "<+=0.2" ) /* Reveal progress BG */ tl . set ( ".onboarding__bg…" at bounding box center [385, 501] width 612 height 773
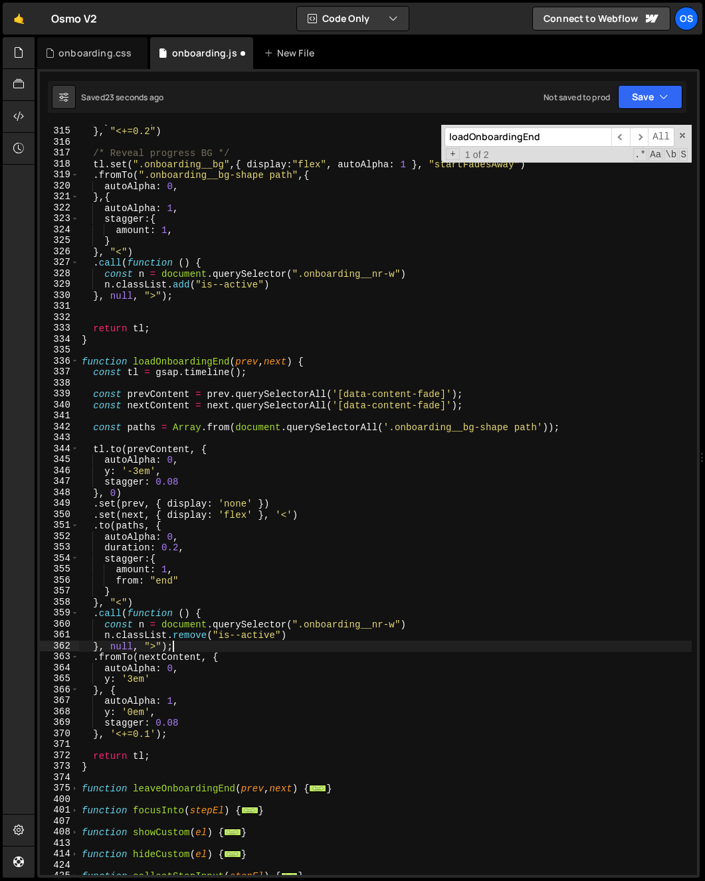
click at [196, 650] on div "y : "0em" , } , "<+=0.2" ) /* Reveal progress BG */ tl . set ( ".onboarding__bg…" at bounding box center [385, 501] width 612 height 773
type textarea "}, null, ">")"
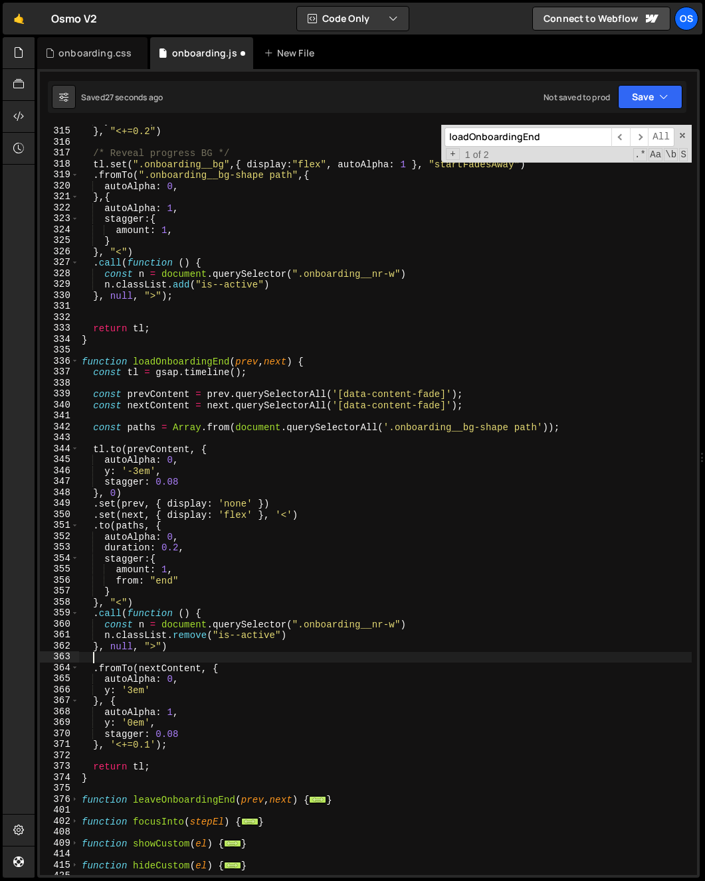
click at [165, 602] on div "y : "0em" , } , "<+=0.2" ) /* Reveal progress BG */ tl . set ( ".onboarding__bg…" at bounding box center [385, 501] width 612 height 773
type textarea "}, "<")"
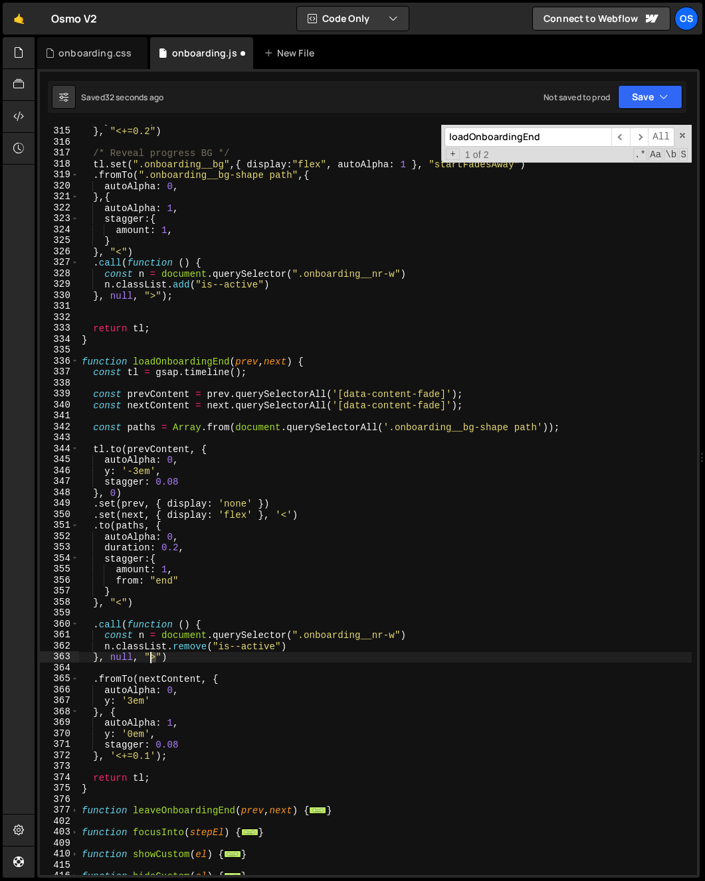
click at [149, 662] on div "y : "0em" , } , "<+=0.2" ) /* Reveal progress BG */ tl . set ( ".onboarding__bg…" at bounding box center [385, 501] width 612 height 773
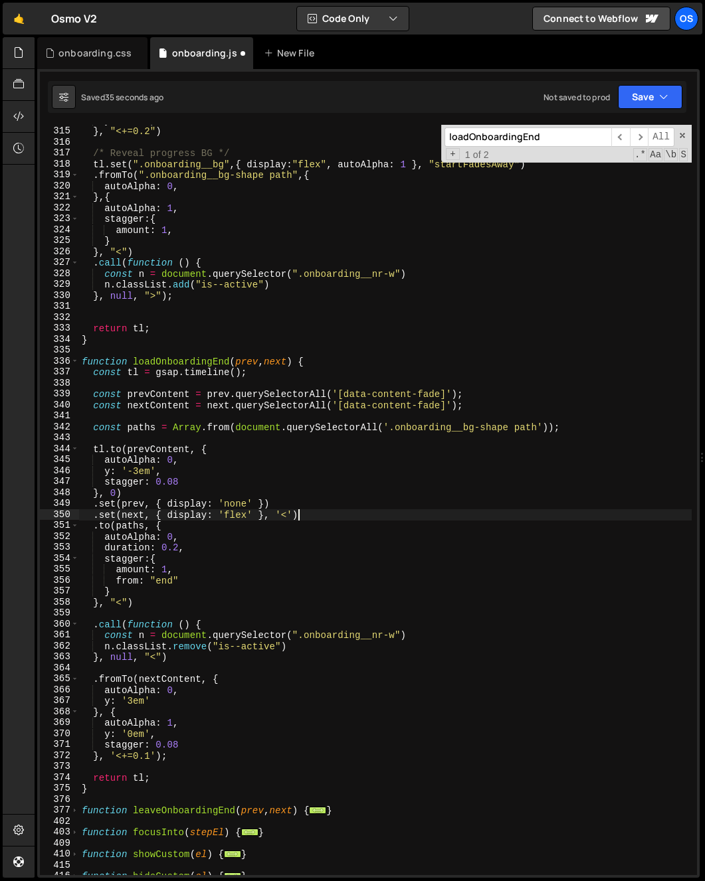
click at [327, 519] on div "y : "0em" , } , "<+=0.2" ) /* Reveal progress BG */ tl . set ( ".onboarding__bg…" at bounding box center [385, 501] width 612 height 773
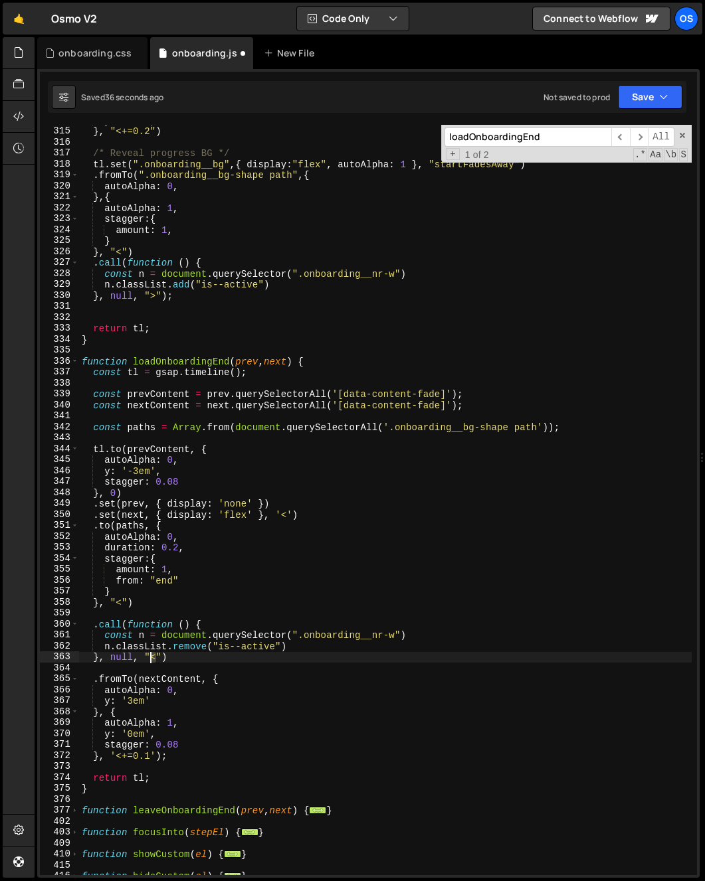
click at [150, 663] on div "y : "0em" , } , "<+=0.2" ) /* Reveal progress BG */ tl . set ( ".onboarding__bg…" at bounding box center [385, 501] width 612 height 773
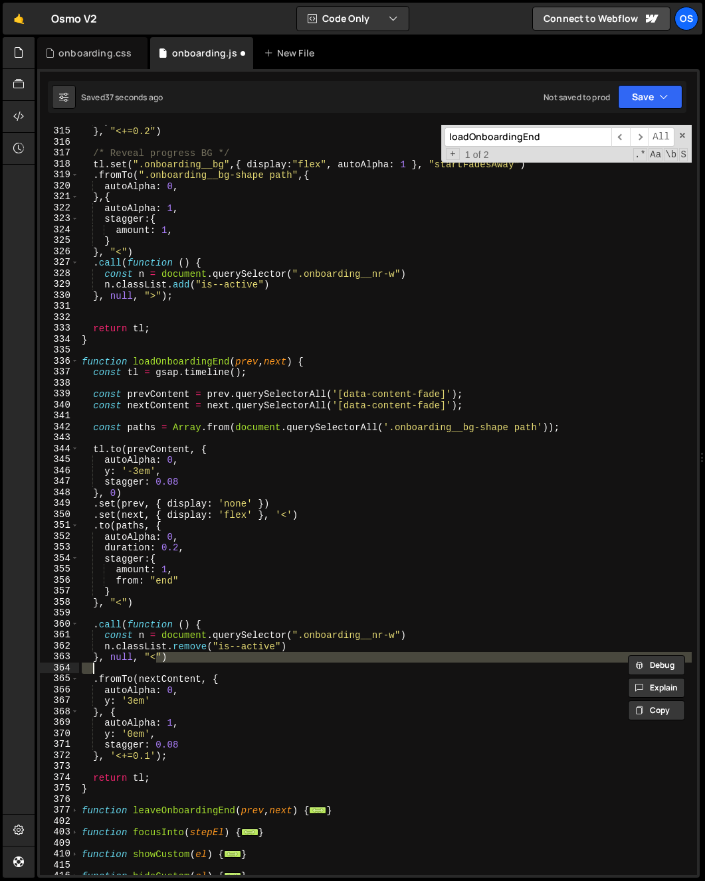
click at [155, 661] on div "y : "0em" , } , "<+=0.2" ) /* Reveal progress BG */ tl . set ( ".onboarding__bg…" at bounding box center [385, 500] width 612 height 751
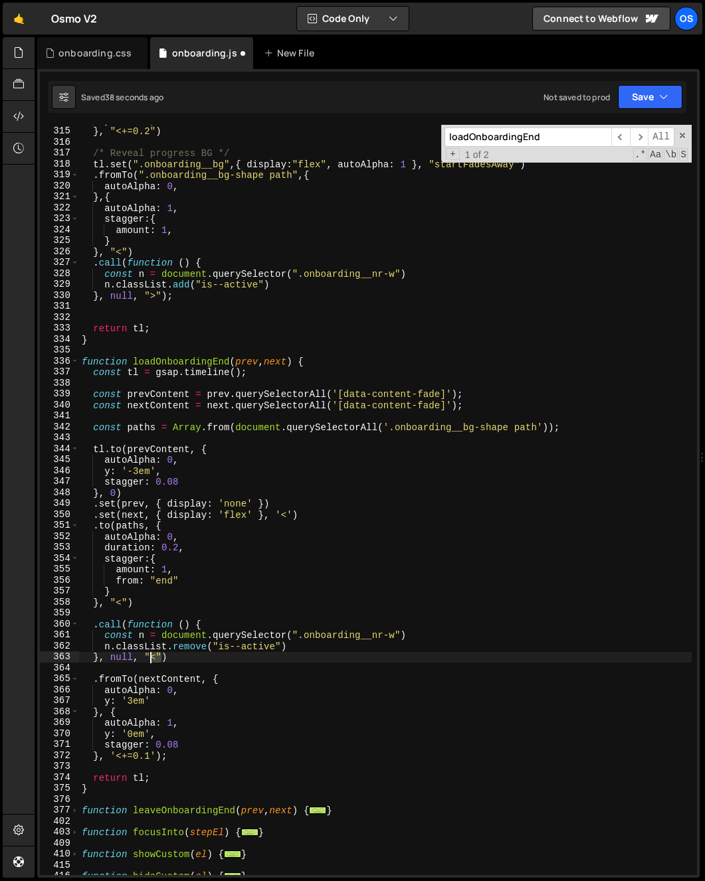
drag, startPoint x: 159, startPoint y: 658, endPoint x: 149, endPoint y: 660, distance: 9.5
click at [149, 660] on div "y : "0em" , } , "<+=0.2" ) /* Reveal progress BG */ tl . set ( ".onboarding__bg…" at bounding box center [385, 501] width 612 height 773
click at [155, 779] on div "y : "0em" , } , "<+=0.2" ) /* Reveal progress BG */ tl . set ( ".onboarding__bg…" at bounding box center [385, 501] width 612 height 773
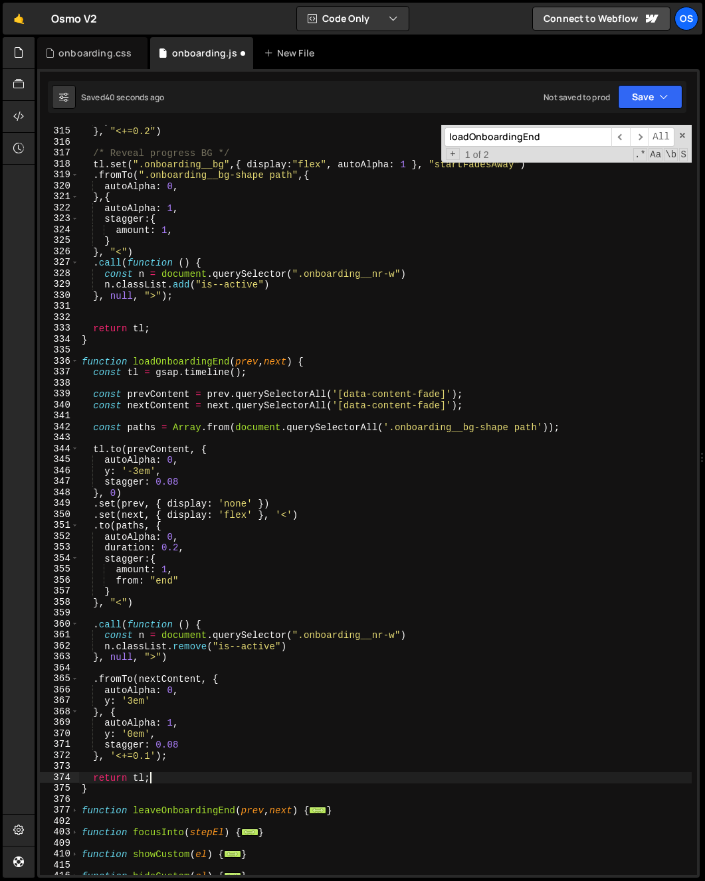
scroll to position [0, 4]
click at [163, 680] on div "y : "0em" , } , "<+=0.2" ) /* Reveal progress BG */ tl . set ( ".onboarding__bg…" at bounding box center [385, 501] width 612 height 773
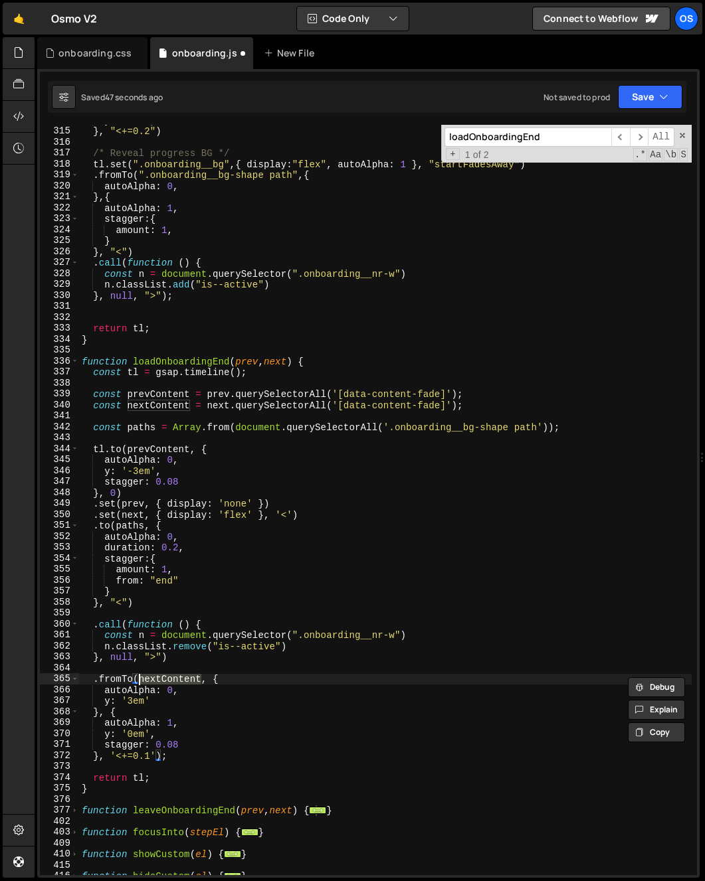
click at [163, 680] on div "y : "0em" , } , "<+=0.2" ) /* Reveal progress BG */ tl . set ( ".onboarding__bg…" at bounding box center [385, 501] width 612 height 773
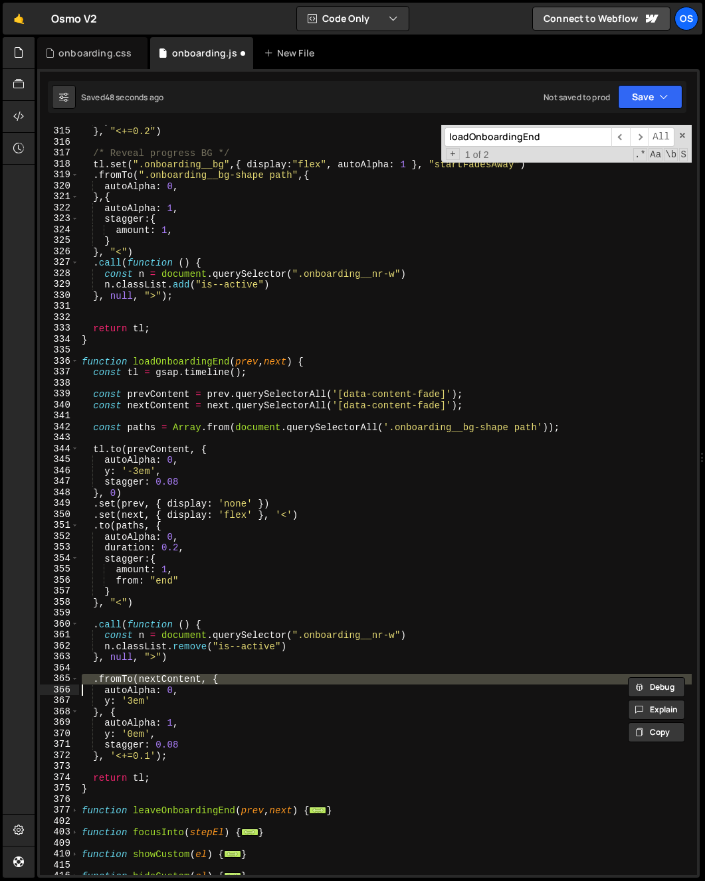
click at [165, 684] on div "y : "0em" , } , "<+=0.2" ) /* Reveal progress BG */ tl . set ( ".onboarding__bg…" at bounding box center [385, 500] width 612 height 751
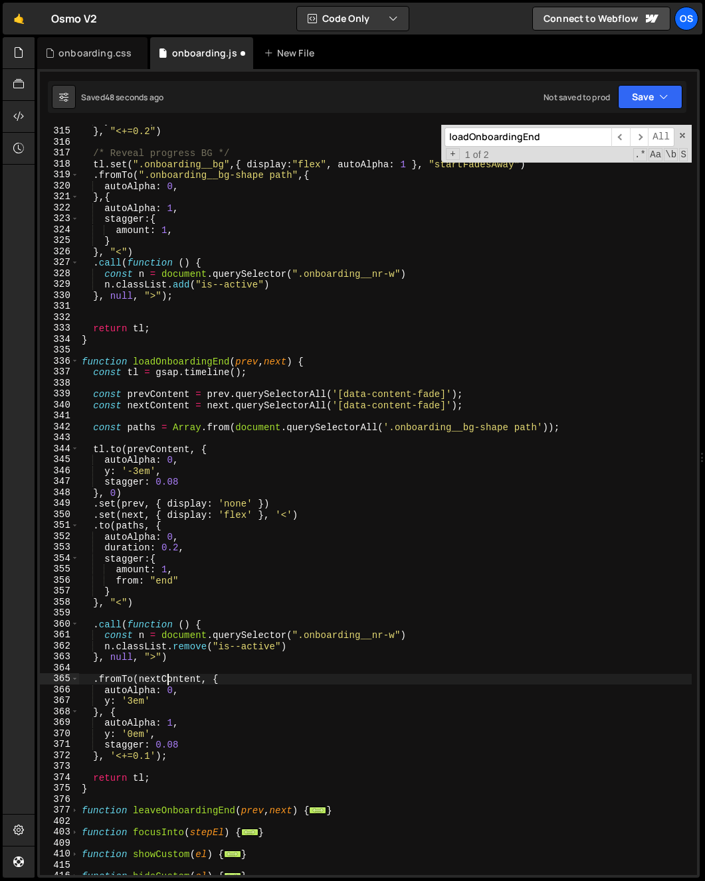
click at [165, 684] on div "y : "0em" , } , "<+=0.2" ) /* Reveal progress BG */ tl . set ( ".onboarding__bg…" at bounding box center [385, 501] width 612 height 773
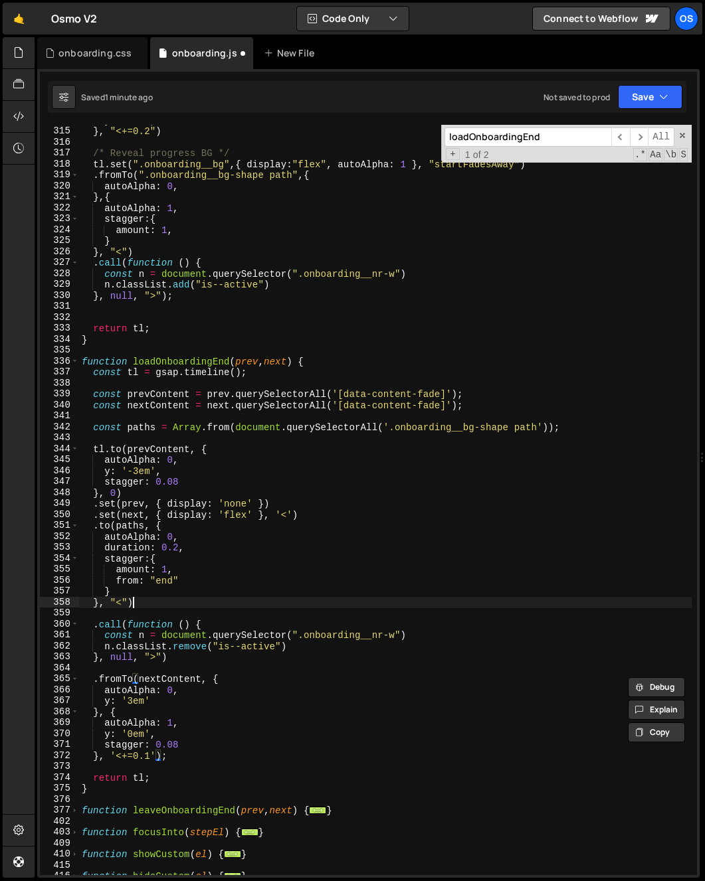
drag, startPoint x: 266, startPoint y: 608, endPoint x: 205, endPoint y: 645, distance: 71.5
click at [265, 608] on div "y : "0em" , } , "<+=0.2" ) /* Reveal progress BG */ tl . set ( ".onboarding__bg…" at bounding box center [385, 501] width 612 height 773
click at [137, 759] on div "y : "0em" , } , "<+=0.2" ) /* Reveal progress BG */ tl . set ( ".onboarding__bg…" at bounding box center [385, 501] width 612 height 773
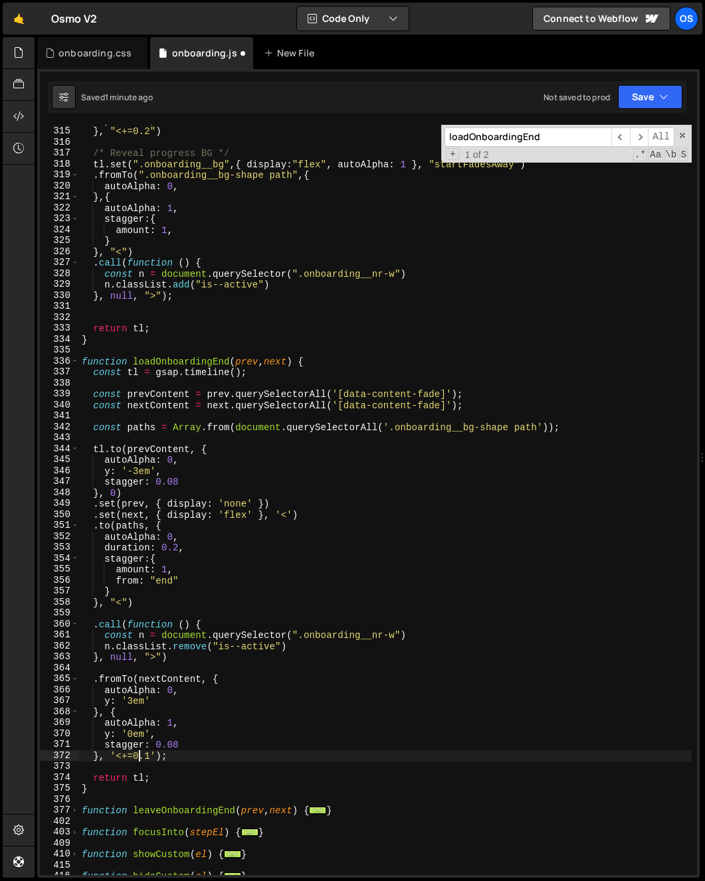
click at [221, 759] on div "y : "0em" , } , "<+=0.2" ) /* Reveal progress BG */ tl . set ( ".onboarding__bg…" at bounding box center [385, 501] width 612 height 773
click at [449, 481] on div "y : "0em" , } , "<+=0.2" ) /* Reveal progress BG */ tl . set ( ".onboarding__bg…" at bounding box center [385, 501] width 612 height 773
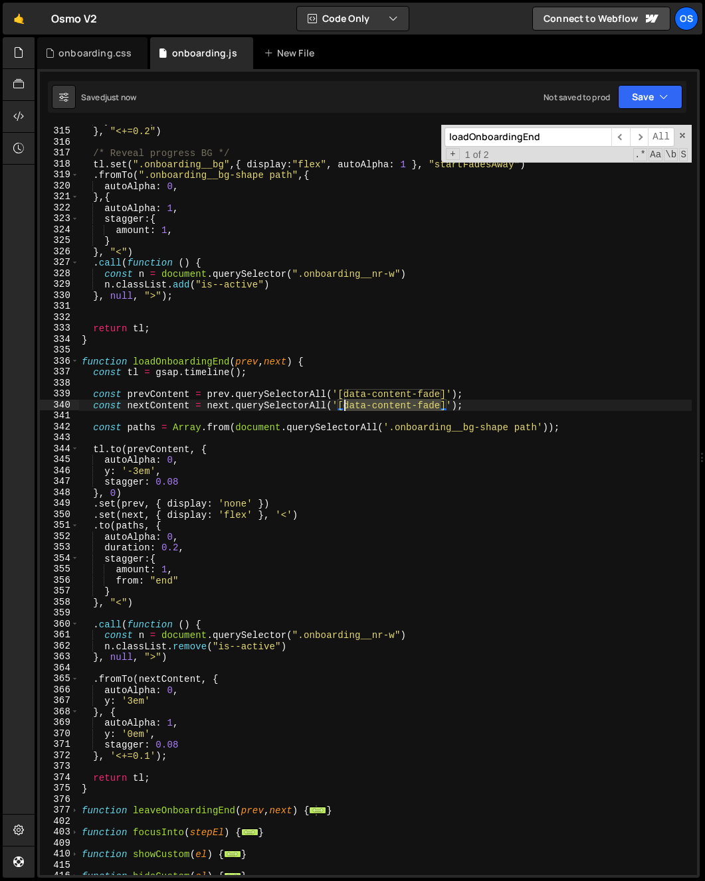
drag, startPoint x: 441, startPoint y: 403, endPoint x: 345, endPoint y: 408, distance: 96.4
click at [345, 408] on div "y : "0em" , } , "<+=0.2" ) /* Reveal progress BG */ tl . set ( ".onboarding__bg…" at bounding box center [385, 501] width 612 height 773
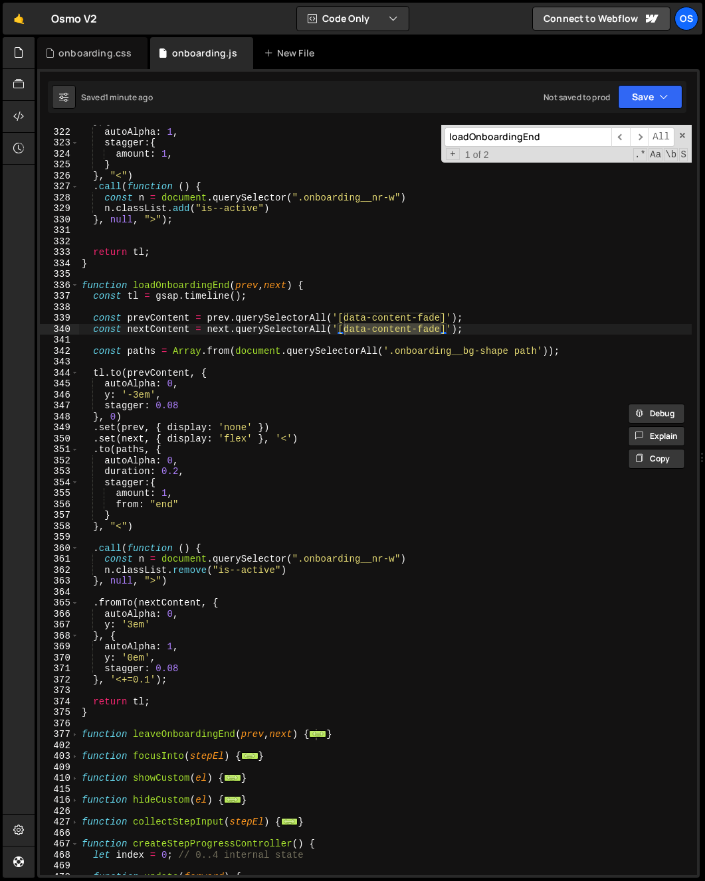
click at [153, 586] on div "} , { autoAlpha : 1 , stagger : { amount : 1 , } } , "<" ) . call ( function ( …" at bounding box center [385, 502] width 612 height 773
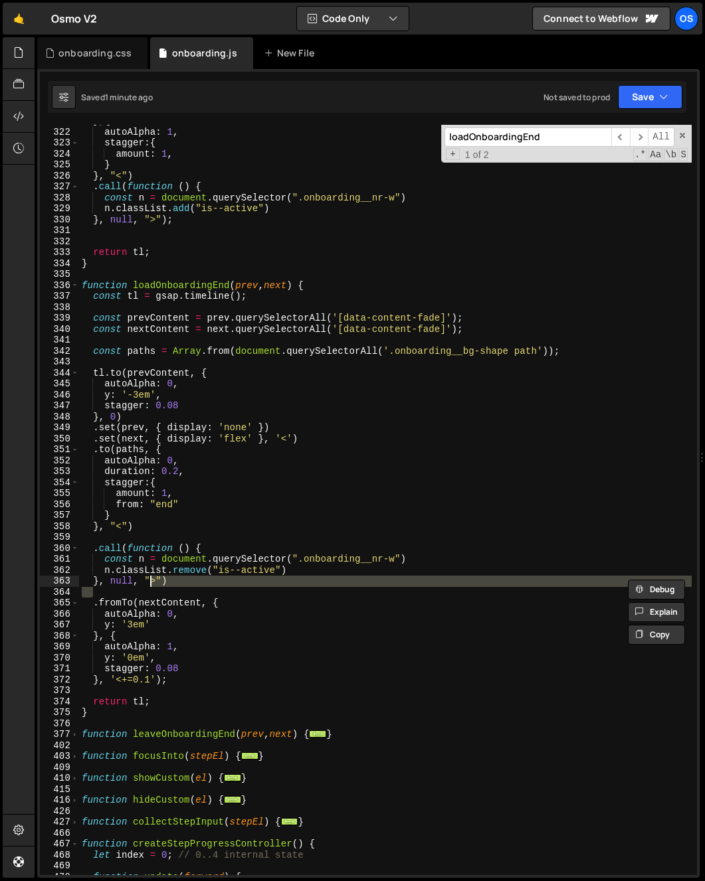
click at [198, 583] on div "} , { autoAlpha : 1 , stagger : { amount : 1 , } } , "<" ) . call ( function ( …" at bounding box center [385, 500] width 612 height 751
type textarea "}, null, ">")"
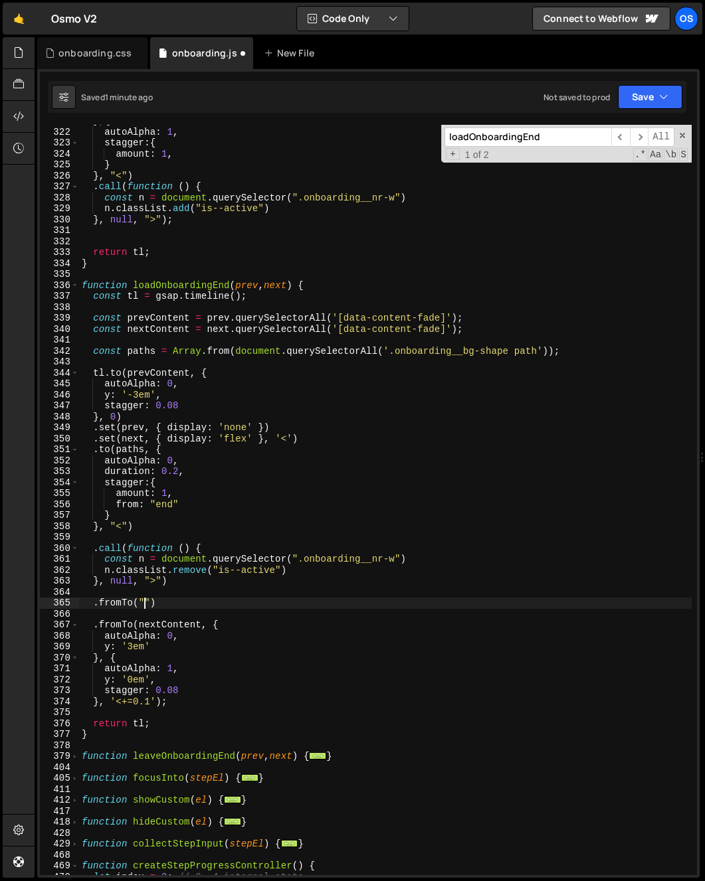
scroll to position [0, 5]
paste textarea "data-onboarding-end-h"
type textarea ".fromTo("[data-onboarding-end-h]",{])"
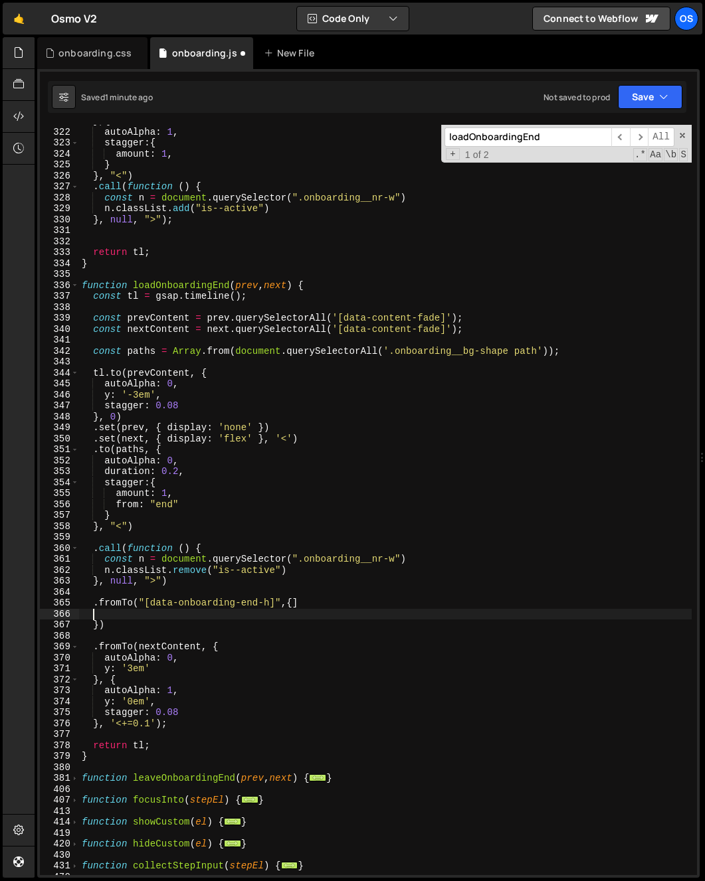
scroll to position [0, 0]
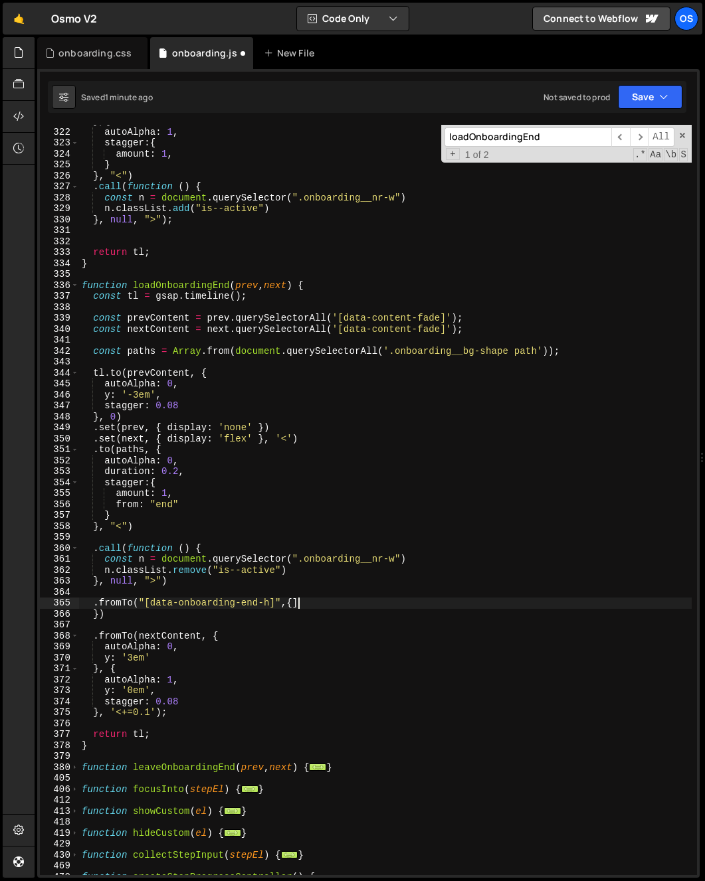
type textarea ".fromTo("[data-onboarding-end-h]",{"
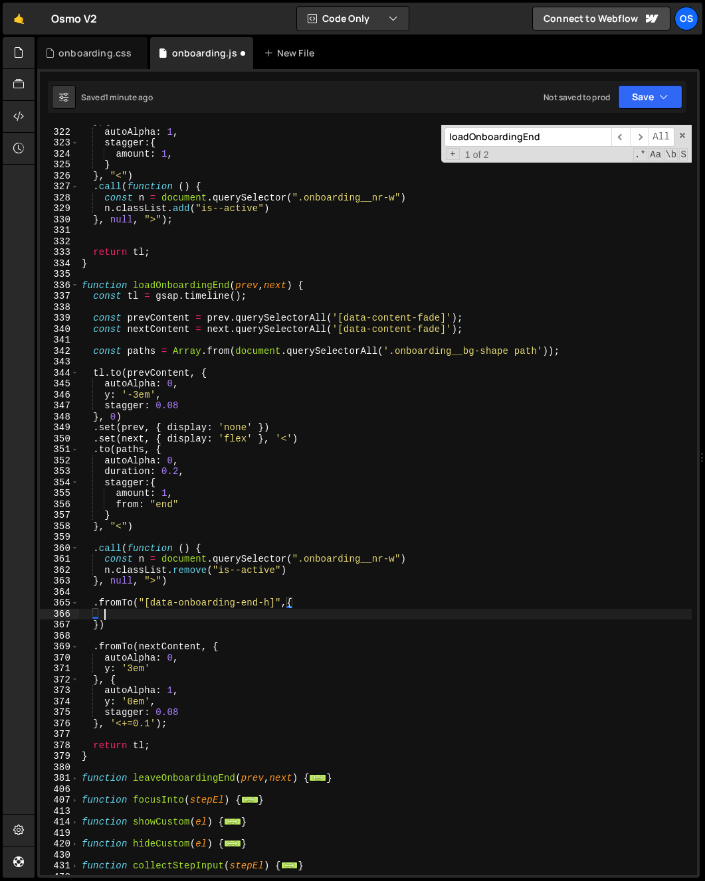
scroll to position [0, 1]
type textarea "})"
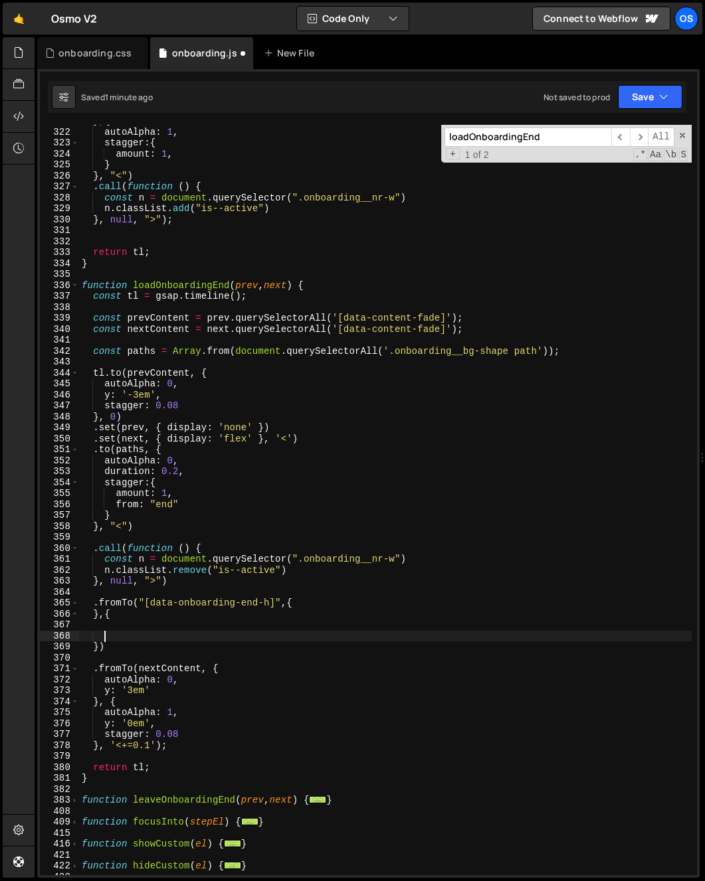
scroll to position [0, 0]
type textarea "},{"
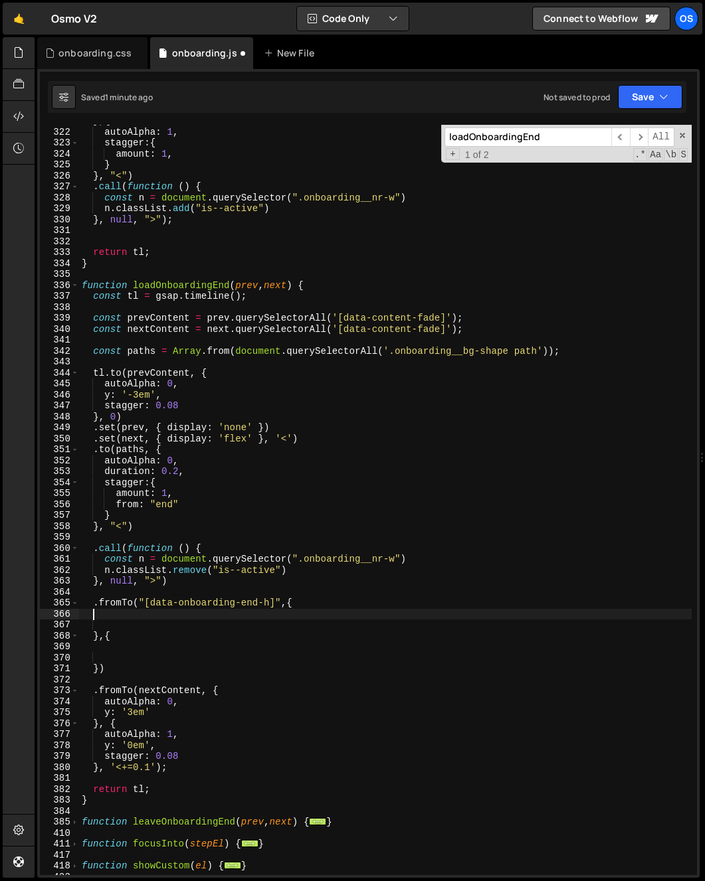
type textarea ".fromTo("[data-onboarding-end-h]",{"
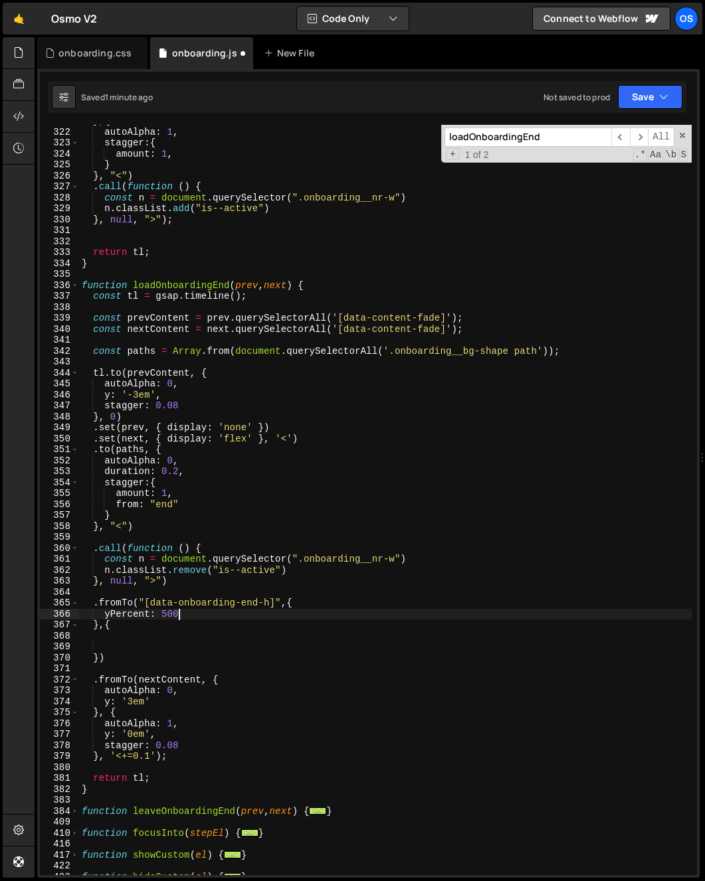
scroll to position [0, 6]
type textarea "yPercent: 500,"
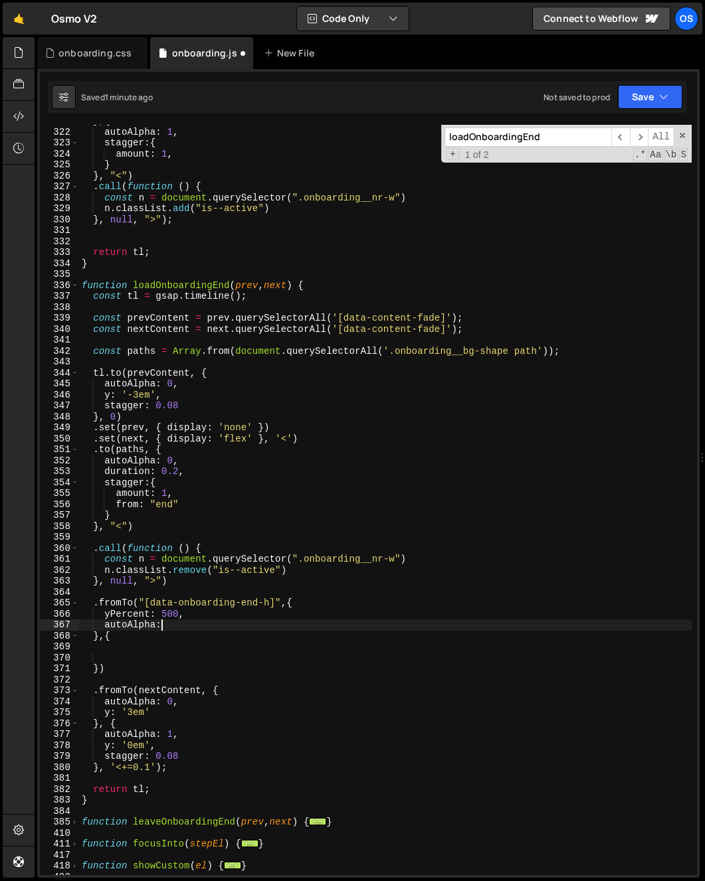
scroll to position [0, 5]
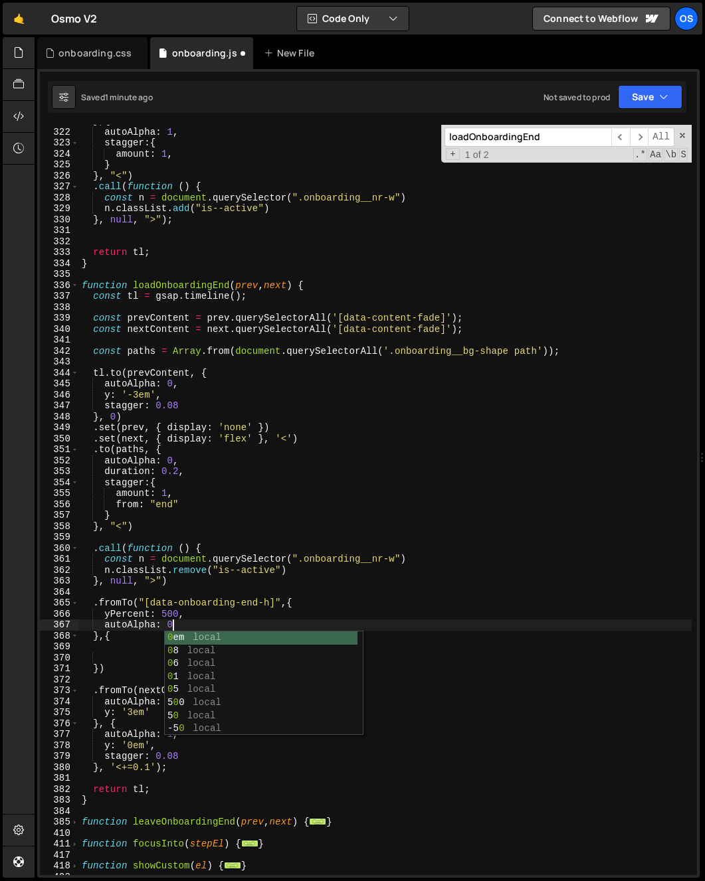
type textarea "},{"
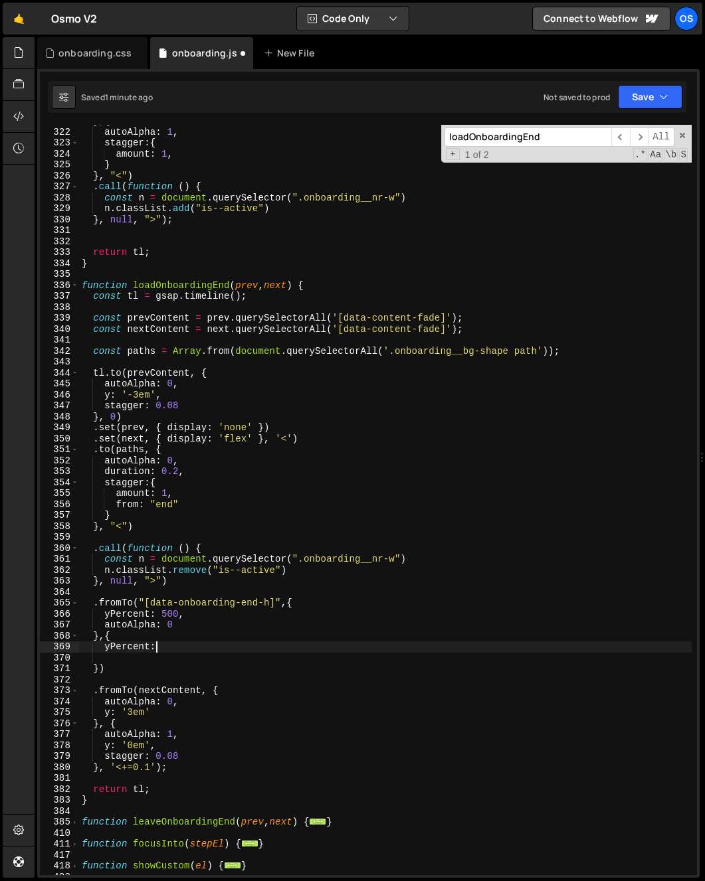
scroll to position [0, 5]
type textarea "yPercent: 400,"
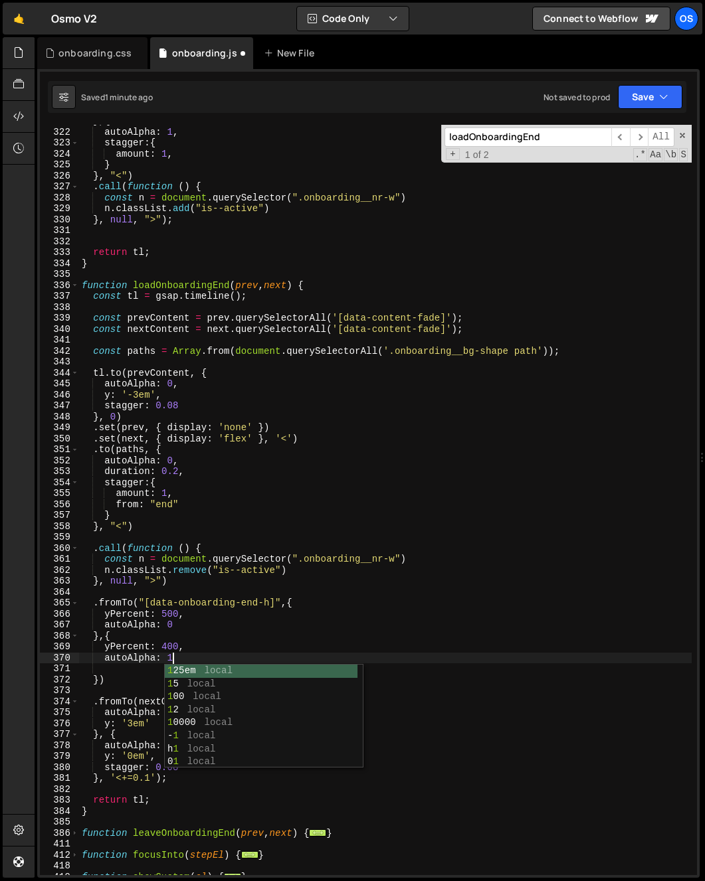
scroll to position [0, 5]
type textarea "autoAlpha: 1,"
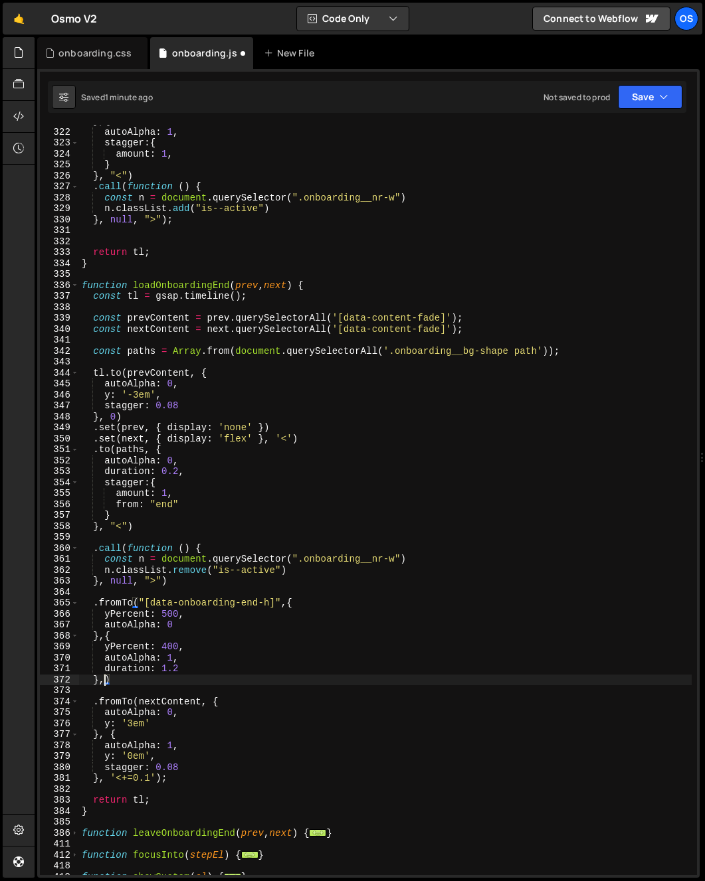
scroll to position [0, 1]
click at [218, 626] on div "} , { autoAlpha : 1 , stagger : { amount : 1 , } } , "<" ) . call ( function ( …" at bounding box center [385, 502] width 612 height 773
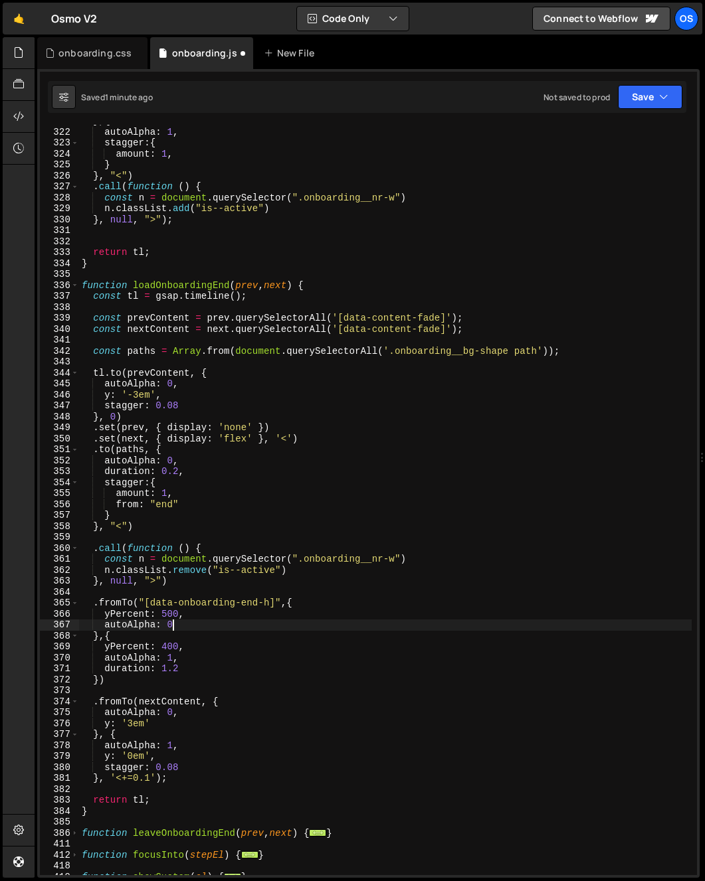
type textarea "autoAlpha: 0,"
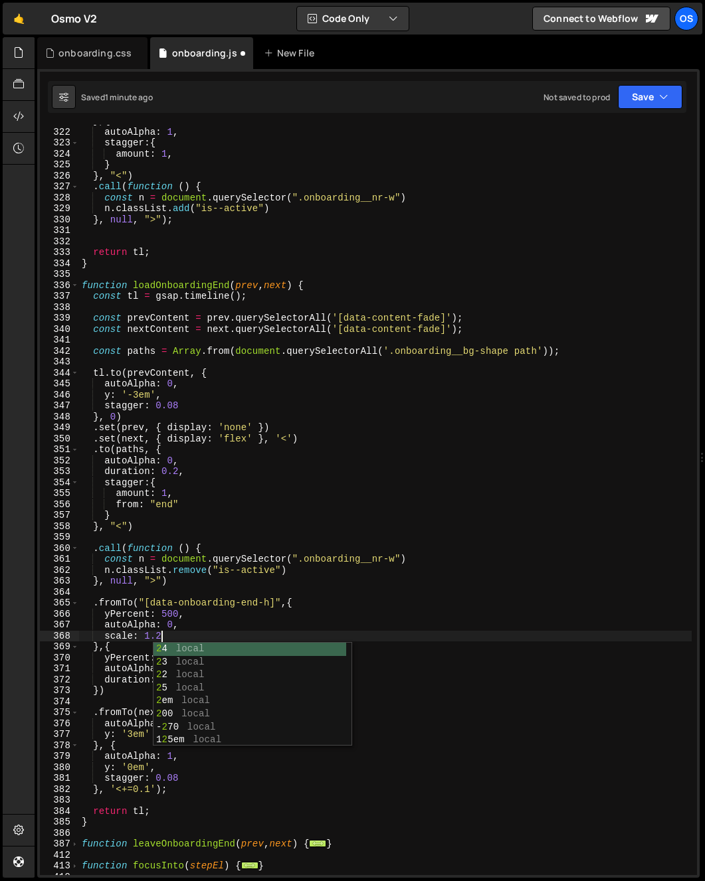
scroll to position [0, 5]
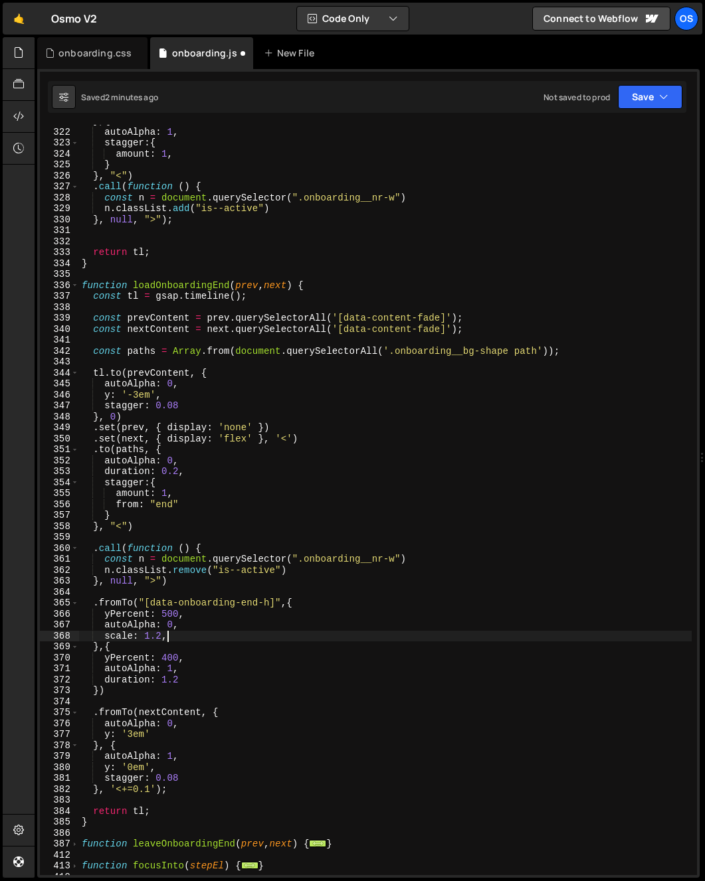
click at [211, 673] on div "} , { autoAlpha : 1 , stagger : { amount : 1 , } } , "<" ) . call ( function ( …" at bounding box center [385, 502] width 612 height 773
type textarea "autoAlpha: 1,"
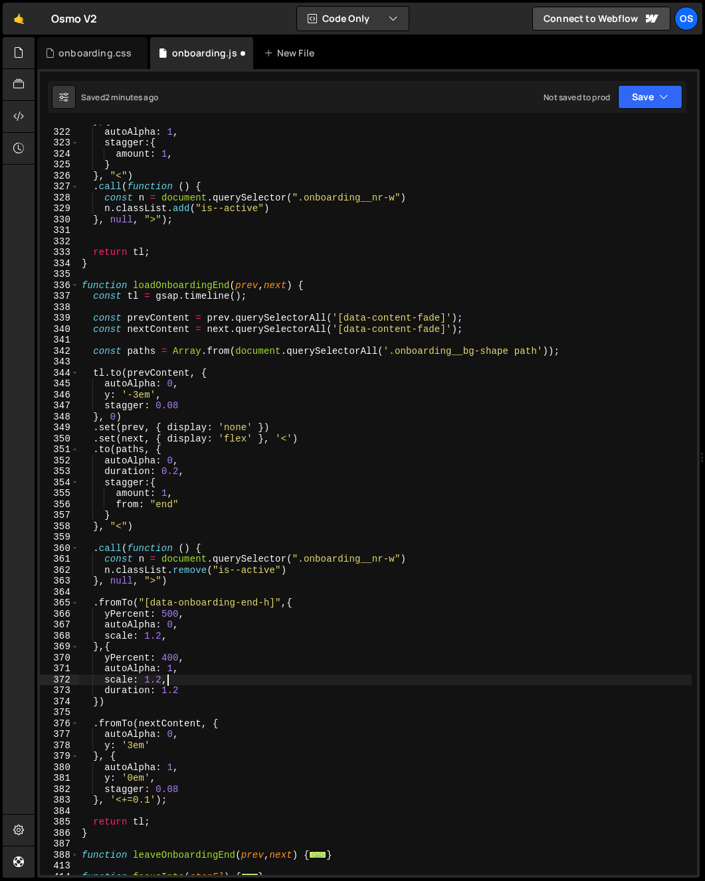
click at [141, 703] on div "} , { autoAlpha : 1 , stagger : { amount : 1 , } } , "<" ) . call ( function ( …" at bounding box center [385, 502] width 612 height 773
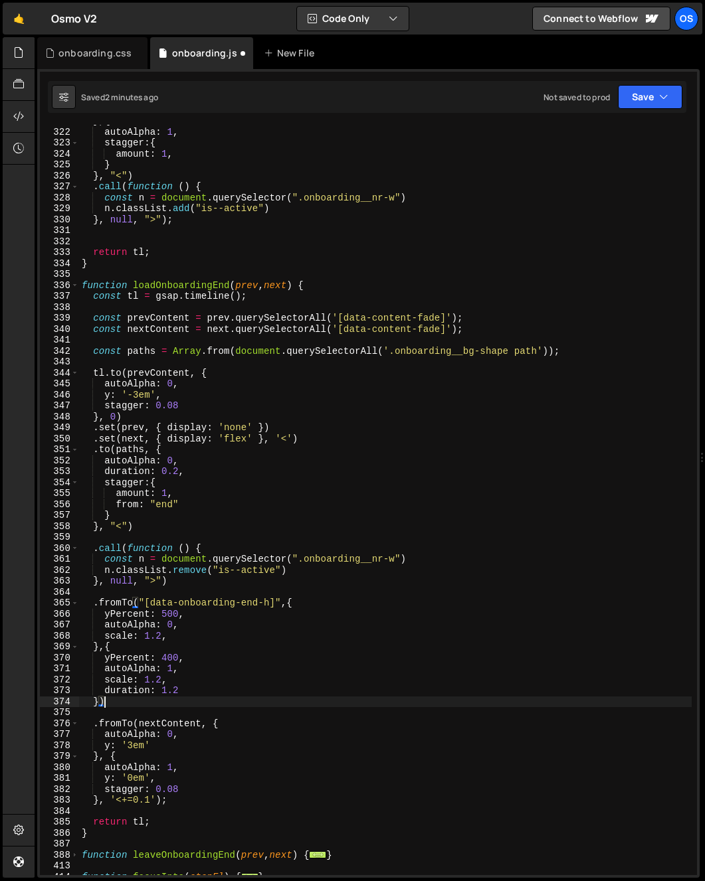
click at [195, 795] on div "} , { autoAlpha : 1 , stagger : { amount : 1 , } } , "<" ) . call ( function ( …" at bounding box center [385, 502] width 612 height 773
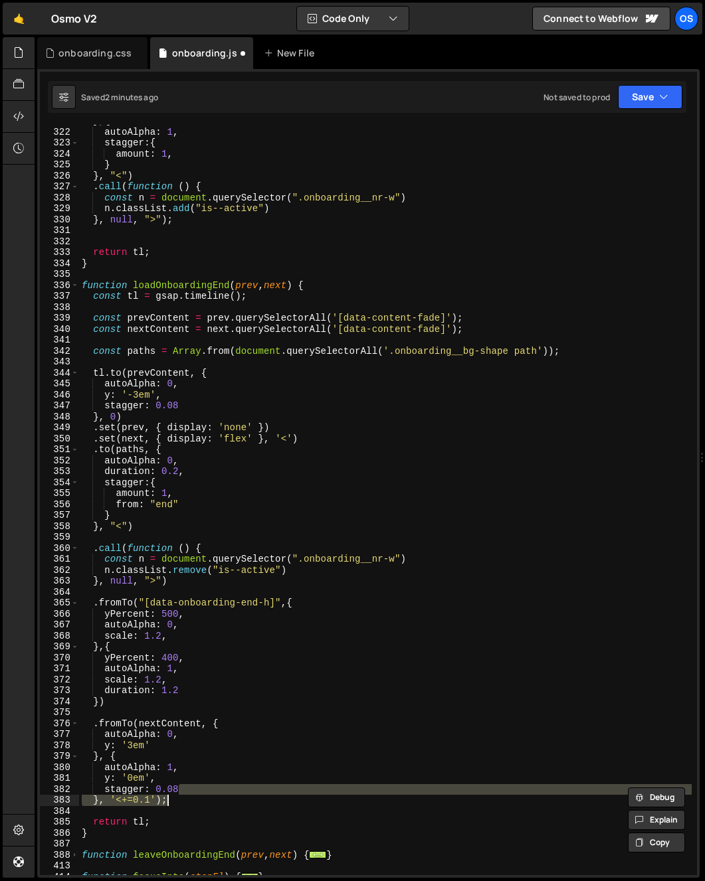
click at [195, 799] on div "} , { autoAlpha : 1 , stagger : { amount : 1 , } } , "<" ) . call ( function ( …" at bounding box center [385, 500] width 612 height 751
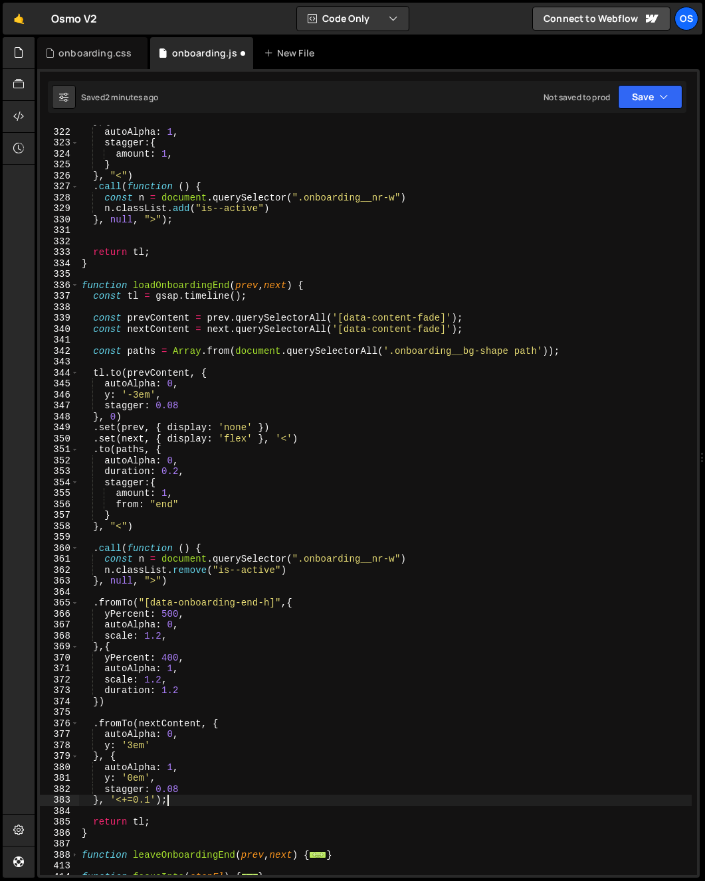
type textarea "}, '<+=0.1')"
click at [146, 711] on div "} , { autoAlpha : 1 , stagger : { amount : 1 , } } , "<" ) . call ( function ( …" at bounding box center [385, 502] width 612 height 773
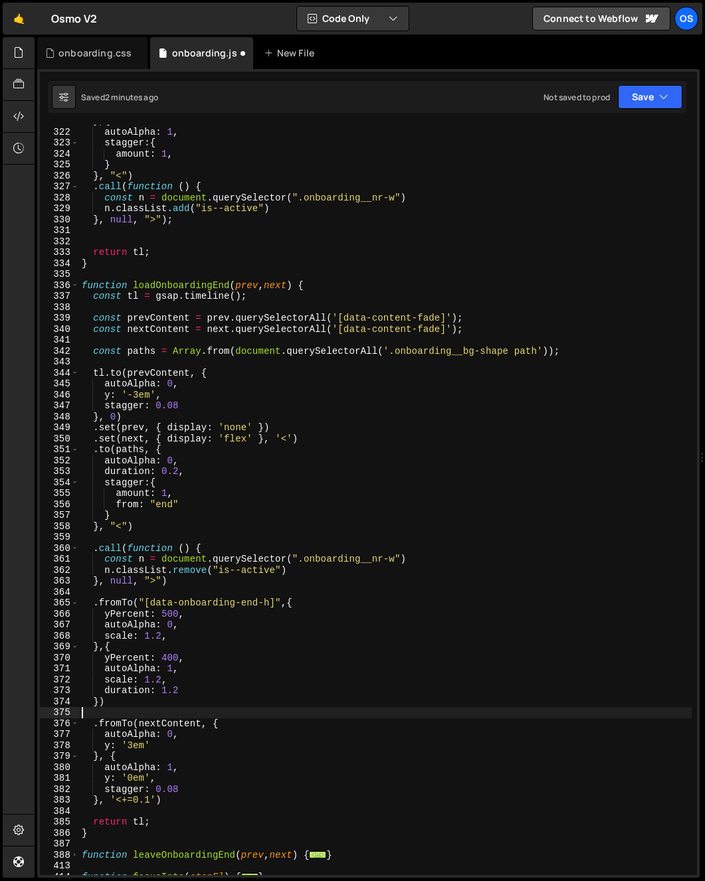
type textarea "})"
click at [189, 800] on div "} , { autoAlpha : 1 , stagger : { amount : 1 , } } , "<" ) . call ( function ( …" at bounding box center [385, 502] width 612 height 773
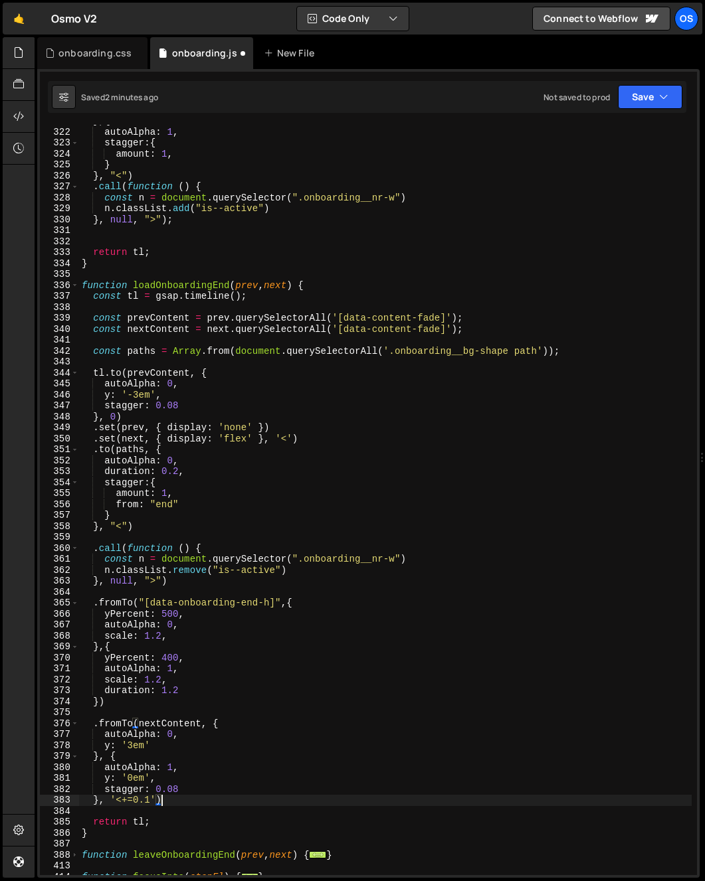
type textarea "}, '<+=0.1')"
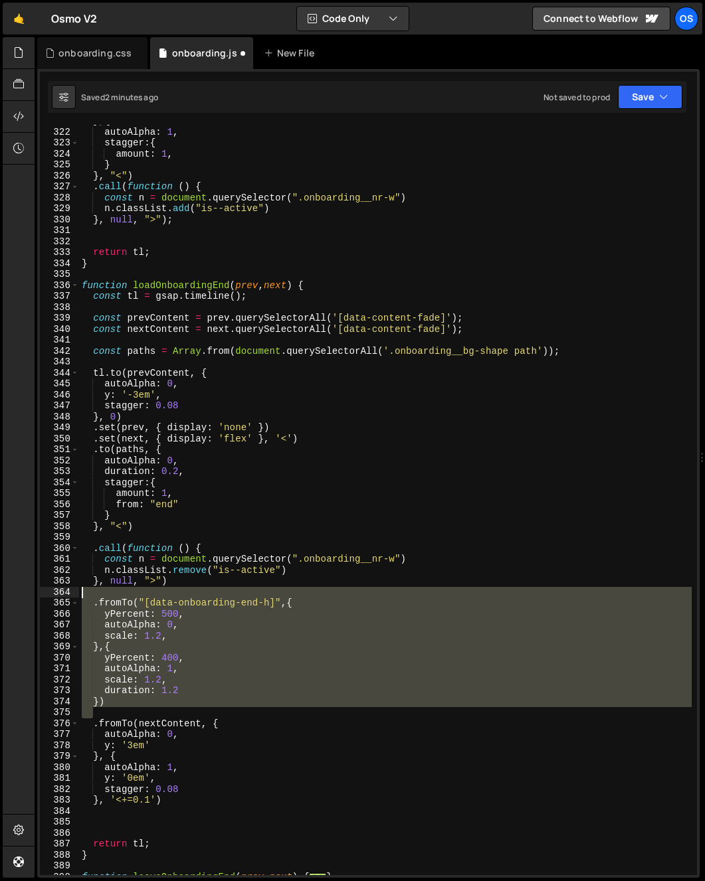
drag, startPoint x: 72, startPoint y: 638, endPoint x: 67, endPoint y: 620, distance: 18.7
click at [62, 610] on div "321 322 323 324 325 326 327 328 329 330 331 332 333 334 335 336 337 338 339 340…" at bounding box center [368, 500] width 657 height 751
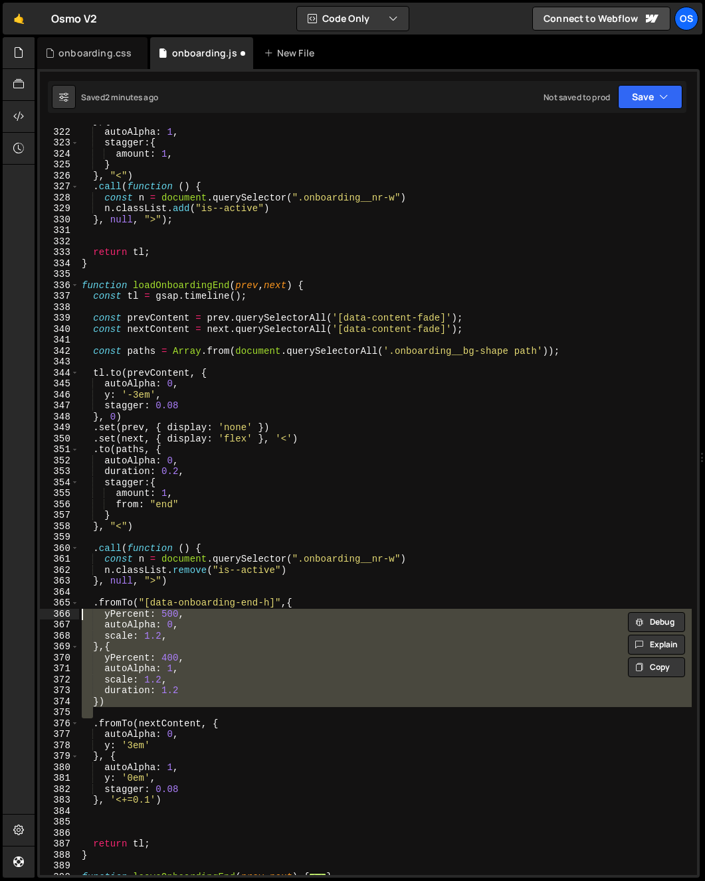
click at [127, 699] on div "} , { autoAlpha : 1 , stagger : { amount : 1 , } } , "<" ) . call ( function ( …" at bounding box center [385, 500] width 612 height 751
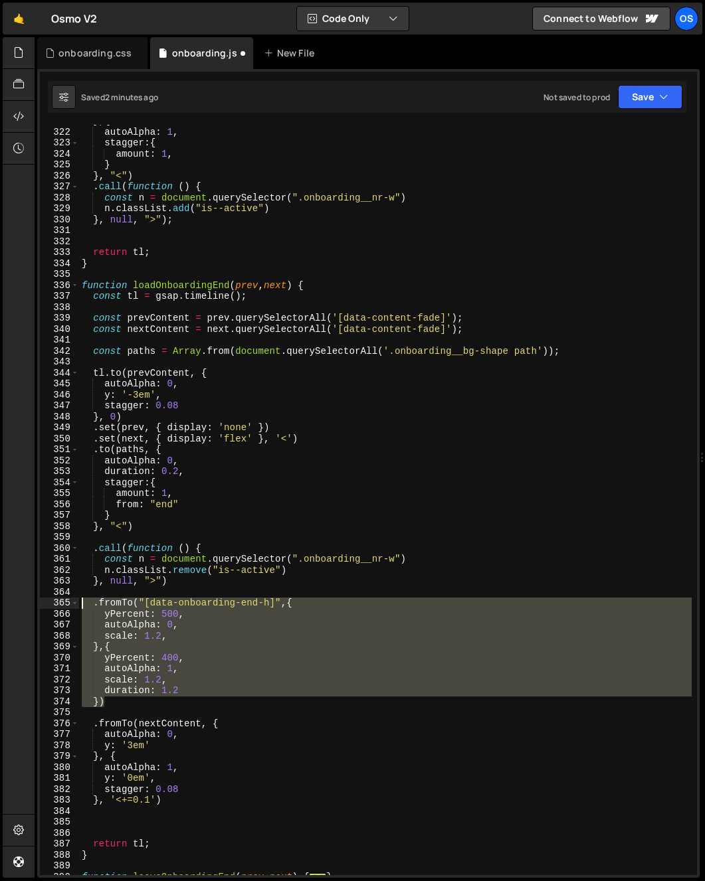
drag, startPoint x: 122, startPoint y: 699, endPoint x: 65, endPoint y: 605, distance: 110.3
click at [65, 605] on div "}) 321 322 323 324 325 326 327 328 329 330 331 332 333 334 335 336 337 338 339 …" at bounding box center [368, 500] width 657 height 751
click at [76, 813] on div "384" at bounding box center [59, 811] width 39 height 11
paste textarea "})"
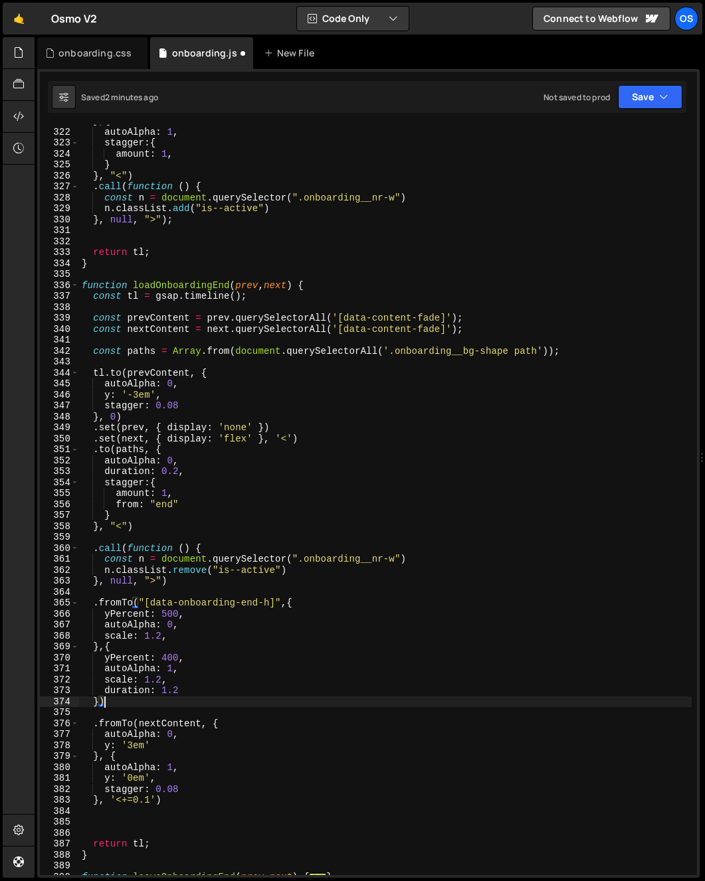
type textarea "duration: 1.2 })"
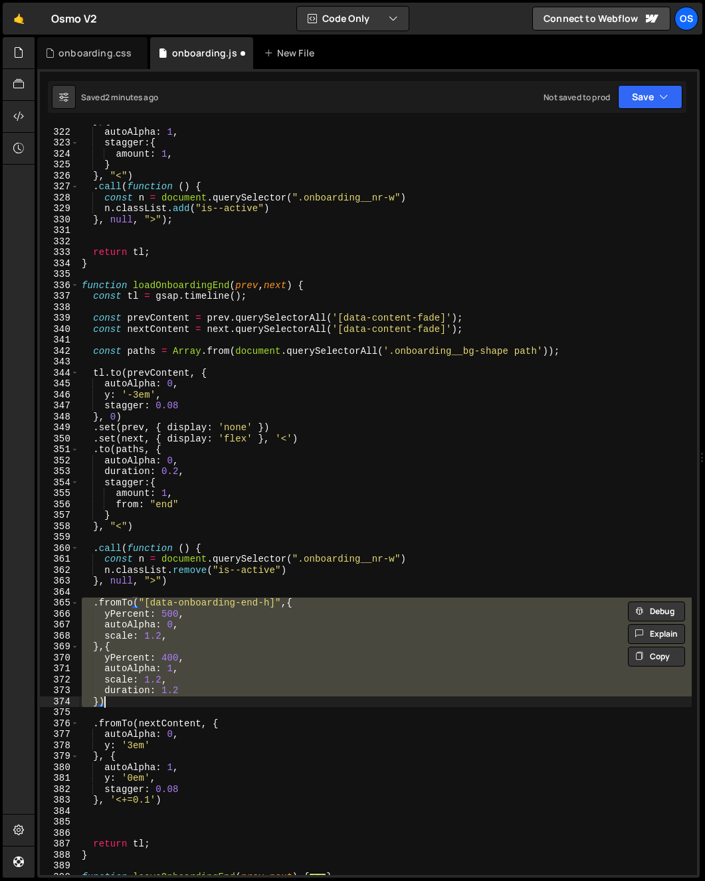
click at [82, 820] on div "} , { autoAlpha : 1 , stagger : { amount : 1 , } } , "<" ) . call ( function ( …" at bounding box center [385, 502] width 612 height 773
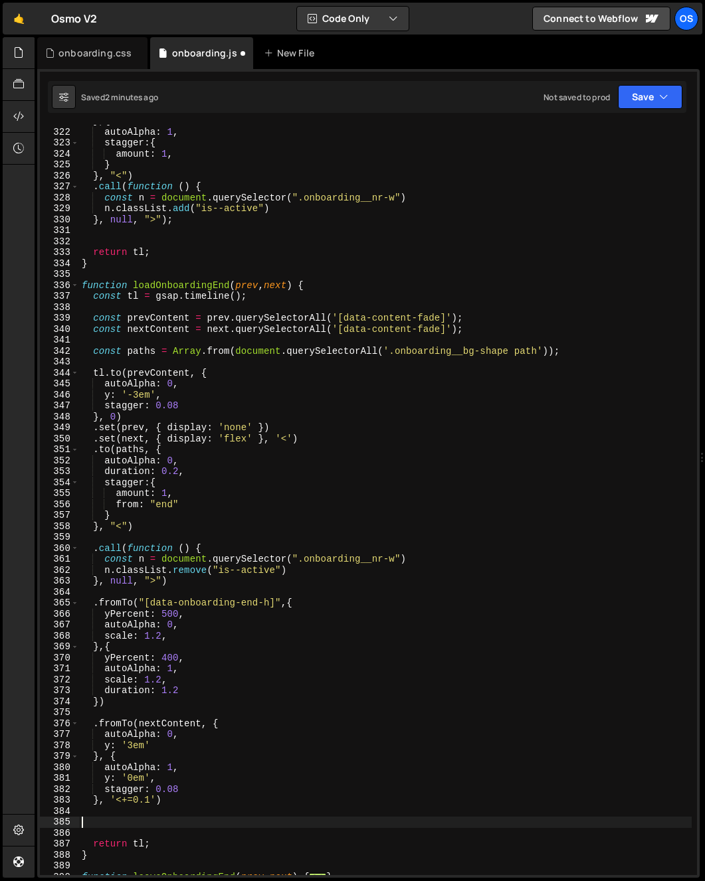
paste textarea "})"
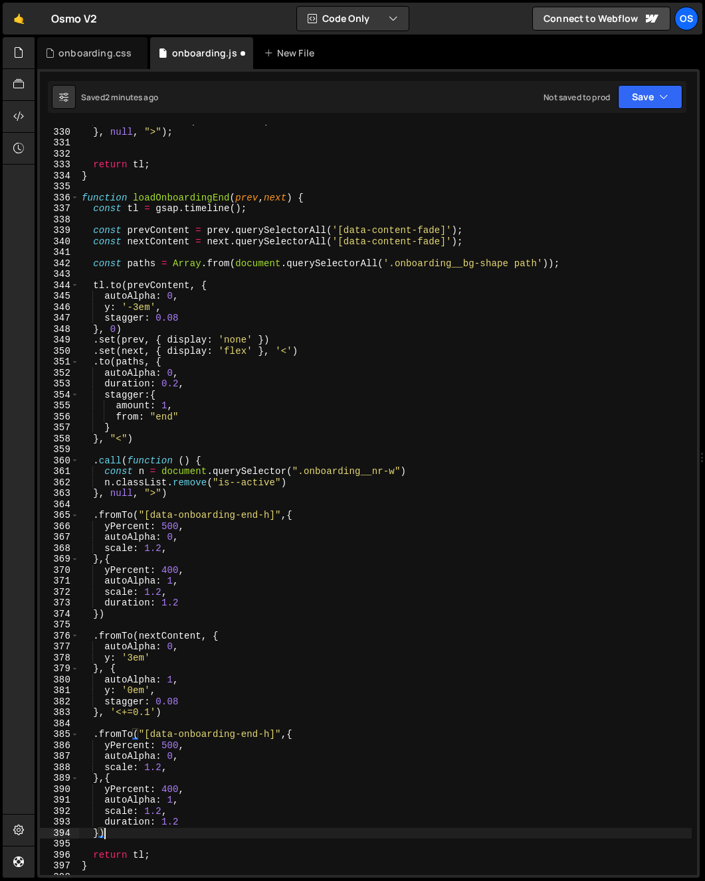
scroll to position [1125, 0]
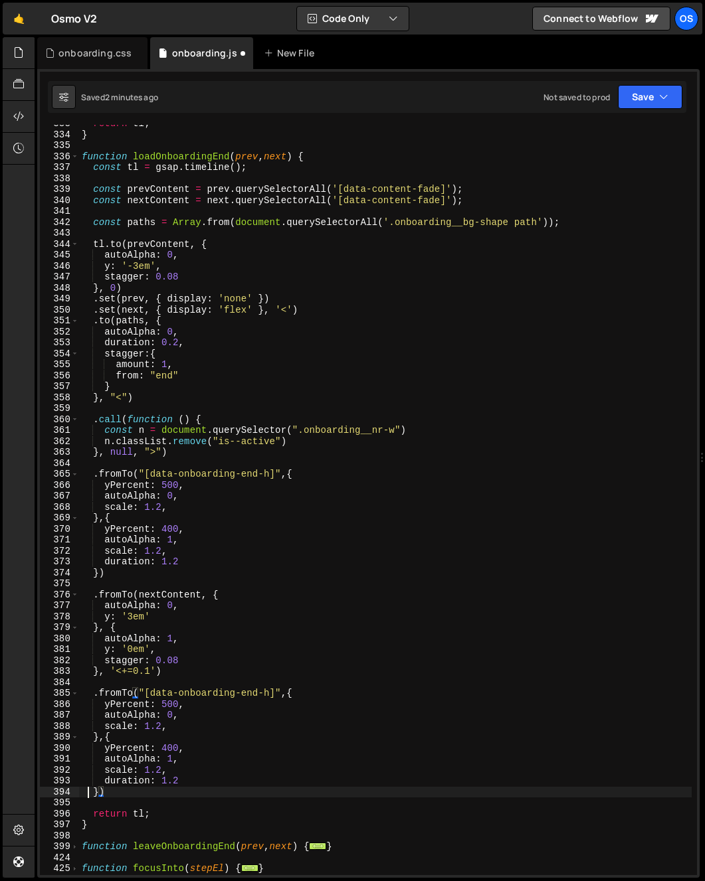
click at [86, 791] on div "return tl ; } function loadOnboardingEnd ( prev , next ) { const tl = gsap . ti…" at bounding box center [385, 504] width 612 height 773
click at [98, 792] on div "return tl ; } function loadOnboardingEnd ( prev , next ) { const tl = gsap . ti…" at bounding box center [385, 504] width 612 height 773
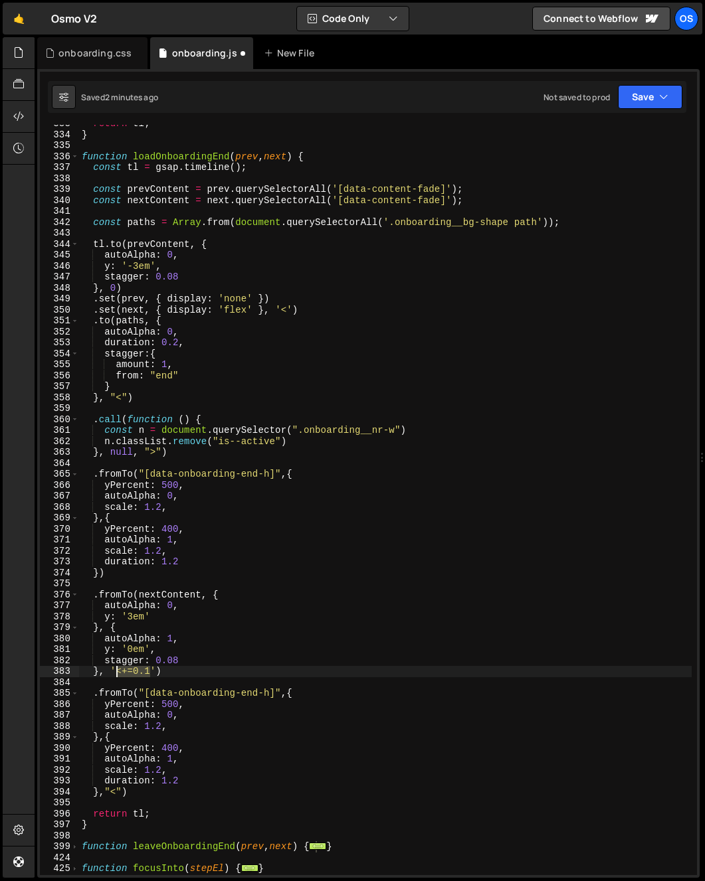
drag, startPoint x: 151, startPoint y: 676, endPoint x: 116, endPoint y: 676, distance: 34.5
click at [116, 676] on div "return tl ; } function loadOnboardingEnd ( prev , next ) { const tl = gsap . ti…" at bounding box center [385, 504] width 612 height 773
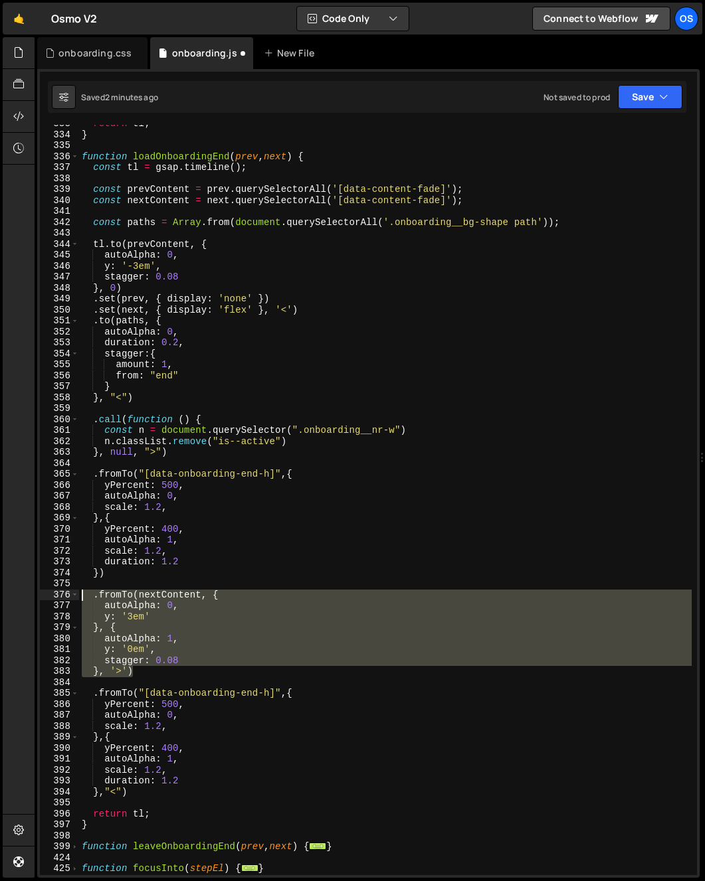
drag, startPoint x: 144, startPoint y: 673, endPoint x: 56, endPoint y: 593, distance: 118.9
click at [56, 593] on div "}, '>') 333 334 335 336 337 338 339 340 341 342 343 344 345 346 347 348 349 350…" at bounding box center [368, 500] width 657 height 751
type textarea ".fromTo(nextContent, { autoAlpha: 0,"
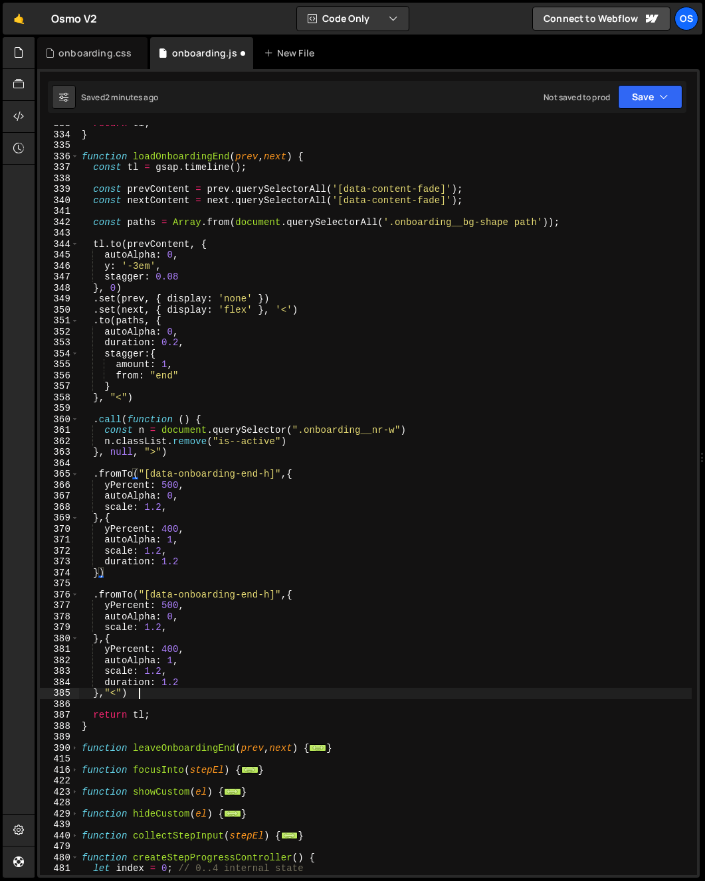
click at [155, 694] on div "return tl ; } function loadOnboardingEnd ( prev , next ) { const tl = gsap . ti…" at bounding box center [385, 504] width 612 height 773
type textarea "},"<")"
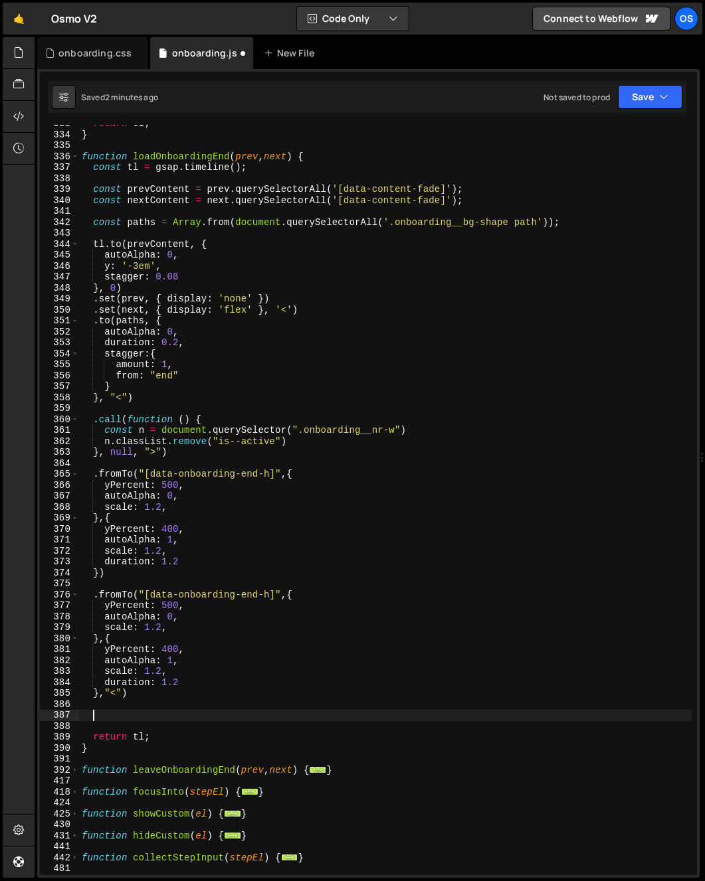
paste textarea "}, '>')"
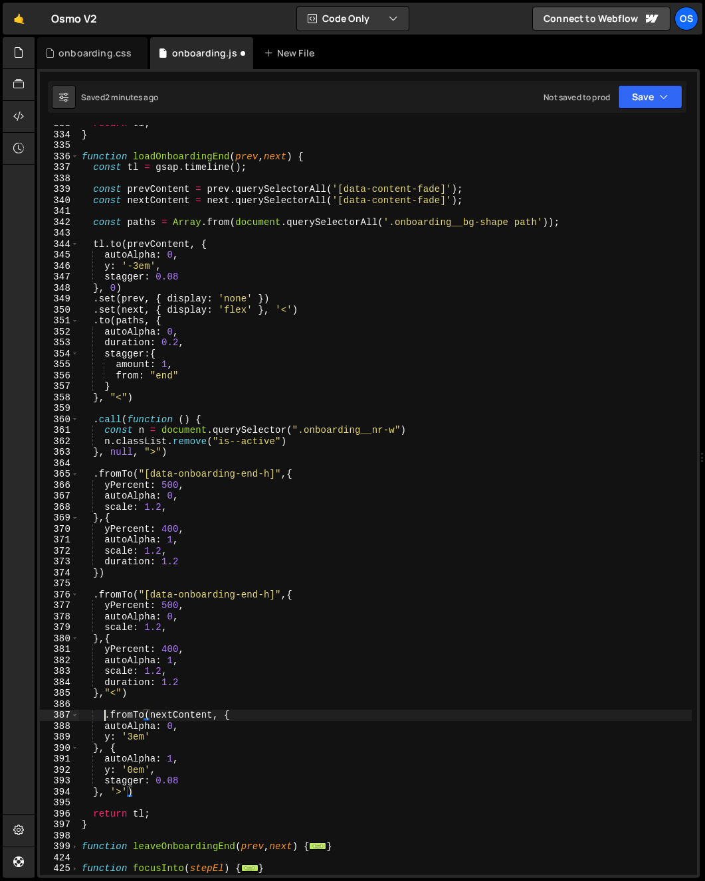
click at [104, 717] on div "return tl ; } function loadOnboardingEnd ( prev , next ) { const tl = gsap . ti…" at bounding box center [385, 504] width 612 height 773
click at [119, 791] on div "return tl ; } function loadOnboardingEnd ( prev , next ) { const tl = gsap . ti…" at bounding box center [385, 504] width 612 height 773
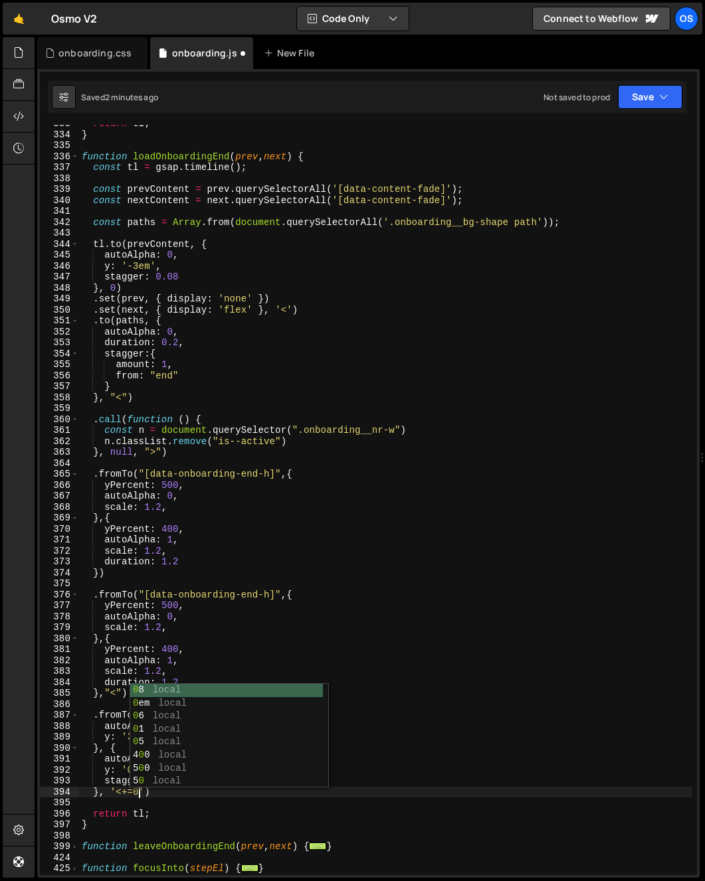
scroll to position [0, 4]
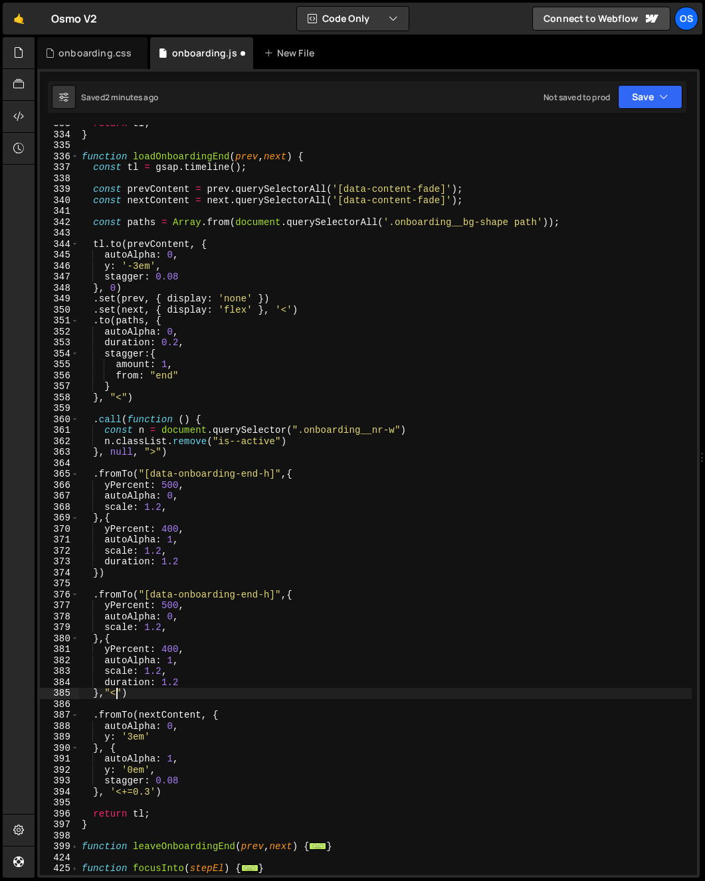
click at [116, 697] on div "return tl ; } function loadOnboardingEnd ( prev , next ) { const tl = gsap . ti…" at bounding box center [385, 504] width 612 height 773
drag, startPoint x: 120, startPoint y: 696, endPoint x: 101, endPoint y: 698, distance: 19.4
click at [101, 698] on div "return tl ; } function loadOnboardingEnd ( prev , next ) { const tl = gsap . ti…" at bounding box center [385, 504] width 612 height 773
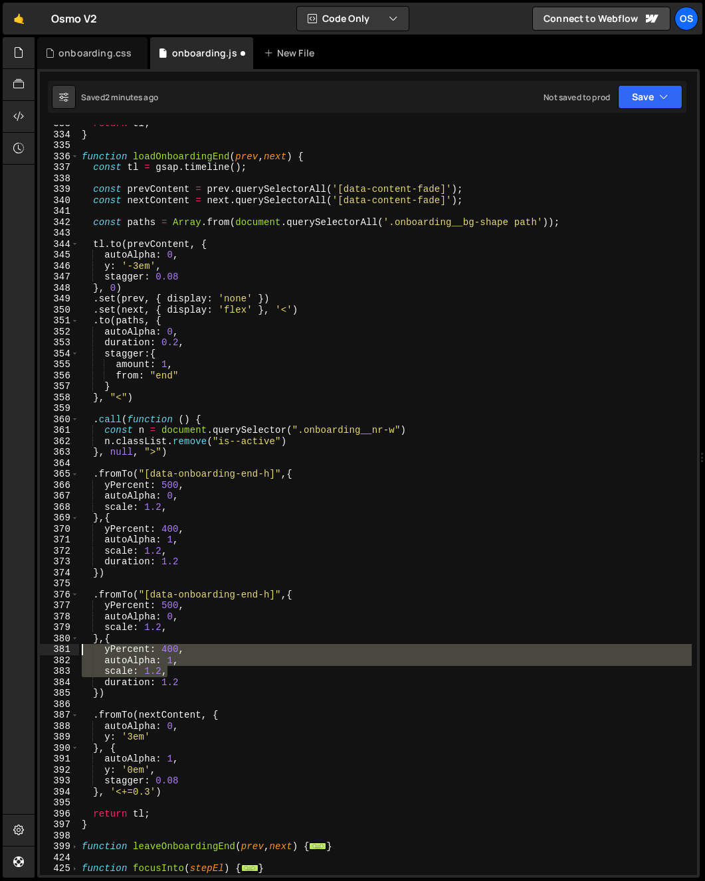
drag, startPoint x: 95, startPoint y: 660, endPoint x: 42, endPoint y: 651, distance: 53.8
click at [42, 651] on div "}) 333 334 335 336 337 338 339 340 341 342 343 344 345 346 347 348 349 350 351 …" at bounding box center [368, 500] width 657 height 751
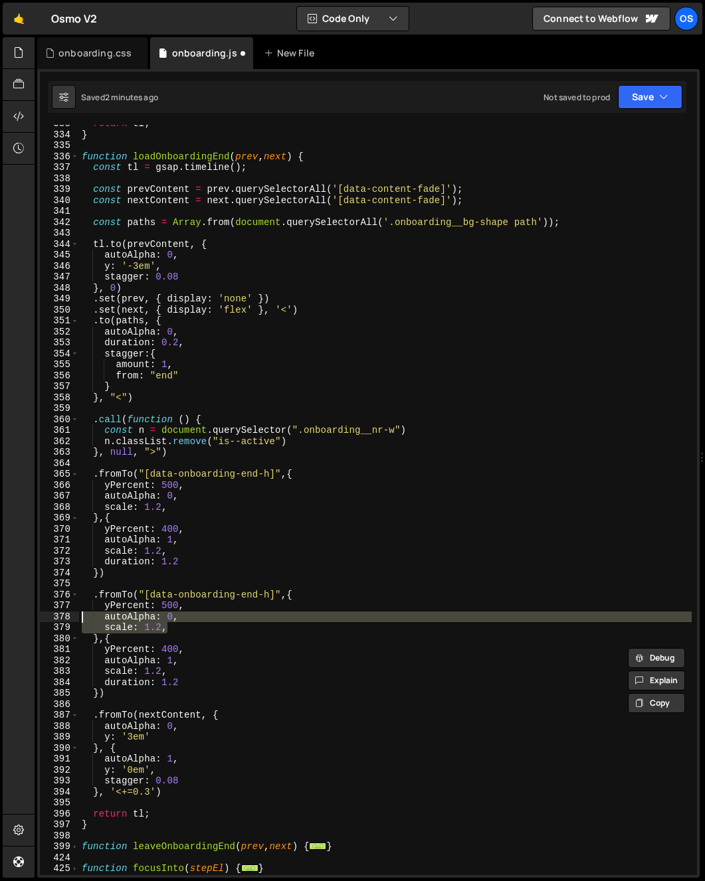
drag, startPoint x: 43, startPoint y: 620, endPoint x: 37, endPoint y: 607, distance: 14.0
click at [37, 607] on div "Files New File Javascript files 0 archive.js 0 0 list.js 0 0 marketing.js 0 0 0…" at bounding box center [370, 458] width 670 height 842
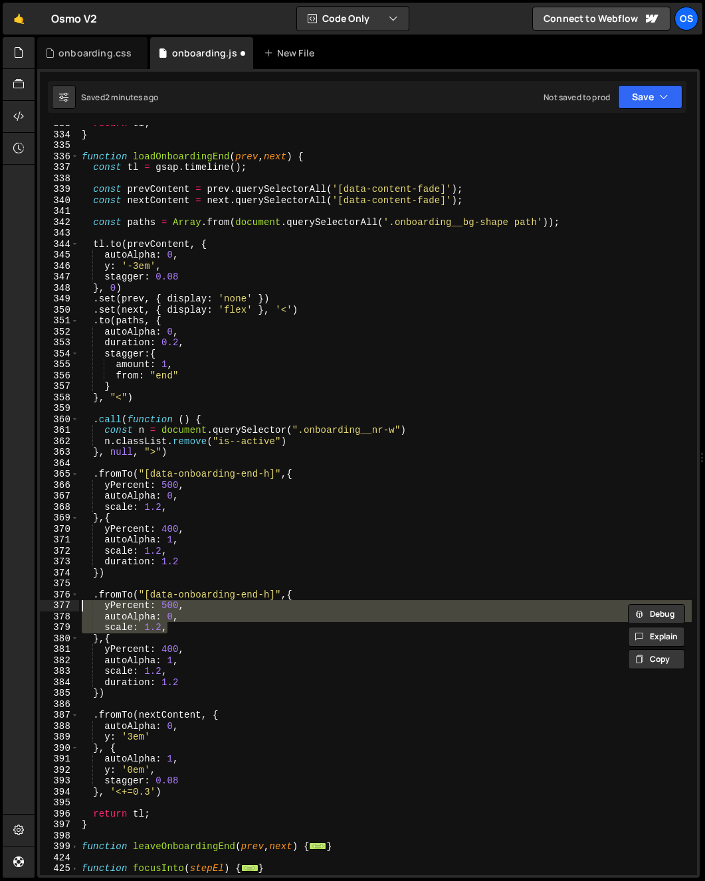
paste textarea "scale: 1.2"
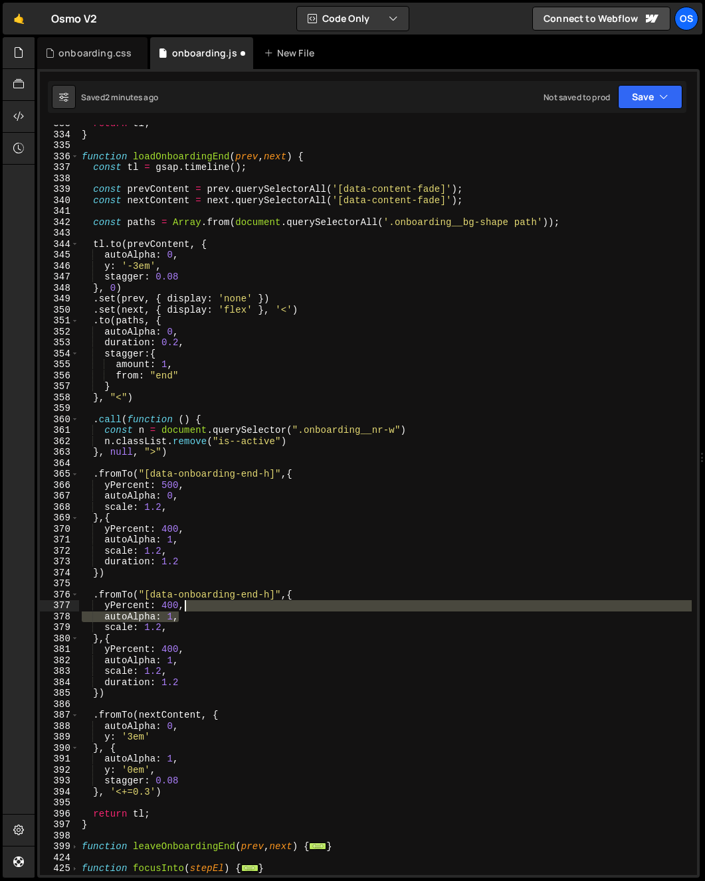
drag, startPoint x: 194, startPoint y: 618, endPoint x: 205, endPoint y: 608, distance: 15.0
click at [205, 608] on div "return tl ; } function loadOnboardingEnd ( prev , next ) { const tl = gsap . ti…" at bounding box center [385, 504] width 612 height 773
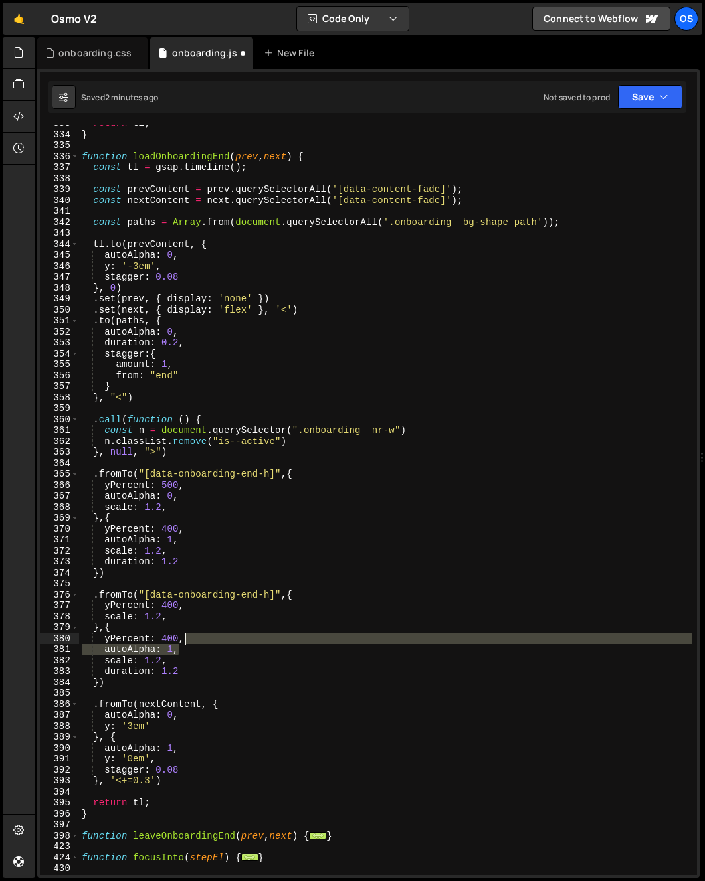
drag, startPoint x: 191, startPoint y: 651, endPoint x: 199, endPoint y: 641, distance: 12.8
click at [199, 641] on div "return tl ; } function loadOnboardingEnd ( prev , next ) { const tl = gsap . ti…" at bounding box center [385, 504] width 612 height 773
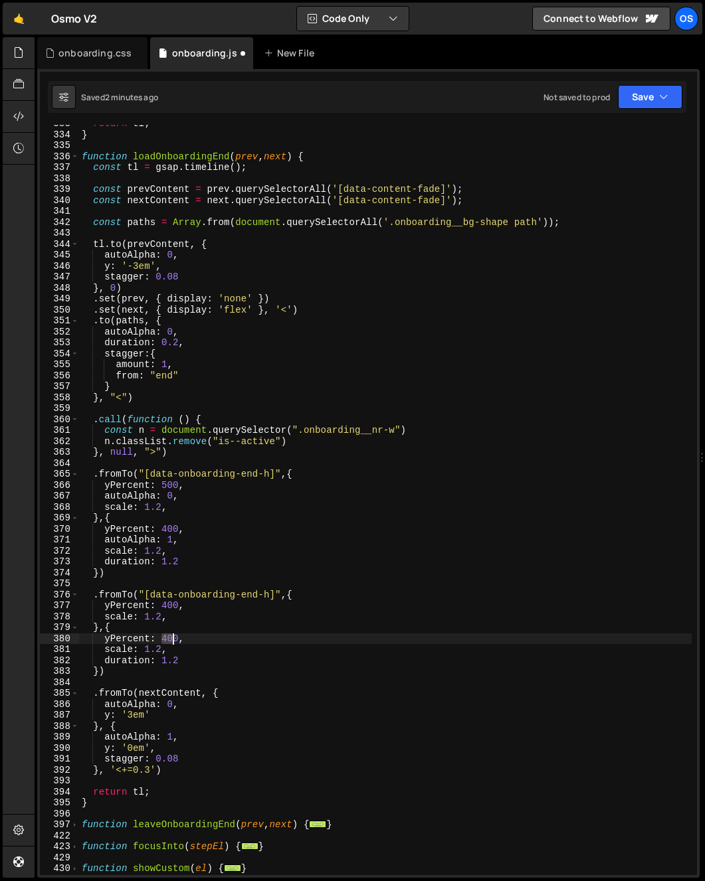
drag, startPoint x: 163, startPoint y: 639, endPoint x: 173, endPoint y: 642, distance: 9.7
click at [173, 642] on div "return tl ; } function loadOnboardingEnd ( prev , next ) { const tl = gsap . ti…" at bounding box center [385, 504] width 612 height 773
click at [159, 652] on div "return tl ; } function loadOnboardingEnd ( prev , next ) { const tl = gsap . ti…" at bounding box center [385, 504] width 612 height 773
click at [229, 650] on div "return tl ; } function loadOnboardingEnd ( prev , next ) { const tl = gsap . ti…" at bounding box center [385, 504] width 612 height 773
click at [224, 653] on div "return tl ; } function loadOnboardingEnd ( prev , next ) { const tl = gsap . ti…" at bounding box center [385, 504] width 612 height 773
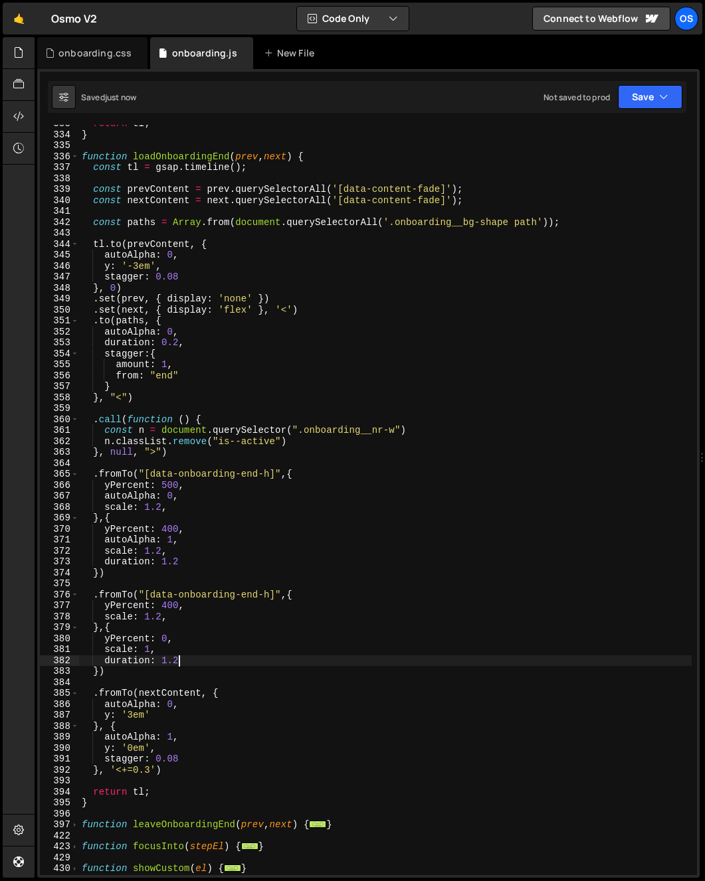
click at [248, 662] on div "return tl ; } function loadOnboardingEnd ( prev , next ) { const tl = gsap . ti…" at bounding box center [385, 504] width 612 height 773
type textarea "duration: 1.2"
click at [266, 583] on div "return tl ; } function loadOnboardingEnd ( prev , next ) { const tl = gsap . ti…" at bounding box center [385, 504] width 612 height 773
click at [311, 311] on div "return tl ; } function loadOnboardingEnd ( prev , next ) { const tl = gsap . ti…" at bounding box center [385, 504] width 612 height 773
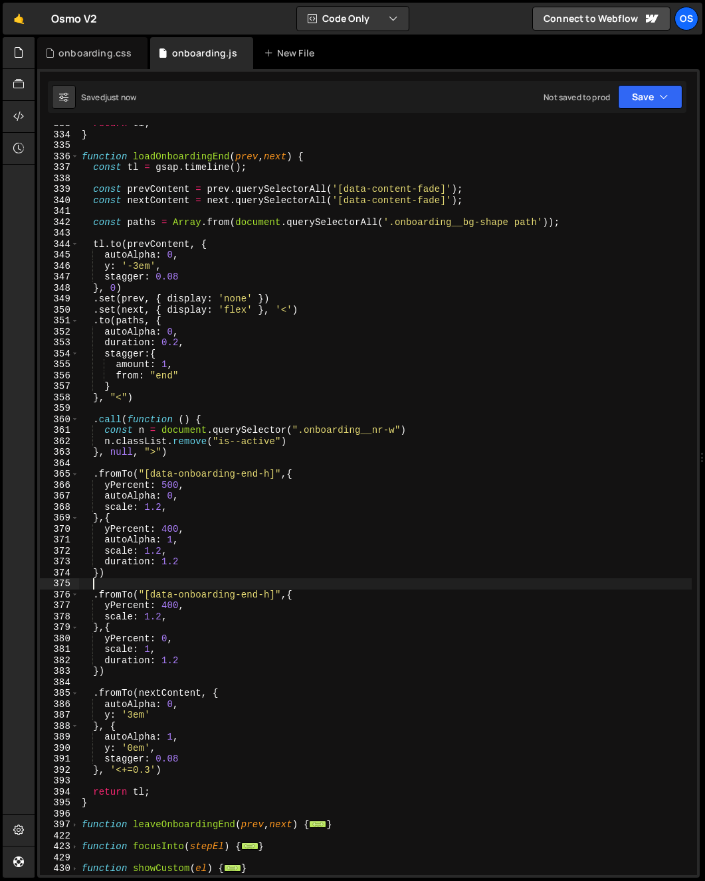
type textarea ".set(next, { display: 'flex' }, '<')"
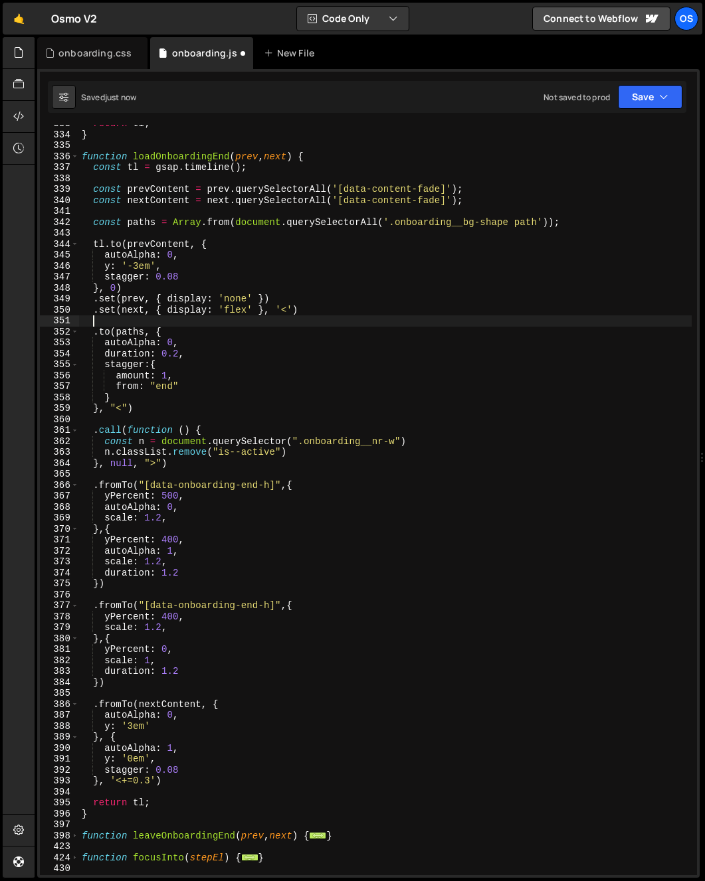
click at [149, 285] on div "return tl ; } function loadOnboardingEnd ( prev , next ) { const tl = gsap . ti…" at bounding box center [385, 504] width 612 height 773
type textarea "}, 0)"
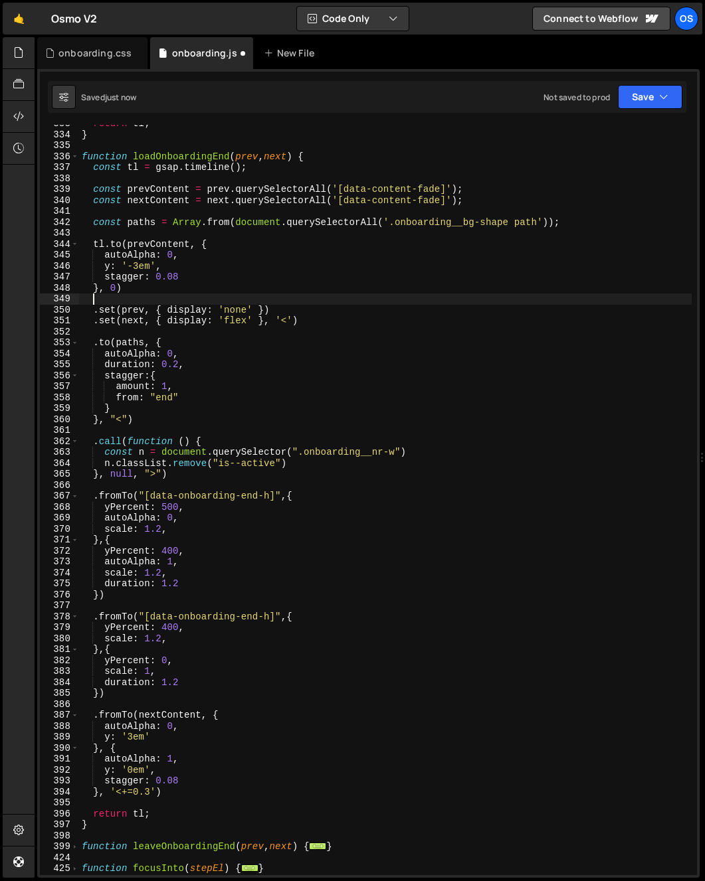
click at [296, 343] on div "return tl ; } function loadOnboardingEnd ( prev , next ) { const tl = gsap . ti…" at bounding box center [385, 504] width 612 height 773
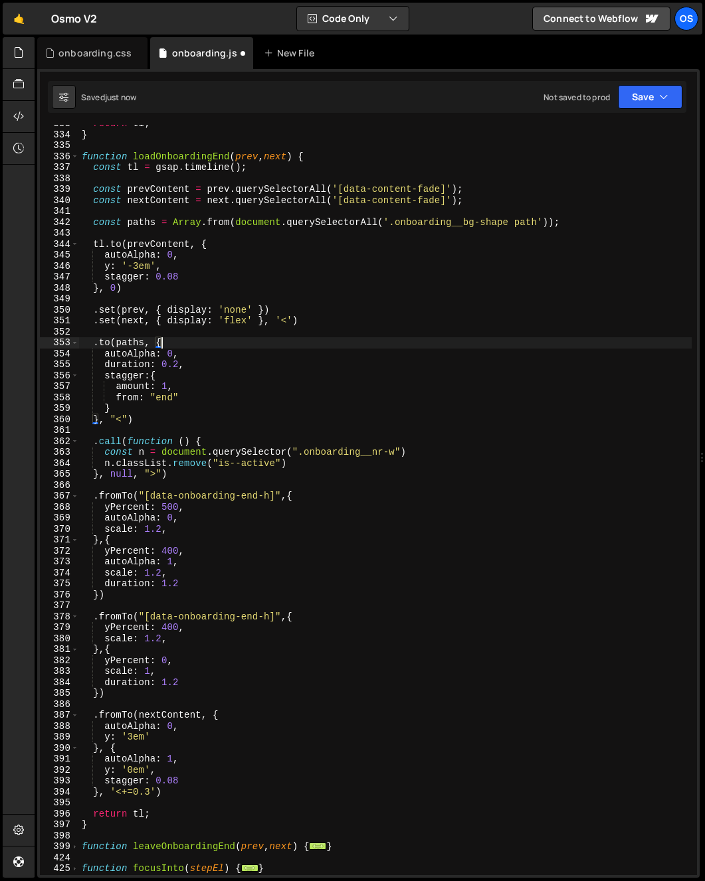
click at [290, 350] on div "return tl ; } function loadOnboardingEnd ( prev , next ) { const tl = gsap . ti…" at bounding box center [385, 504] width 612 height 773
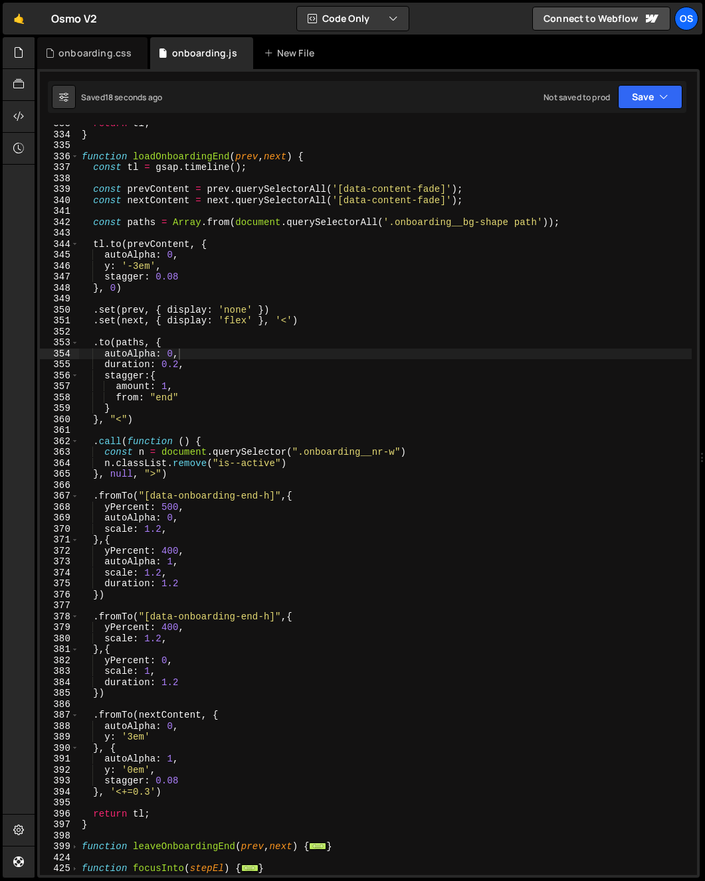
click at [265, 543] on div "return tl ; } function loadOnboardingEnd ( prev , next ) { const tl = gsap . ti…" at bounding box center [385, 504] width 612 height 773
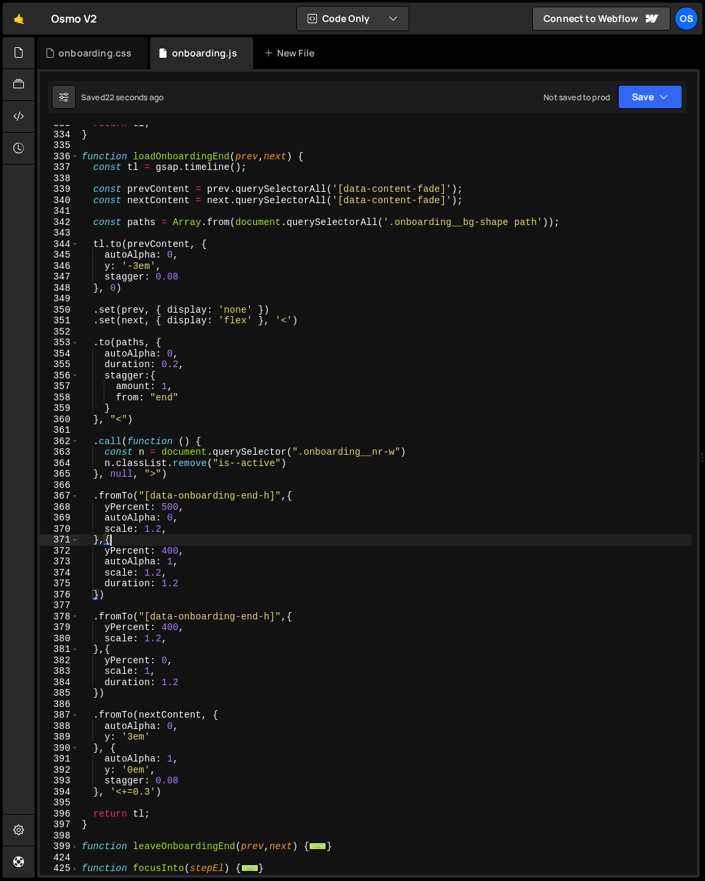
click at [88, 688] on div "return tl ; } function loadOnboardingEnd ( prev , next ) { const tl = gsap . ti…" at bounding box center [385, 504] width 612 height 773
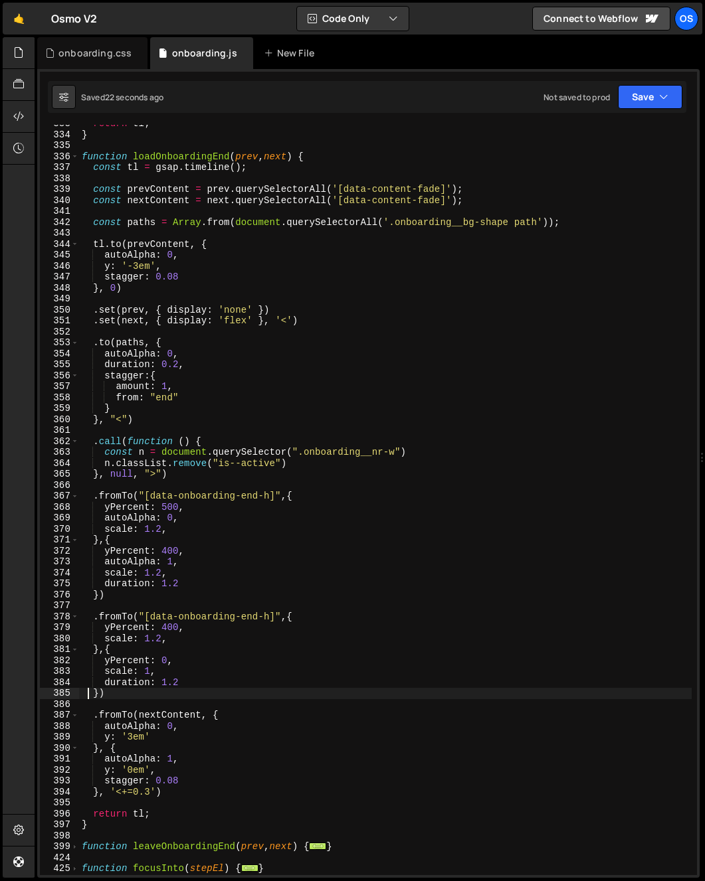
click at [98, 693] on div "return tl ; } function loadOnboardingEnd ( prev , next ) { const tl = gsap . ti…" at bounding box center [385, 504] width 612 height 773
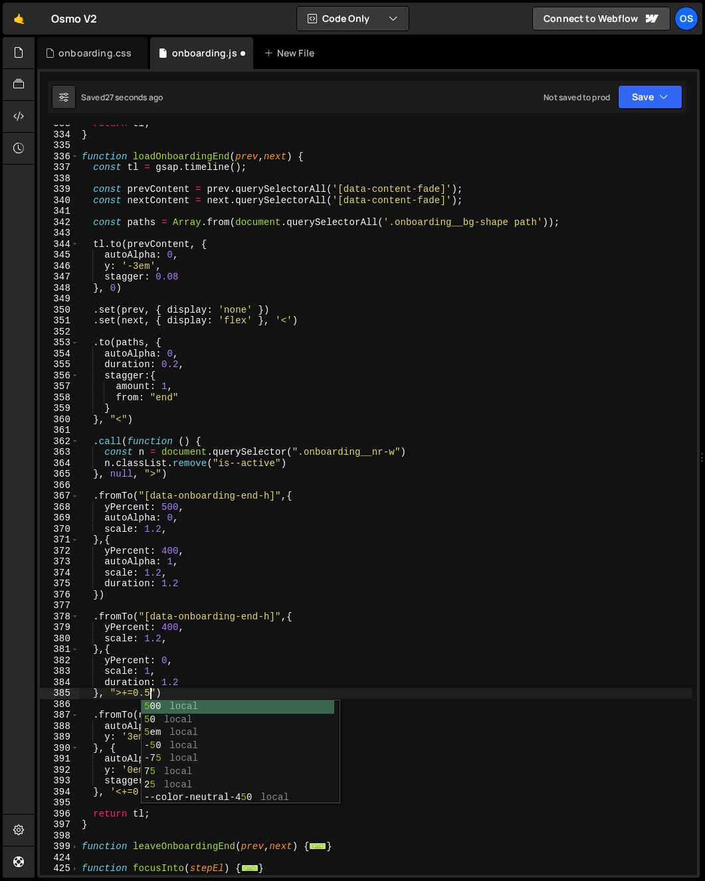
click at [159, 642] on div "return tl ; } function loadOnboardingEnd ( prev , next ) { const tl = gsap . ti…" at bounding box center [385, 504] width 612 height 773
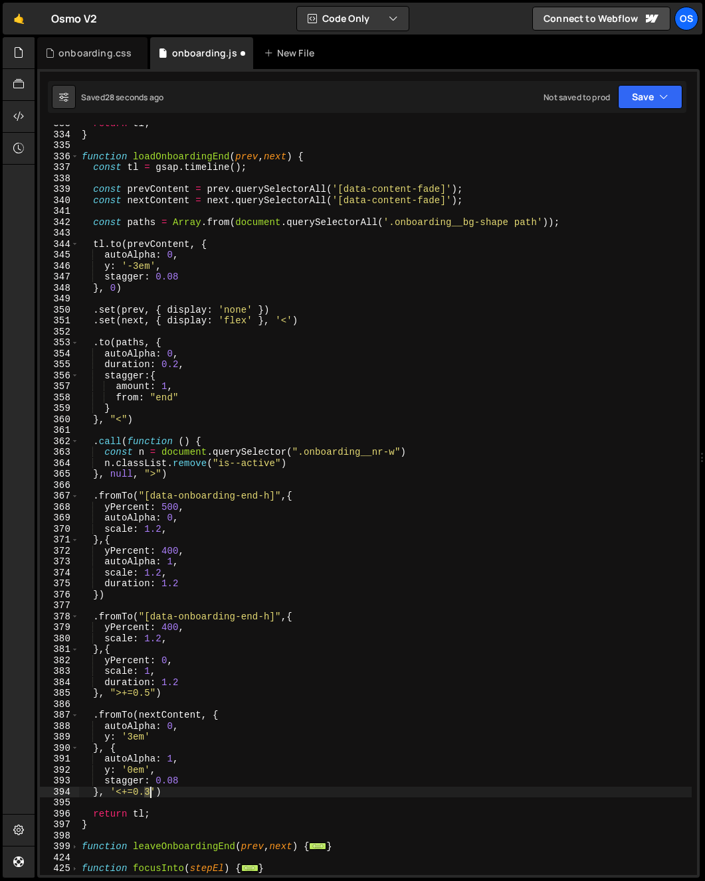
click at [148, 796] on div "return tl ; } function loadOnboardingEnd ( prev , next ) { const tl = gsap . ti…" at bounding box center [385, 504] width 612 height 773
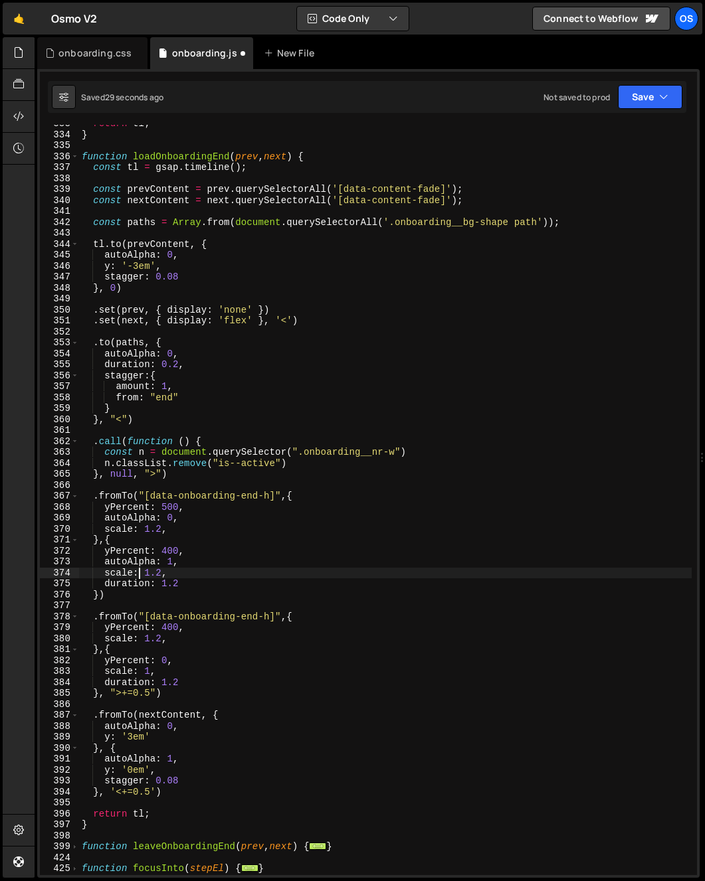
click at [141, 571] on div "return tl ; } function loadOnboardingEnd ( prev , next ) { const tl = gsap . ti…" at bounding box center [385, 504] width 612 height 773
click at [207, 658] on div "return tl ; } function loadOnboardingEnd ( prev , next ) { const tl = gsap . ti…" at bounding box center [385, 504] width 612 height 773
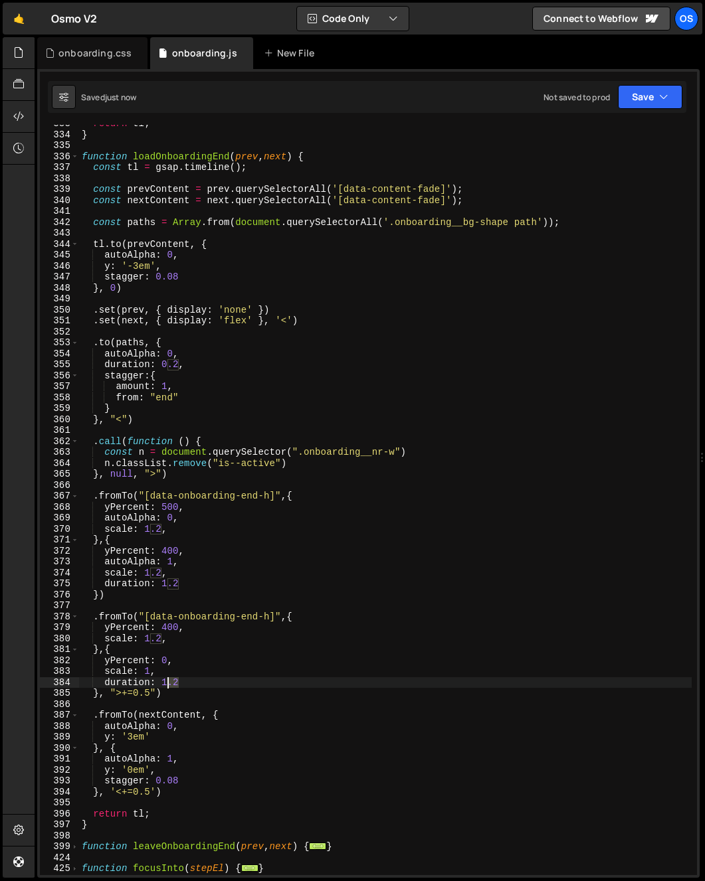
drag, startPoint x: 177, startPoint y: 683, endPoint x: 168, endPoint y: 684, distance: 8.7
click at [168, 684] on div "return tl ; } function loadOnboardingEnd ( prev , next ) { const tl = gsap . ti…" at bounding box center [385, 504] width 612 height 773
click at [177, 684] on div "return tl ; } function loadOnboardingEnd ( prev , next ) { const tl = gsap . ti…" at bounding box center [385, 500] width 612 height 751
drag, startPoint x: 250, startPoint y: 669, endPoint x: 219, endPoint y: 668, distance: 30.6
click at [250, 669] on div "return tl ; } function loadOnboardingEnd ( prev , next ) { const tl = gsap . ti…" at bounding box center [385, 504] width 612 height 773
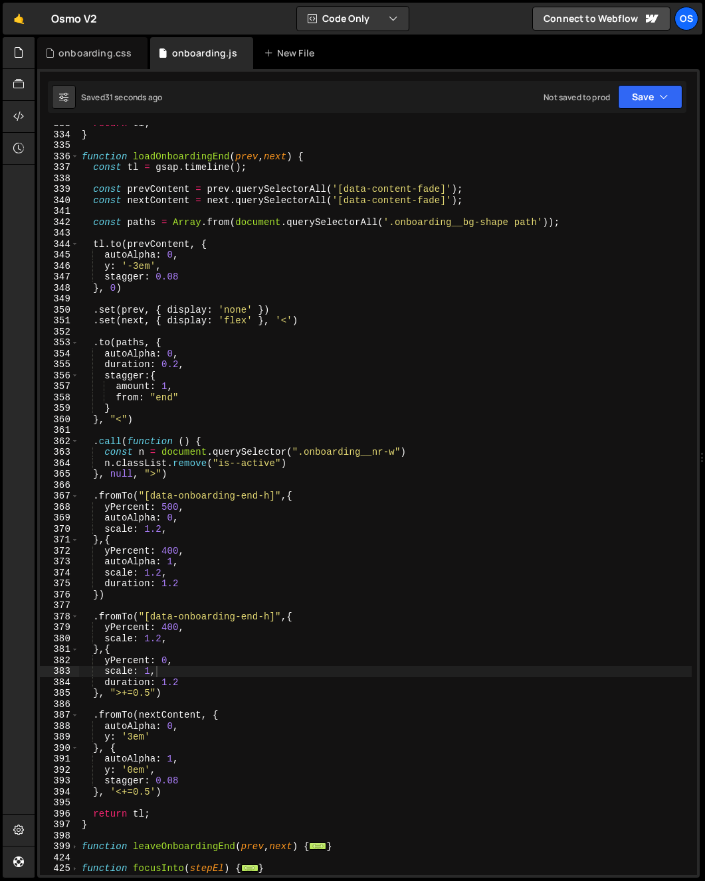
click at [25, 422] on div at bounding box center [19, 458] width 32 height 842
click at [230, 415] on div "return tl ; } function loadOnboardingEnd ( prev , next ) { const tl = gsap . ti…" at bounding box center [385, 504] width 612 height 773
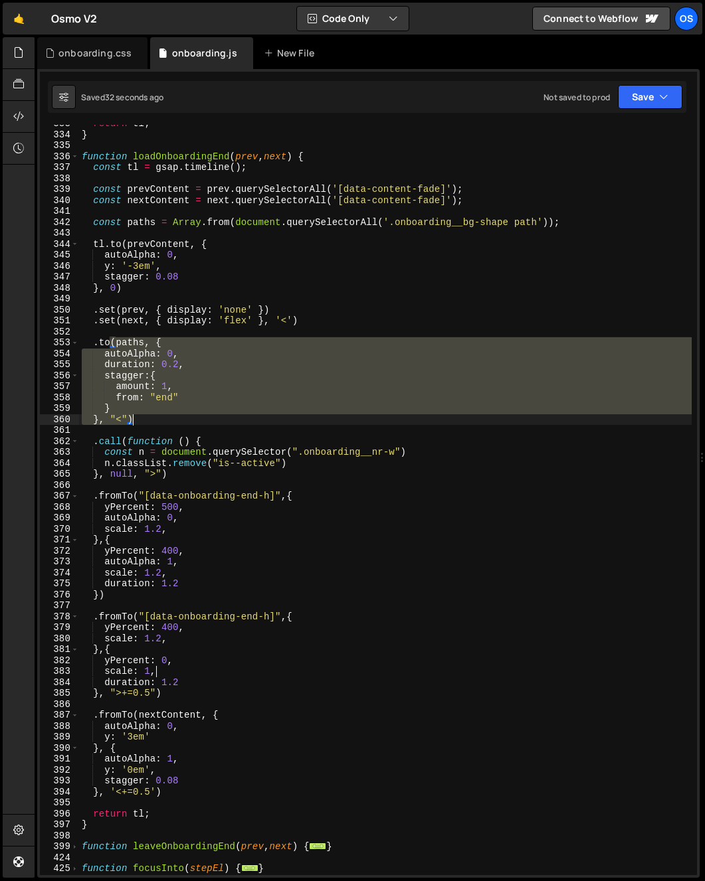
click at [230, 415] on div "return tl ; } function loadOnboardingEnd ( prev , next ) { const tl = gsap . ti…" at bounding box center [385, 504] width 612 height 773
click at [168, 464] on div "return tl ; } function loadOnboardingEnd ( prev , next ) { const tl = gsap . ti…" at bounding box center [385, 504] width 612 height 773
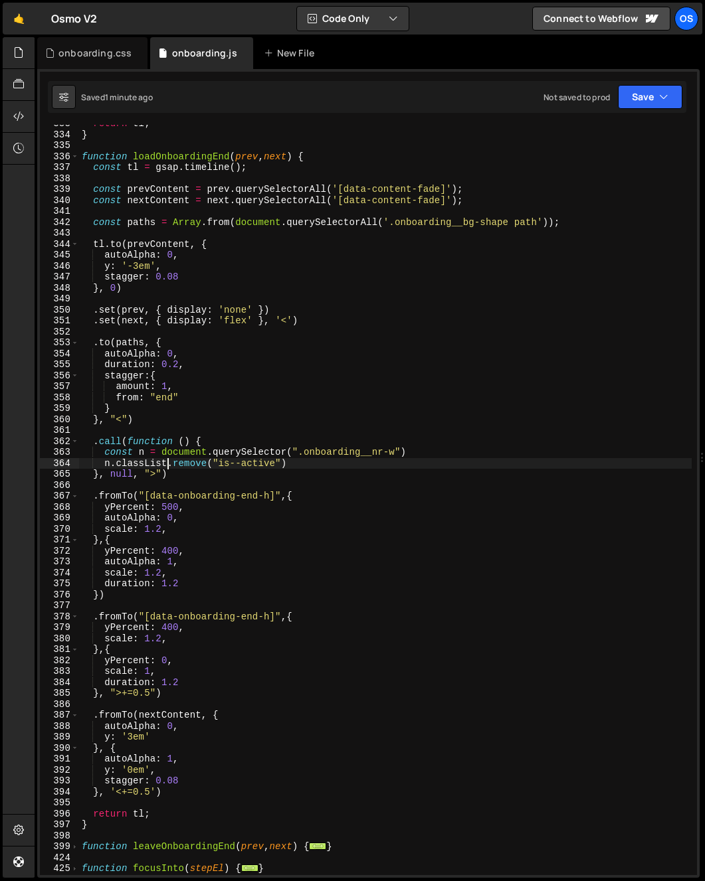
click at [196, 403] on div "return tl ; } function loadOnboardingEnd ( prev , next ) { const tl = gsap . ti…" at bounding box center [385, 504] width 612 height 773
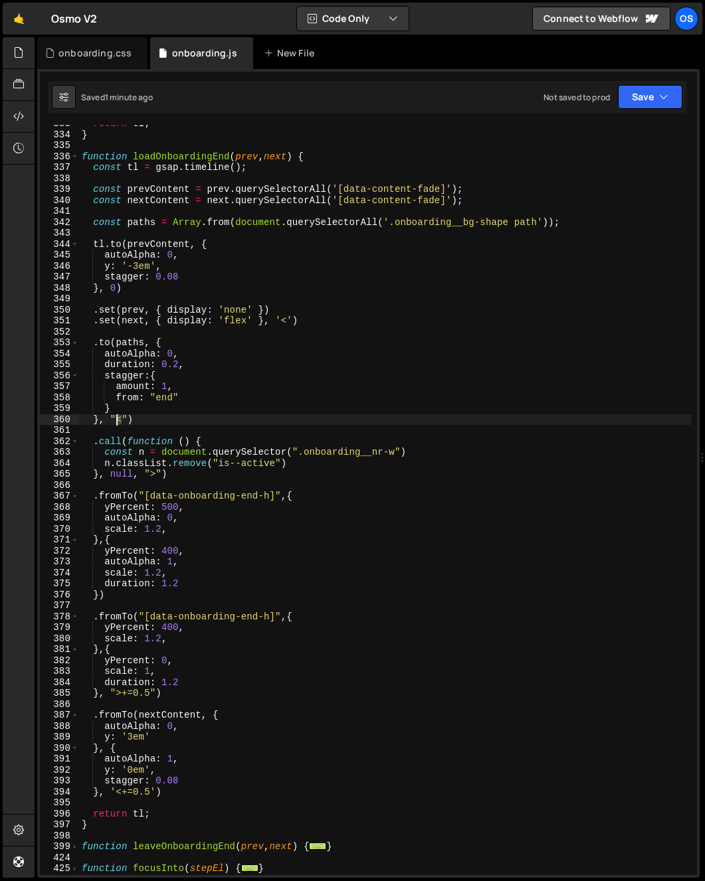
click at [116, 424] on div "return tl ; } function loadOnboardingEnd ( prev , next ) { const tl = gsap . ti…" at bounding box center [385, 504] width 612 height 773
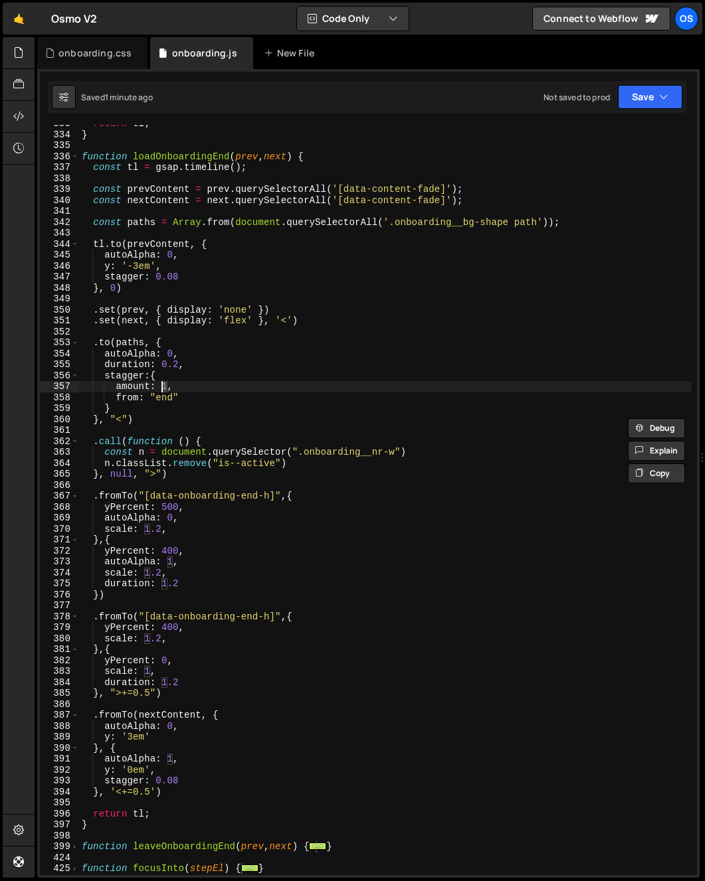
click at [163, 392] on div "return tl ; } function loadOnboardingEnd ( prev , next ) { const tl = gsap . ti…" at bounding box center [385, 504] width 612 height 773
click at [96, 591] on div "return tl ; } function loadOnboardingEnd ( prev , next ) { const tl = gsap . ti…" at bounding box center [385, 504] width 612 height 773
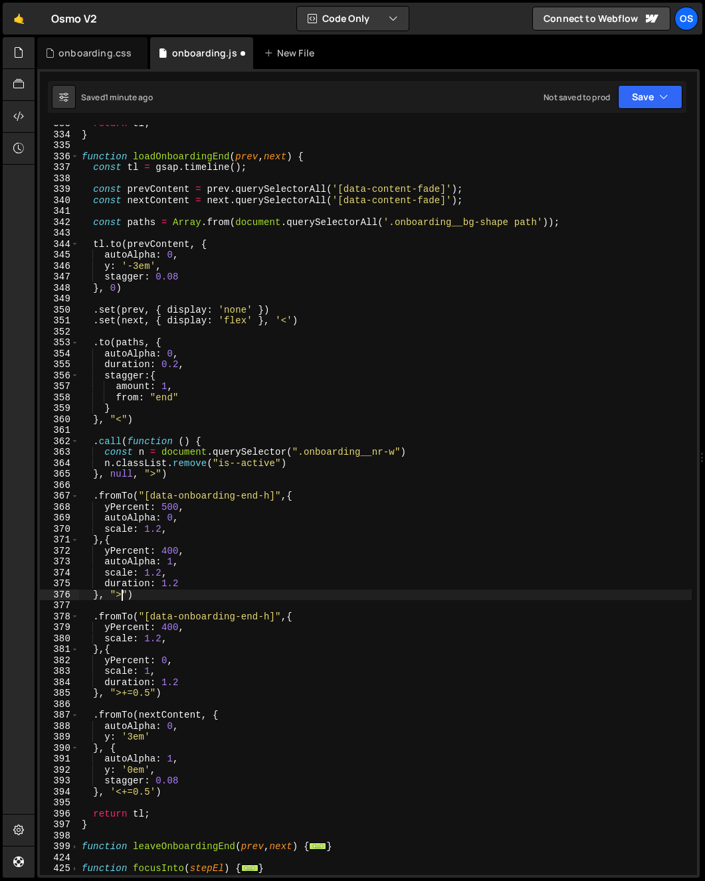
scroll to position [0, 2]
drag, startPoint x: 124, startPoint y: 422, endPoint x: 128, endPoint y: 437, distance: 16.0
click at [124, 422] on div "return tl ; } function loadOnboardingEnd ( prev , next ) { const tl = gsap . ti…" at bounding box center [385, 504] width 612 height 773
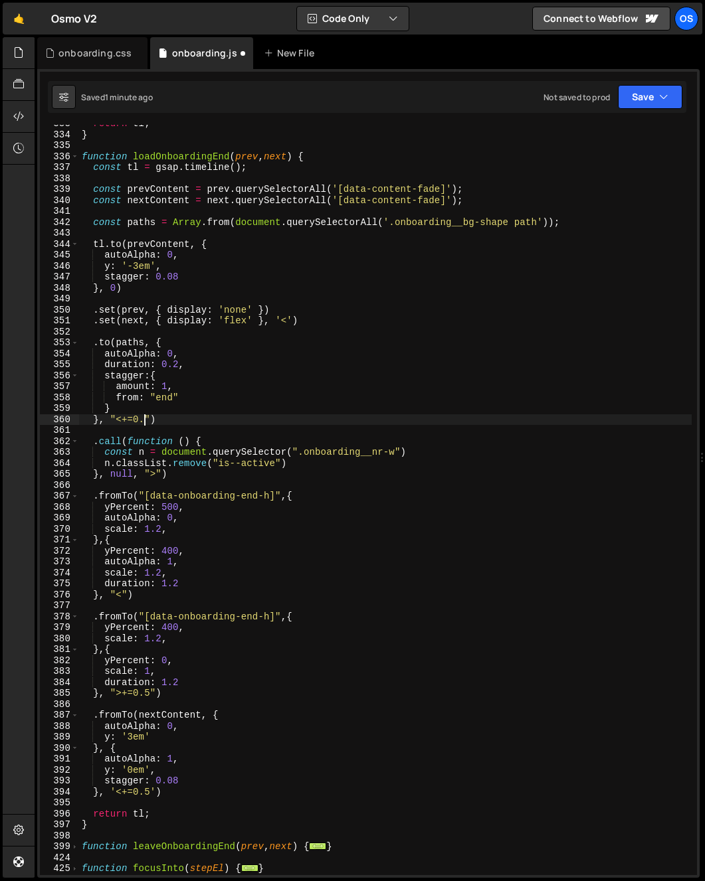
scroll to position [0, 4]
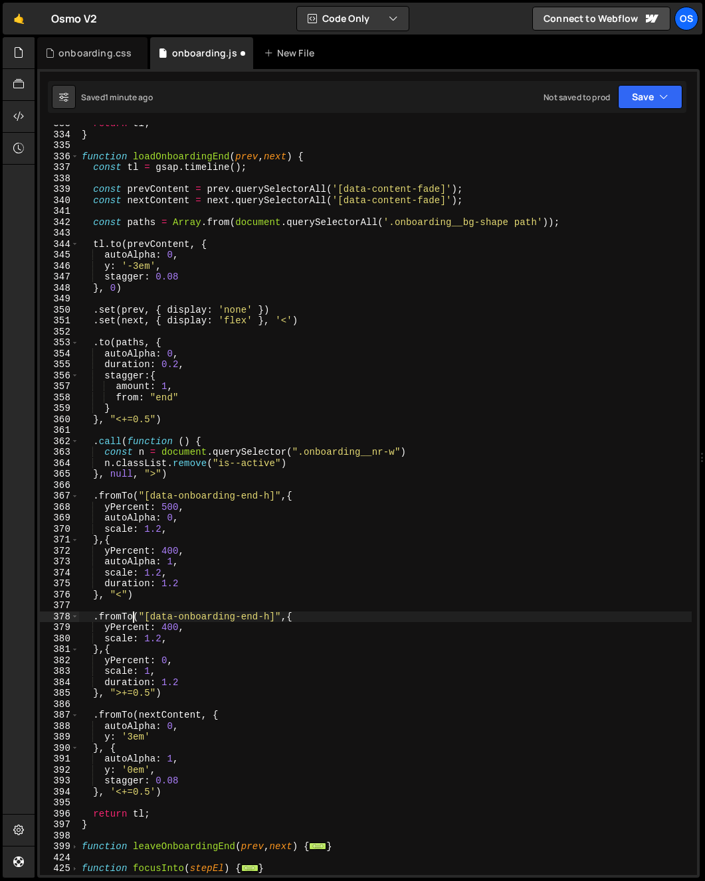
click at [132, 618] on div "return tl ; } function loadOnboardingEnd ( prev , next ) { const tl = gsap . ti…" at bounding box center [385, 504] width 612 height 773
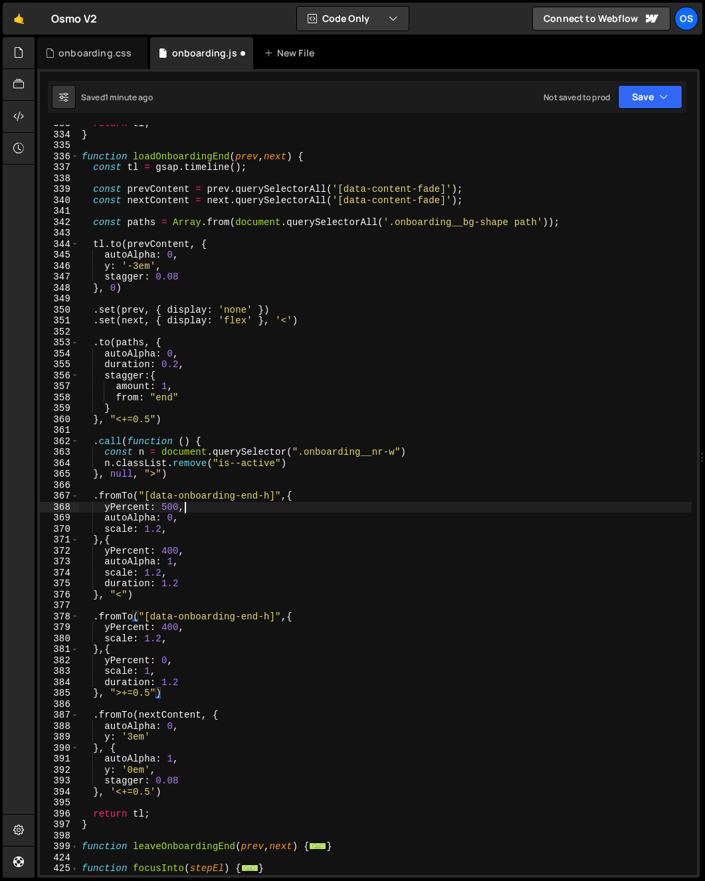
click at [239, 510] on div "return tl ; } function loadOnboardingEnd ( prev , next ) { const tl = gsap . ti…" at bounding box center [385, 504] width 612 height 773
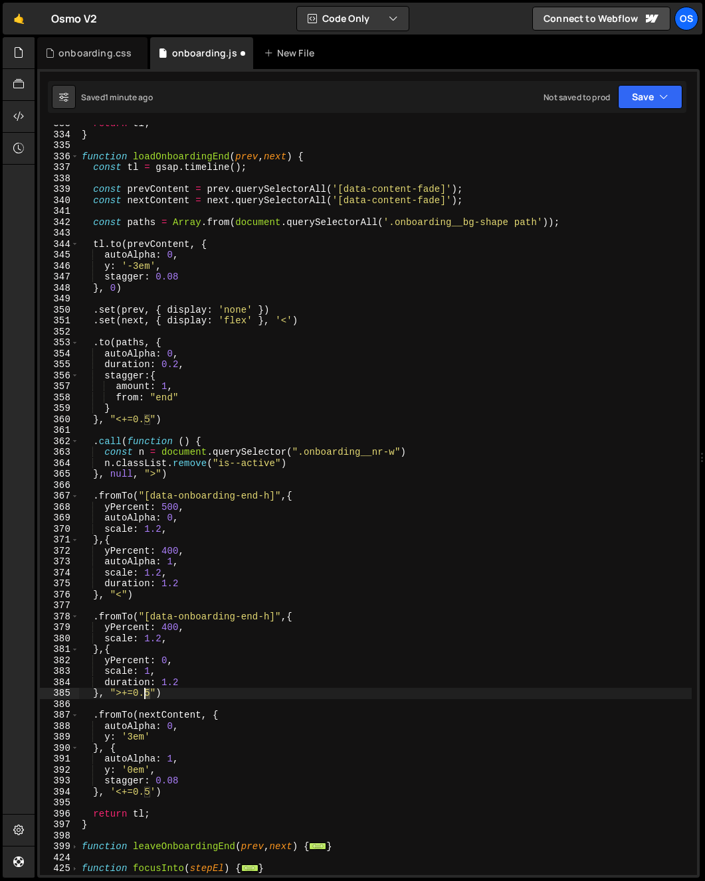
click at [143, 697] on div "return tl ; } function loadOnboardingEnd ( prev , next ) { const tl = gsap . ti…" at bounding box center [385, 504] width 612 height 773
drag, startPoint x: 133, startPoint y: 696, endPoint x: 147, endPoint y: 699, distance: 14.9
click at [147, 699] on div "return tl ; } function loadOnboardingEnd ( prev , next ) { const tl = gsap . ti…" at bounding box center [385, 504] width 612 height 773
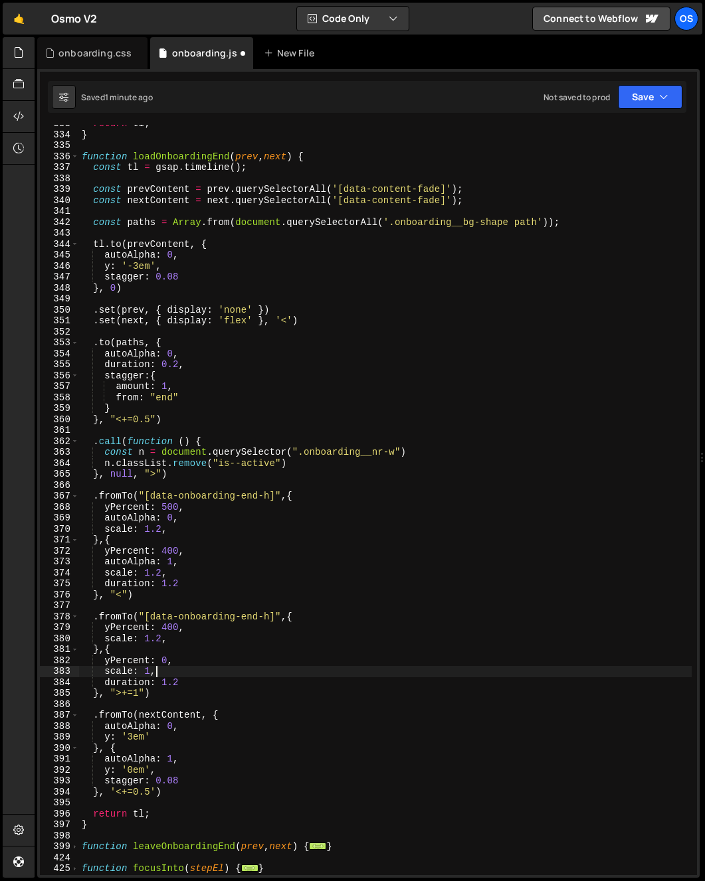
drag, startPoint x: 195, startPoint y: 673, endPoint x: 25, endPoint y: 602, distance: 184.3
click at [195, 673] on div "return tl ; } function loadOnboardingEnd ( prev , next ) { const tl = gsap . ti…" at bounding box center [385, 504] width 612 height 773
click at [223, 637] on div "return tl ; } function loadOnboardingEnd ( prev , next ) { const tl = gsap . ti…" at bounding box center [385, 504] width 612 height 773
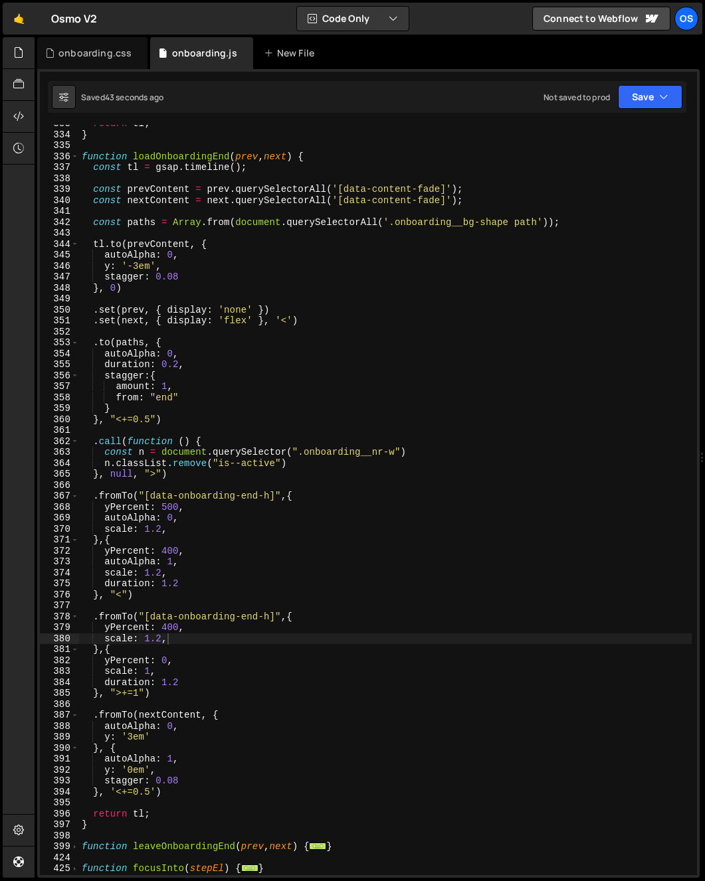
click at [169, 569] on div "return tl ; } function loadOnboardingEnd ( prev , next ) { const tl = gsap . ti…" at bounding box center [385, 504] width 612 height 773
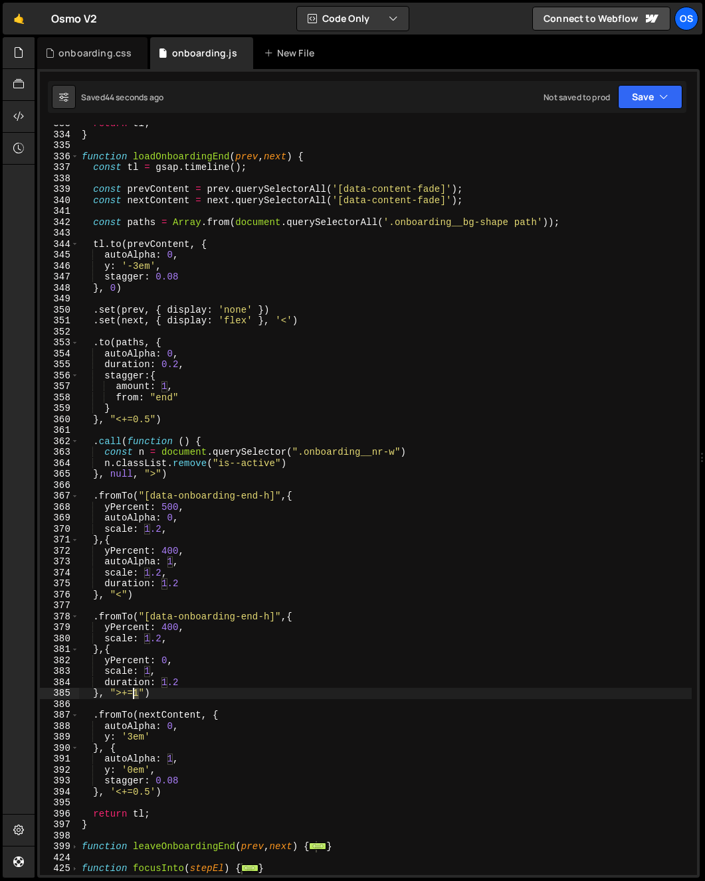
click at [135, 699] on div "return tl ; } function loadOnboardingEnd ( prev , next ) { const tl = gsap . ti…" at bounding box center [385, 504] width 612 height 773
click at [207, 422] on div "return tl ; } function loadOnboardingEnd ( prev , next ) { const tl = gsap . ti…" at bounding box center [385, 504] width 612 height 773
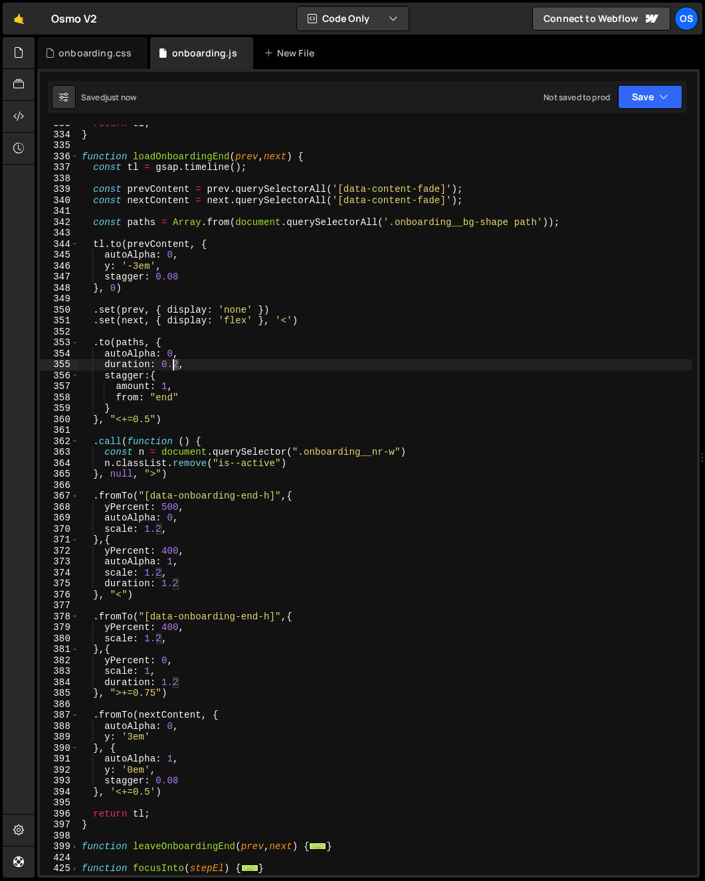
click at [174, 365] on div "return tl ; } function loadOnboardingEnd ( prev , next ) { const tl = gsap . ti…" at bounding box center [385, 504] width 612 height 773
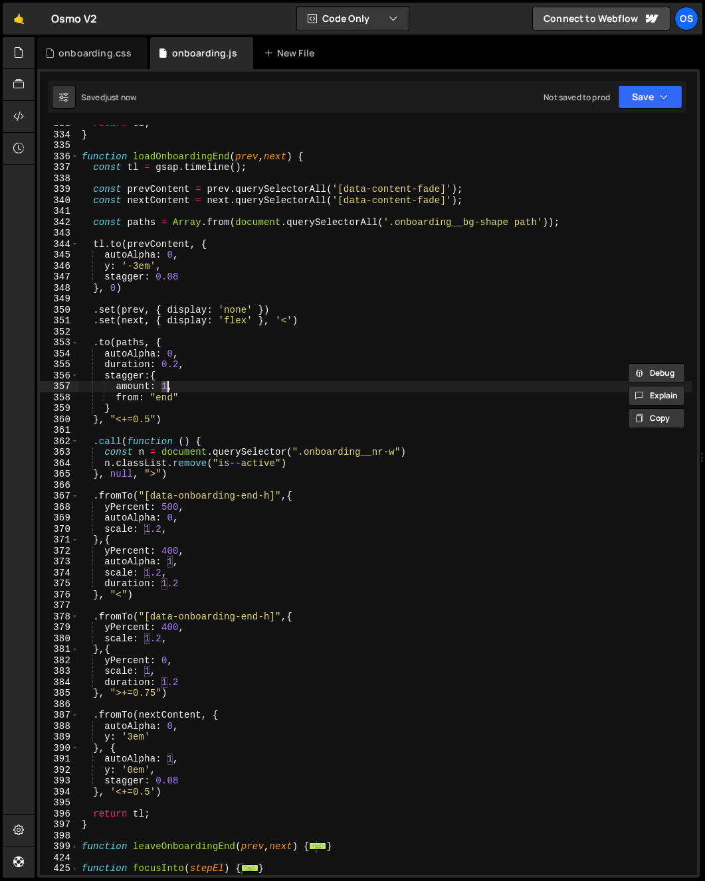
drag, startPoint x: 163, startPoint y: 388, endPoint x: 161, endPoint y: 411, distance: 22.6
click at [165, 389] on div "return tl ; } function loadOnboardingEnd ( prev , next ) { const tl = gsap . ti…" at bounding box center [385, 504] width 612 height 773
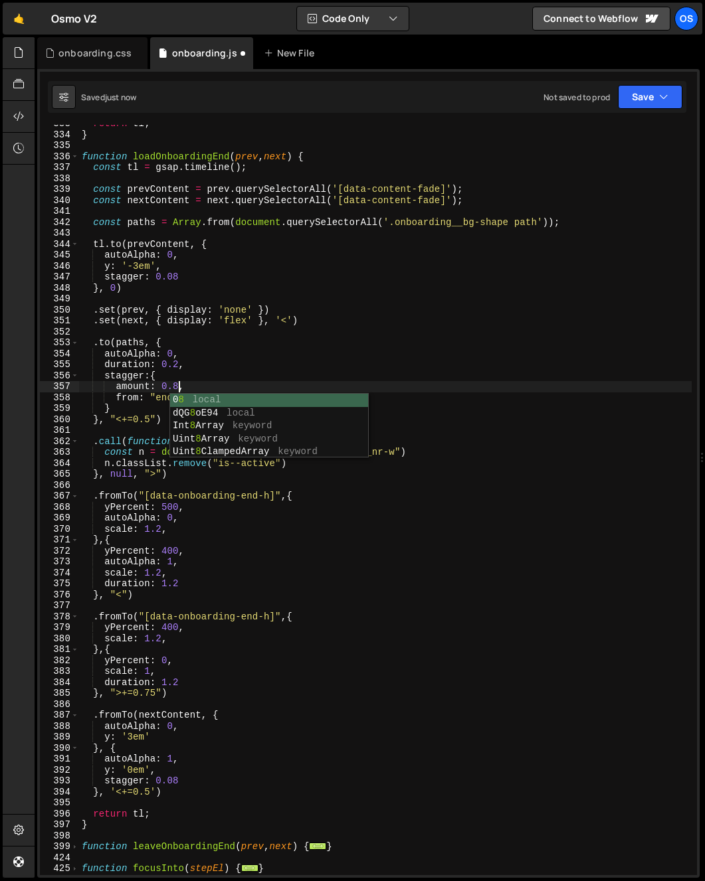
scroll to position [0, 6]
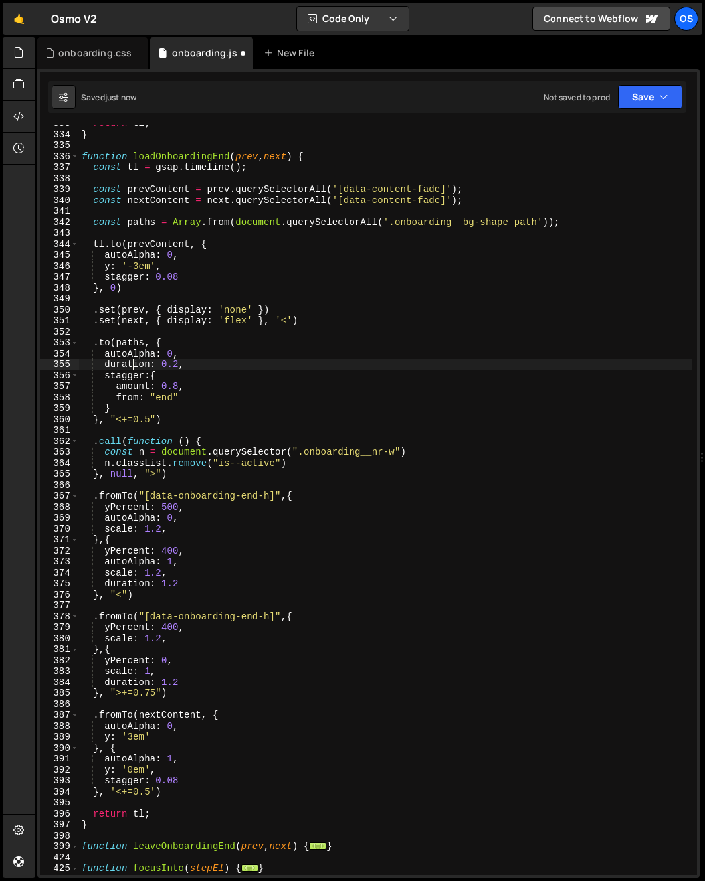
click at [133, 367] on div "return tl ; } function loadOnboardingEnd ( prev , next ) { const tl = gsap . ti…" at bounding box center [385, 504] width 612 height 773
type textarea "duration: 0.2,"
click at [191, 426] on div "return tl ; } function loadOnboardingEnd ( prev , next ) { const tl = gsap . ti…" at bounding box center [385, 504] width 612 height 773
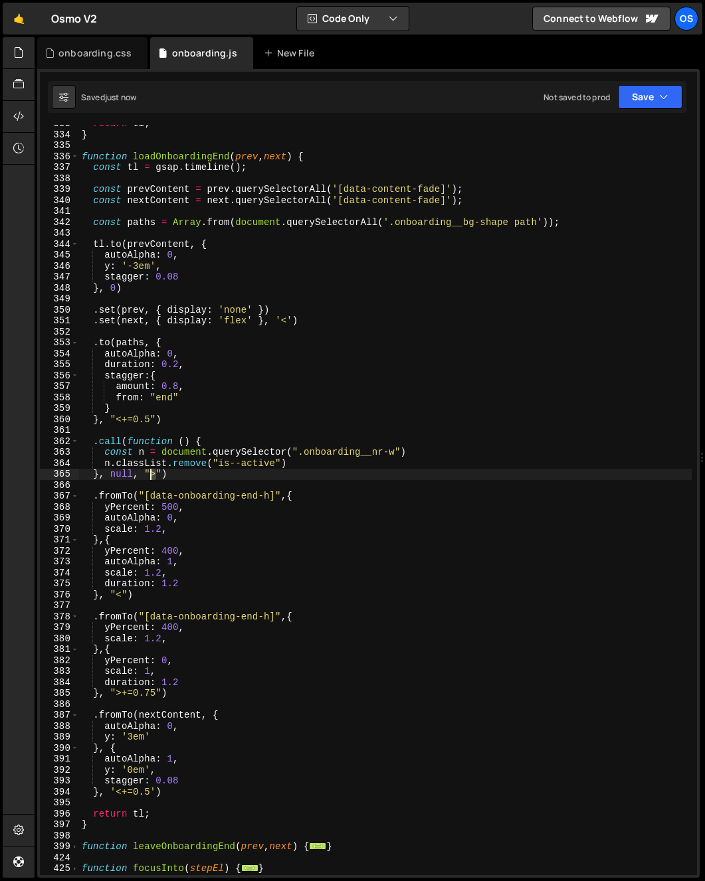
click at [151, 478] on div "return tl ; } function loadOnboardingEnd ( prev , next ) { const tl = gsap . ti…" at bounding box center [385, 504] width 612 height 773
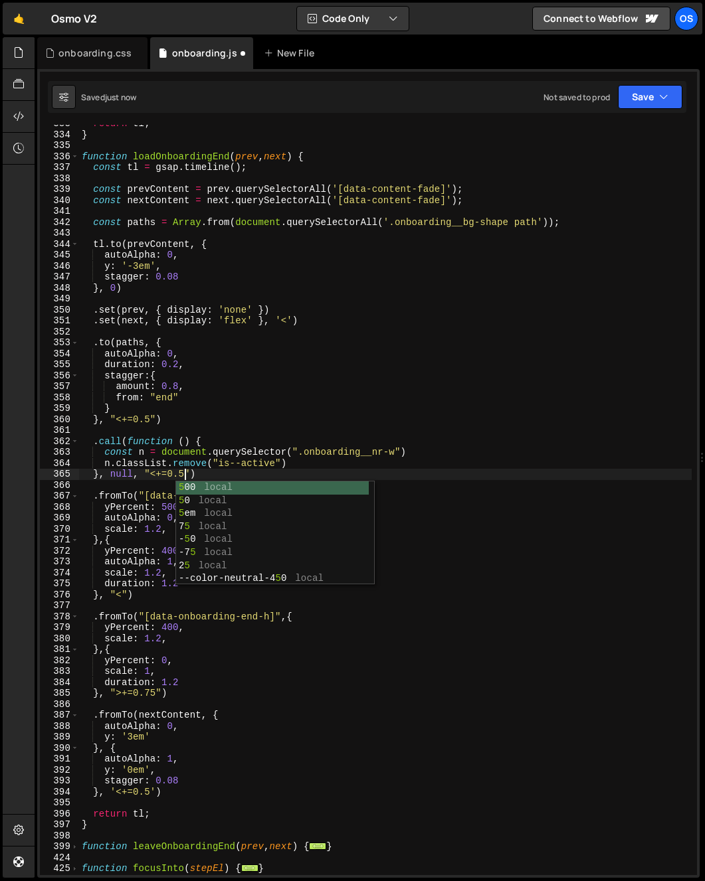
scroll to position [0, 7]
click at [155, 164] on div "return tl ; } function loadOnboardingEnd ( prev , next ) { const tl = gsap . ti…" at bounding box center [385, 504] width 612 height 773
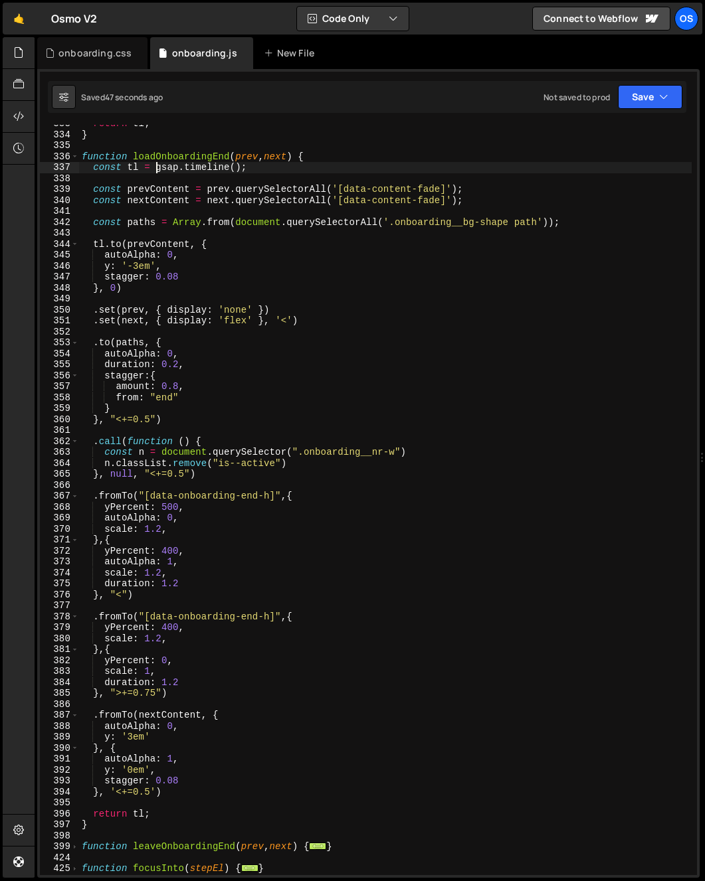
click at [159, 161] on div "return tl ; } function loadOnboardingEnd ( prev , next ) { const tl = gsap . ti…" at bounding box center [385, 504] width 612 height 773
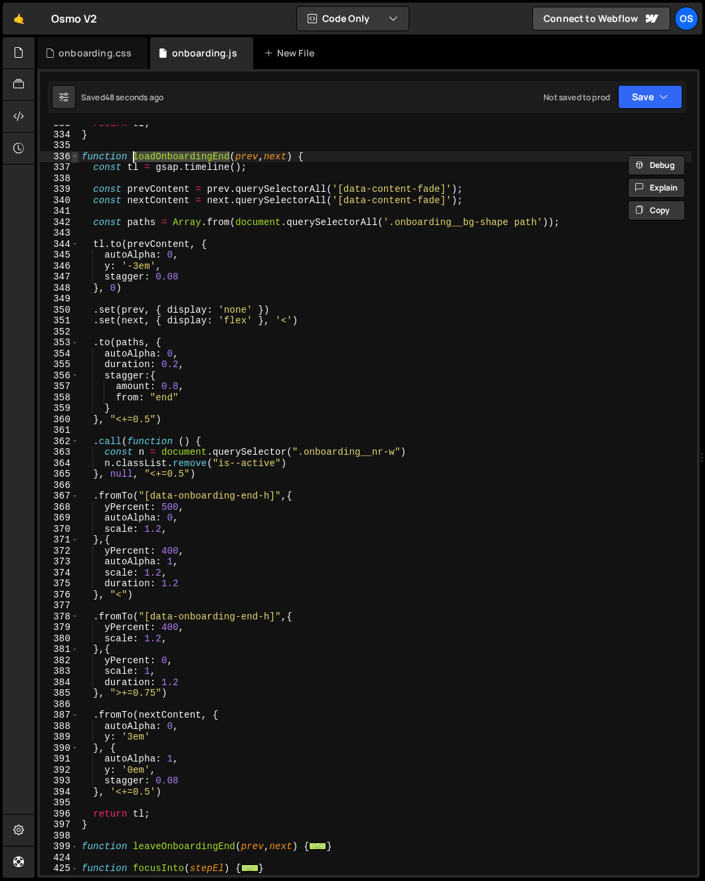
click at [71, 157] on span at bounding box center [74, 156] width 7 height 11
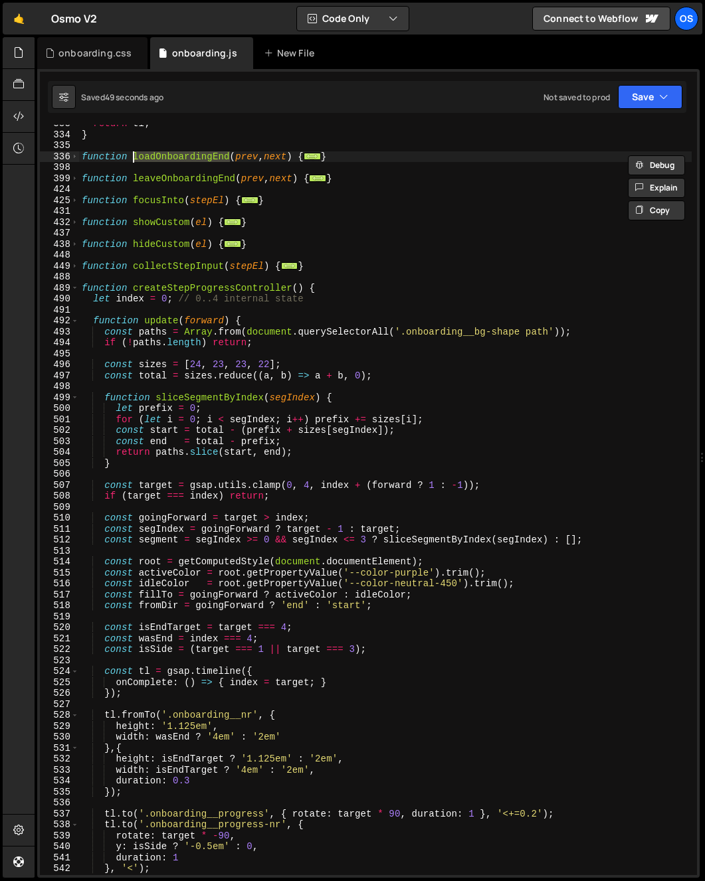
click at [182, 177] on div "return tl ; } function loadOnboardingEnd ( prev , next ) { ... } function leave…" at bounding box center [385, 504] width 612 height 773
type textarea "function leaveOnboardingEnd(prev, next) {"
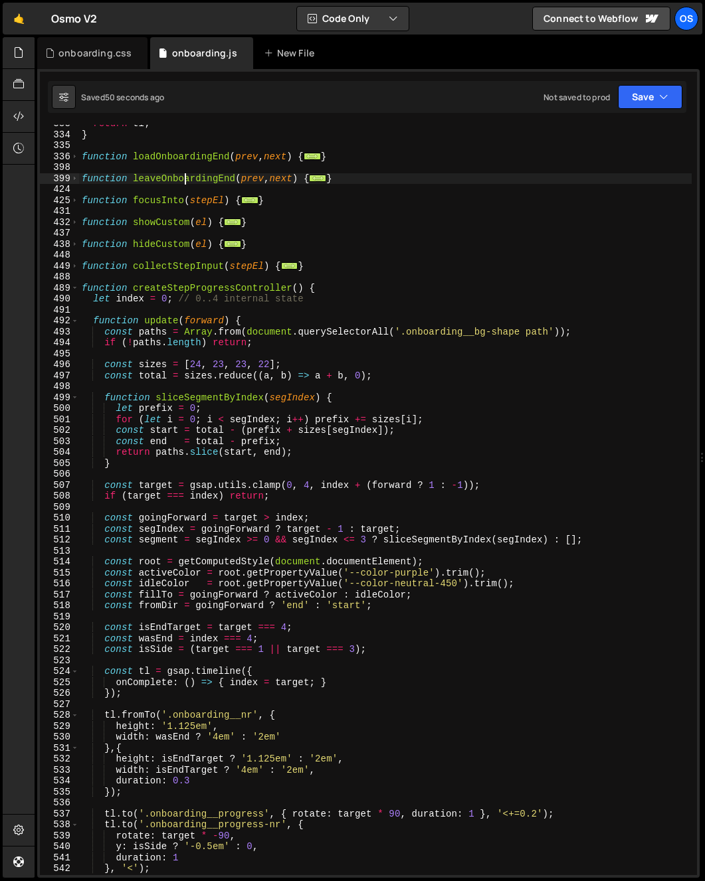
click at [182, 177] on div "return tl ; } function loadOnboardingEnd ( prev , next ) { ... } function leave…" at bounding box center [385, 504] width 612 height 773
type input "leaveOnboardingEnd"
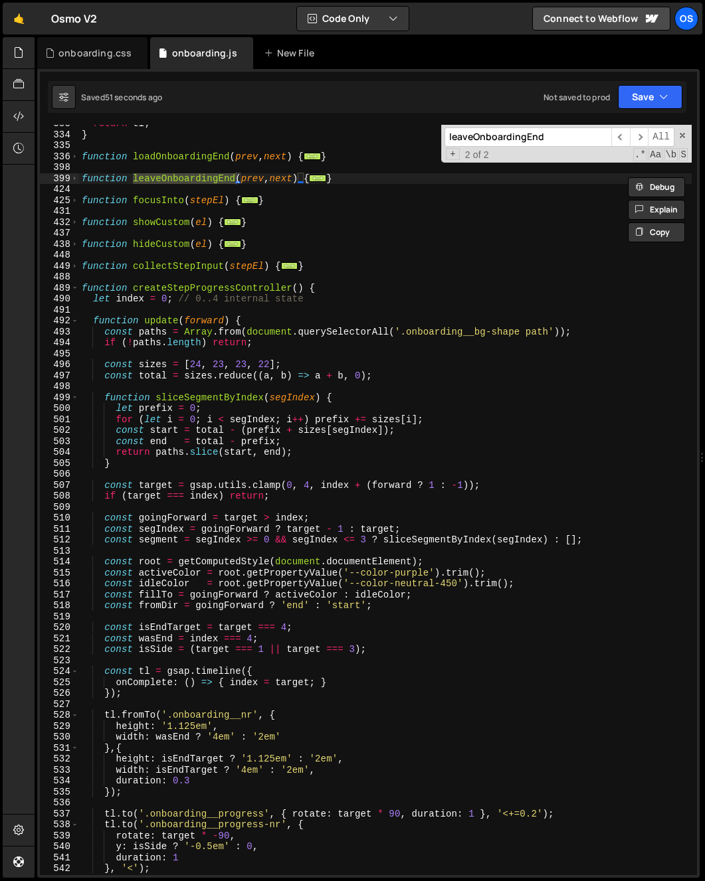
scroll to position [986, 0]
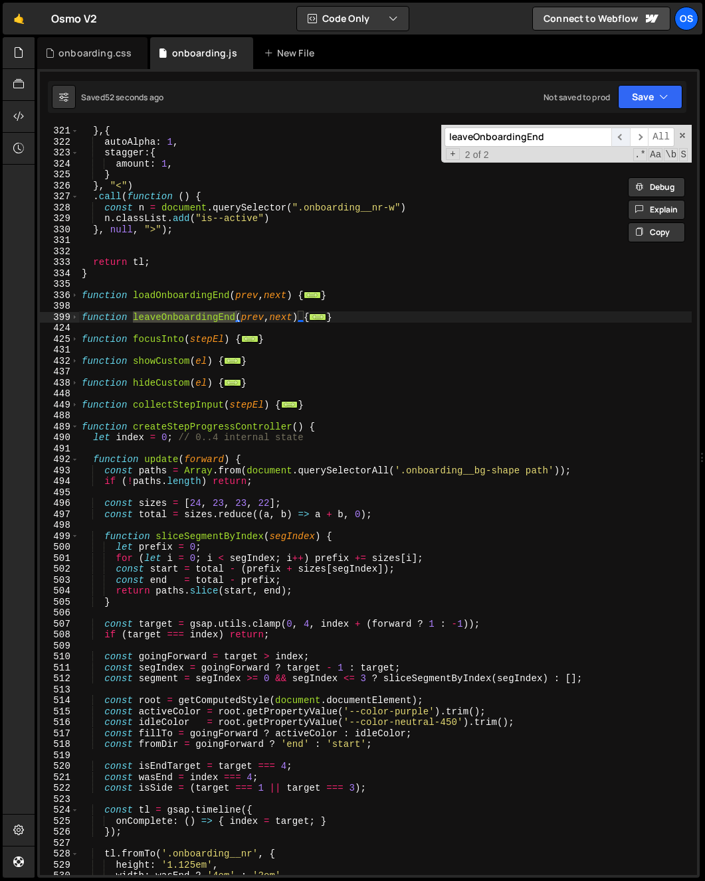
click at [620, 138] on span "​" at bounding box center [620, 137] width 19 height 19
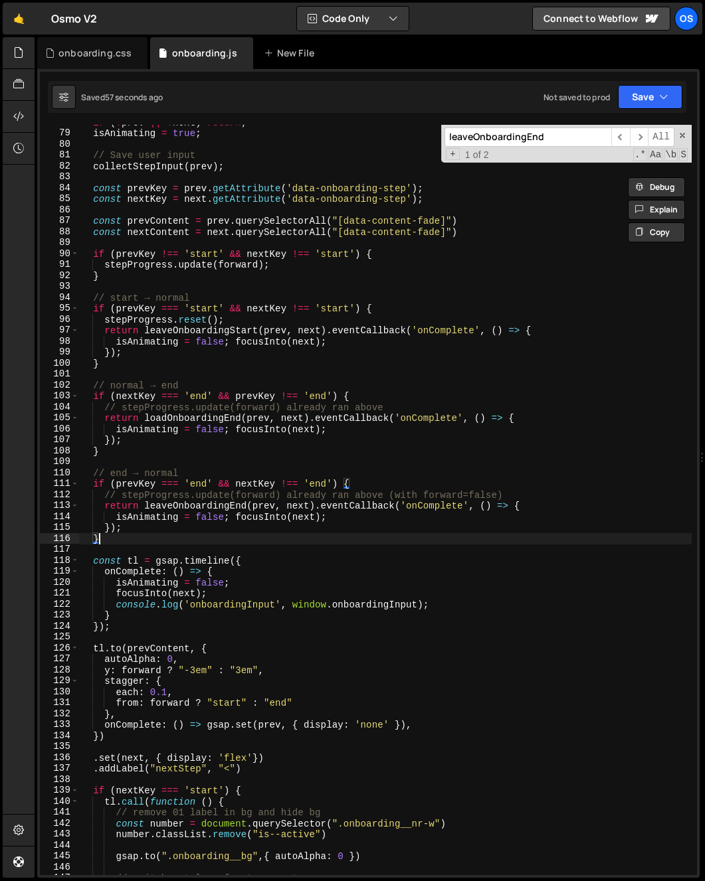
scroll to position [0, 1]
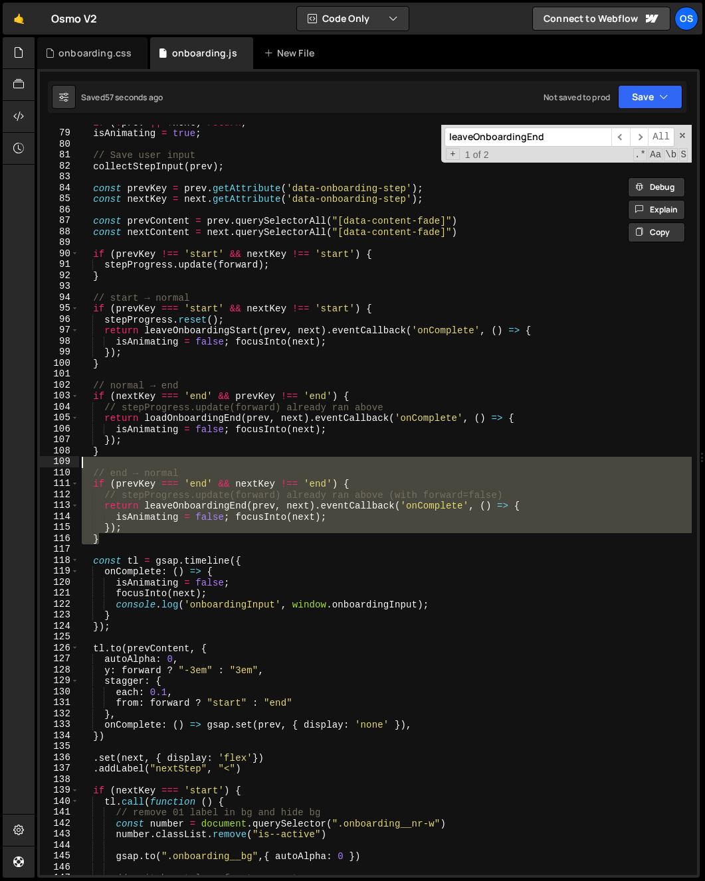
drag, startPoint x: 126, startPoint y: 537, endPoint x: 40, endPoint y: 466, distance: 111.8
click at [40, 466] on div "} 78 79 80 81 82 83 84 85 86 87 88 89 90 91 92 93 94 95 96 97 98 99 100 101 102…" at bounding box center [368, 500] width 657 height 751
type textarea "// end → normal"
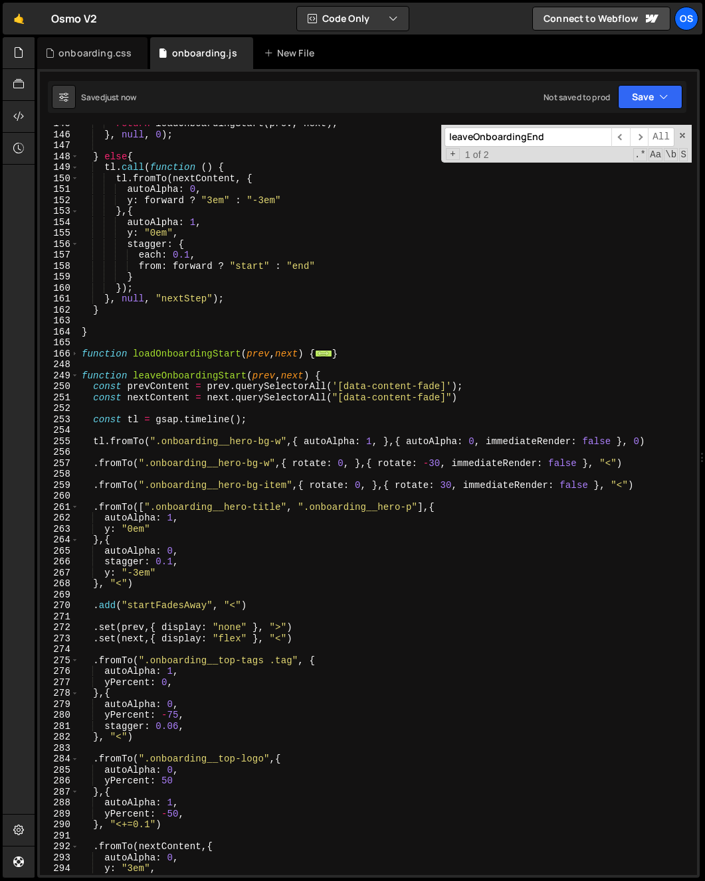
scroll to position [993, 0]
click at [78, 375] on div "249" at bounding box center [59, 376] width 39 height 11
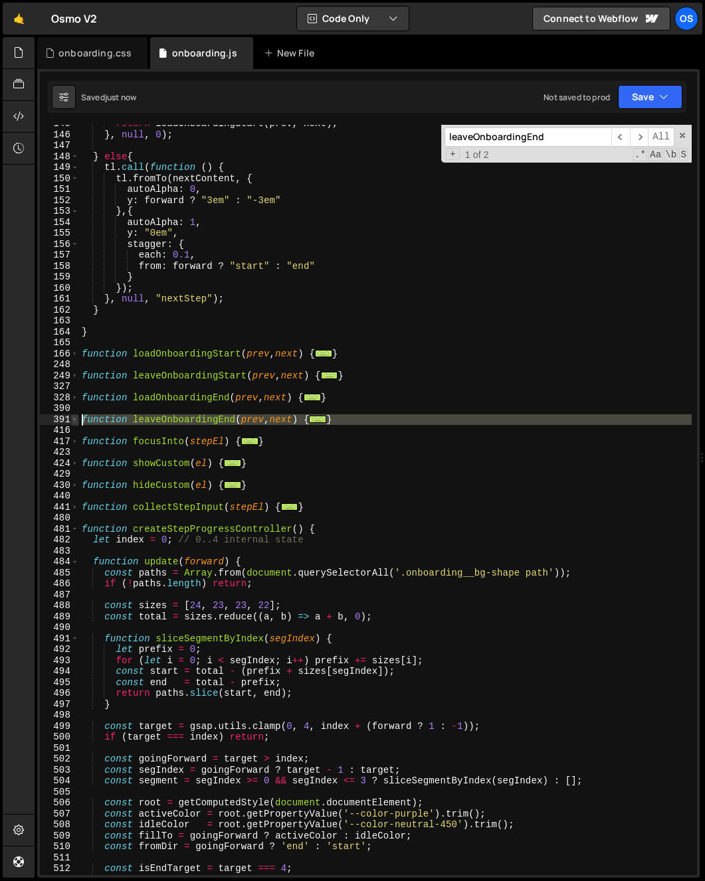
drag, startPoint x: 84, startPoint y: 430, endPoint x: 71, endPoint y: 418, distance: 17.4
click at [71, 418] on div "} 145 146 147 148 149 150 151 152 153 154 155 156 157 158 159 160 161 162 163 1…" at bounding box center [368, 500] width 657 height 751
type textarea "function leaveOnboardingEnd(prev, next) { const tl = gsap.timeline();"
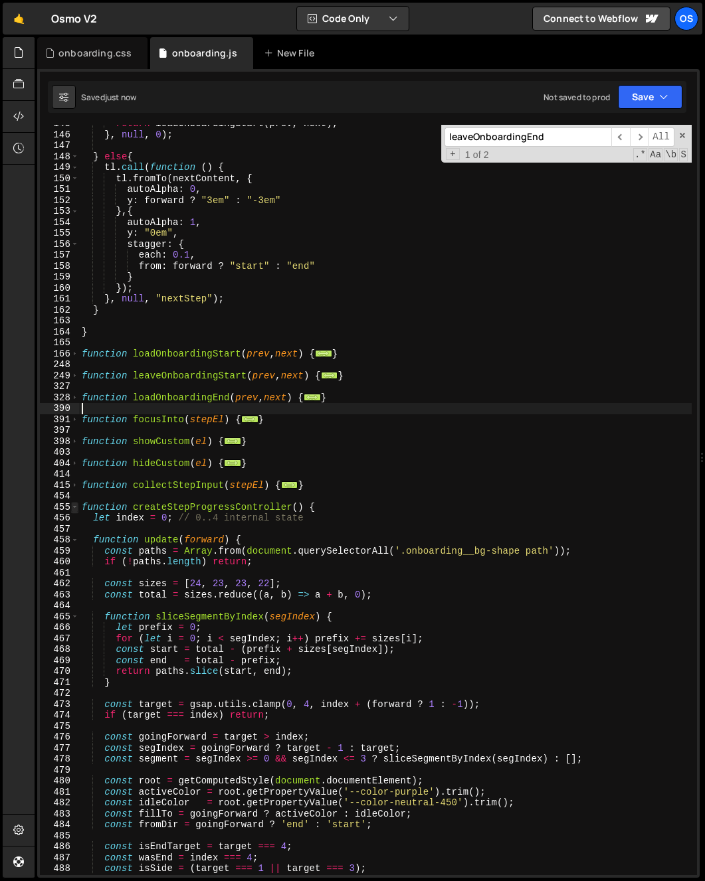
click at [71, 504] on span at bounding box center [74, 507] width 7 height 11
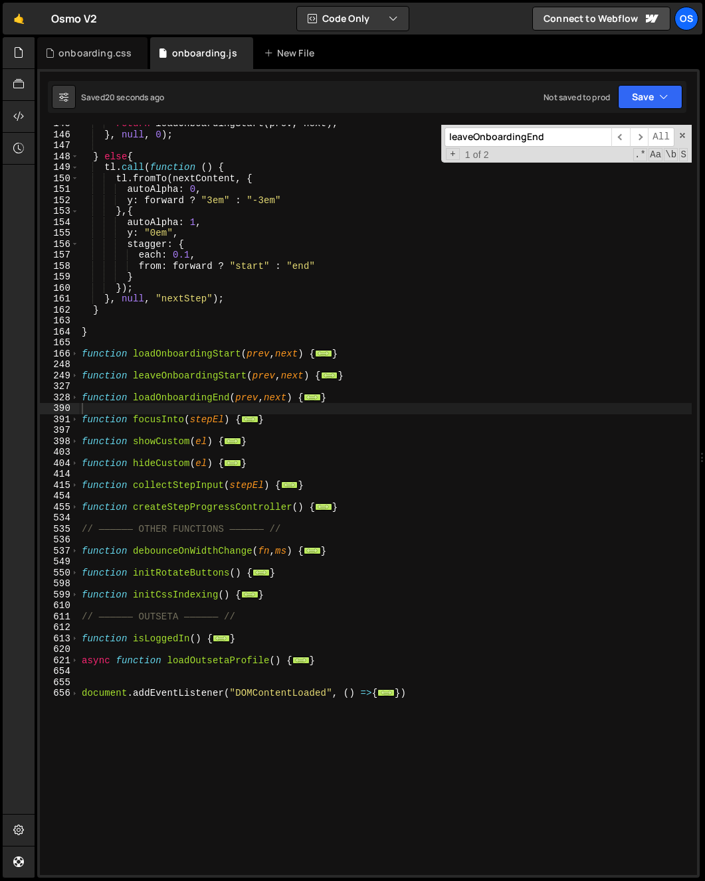
scroll to position [988, 0]
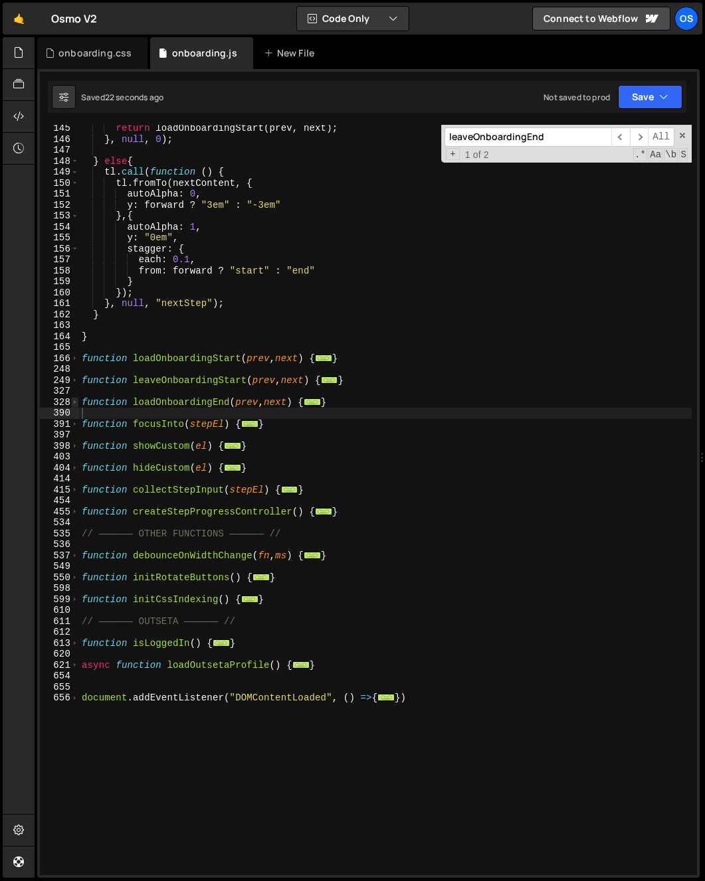
click at [76, 403] on span at bounding box center [74, 402] width 7 height 11
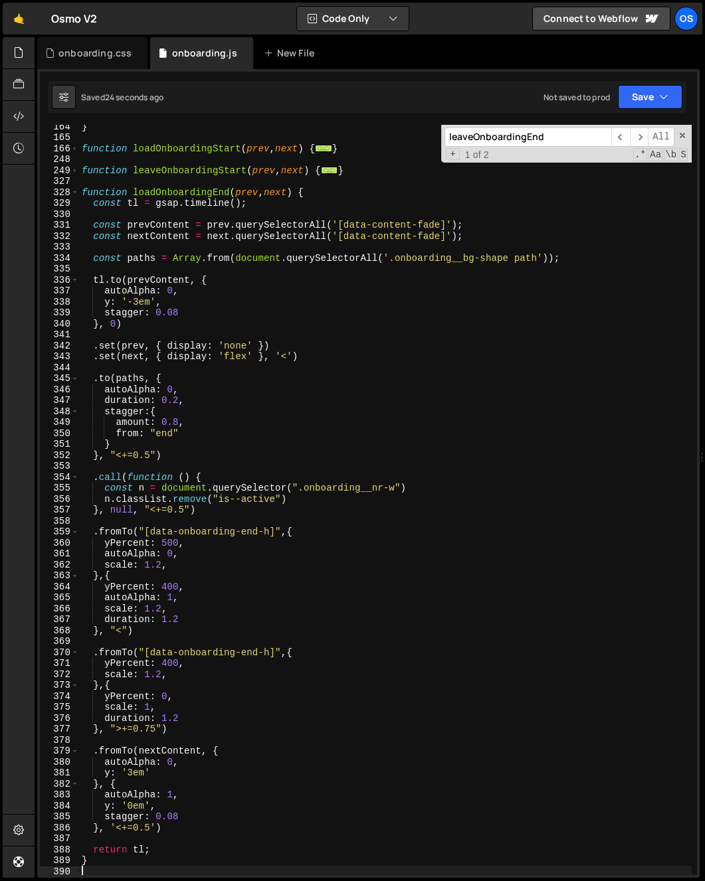
scroll to position [1198, 0]
click at [145, 830] on div "} function loadOnboardingStart ( prev , next ) { ... } function leaveOnboarding…" at bounding box center [385, 507] width 612 height 773
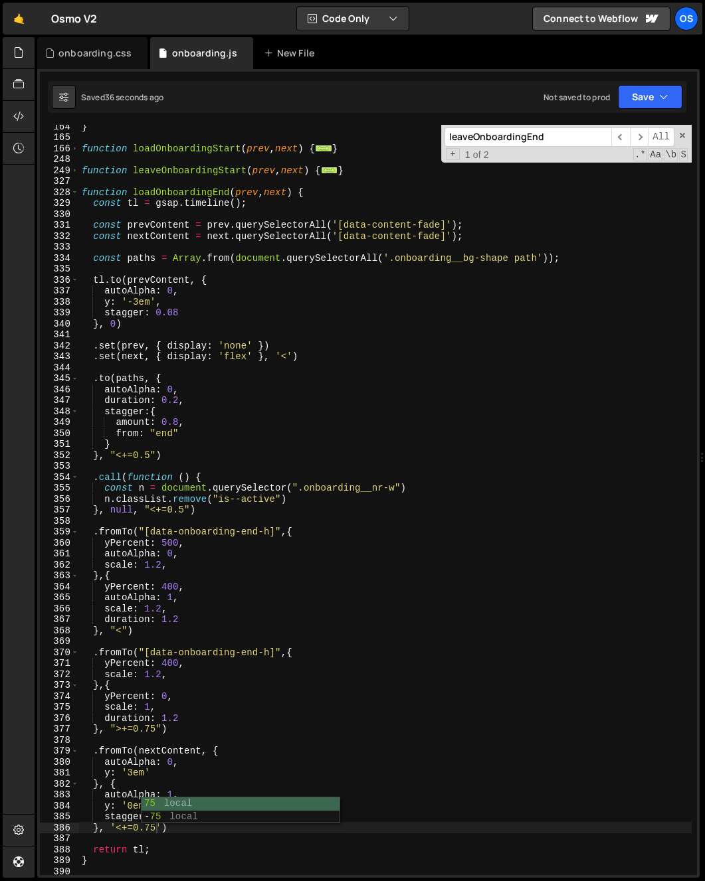
click at [260, 705] on div "} function loadOnboardingStart ( prev , next ) { ... } function leaveOnboarding…" at bounding box center [385, 507] width 612 height 773
click at [151, 832] on div "} function loadOnboardingStart ( prev , next ) { ... } function leaveOnboarding…" at bounding box center [385, 507] width 612 height 773
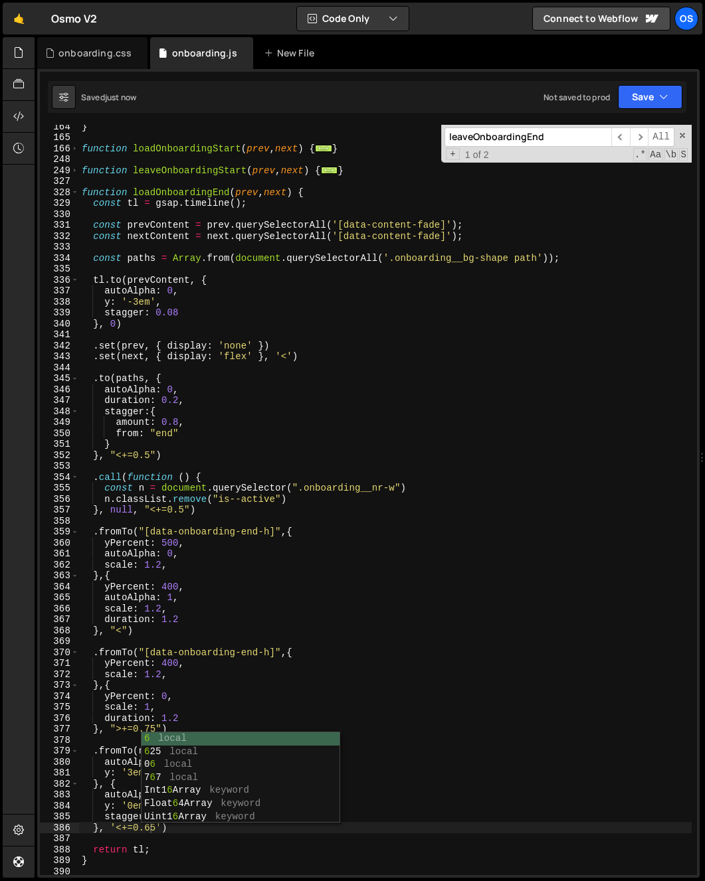
click at [291, 599] on div "} function loadOnboardingStart ( prev , next ) { ... } function leaveOnboarding…" at bounding box center [385, 507] width 612 height 773
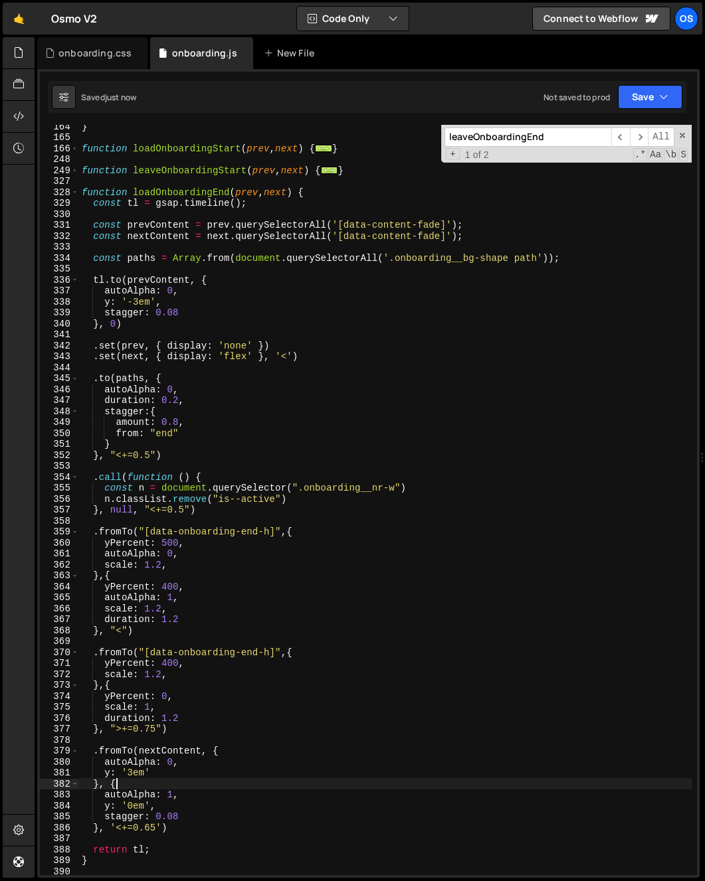
click at [185, 786] on div "} function loadOnboardingStart ( prev , next ) { ... } function leaveOnboarding…" at bounding box center [385, 507] width 612 height 773
type textarea "}, {"
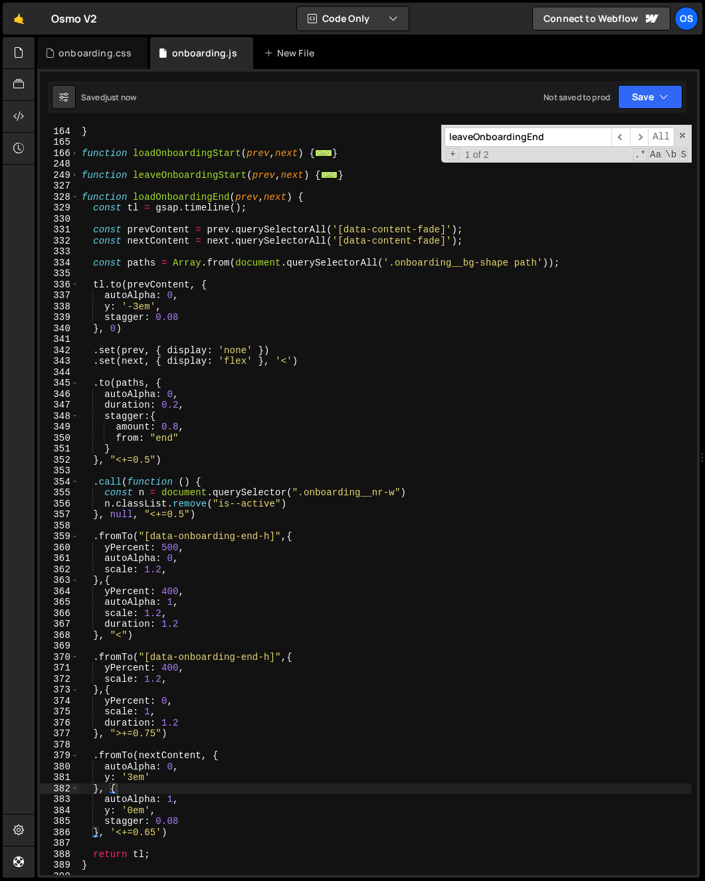
scroll to position [1194, 0]
